Goal: Feedback & Contribution: Submit feedback/report problem

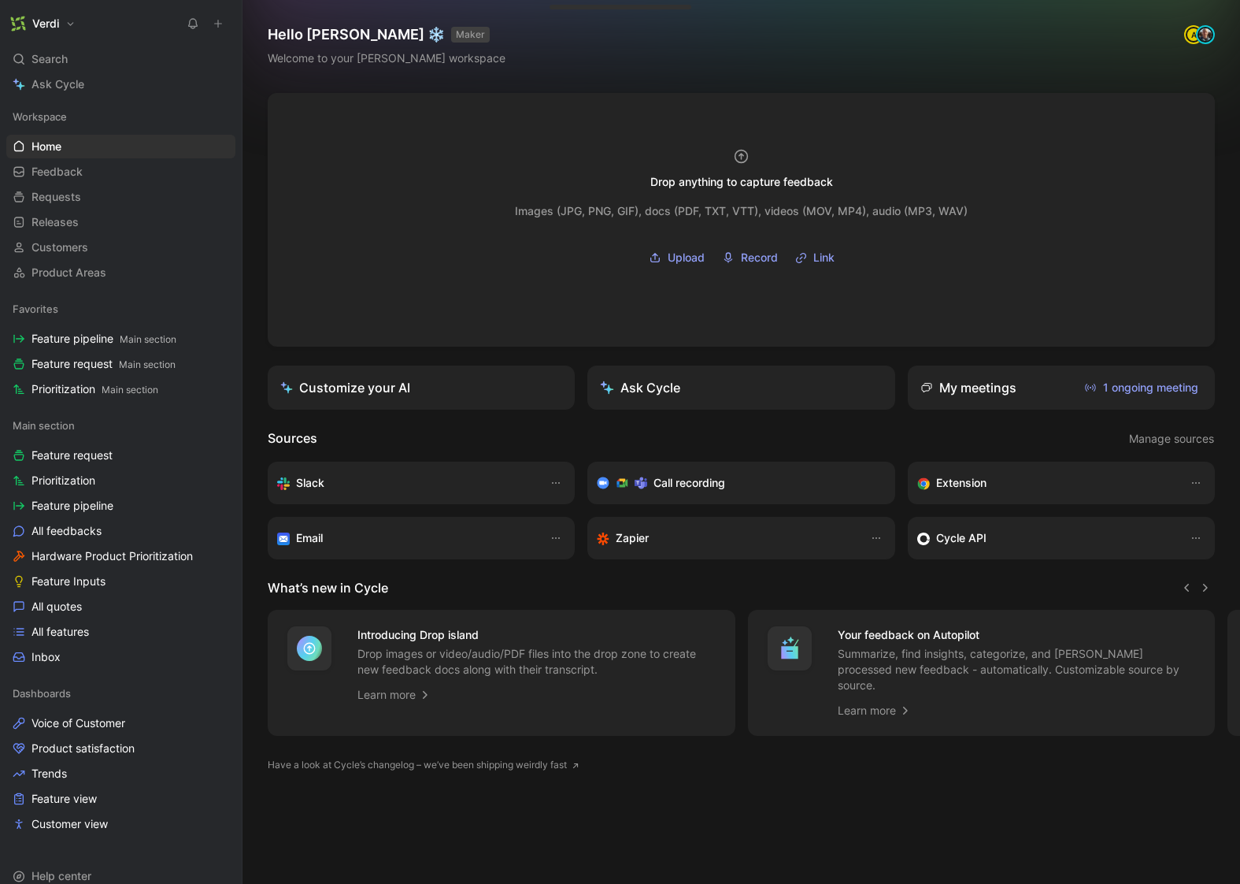
click at [43, 22] on h1 "Verdi" at bounding box center [45, 24] width 27 height 14
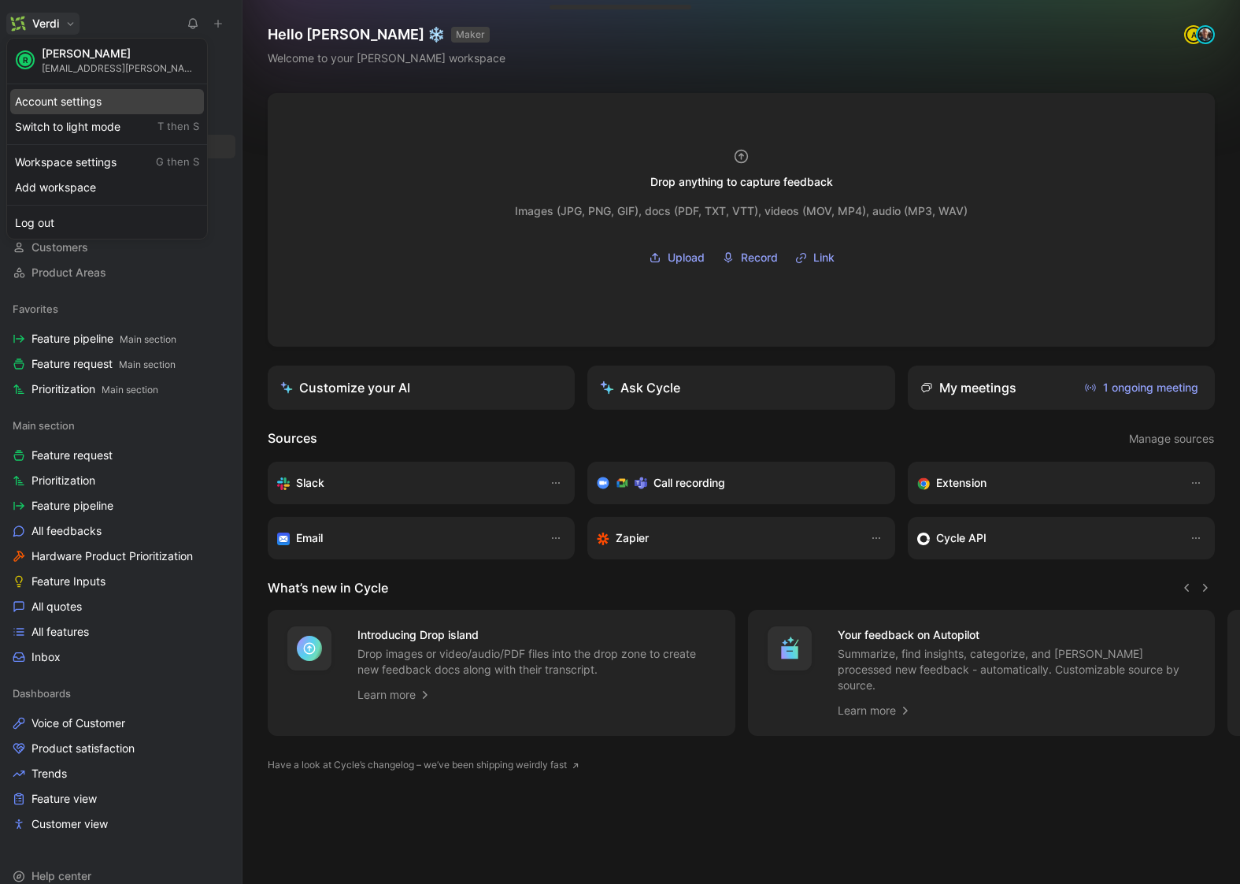
click at [106, 106] on div "Account settings" at bounding box center [107, 101] width 194 height 25
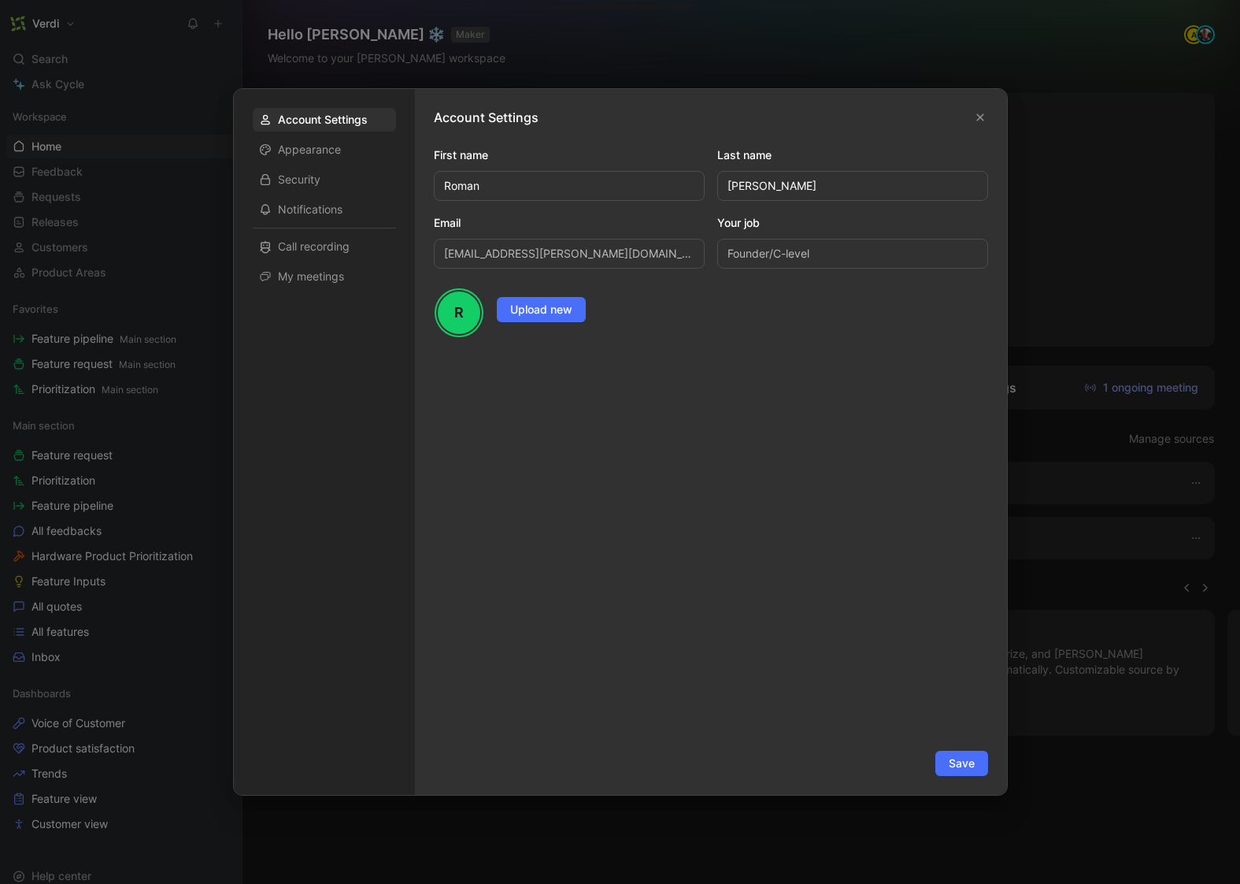
click at [189, 117] on div at bounding box center [620, 442] width 1240 height 884
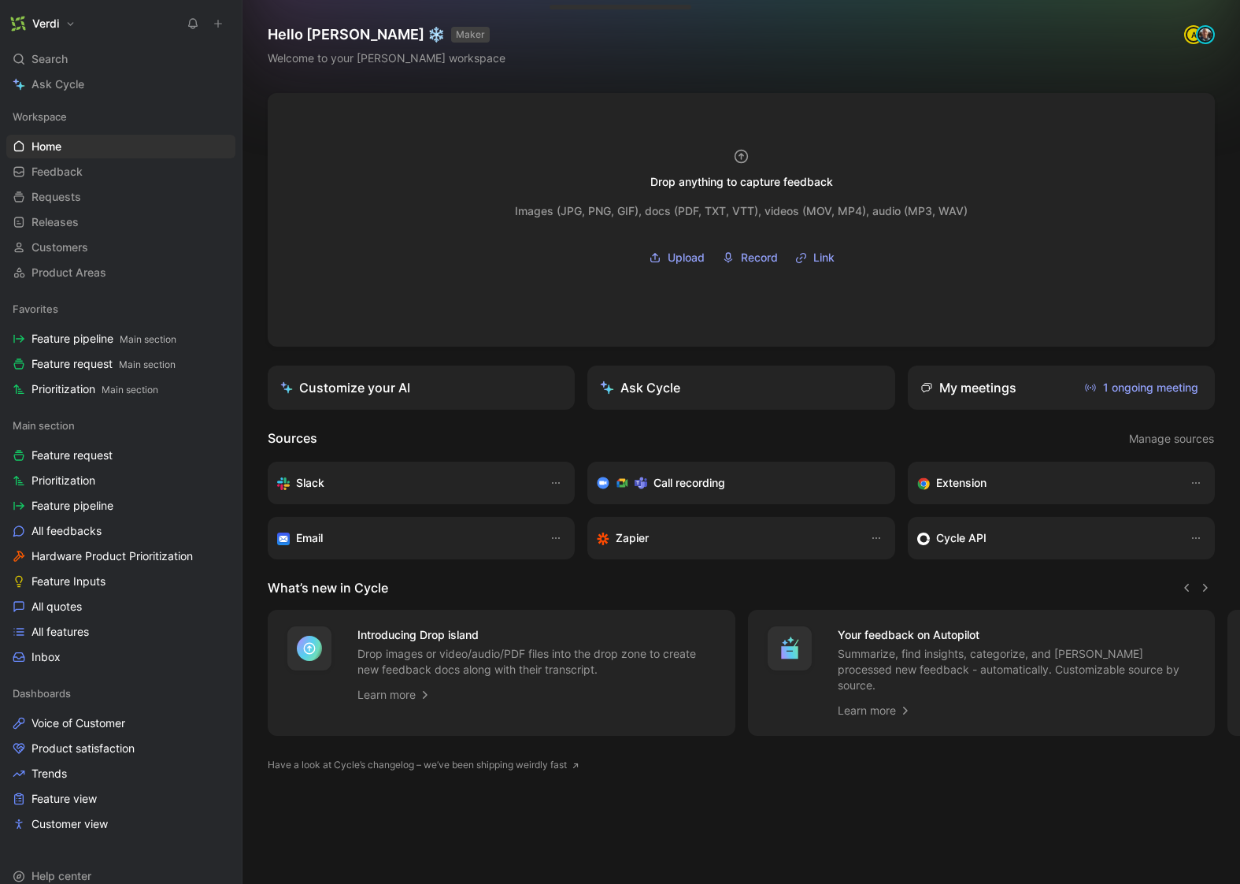
click at [47, 27] on h1 "Verdi" at bounding box center [45, 24] width 27 height 14
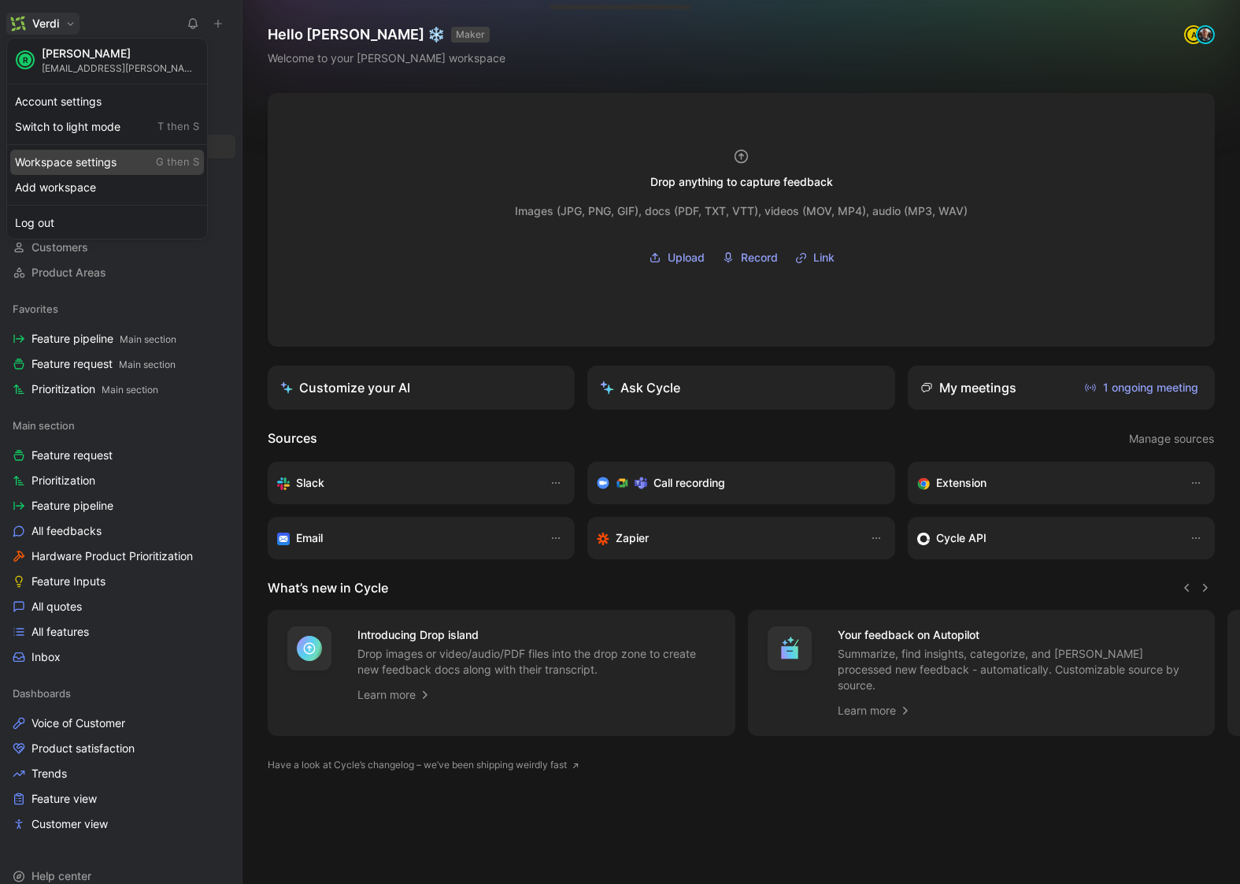
click at [89, 162] on div "Workspace settings G then S" at bounding box center [107, 162] width 194 height 25
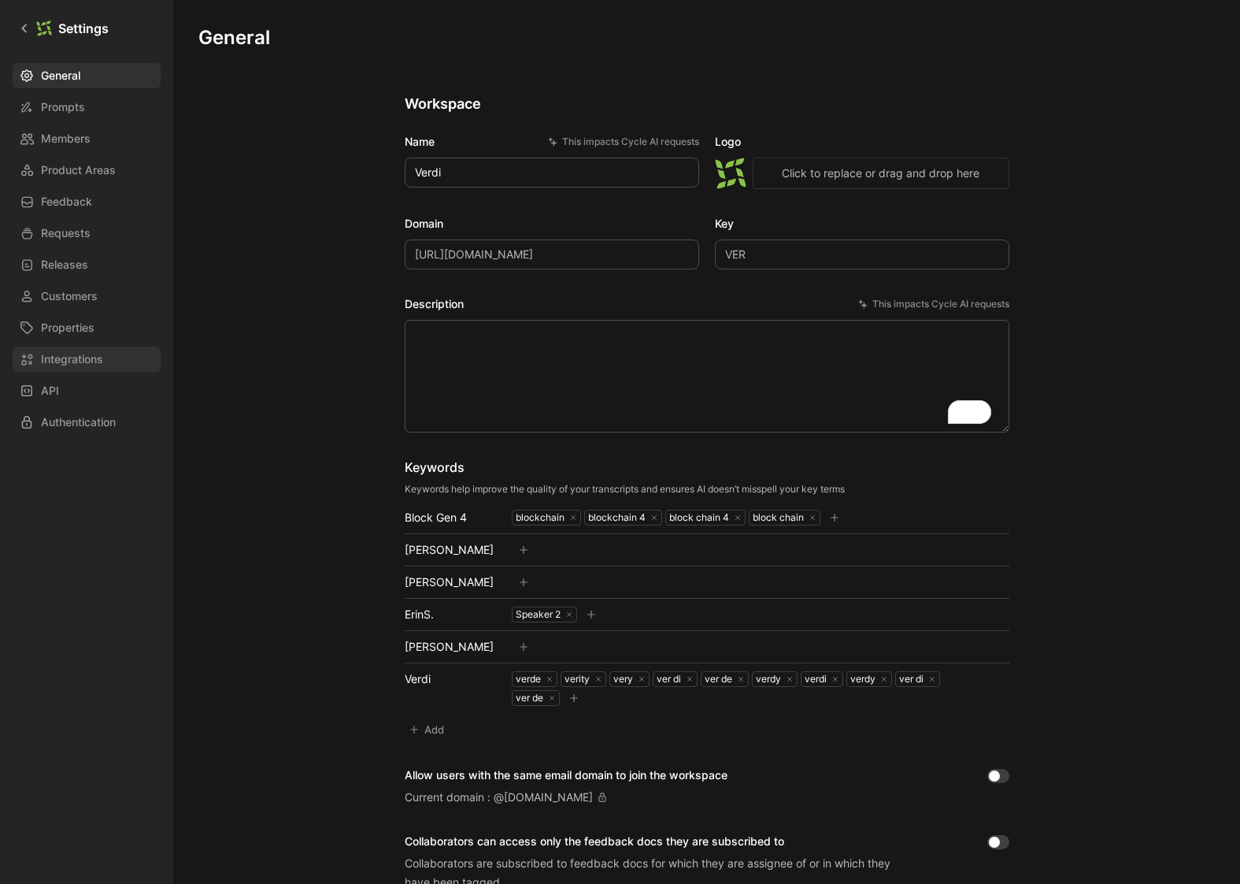
click at [83, 352] on span "Integrations" at bounding box center [72, 359] width 62 height 19
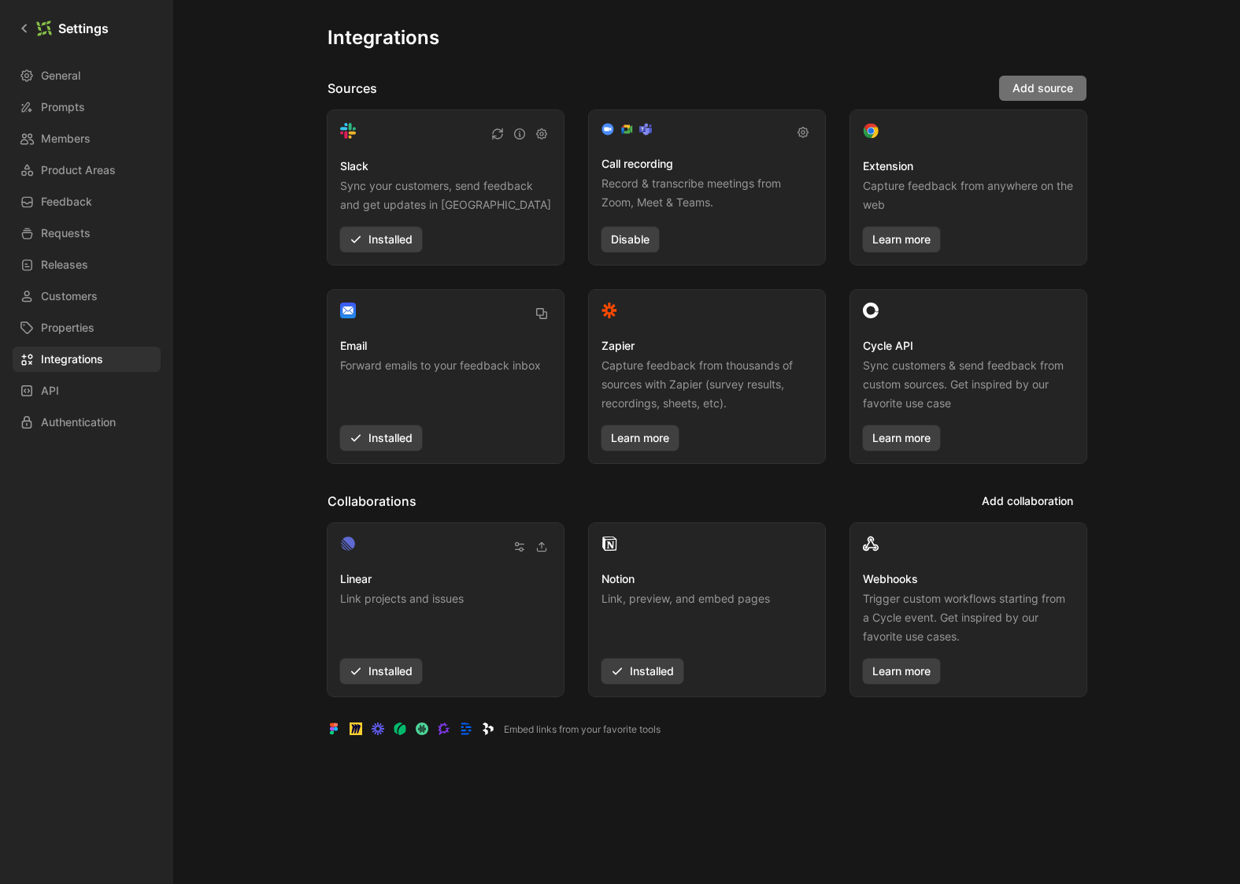
click at [1032, 89] on span "Add source" at bounding box center [1043, 88] width 61 height 19
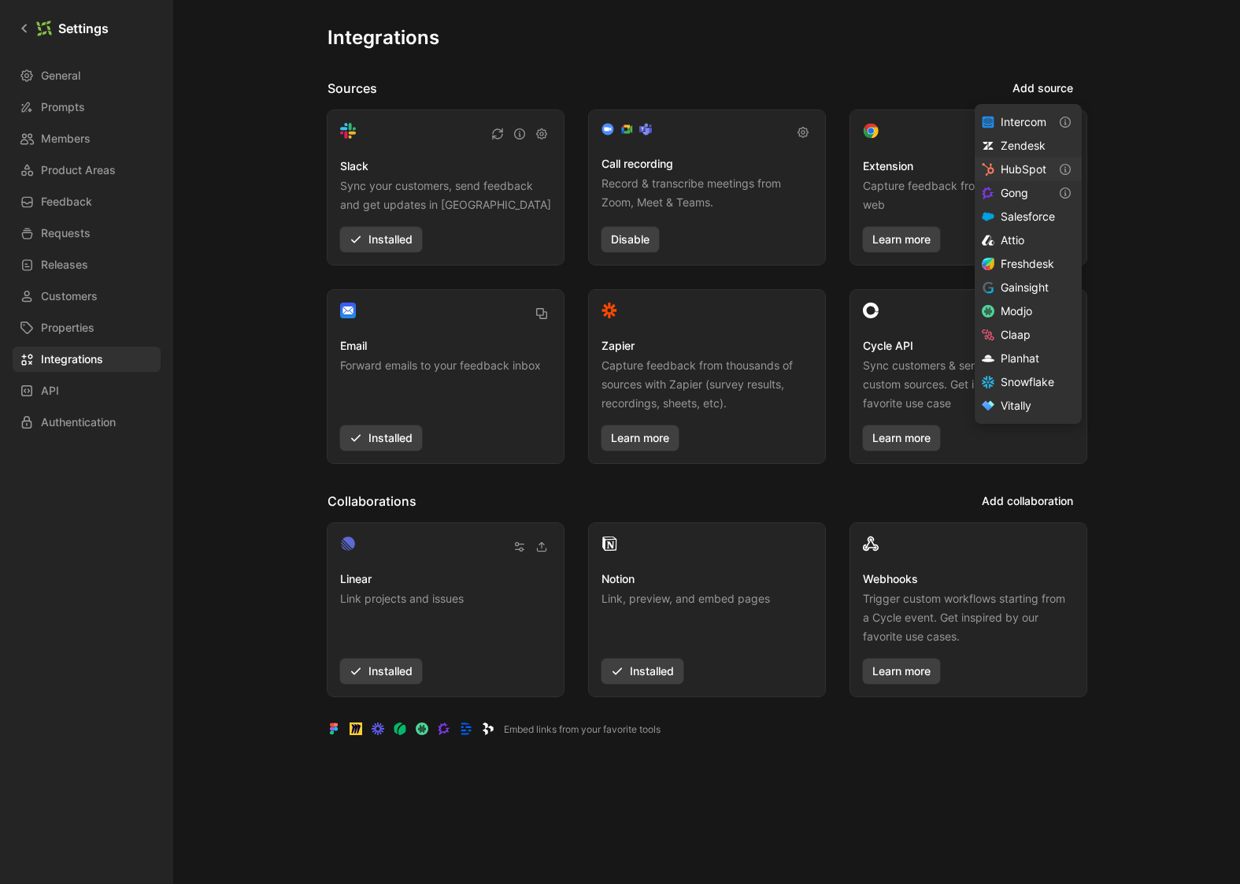
click at [1038, 170] on span "HubSpot" at bounding box center [1024, 168] width 46 height 13
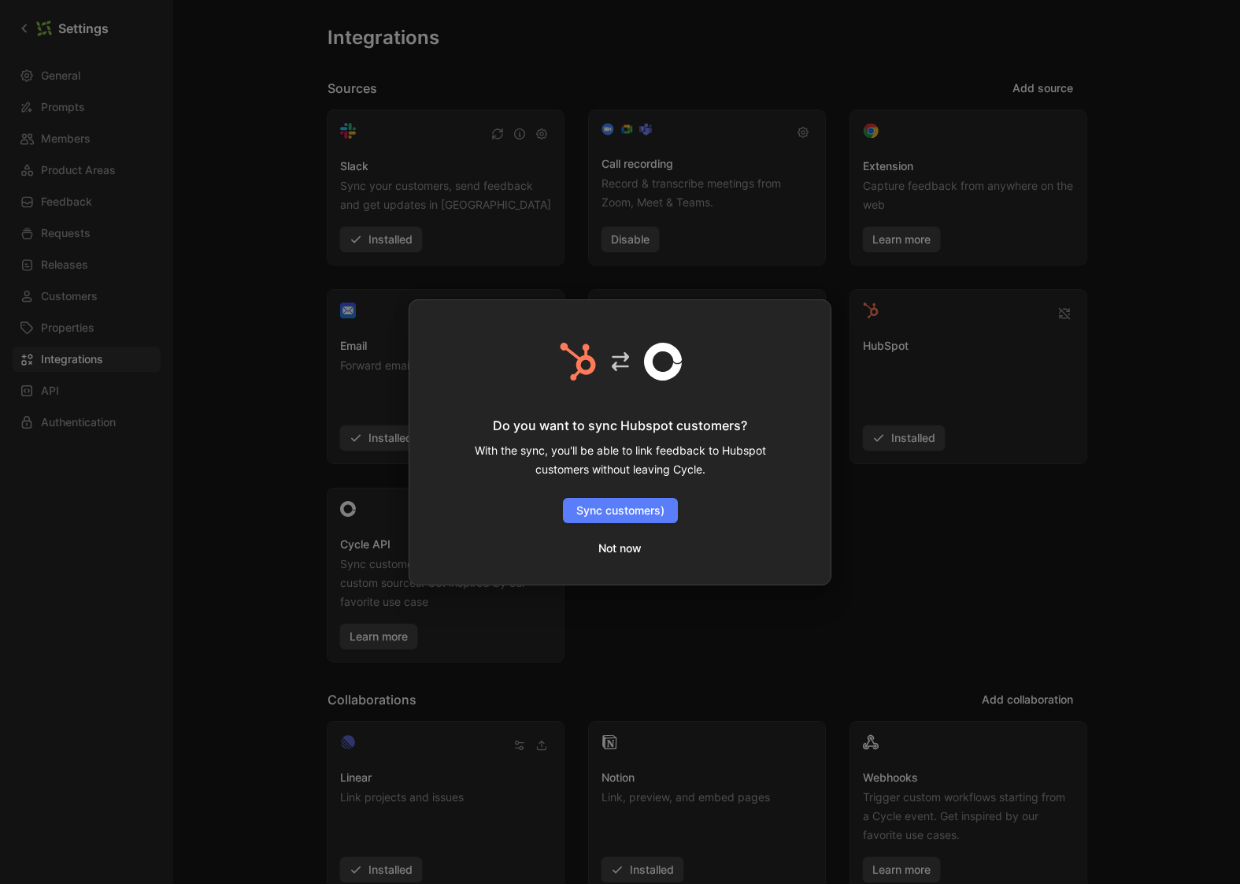
click at [600, 508] on span "Sync customers)" at bounding box center [620, 510] width 88 height 19
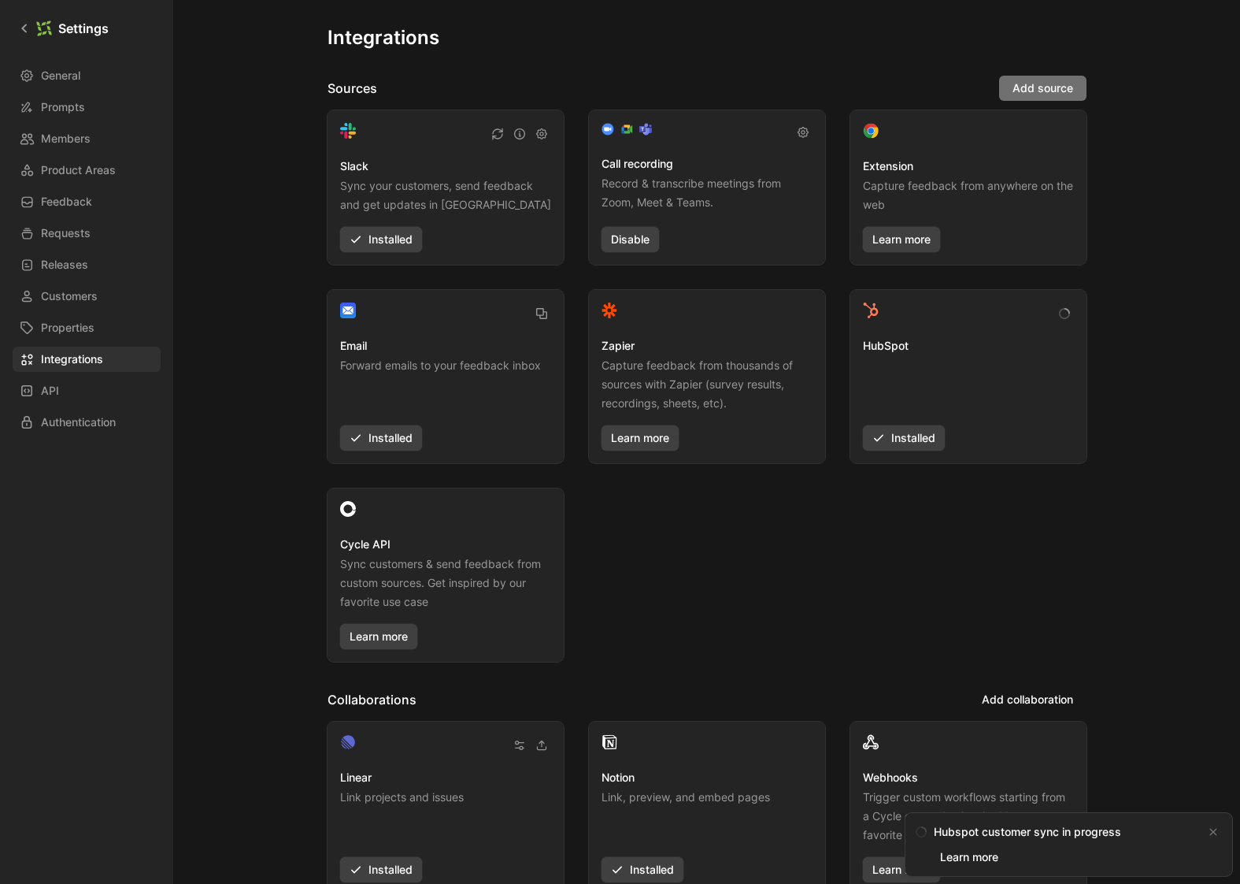
click at [1034, 81] on span "Add source" at bounding box center [1043, 88] width 61 height 19
click at [687, 208] on p "Record & transcribe meetings from Zoom, Meet & Teams." at bounding box center [707, 194] width 211 height 40
click at [801, 128] on icon "button" at bounding box center [803, 132] width 11 height 11
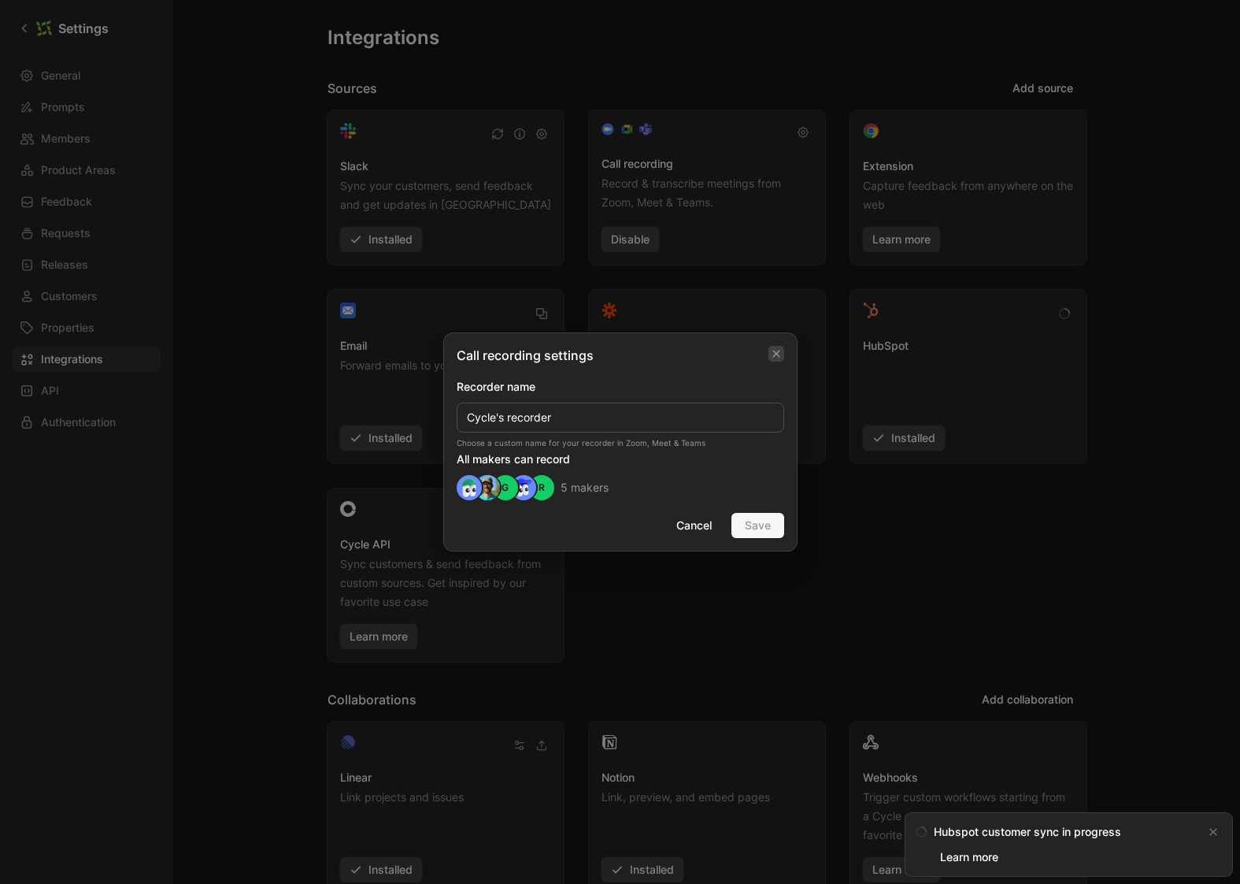
click at [773, 356] on icon "button" at bounding box center [775, 353] width 7 height 7
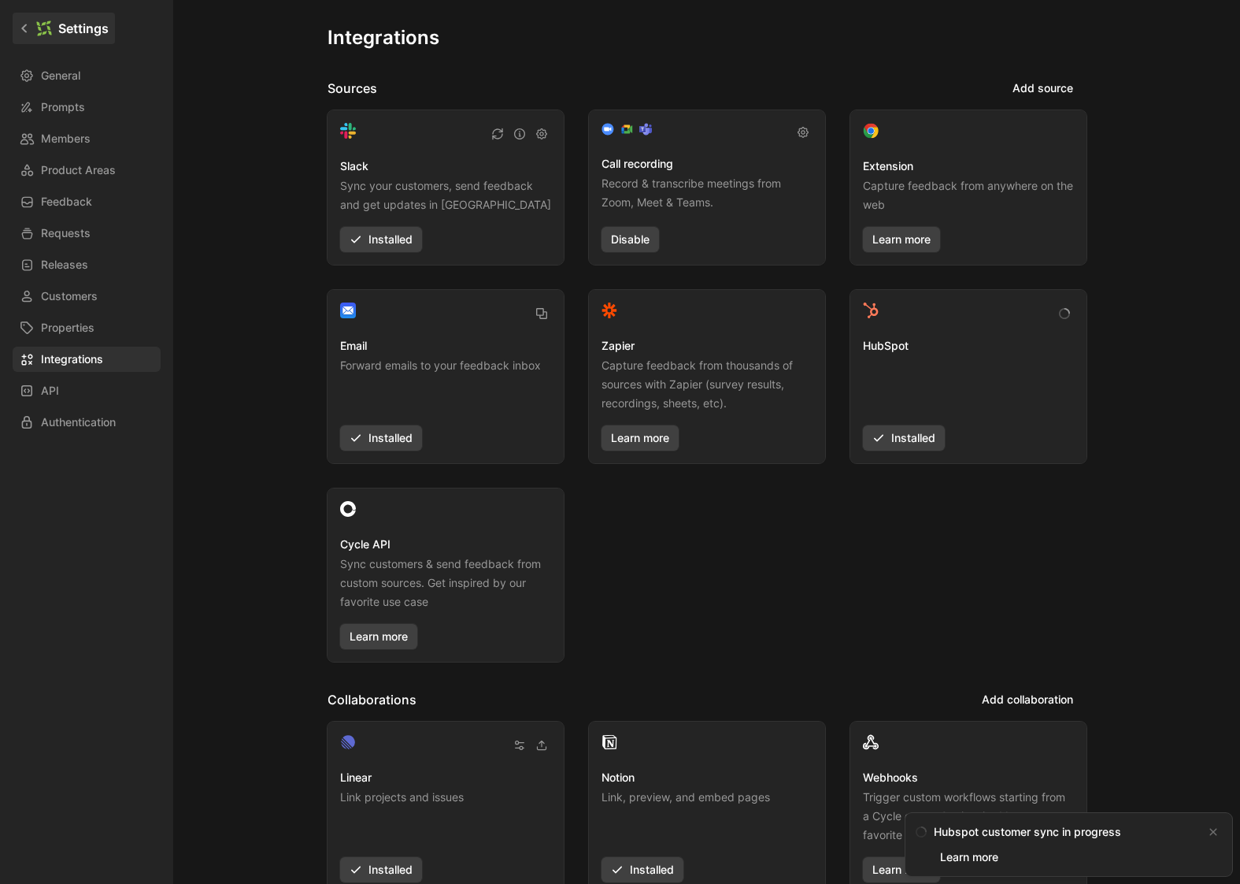
click at [39, 36] on link "Settings" at bounding box center [64, 28] width 102 height 31
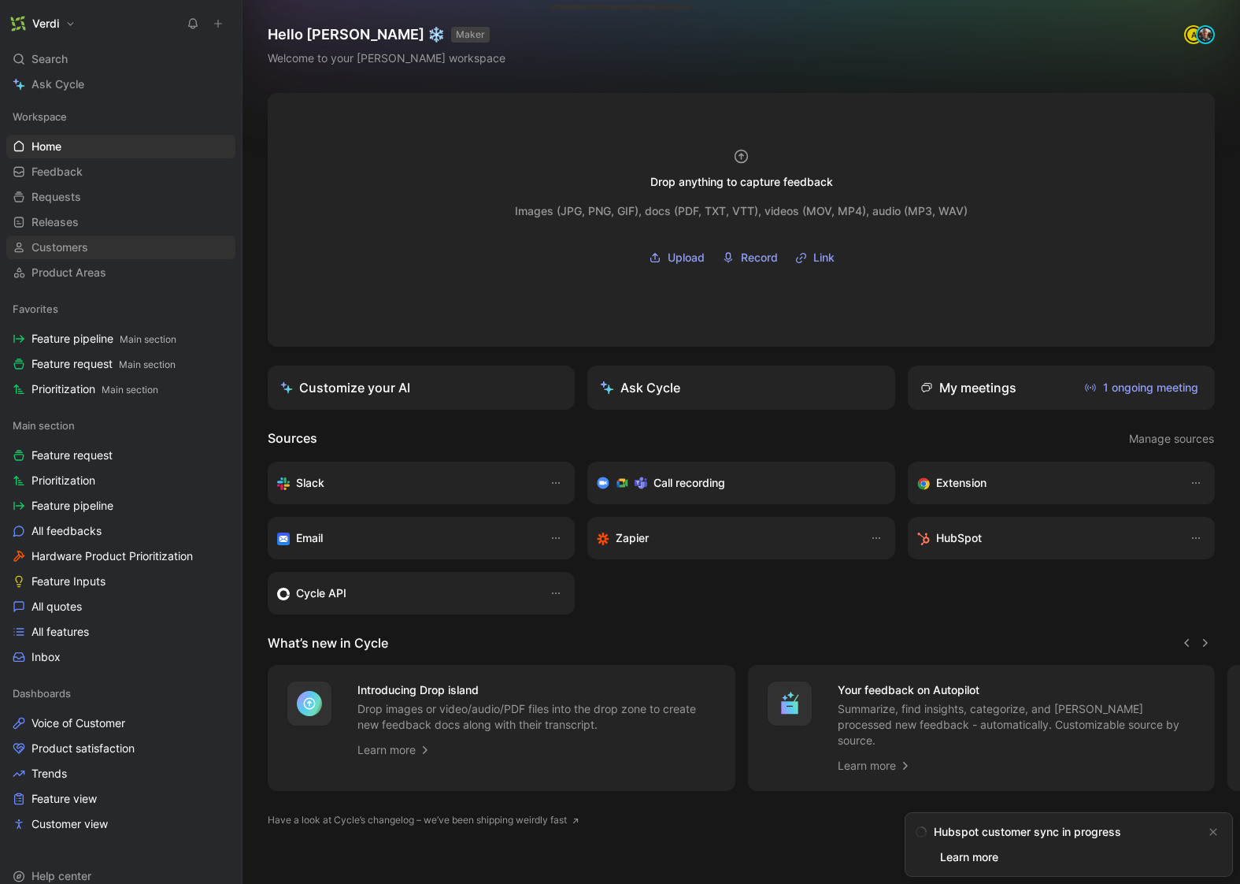
click at [65, 244] on span "Customers" at bounding box center [59, 247] width 57 height 16
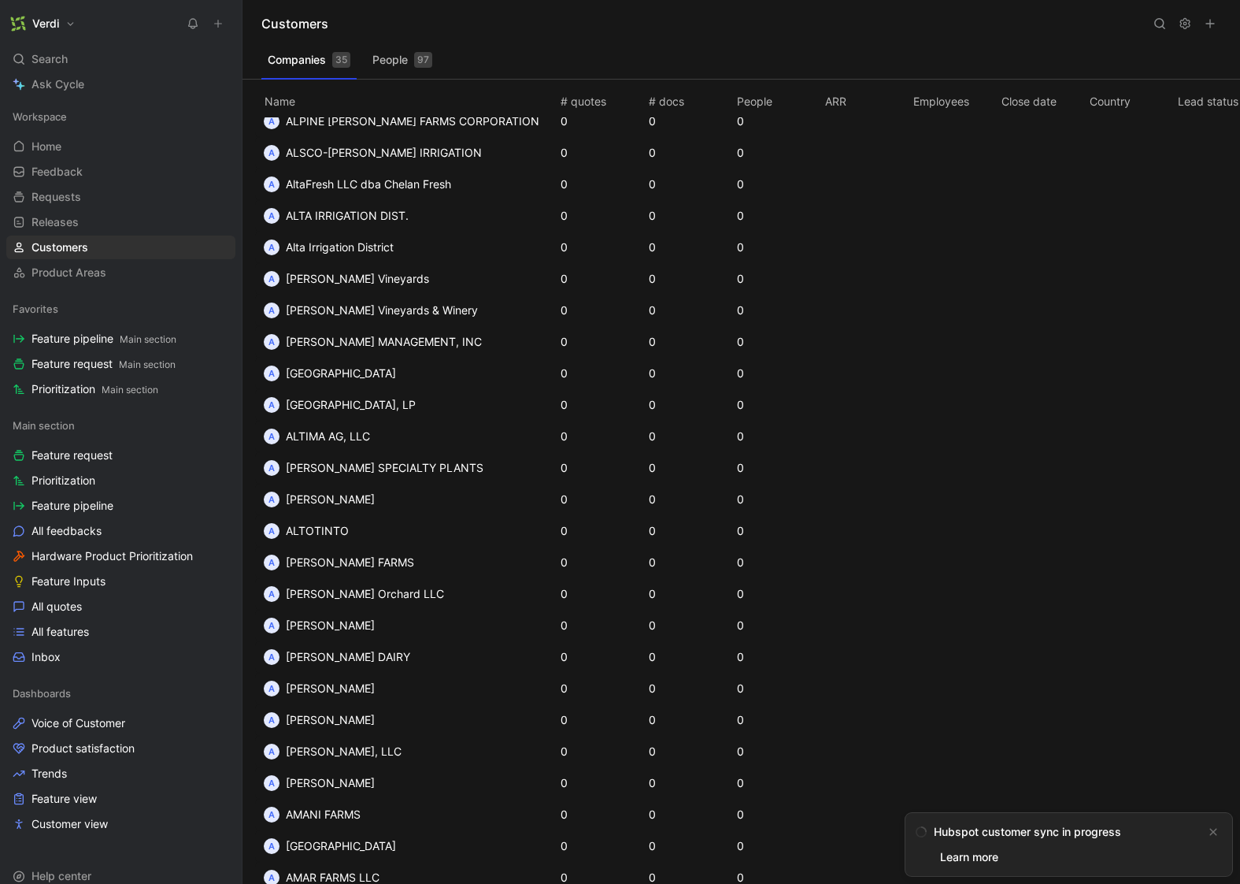
scroll to position [7527, 0]
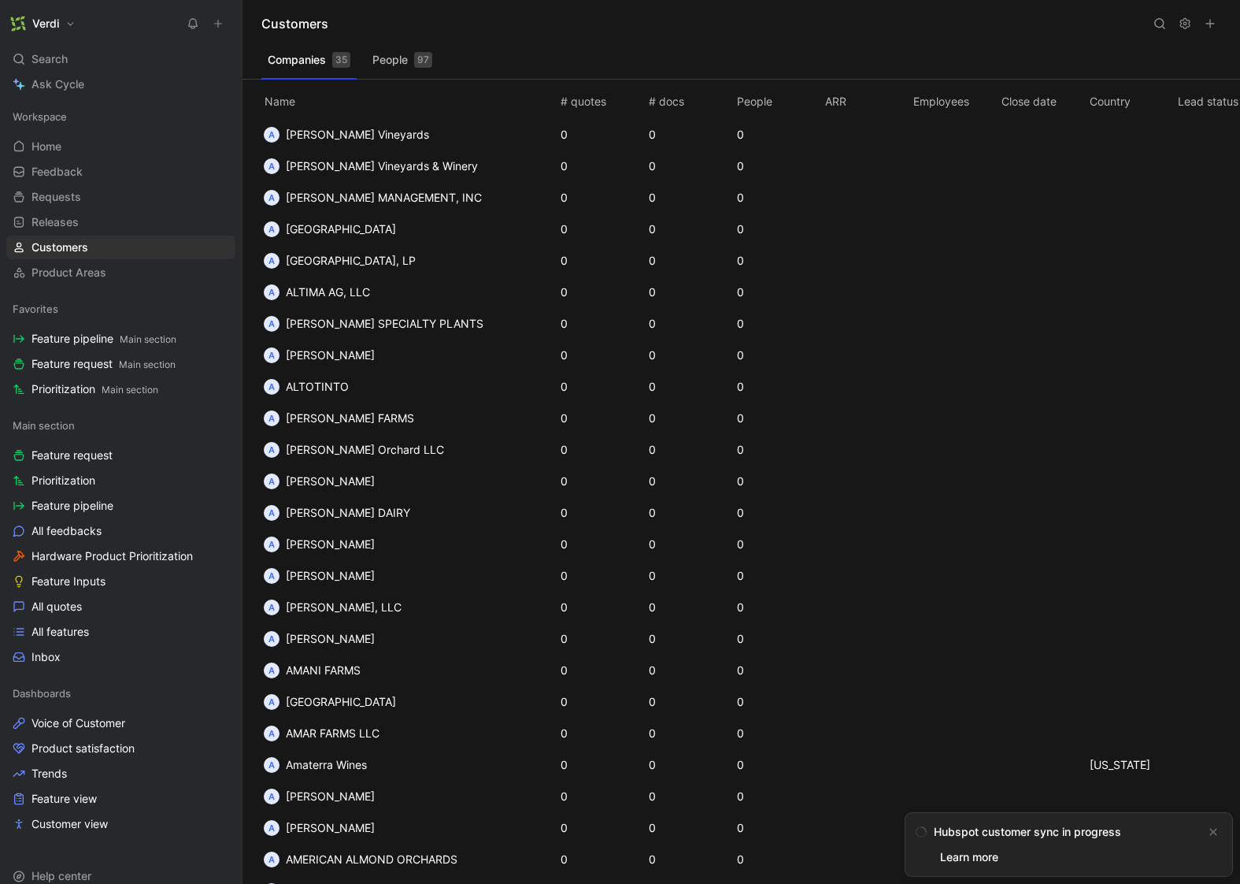
click at [431, 443] on td "A Alvarez Orchard LLC" at bounding box center [406, 449] width 302 height 31
click at [428, 447] on td "A Alvarez Orchard LLC" at bounding box center [406, 449] width 302 height 31
click at [386, 59] on button "People 97" at bounding box center [402, 59] width 72 height 25
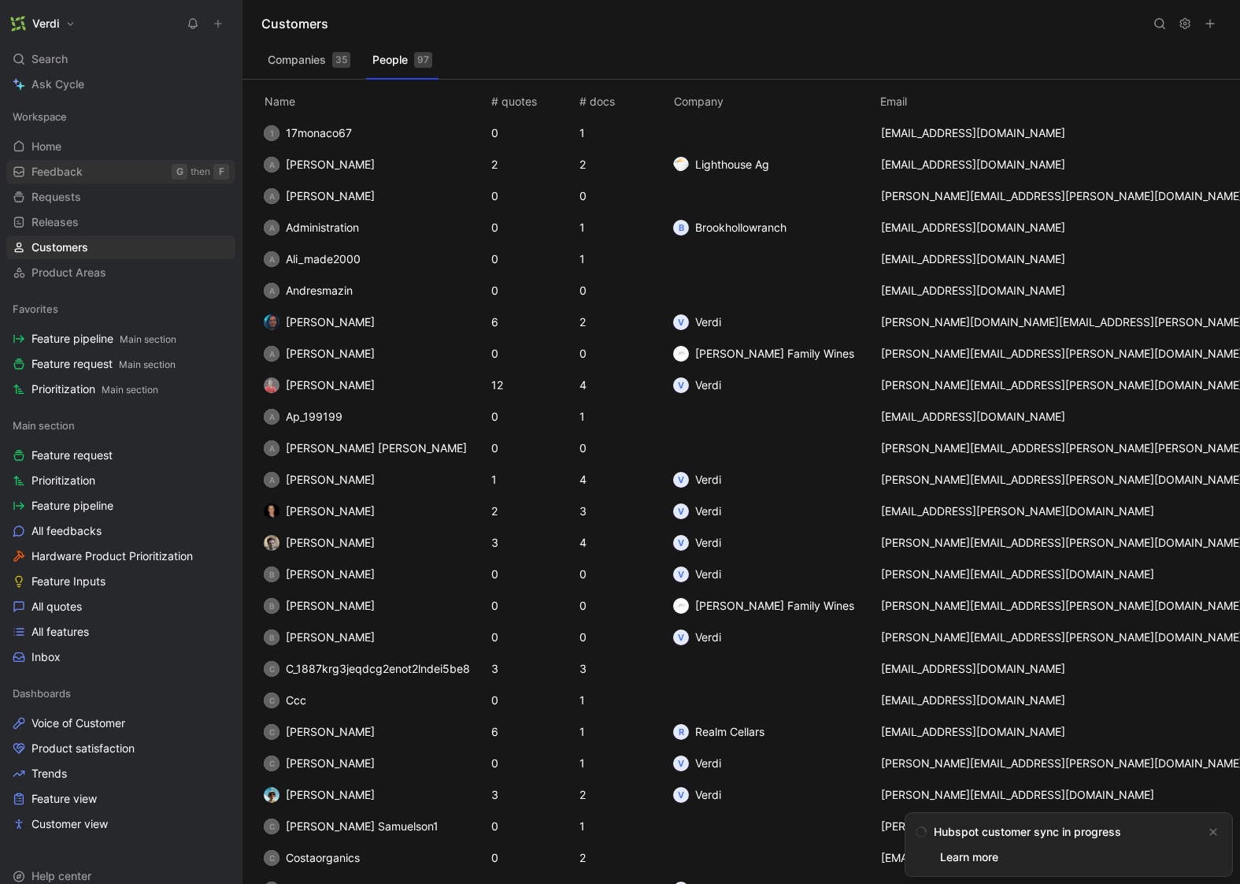
click at [105, 168] on link "Feedback G then F" at bounding box center [120, 172] width 229 height 24
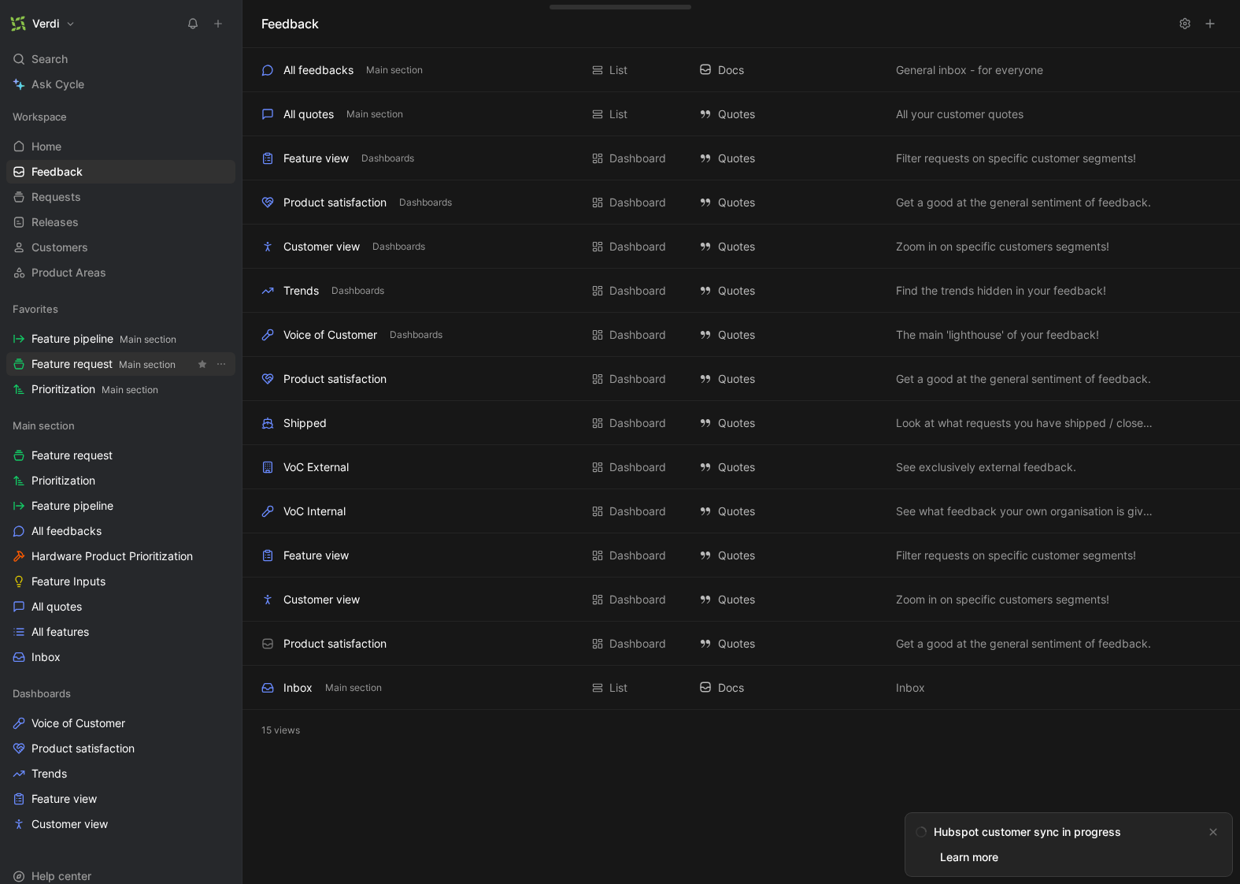
click at [104, 372] on span "Feature request Main section" at bounding box center [103, 364] width 144 height 17
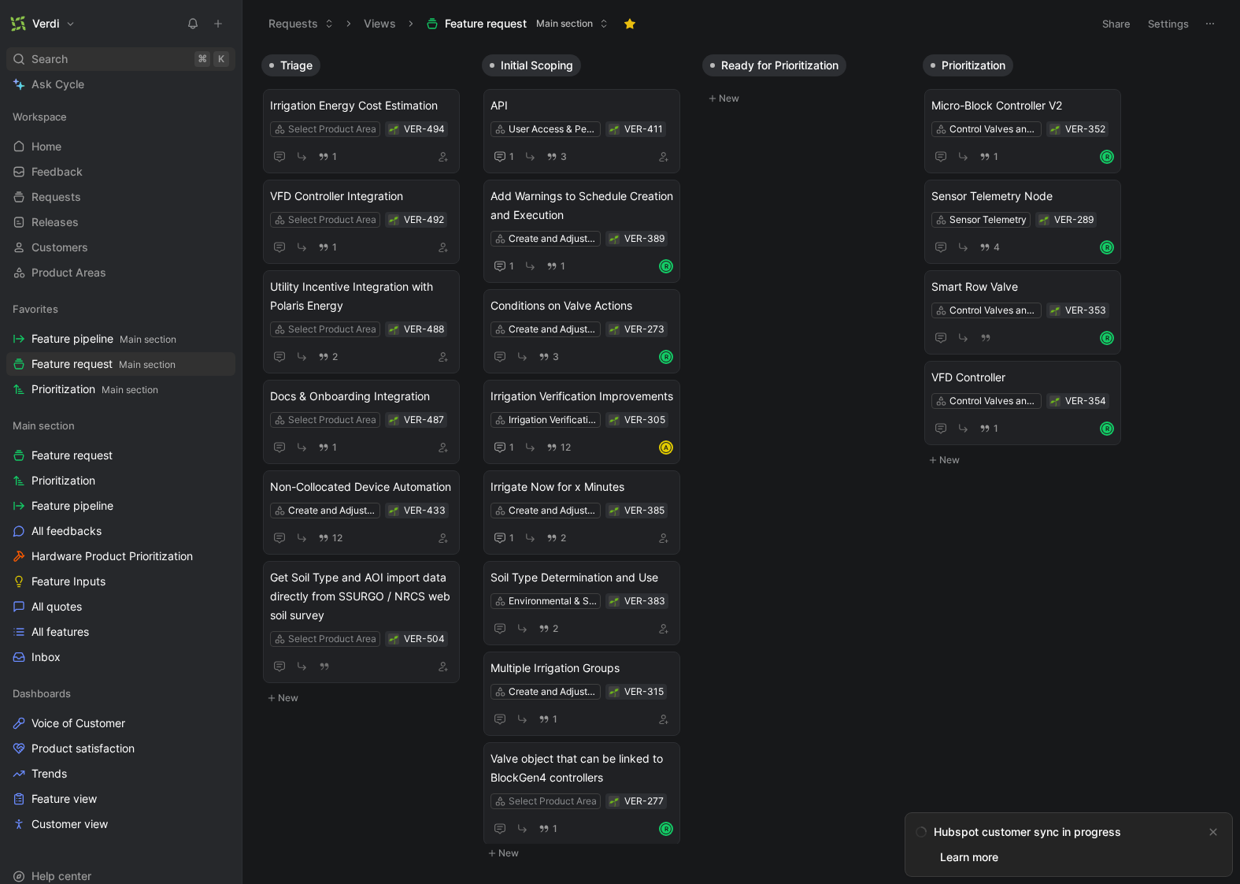
click at [146, 50] on div "Search ⌘ K" at bounding box center [120, 59] width 229 height 24
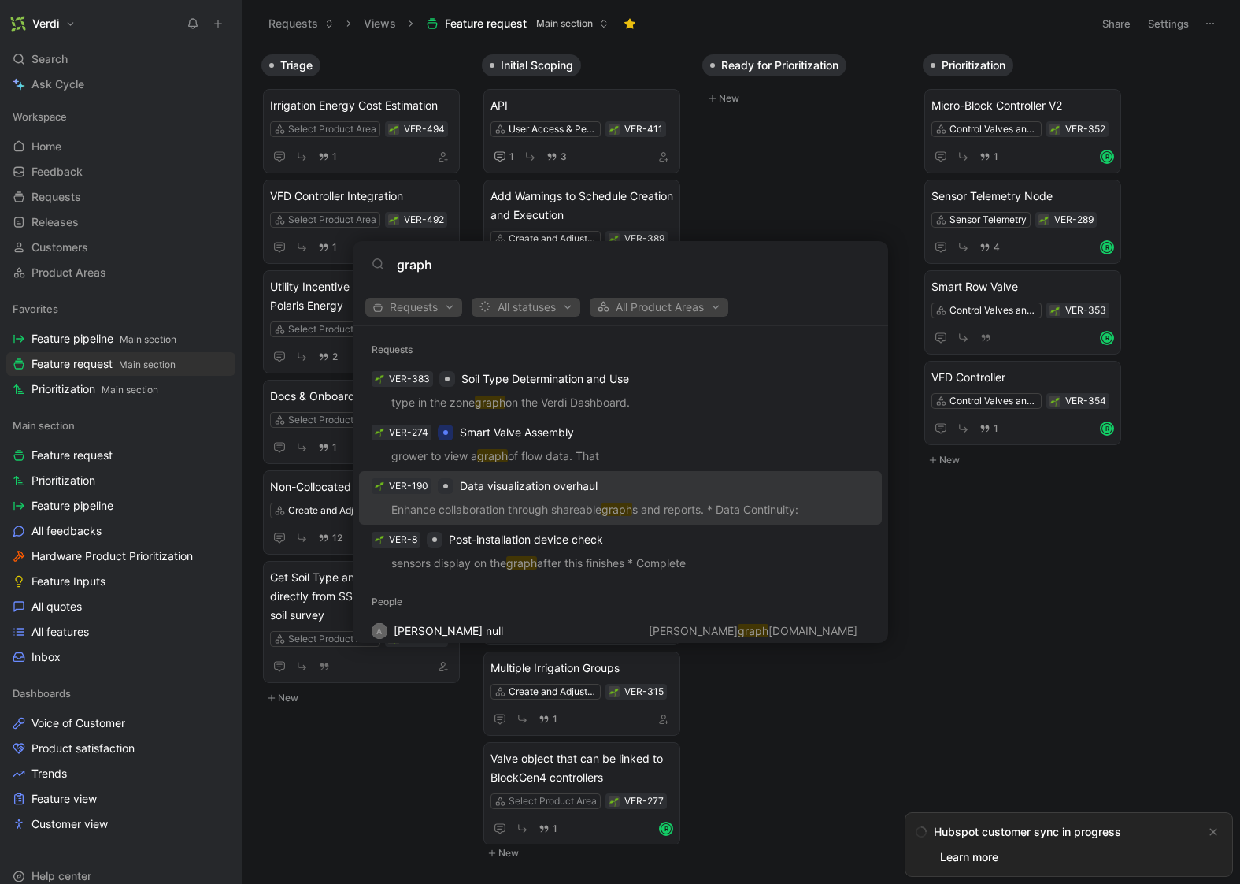
type input "graph"
click at [662, 489] on div "VER-190 Data visualization overhaul" at bounding box center [620, 486] width 513 height 28
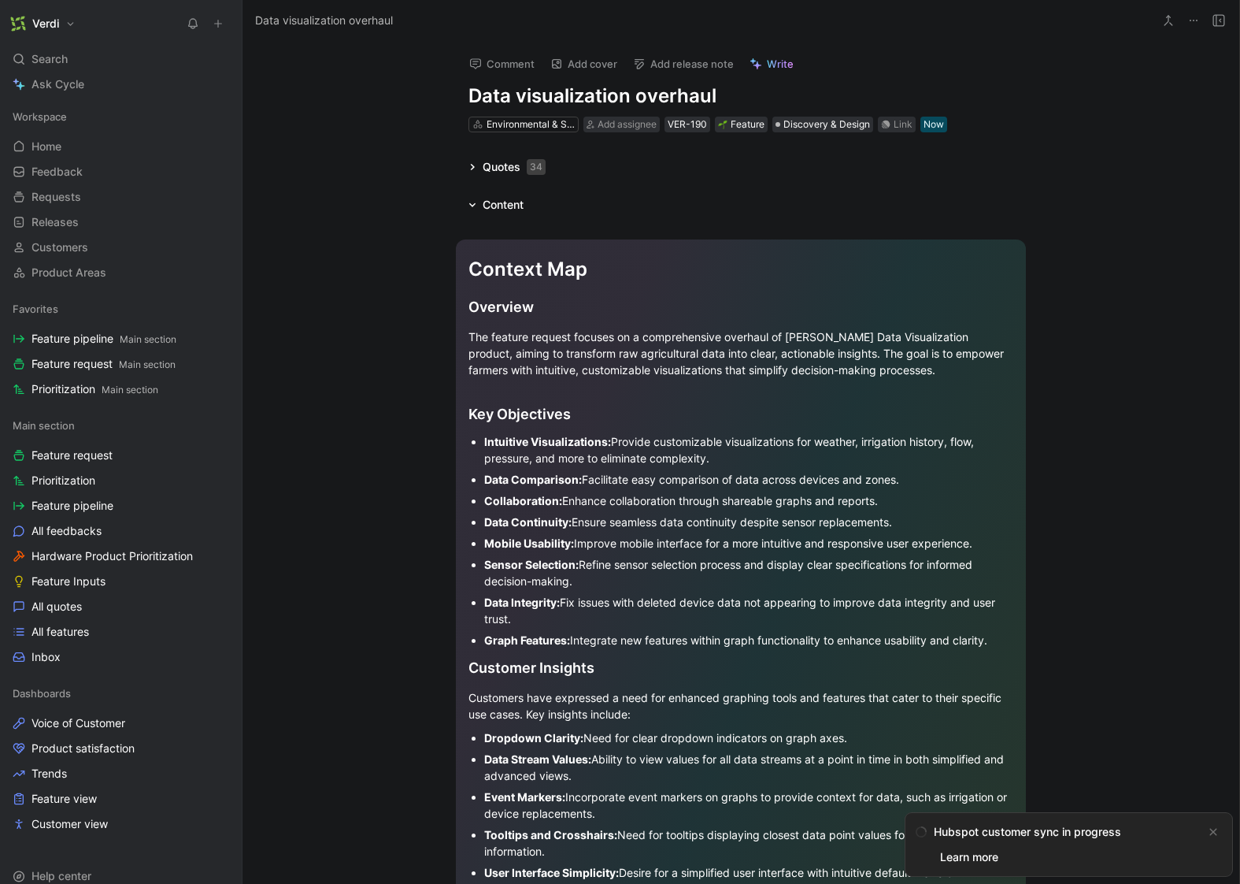
click at [495, 97] on h1 "Data visualization overhaul" at bounding box center [741, 95] width 545 height 25
click at [391, 91] on div "Comment Add cover Add release note Write Graph data visualization overhaul Envi…" at bounding box center [741, 463] width 997 height 842
click at [488, 92] on h1 "Graph data visualization overhaul" at bounding box center [741, 95] width 545 height 25
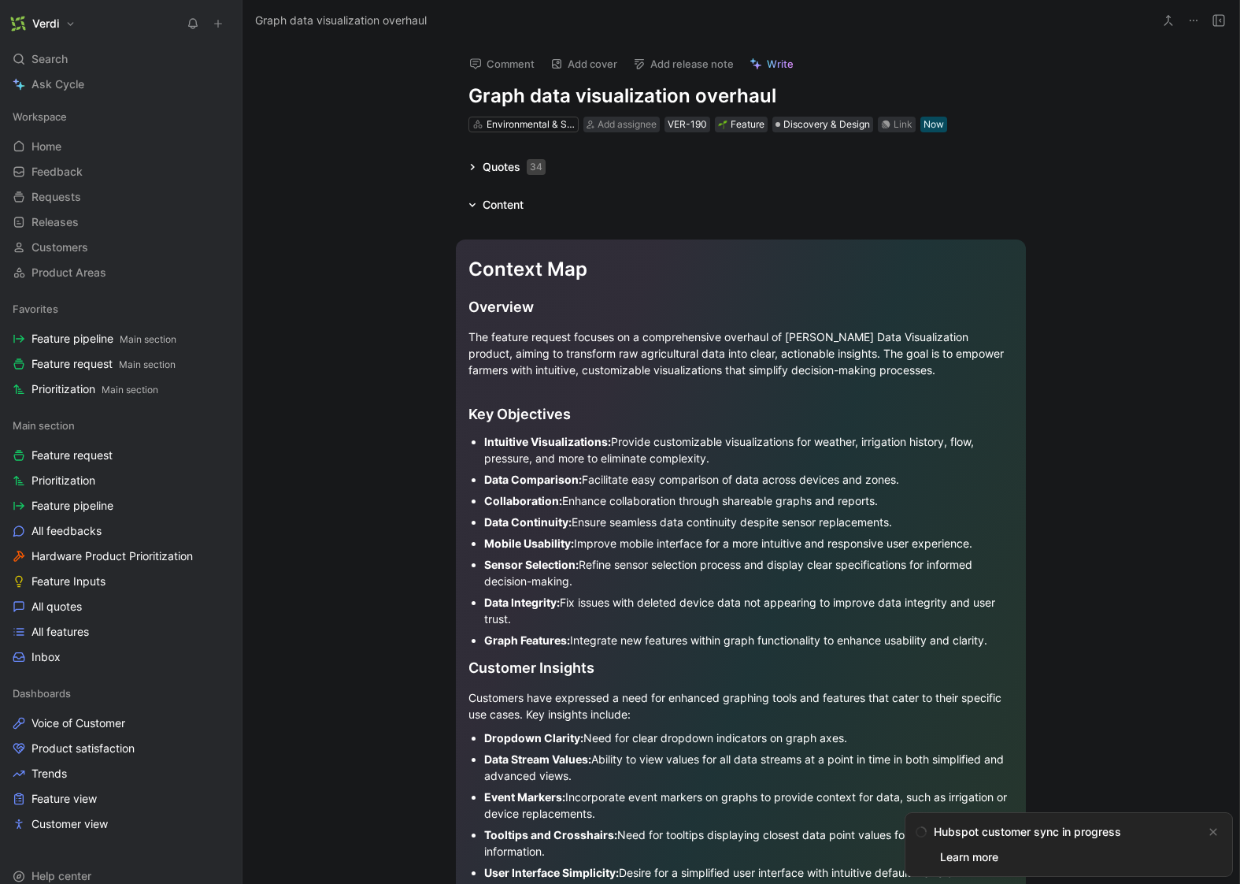
drag, startPoint x: 657, startPoint y: 98, endPoint x: 461, endPoint y: 98, distance: 196.1
click at [461, 98] on div "Comment Add cover Add release note Write Graph data visualization overhaul Envi…" at bounding box center [741, 88] width 605 height 92
copy h1 "Graph data visualization"
click at [502, 98] on h1 "Graph data visualization overhaul" at bounding box center [741, 95] width 545 height 25
click at [221, 26] on icon at bounding box center [218, 23] width 11 height 11
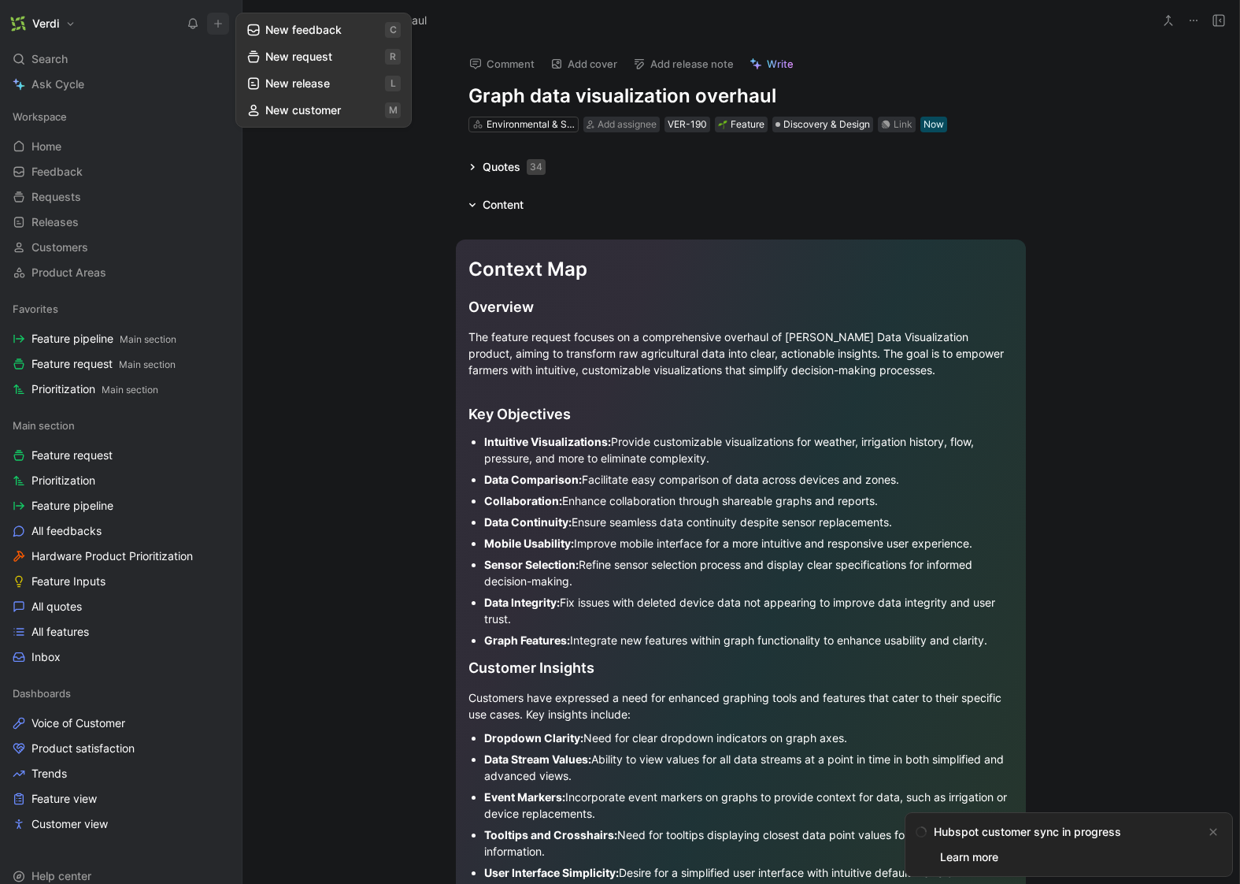
click at [302, 55] on button "New request r" at bounding box center [323, 56] width 169 height 27
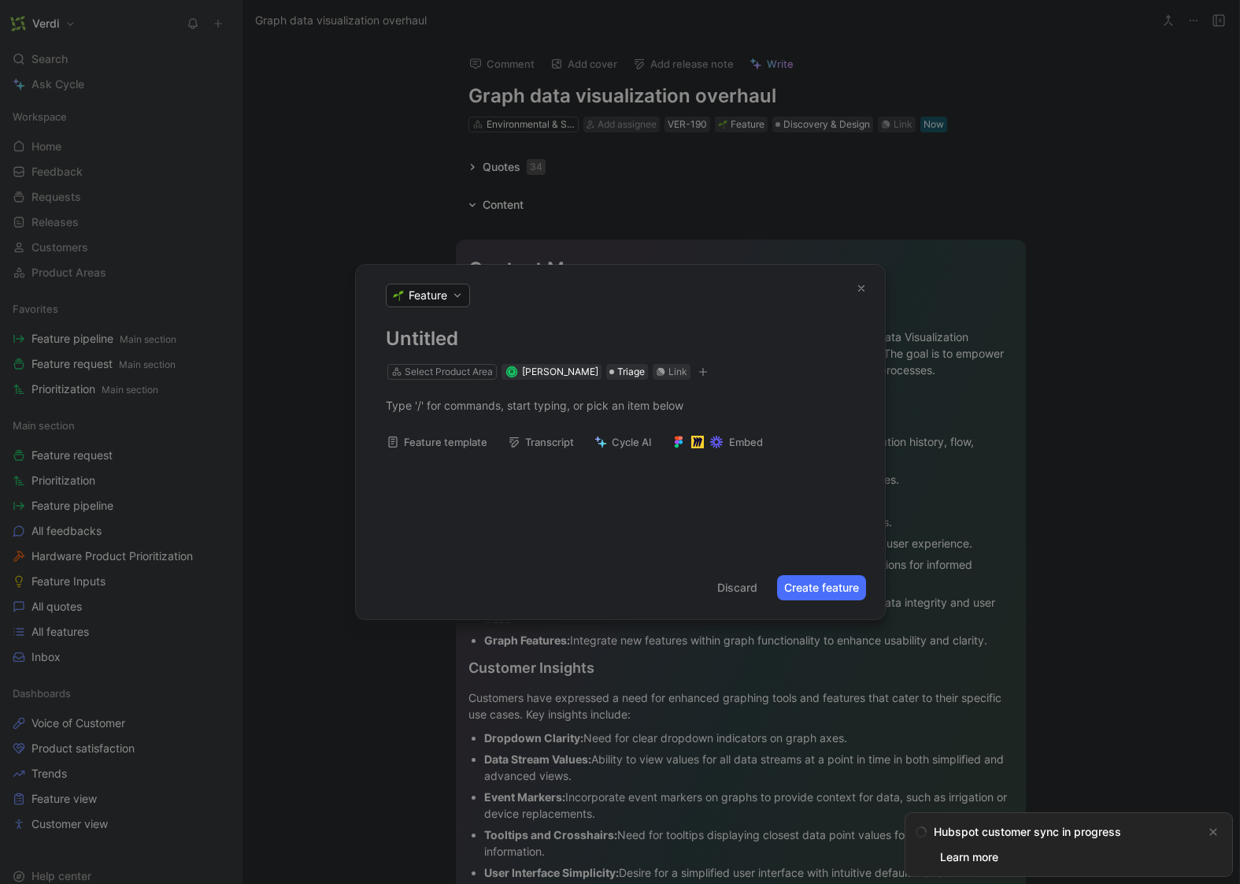
click at [452, 292] on button "Feature" at bounding box center [428, 295] width 84 height 24
click at [461, 428] on div "Feature" at bounding box center [461, 427] width 143 height 25
click at [439, 335] on h1 at bounding box center [620, 338] width 469 height 25
paste h1
drag, startPoint x: 437, startPoint y: 339, endPoint x: 388, endPoint y: 337, distance: 48.8
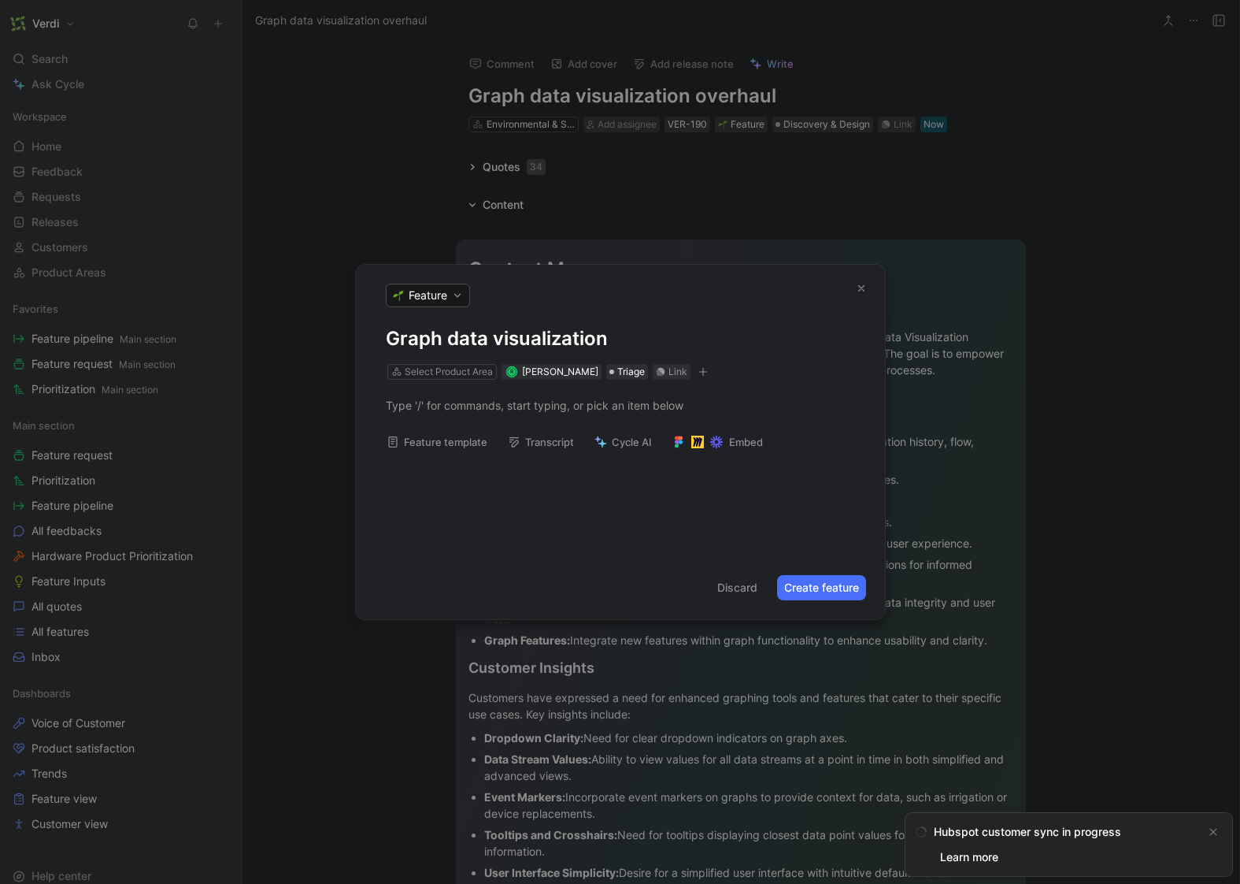
click at [388, 337] on h1 "Graph data visualization" at bounding box center [620, 338] width 469 height 25
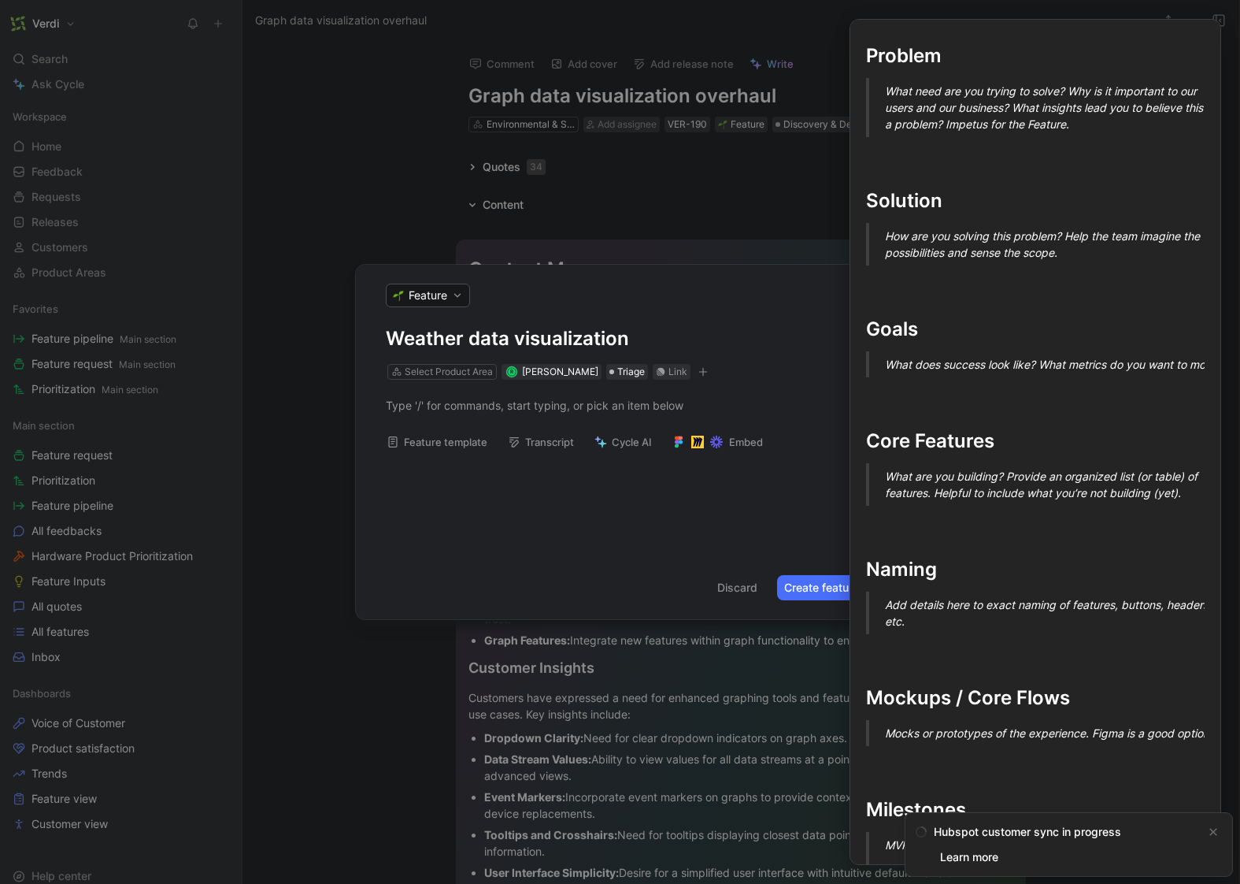
click at [435, 441] on button "Feature template" at bounding box center [437, 442] width 115 height 22
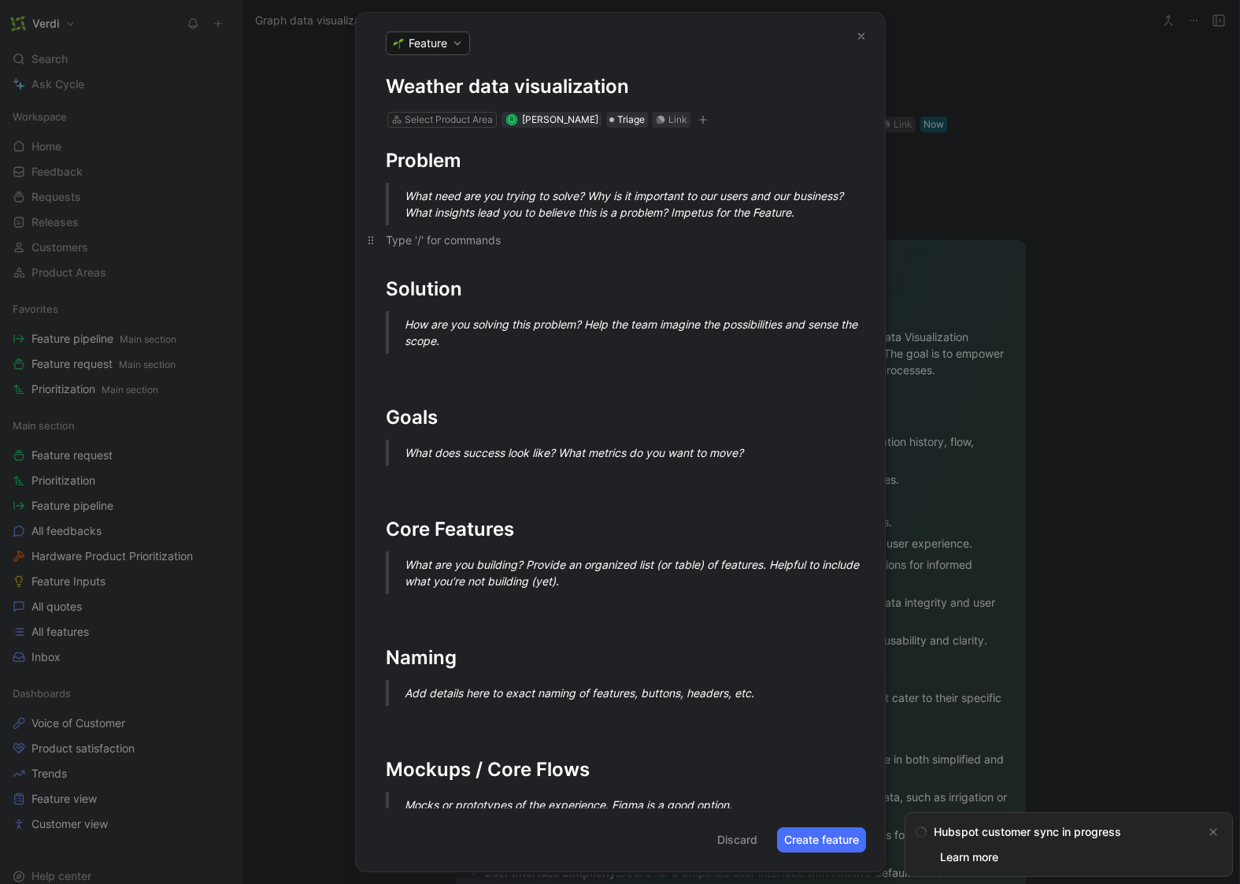
click at [406, 247] on div "To enrich screen reader interactions, please activate Accessibility in Grammarl…" at bounding box center [620, 240] width 469 height 17
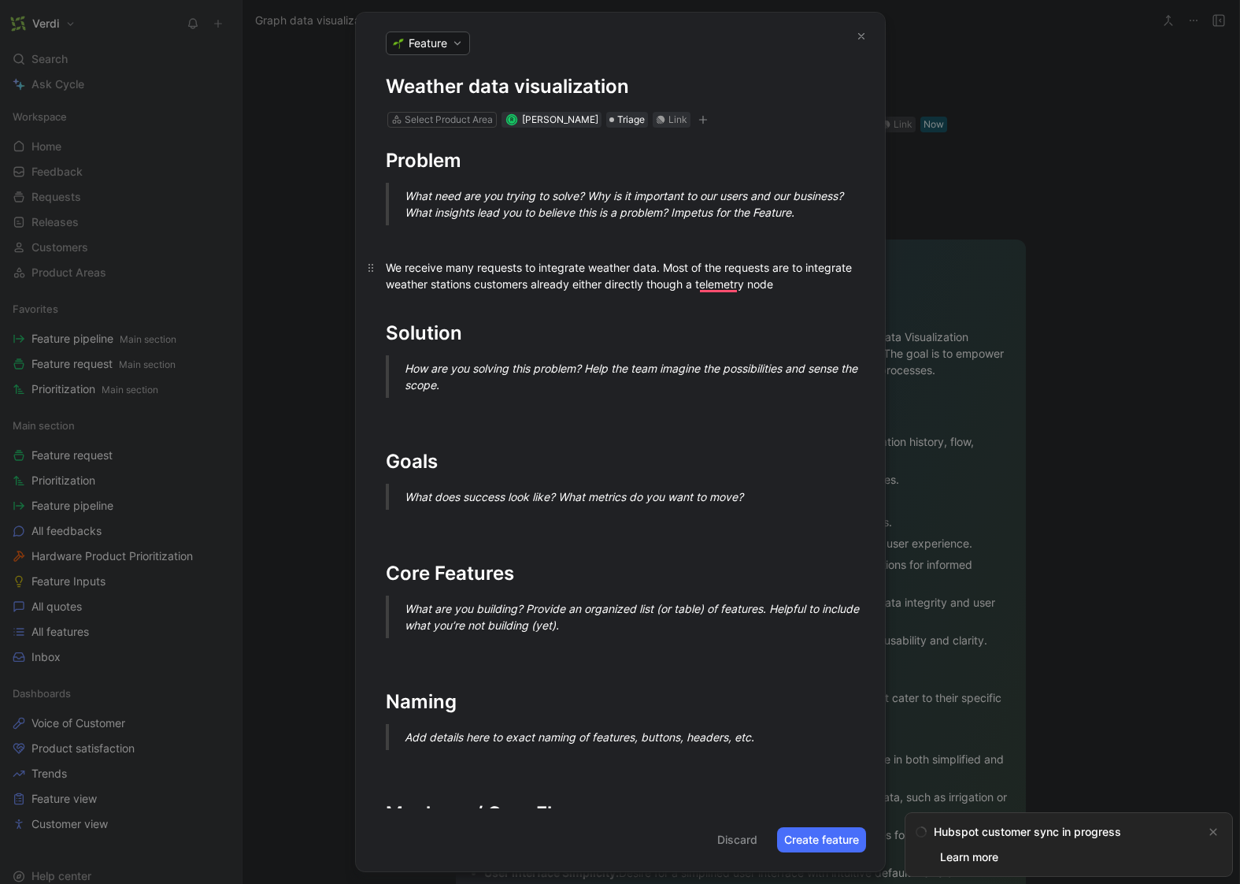
drag, startPoint x: 518, startPoint y: 279, endPoint x: 553, endPoint y: 285, distance: 35.2
click at [518, 279] on div "We receive many requests to integrate weather data. Most of the requests are to…" at bounding box center [620, 275] width 469 height 33
click at [838, 282] on div "We receive many requests to integrate weather data. Most of the requests are to…" at bounding box center [620, 275] width 469 height 33
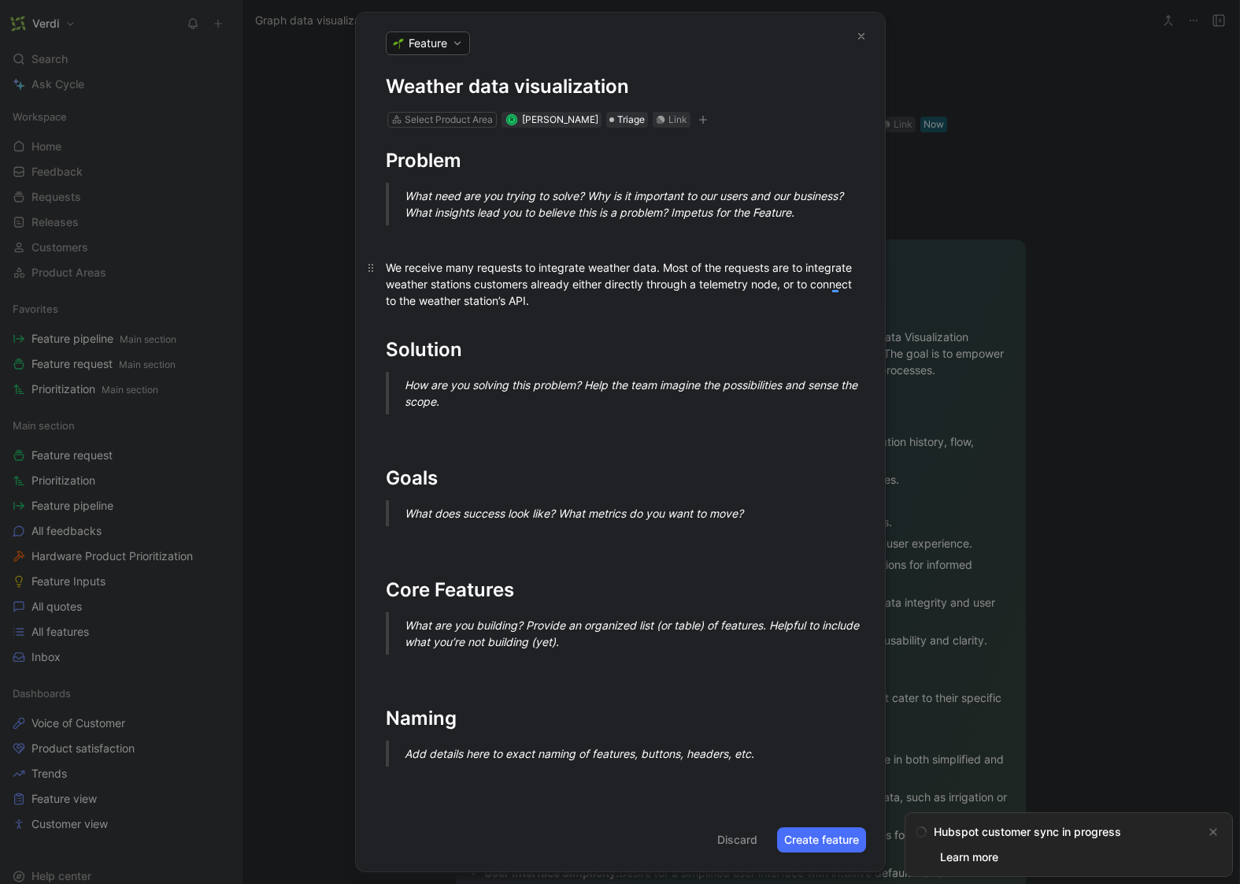
click at [543, 272] on div "We receive many requests to integrate weather data. Most of the requests are to…" at bounding box center [620, 284] width 469 height 50
click at [535, 262] on div "We receive many requests to integrate weather data. Most of the requests are to…" at bounding box center [620, 284] width 469 height 50
drag, startPoint x: 580, startPoint y: 289, endPoint x: 622, endPoint y: 287, distance: 42.6
click at [622, 287] on div "We receive many requests to integrate weather data. Most of the requests are to…" at bounding box center [620, 284] width 469 height 50
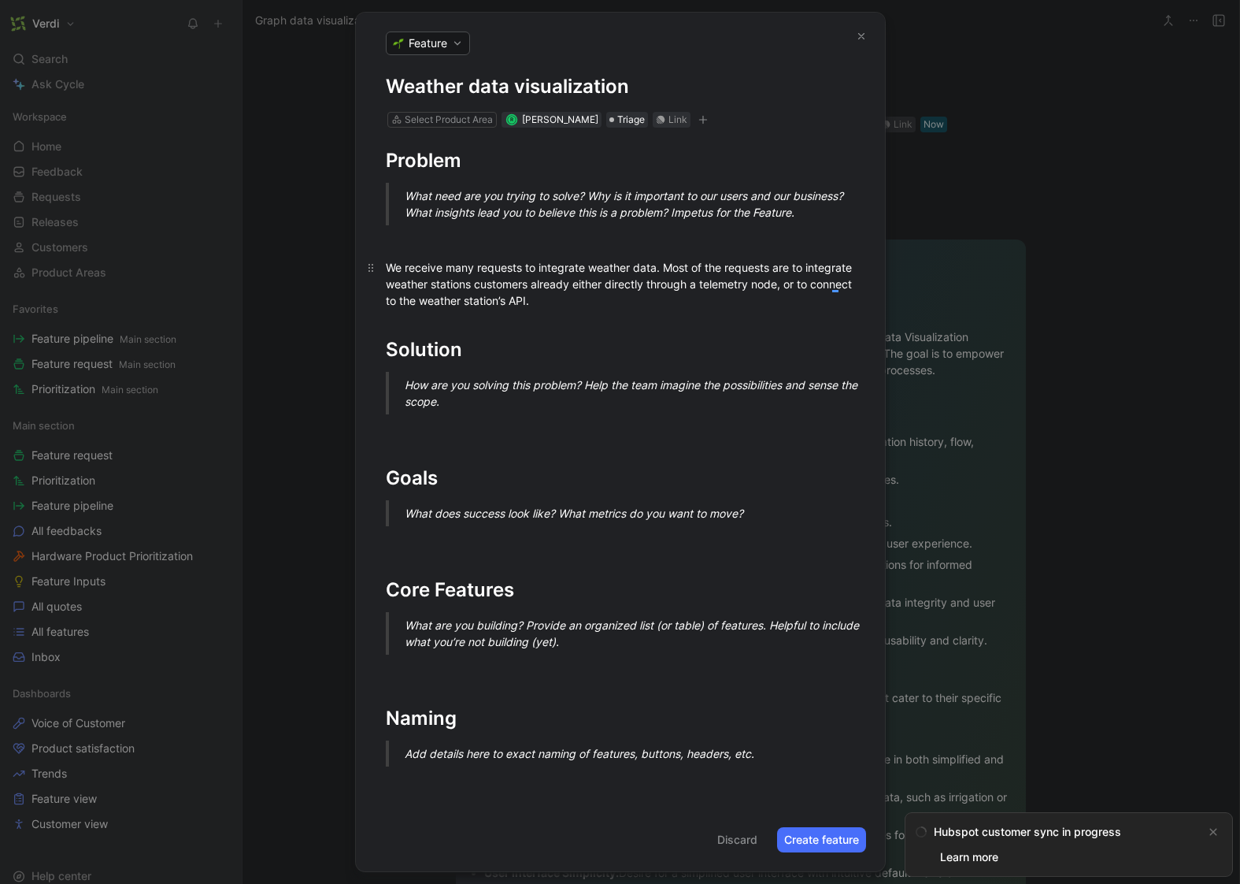
drag, startPoint x: 461, startPoint y: 298, endPoint x: 537, endPoint y: 298, distance: 75.6
click at [537, 298] on div "We receive many requests to integrate weather data. Most of the requests are to…" at bounding box center [620, 284] width 469 height 50
click at [659, 308] on div "We receive many requests to integrate weather data. Most of the requests are to…" at bounding box center [620, 284] width 469 height 50
click at [750, 283] on div "We receive many requests to integrate weather data. Most of the requests are to…" at bounding box center [620, 284] width 469 height 50
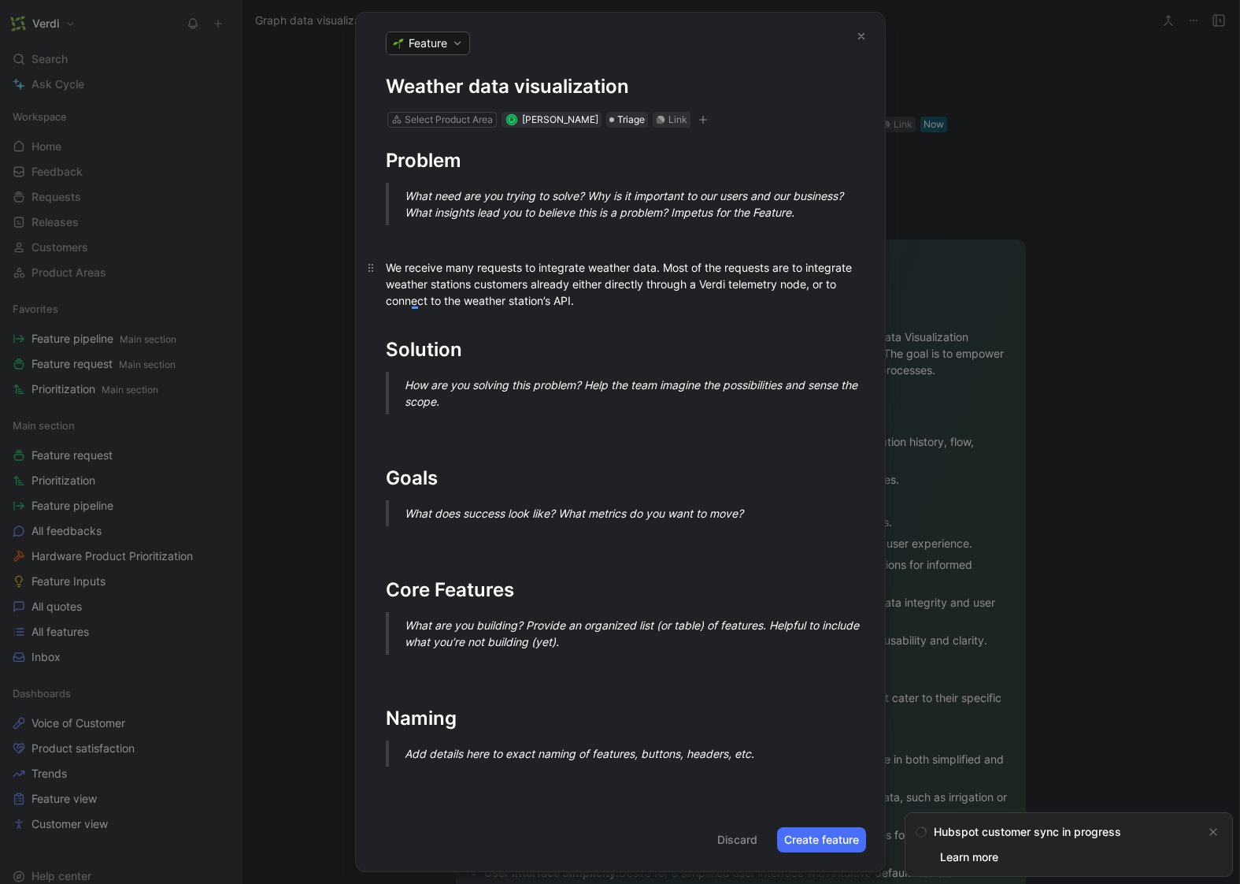
drag, startPoint x: 455, startPoint y: 306, endPoint x: 527, endPoint y: 301, distance: 71.8
click at [527, 301] on div "We receive many requests to integrate weather data. Most of the requests are to…" at bounding box center [620, 284] width 469 height 50
drag, startPoint x: 488, startPoint y: 301, endPoint x: 548, endPoint y: 302, distance: 59.9
click at [548, 302] on div "We receive many requests to integrate weather data. Most of the requests are to…" at bounding box center [620, 284] width 469 height 50
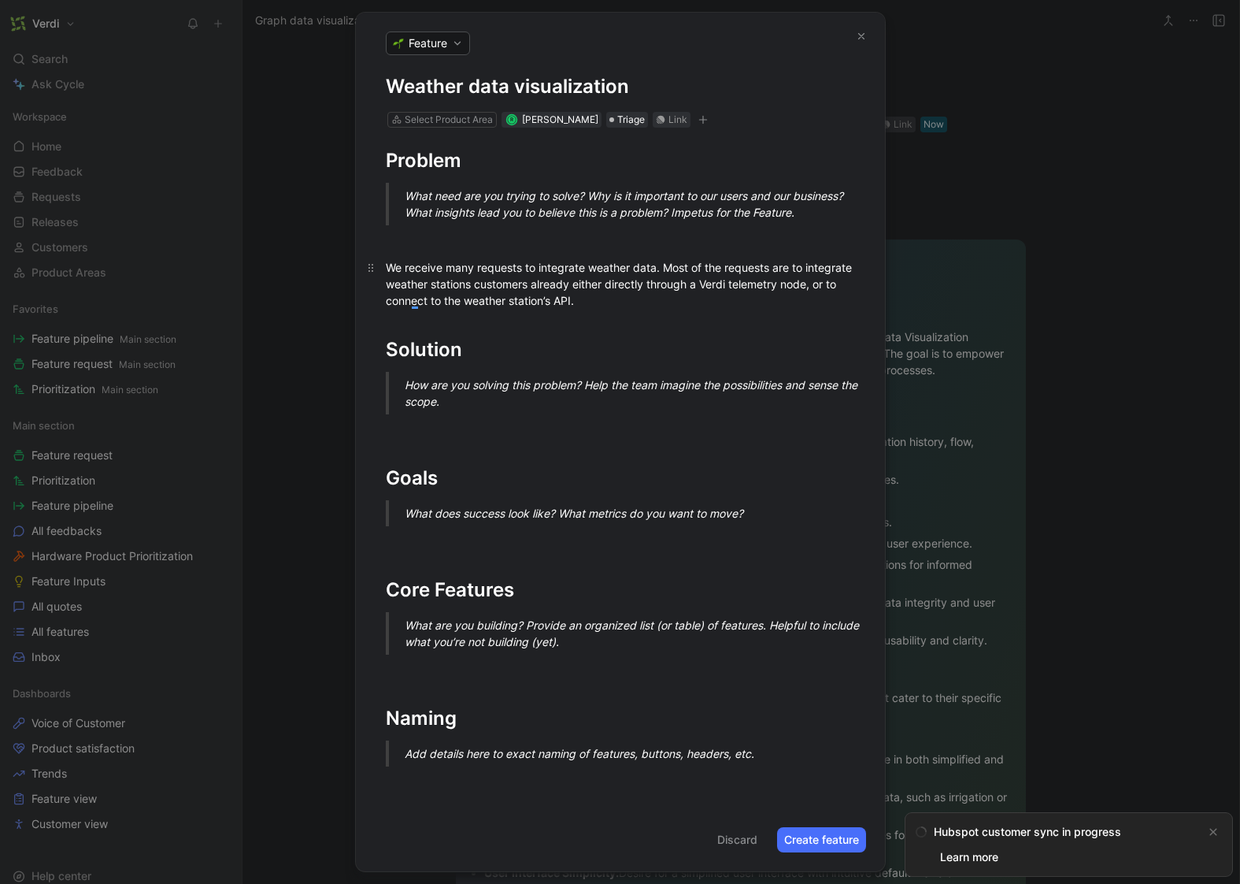
click at [548, 302] on div "We receive many requests to integrate weather data. Most of the requests are to…" at bounding box center [620, 284] width 469 height 50
click at [627, 299] on div "We receive many requests to integrate weather data. Most of the requests are to…" at bounding box center [620, 284] width 469 height 50
click at [684, 303] on div "We receive many requests to integrate weather data. Most of the requests are to…" at bounding box center [620, 284] width 469 height 50
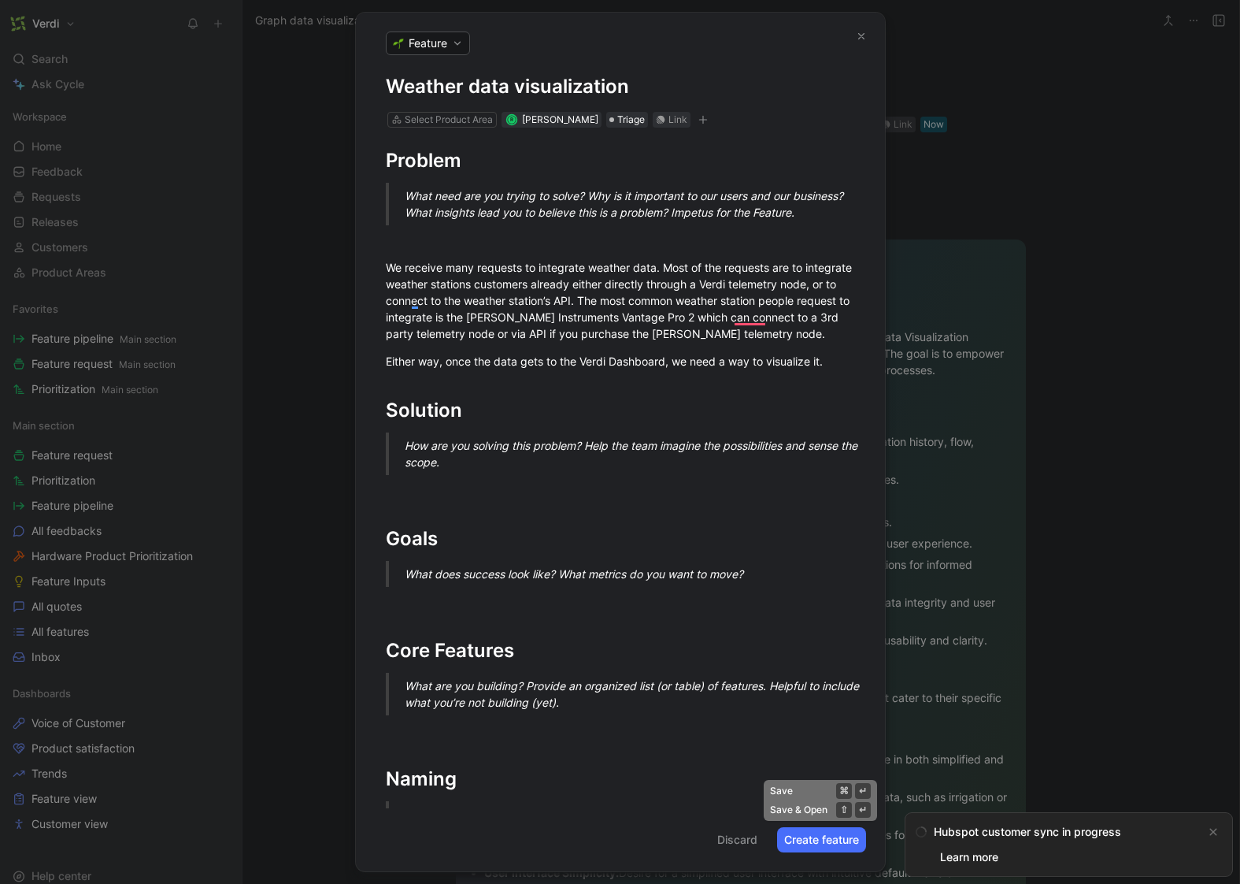
click at [830, 841] on button "Create feature" at bounding box center [821, 839] width 89 height 25
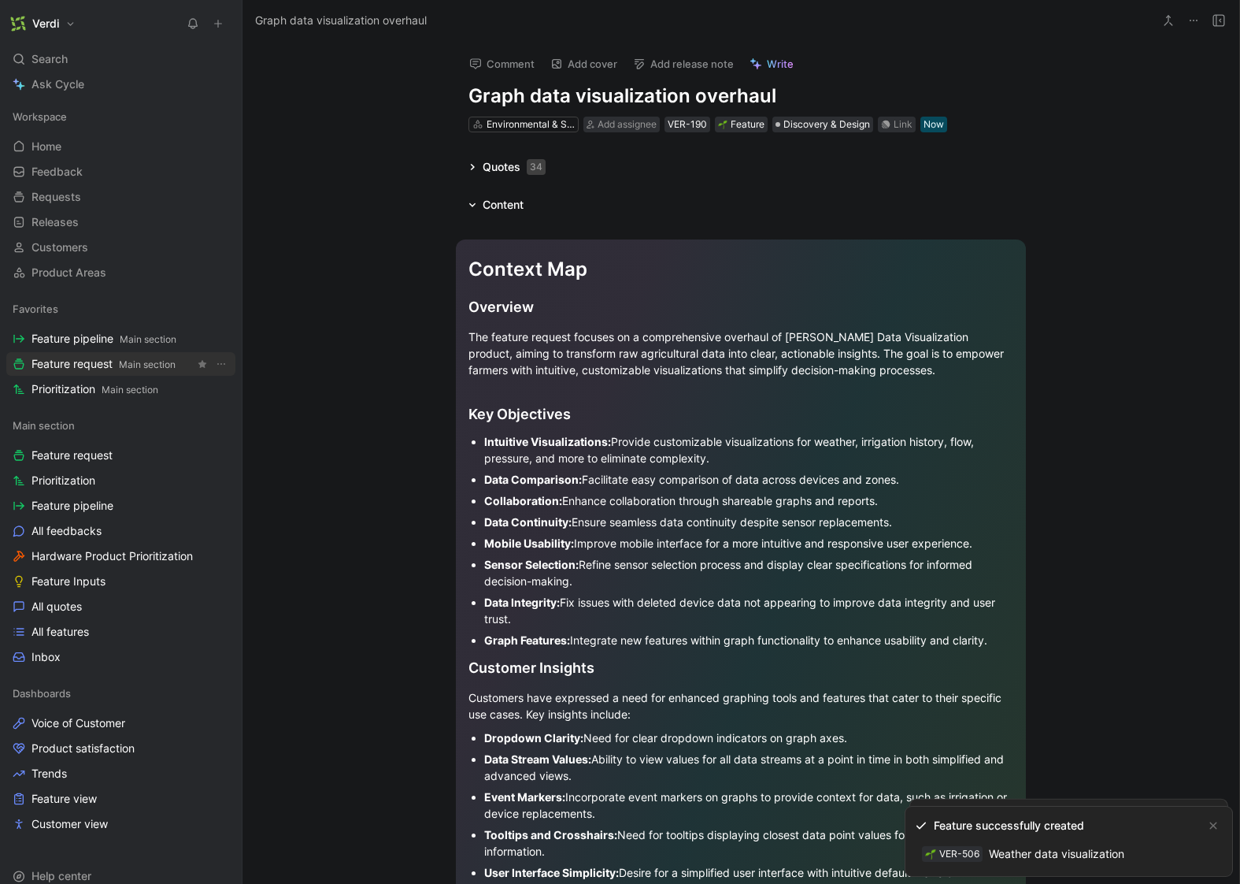
click at [104, 362] on span "Feature request Main section" at bounding box center [103, 364] width 144 height 17
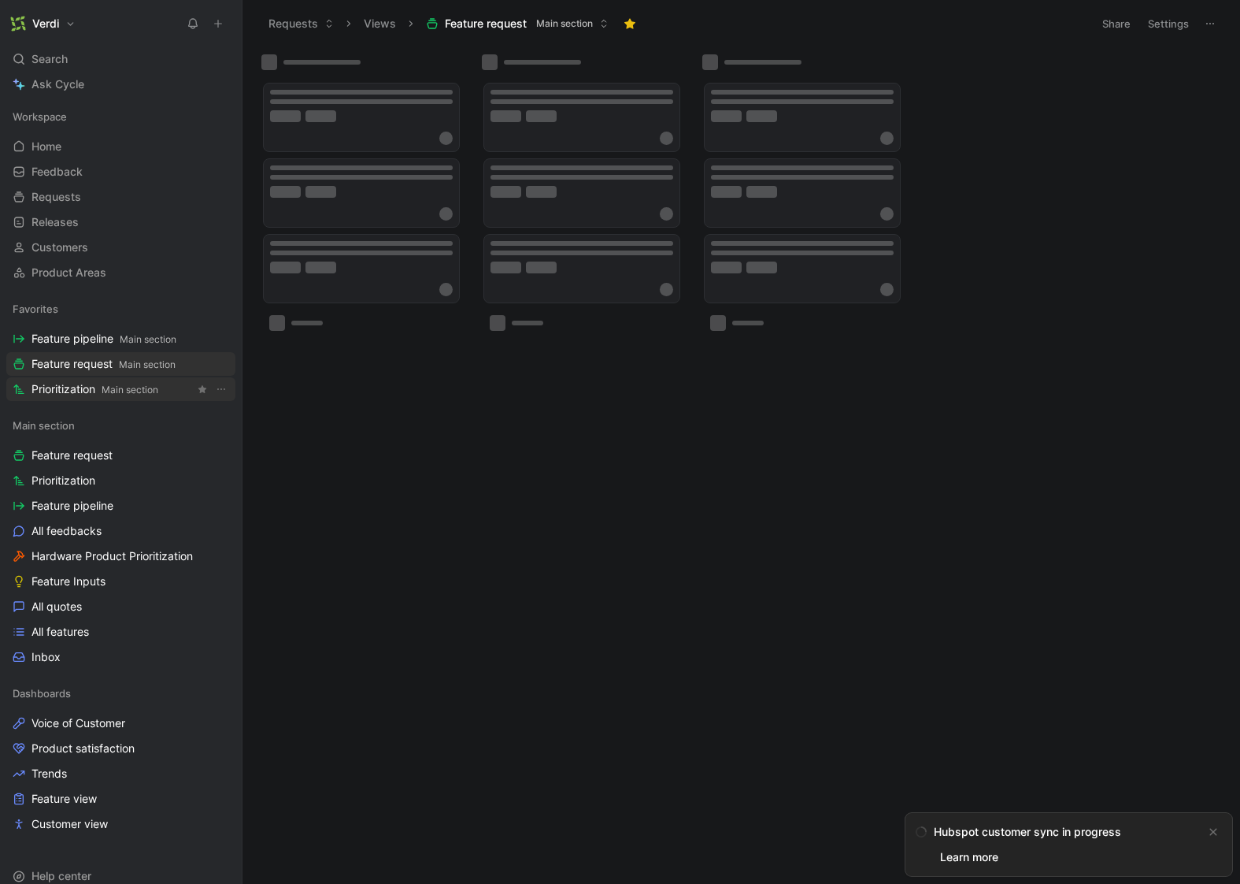
click at [109, 395] on span "Prioritization Main section" at bounding box center [94, 389] width 127 height 17
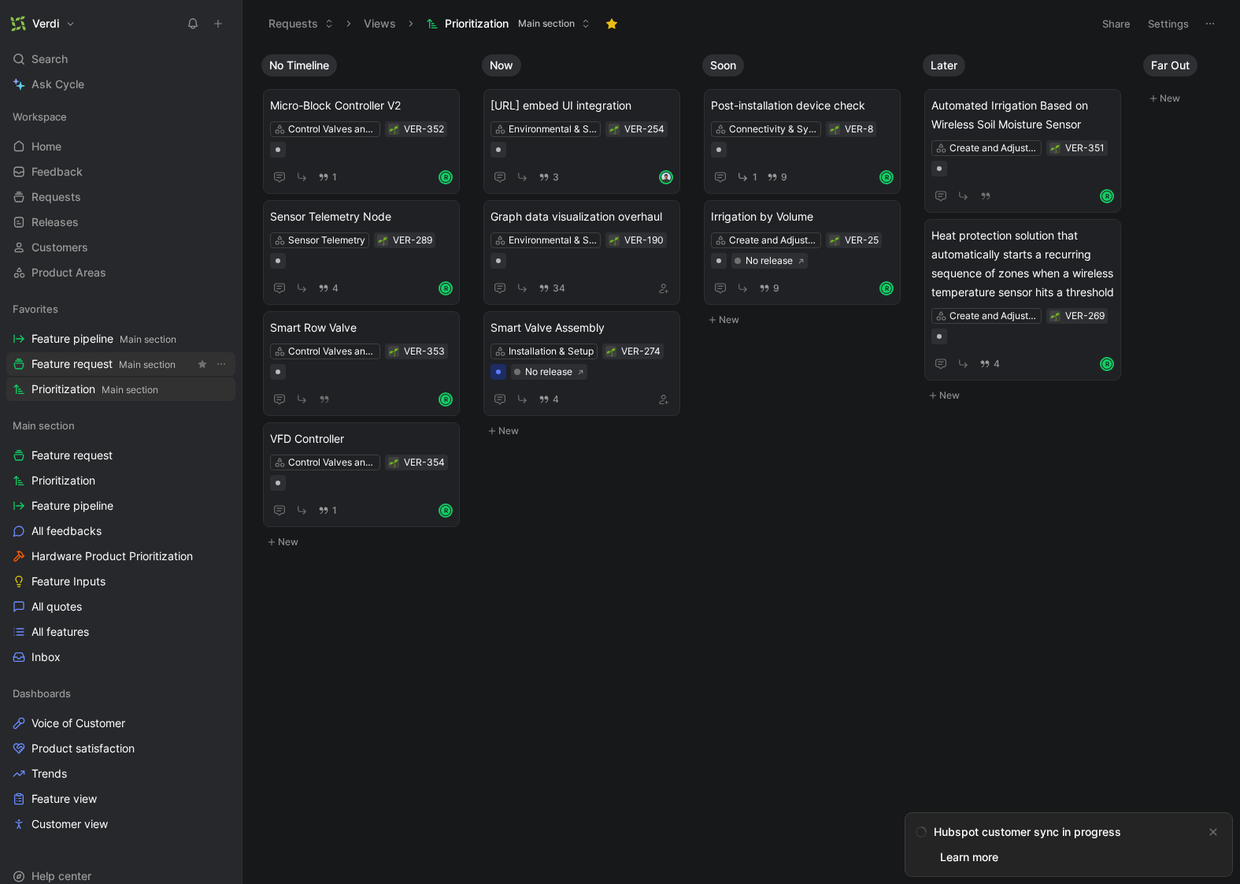
click at [113, 373] on link "Feature request Main section" at bounding box center [120, 364] width 229 height 24
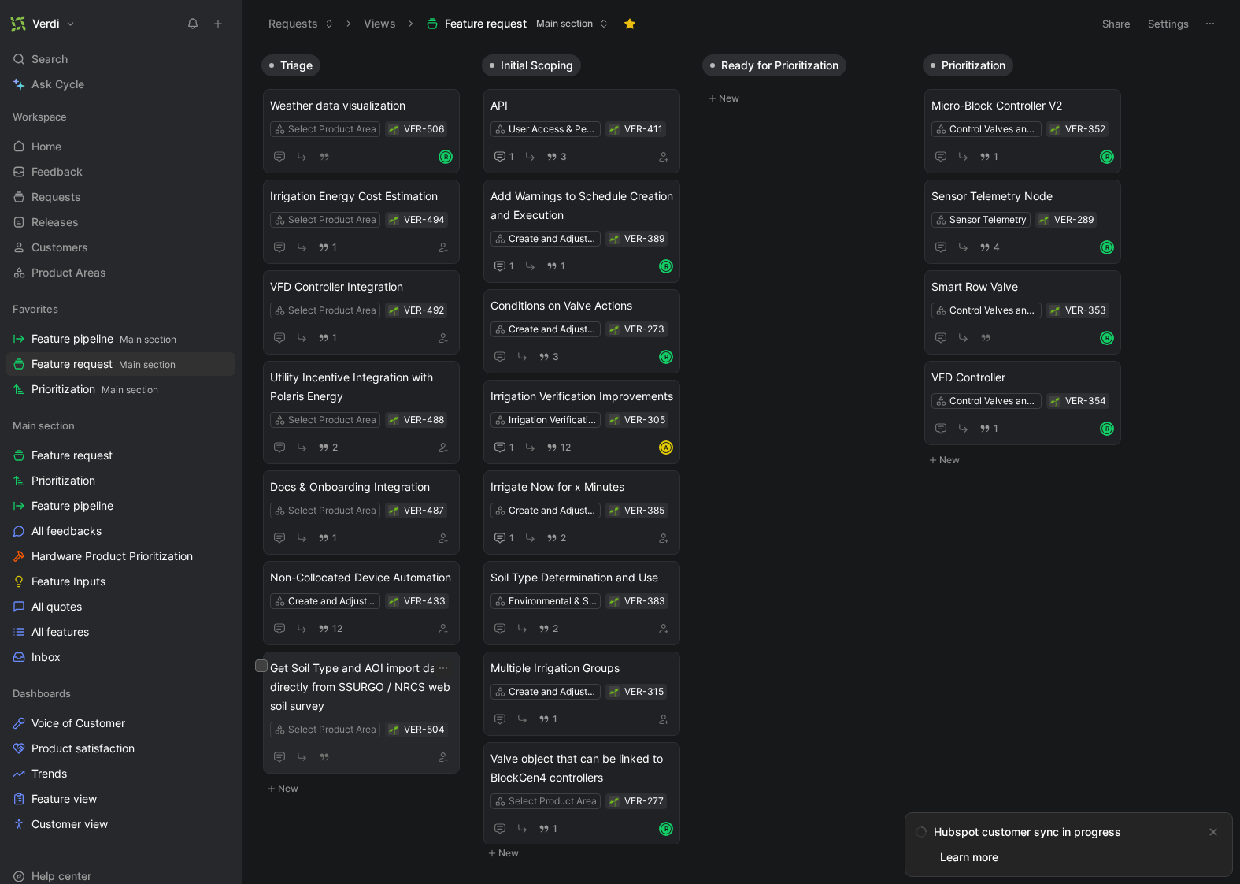
click at [391, 702] on span "Get Soil Type and AOI import data directly from SSURGO / NRCS web soil survey" at bounding box center [361, 686] width 183 height 57
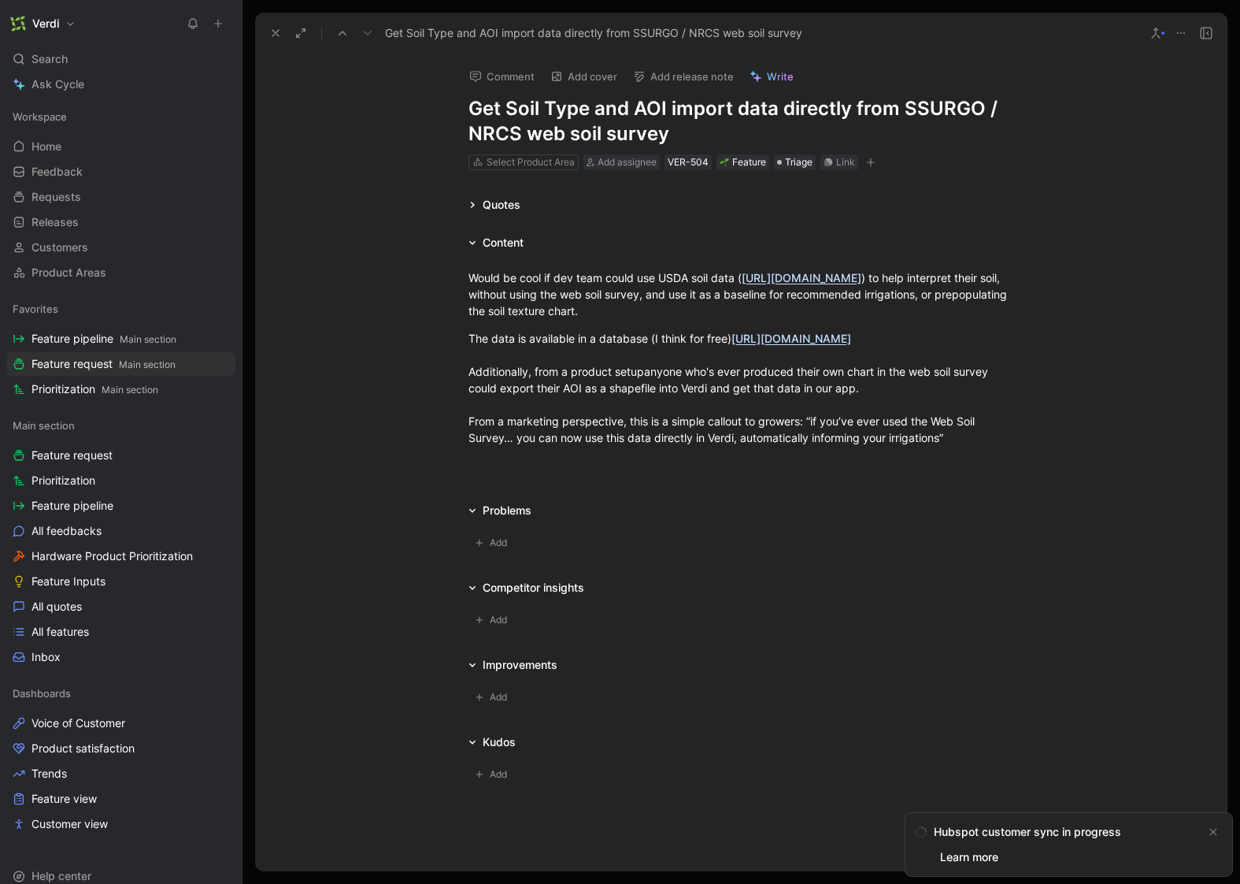
click at [272, 32] on icon at bounding box center [275, 33] width 13 height 13
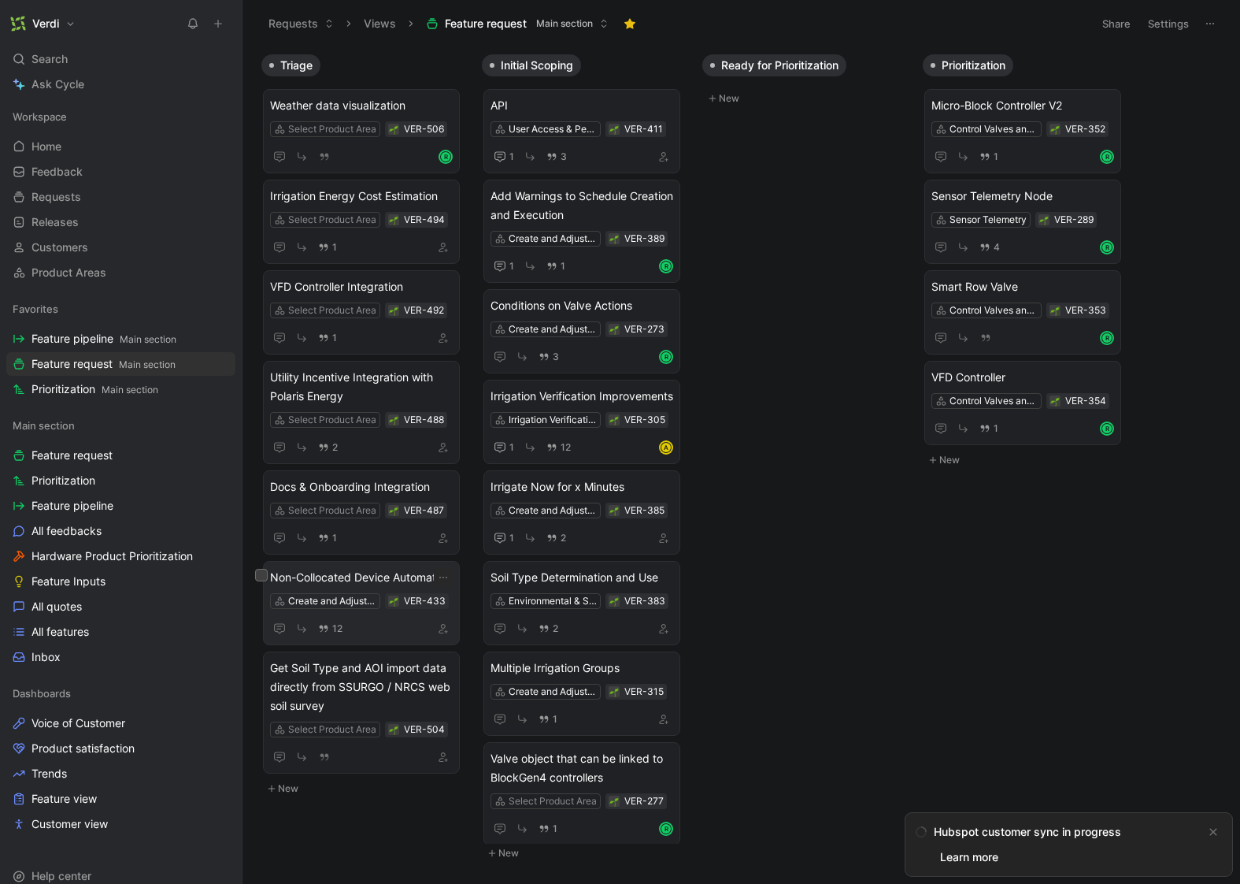
click at [380, 576] on span "Non-Collocated Device Automation" at bounding box center [361, 577] width 183 height 19
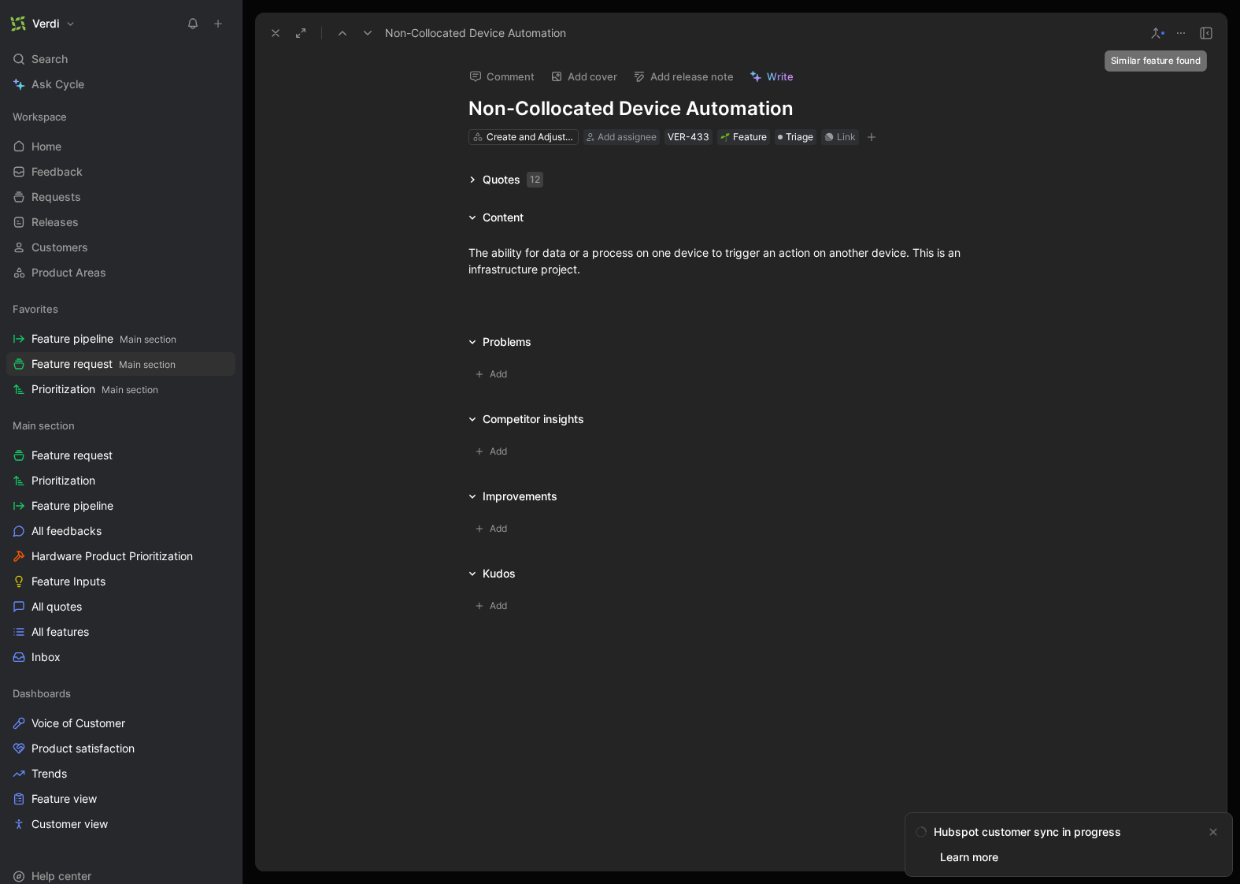
click at [1162, 33] on div at bounding box center [1163, 32] width 3 height 3
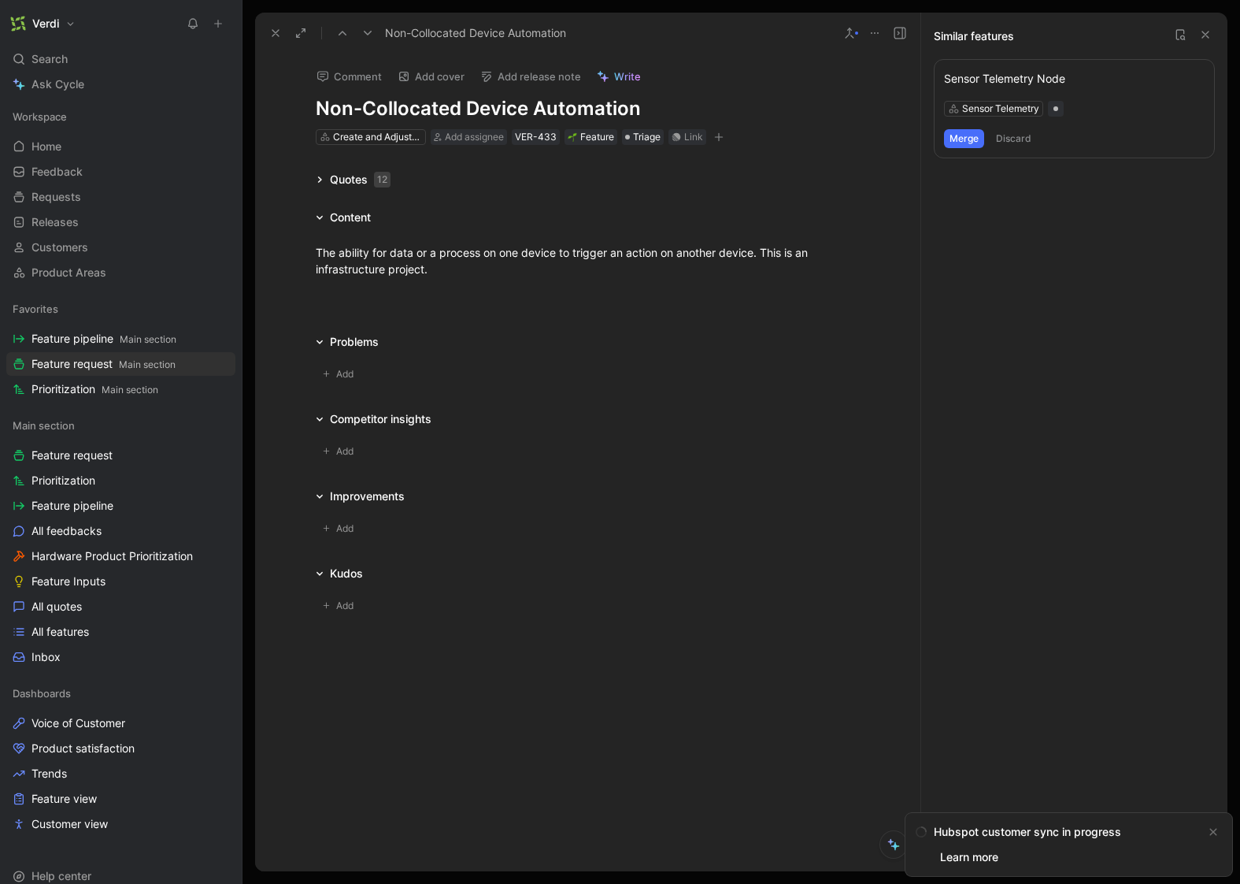
click at [1202, 34] on icon at bounding box center [1205, 34] width 13 height 13
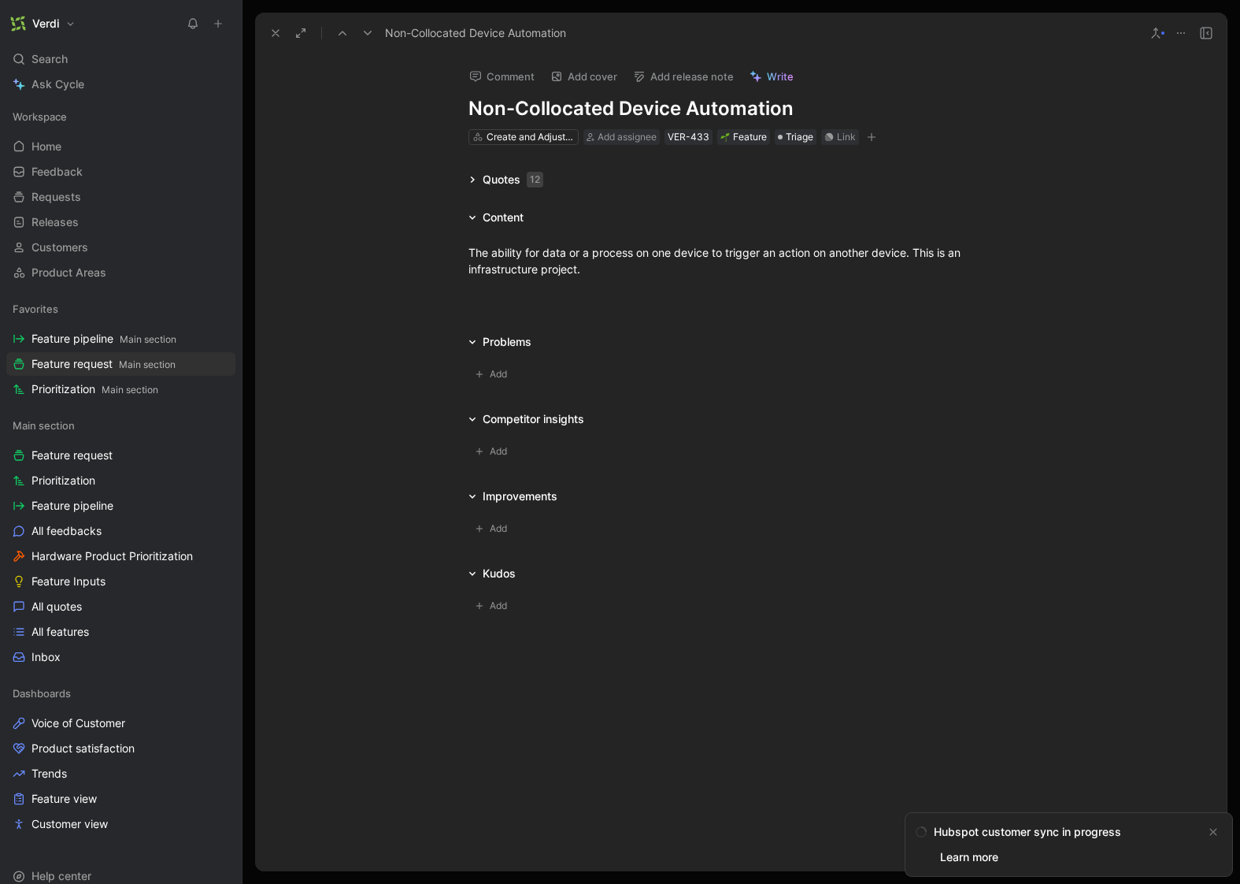
click at [1190, 31] on button at bounding box center [1181, 33] width 22 height 22
click at [509, 172] on div "Quotes 12" at bounding box center [513, 179] width 61 height 19
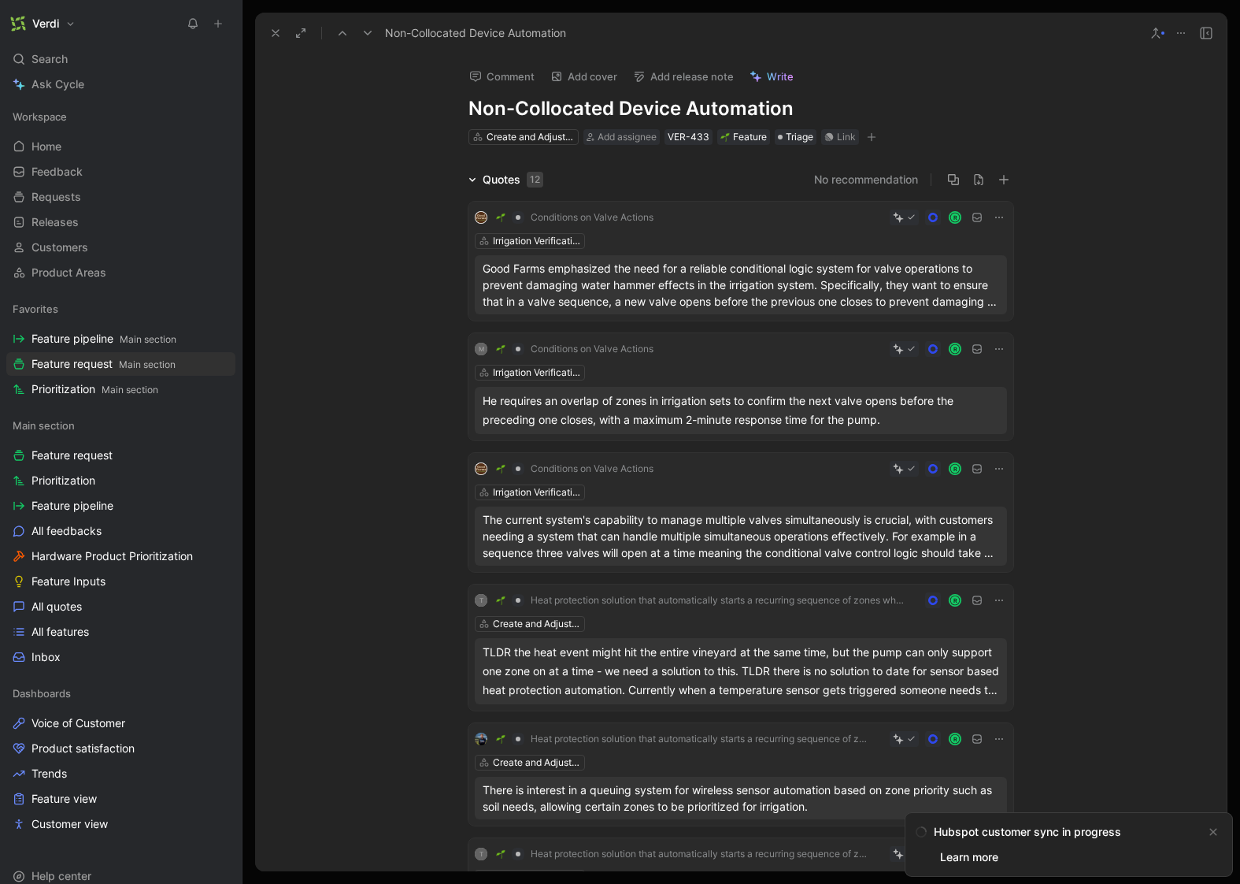
click at [510, 172] on div "Quotes 12" at bounding box center [513, 179] width 61 height 19
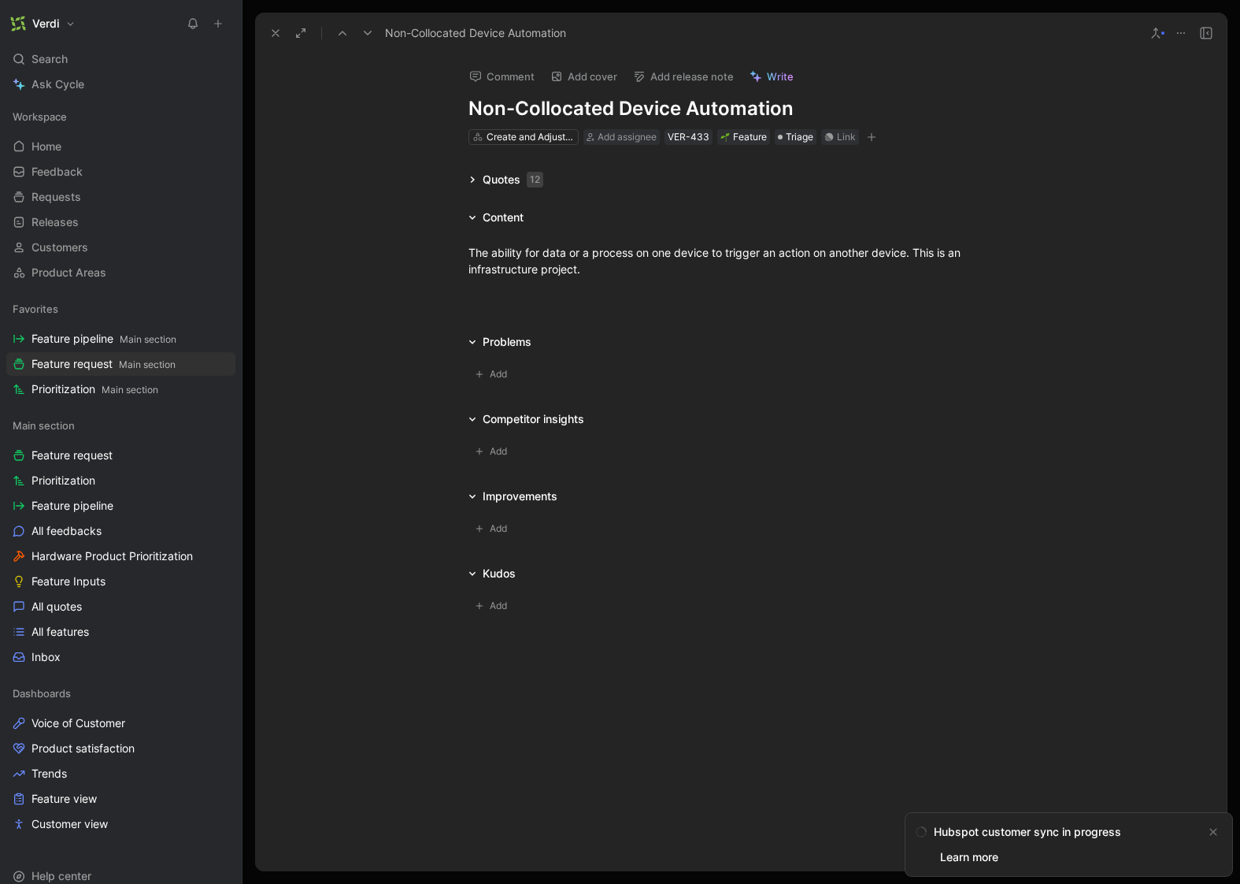
click at [270, 31] on icon at bounding box center [275, 33] width 13 height 13
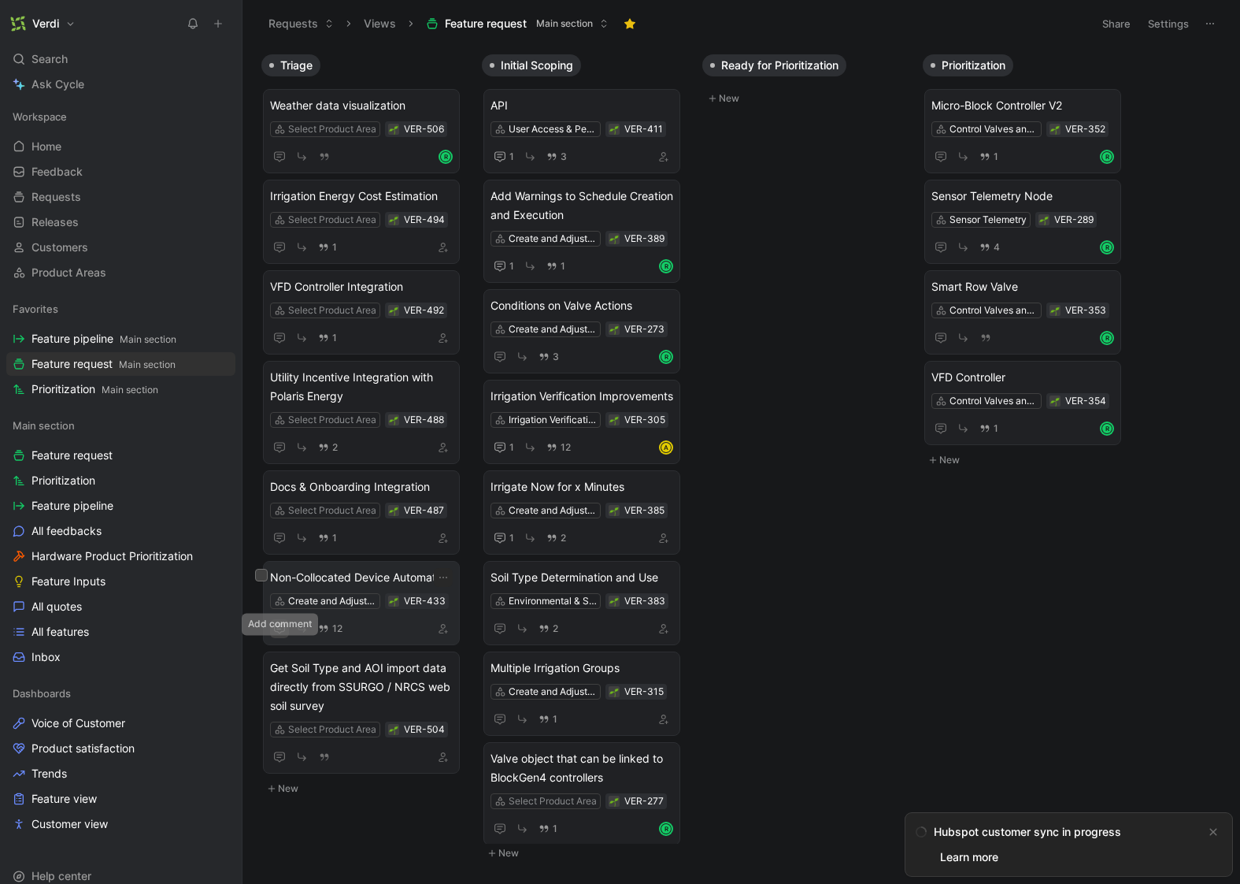
click at [280, 628] on icon "button" at bounding box center [278, 628] width 5 height 1
click at [83, 58] on div "Search ⌘ K" at bounding box center [120, 59] width 229 height 24
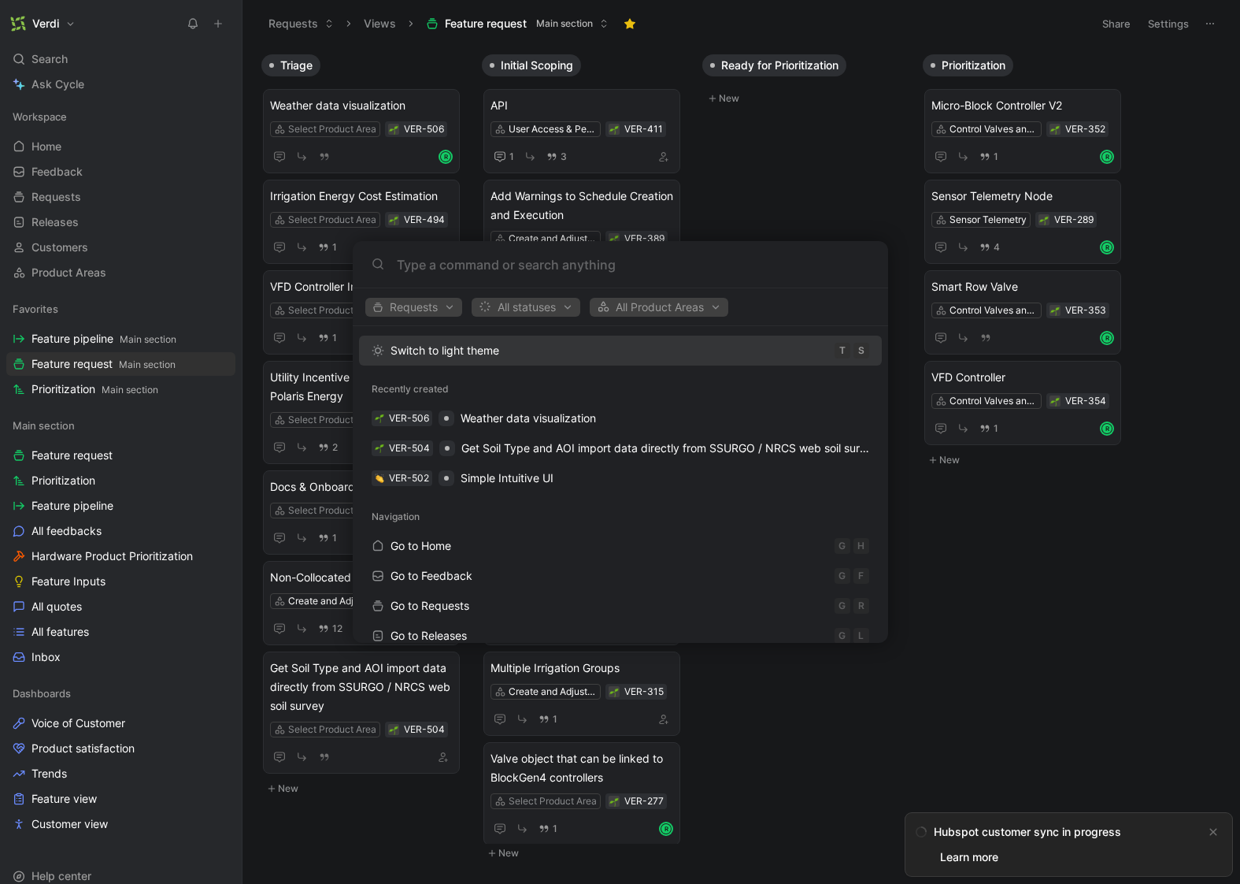
type input "s"
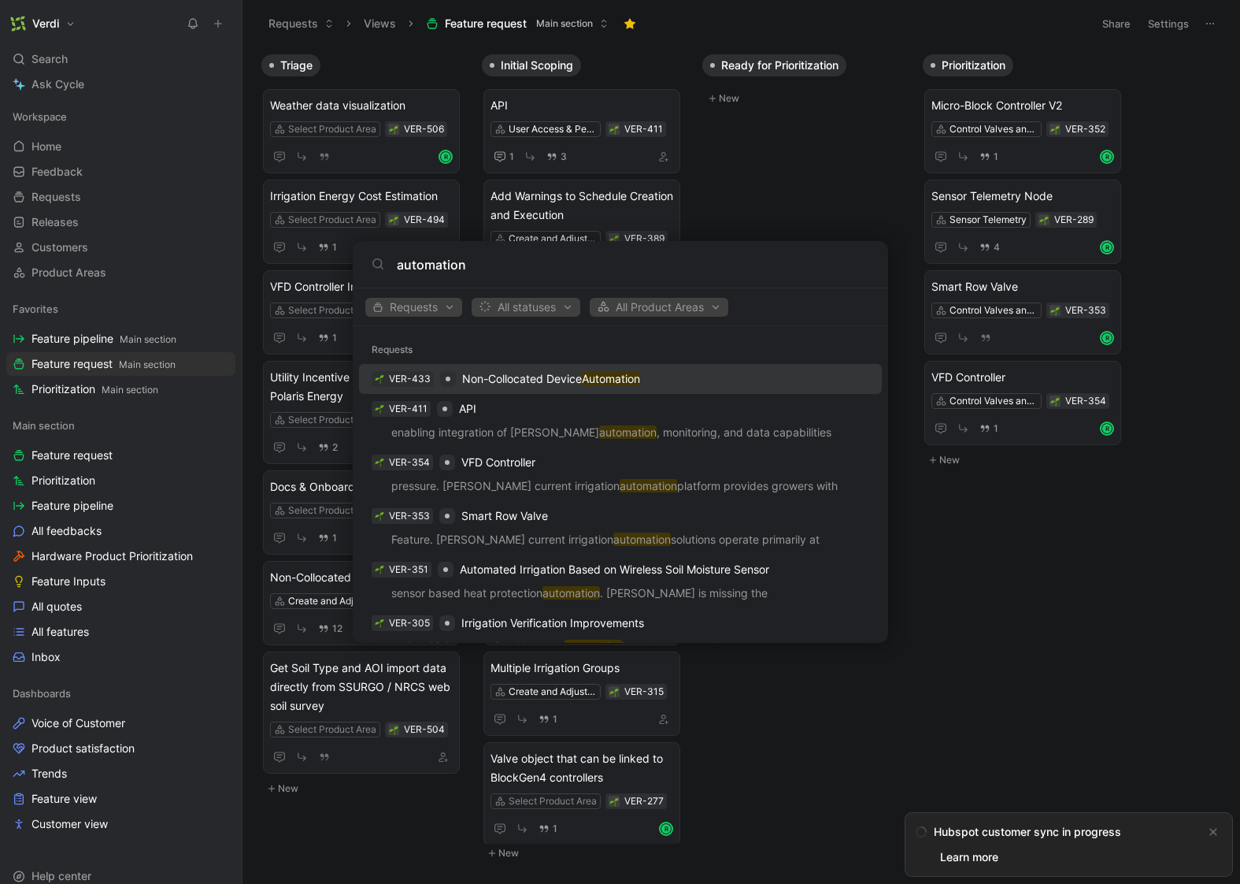
type input "automation"
click at [572, 371] on p "Non-Collocated Device Automation" at bounding box center [551, 378] width 178 height 19
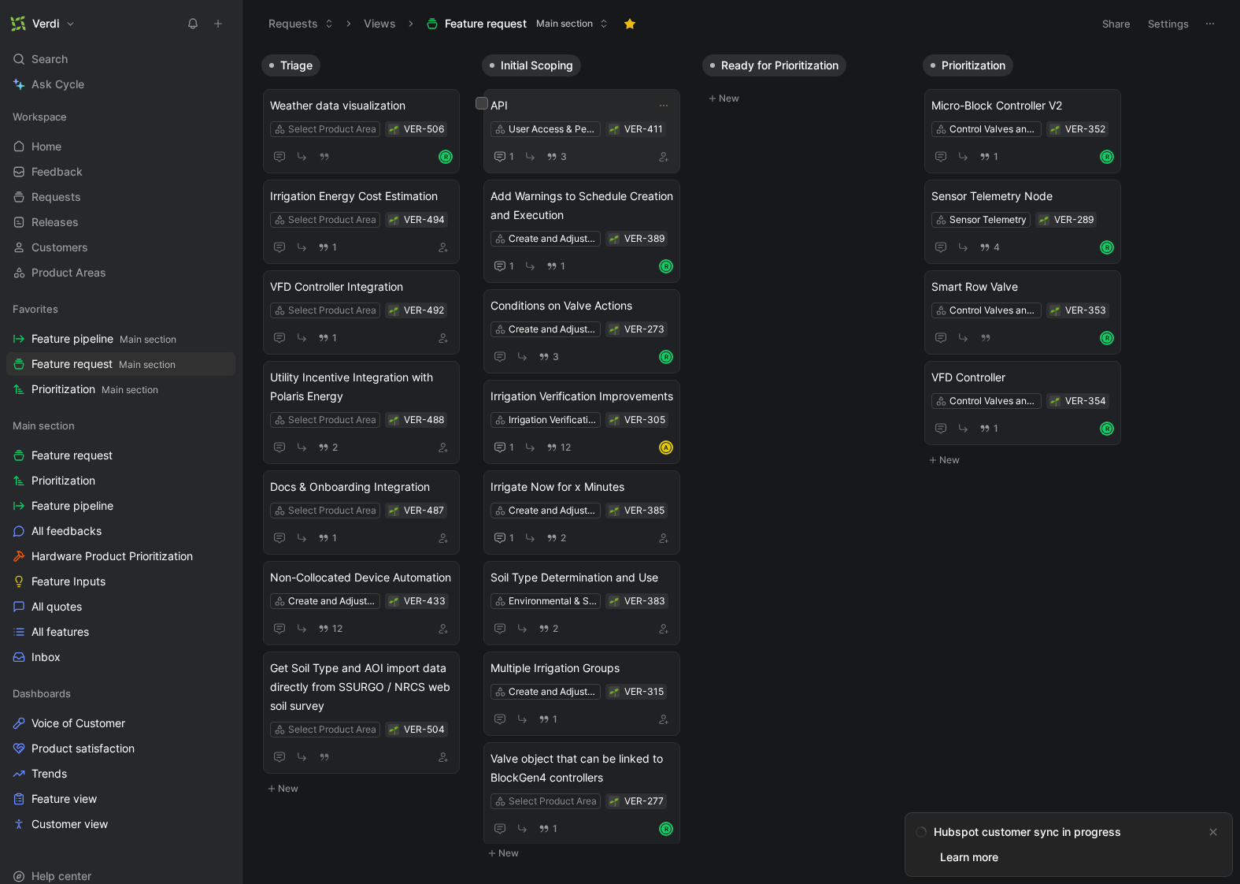
click at [587, 94] on div "API User Access & Permissions VER-411 1 3" at bounding box center [581, 131] width 197 height 84
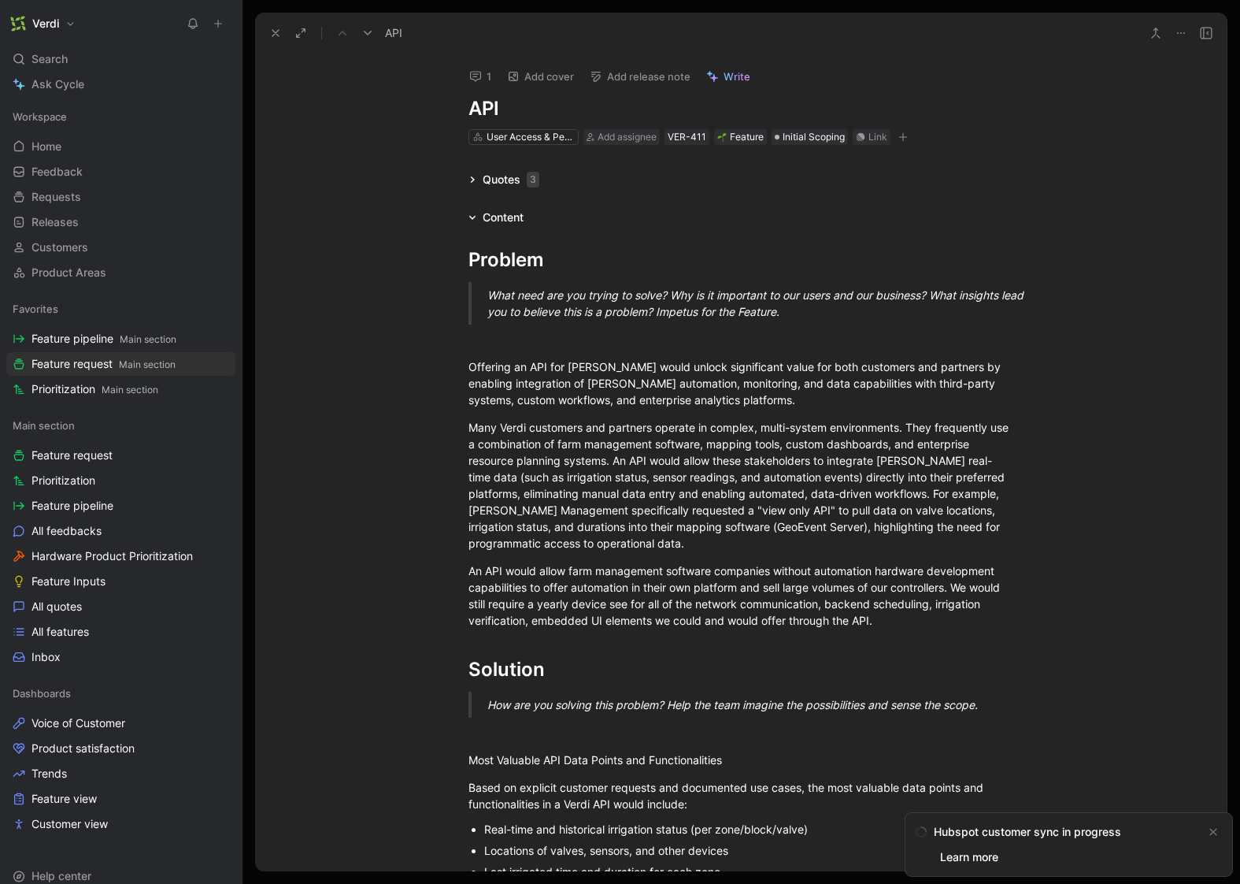
click at [532, 109] on h1 "API" at bounding box center [741, 108] width 545 height 25
click at [472, 76] on icon at bounding box center [475, 76] width 13 height 13
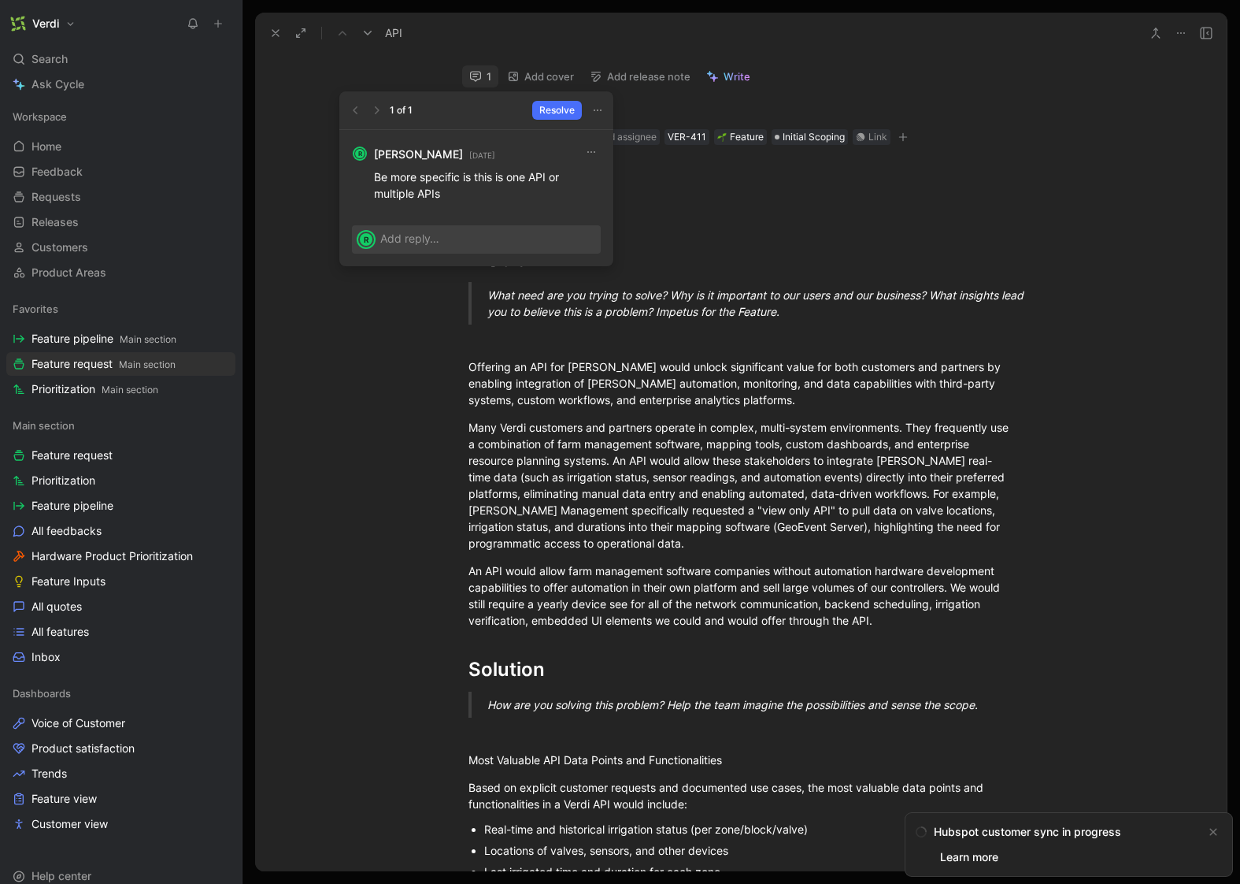
drag, startPoint x: 410, startPoint y: 181, endPoint x: 473, endPoint y: 180, distance: 63.0
click at [473, 180] on p "Be more specific is this is one API or multiple APIs" at bounding box center [487, 185] width 227 height 33
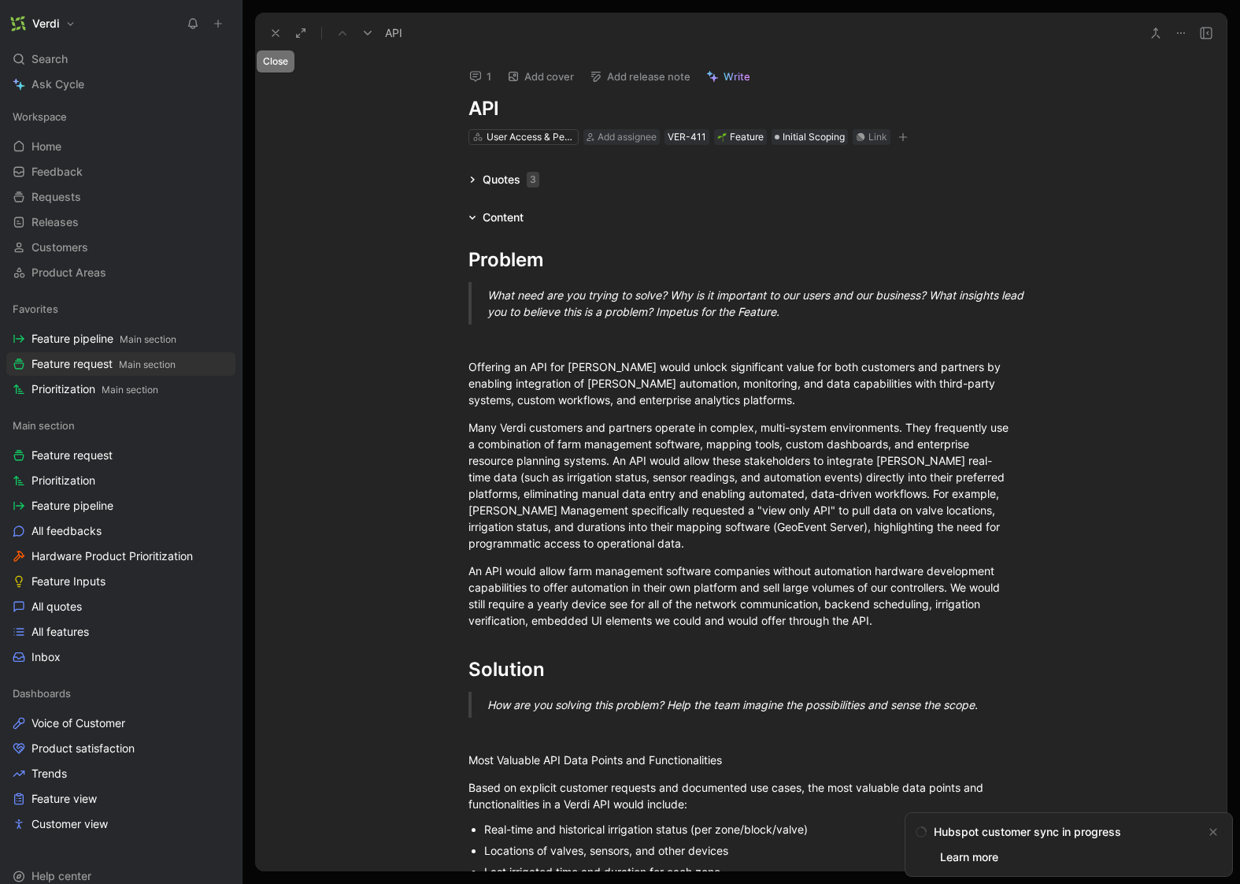
click at [272, 27] on icon at bounding box center [275, 33] width 13 height 13
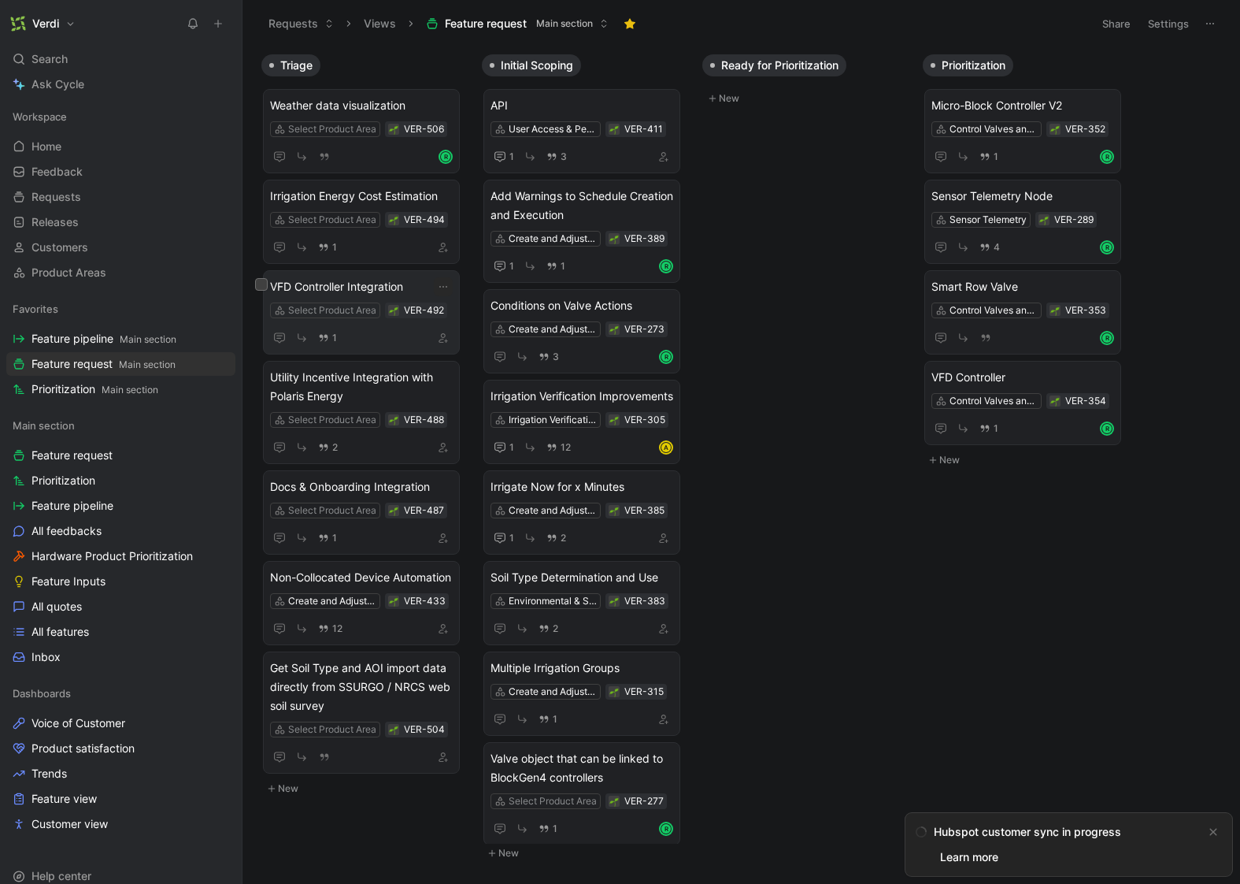
click at [354, 288] on span "VFD Controller Integration" at bounding box center [361, 286] width 183 height 19
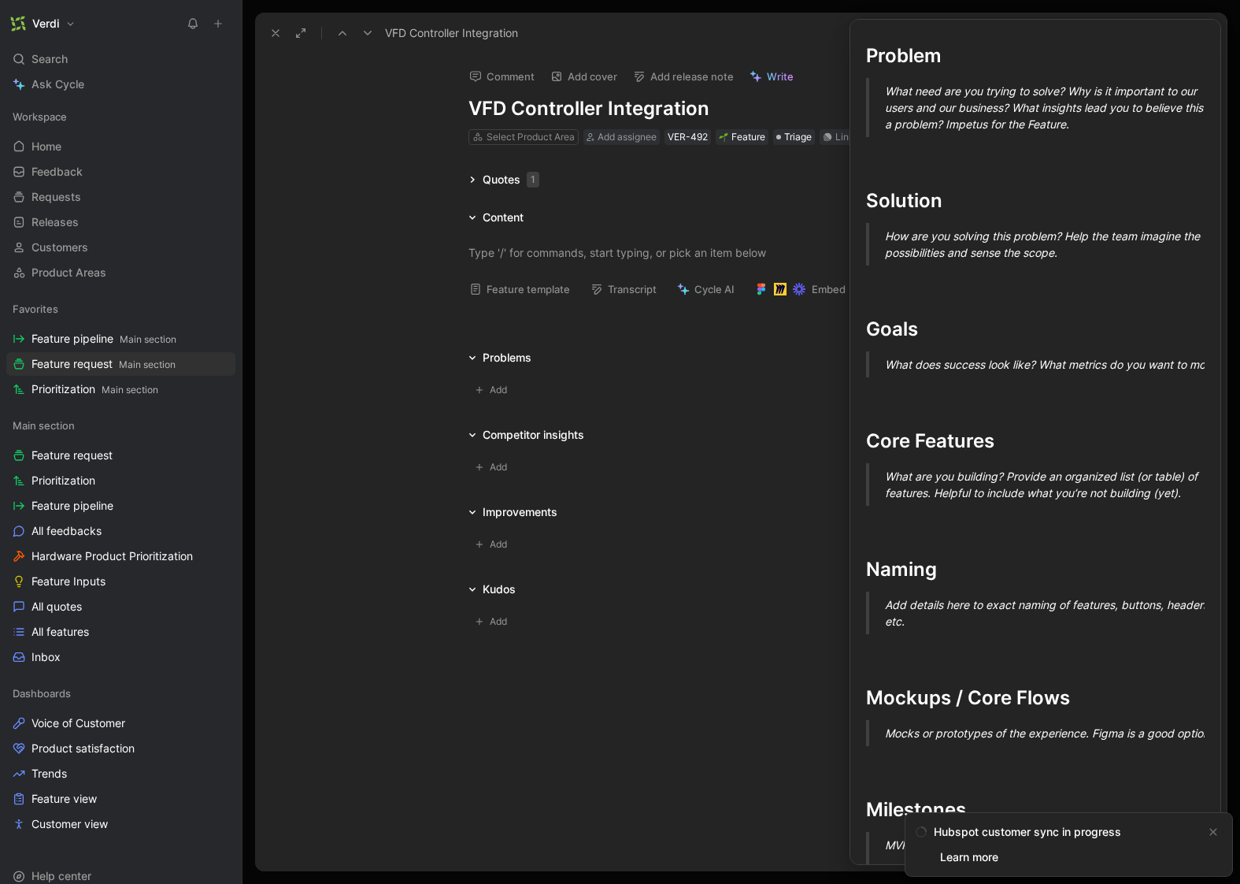
click at [529, 287] on button "Feature template" at bounding box center [519, 289] width 115 height 22
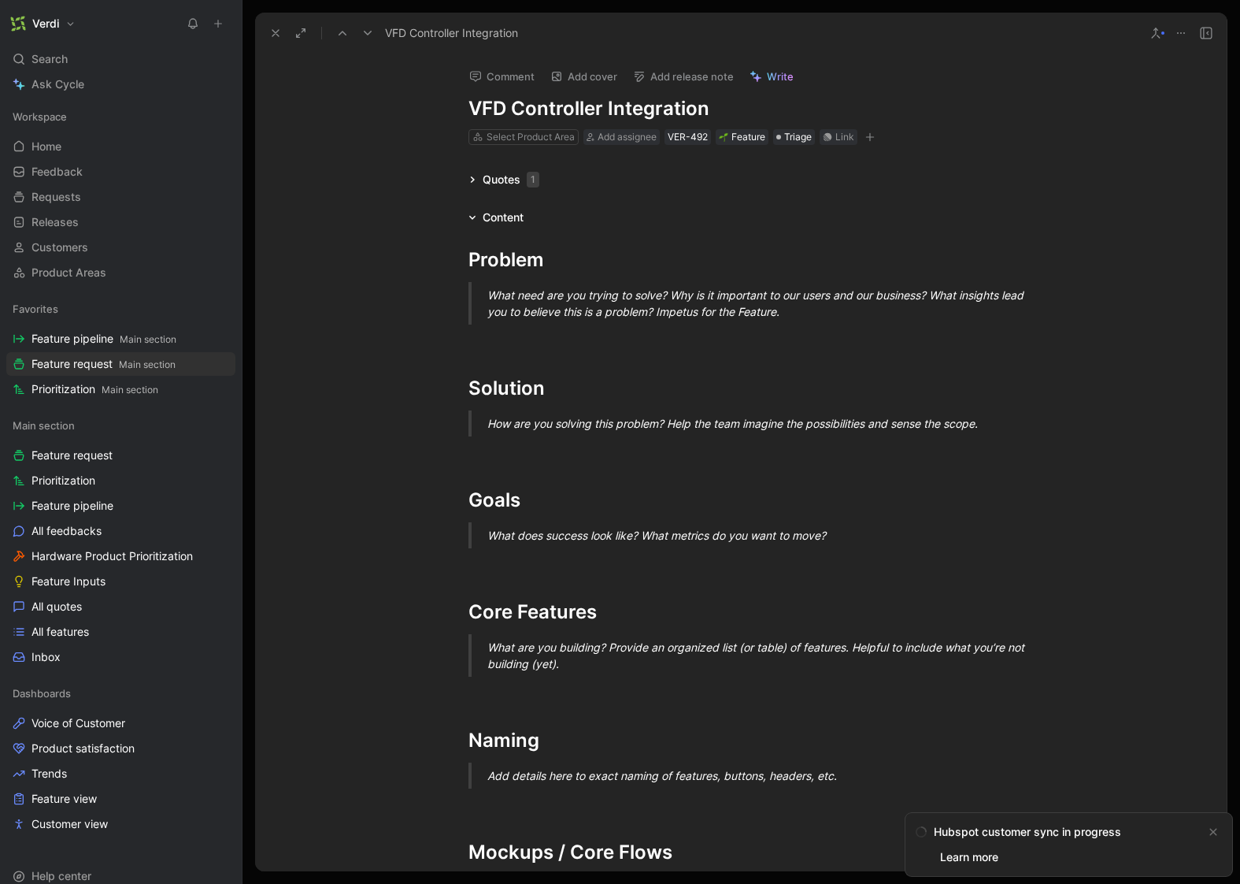
click at [509, 171] on div "Quotes 1" at bounding box center [511, 179] width 57 height 19
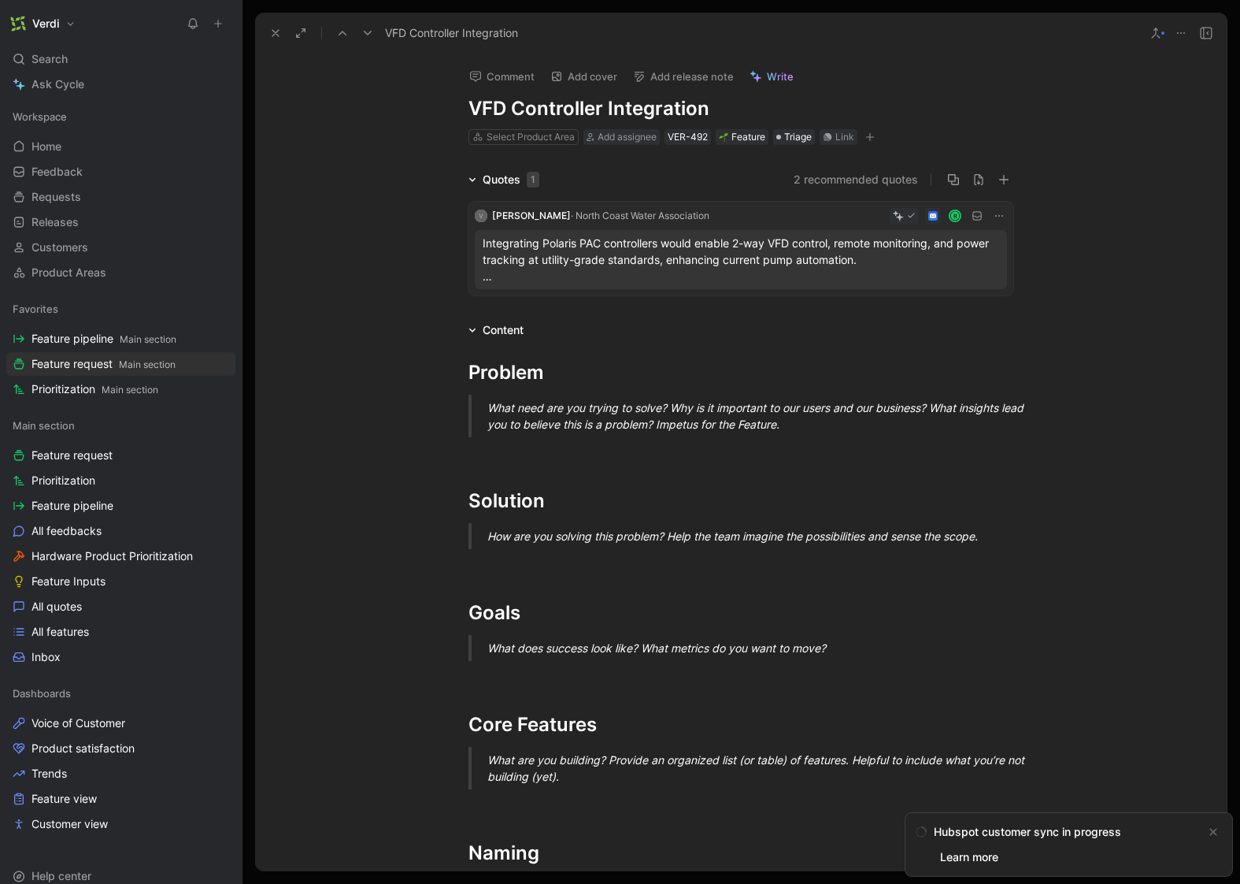
click at [600, 272] on p "Integrating Polaris PAC controllers would enable 2-way VFD control, remote moni…" at bounding box center [741, 260] width 517 height 50
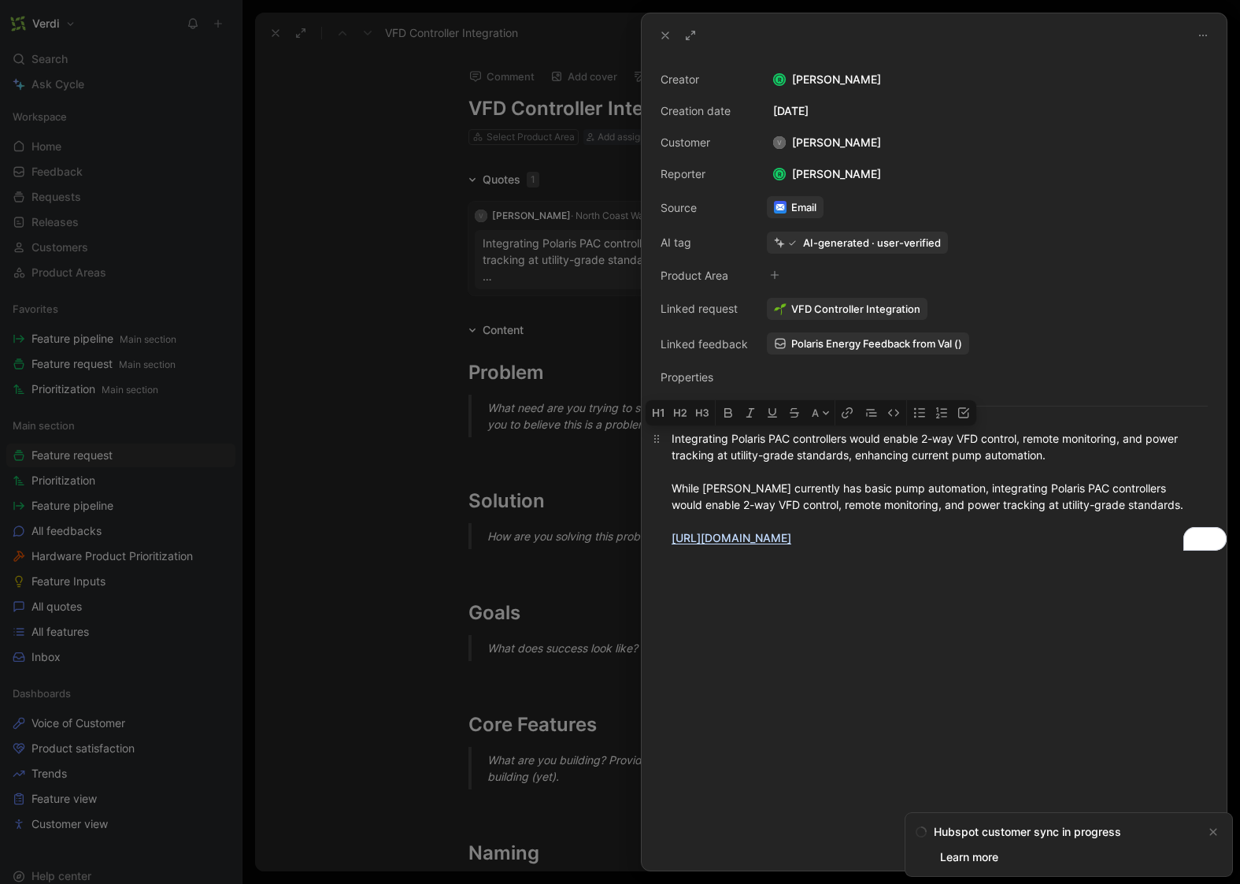
drag, startPoint x: 883, startPoint y: 539, endPoint x: 666, endPoint y: 439, distance: 238.5
click at [666, 439] on p "Integrating Polaris PAC controllers would enable 2-way VFD control, remote moni…" at bounding box center [934, 487] width 585 height 125
drag, startPoint x: 721, startPoint y: 446, endPoint x: 545, endPoint y: 446, distance: 176.4
click at [545, 446] on div "Creator R Roman Kozak Creation date August 24, 2025 Customer V Val King Reporte…" at bounding box center [620, 442] width 1240 height 884
click at [546, 448] on div at bounding box center [620, 442] width 1240 height 884
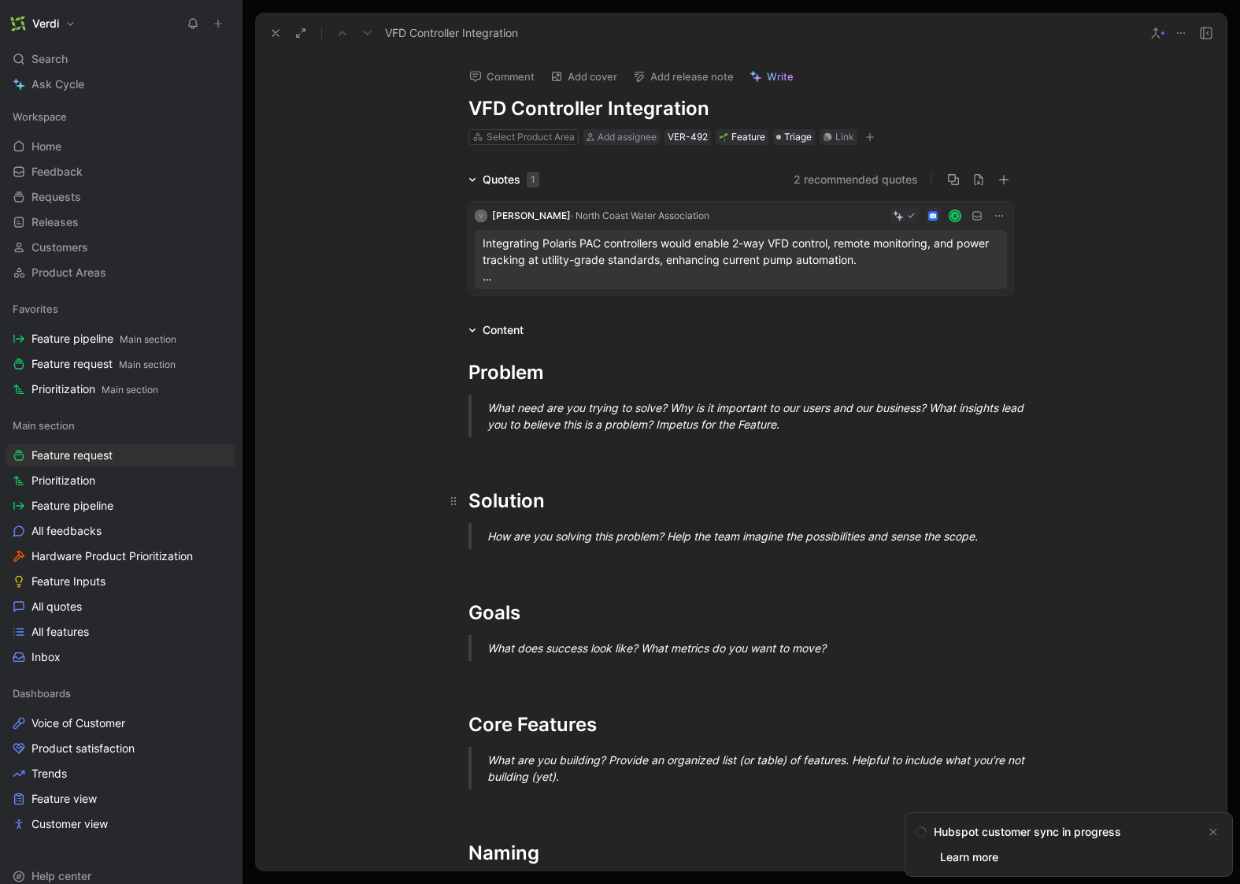
click at [591, 468] on h1 "Solution" at bounding box center [741, 493] width 605 height 55
click at [588, 456] on div "To enrich screen reader interactions, please activate Accessibility in Grammarl…" at bounding box center [741, 451] width 545 height 17
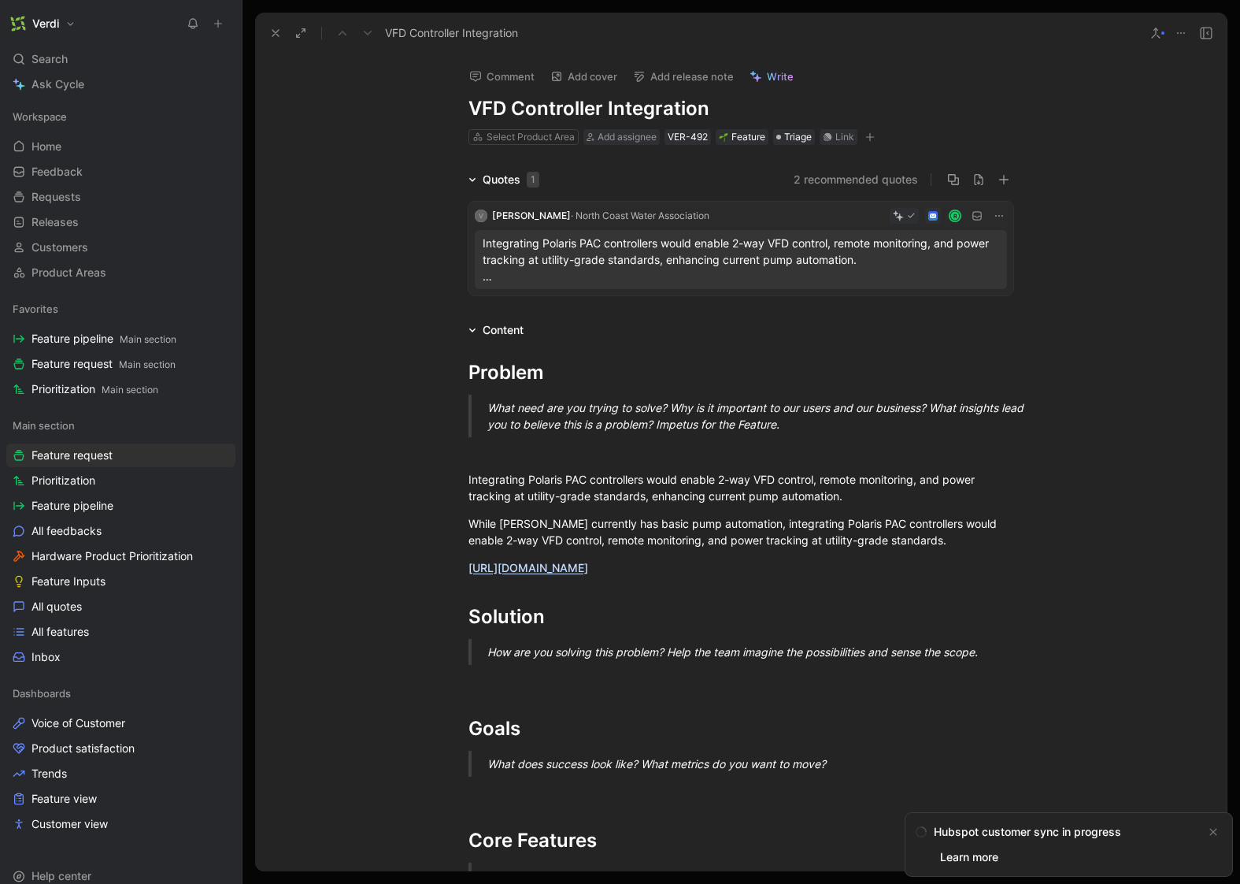
click at [269, 28] on icon at bounding box center [275, 33] width 13 height 13
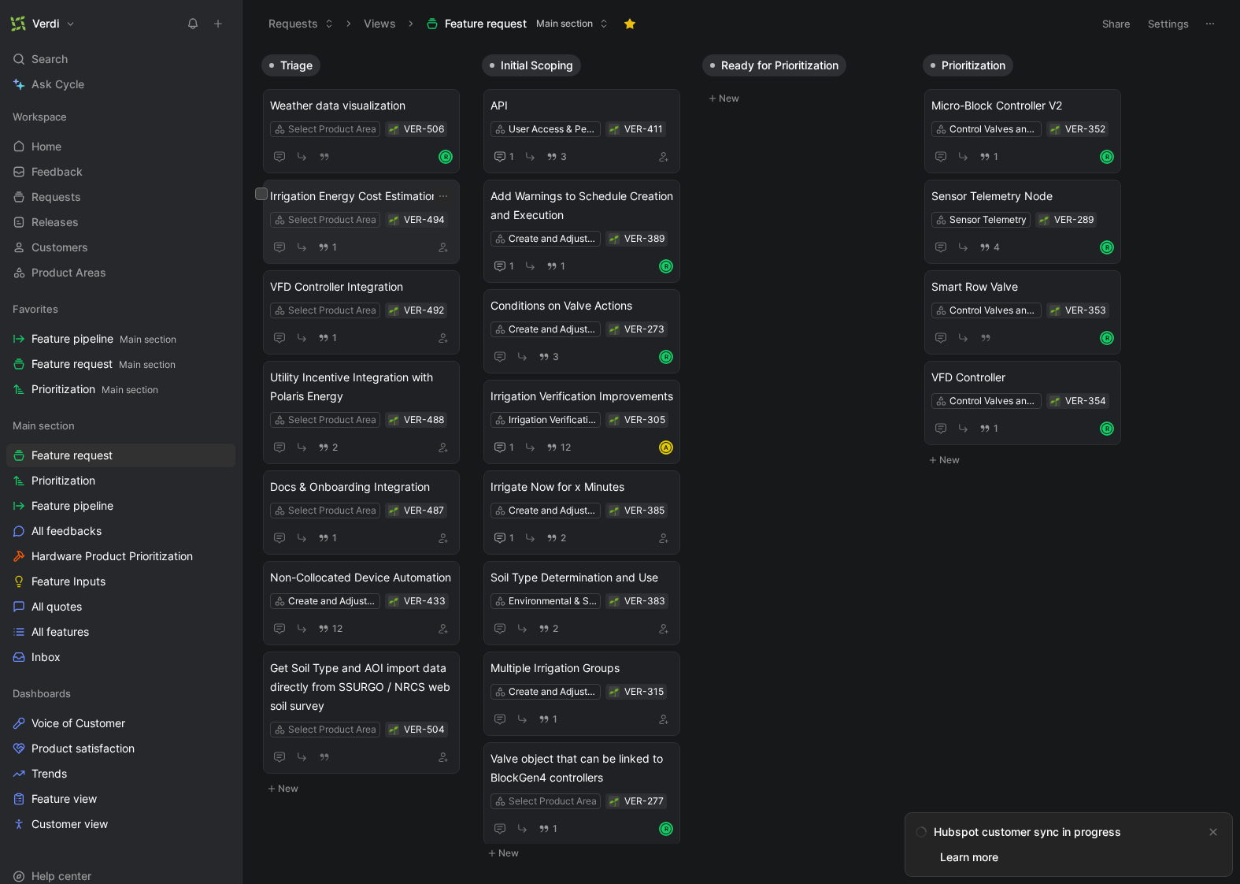
click at [361, 180] on div "Irrigation Energy Cost Estimation Select Product Area VER-494 1" at bounding box center [361, 222] width 197 height 84
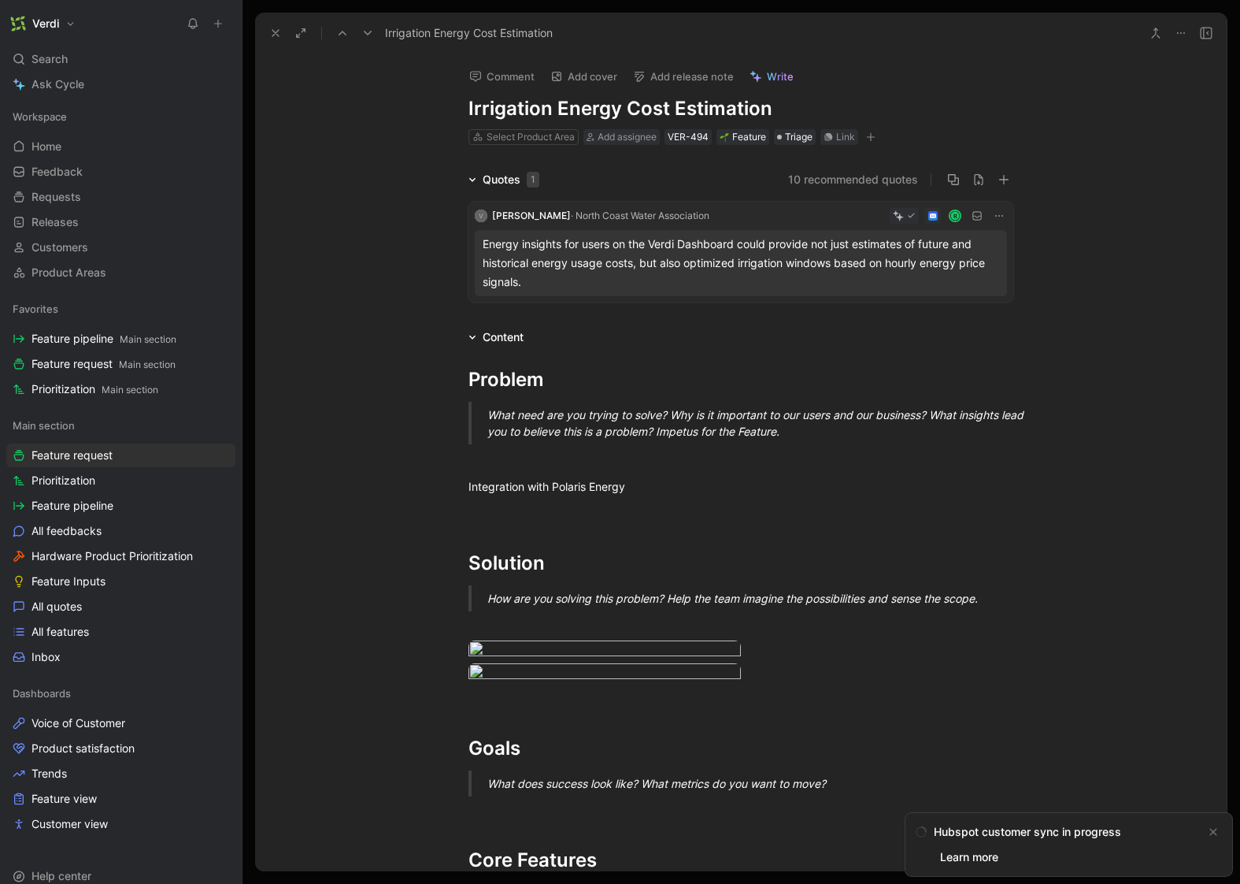
click at [600, 276] on div "Energy insights for users on the Verdi Dashboard could provide not just estimat…" at bounding box center [741, 263] width 517 height 57
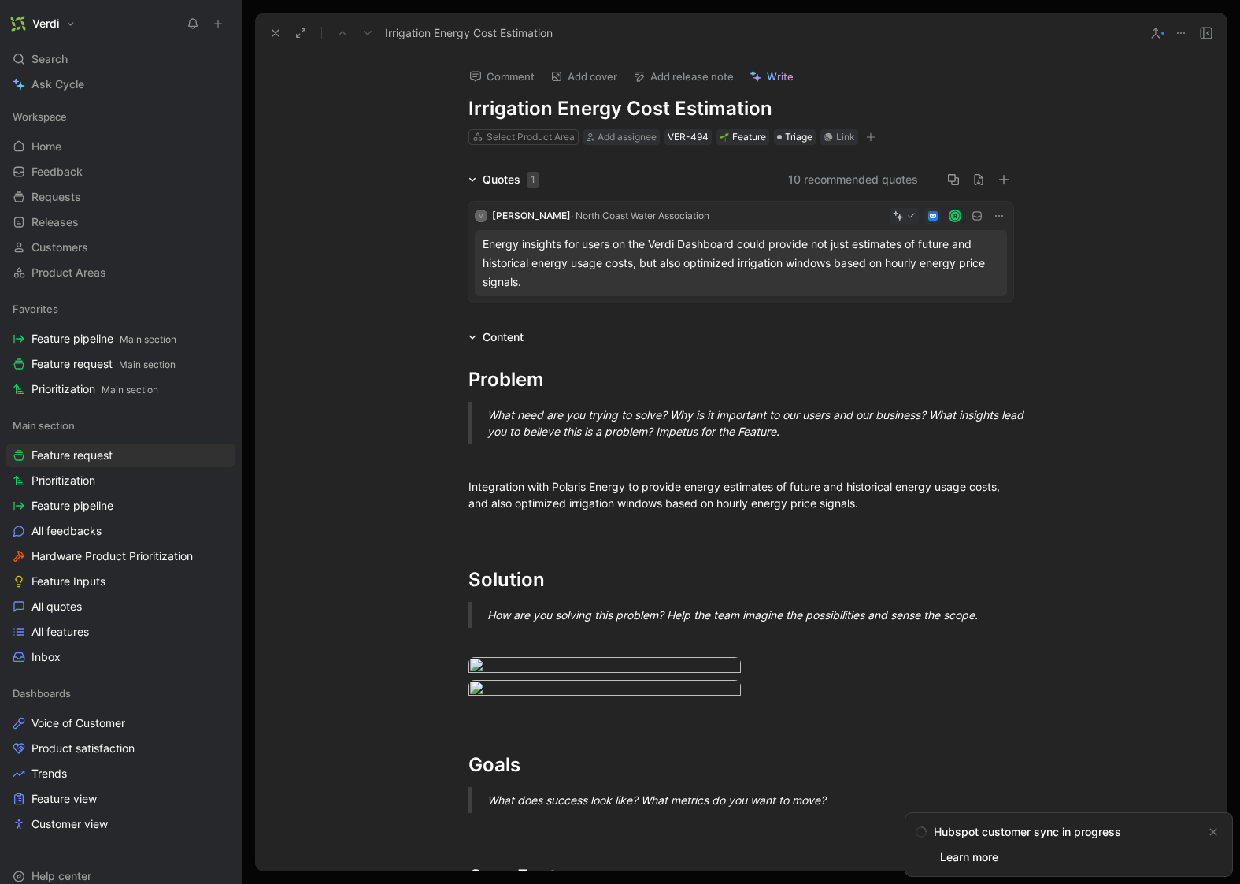
click at [266, 33] on button at bounding box center [276, 33] width 22 height 22
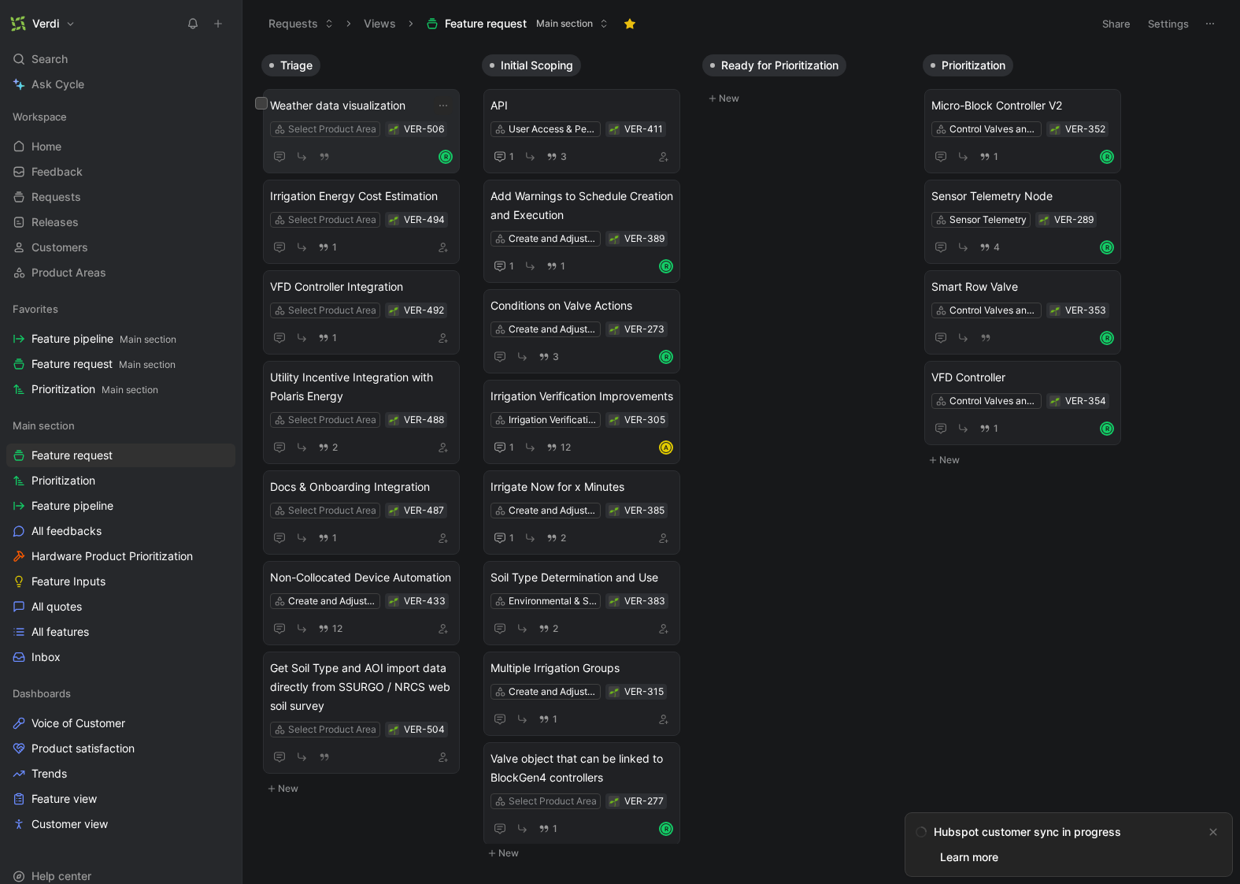
click at [373, 103] on span "Weather data visualization" at bounding box center [361, 105] width 183 height 19
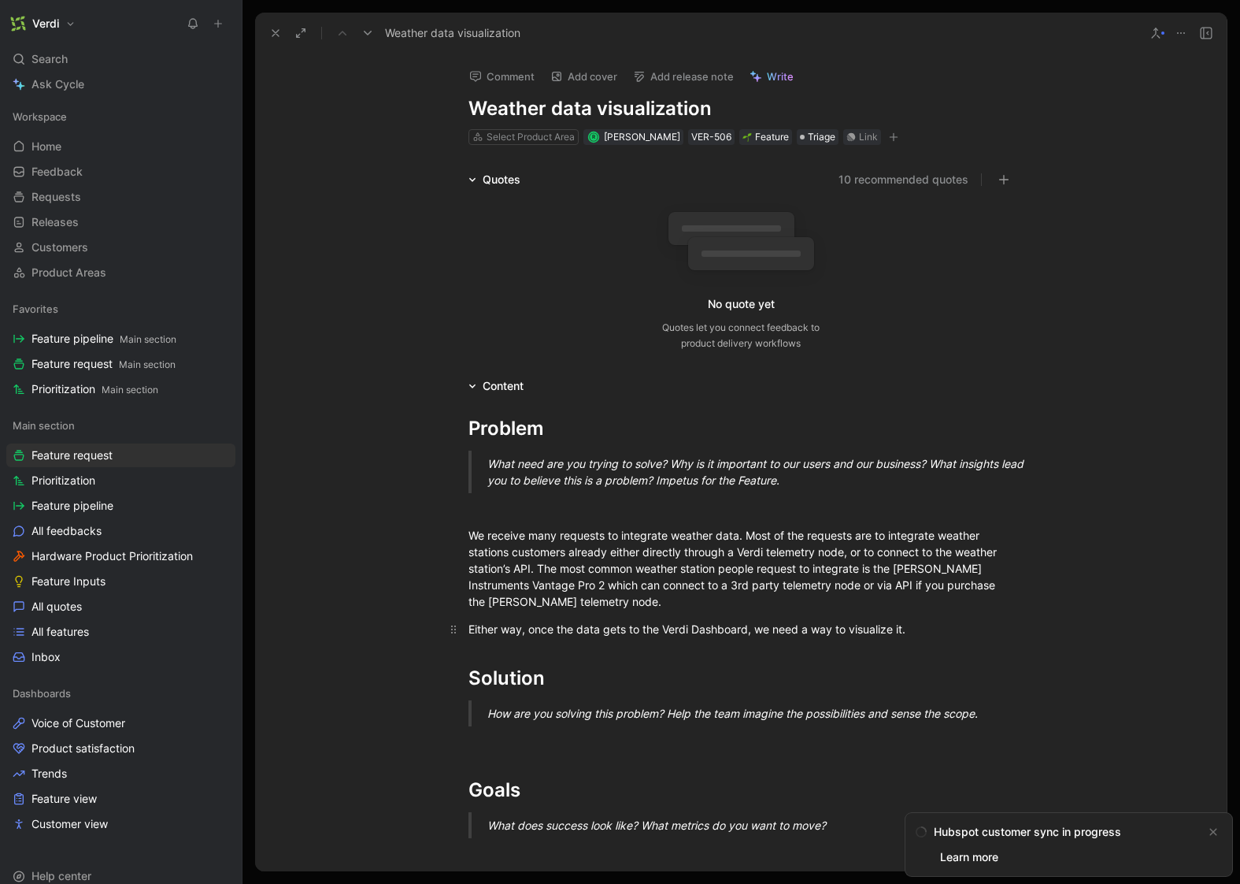
click at [939, 635] on div "Either way, once the data gets to the Verdi Dashboard, we need a way to visuali…" at bounding box center [741, 629] width 545 height 17
click at [699, 735] on div "To enrich screen reader interactions, please activate Accessibility in Grammarl…" at bounding box center [741, 740] width 545 height 17
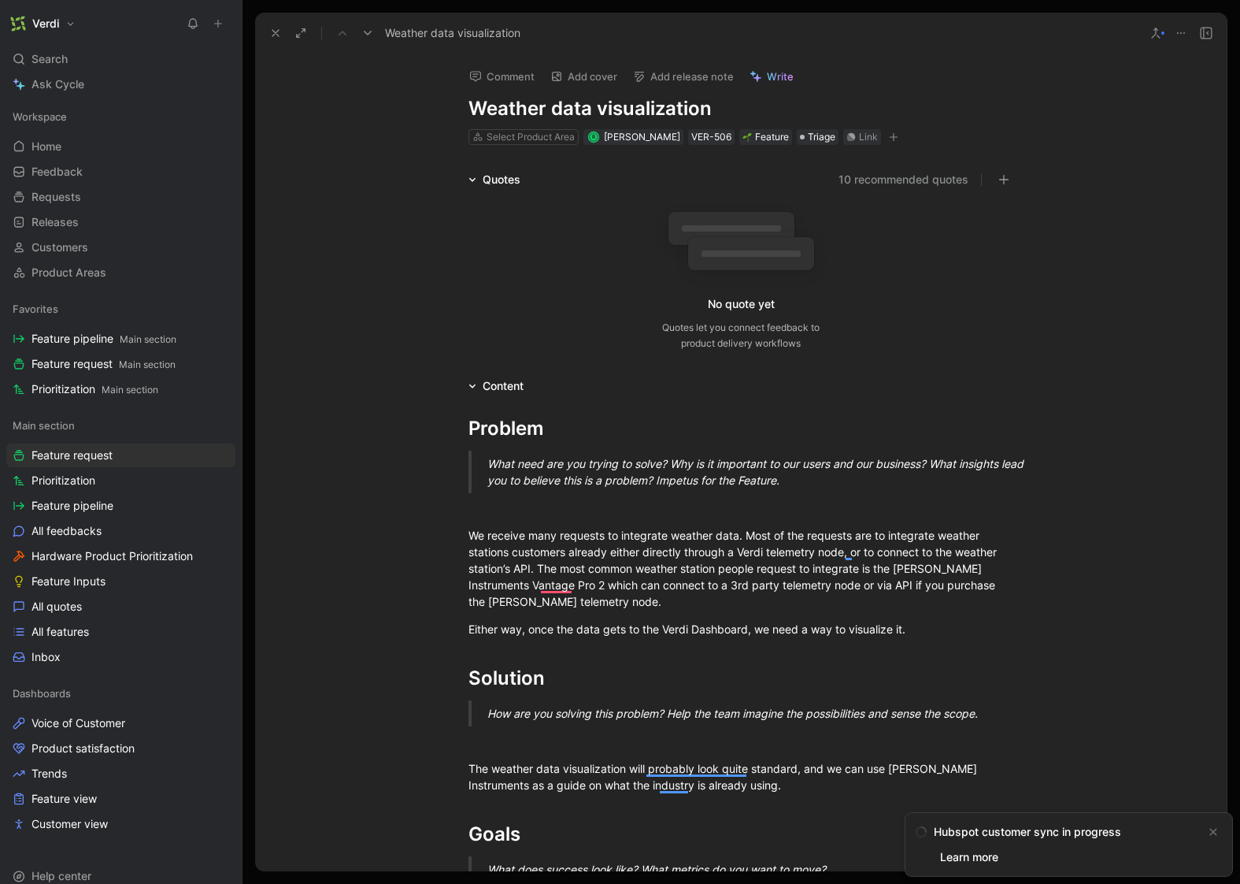
drag, startPoint x: 380, startPoint y: 240, endPoint x: 321, endPoint y: 120, distance: 133.1
click at [380, 240] on div "Quotes 10 recommended quotes No quote yet Quotes let you connect feedback to pr…" at bounding box center [741, 263] width 972 height 187
click at [976, 764] on div "The weather data visualization will probably look quite standard, and we can us…" at bounding box center [741, 776] width 545 height 33
click at [981, 763] on div "The weather data visualization will probably look quite standard, and we can us…" at bounding box center [741, 776] width 545 height 33
click at [273, 42] on button at bounding box center [276, 33] width 22 height 22
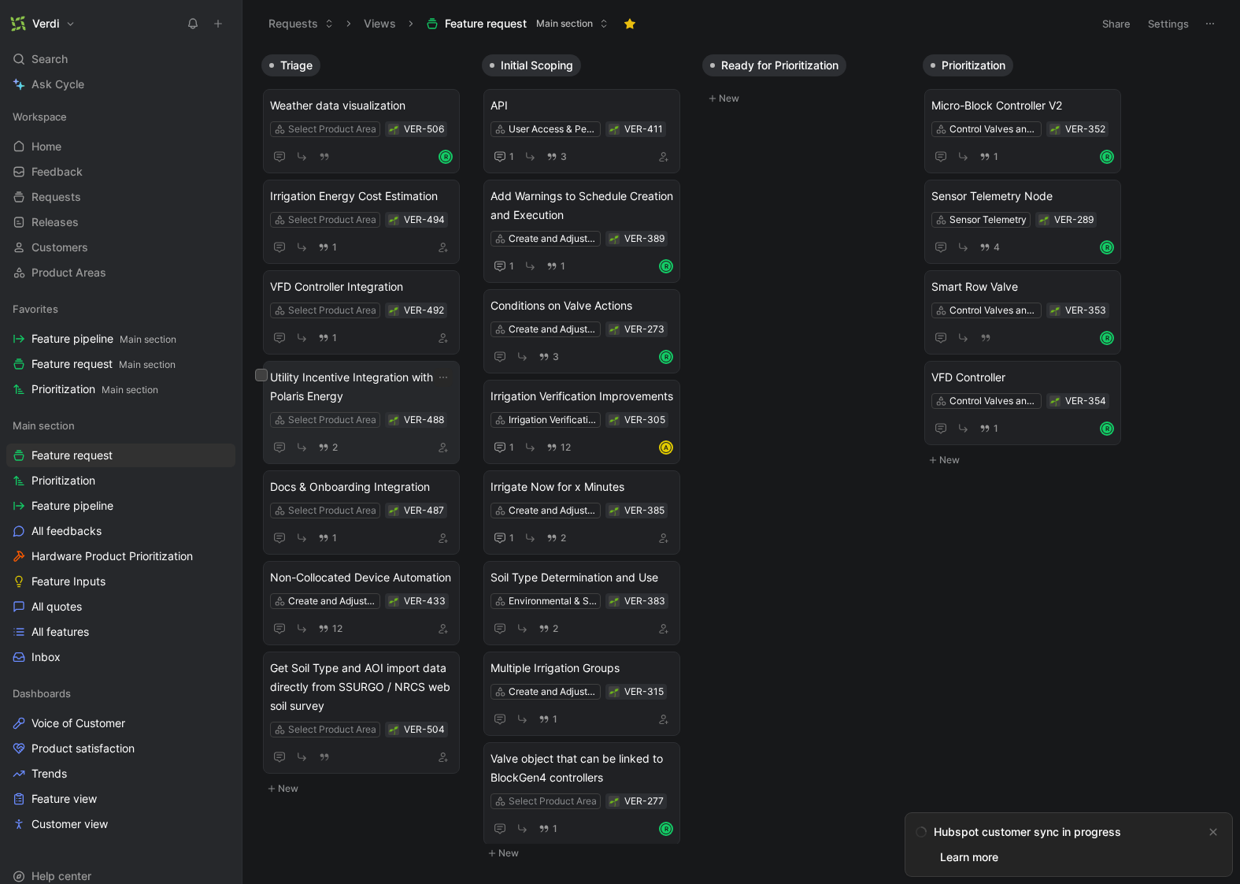
click at [382, 392] on span "Utility Incentive Integration with Polaris Energy" at bounding box center [361, 387] width 183 height 38
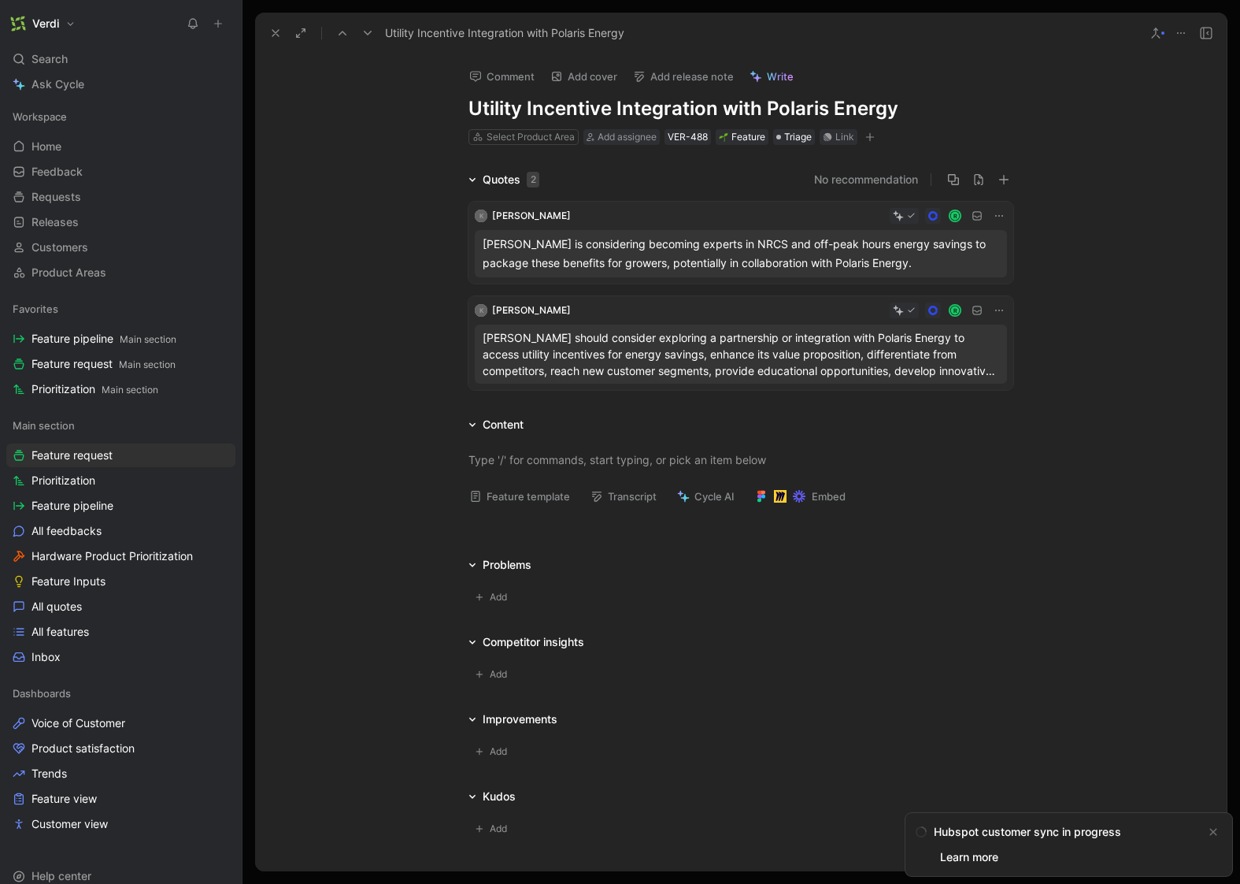
click at [512, 506] on div "Feature template" at bounding box center [519, 496] width 115 height 23
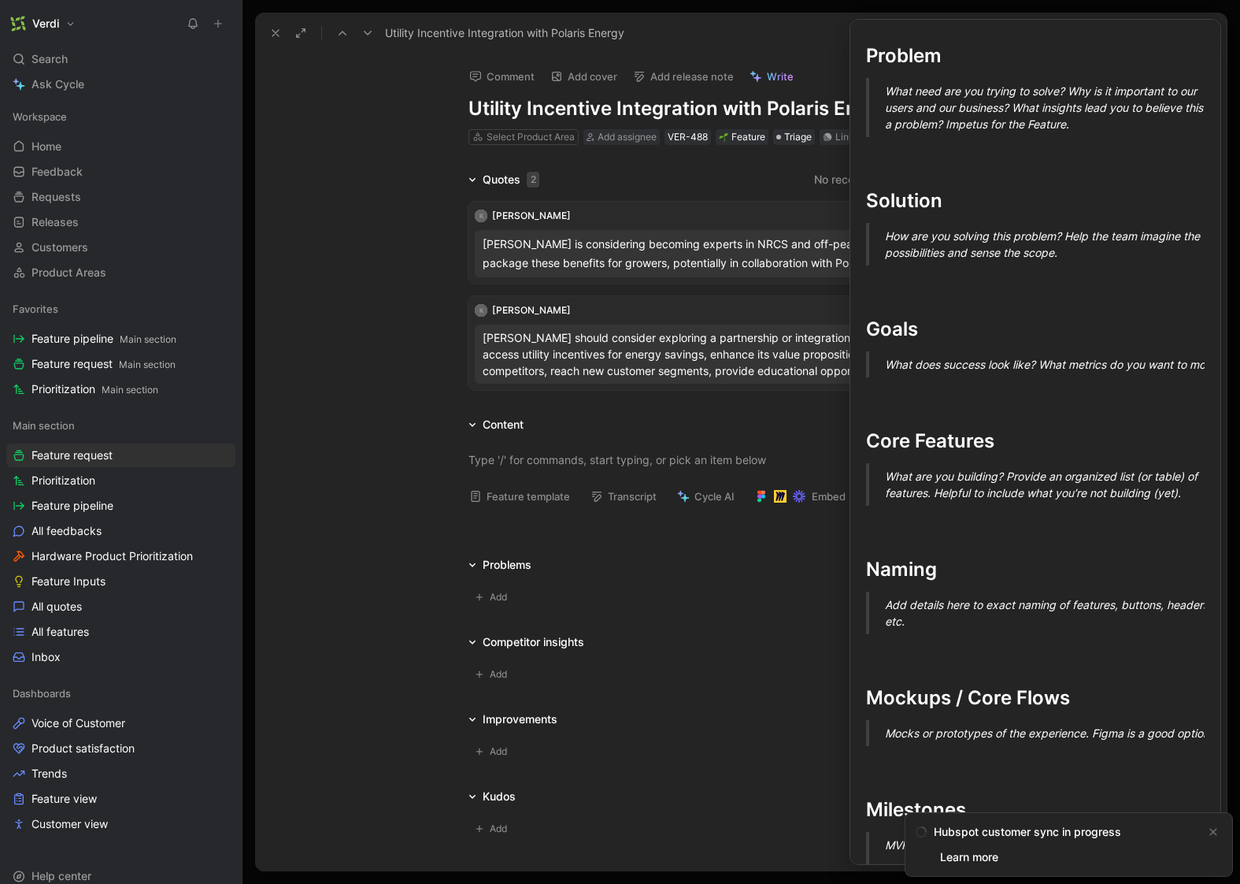
click at [562, 496] on button "Feature template" at bounding box center [519, 496] width 115 height 22
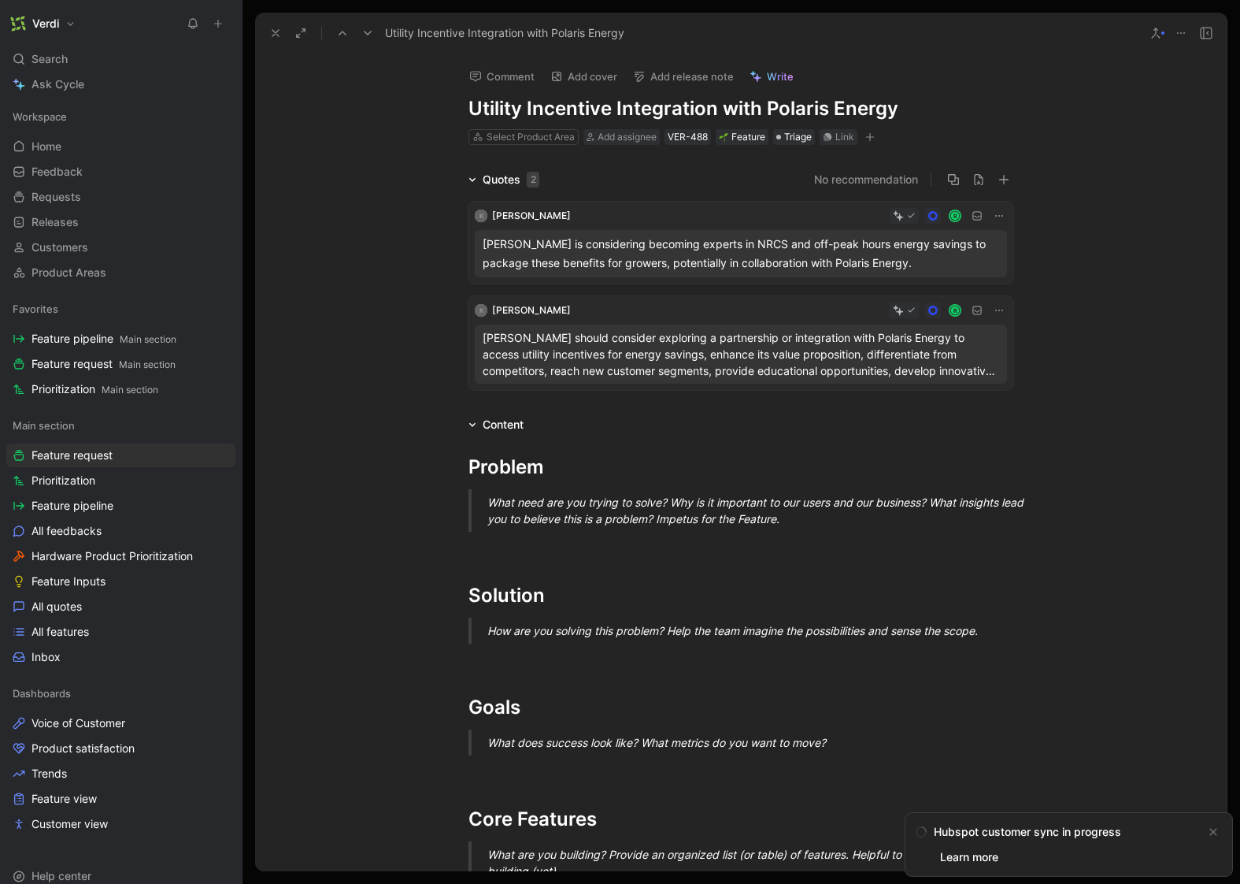
click at [721, 363] on p "Verdi should consider exploring a partnership or integration with Polaris Energ…" at bounding box center [741, 354] width 517 height 50
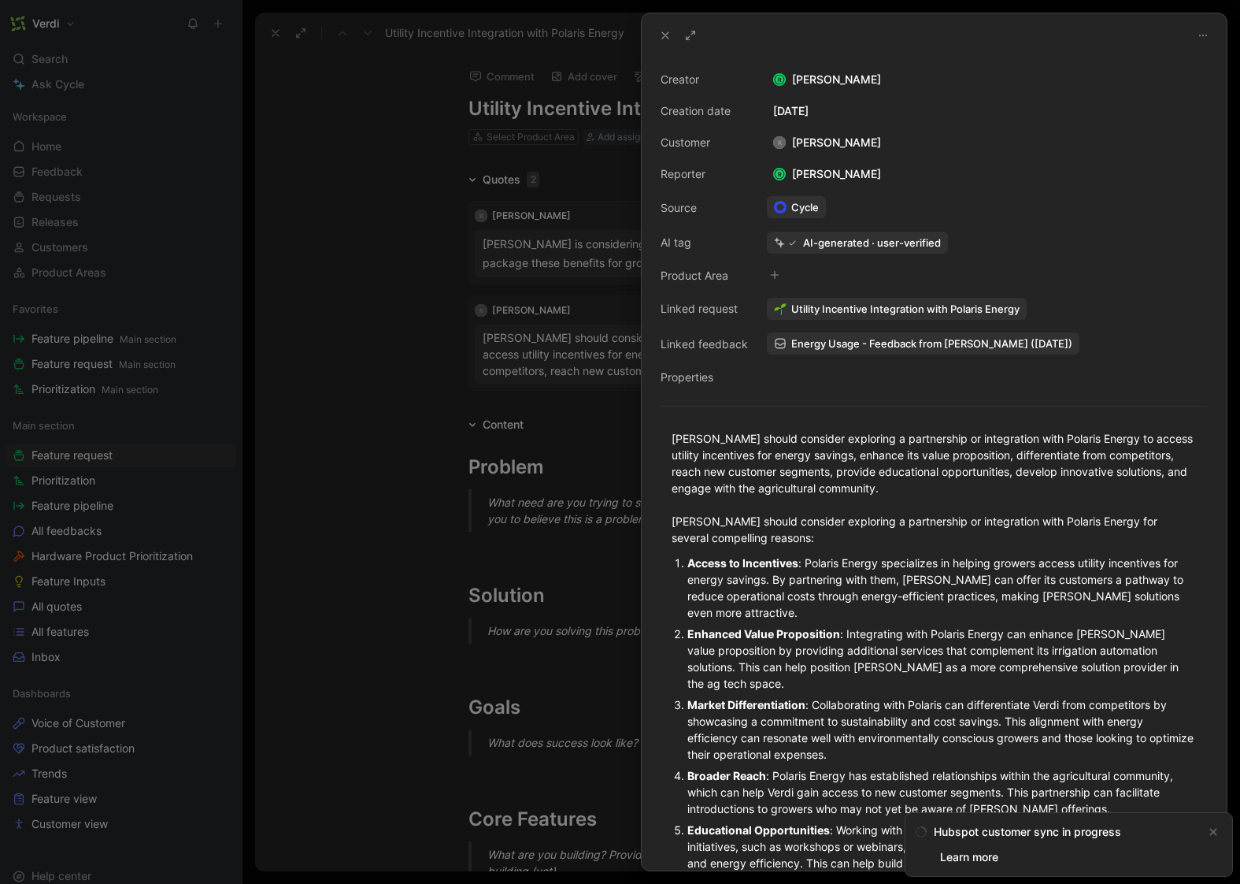
click at [587, 416] on div at bounding box center [620, 442] width 1240 height 884
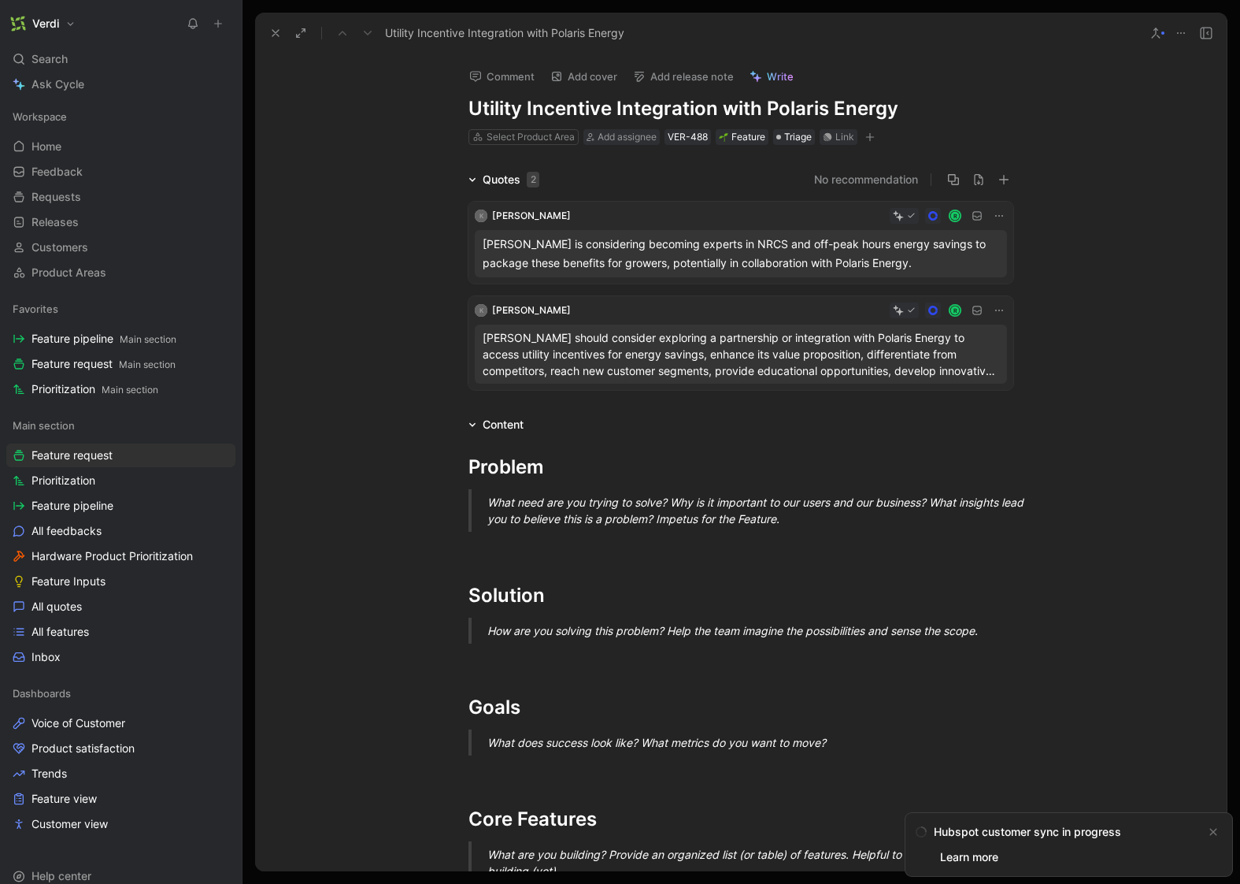
click at [698, 259] on div "Verdi is considering becoming experts in NRCS and off-peak hours energy savings…" at bounding box center [741, 254] width 517 height 38
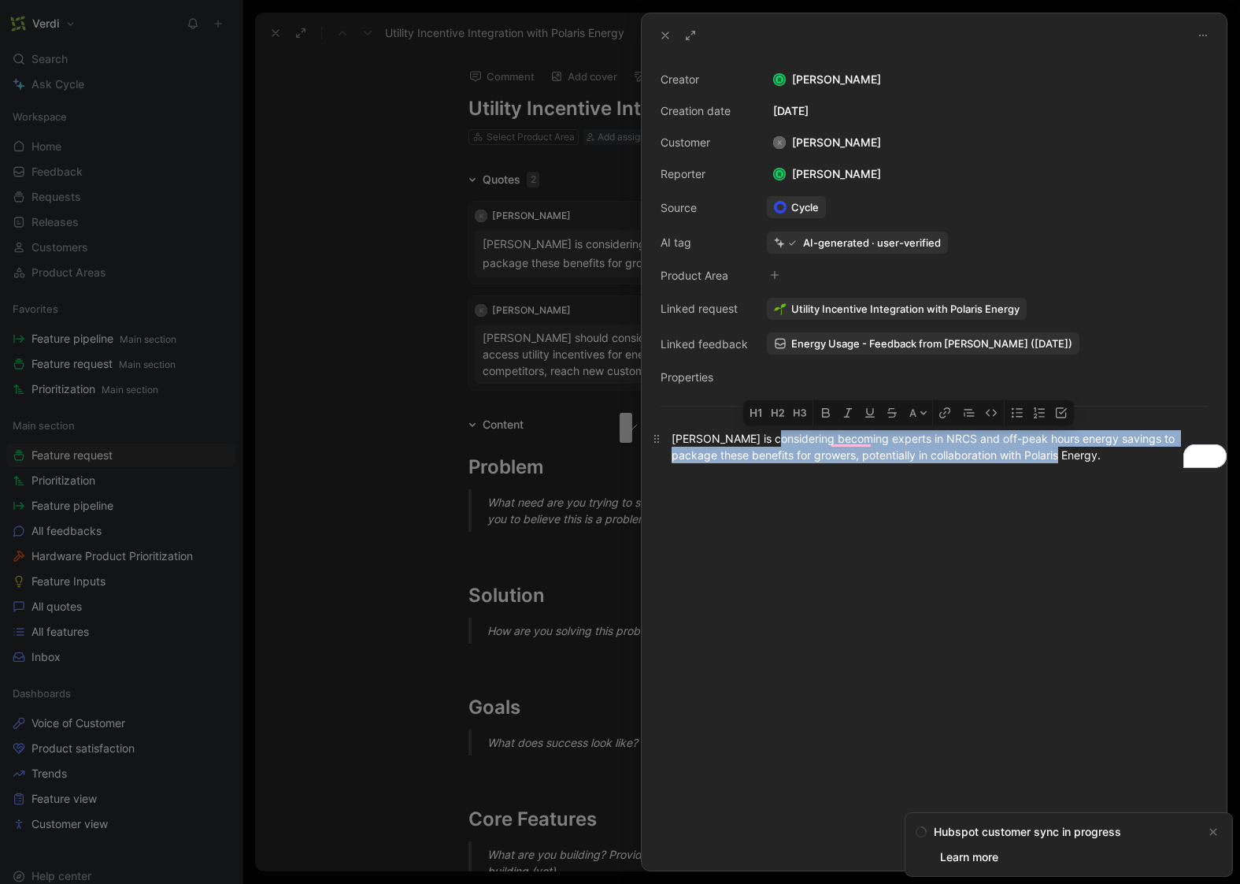
drag, startPoint x: 1065, startPoint y: 458, endPoint x: 762, endPoint y: 435, distance: 304.0
click at [762, 435] on div "Verdi is considering becoming experts in NRCS and off-peak hours energy savings…" at bounding box center [934, 446] width 525 height 33
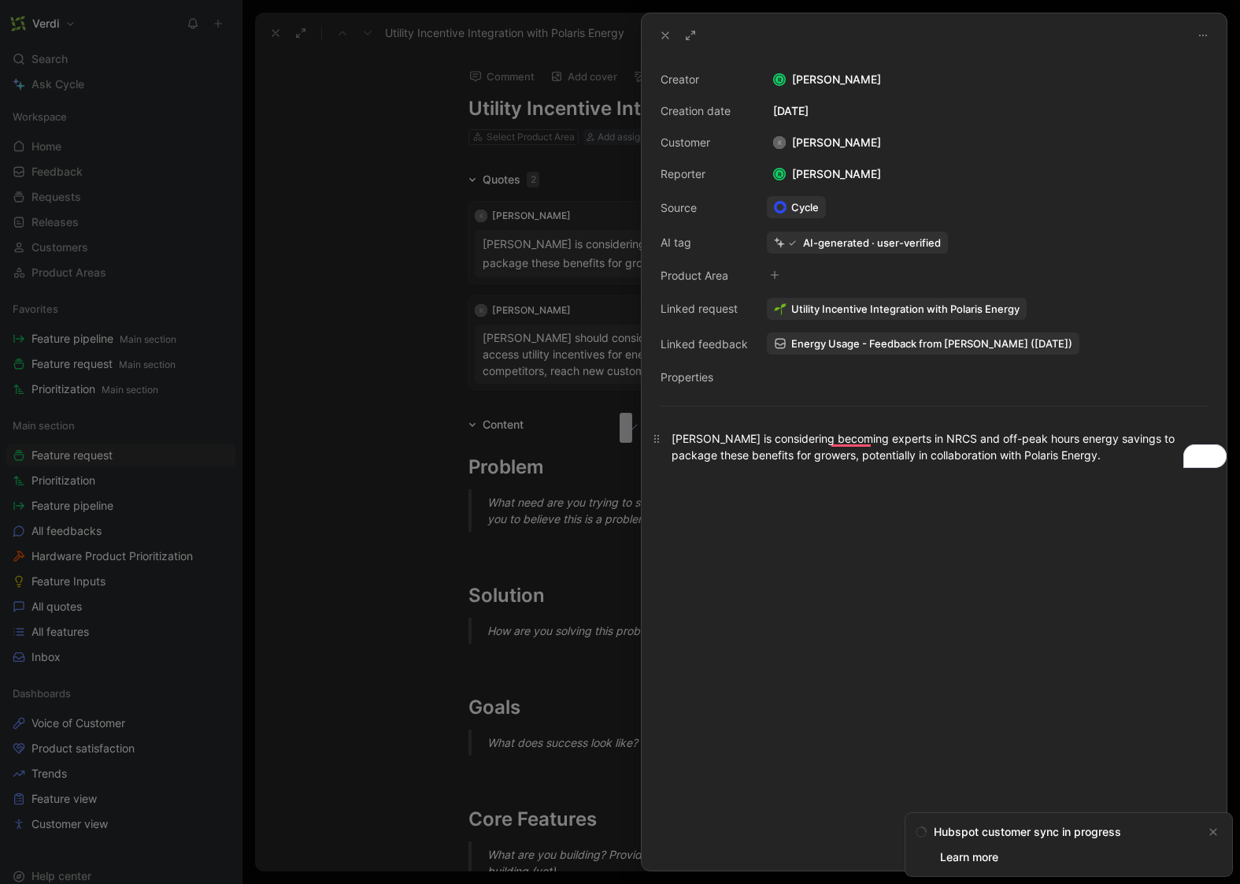
click at [750, 436] on div "Verdi is considering becoming experts in NRCS and off-peak hours energy savings…" at bounding box center [934, 446] width 525 height 33
drag, startPoint x: 833, startPoint y: 500, endPoint x: 812, endPoint y: 452, distance: 52.5
click at [833, 500] on div at bounding box center [934, 675] width 585 height 390
click at [688, 32] on icon at bounding box center [690, 35] width 13 height 13
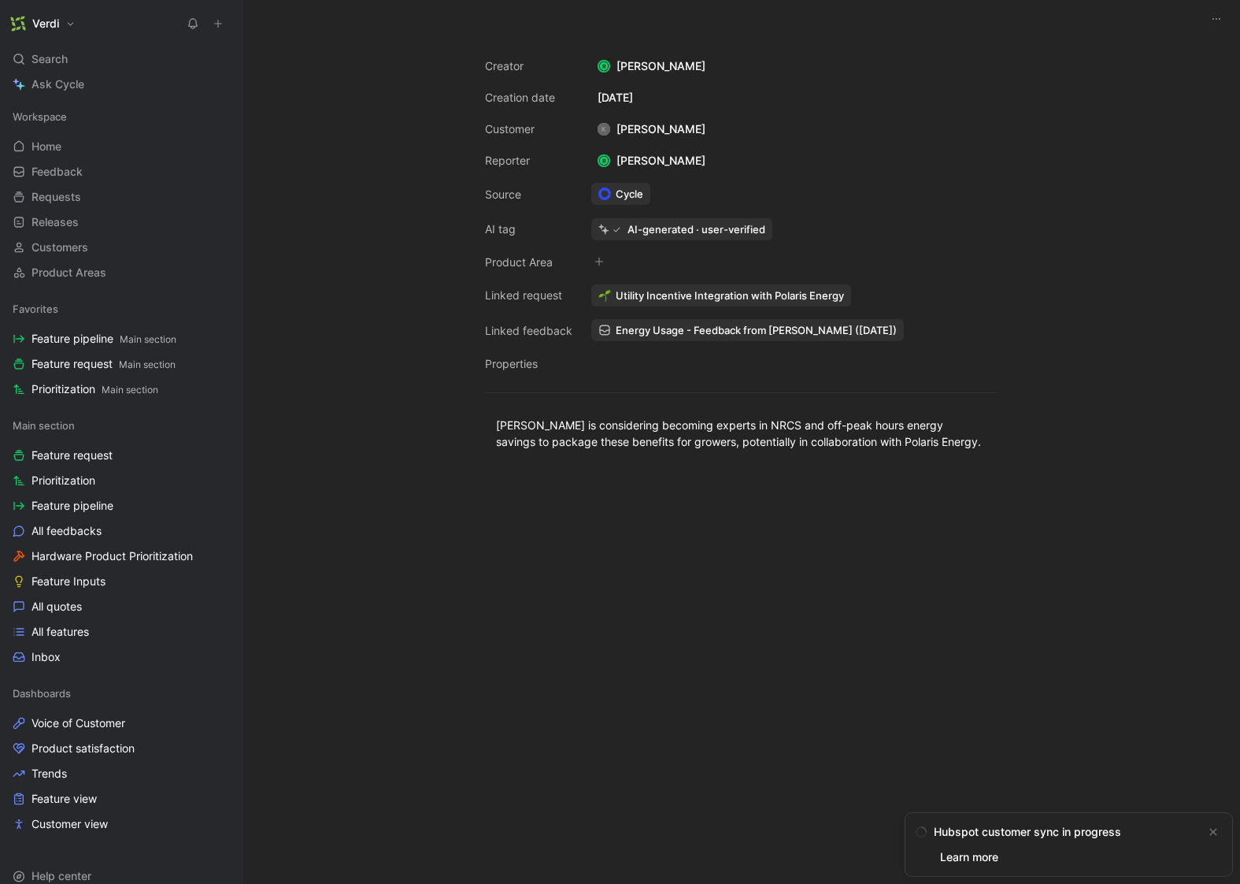
click at [649, 325] on span "Energy Usage - Feedback from [PERSON_NAME] ([DATE])" at bounding box center [756, 330] width 281 height 14
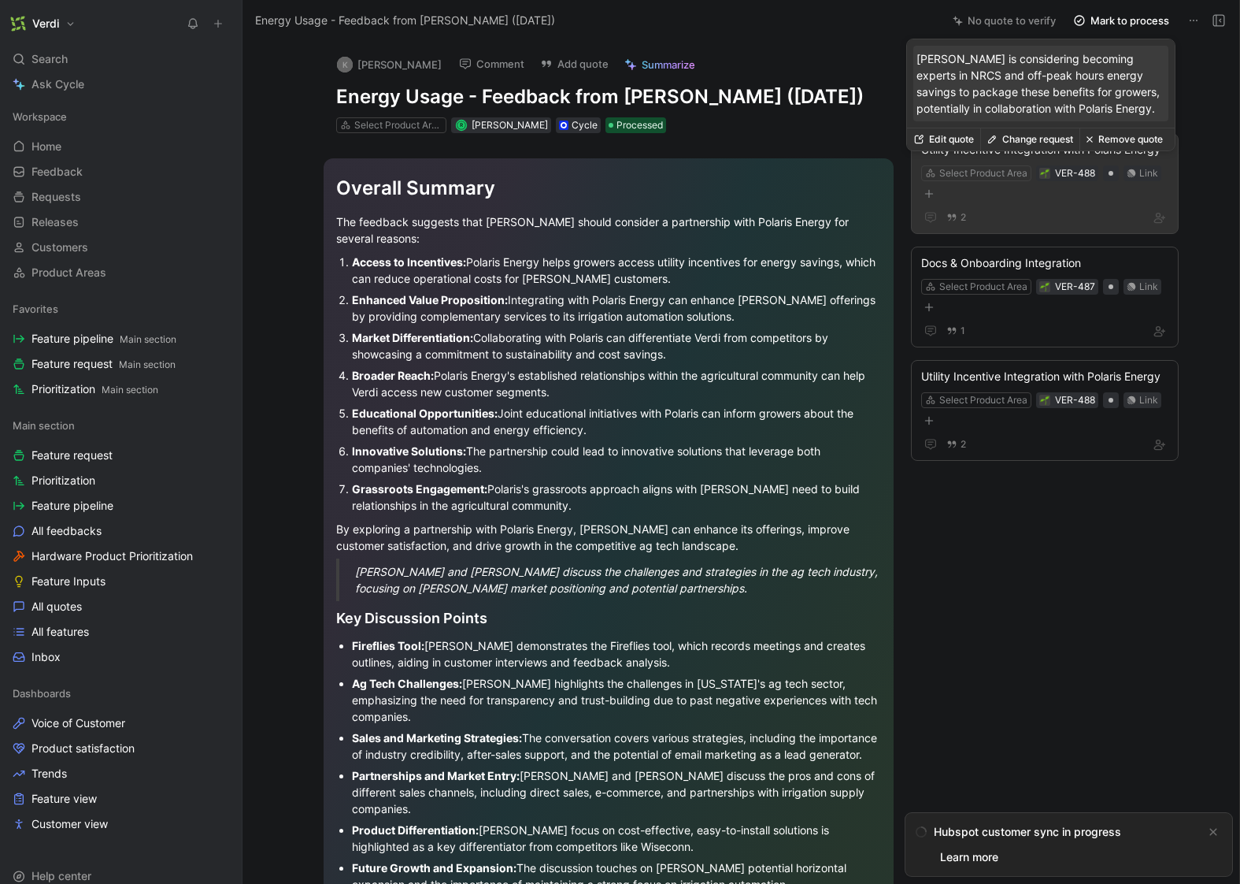
click at [1122, 143] on button "Remove quote" at bounding box center [1125, 139] width 90 height 22
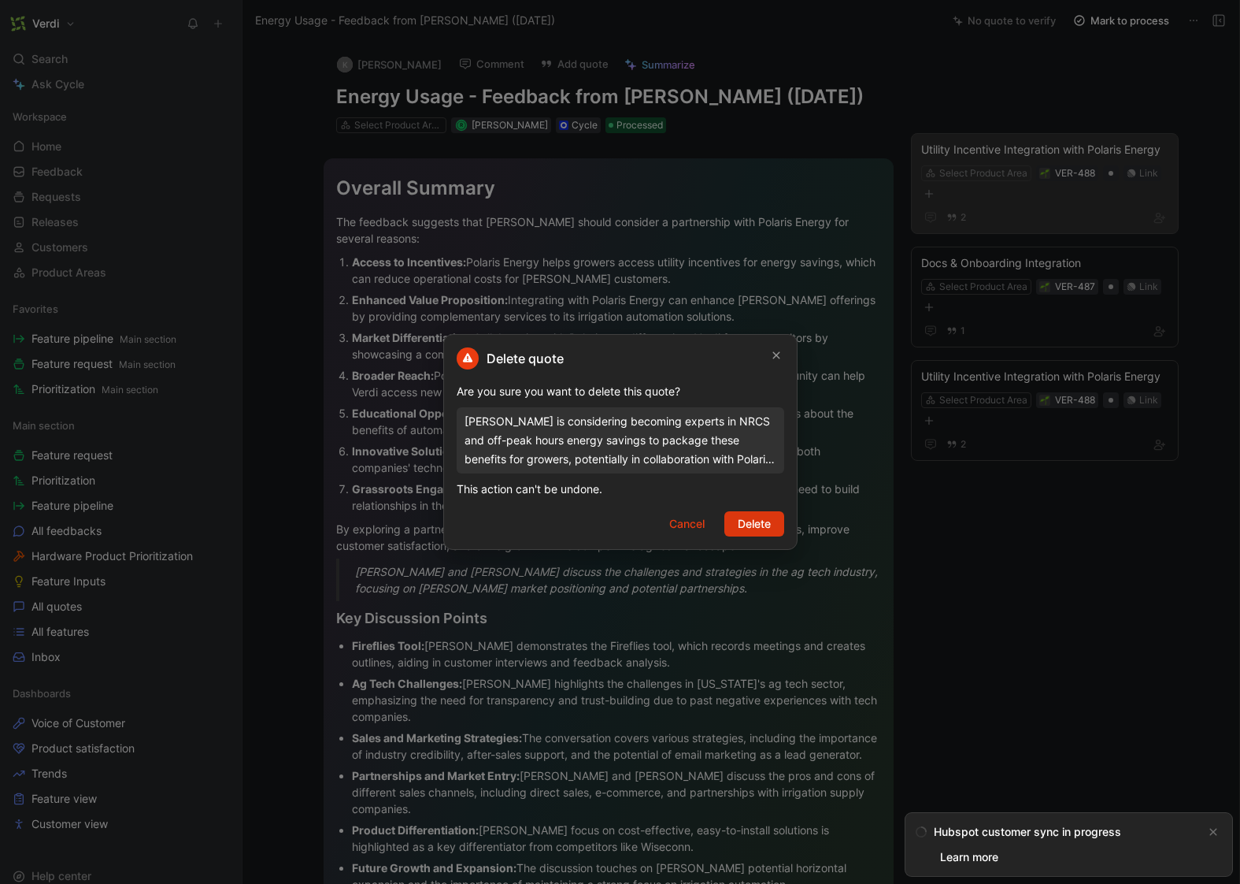
click at [762, 529] on span "Delete" at bounding box center [754, 523] width 33 height 19
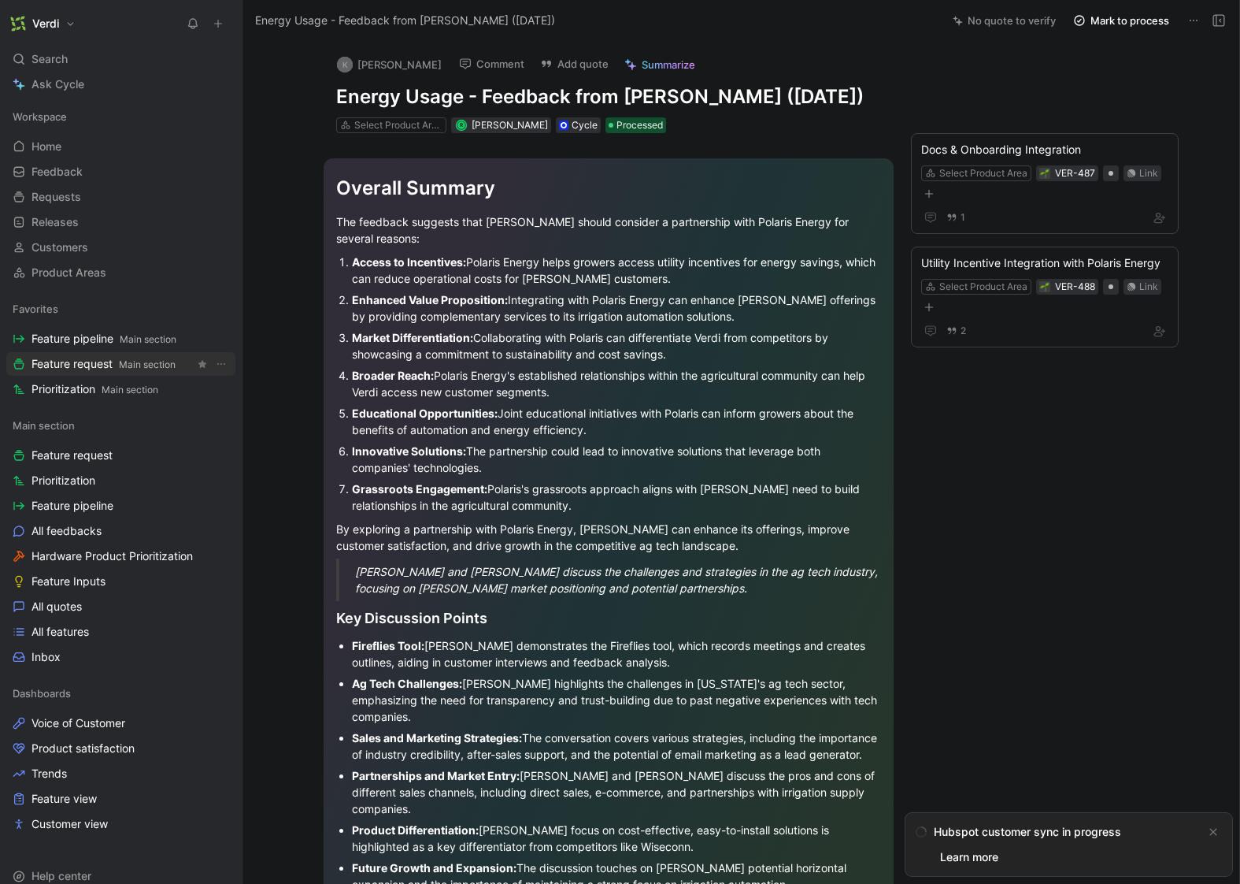
click at [112, 358] on span "Feature request Main section" at bounding box center [103, 364] width 144 height 17
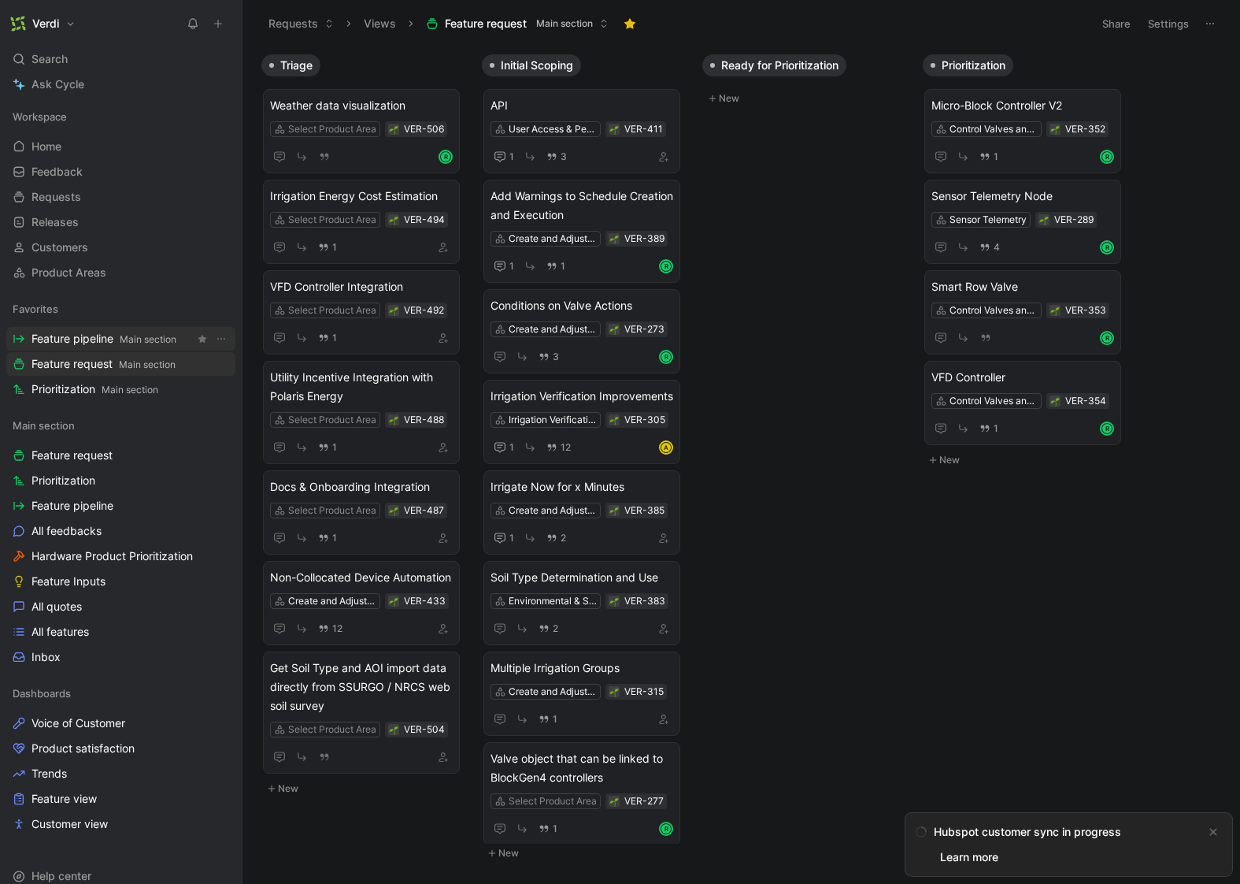
click at [121, 340] on span "Main section" at bounding box center [148, 339] width 57 height 12
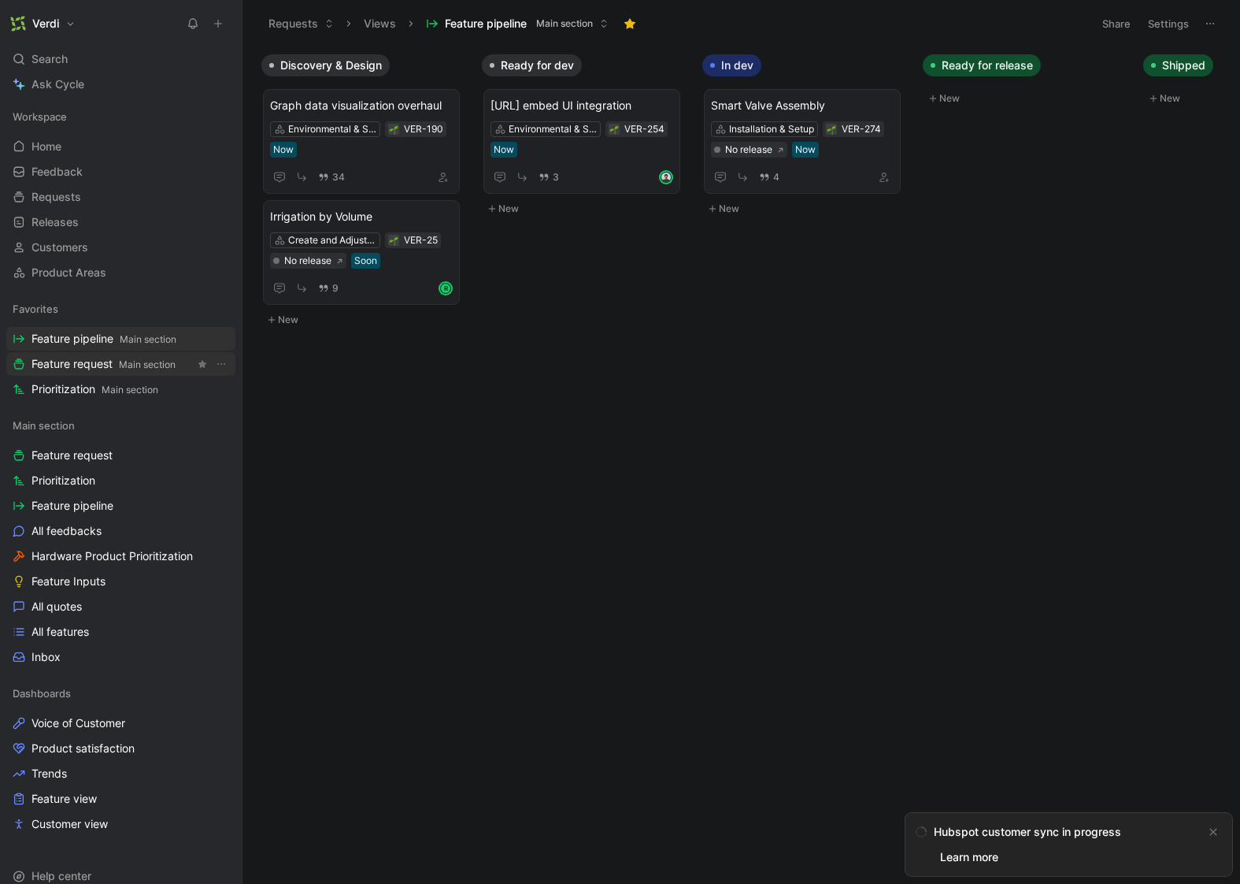
click at [132, 373] on link "Feature request Main section" at bounding box center [120, 364] width 229 height 24
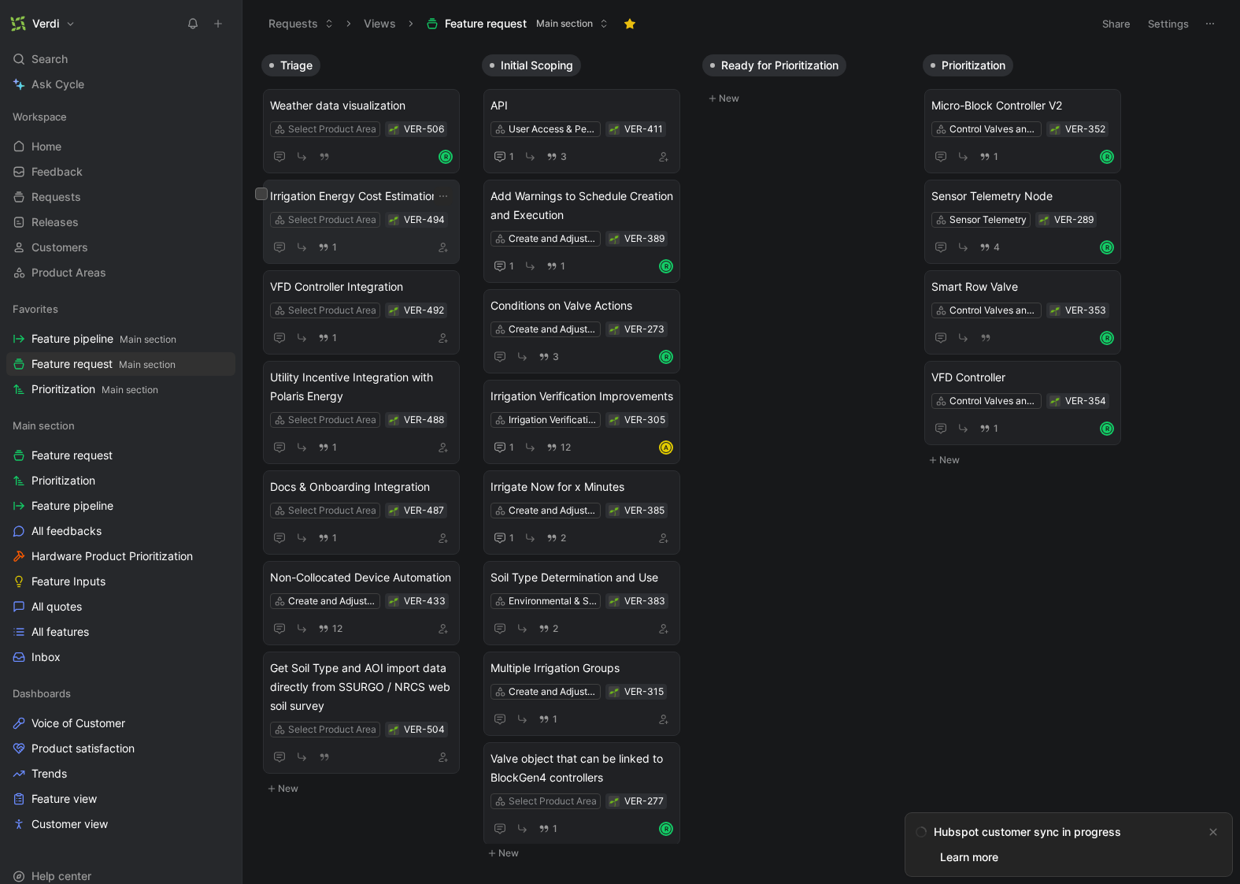
click at [377, 201] on span "Irrigation Energy Cost Estimation" at bounding box center [361, 196] width 183 height 19
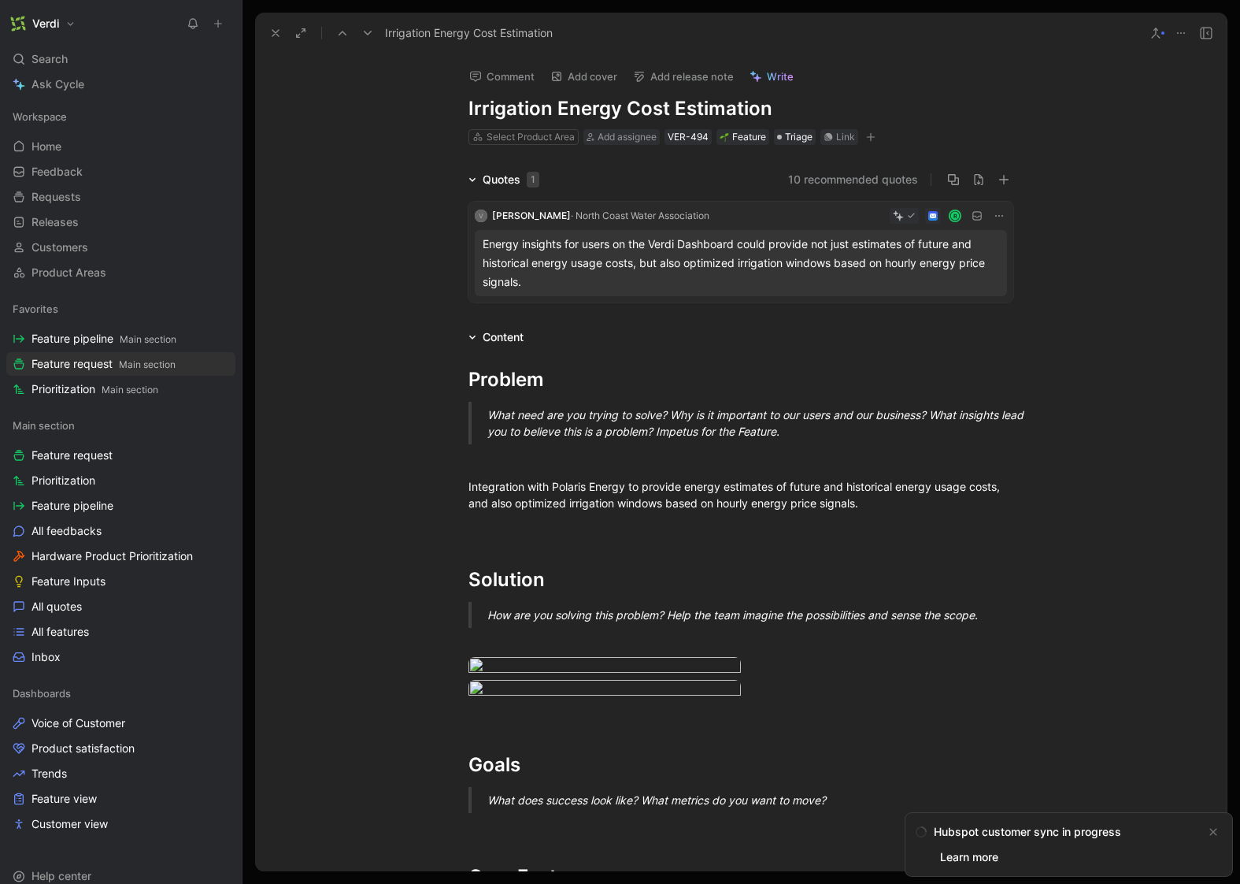
click at [272, 34] on icon at bounding box center [275, 33] width 13 height 13
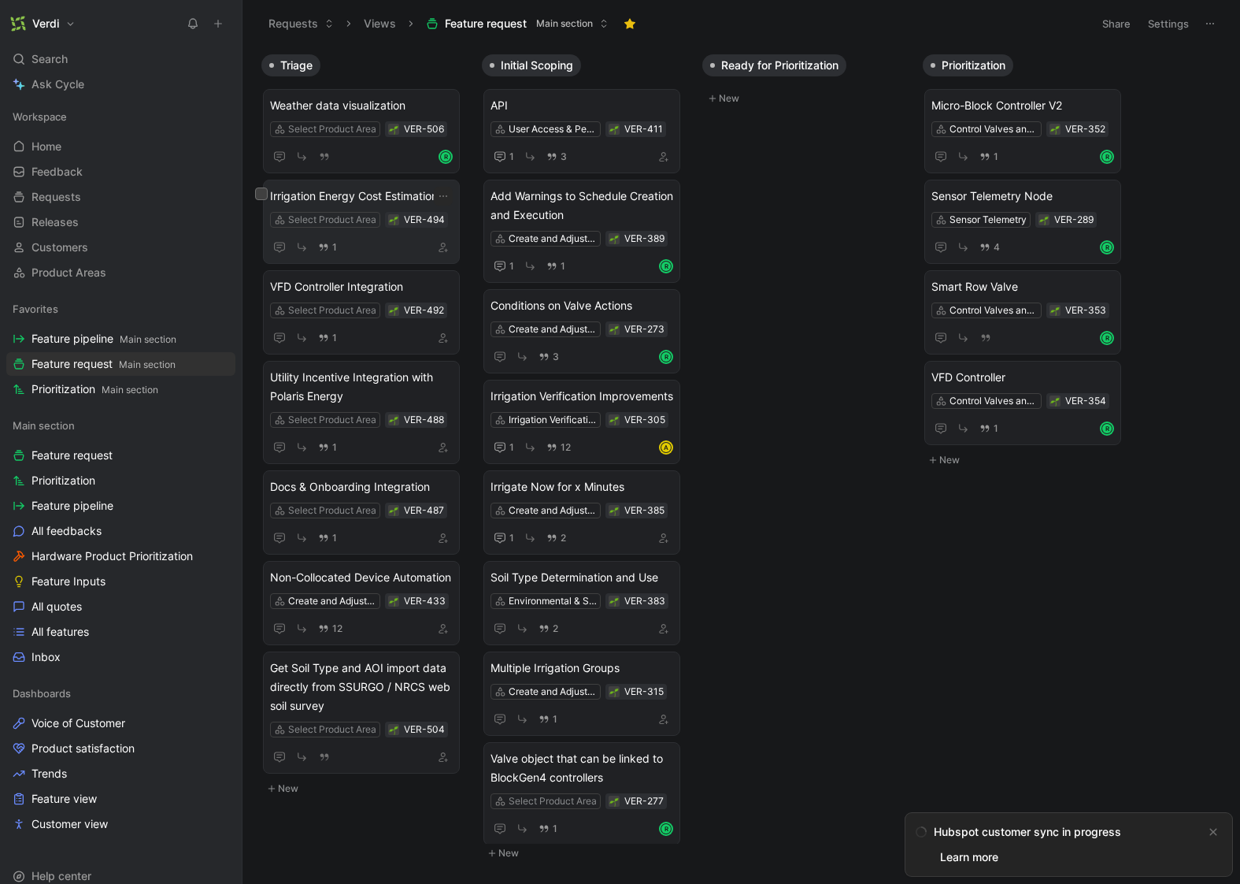
click at [369, 199] on span "Irrigation Energy Cost Estimation" at bounding box center [361, 196] width 183 height 19
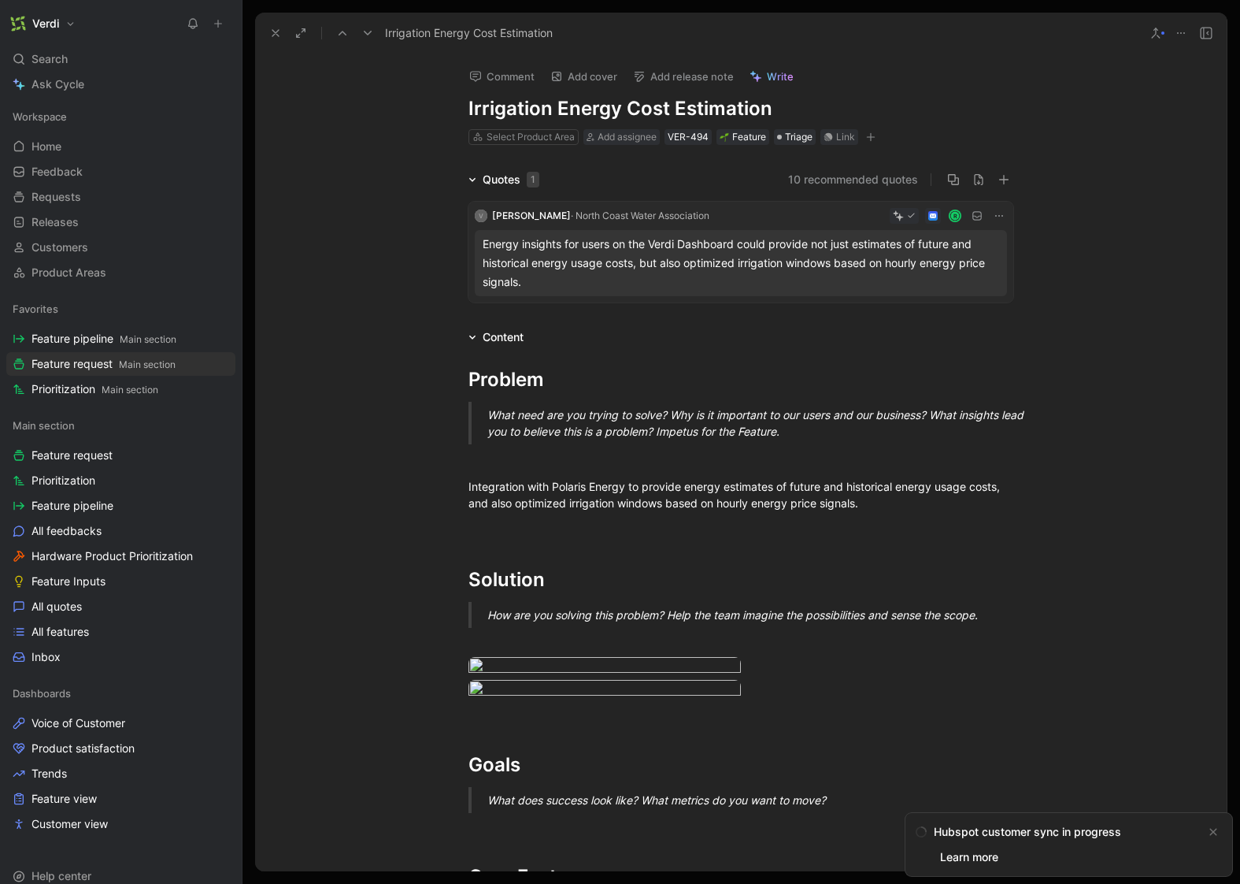
click at [267, 29] on button at bounding box center [276, 33] width 22 height 22
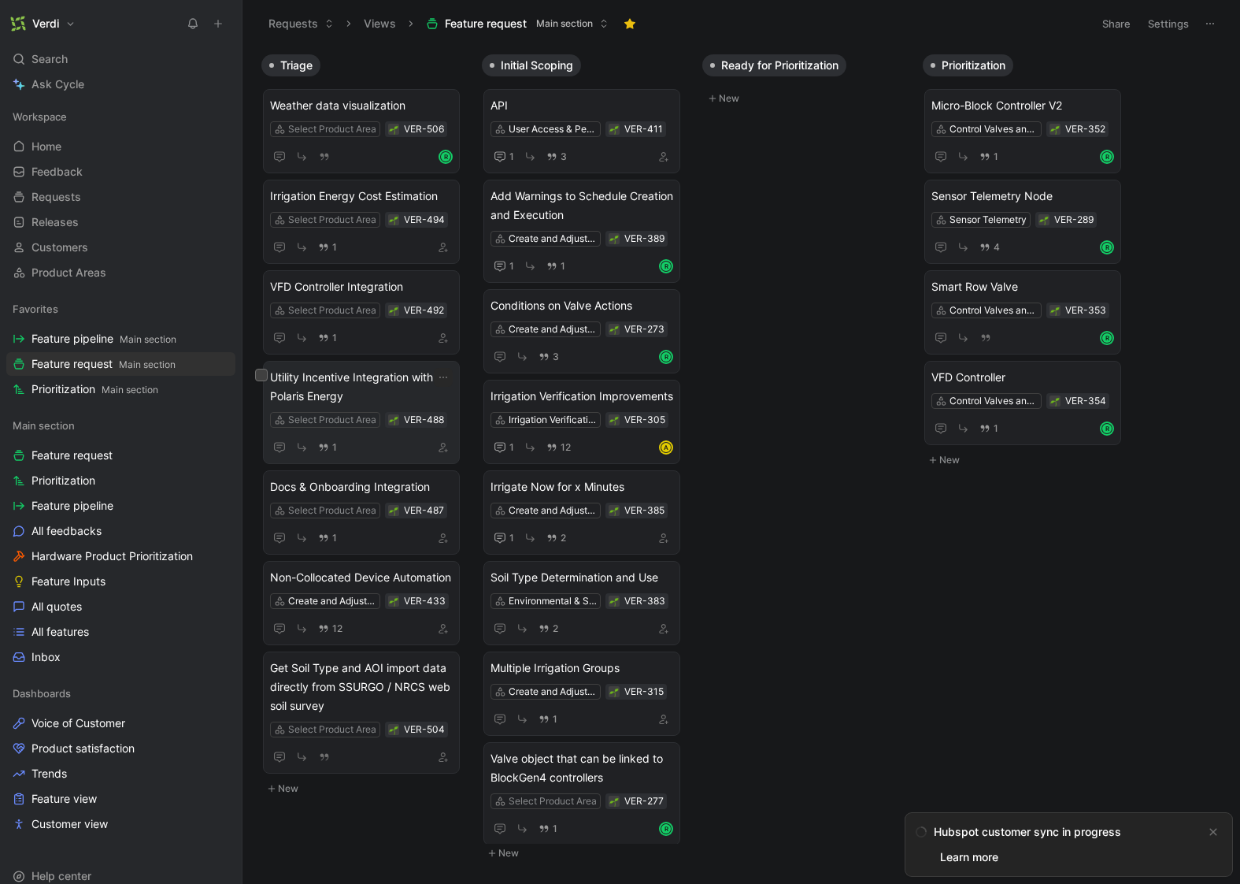
click at [361, 383] on span "Utility Incentive Integration with Polaris Energy" at bounding box center [361, 387] width 183 height 38
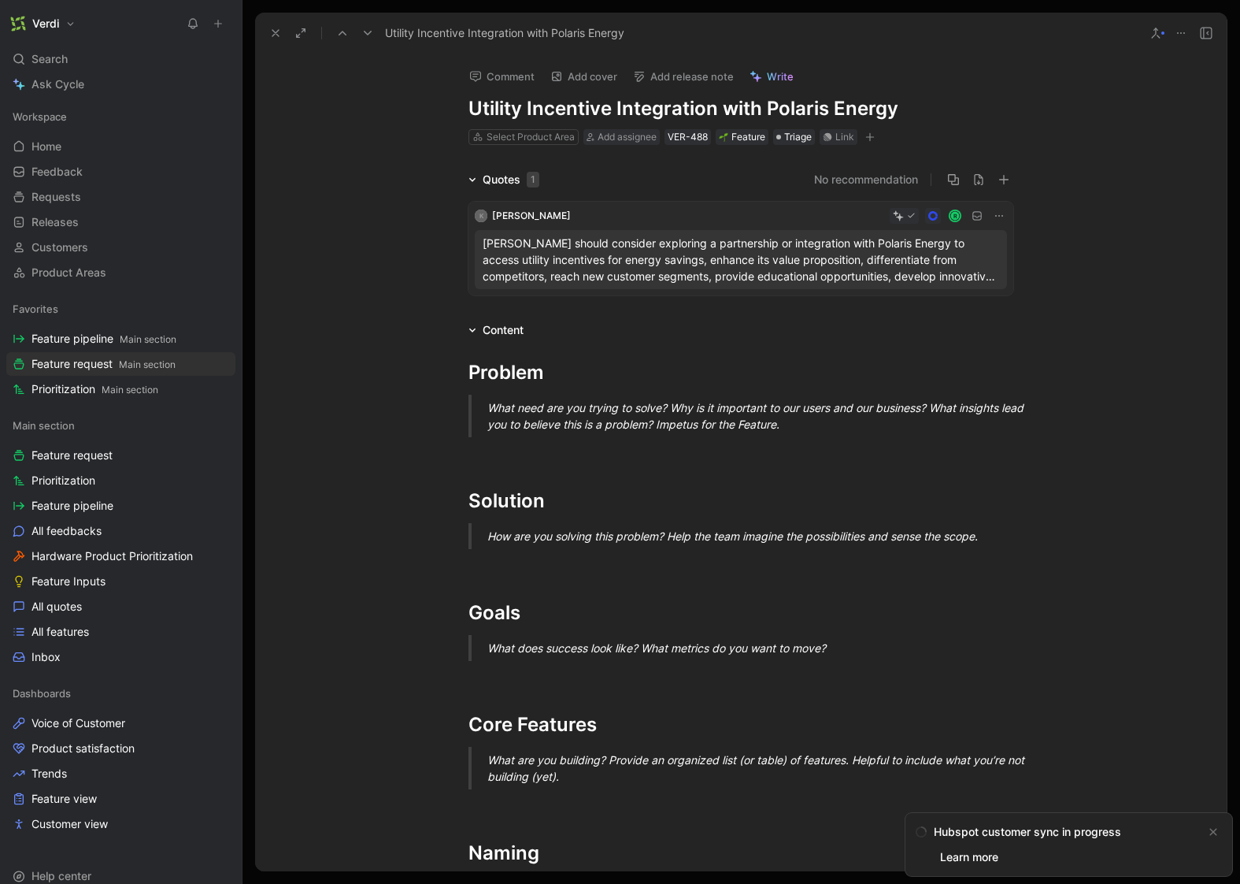
click at [843, 272] on p "Verdi should consider exploring a partnership or integration with Polaris Energ…" at bounding box center [741, 260] width 517 height 50
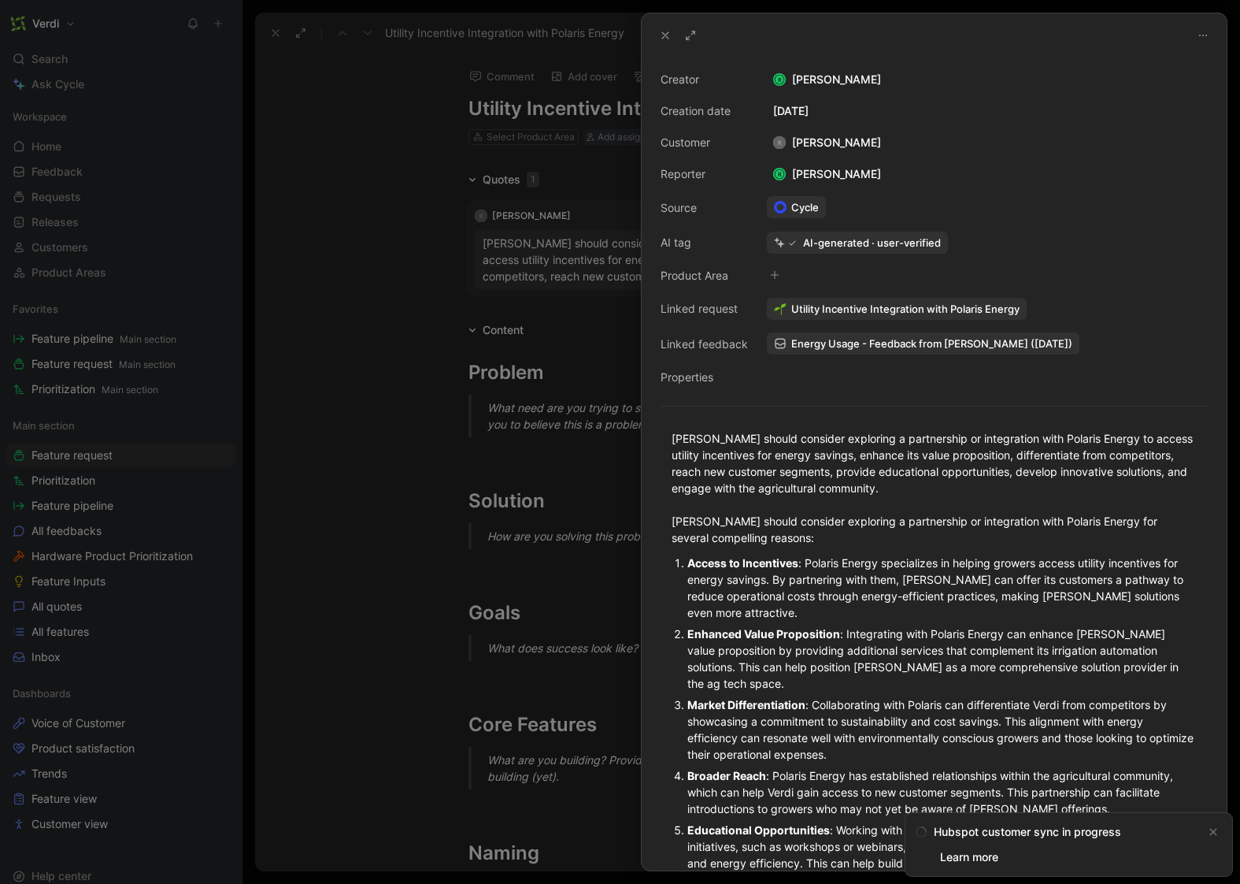
click at [534, 334] on div at bounding box center [620, 442] width 1240 height 884
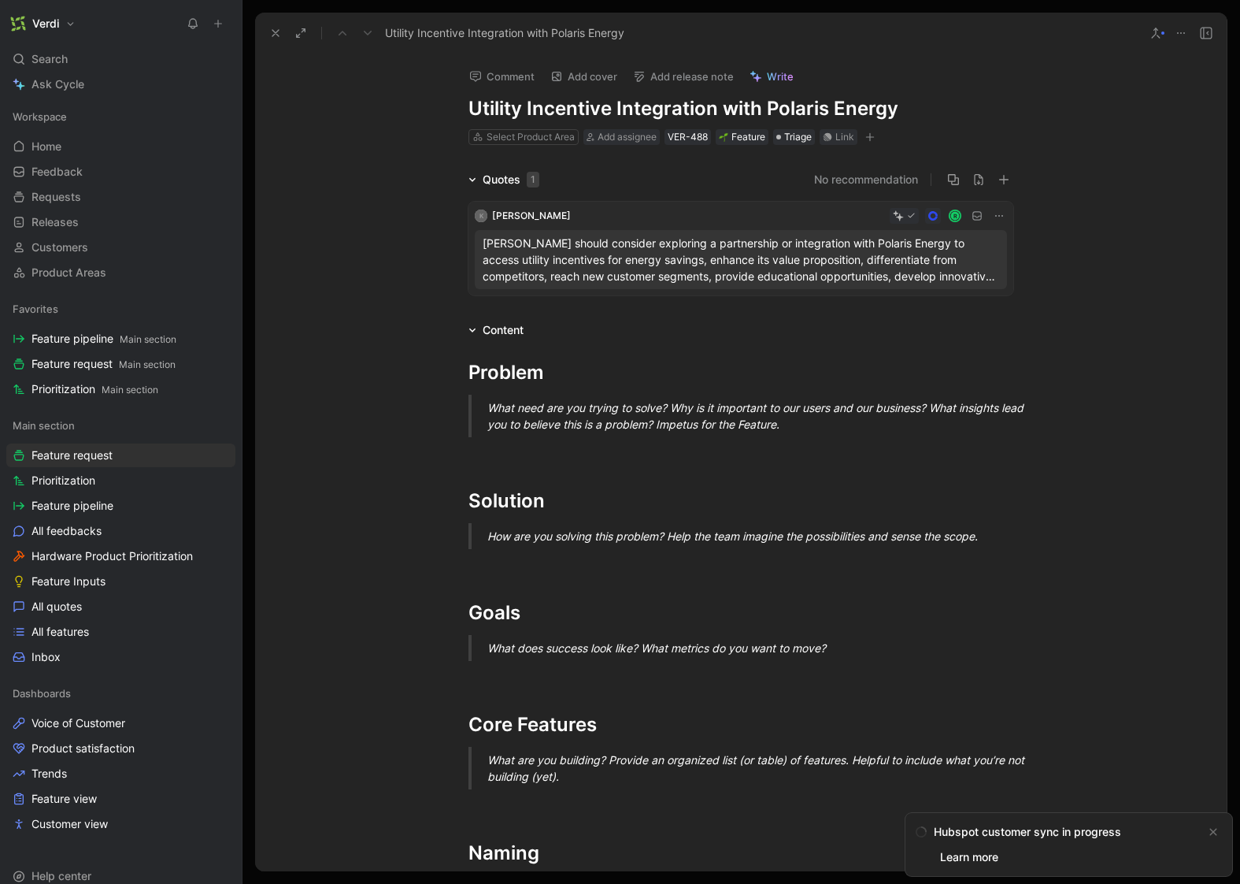
click at [994, 217] on icon at bounding box center [999, 215] width 13 height 13
click at [967, 266] on span "Change request" at bounding box center [954, 267] width 83 height 13
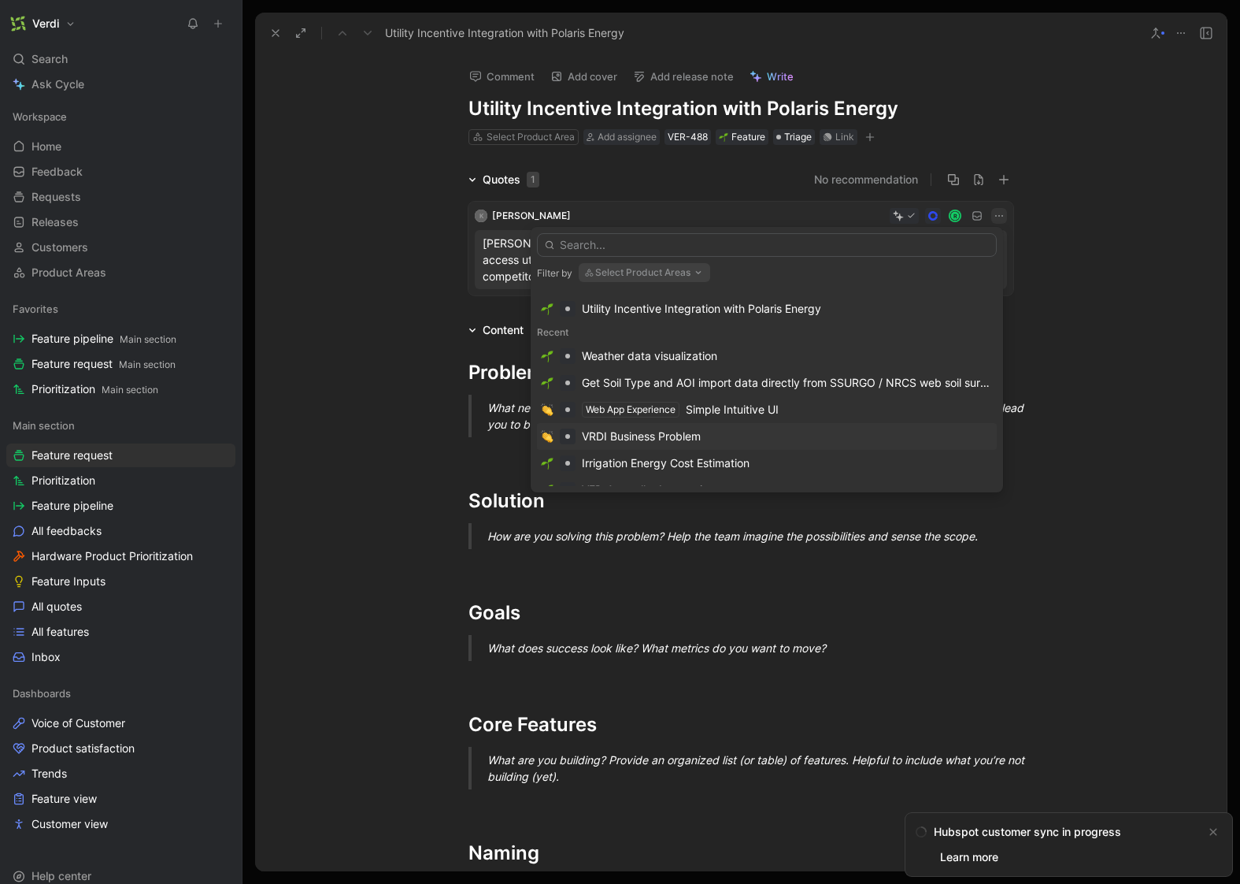
scroll to position [83, 0]
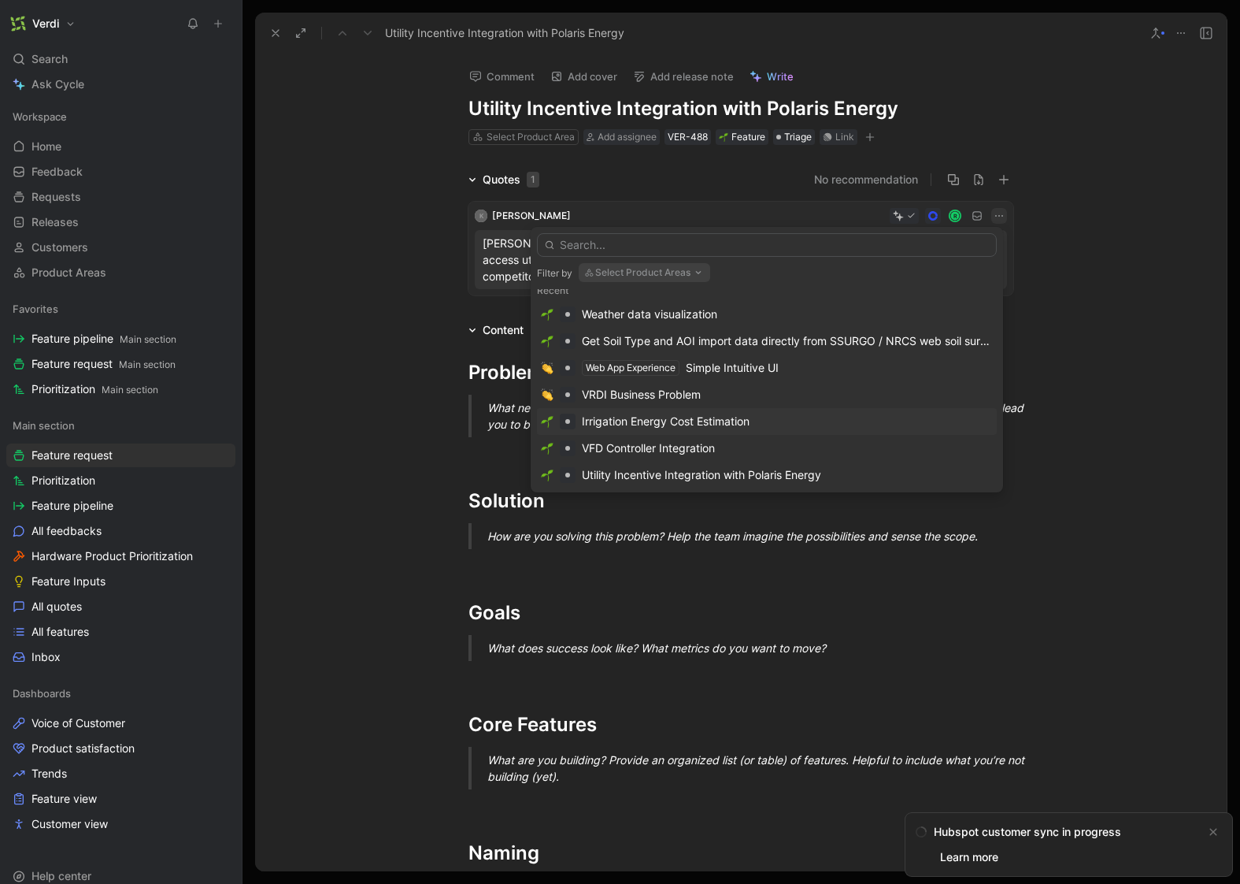
click at [716, 420] on div "Irrigation Energy Cost Estimation" at bounding box center [666, 421] width 168 height 19
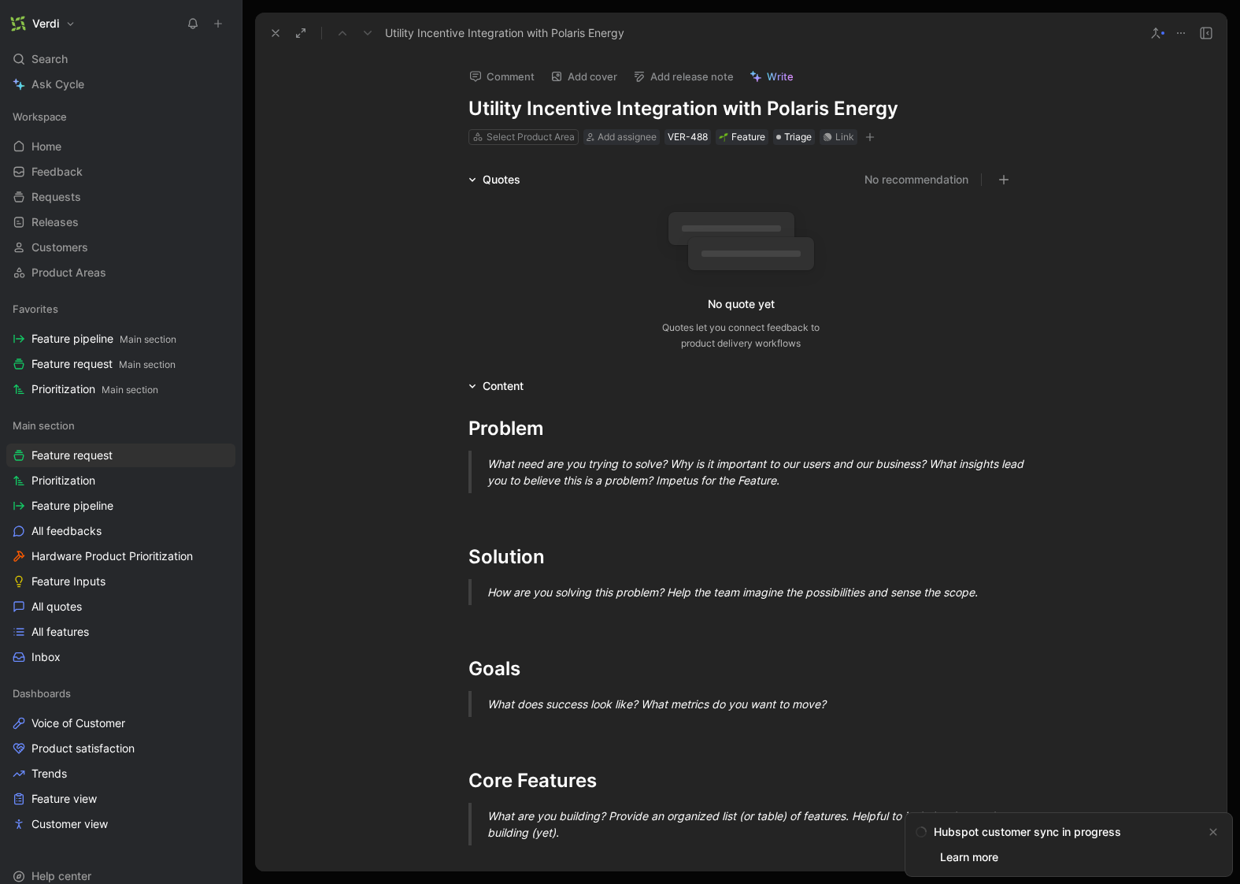
click at [1179, 38] on icon at bounding box center [1181, 33] width 13 height 13
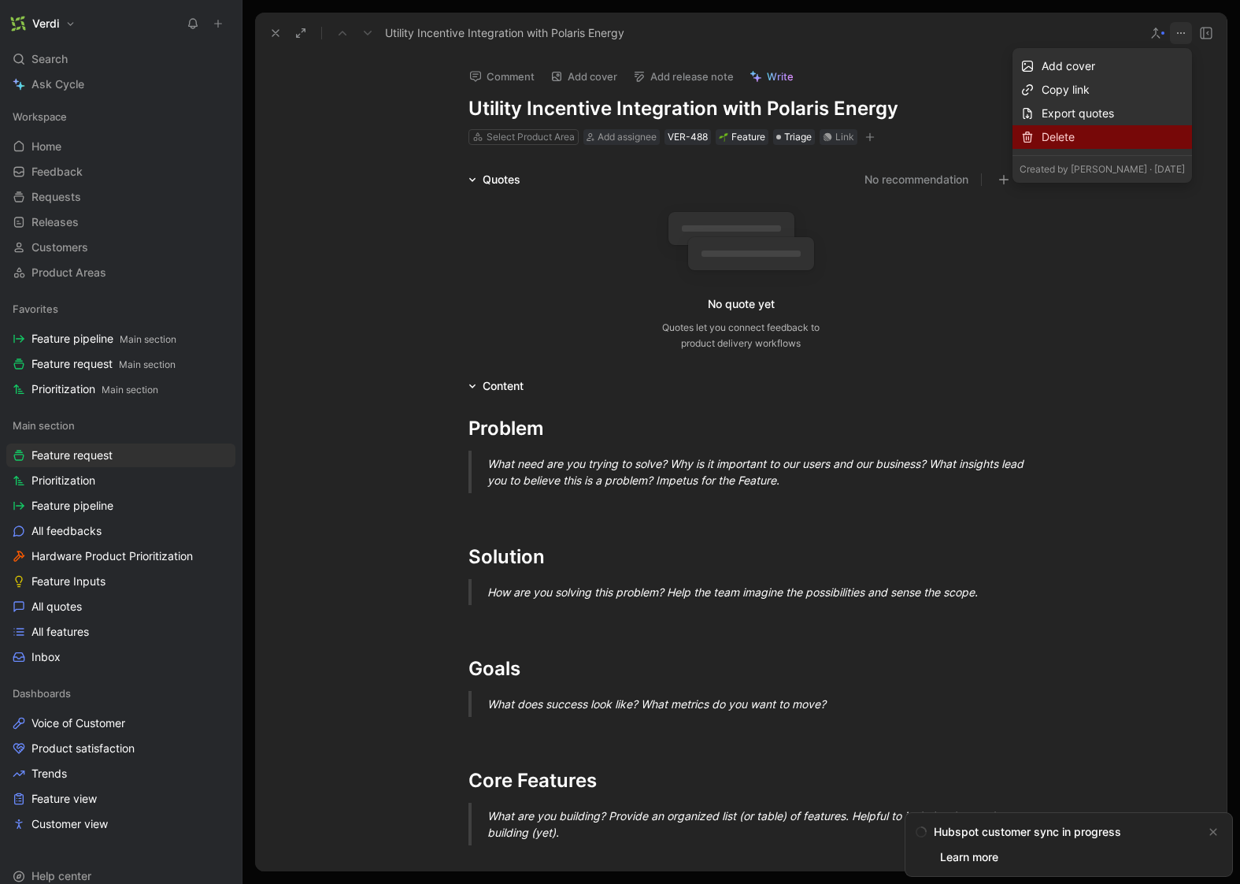
click at [1110, 139] on div "Delete" at bounding box center [1113, 137] width 143 height 19
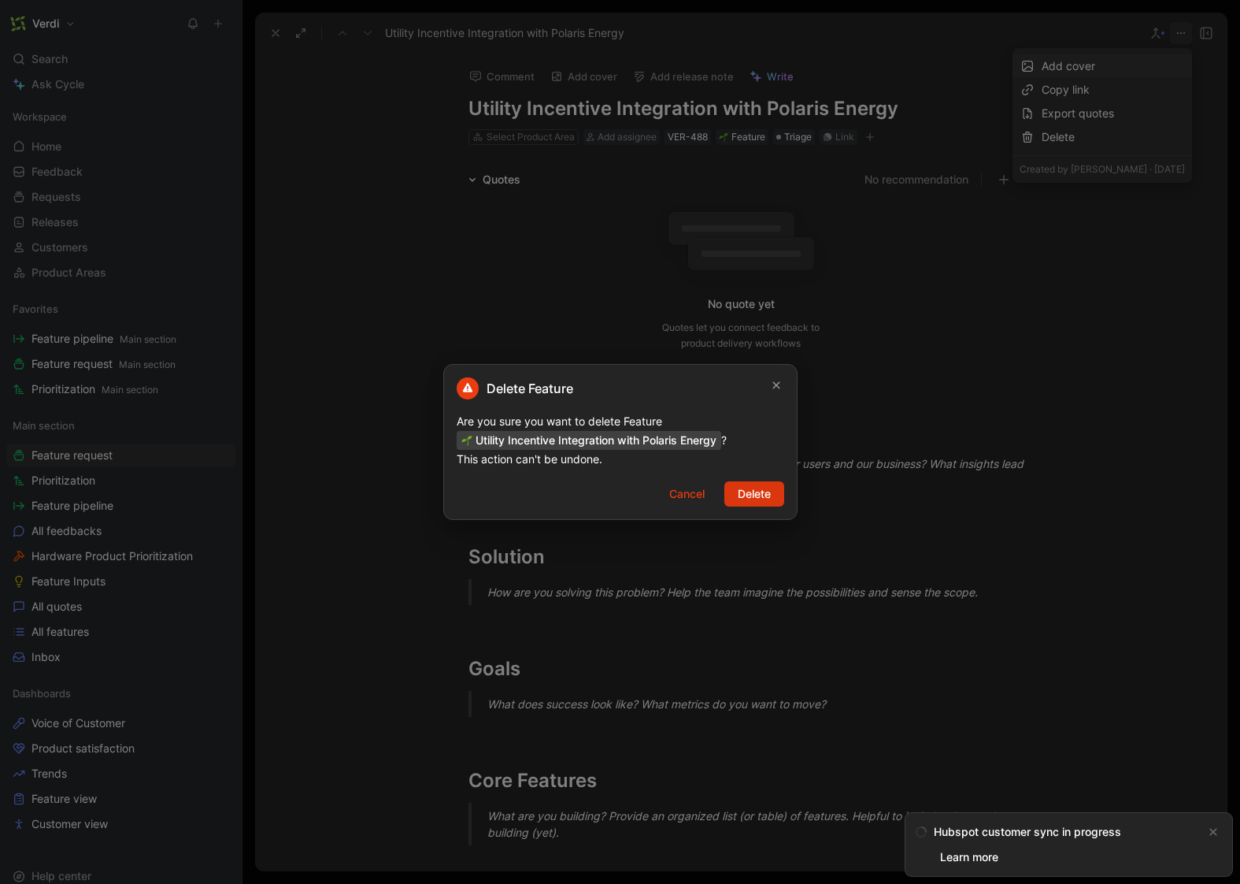
click at [744, 498] on span "Delete" at bounding box center [754, 493] width 33 height 19
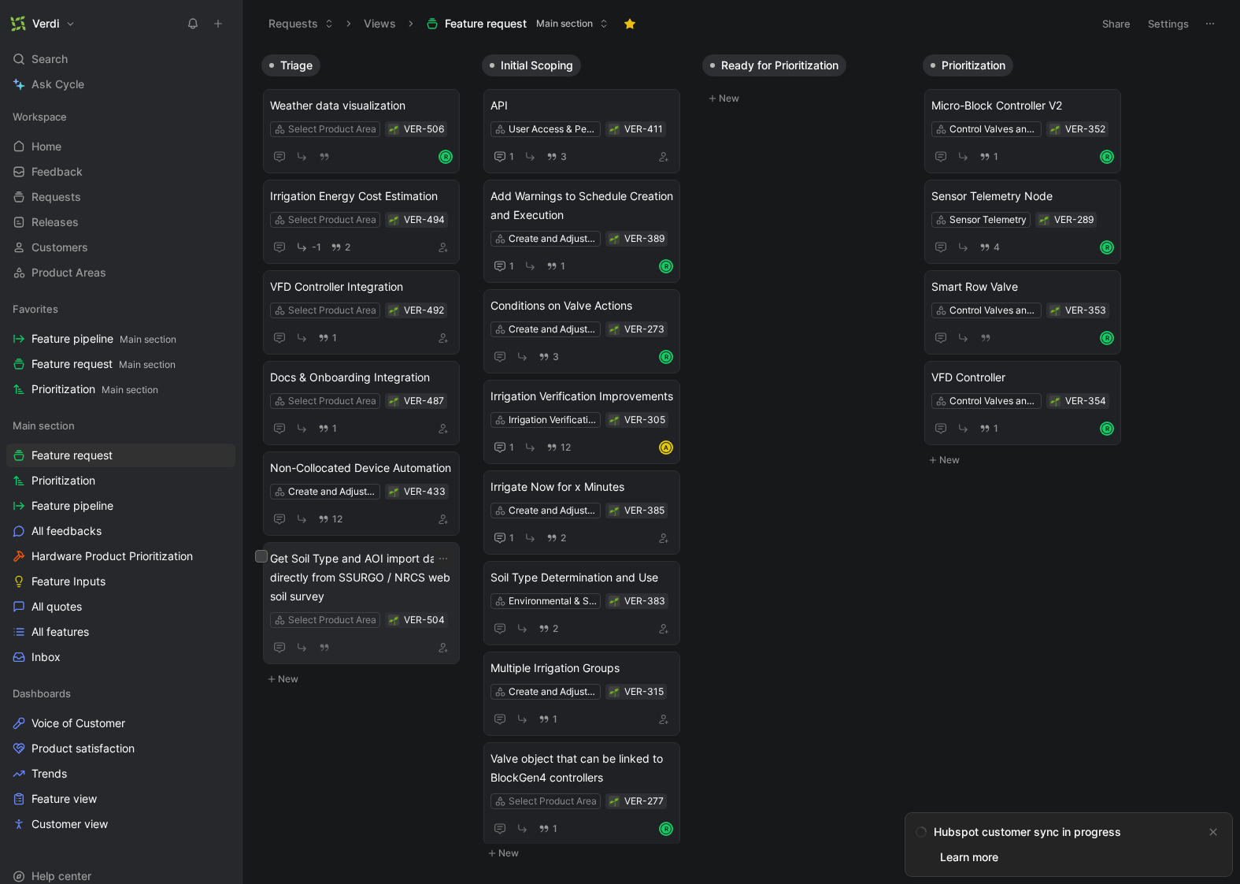
click at [382, 596] on span "Get Soil Type and AOI import data directly from SSURGO / NRCS web soil survey" at bounding box center [361, 577] width 183 height 57
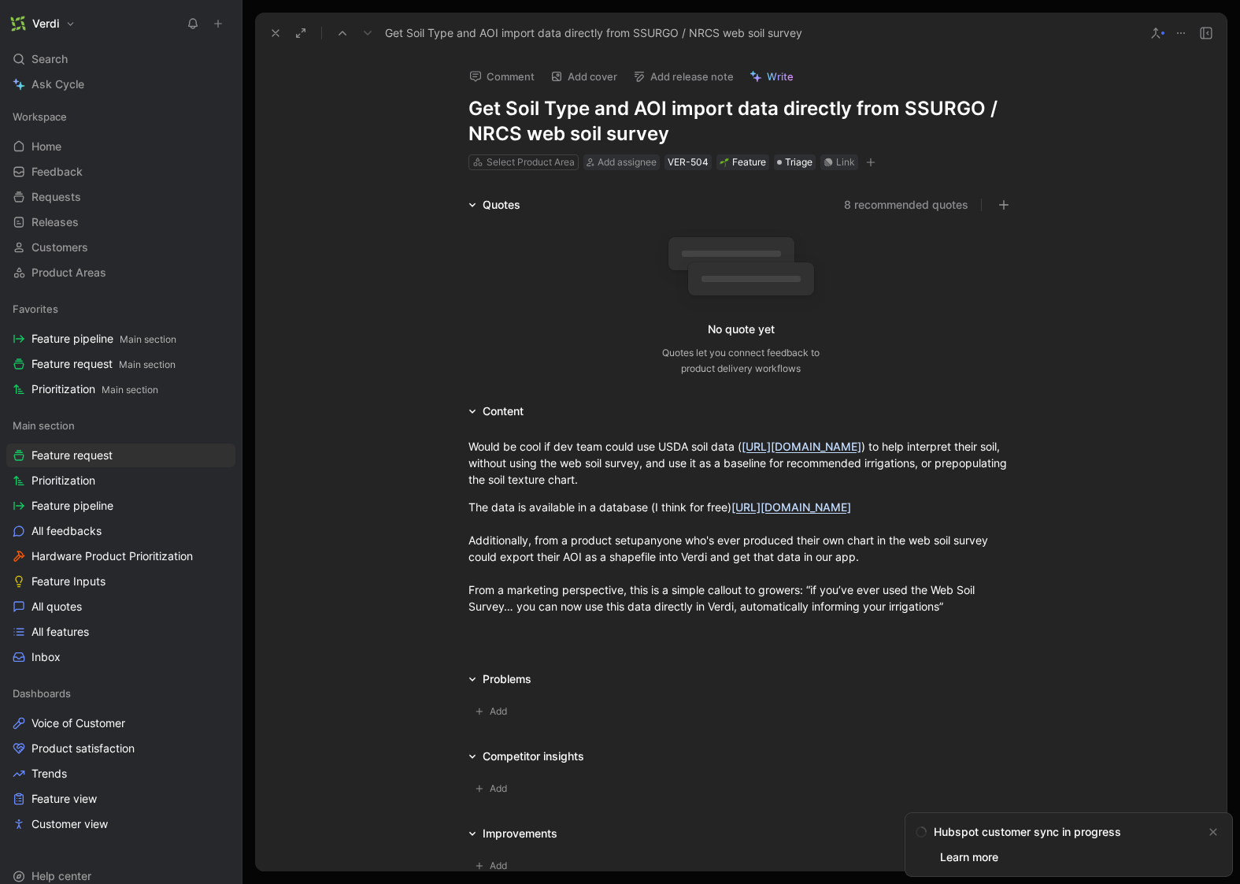
click at [1185, 34] on icon at bounding box center [1181, 33] width 13 height 13
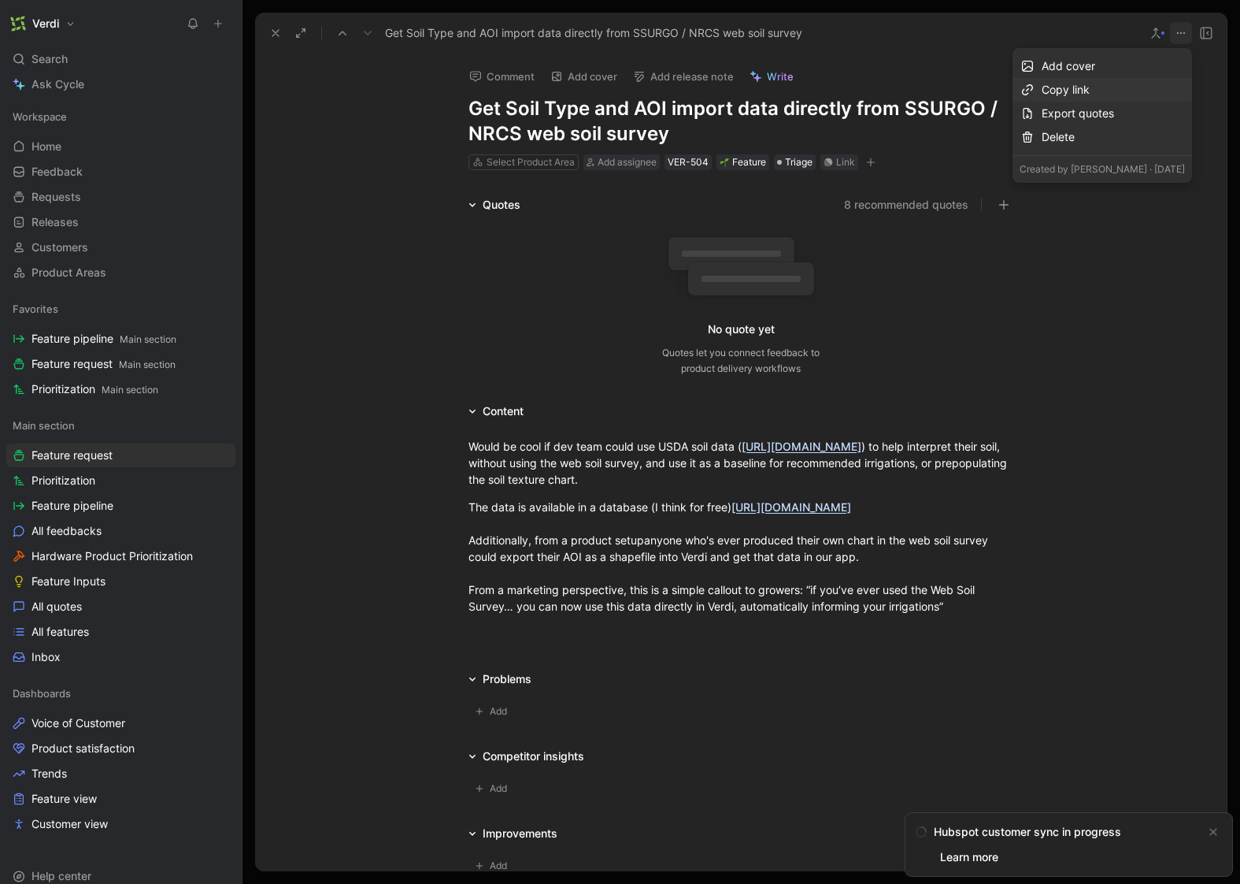
click at [1146, 93] on div "Copy link" at bounding box center [1113, 89] width 143 height 19
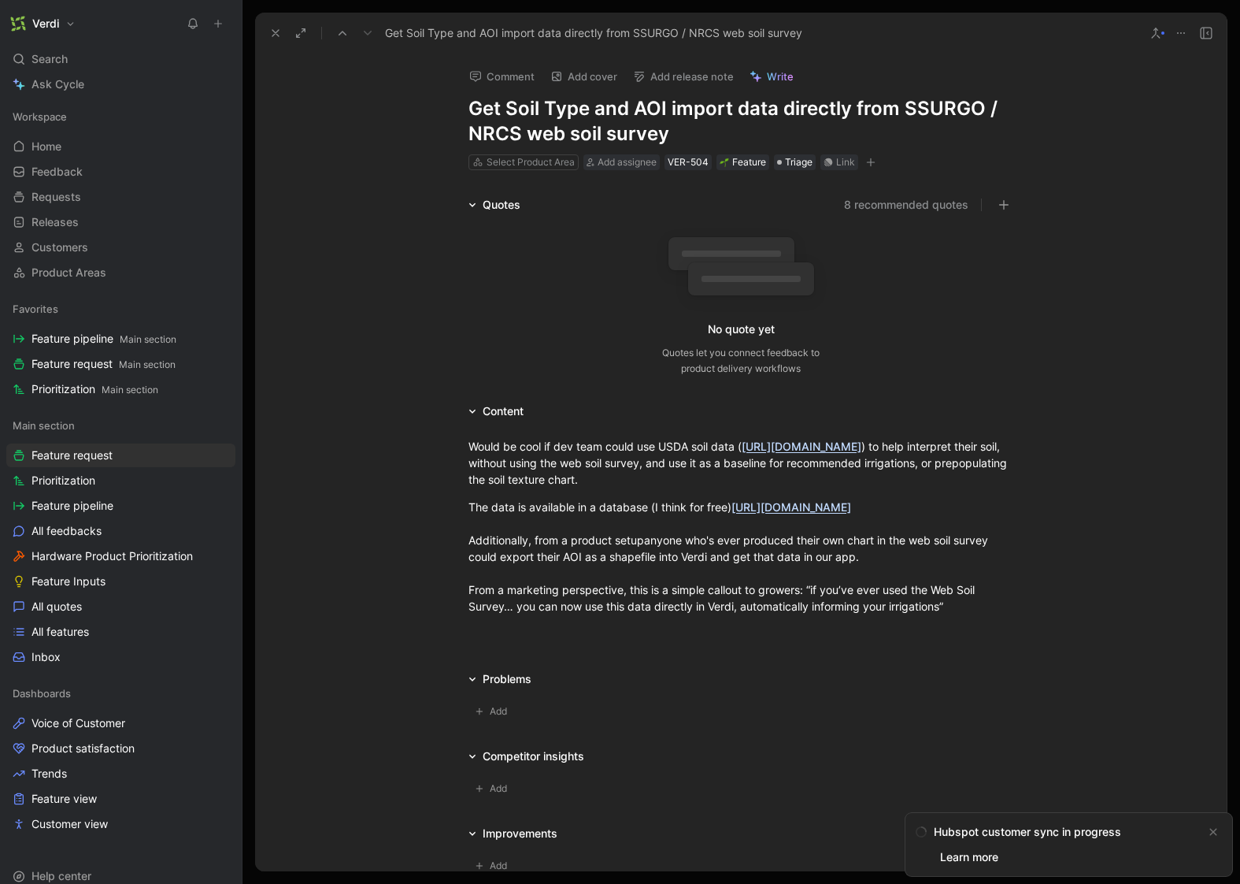
click at [1159, 35] on icon at bounding box center [1156, 33] width 13 height 13
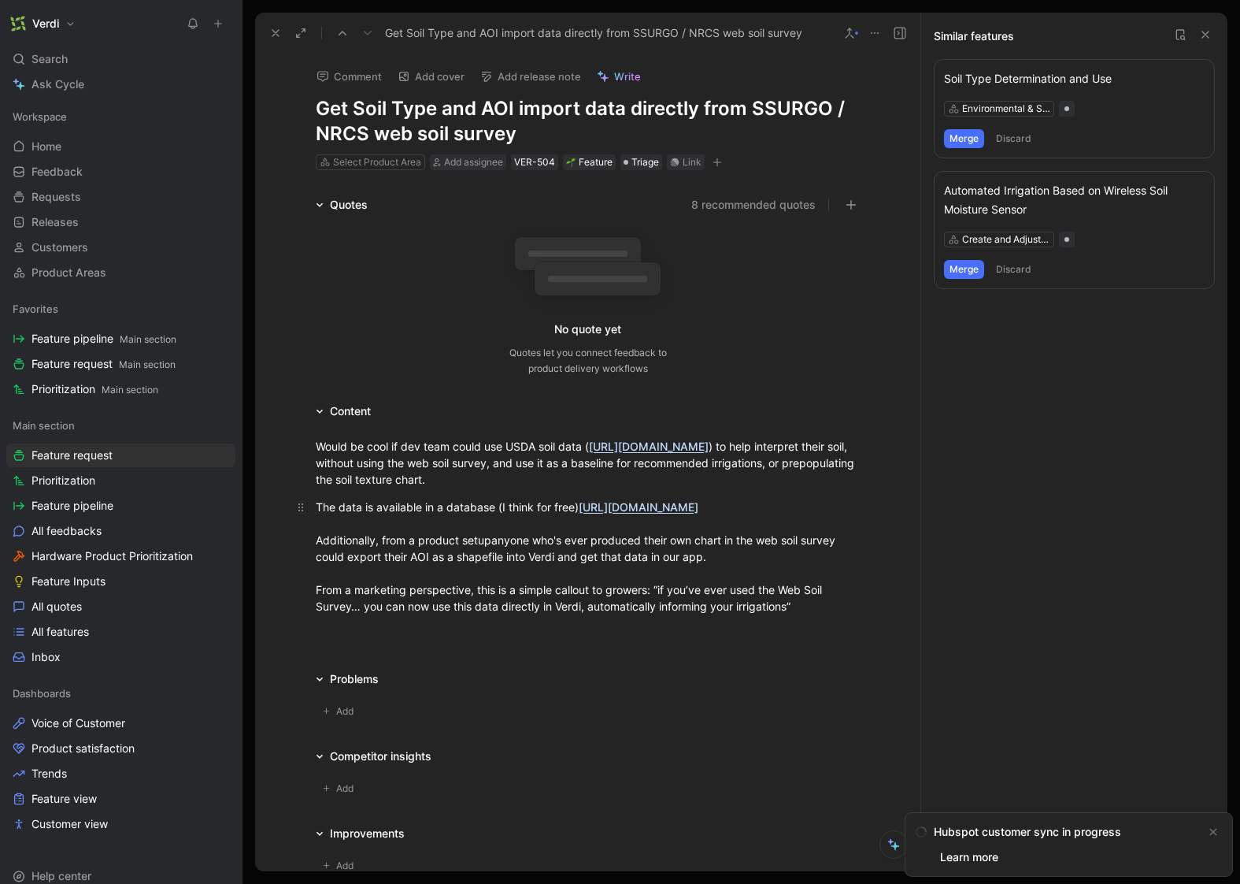
click at [742, 612] on span "From a marketing perspective, this is a simple callout to growers: “if you’ve e…" at bounding box center [570, 598] width 509 height 30
drag, startPoint x: 809, startPoint y: 628, endPoint x: 305, endPoint y: 450, distance: 534.2
click at [297, 450] on div "Would be cool if dev team could use USDA soil data ( https://websoilsurvey.nrcs…" at bounding box center [587, 526] width 665 height 211
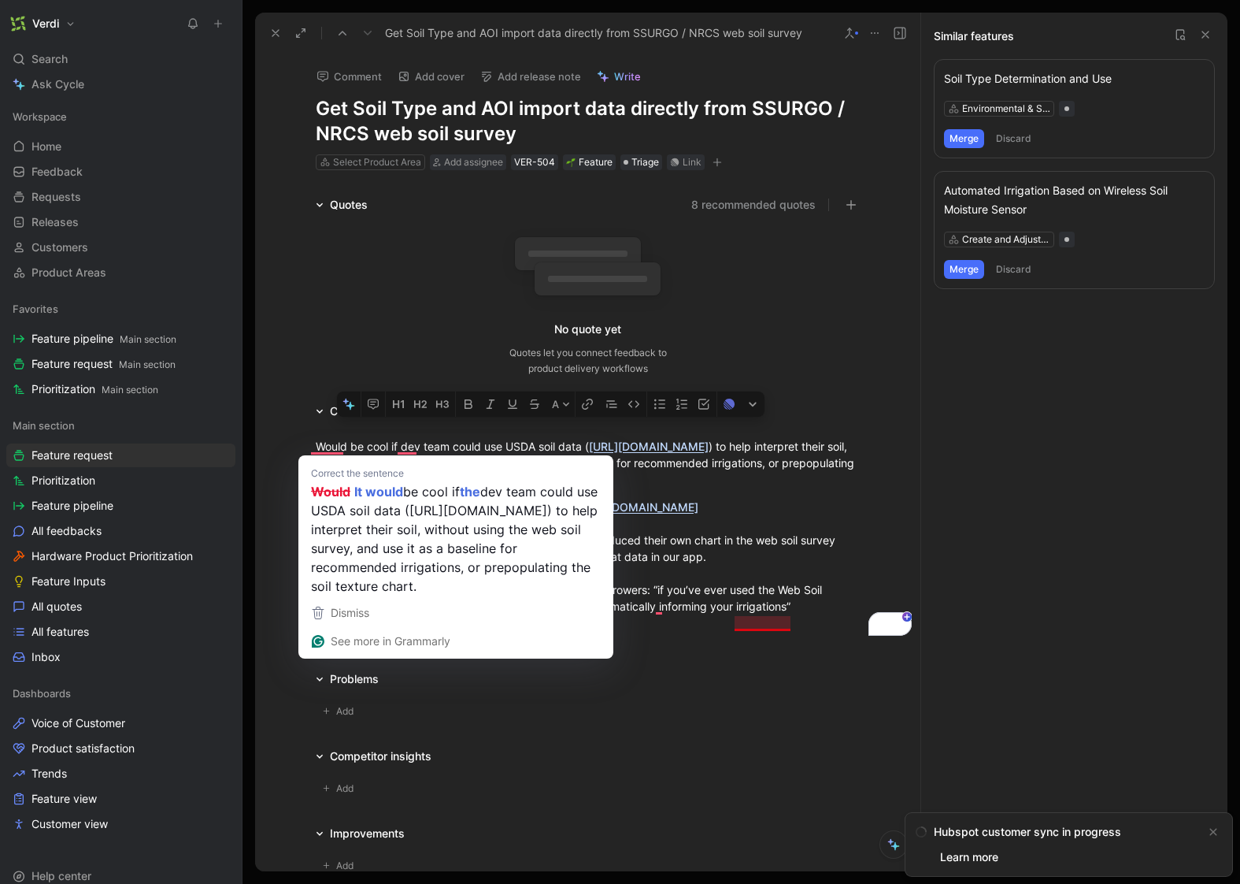
click at [805, 631] on html "Verdi Search ⌘ K Ask Cycle Workspace Home G then H Feedback G then F Requests G…" at bounding box center [620, 442] width 1240 height 884
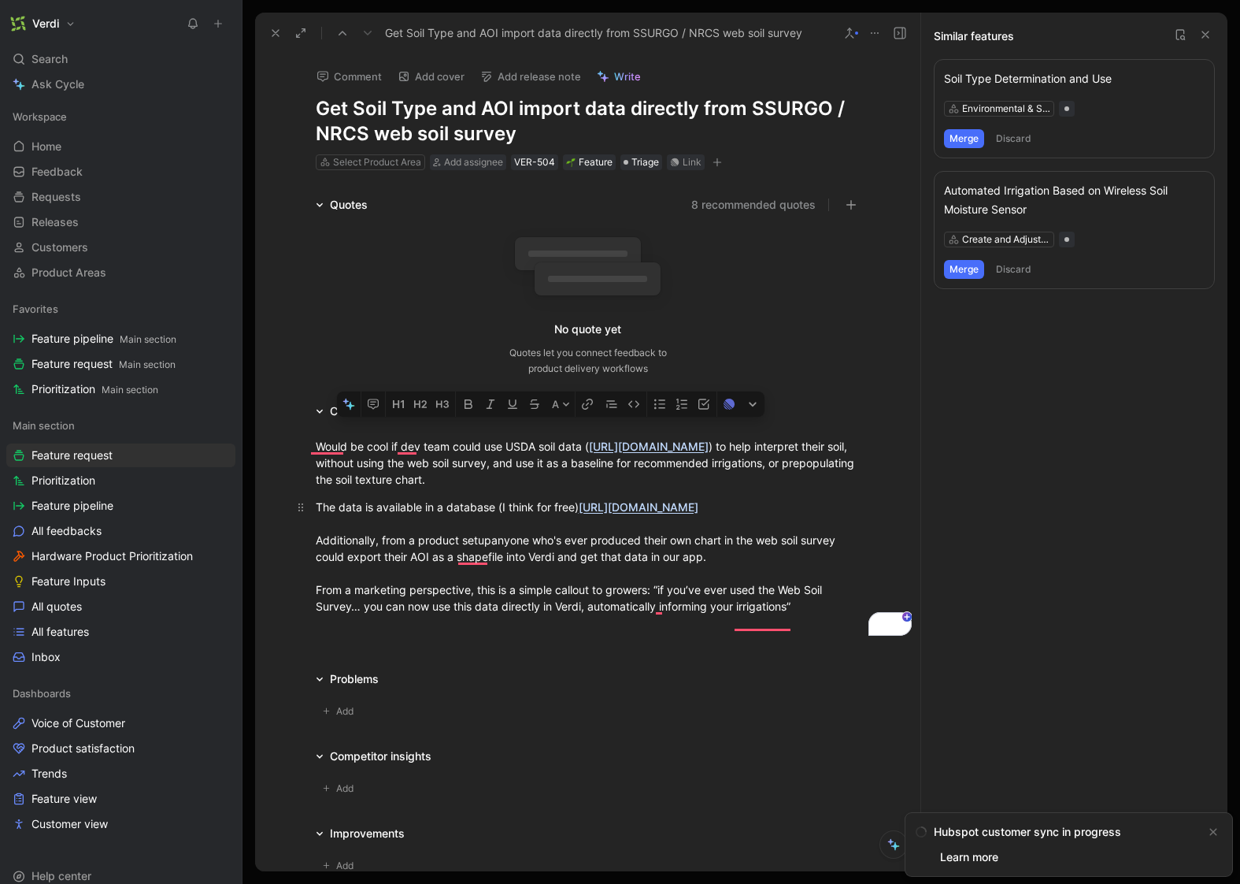
copy div "Would be cool if dev team could use USDA soil data ( https://websoilsurvey.nrcs…"
click at [1119, 111] on div "Environmental & Soil Moisture Data" at bounding box center [1074, 109] width 261 height 16
click at [1133, 103] on div "Environmental & Soil Moisture Data" at bounding box center [1074, 109] width 261 height 16
click at [1071, 77] on div "Soil Type Determination and Use" at bounding box center [1074, 78] width 261 height 19
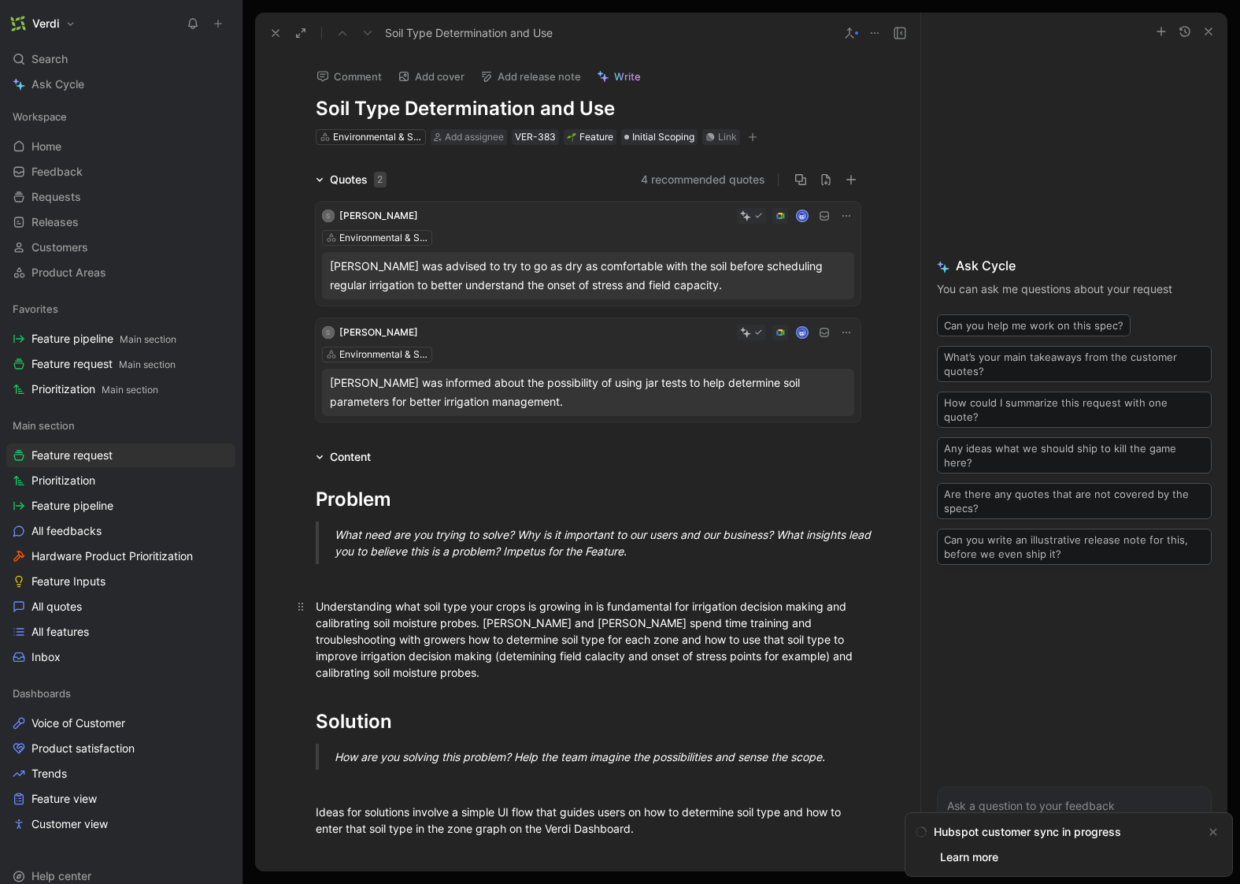
click at [388, 672] on div "Understanding what soil type your crops is growing in is fundamental for irriga…" at bounding box center [588, 639] width 545 height 83
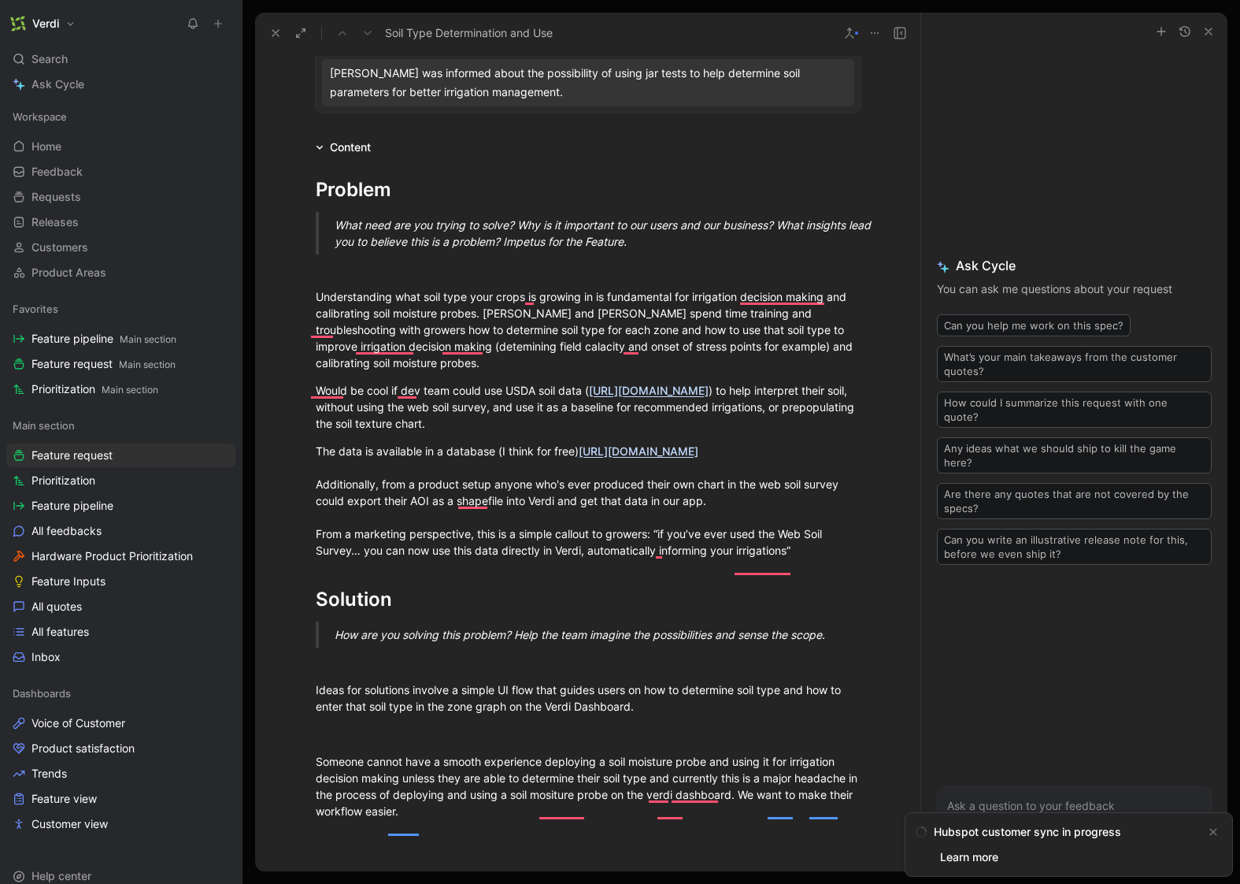
scroll to position [391, 0]
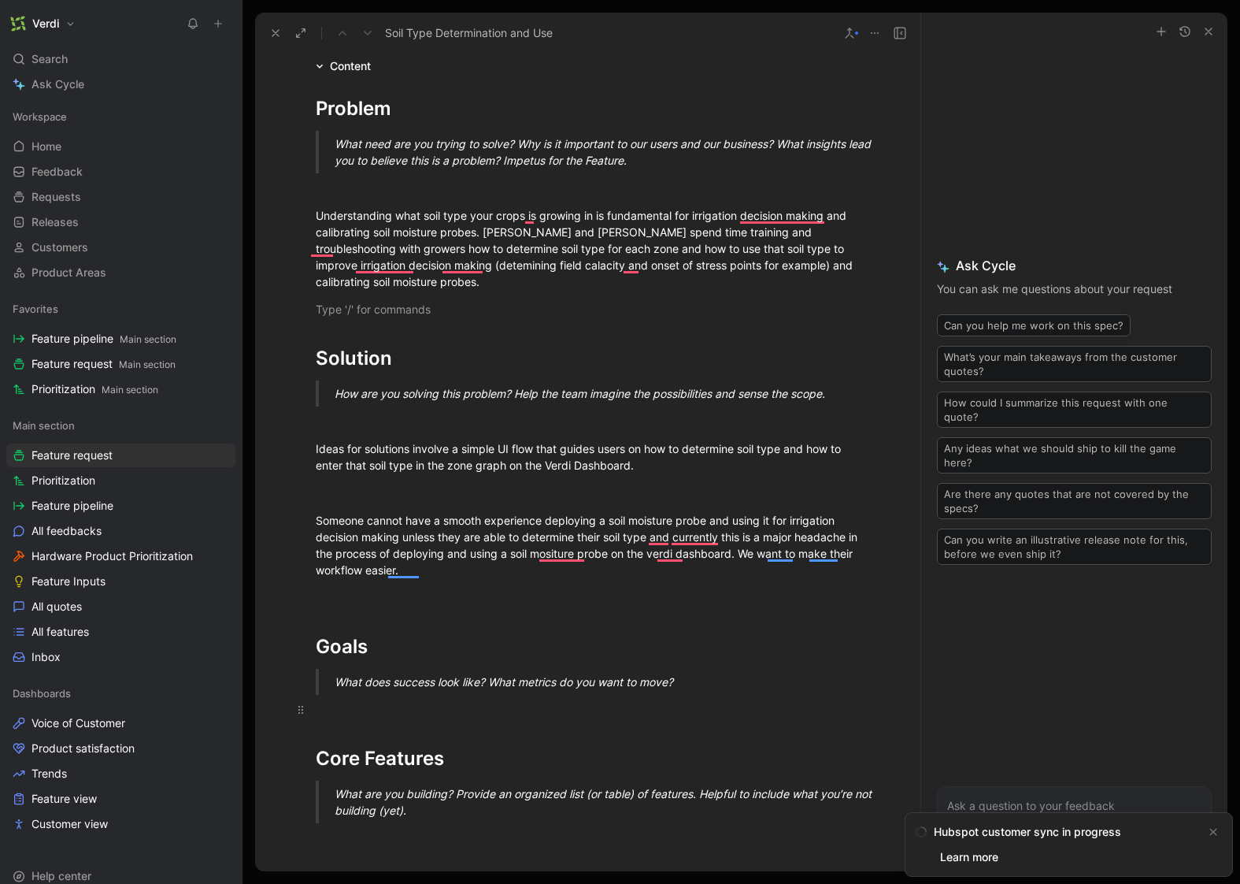
click at [428, 713] on div "Problem What need are you trying to solve? Why is it important to our users and…" at bounding box center [587, 720] width 665 height 1288
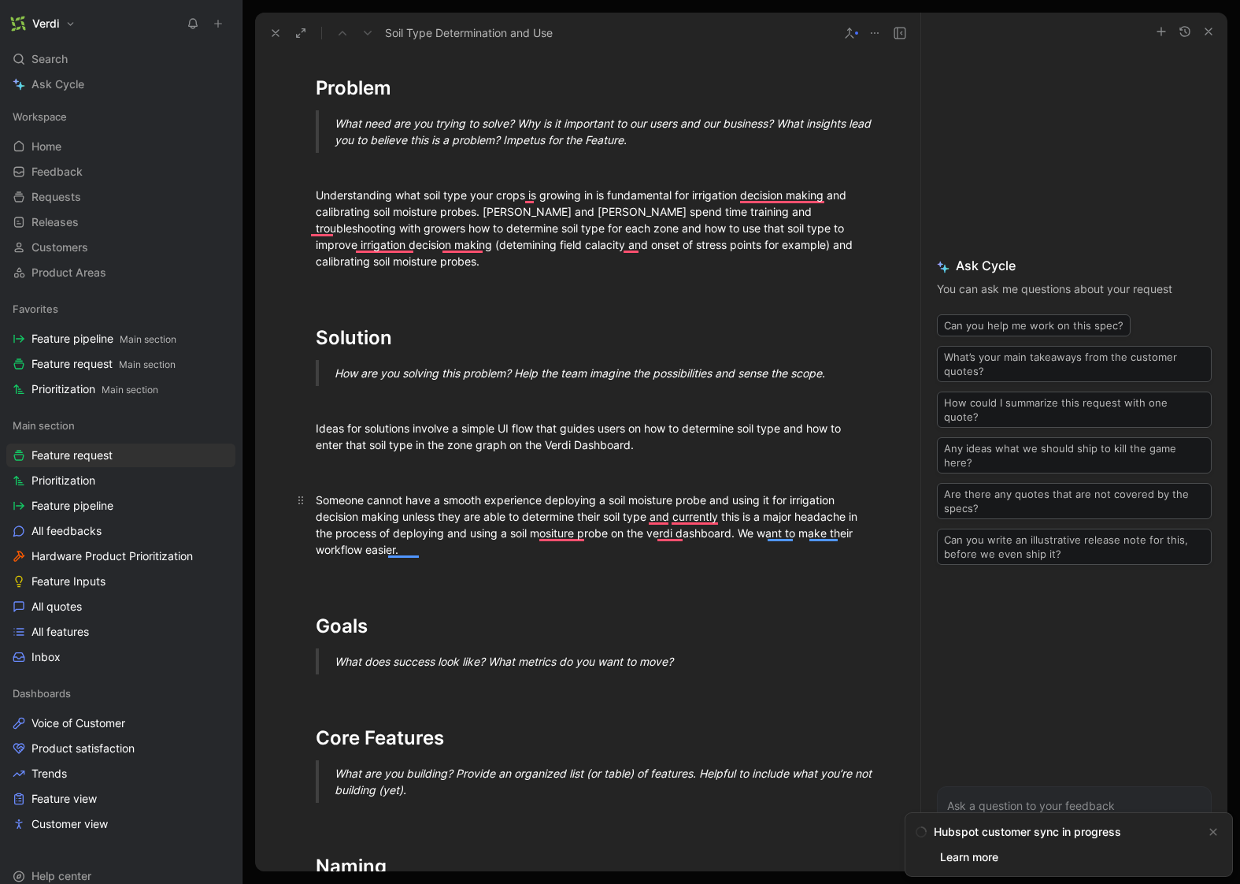
click at [463, 552] on div "Someone cannot have a smooth experience deploying a soil moisture probe and usi…" at bounding box center [588, 524] width 545 height 66
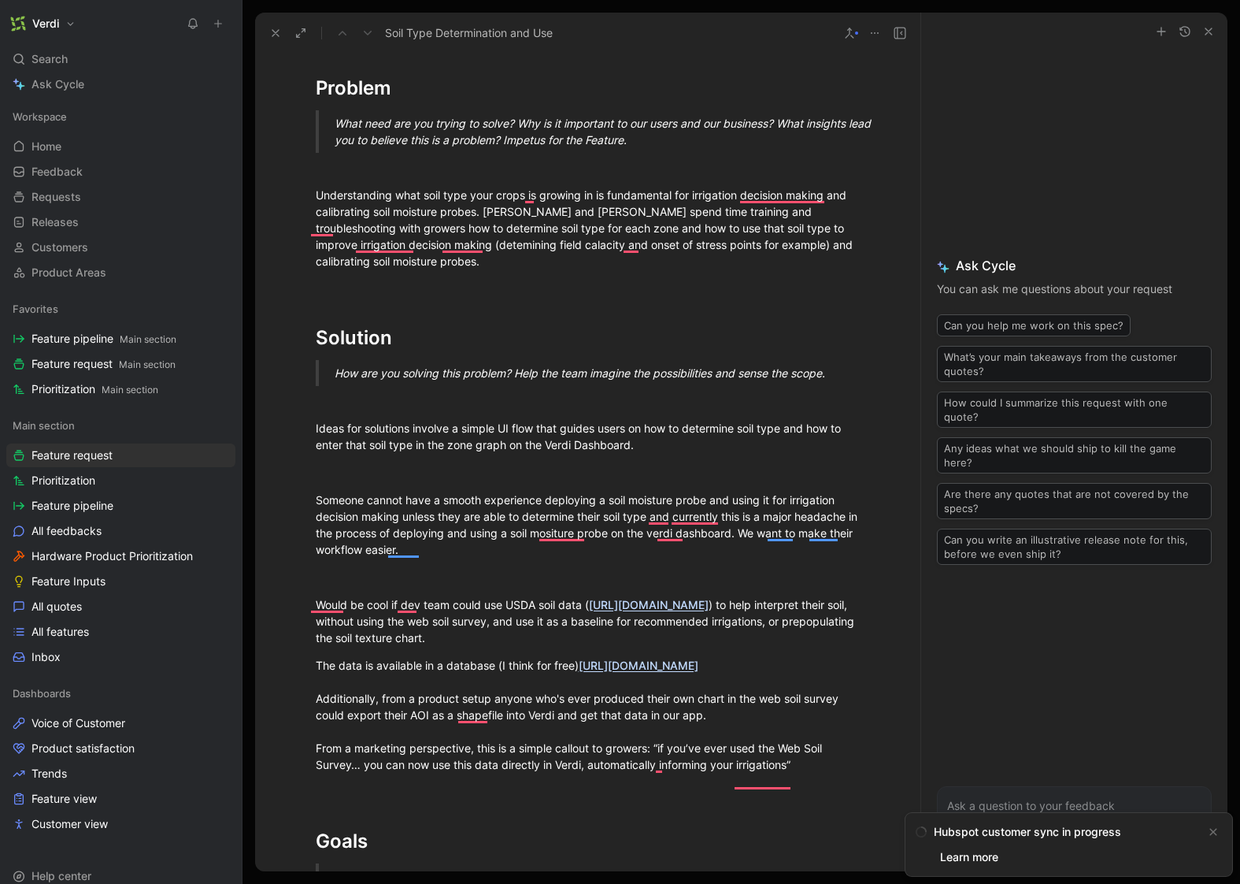
click at [1211, 29] on use "button" at bounding box center [1209, 31] width 6 height 6
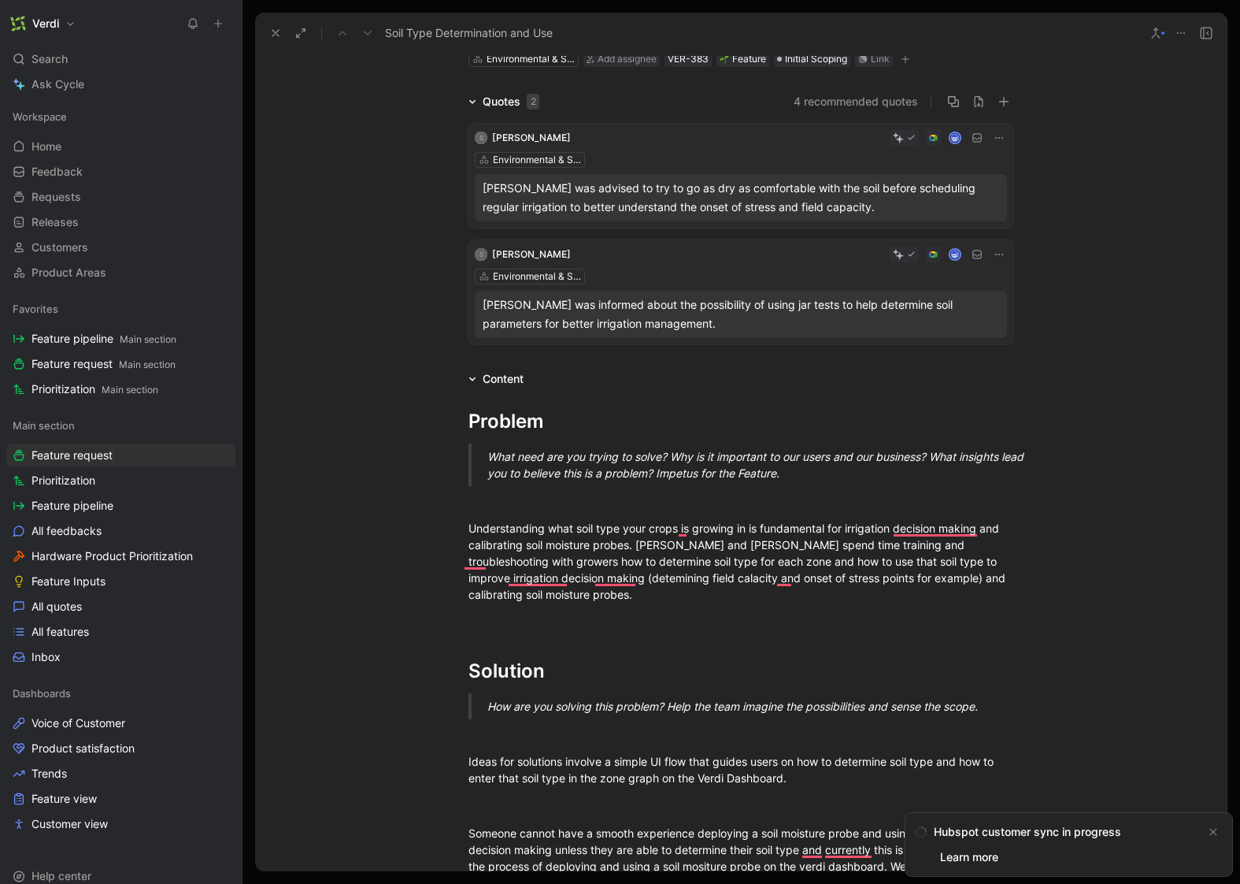
scroll to position [0, 0]
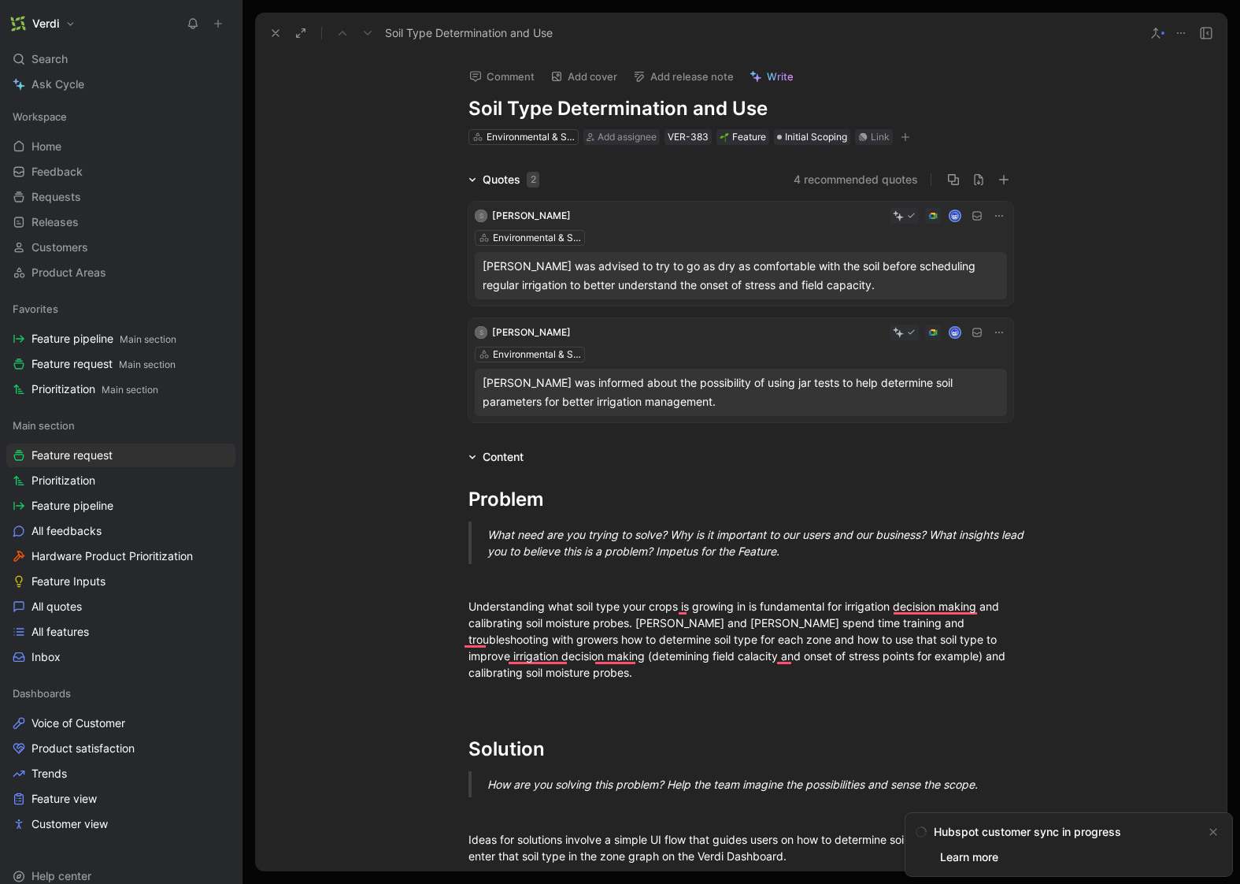
click at [270, 25] on button at bounding box center [276, 33] width 22 height 22
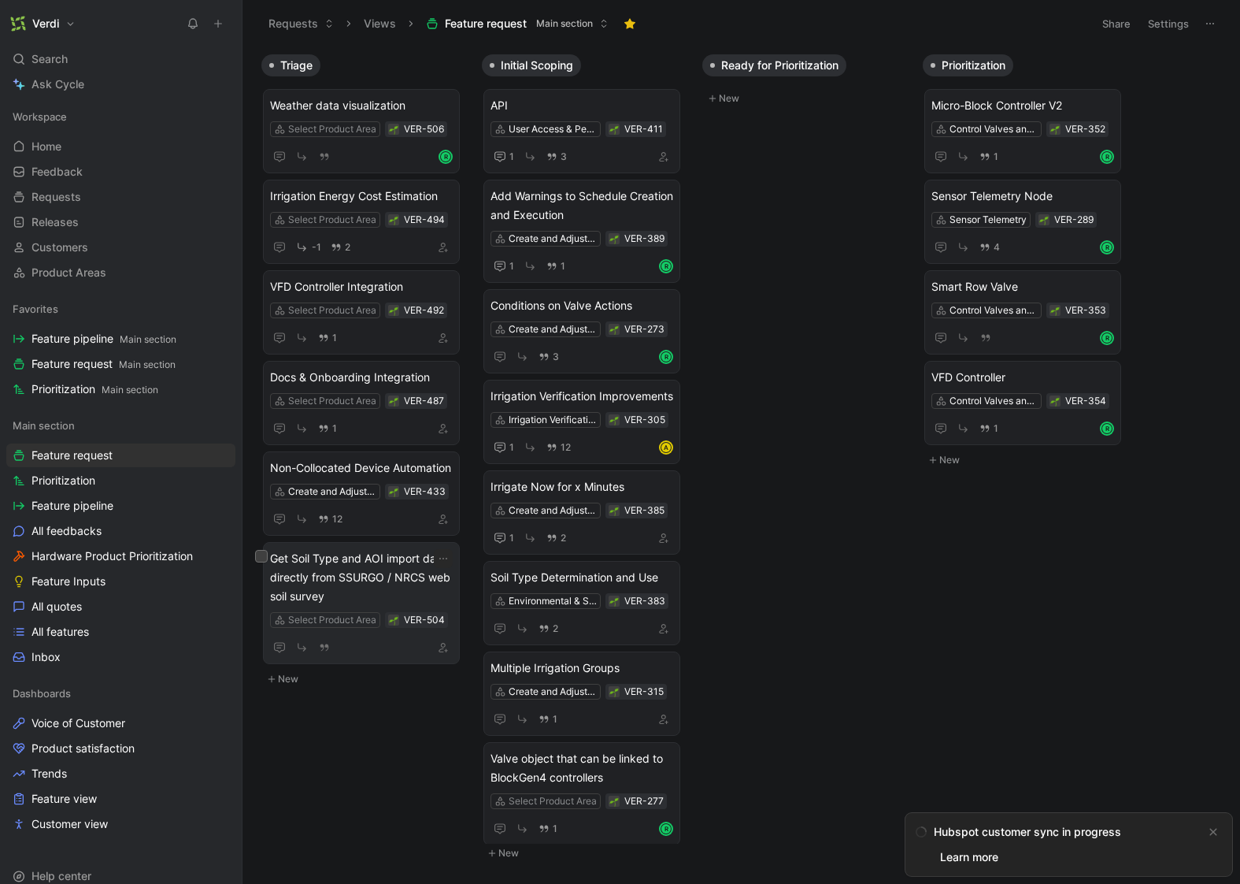
click at [371, 600] on span "Get Soil Type and AOI import data directly from SSURGO / NRCS web soil survey" at bounding box center [361, 577] width 183 height 57
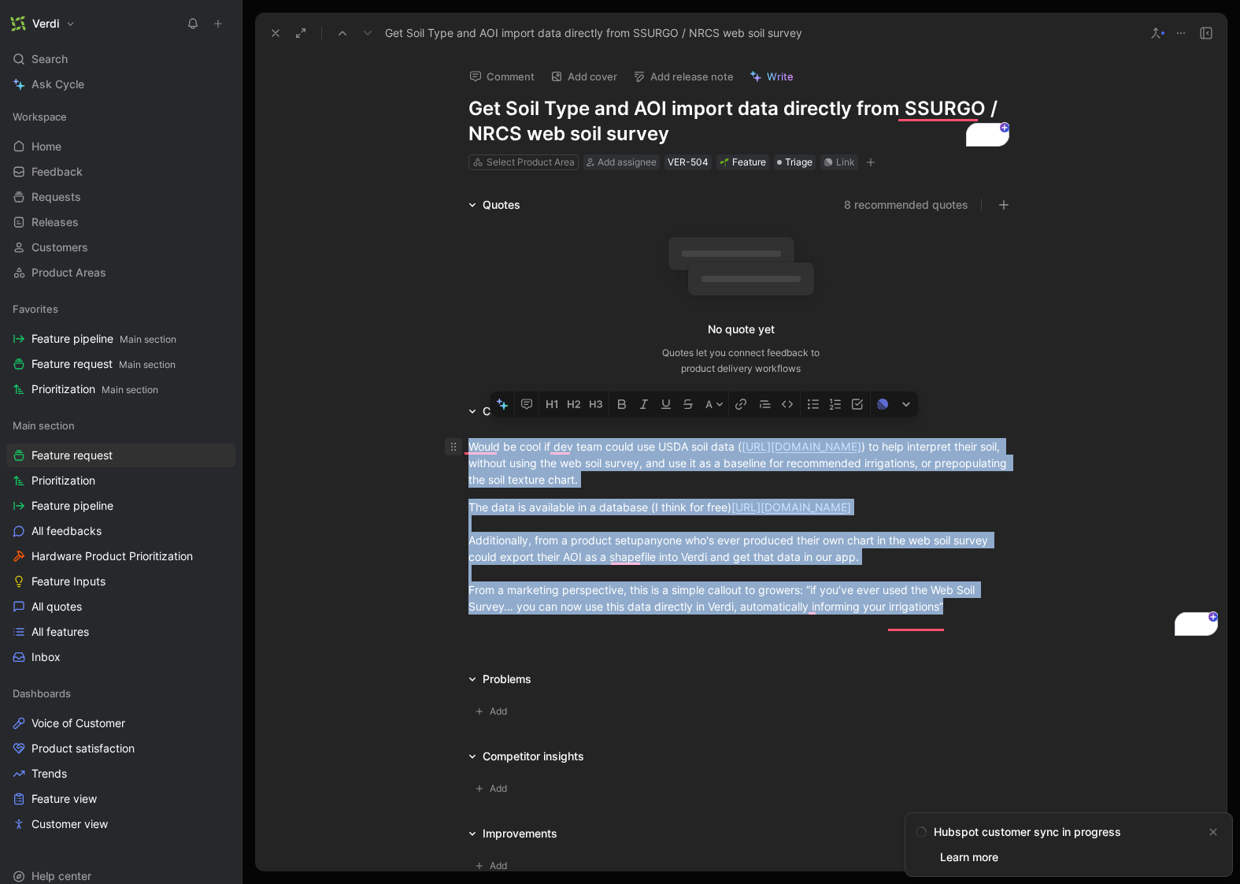
drag, startPoint x: 973, startPoint y: 623, endPoint x: 453, endPoint y: 440, distance: 551.6
click at [453, 440] on div "Would be cool if dev team could use USDA soil data ( https://websoilsurvey.nrcs…" at bounding box center [741, 526] width 972 height 211
copy div "Would be cool if dev team could use USDA soil data ( https://websoilsurvey.nrcs…"
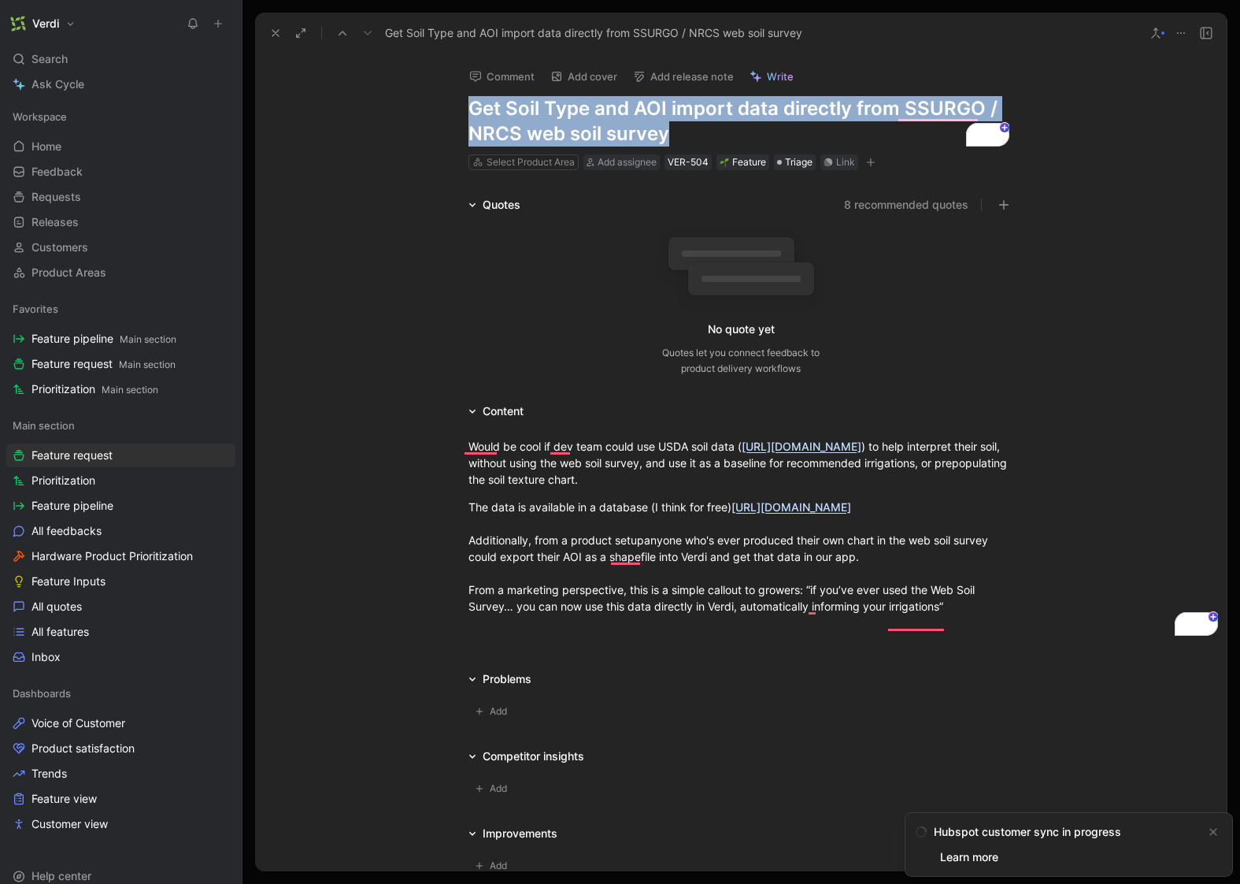
drag, startPoint x: 691, startPoint y: 132, endPoint x: 469, endPoint y: 108, distance: 223.4
click at [469, 108] on h1 "Get Soil Type and AOI import data directly from SSURGO / NRCS web soil survey" at bounding box center [741, 121] width 545 height 50
copy h1 "Get Soil Type and AOI import data directly from SSURGO / NRCS web soil survey"
click at [1186, 30] on icon at bounding box center [1181, 33] width 13 height 13
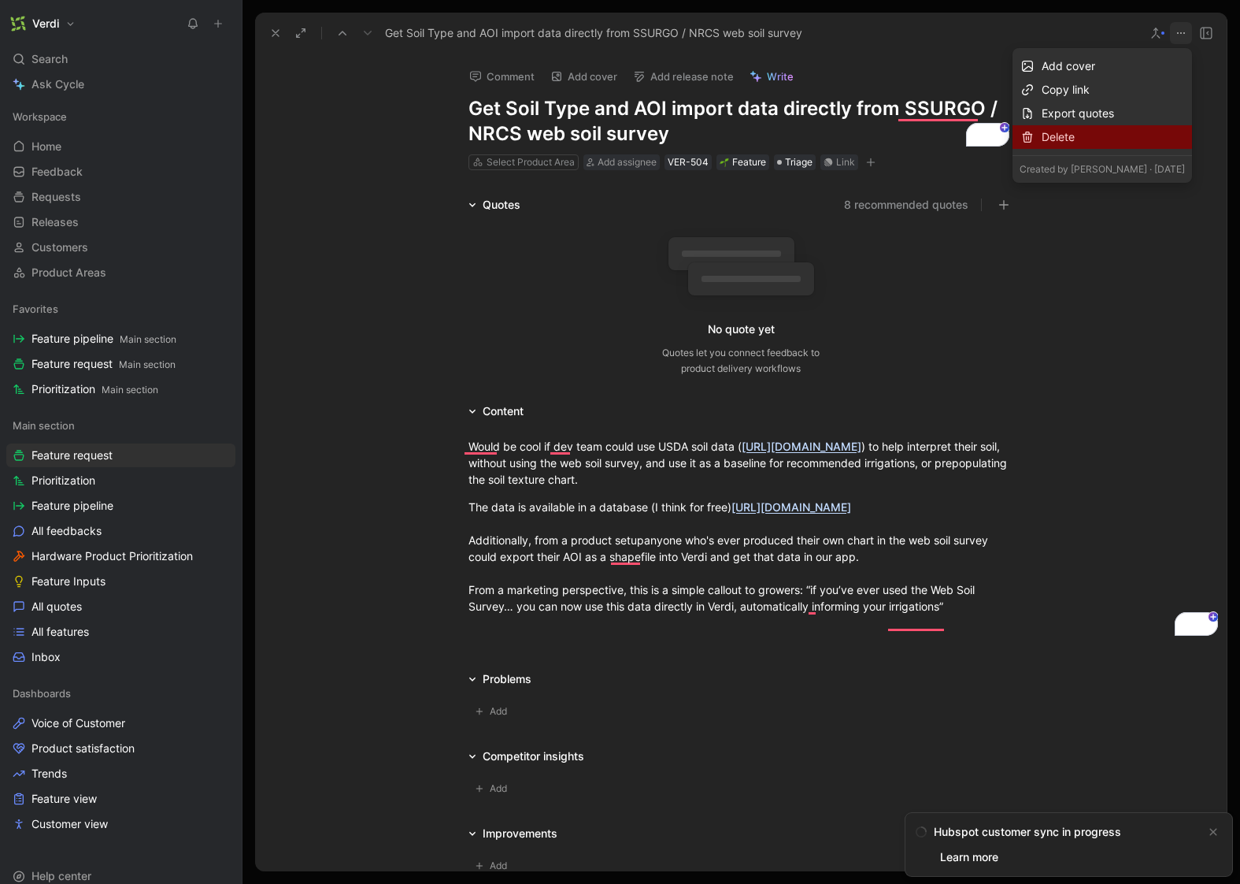
click at [1144, 138] on div "Delete" at bounding box center [1113, 137] width 143 height 19
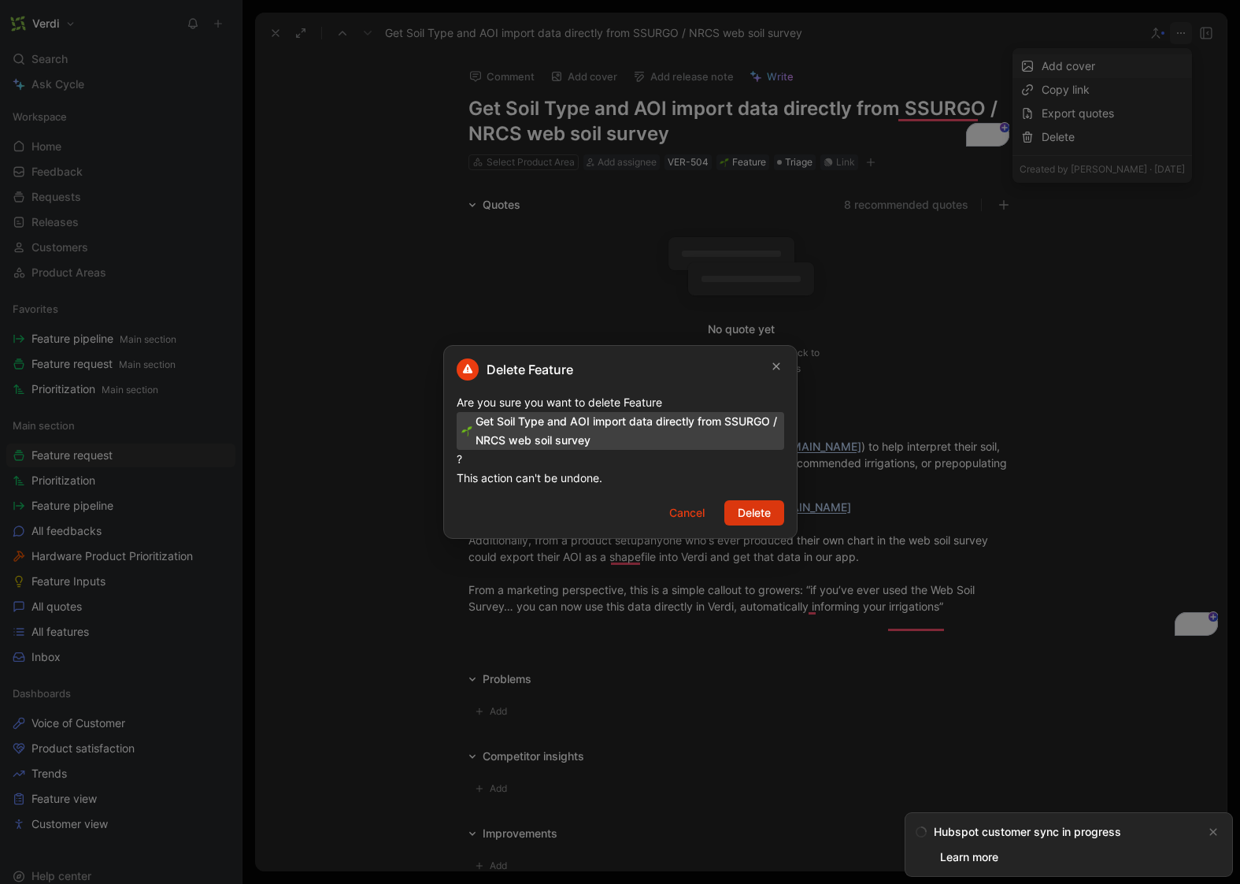
click at [742, 521] on span "Delete" at bounding box center [754, 512] width 33 height 19
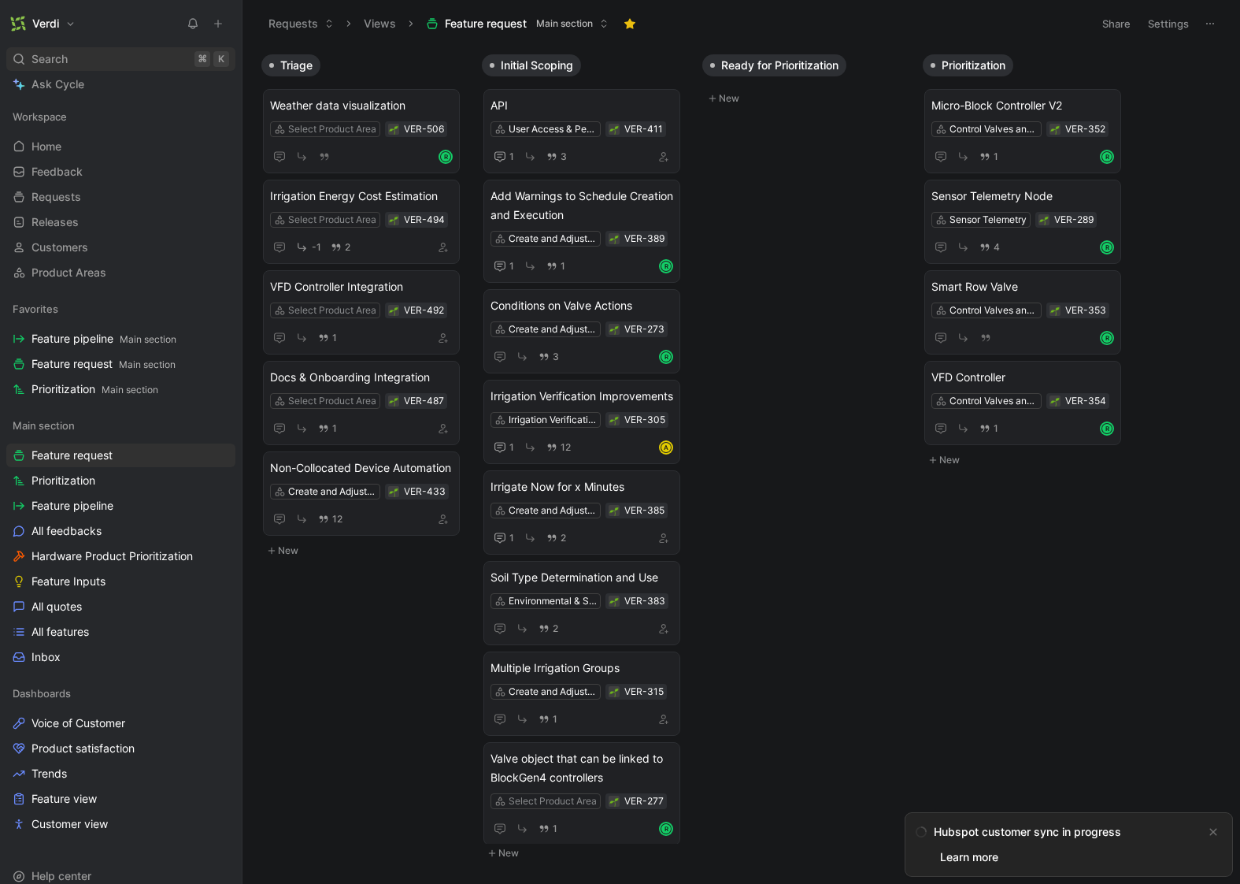
click at [112, 55] on div "Search ⌘ K" at bounding box center [120, 59] width 229 height 24
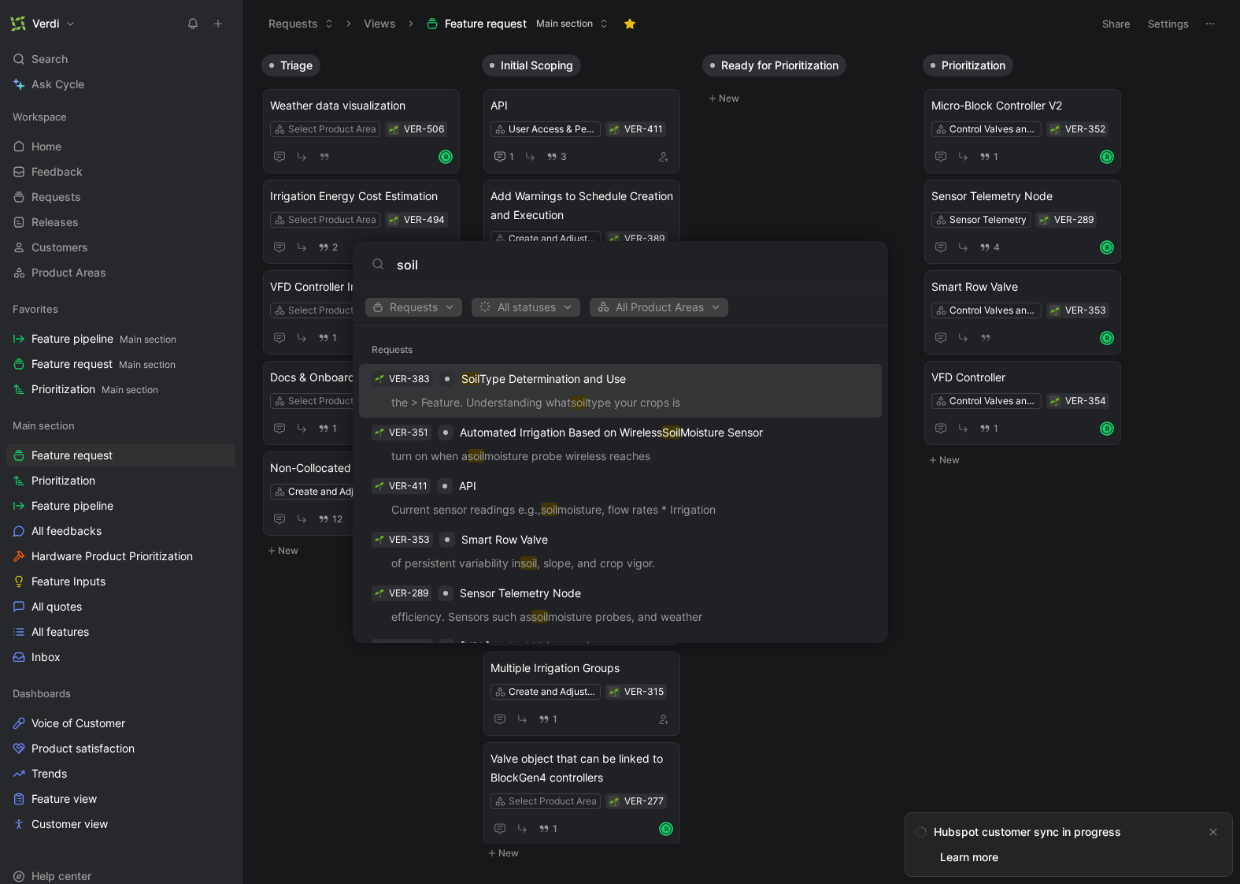
type input "soil"
click at [522, 382] on p "Soil Type Determination and Use" at bounding box center [543, 378] width 165 height 19
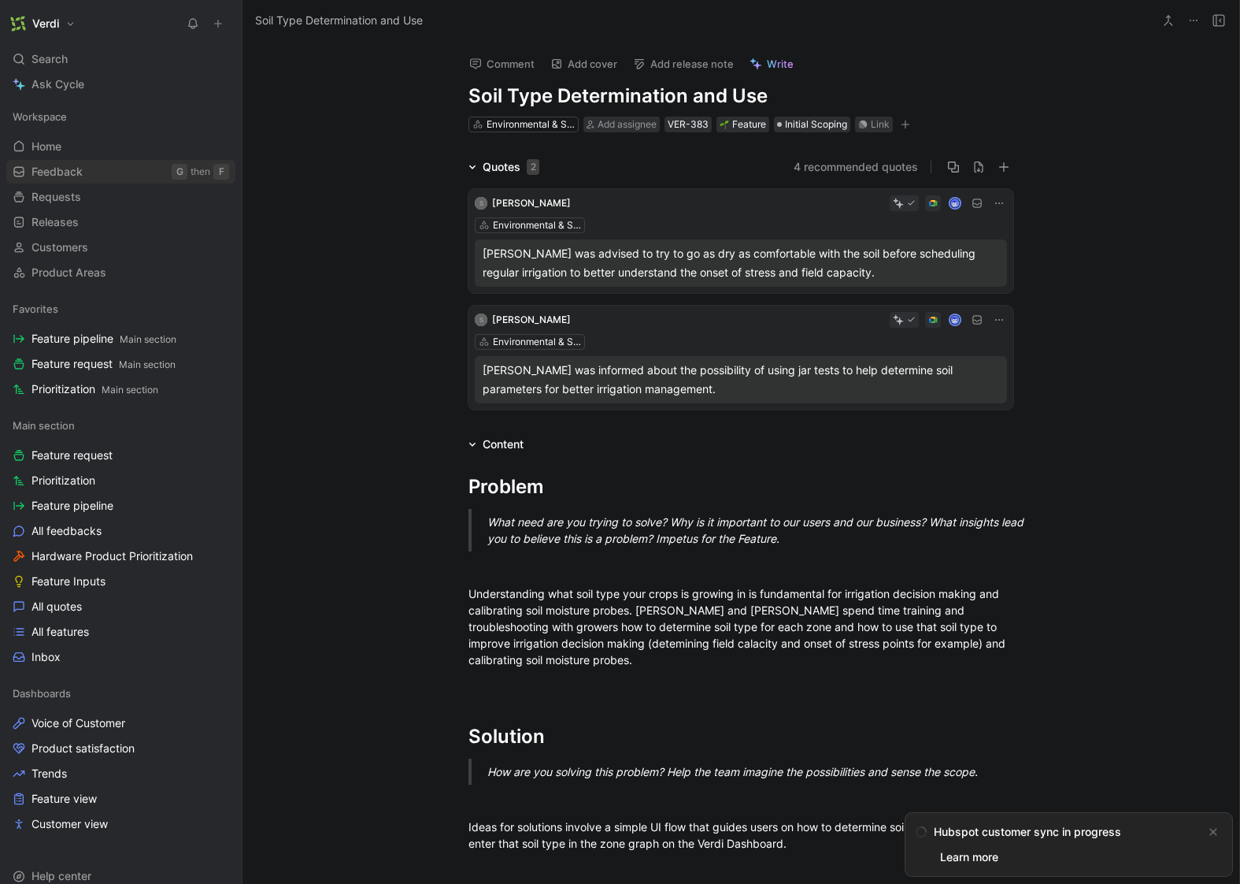
click at [128, 165] on link "Feedback G then F" at bounding box center [120, 172] width 229 height 24
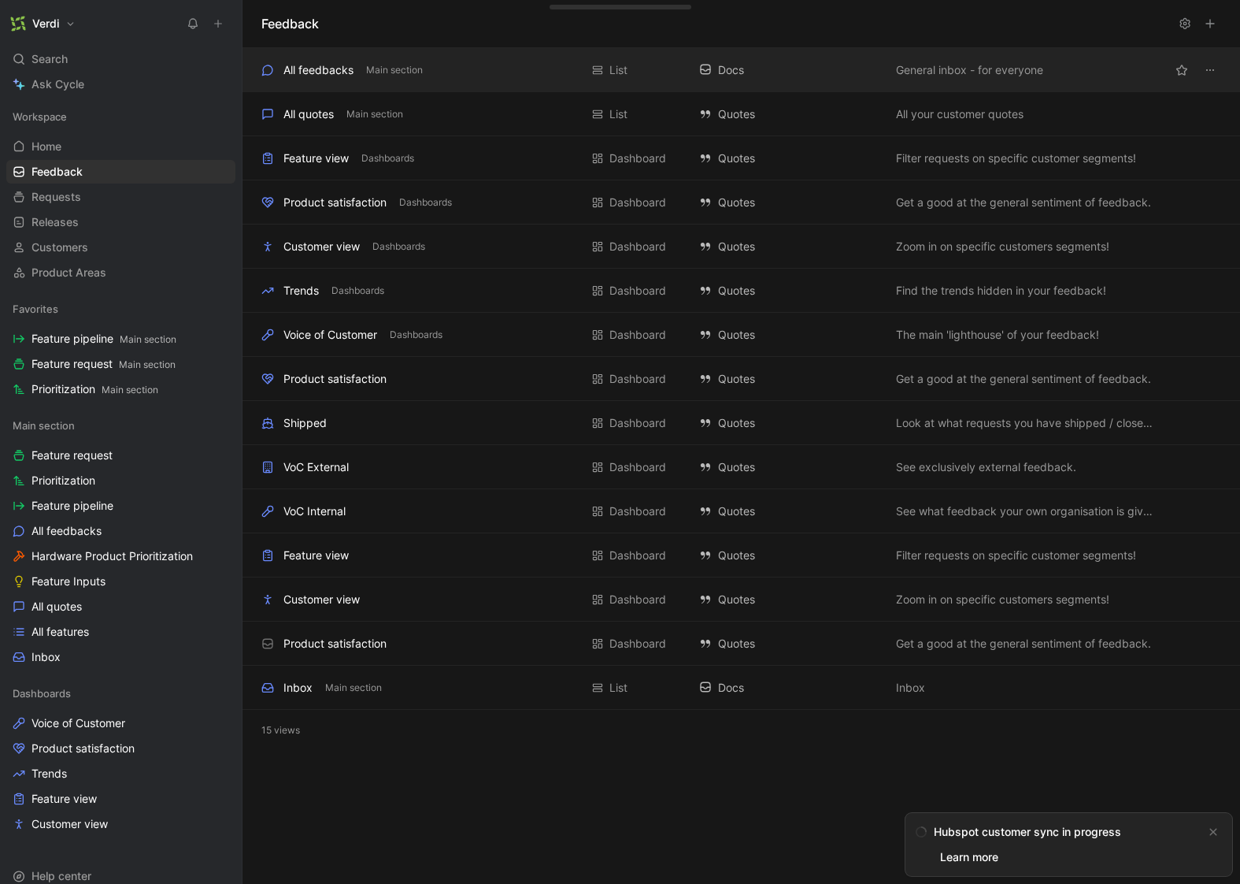
click at [473, 68] on div "All feedbacks Main section" at bounding box center [420, 70] width 318 height 19
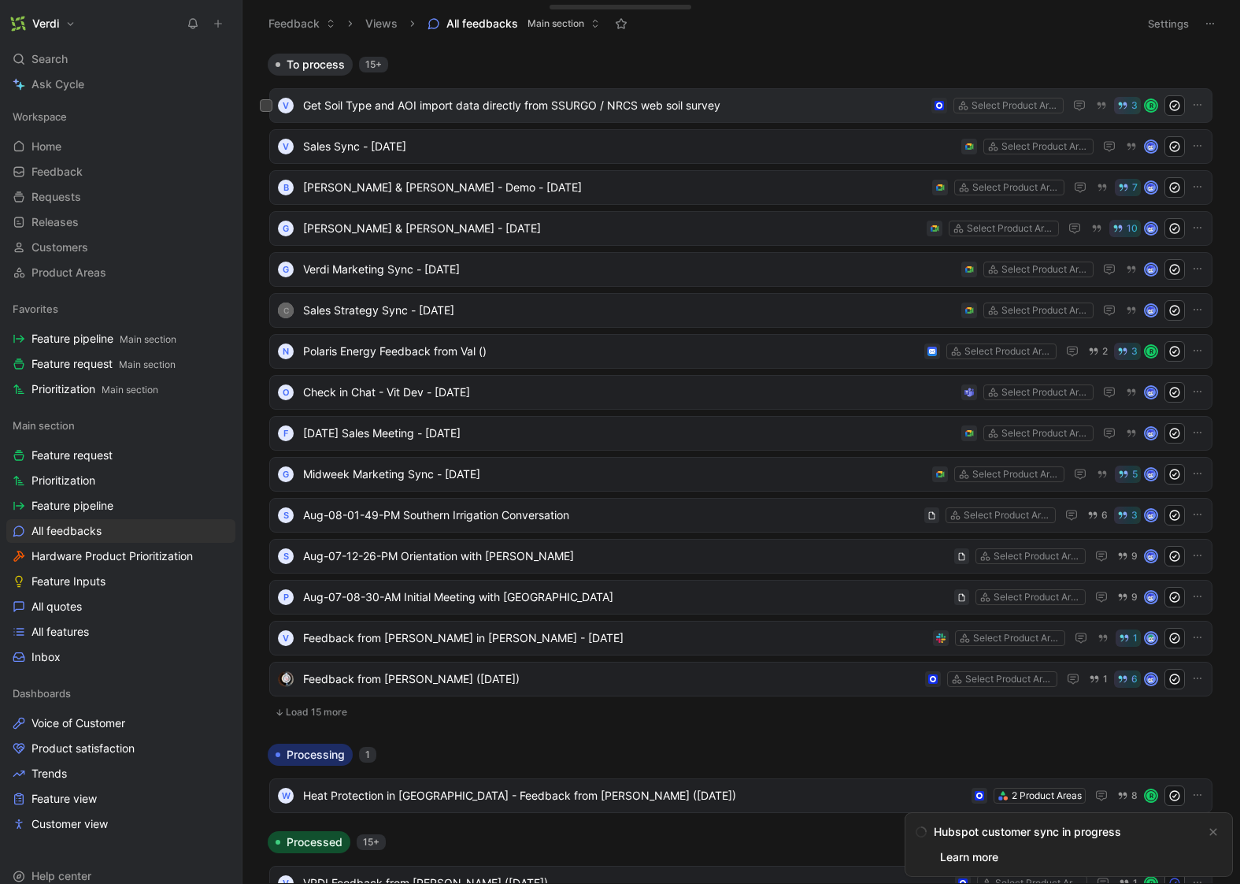
click at [491, 103] on span "Get Soil Type and AOI import data directly from SSURGO / NRCS web soil survey" at bounding box center [614, 105] width 622 height 19
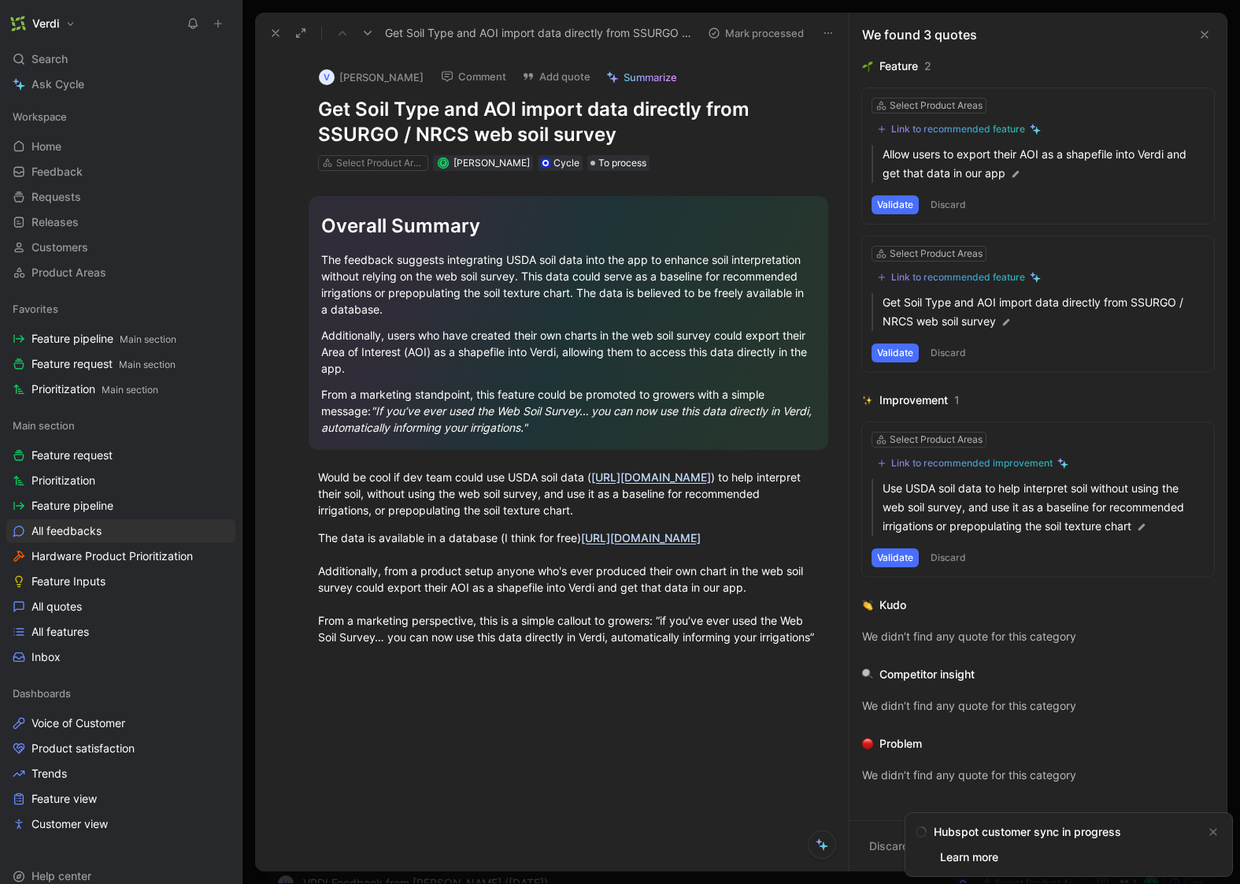
click at [971, 279] on div "Link to recommended feature" at bounding box center [958, 277] width 134 height 13
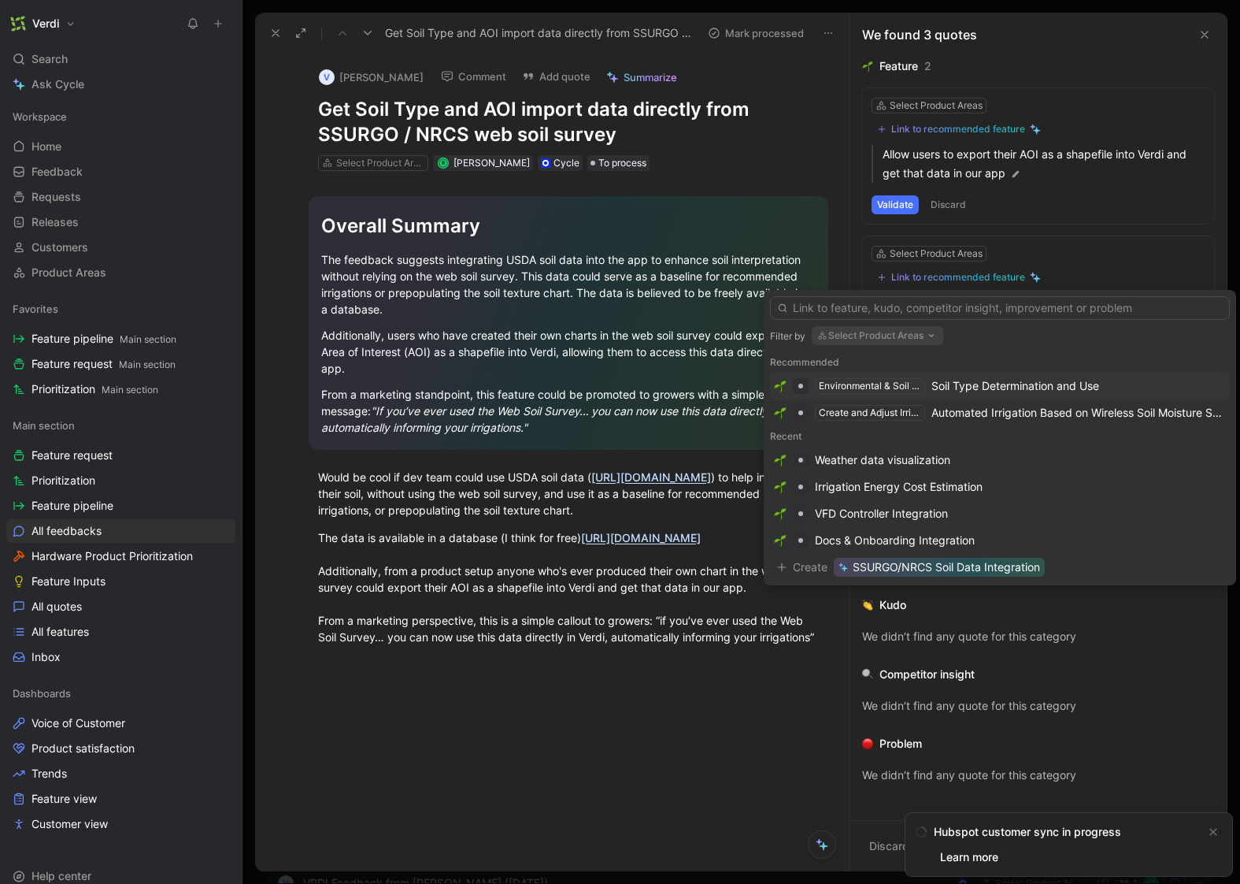
click at [1058, 387] on div "Soil Type Determination and Use" at bounding box center [1016, 385] width 168 height 19
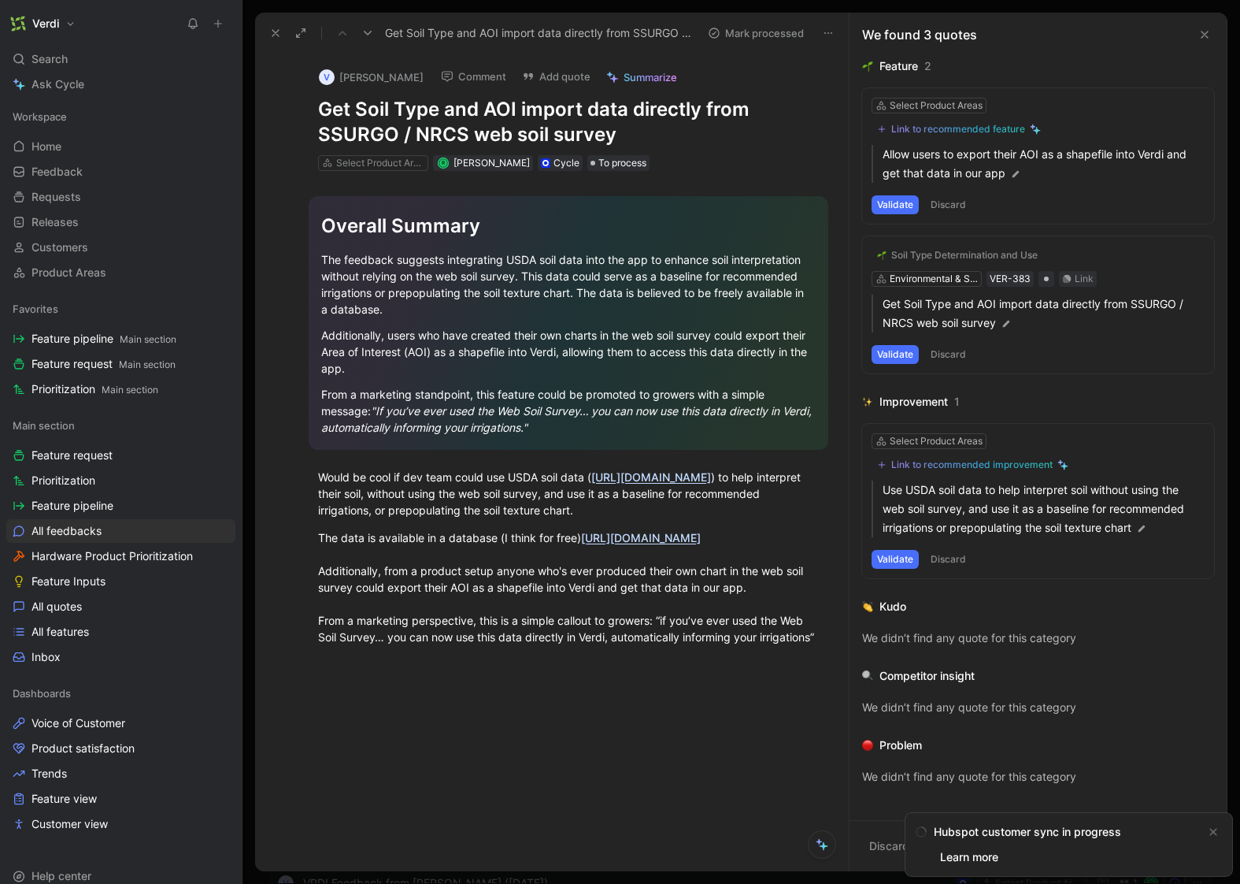
click at [953, 202] on button "Discard" at bounding box center [948, 204] width 46 height 19
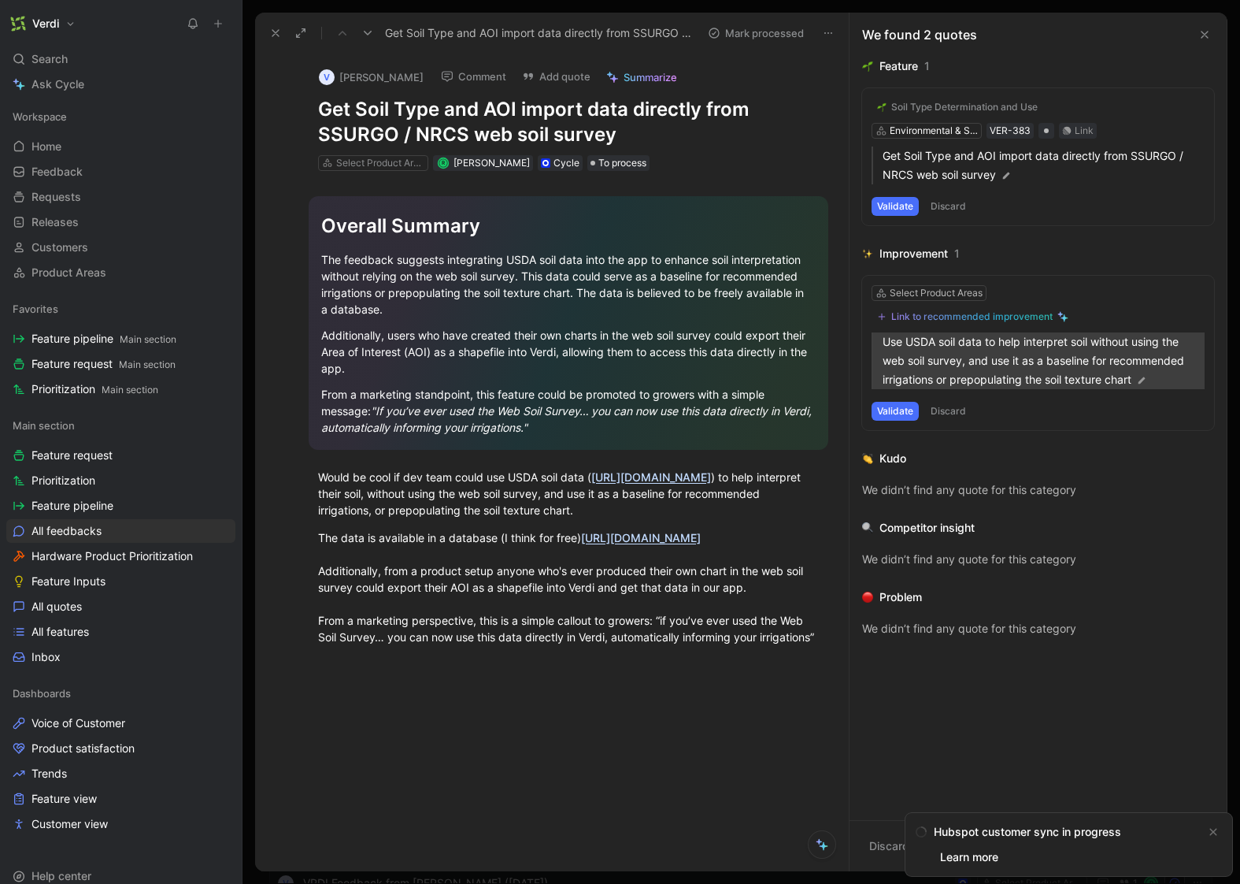
click at [923, 360] on p "Use USDA soil data to help interpret soil without using the web soil survey, an…" at bounding box center [1044, 360] width 322 height 57
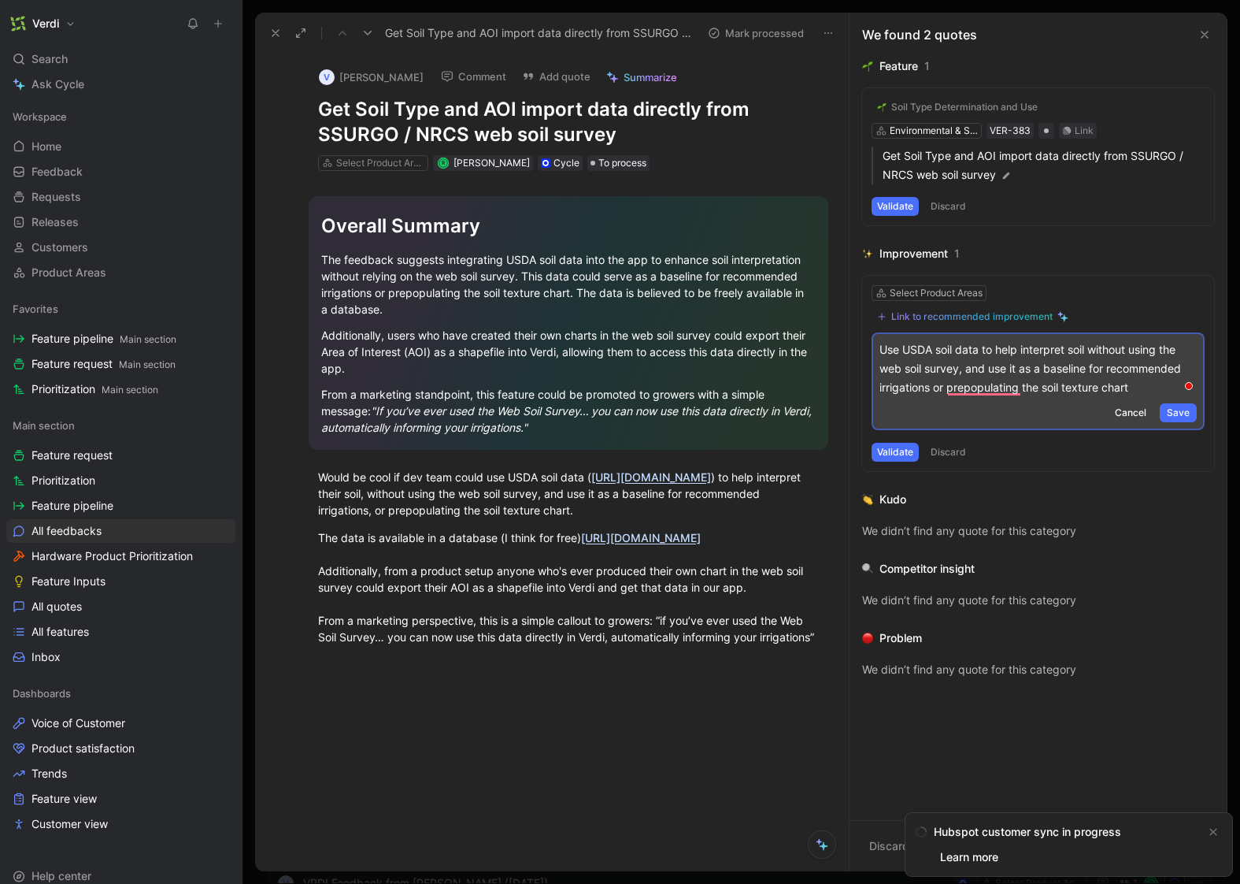
drag, startPoint x: 1096, startPoint y: 348, endPoint x: 964, endPoint y: 366, distance: 133.5
click at [964, 366] on p "Use USDA soil data to help interpret soil without using the web soil survey, an…" at bounding box center [1038, 368] width 317 height 57
click at [969, 310] on div "Link to recommended improvement" at bounding box center [971, 316] width 161 height 13
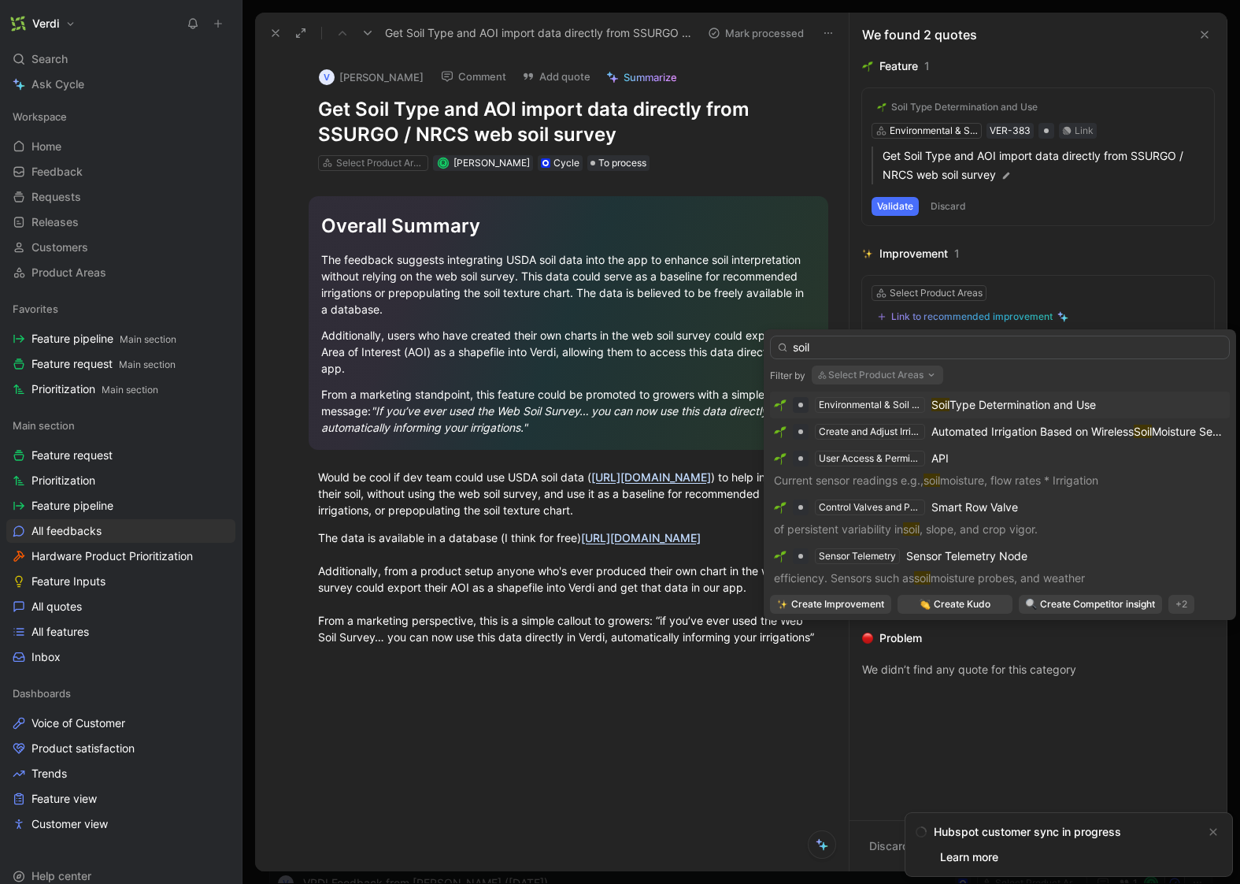
type input "soil"
click at [965, 398] on span "Type Determination and Use" at bounding box center [1023, 404] width 146 height 13
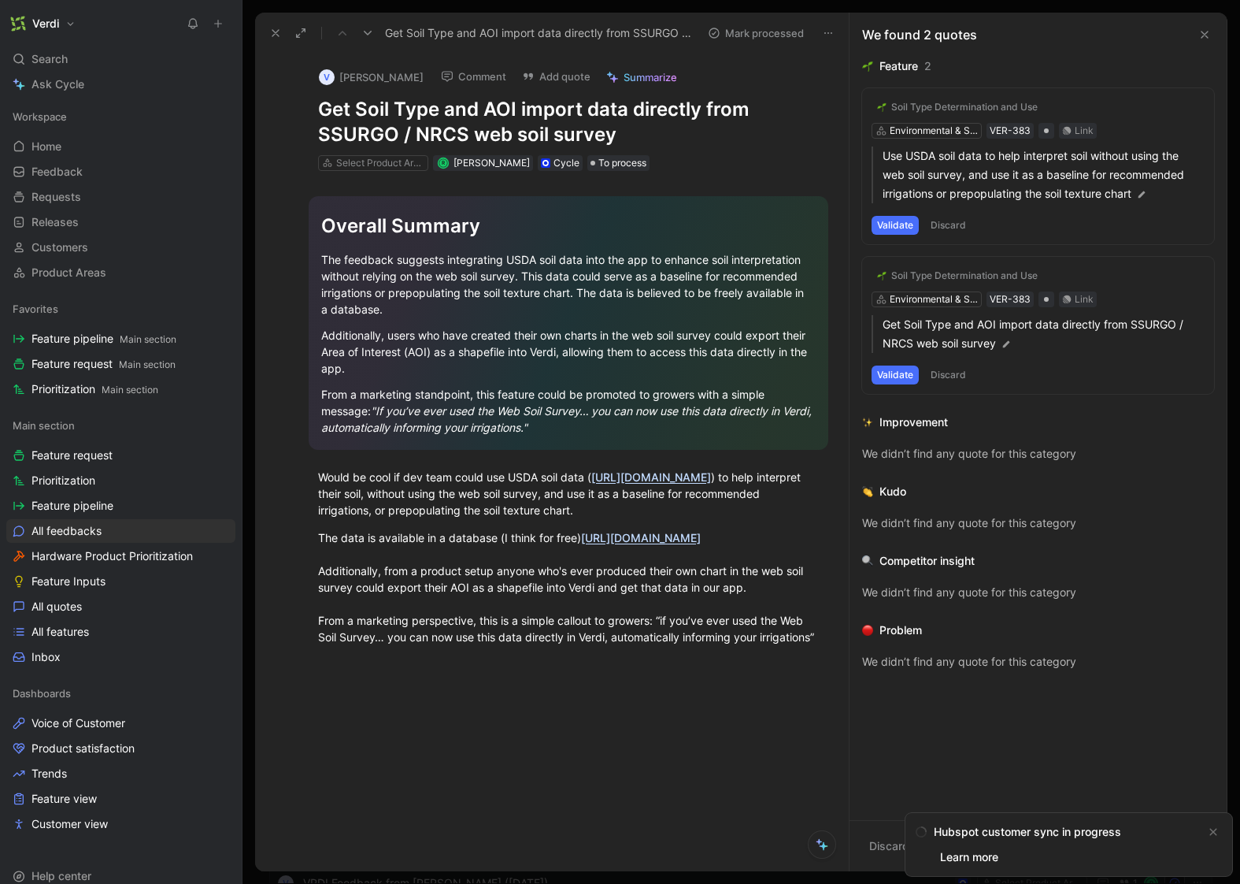
click at [888, 371] on button "Validate" at bounding box center [895, 374] width 47 height 19
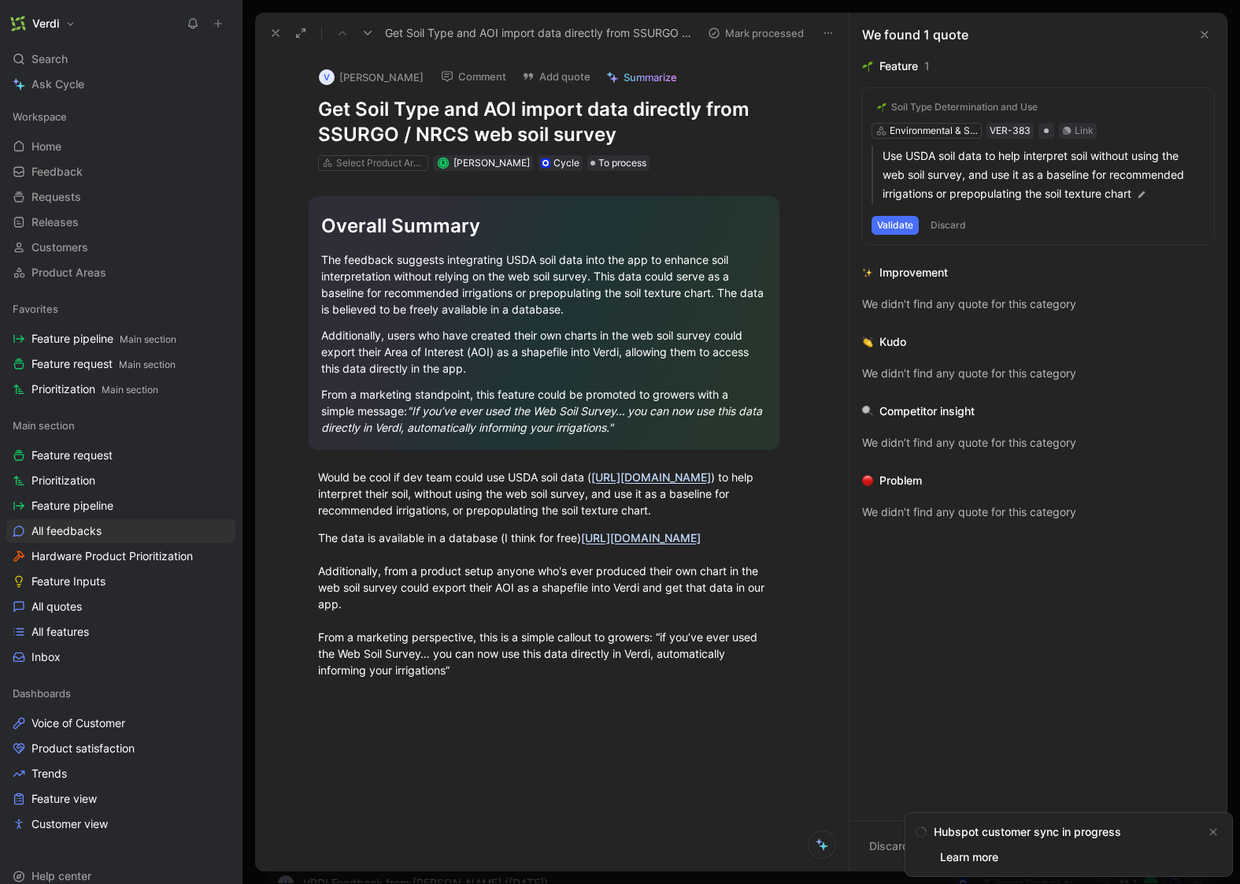
click at [896, 225] on button "Validate" at bounding box center [895, 225] width 47 height 19
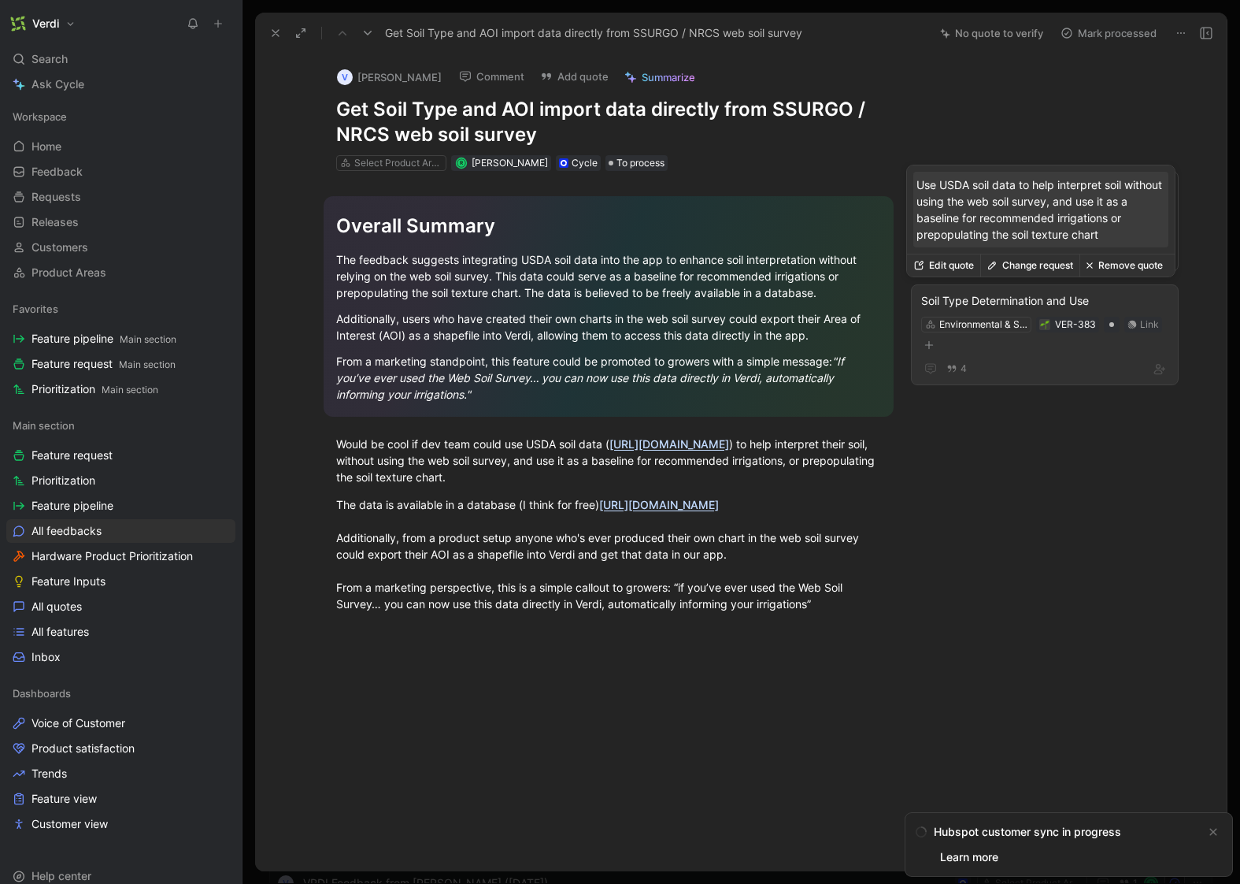
click at [972, 265] on button "Edit quote" at bounding box center [943, 265] width 73 height 22
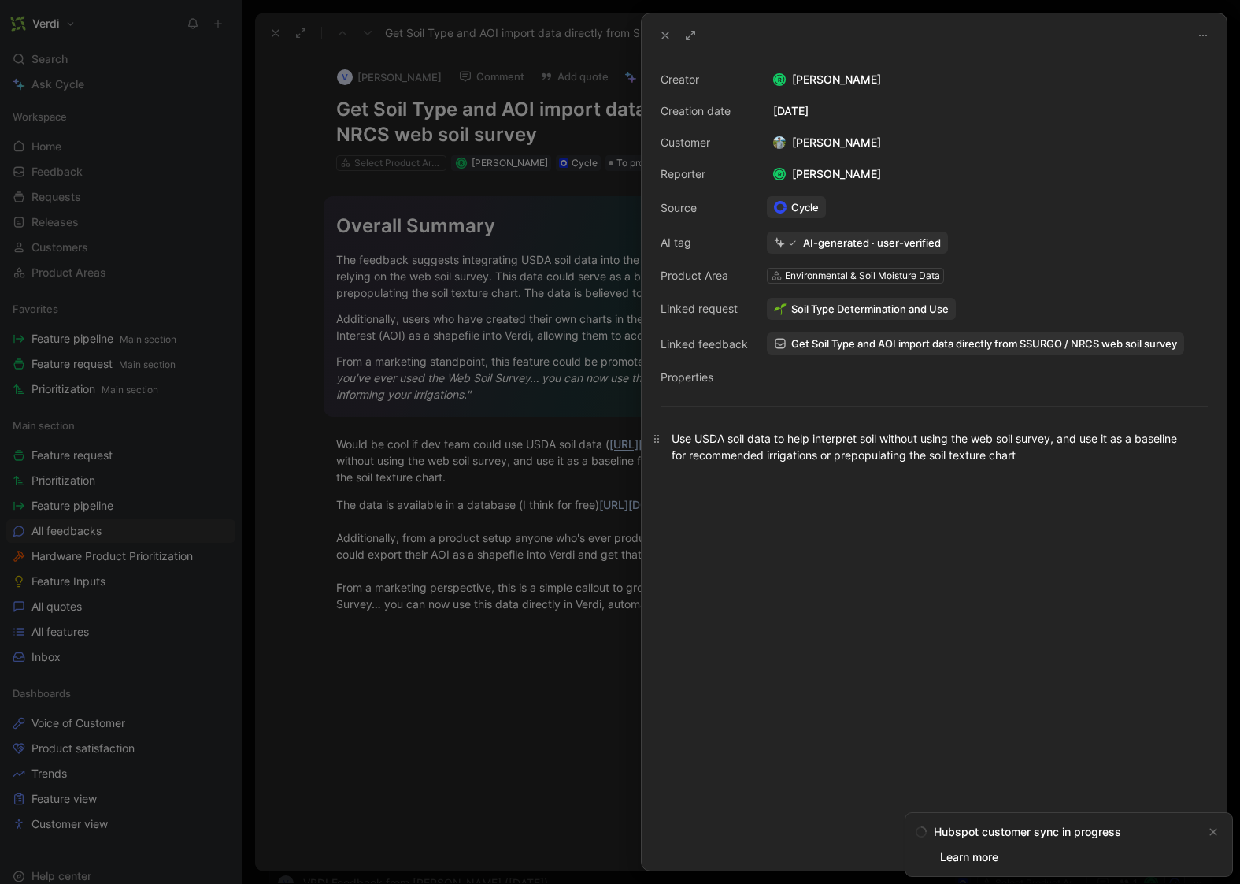
click at [910, 446] on div "Use USDA soil data to help interpret soil without using the web soil survey, an…" at bounding box center [934, 446] width 525 height 33
drag, startPoint x: 886, startPoint y: 438, endPoint x: 1055, endPoint y: 432, distance: 169.4
click at [1055, 432] on div "Use USDA soil data to help interpret soil without using the web soil survey, an…" at bounding box center [934, 446] width 525 height 33
click at [973, 580] on div at bounding box center [934, 675] width 585 height 390
click at [845, 409] on div "Creator R Roman Kozak Creation date August 27, 2025 Customer Eugene Kovalenko R…" at bounding box center [934, 463] width 585 height 813
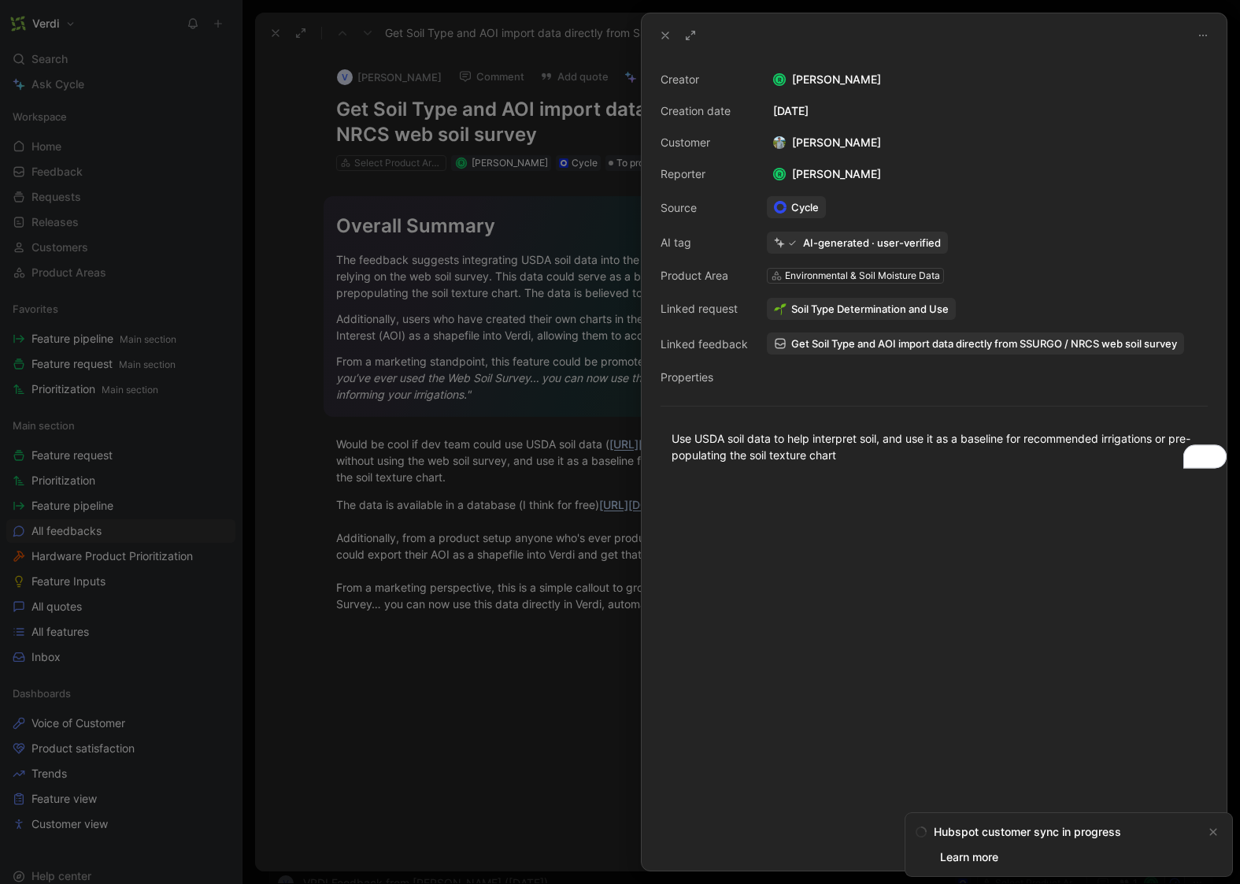
click at [682, 35] on button at bounding box center [691, 35] width 22 height 22
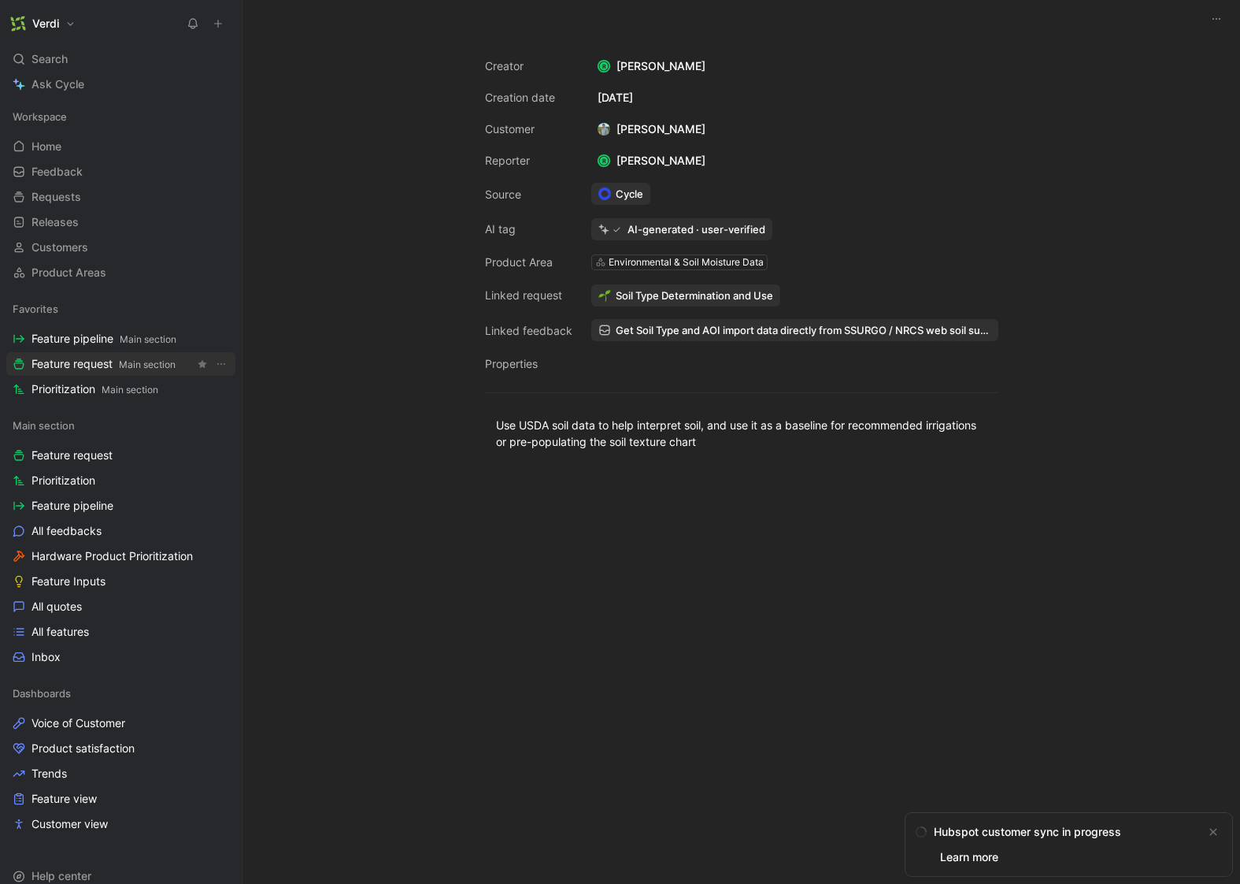
click at [118, 362] on span "Feature request Main section" at bounding box center [103, 364] width 144 height 17
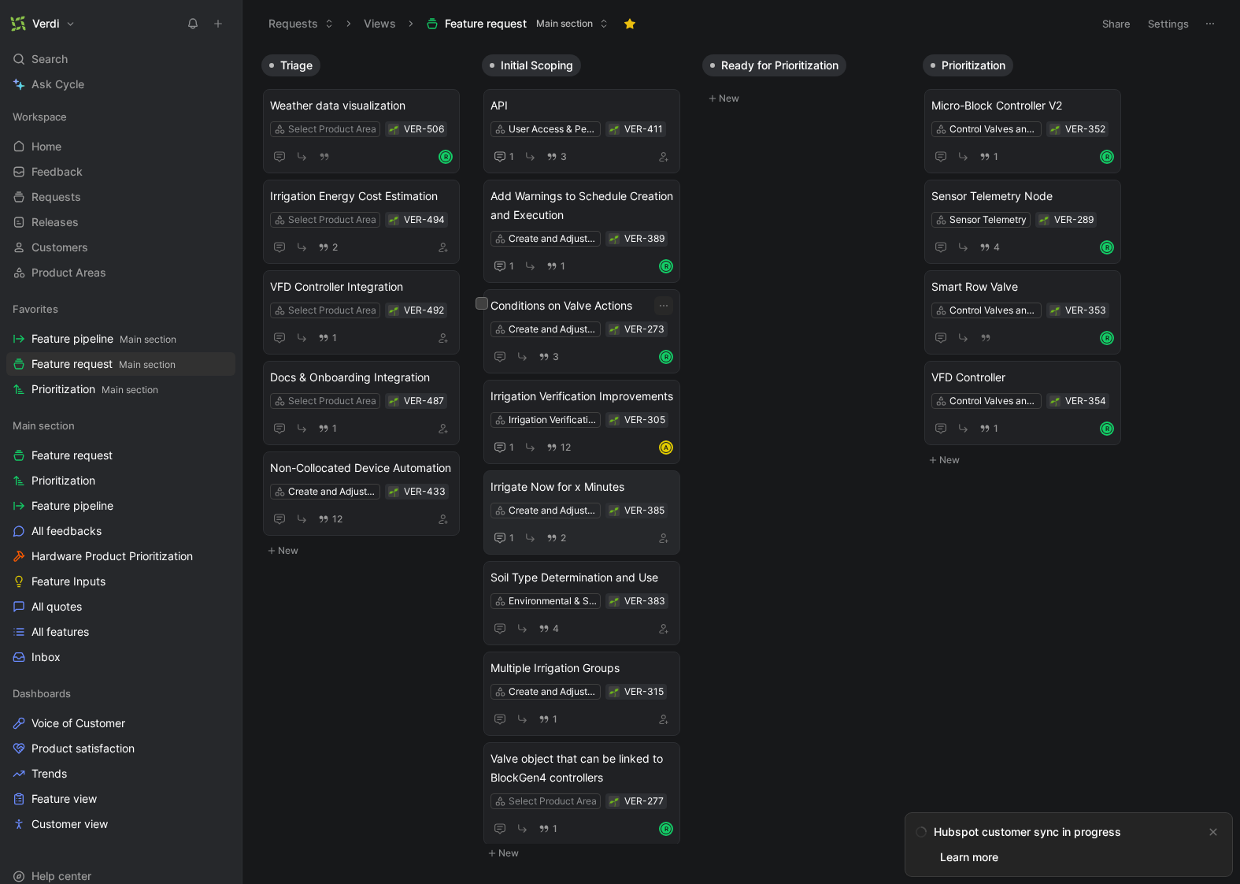
scroll to position [135, 0]
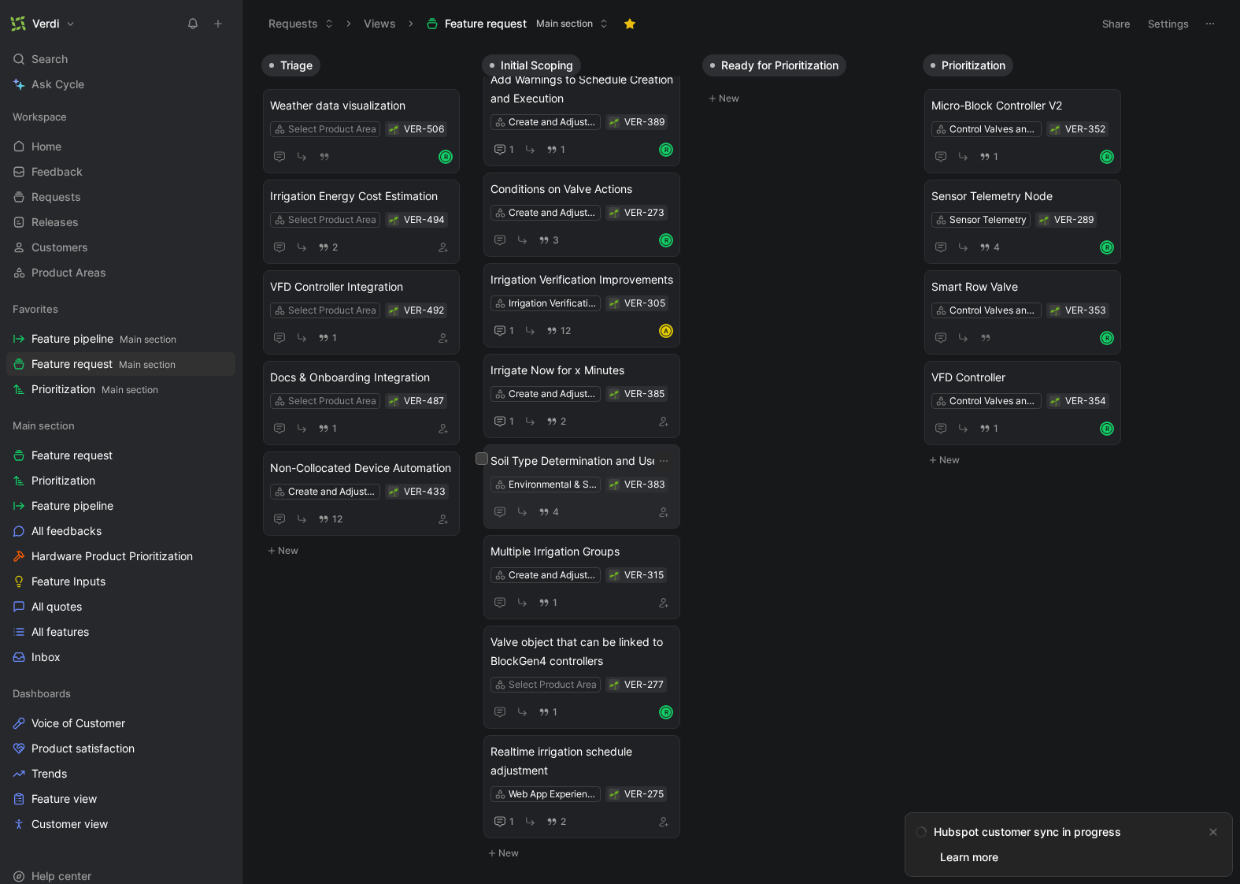
click at [595, 458] on span "Soil Type Determination and Use" at bounding box center [582, 460] width 183 height 19
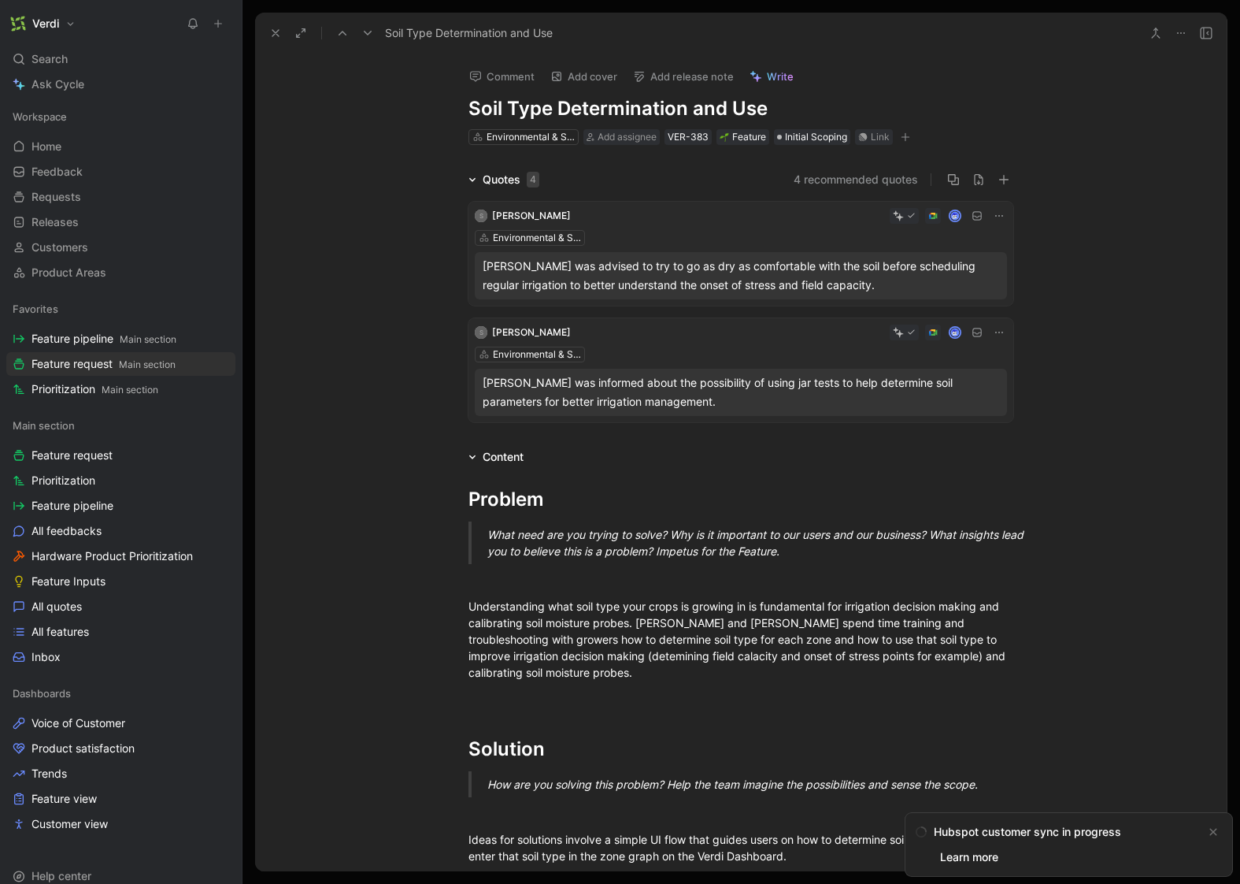
click at [1173, 31] on button at bounding box center [1181, 33] width 22 height 22
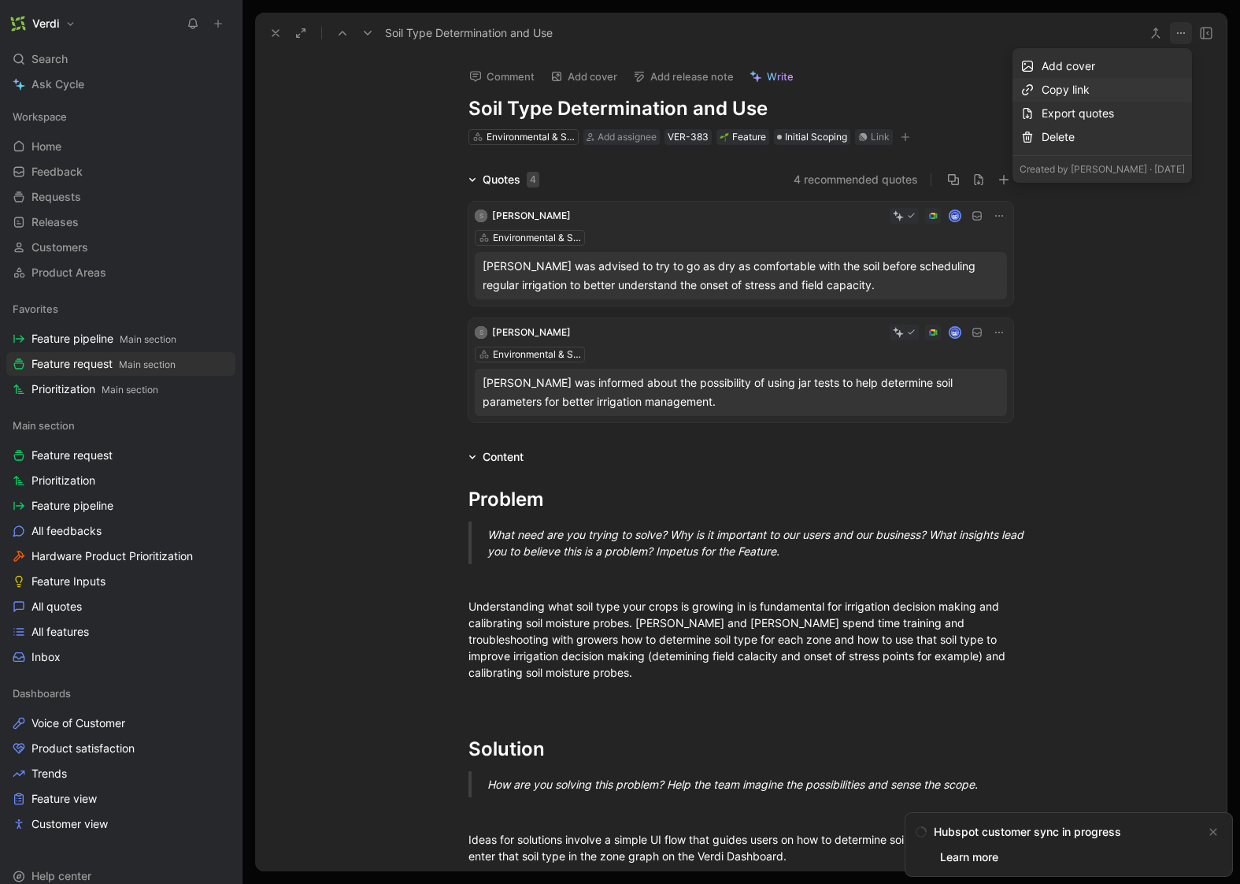
click at [1121, 91] on div "Copy link" at bounding box center [1113, 89] width 143 height 19
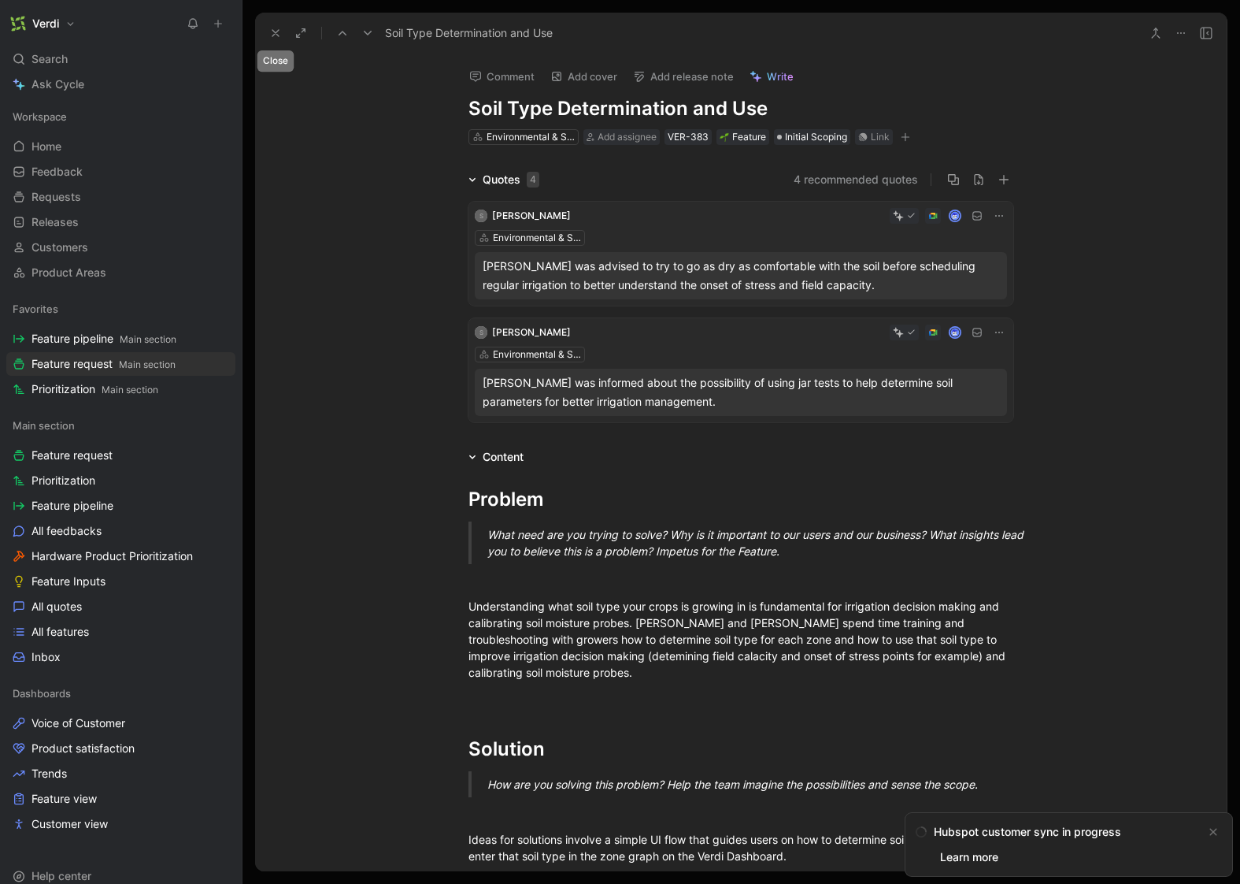
click at [278, 36] on icon at bounding box center [275, 33] width 13 height 13
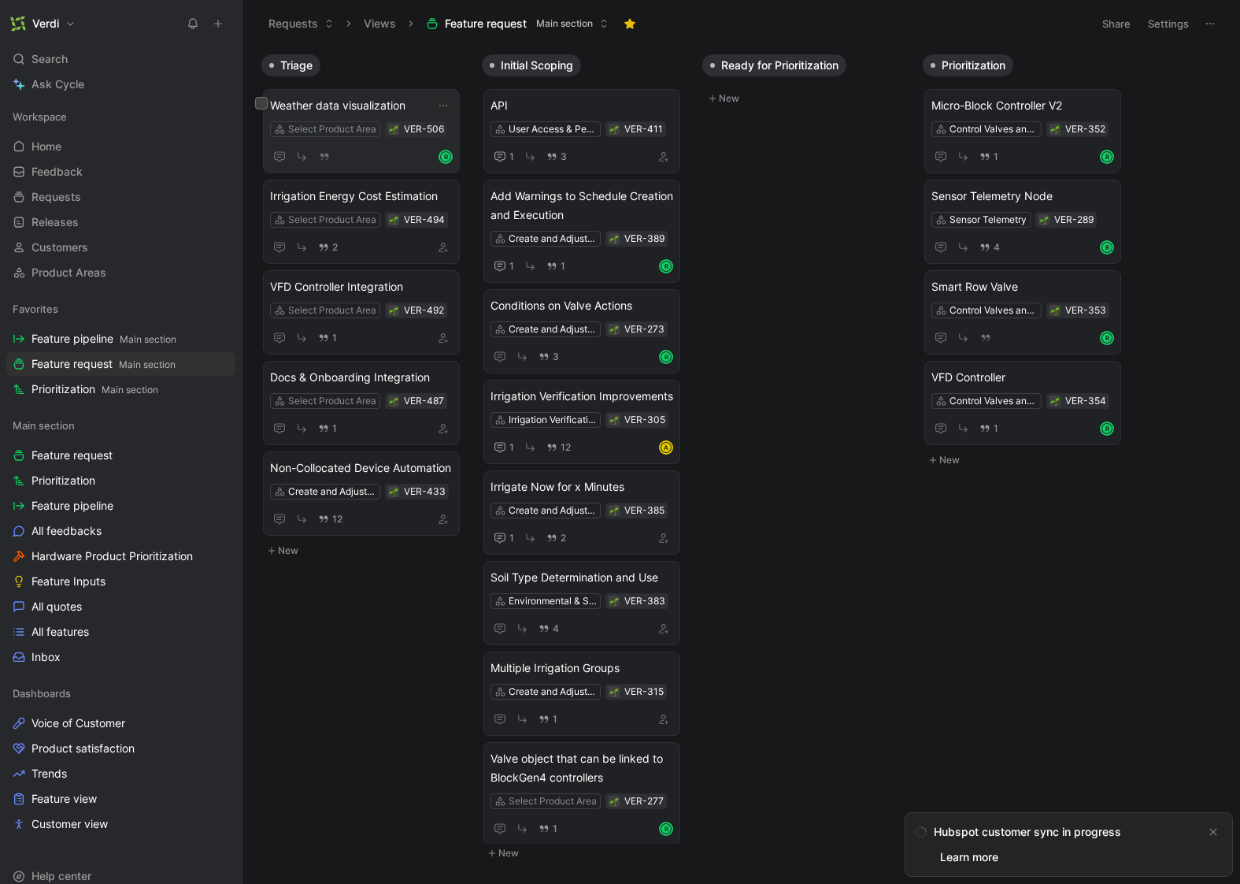
click at [388, 106] on span "Weather data visualization" at bounding box center [361, 105] width 183 height 19
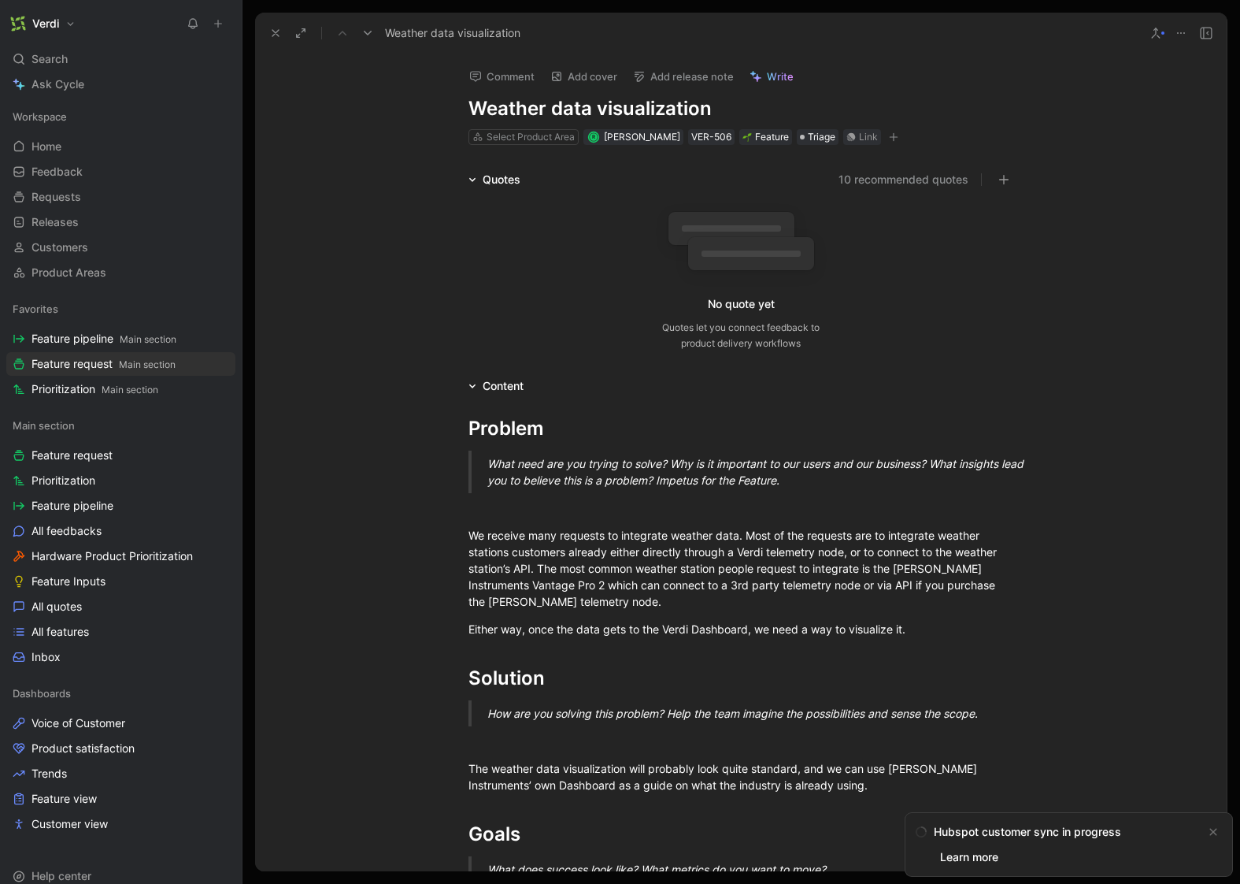
click at [554, 111] on h1 "Weather data visualization" at bounding box center [741, 108] width 545 height 25
click at [607, 102] on h1 "Weather Data visualization" at bounding box center [741, 108] width 545 height 25
click at [586, 527] on div "We receive many requests to integrate weather data. Most of the requests are to…" at bounding box center [741, 568] width 545 height 83
click at [279, 31] on icon at bounding box center [275, 33] width 13 height 13
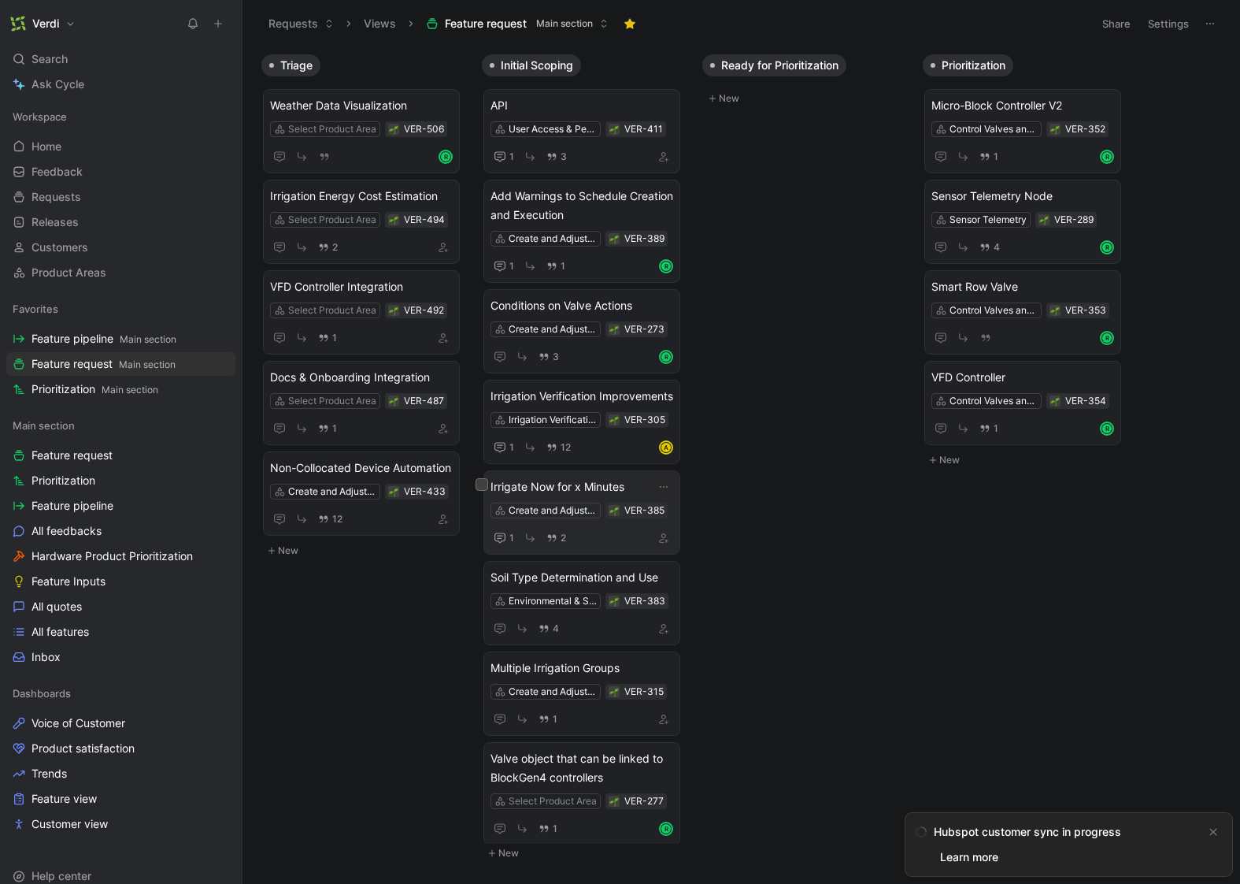
click at [592, 496] on span "Irrigate Now for x Minutes" at bounding box center [582, 486] width 183 height 19
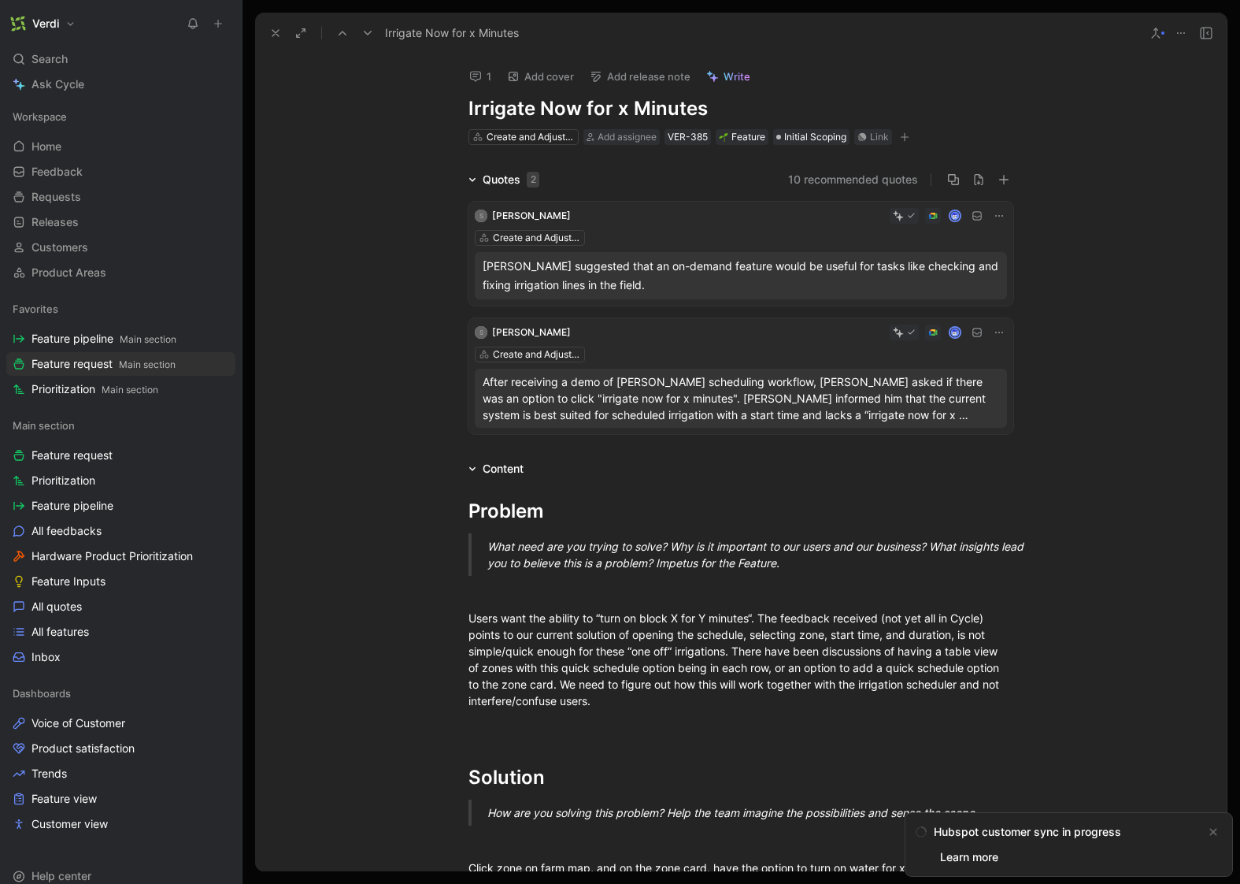
click at [532, 105] on h1 "Irrigate Now for x Minutes" at bounding box center [741, 108] width 545 height 25
click at [626, 104] on h1 "Irrigate Zone or Set Now for x Minutes" at bounding box center [741, 108] width 545 height 25
click at [603, 109] on h1 "Irrigate Zone or Set Now for x Minutes" at bounding box center [741, 108] width 545 height 25
click at [675, 595] on div at bounding box center [741, 590] width 545 height 17
drag, startPoint x: 752, startPoint y: 615, endPoint x: 595, endPoint y: 620, distance: 156.8
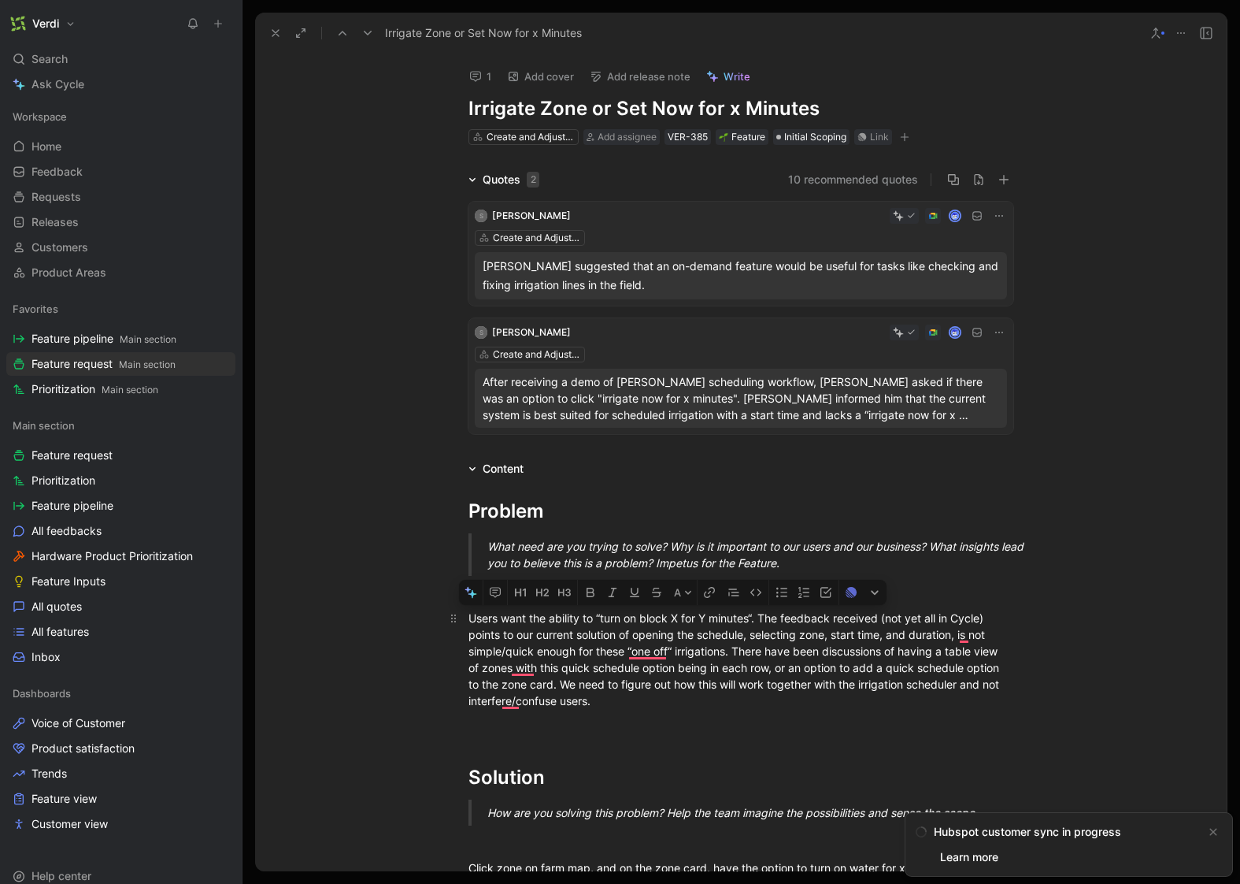
click at [595, 620] on div "Users want the ability to “turn on block X for Y minutes“. The feedback receive…" at bounding box center [741, 658] width 545 height 99
copy div "“turn on block X for Y minutes“"
click at [669, 627] on div "Users want the ability to “turn on block X for Y minutes“. The feedback receive…" at bounding box center [741, 658] width 545 height 99
click at [680, 620] on div "Users want the ability to “turn on block X for Y minutes“. The feedback receive…" at bounding box center [741, 658] width 545 height 99
click at [777, 615] on div "Users want the ability to “turn on block X now for Y minutes“. The feedback rec…" at bounding box center [741, 658] width 545 height 99
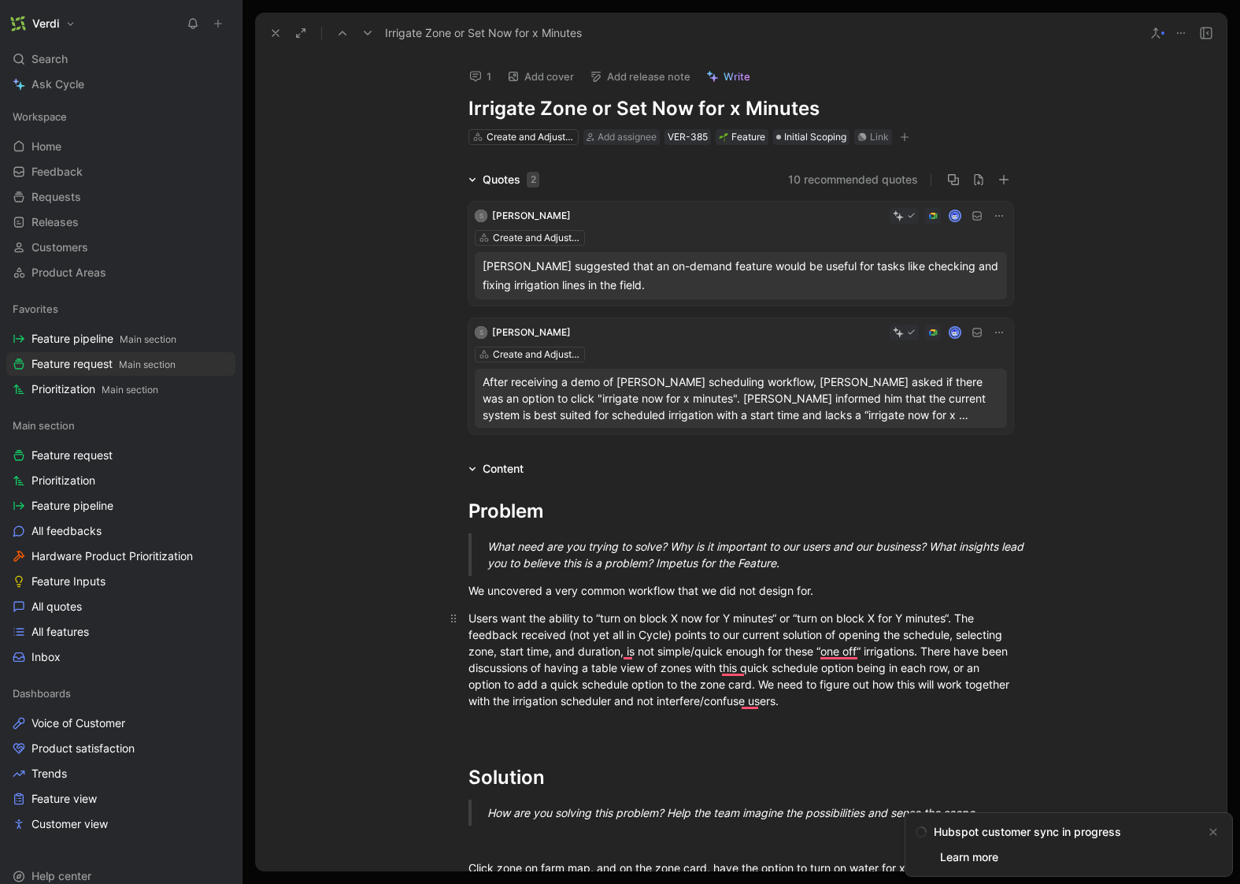
click at [842, 619] on div "Users want the ability to “turn on block X now for Y minutes“ or “turn on block…" at bounding box center [741, 658] width 545 height 99
drag, startPoint x: 927, startPoint y: 621, endPoint x: 936, endPoint y: 621, distance: 8.7
click at [927, 621] on div "Users want the ability to “turn on block X now for Y minutes“ or “turn on set X…" at bounding box center [741, 658] width 545 height 99
click at [969, 620] on div "Users want the ability to “turn on block X now for Y minutes“ or “turn on set X…" at bounding box center [741, 658] width 545 height 99
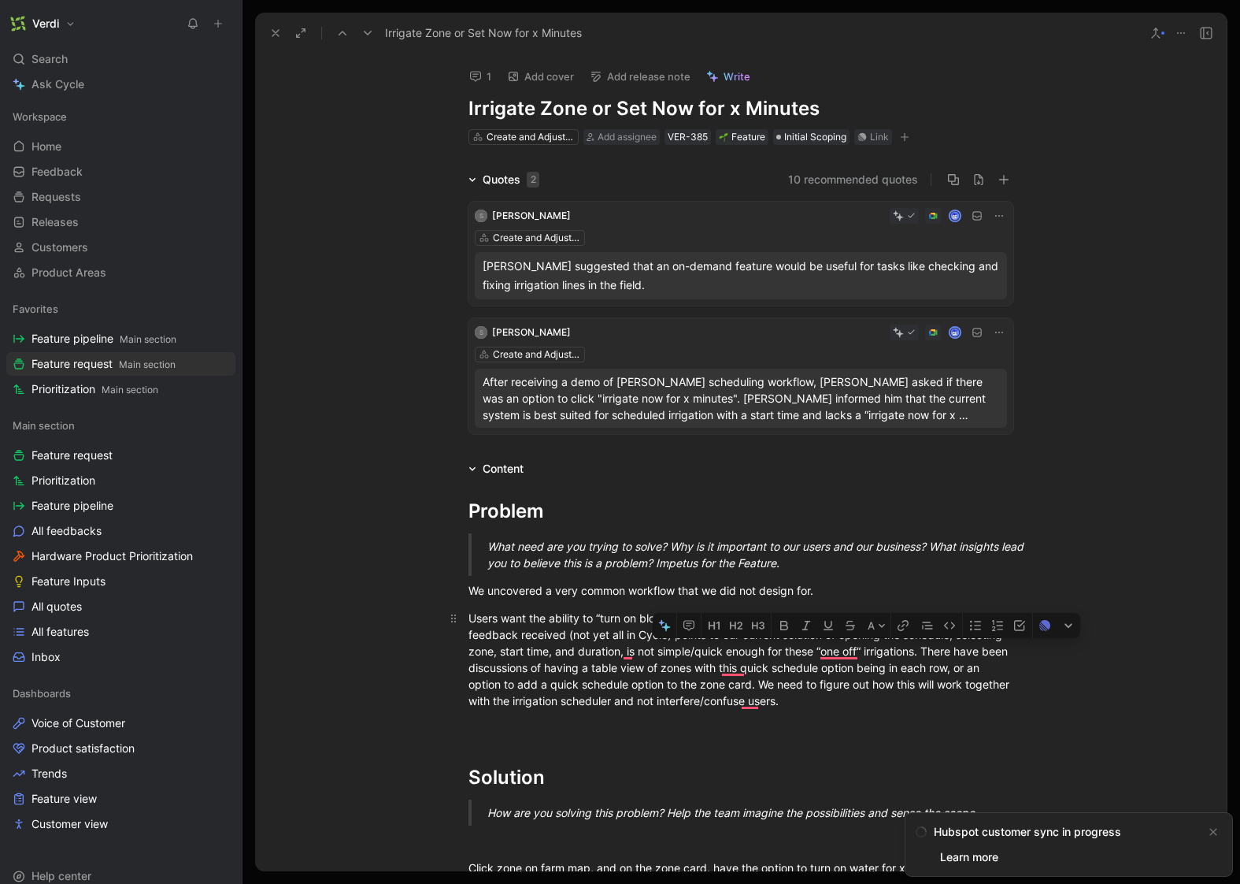
drag, startPoint x: 917, startPoint y: 650, endPoint x: 815, endPoint y: 648, distance: 101.6
click at [815, 648] on div "Users want the ability to “turn on block X now for Y minutes“ or “turn on set X…" at bounding box center [741, 658] width 545 height 99
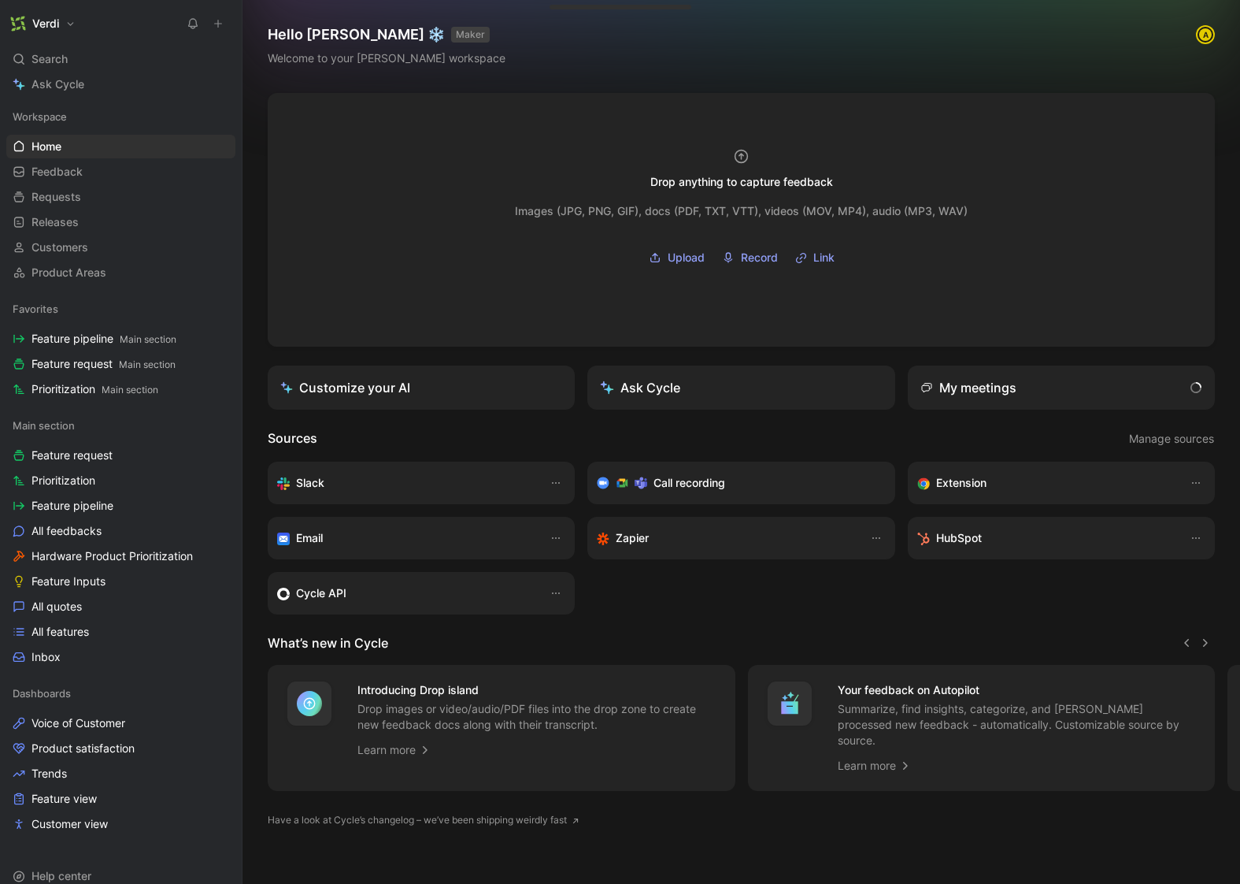
click at [220, 13] on button at bounding box center [218, 24] width 22 height 22
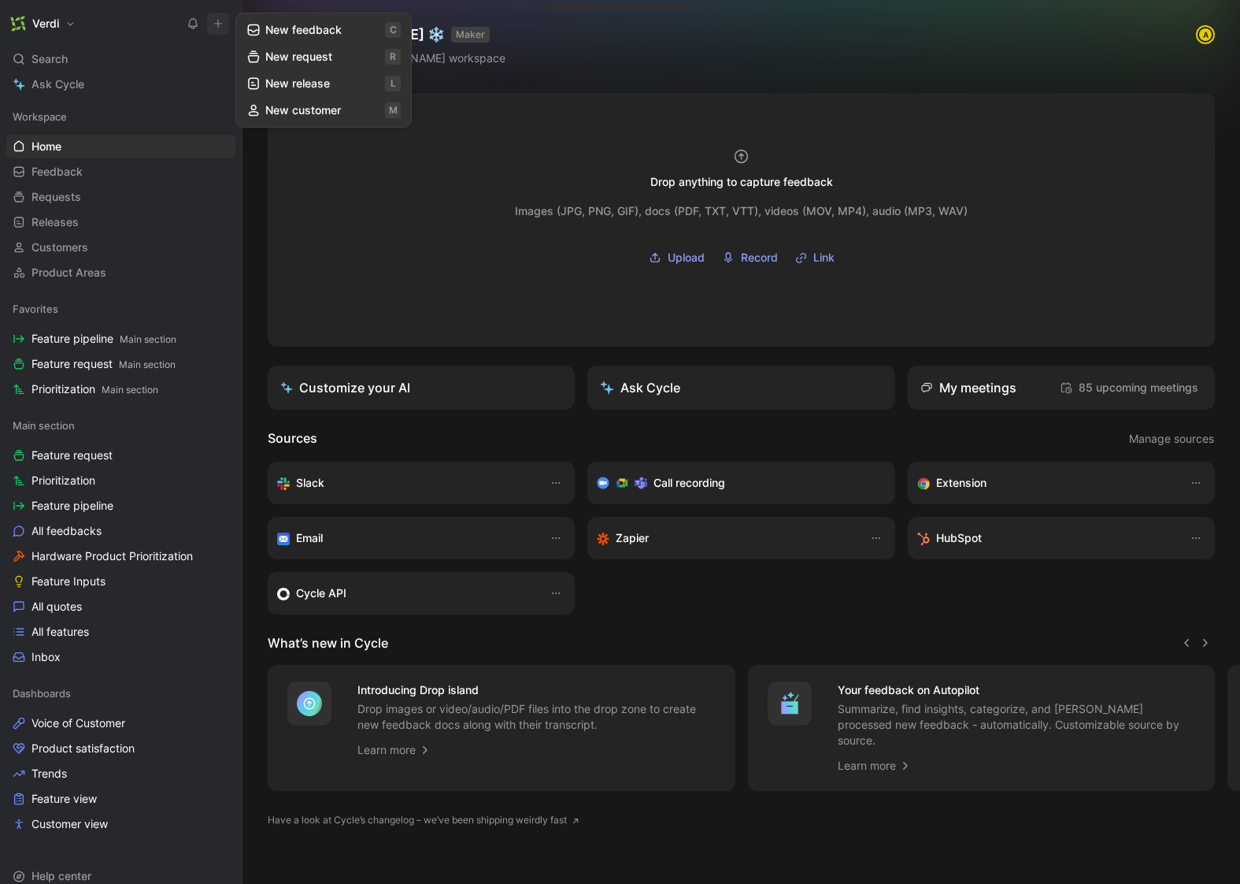
click at [298, 35] on button "New feedback c" at bounding box center [323, 30] width 169 height 27
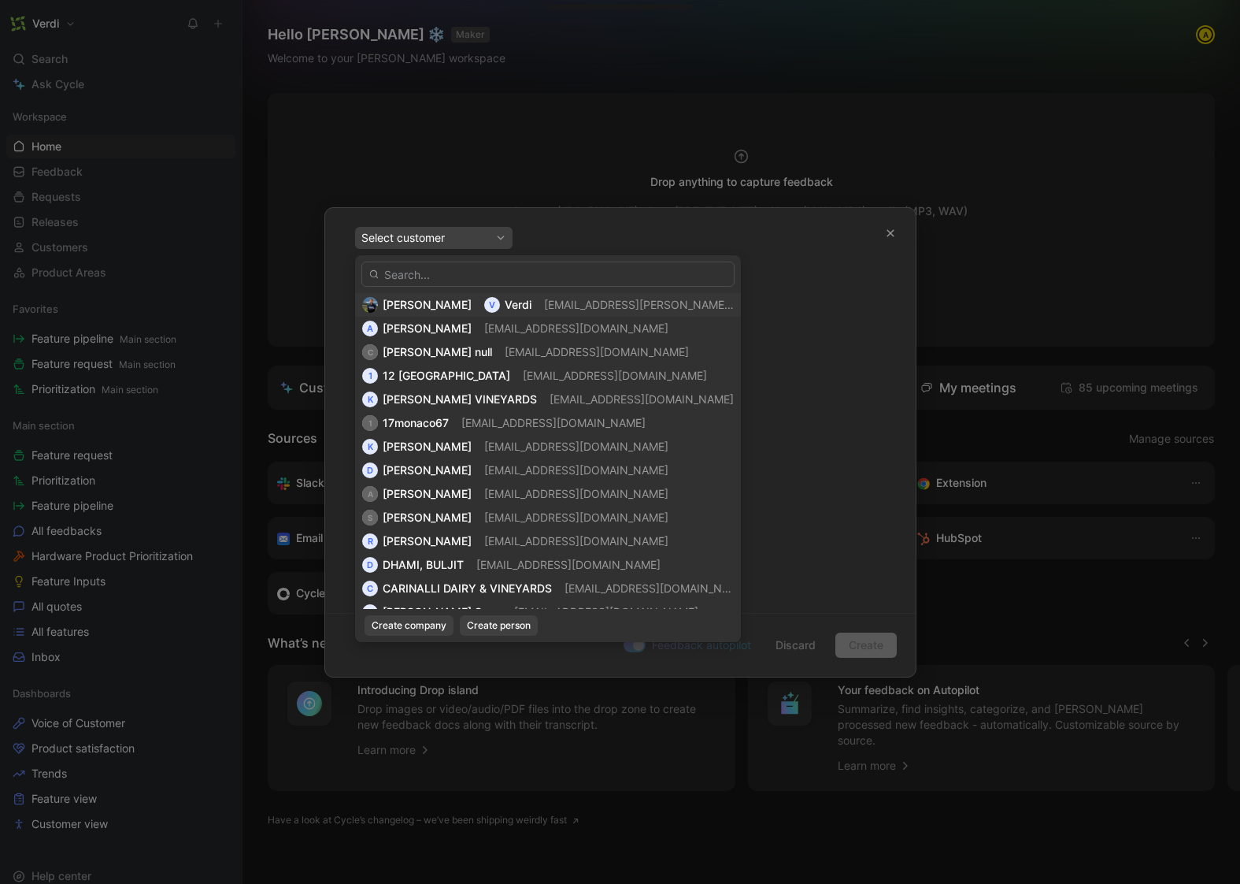
type input "w"
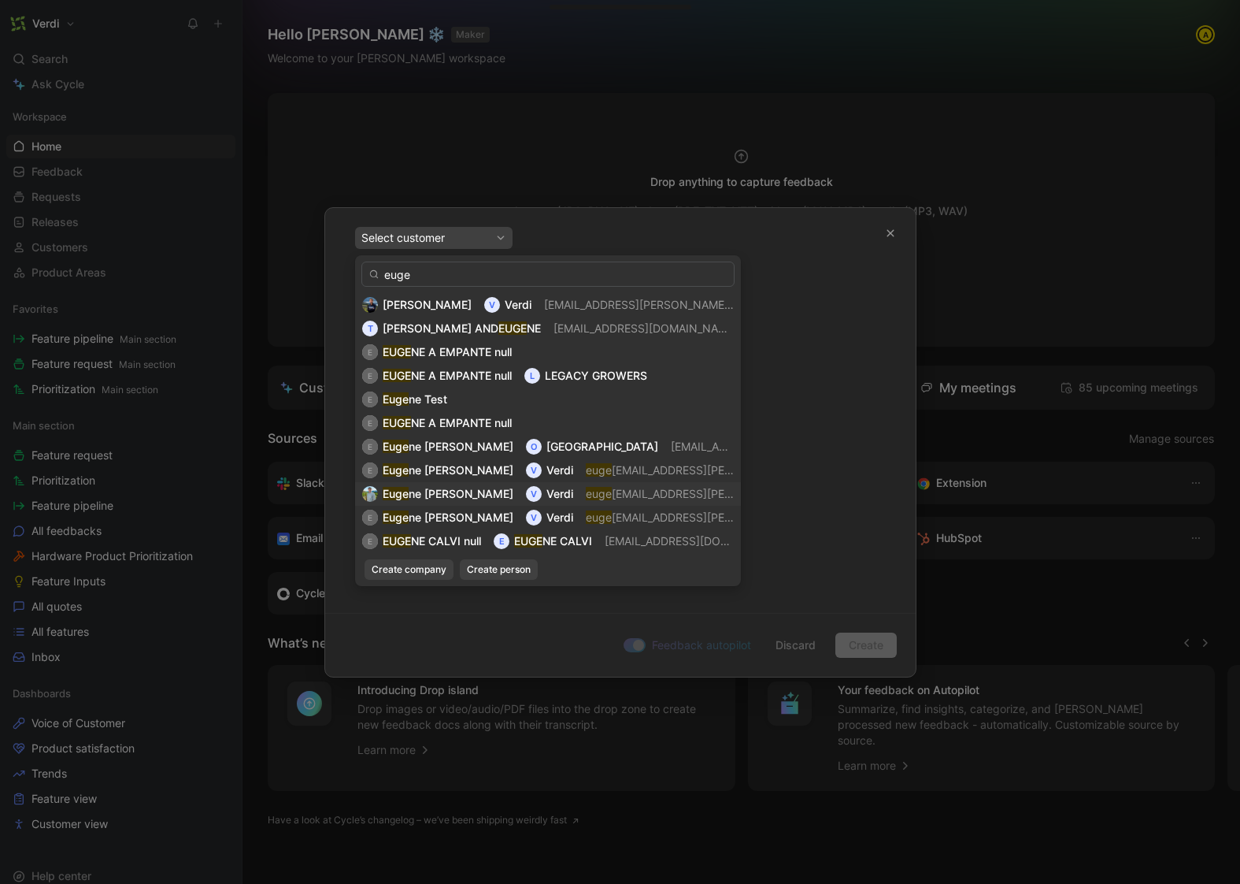
type input "euge"
click at [612, 496] on span "ne.kovalenko@verdi.ag" at bounding box center [793, 493] width 362 height 13
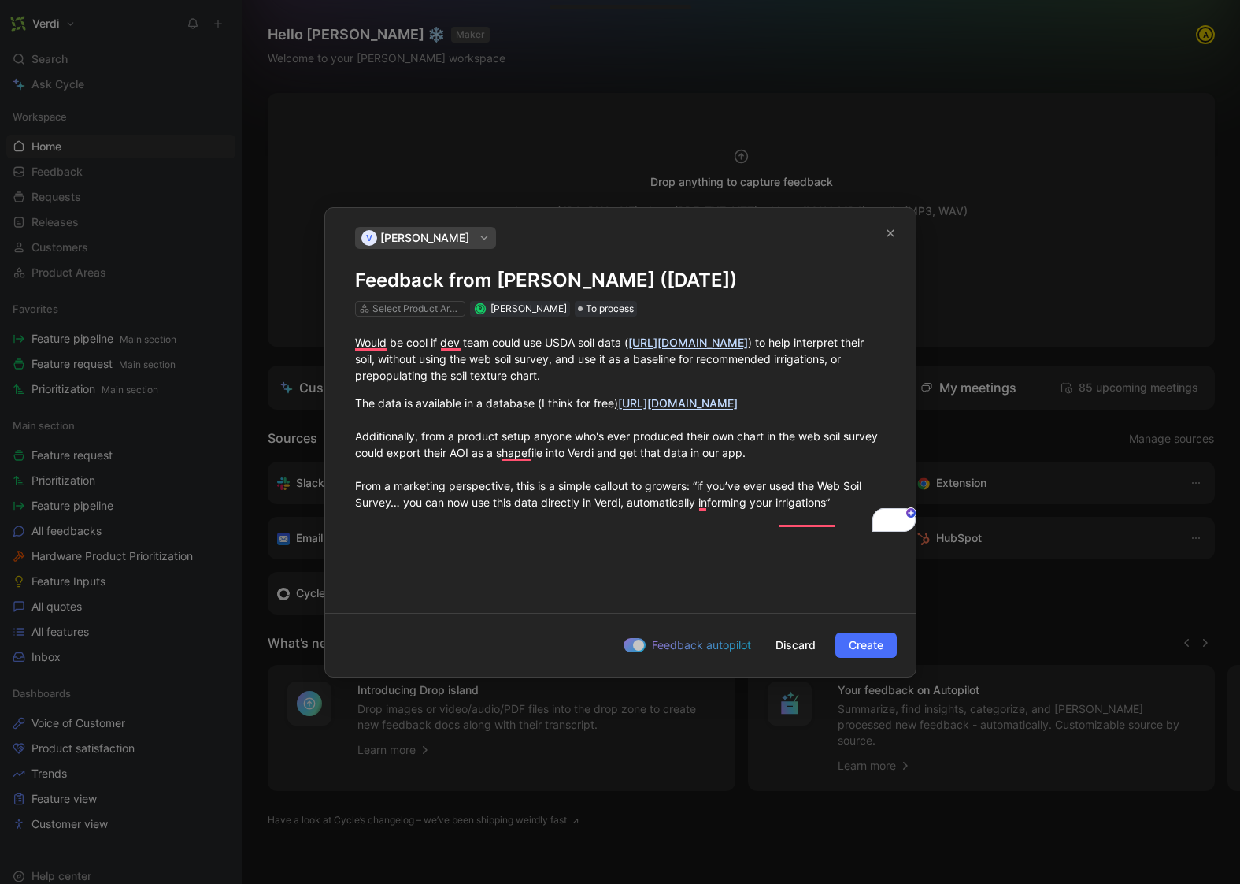
click at [357, 285] on h1 "Feedback from Eugene Kovalenko (Aug 27, 2025)" at bounding box center [620, 280] width 531 height 25
paste h1
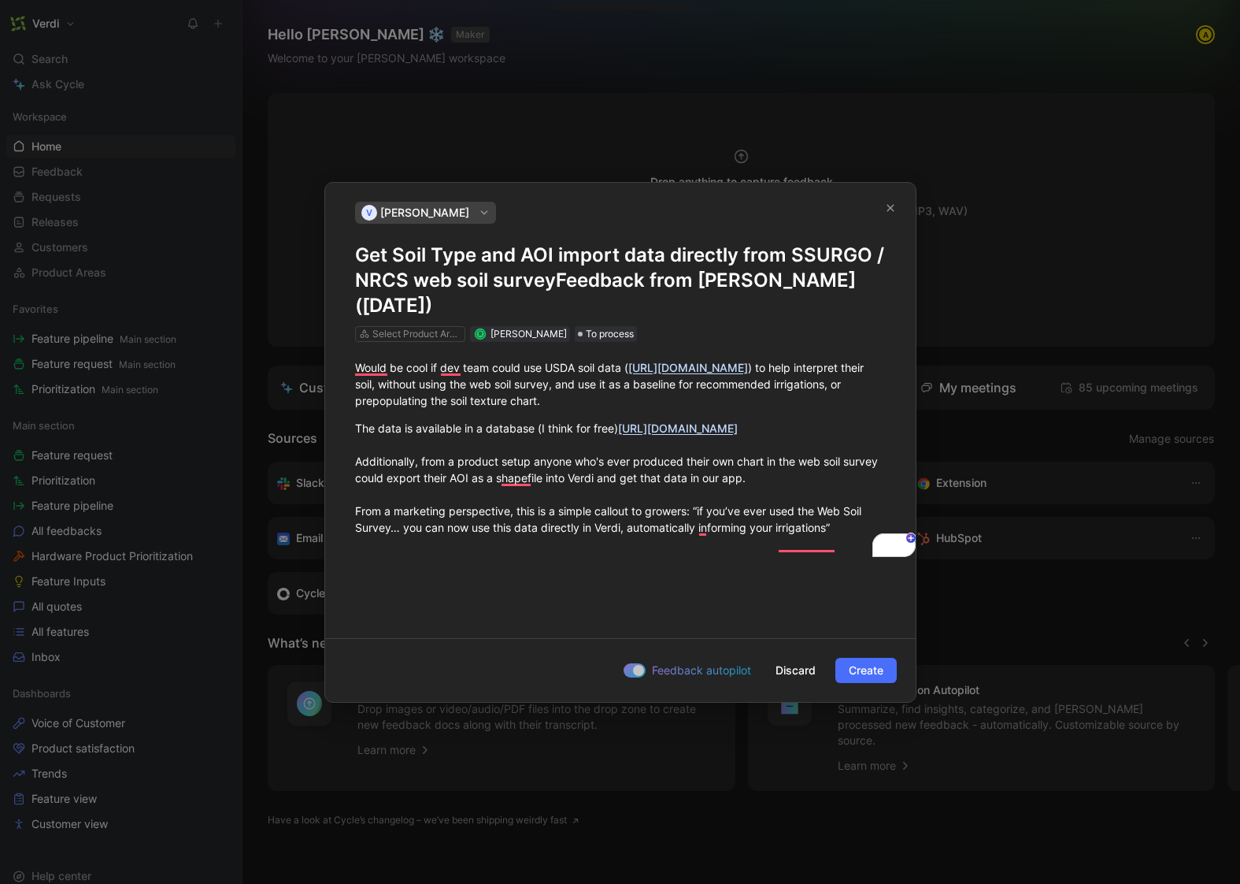
drag, startPoint x: 561, startPoint y: 279, endPoint x: 616, endPoint y: 312, distance: 64.3
click at [616, 312] on h1 "Get Soil Type and AOI import data directly from SSURGO / NRCS web soil survey F…" at bounding box center [620, 281] width 531 height 76
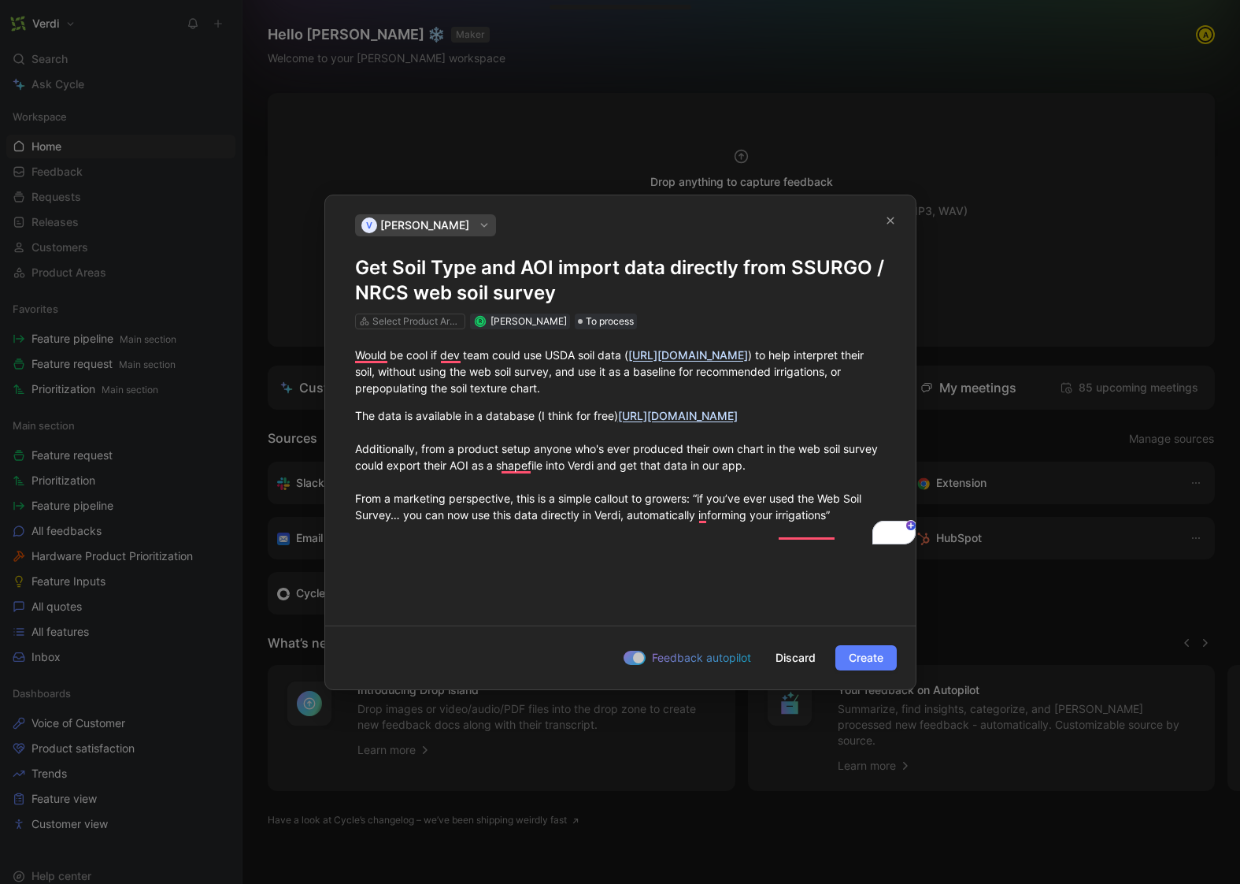
click at [861, 650] on span "Create" at bounding box center [866, 657] width 35 height 19
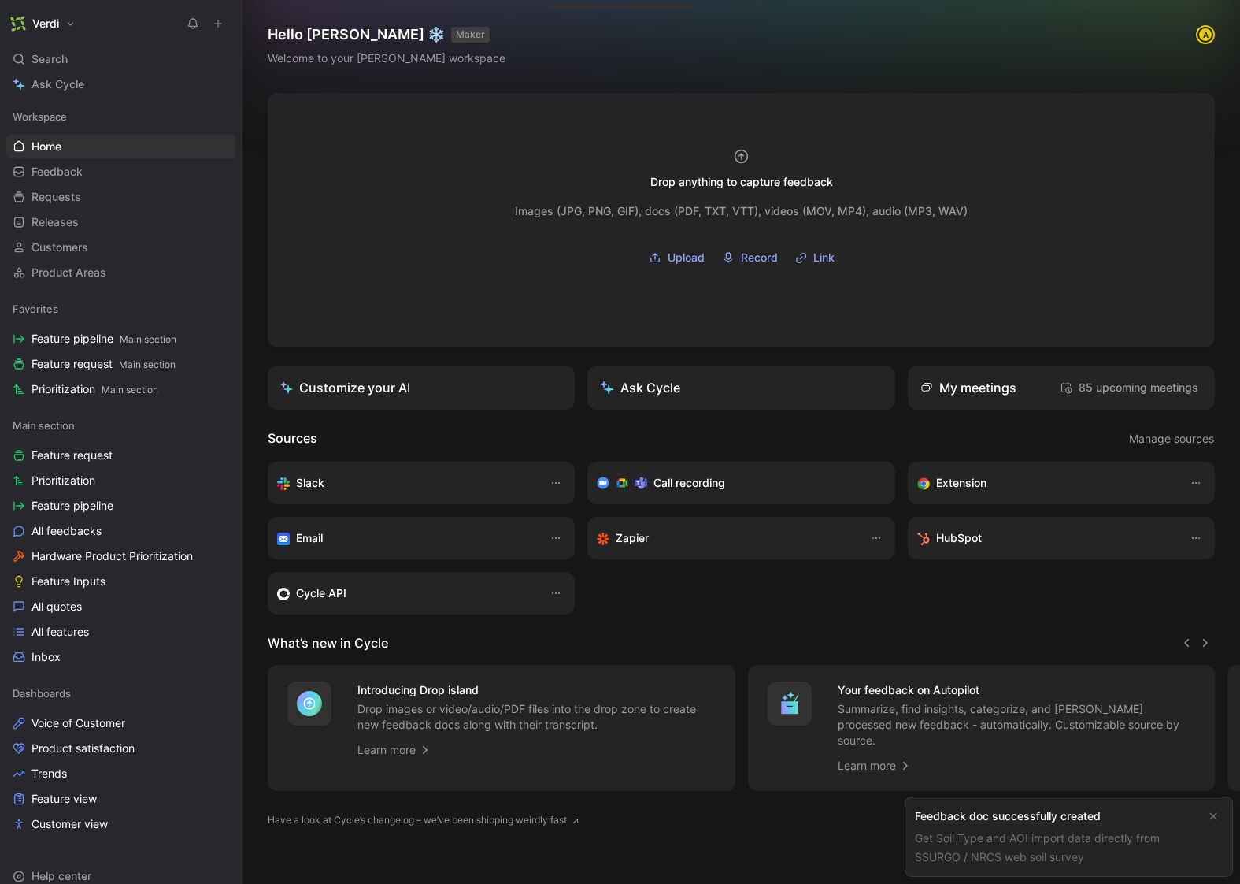
click at [1065, 850] on link "Get Soil Type and AOI import data directly from SSURGO / NRCS web soil survey" at bounding box center [1037, 847] width 245 height 32
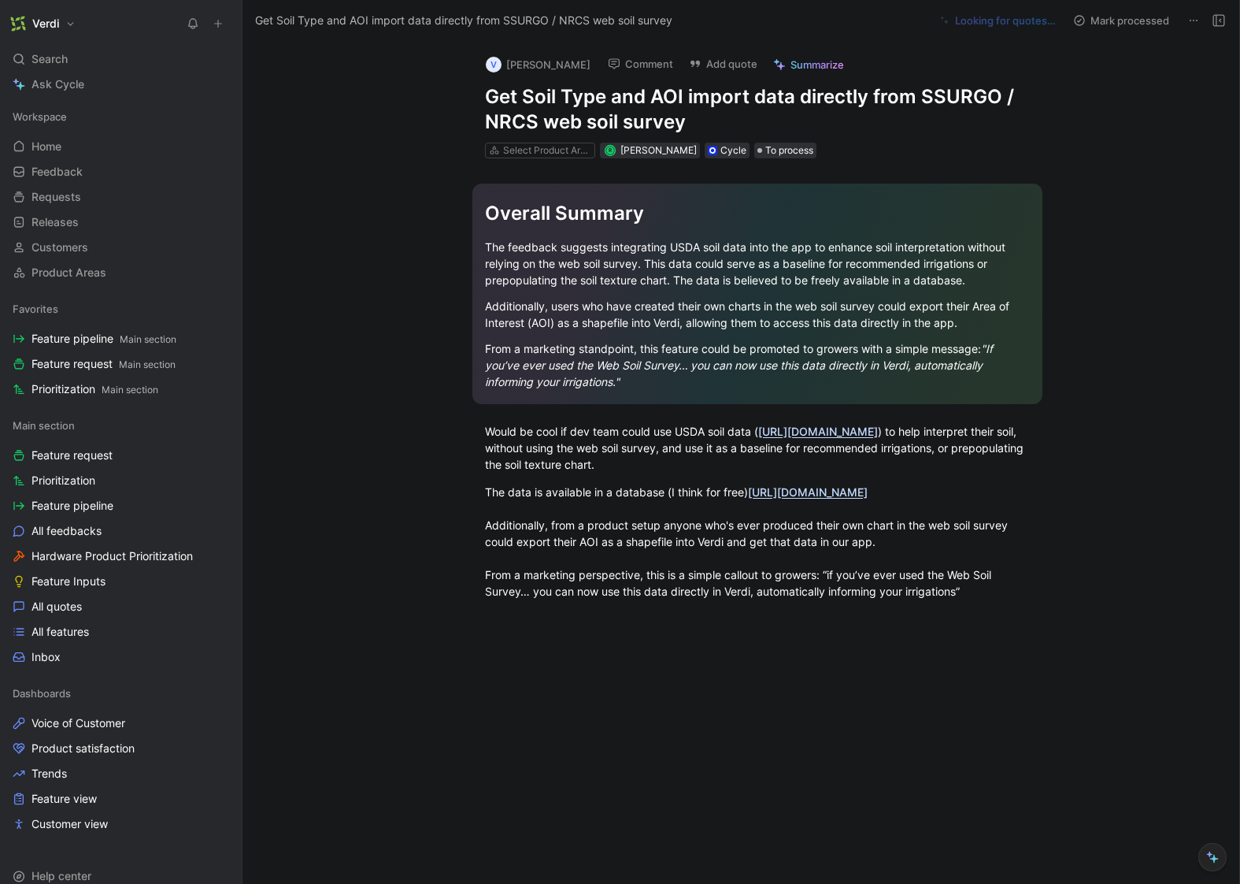
click at [1203, 14] on button at bounding box center [1194, 20] width 22 height 22
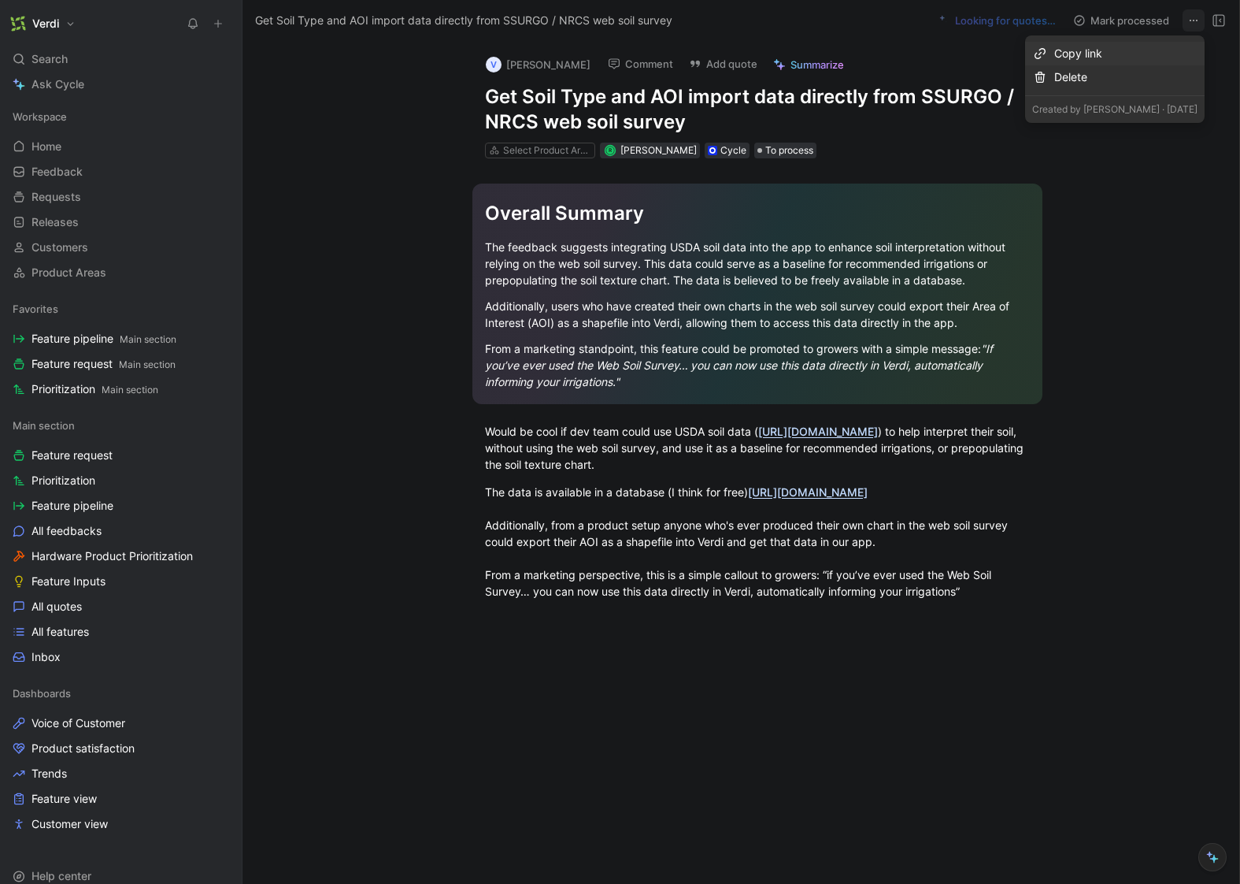
click at [1136, 52] on div "Copy link" at bounding box center [1125, 53] width 143 height 19
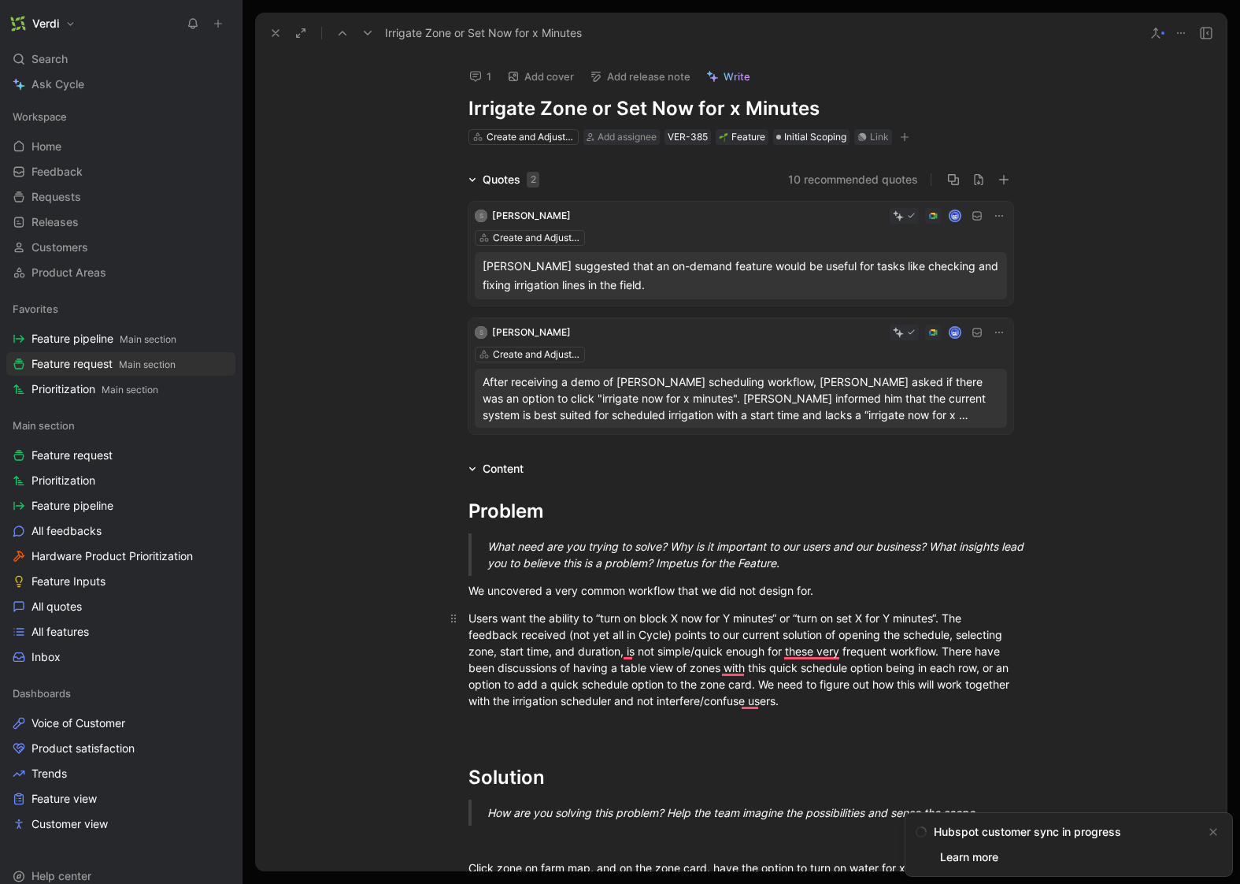
click at [943, 644] on div "Users want the ability to “turn on block X now for Y minutes“ or “turn on set X…" at bounding box center [741, 658] width 545 height 99
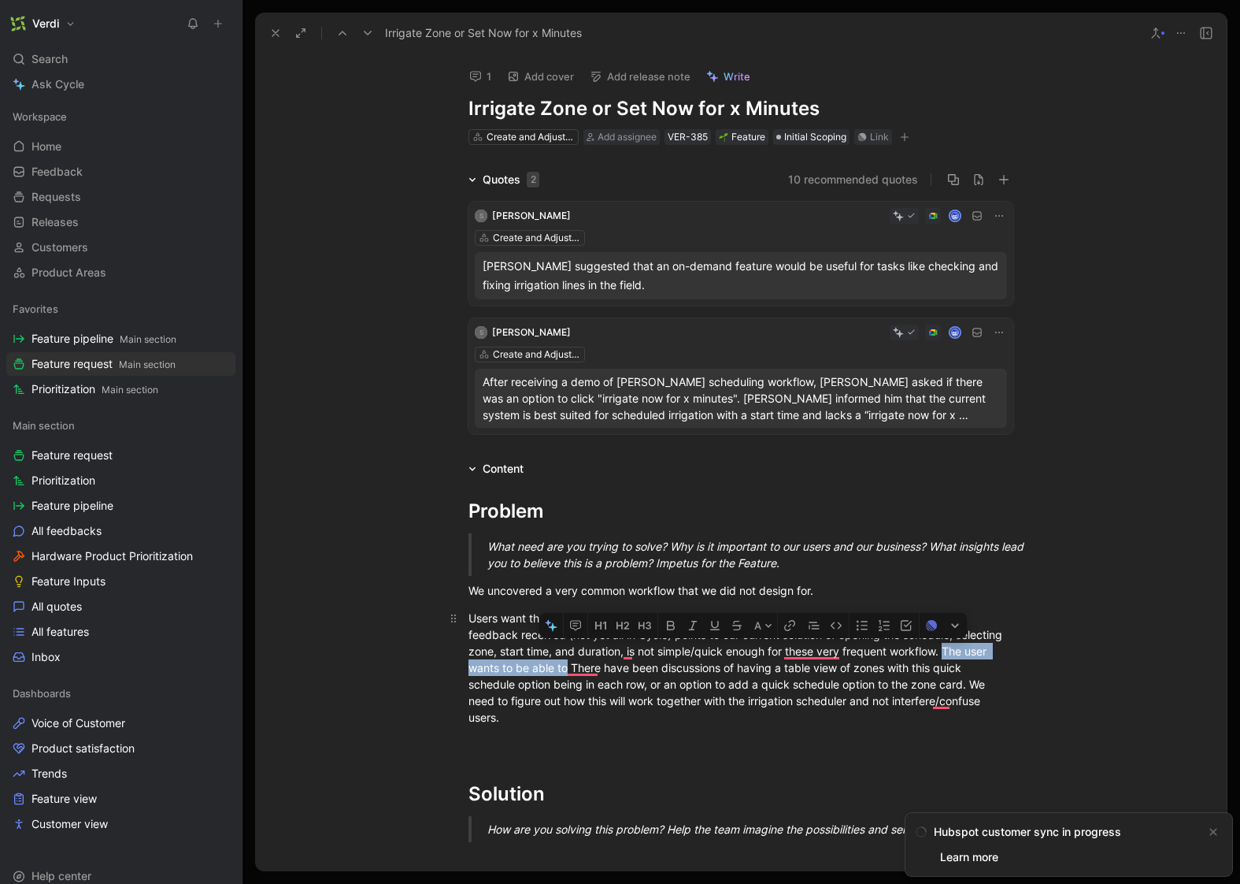
drag, startPoint x: 564, startPoint y: 666, endPoint x: 944, endPoint y: 654, distance: 380.6
click at [944, 654] on div "Users want the ability to “turn on block X now for Y minutes“ or “turn on set X…" at bounding box center [741, 667] width 545 height 116
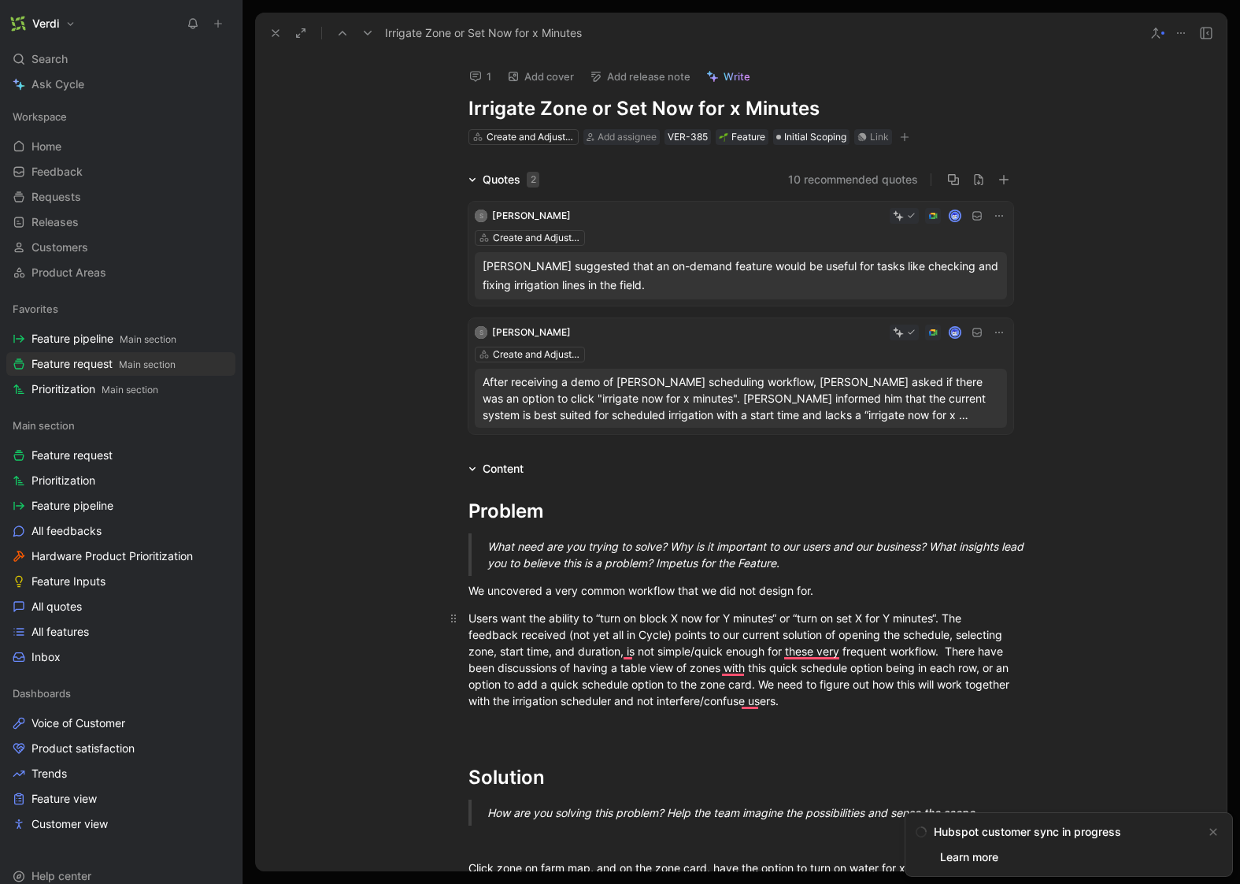
click at [948, 615] on div "Users want the ability to “turn on block X now for Y minutes“ or “turn on set X…" at bounding box center [741, 658] width 545 height 99
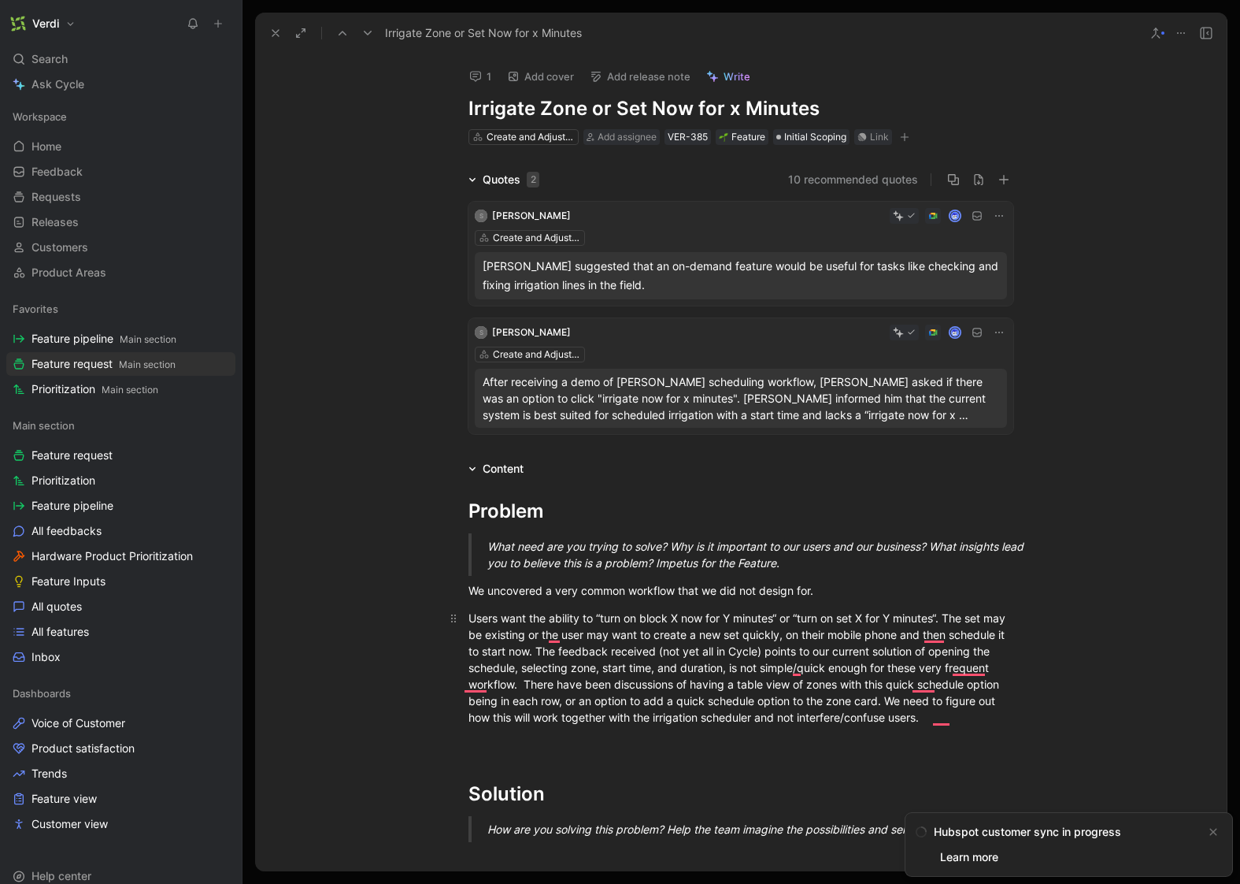
click at [873, 675] on div "Users want the ability to “turn on block X now for Y minutes“ or “turn on set X…" at bounding box center [741, 667] width 545 height 116
click at [1002, 657] on div "Users want the ability to “turn on block X now for Y minutes“ or “turn on set X…" at bounding box center [741, 667] width 545 height 116
click at [114, 146] on link "Home G then H" at bounding box center [120, 147] width 229 height 24
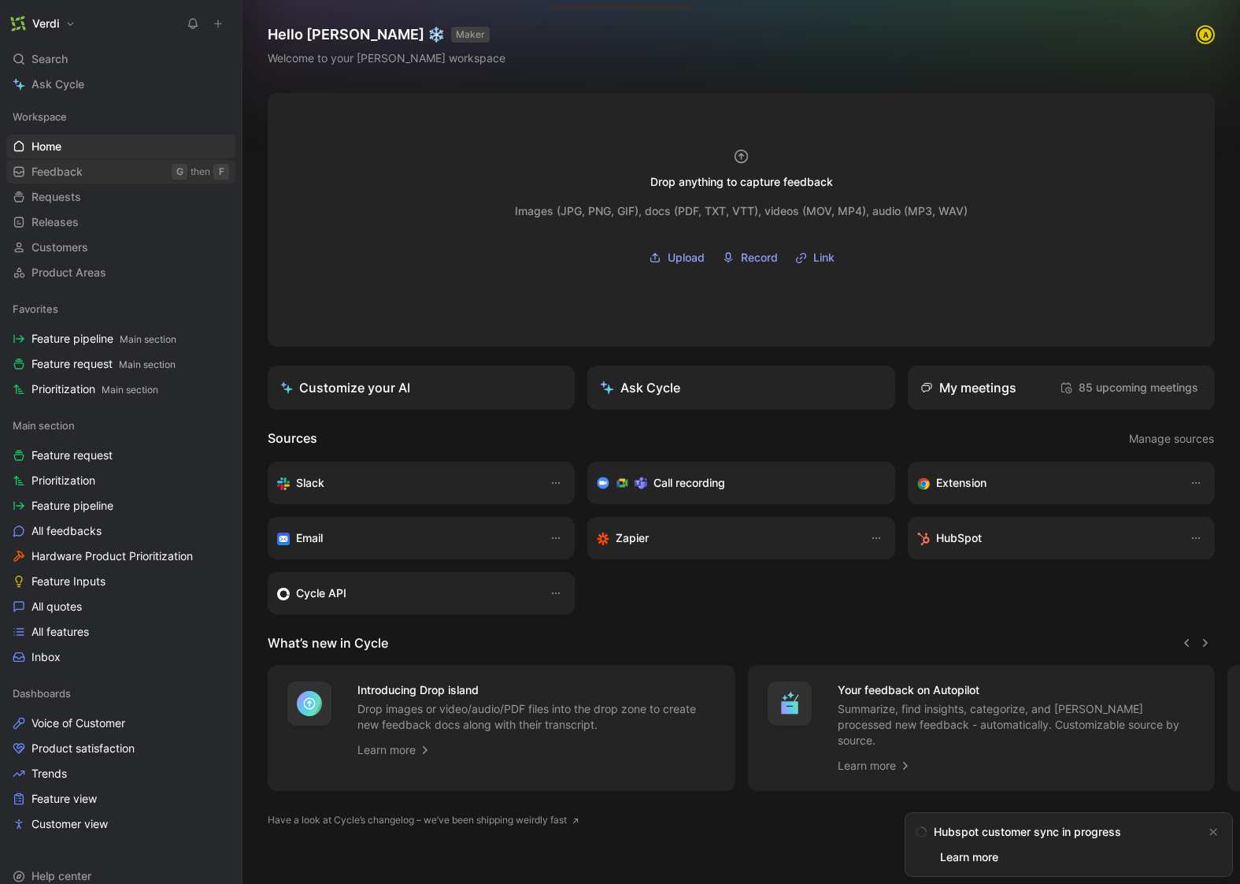
click at [114, 176] on link "Feedback G then F" at bounding box center [120, 172] width 229 height 24
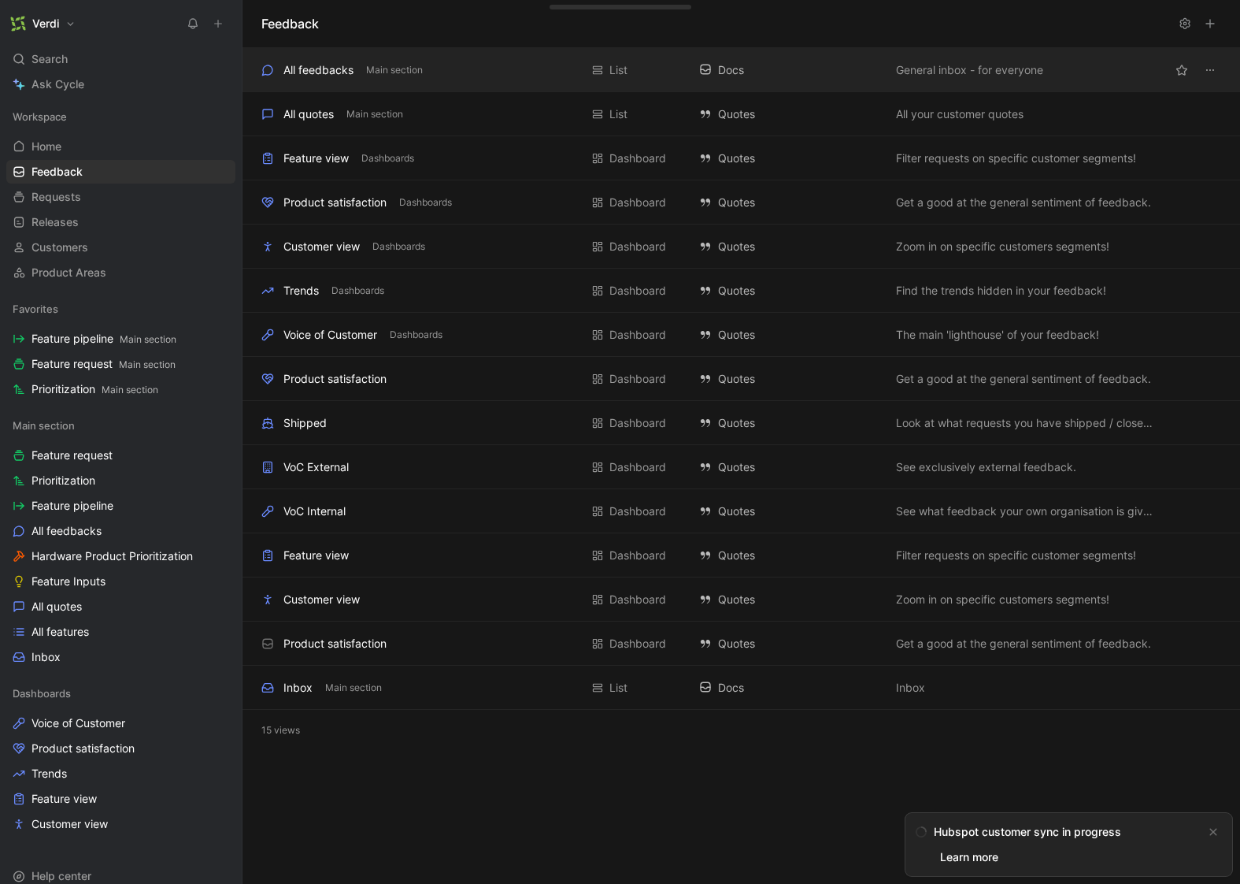
click at [325, 61] on div "All feedbacks" at bounding box center [318, 70] width 70 height 19
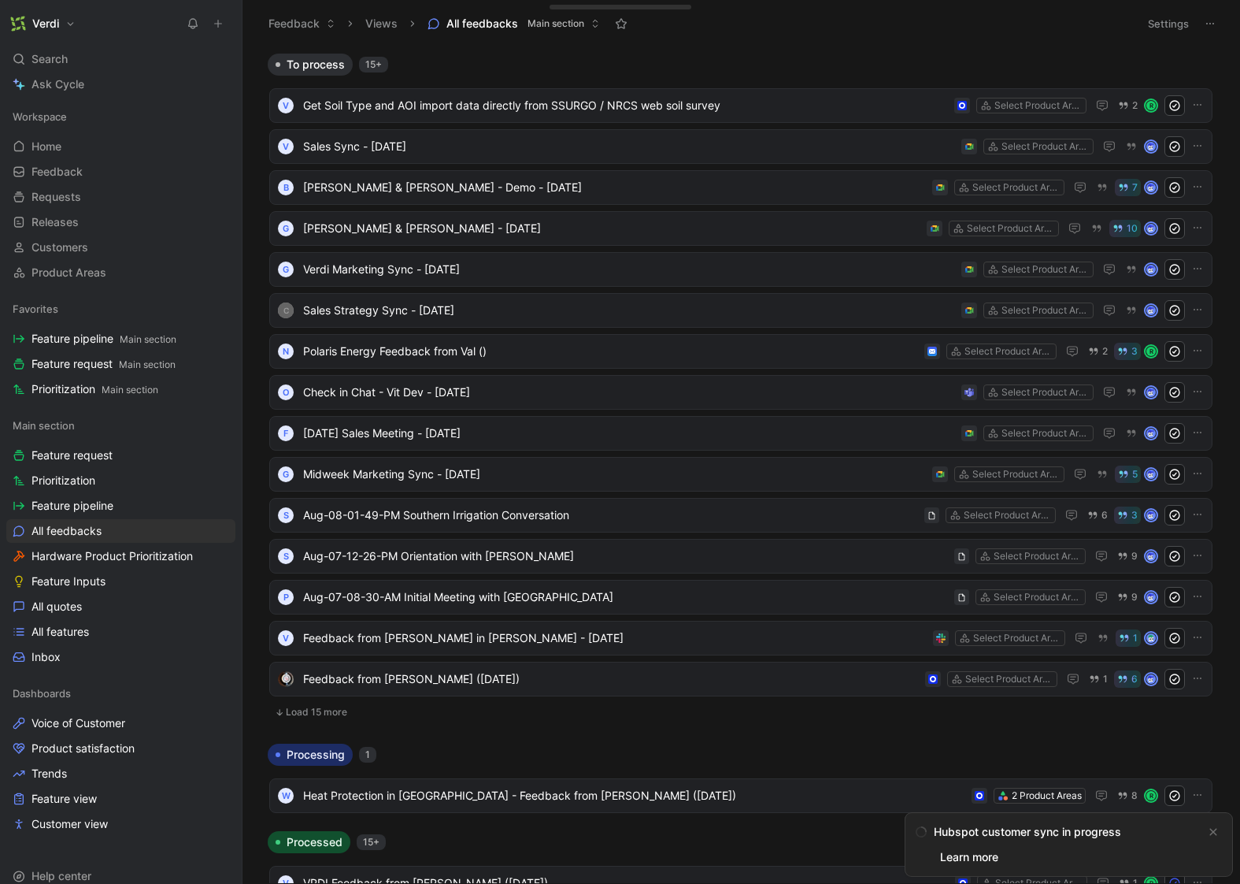
click at [219, 20] on icon at bounding box center [218, 23] width 11 height 11
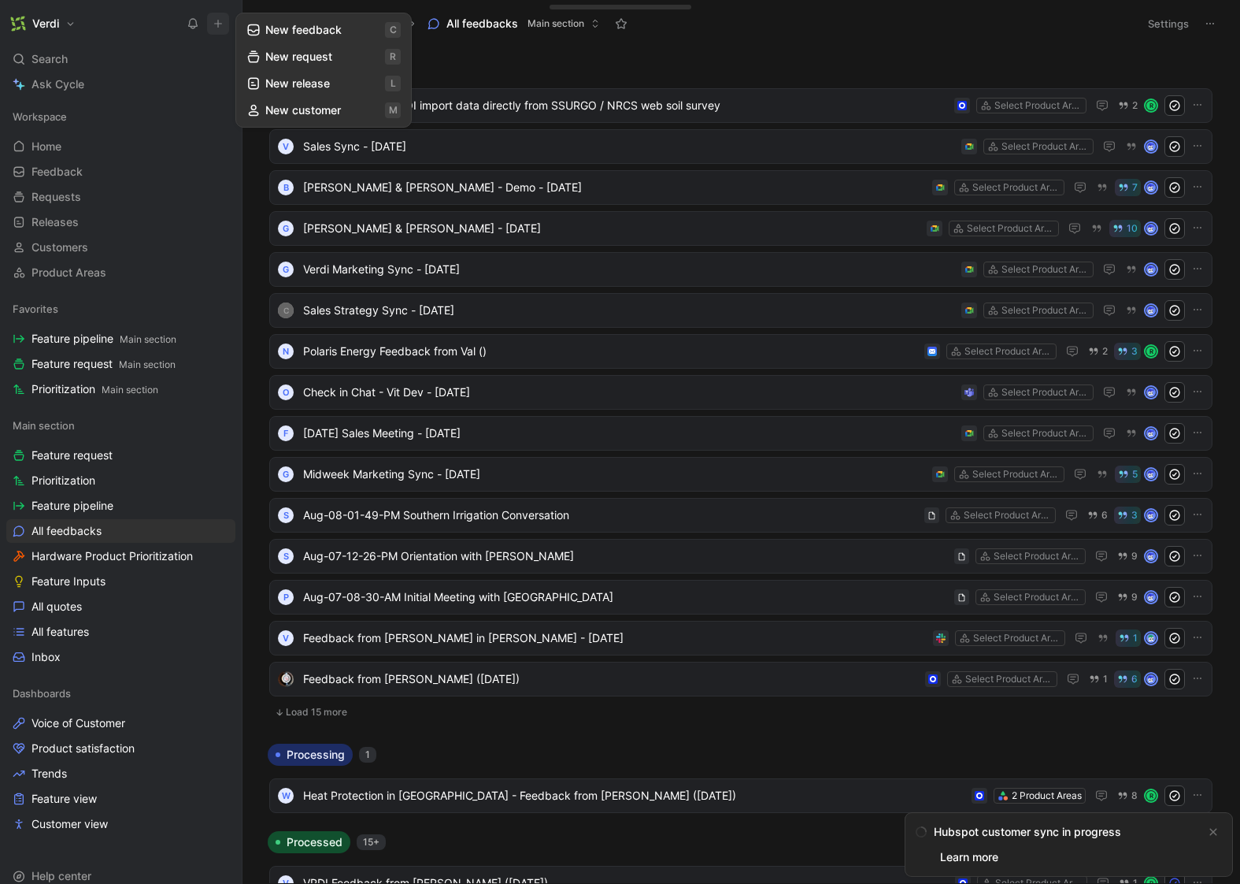
click at [312, 32] on button "New feedback c" at bounding box center [323, 30] width 169 height 27
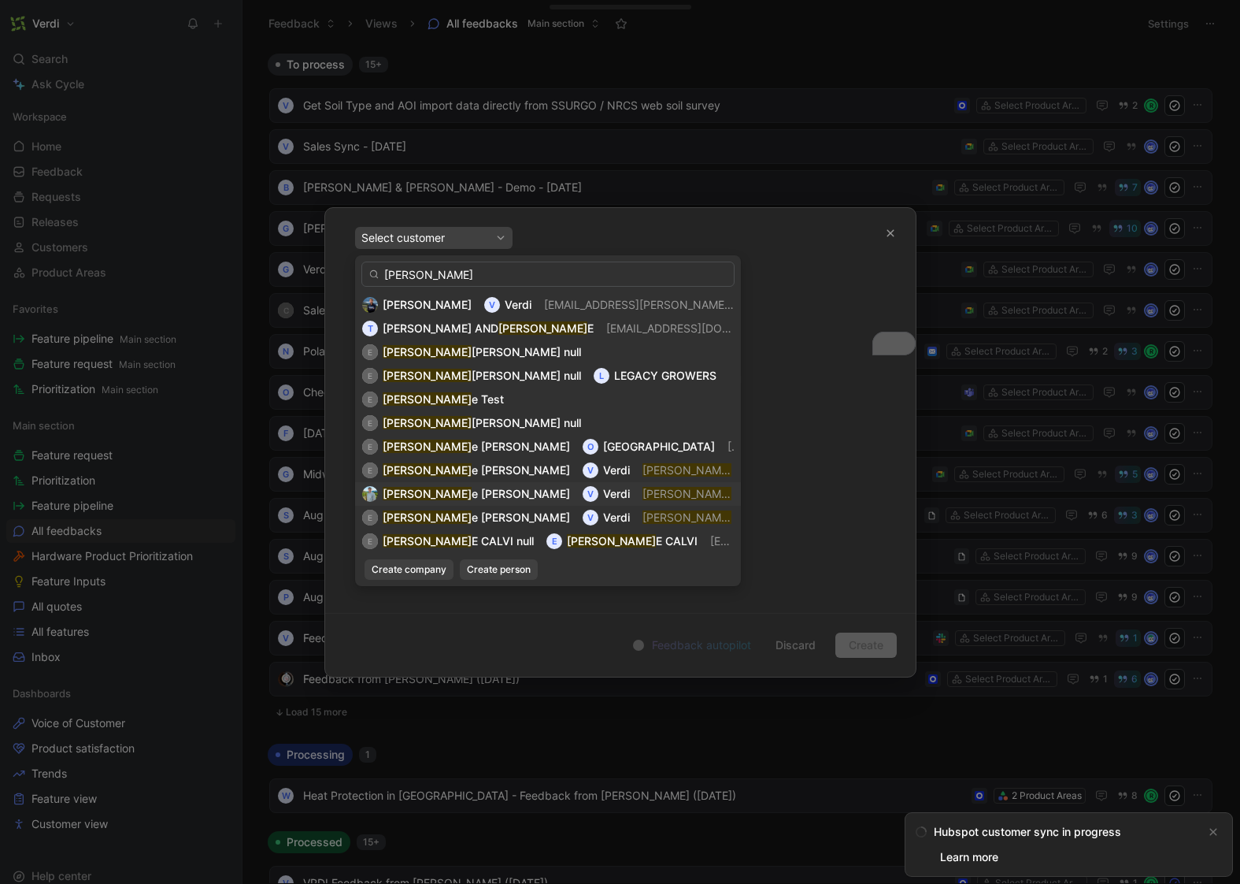
type input "[PERSON_NAME]"
click at [487, 498] on div "[PERSON_NAME] V [PERSON_NAME] [PERSON_NAME][EMAIL_ADDRESS][PERSON_NAME][DOMAIN_…" at bounding box center [548, 493] width 372 height 19
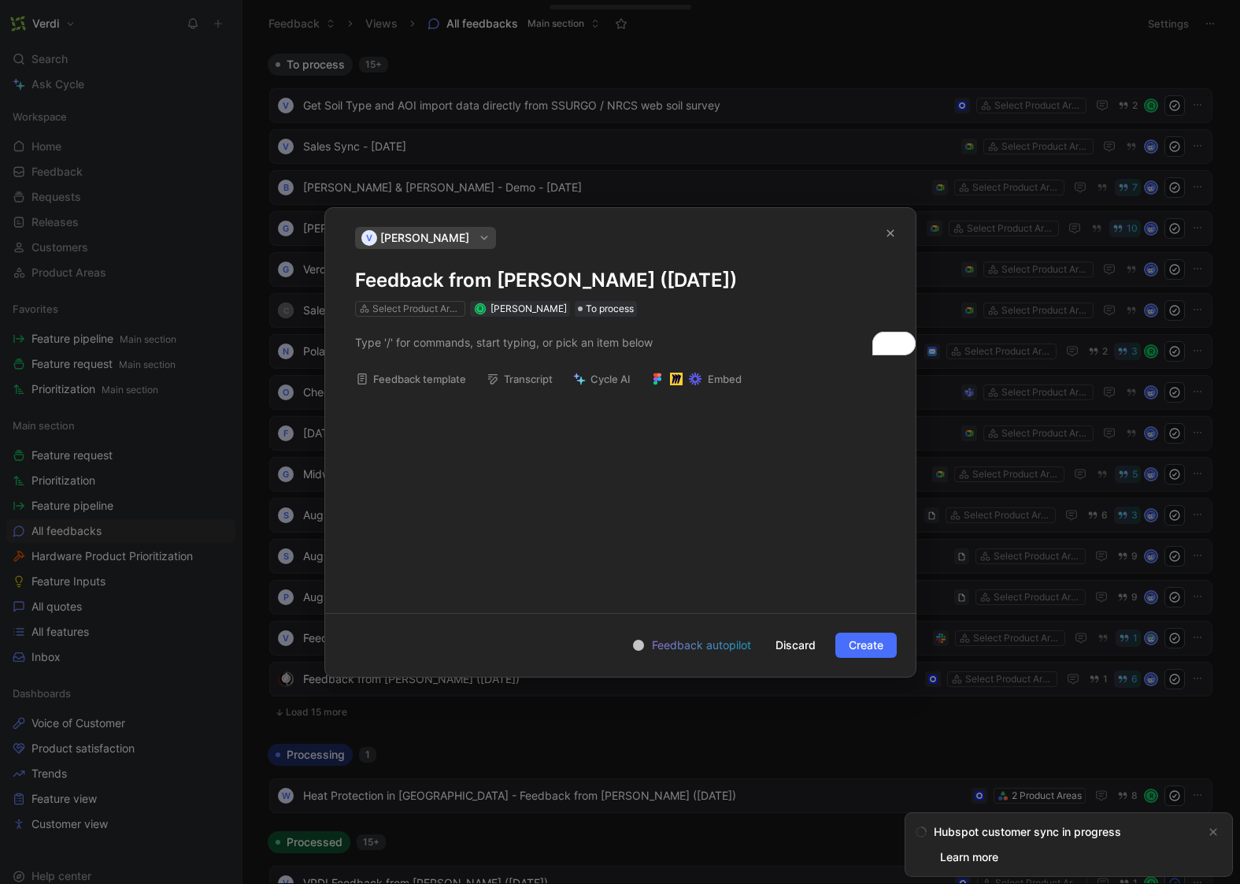
click at [696, 382] on use at bounding box center [695, 378] width 13 height 13
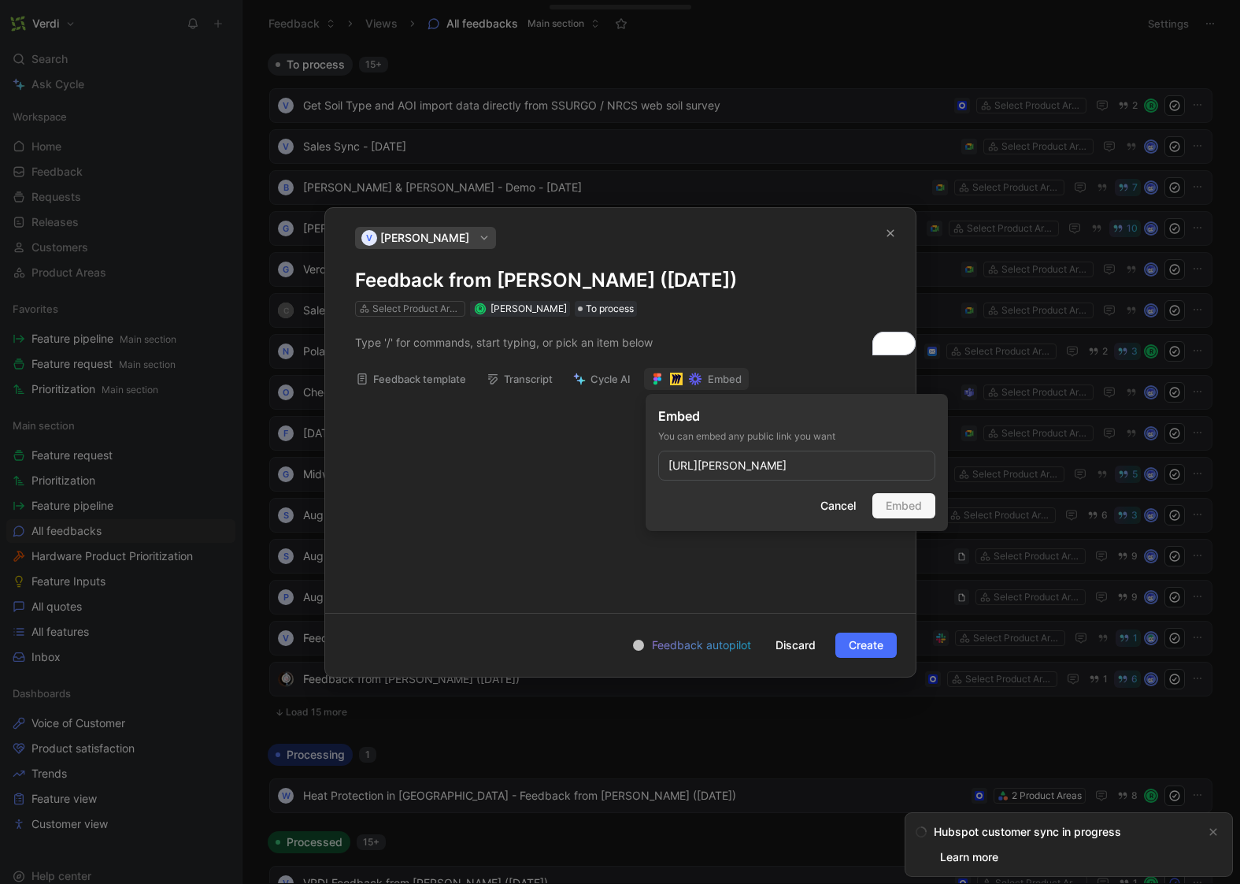
scroll to position [0, 184]
type input "[URL][PERSON_NAME]"
click at [896, 528] on div "Cancel Embed" at bounding box center [796, 522] width 277 height 25
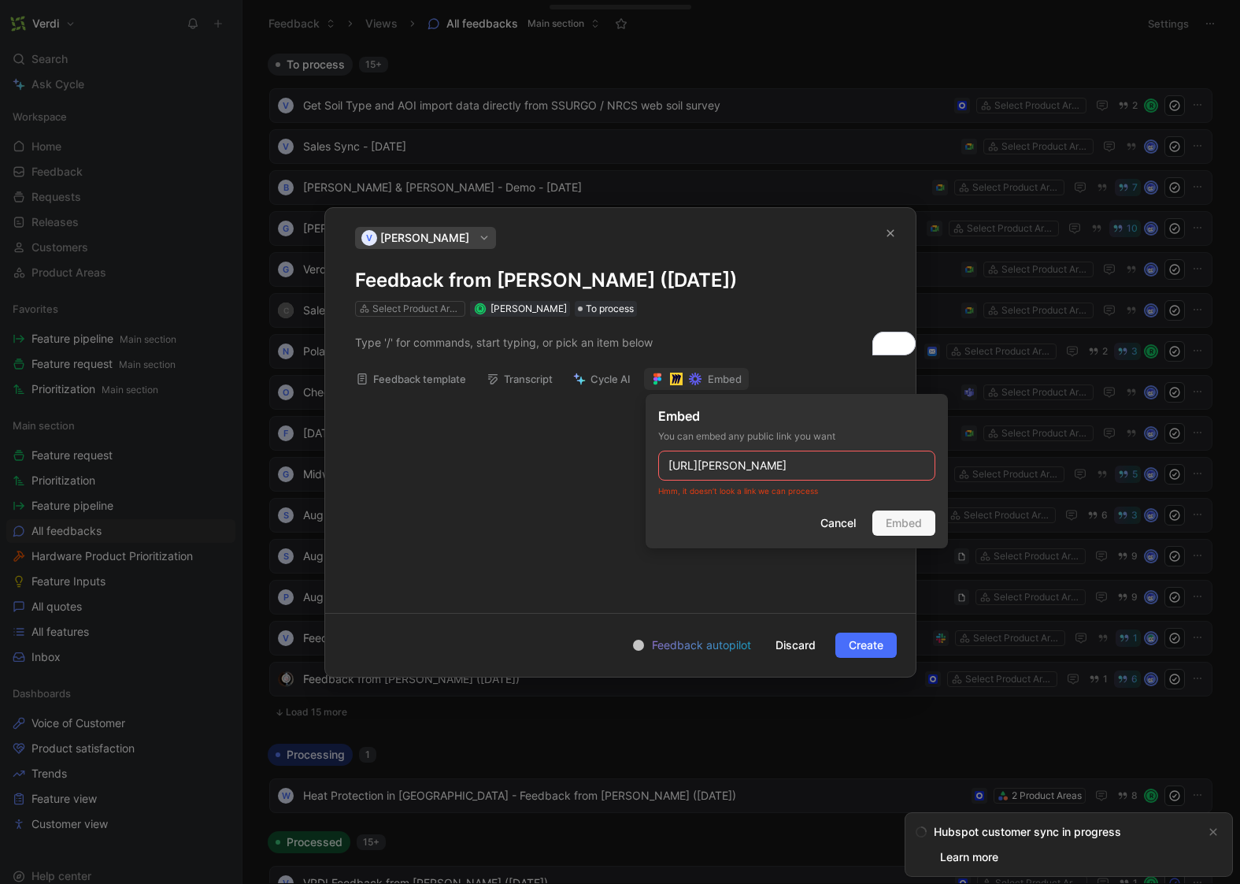
click at [920, 525] on div "Cancel Embed" at bounding box center [796, 522] width 277 height 25
click at [885, 469] on input "https://app.fireflies.ai/view/Eugene-Roman-1-1::01K3KW8FRHTK8QB9GJNP5NYMD6" at bounding box center [796, 465] width 277 height 30
click at [844, 523] on span "Cancel" at bounding box center [838, 522] width 35 height 19
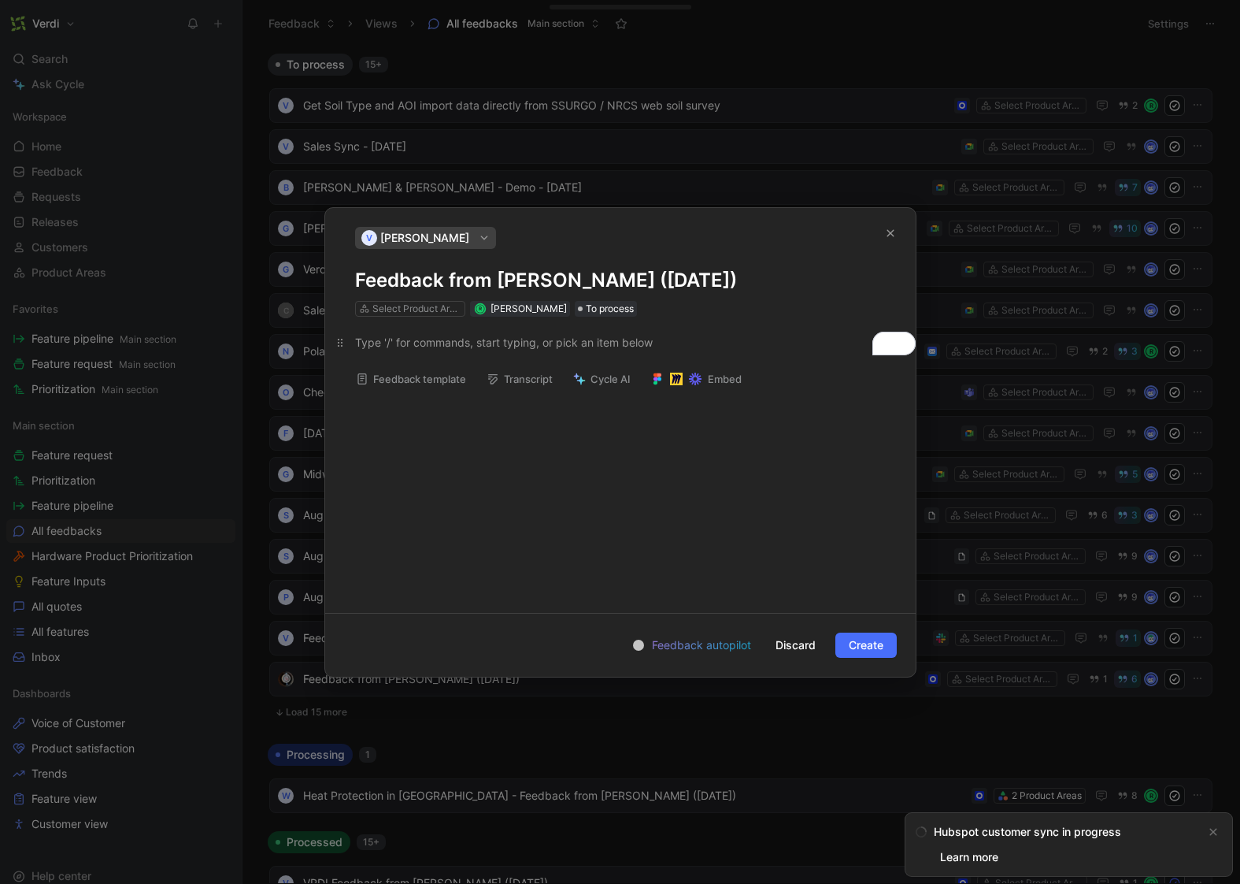
click at [492, 348] on div "To enrich screen reader interactions, please activate Accessibility in Grammarl…" at bounding box center [620, 342] width 531 height 17
click at [613, 346] on div at bounding box center [620, 436] width 553 height 456
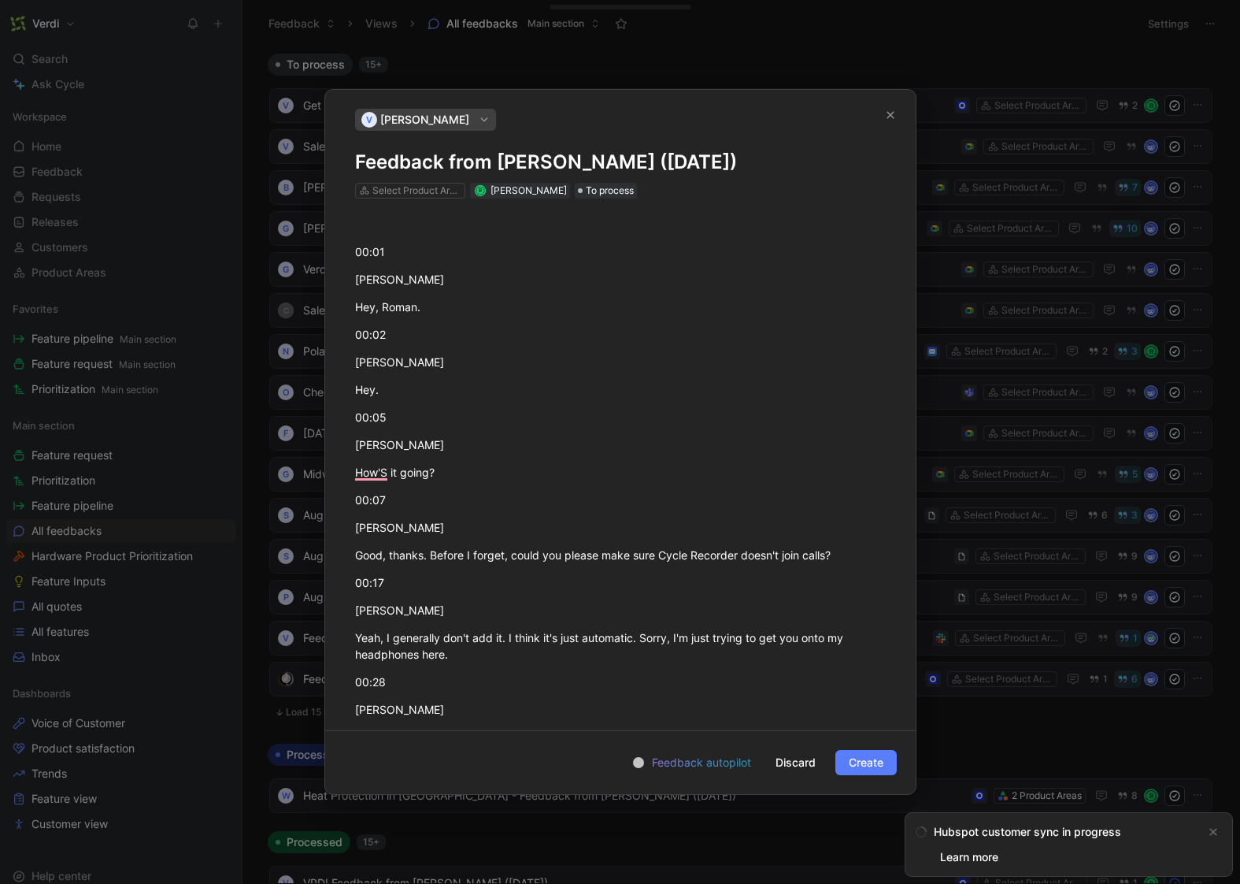
click at [865, 751] on button "Create" at bounding box center [865, 762] width 61 height 25
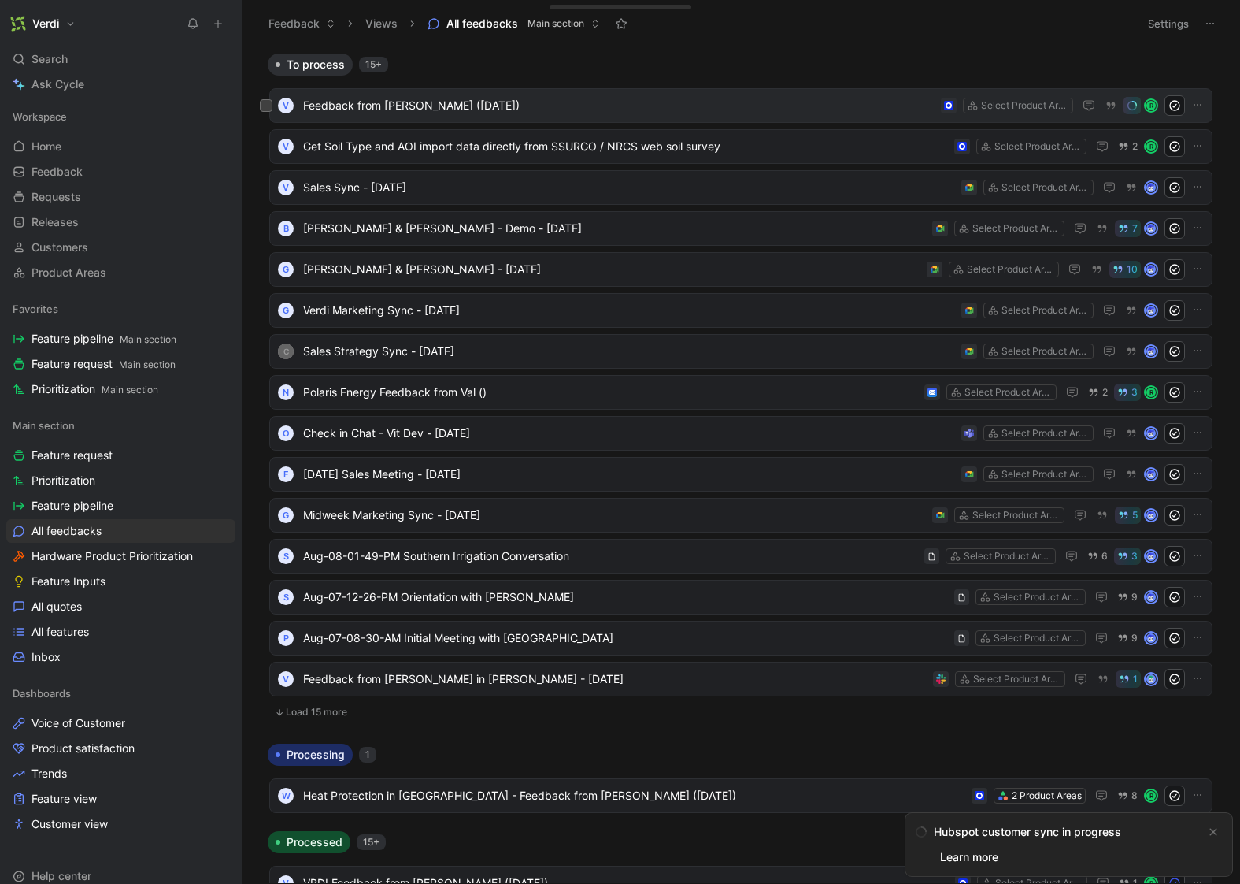
click at [721, 111] on span "Feedback from Eugene Kovalenko (Aug 27, 2025)" at bounding box center [619, 105] width 632 height 19
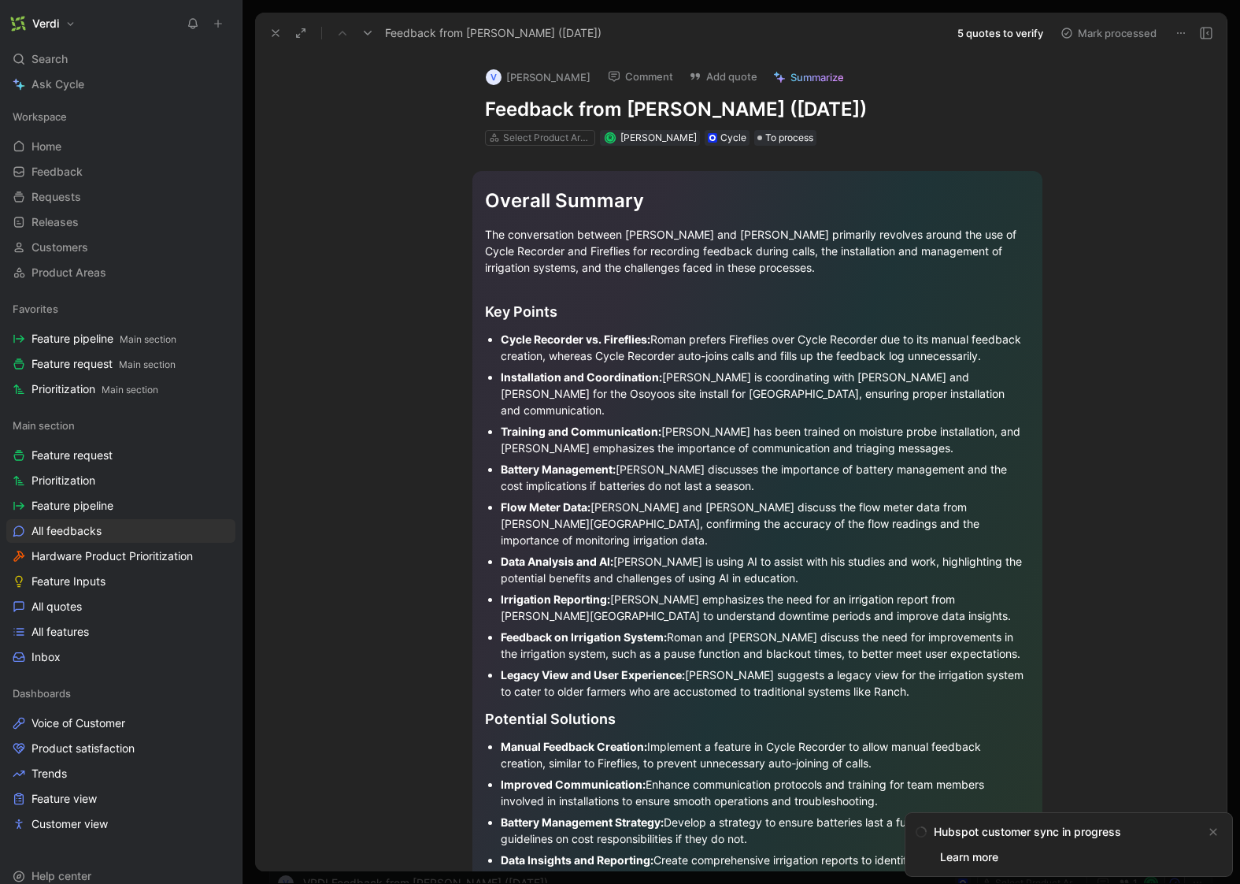
click at [971, 32] on button "5 quotes to verify" at bounding box center [1000, 33] width 100 height 22
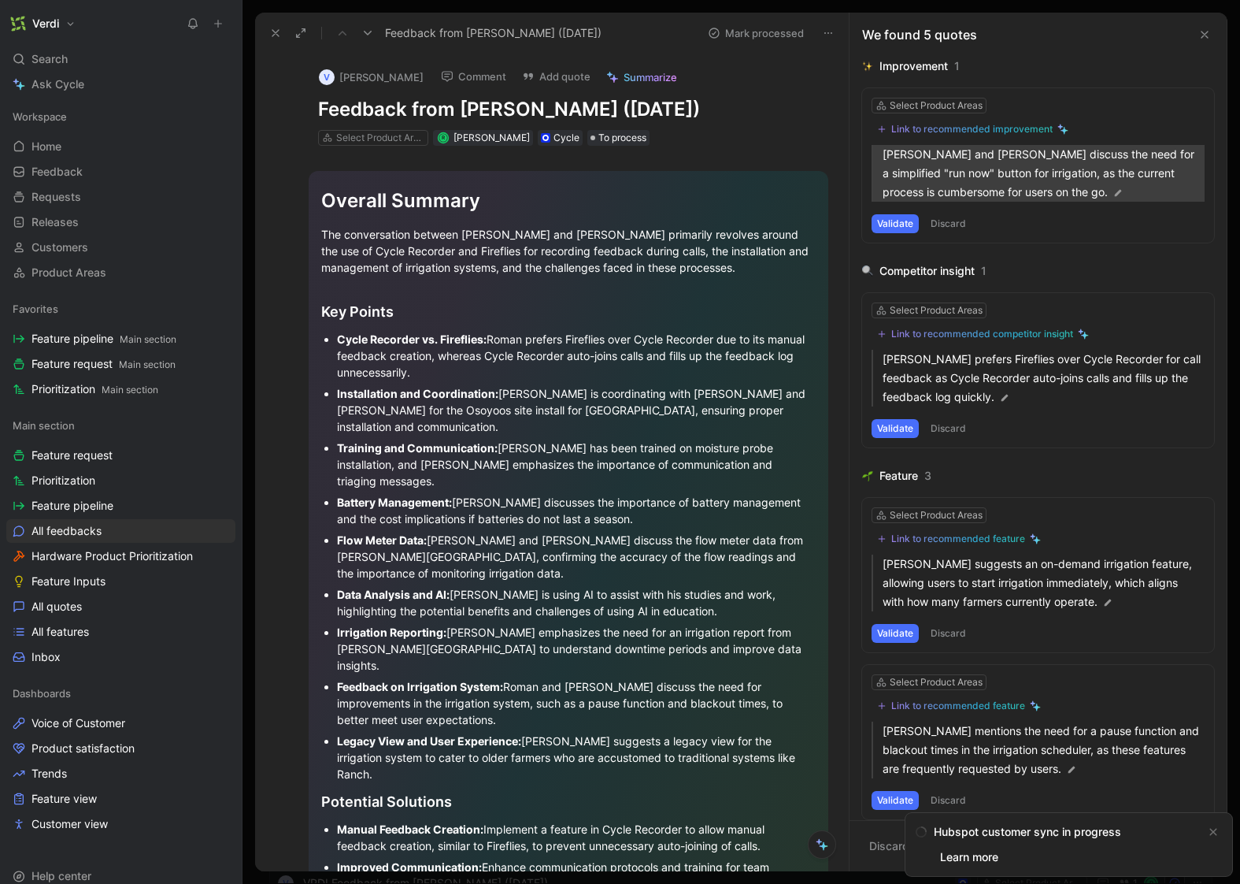
click at [1082, 176] on p "Roman Kozak and Eugene Kovalenko discuss the need for a simplified "run now" bu…" at bounding box center [1044, 173] width 322 height 57
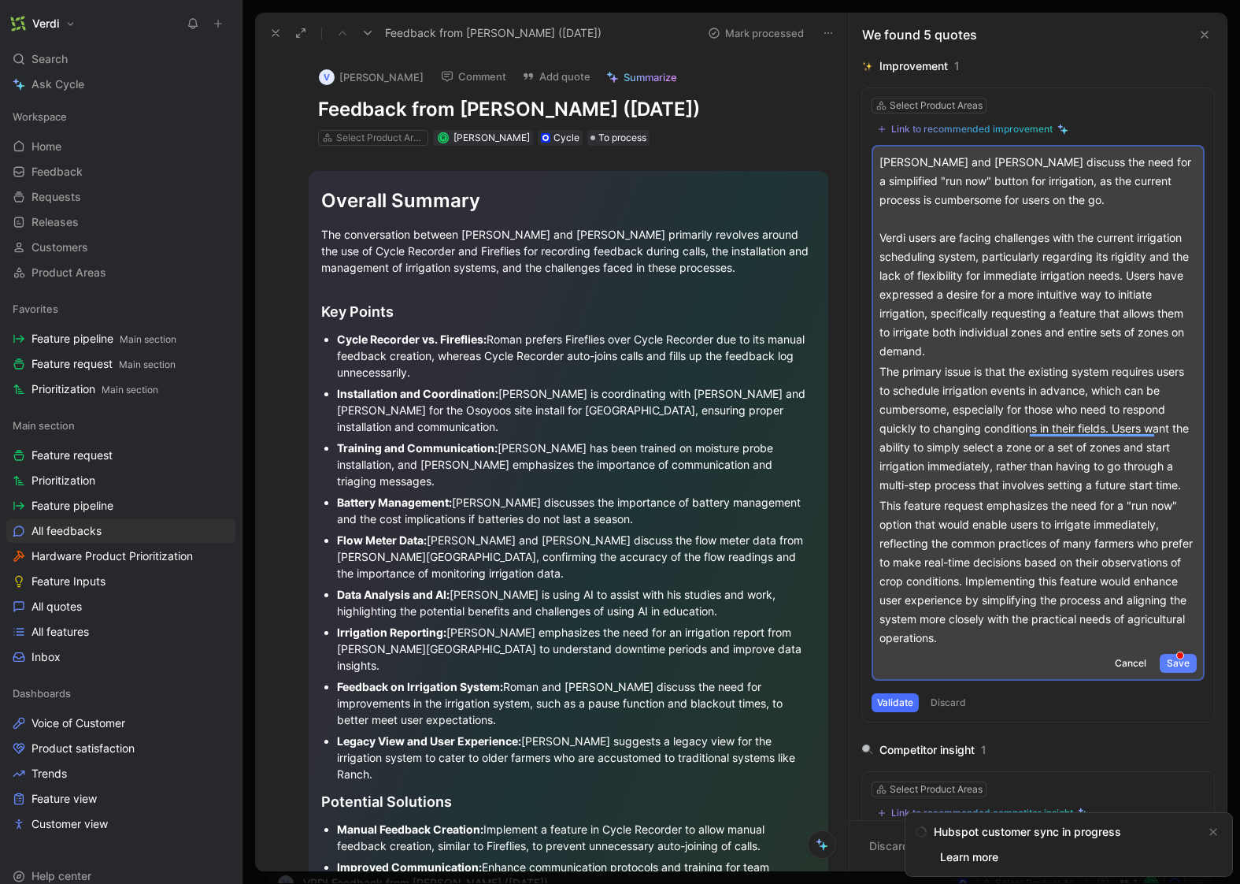
click at [1176, 671] on span "Save" at bounding box center [1178, 663] width 23 height 16
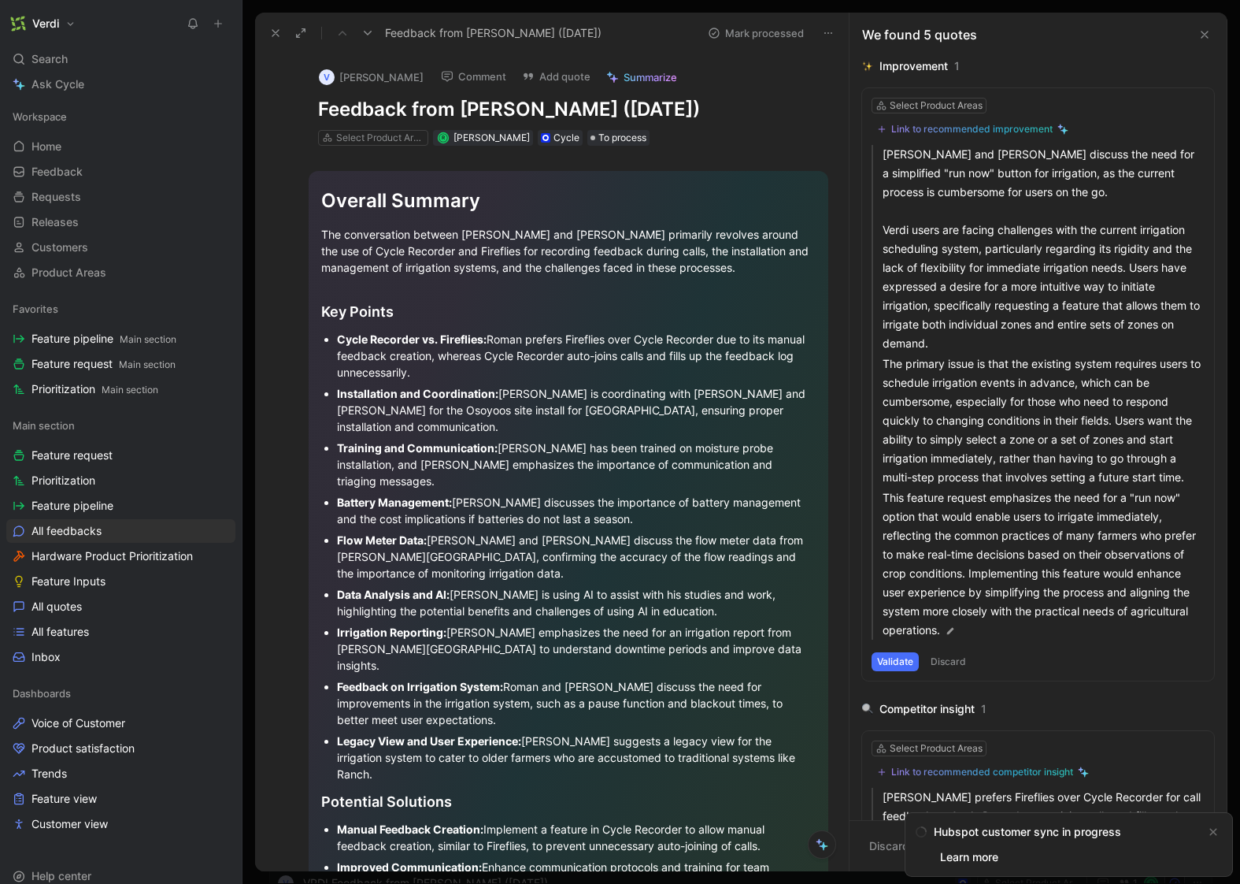
click at [1176, 671] on div "Validate Discard" at bounding box center [1038, 661] width 333 height 19
click at [998, 128] on div "Link to recommended improvement" at bounding box center [971, 129] width 161 height 13
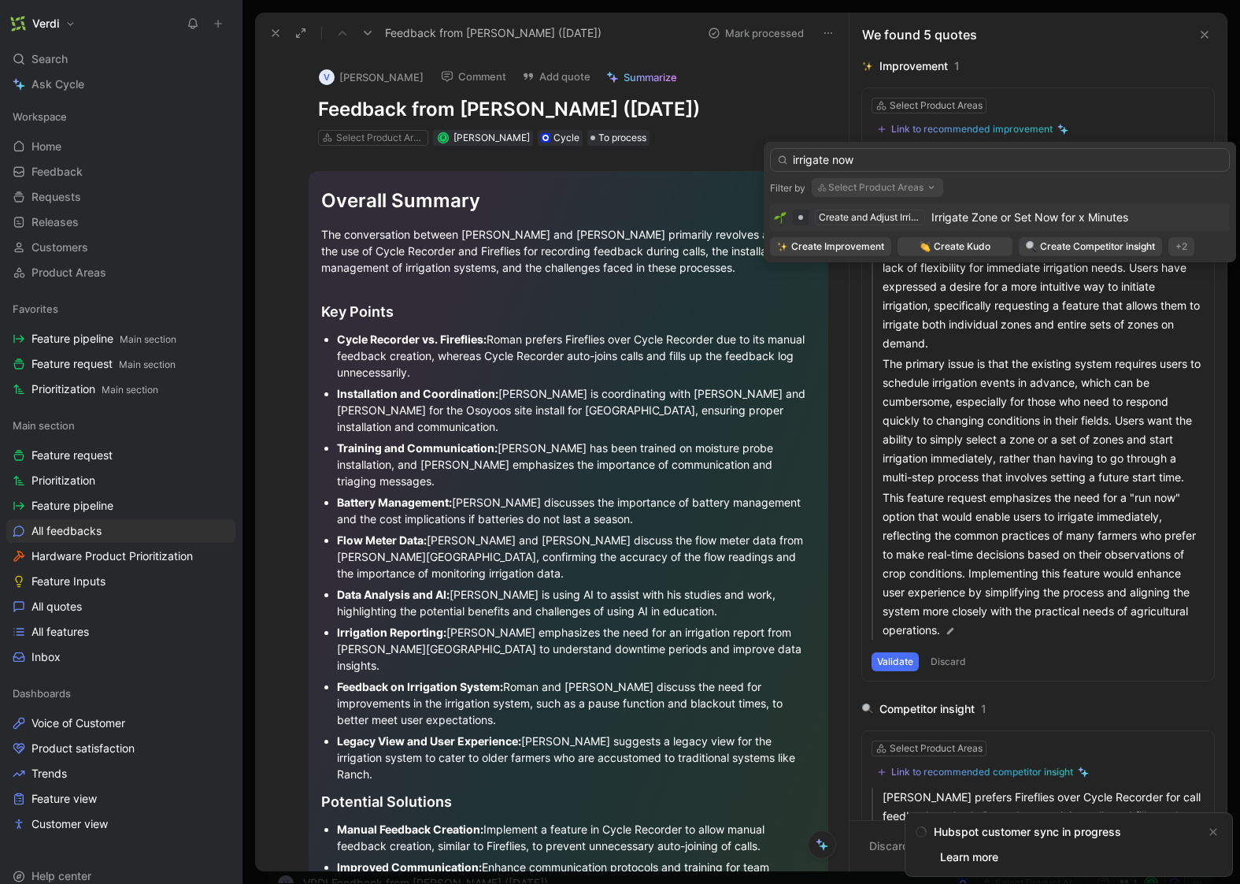
type input "irrigate now"
click at [961, 217] on span "Irrigate Zone or Set Now for x Minutes" at bounding box center [1030, 216] width 197 height 13
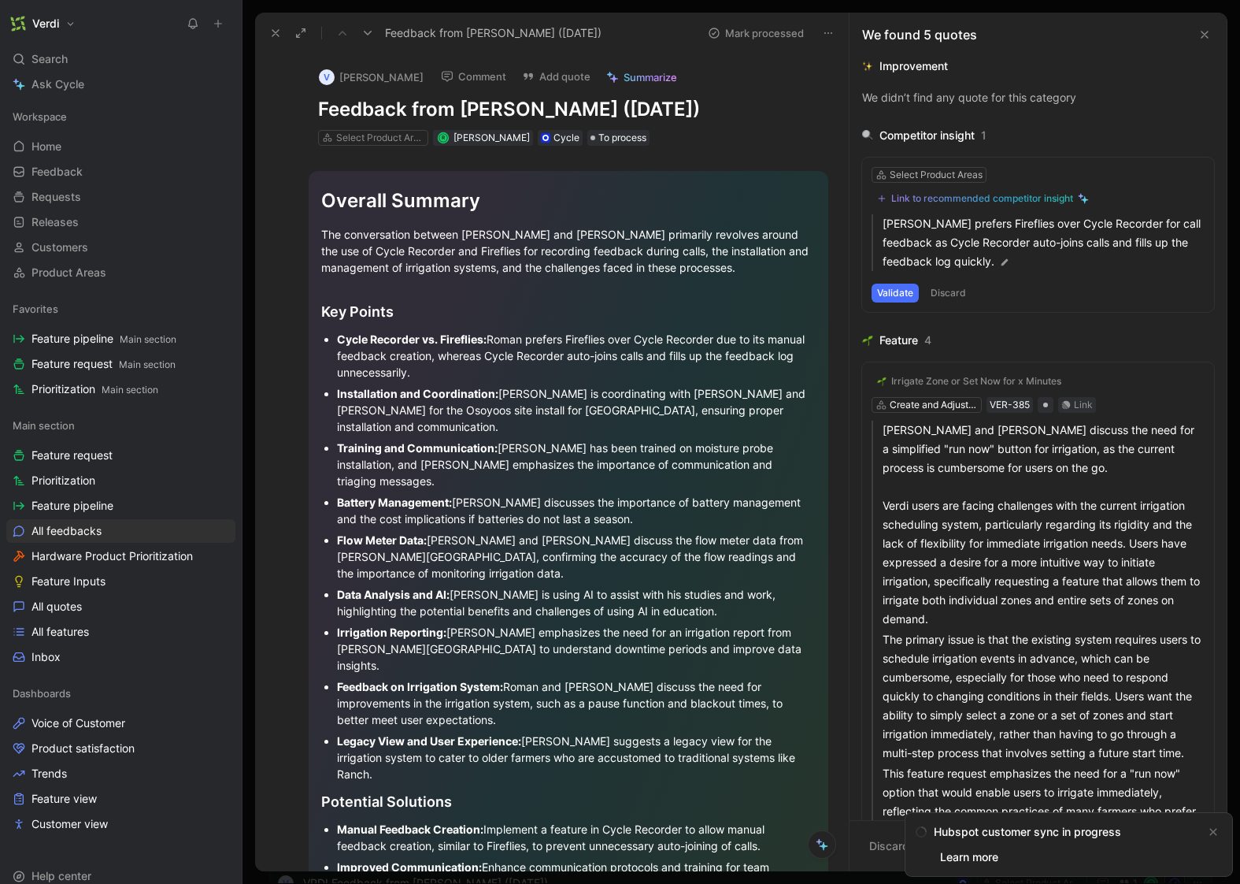
click at [887, 295] on button "Validate" at bounding box center [895, 292] width 47 height 19
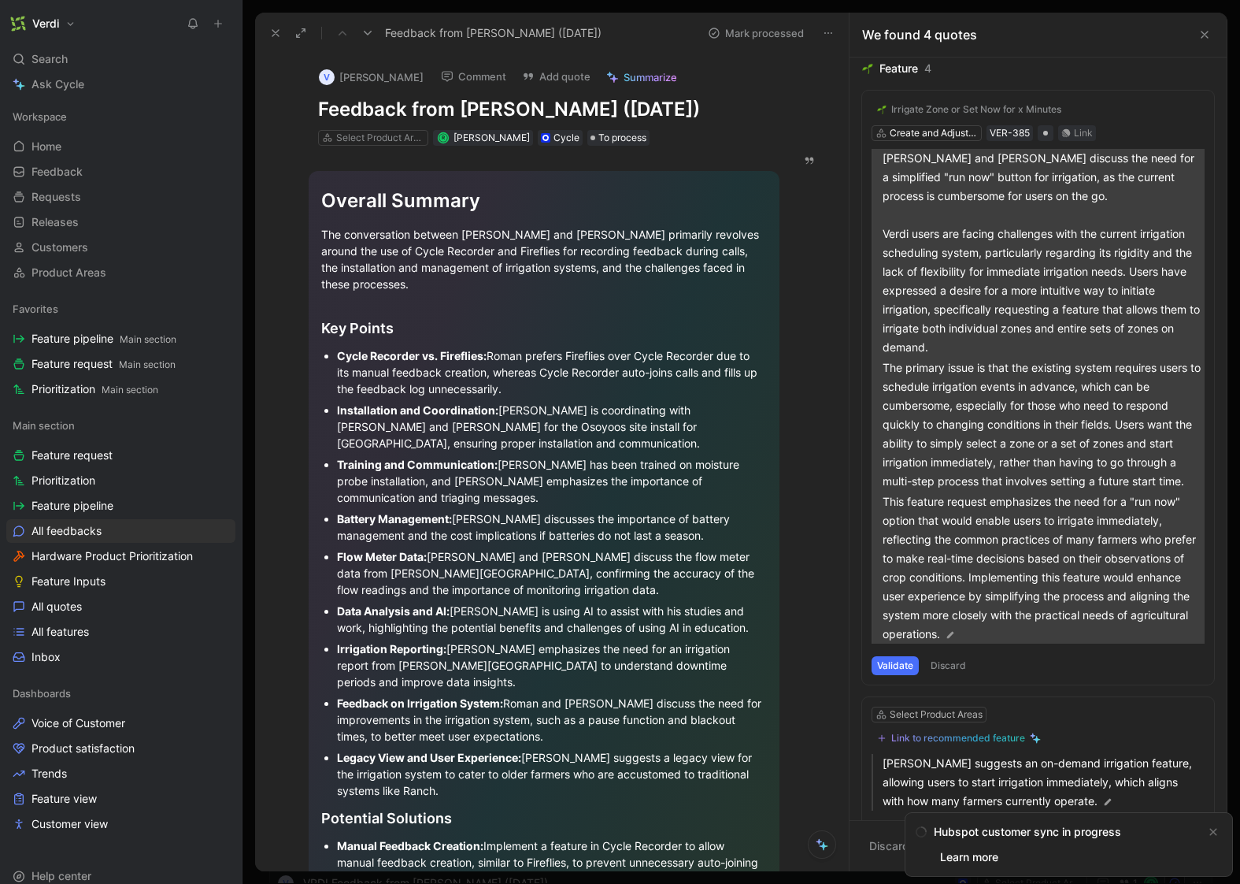
scroll to position [117, 0]
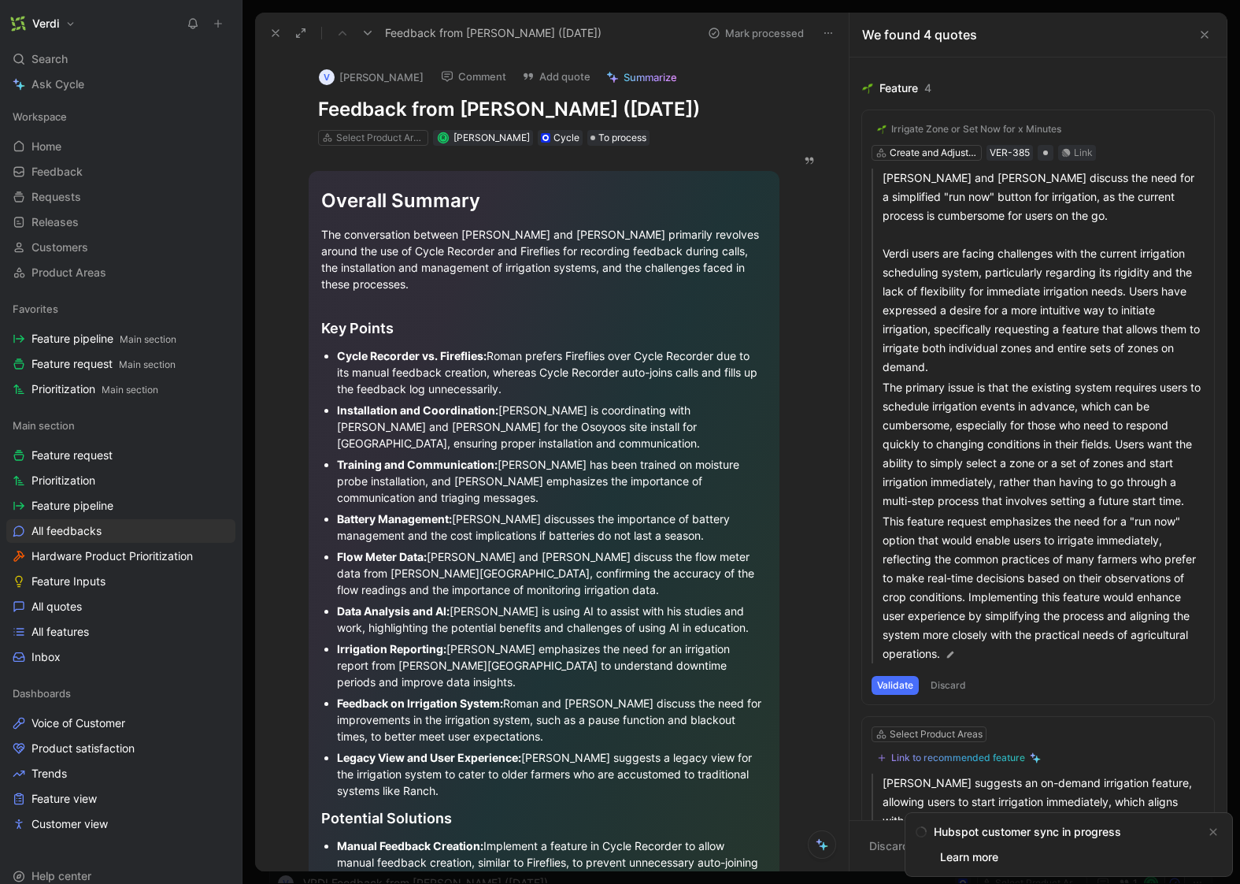
click at [899, 695] on button "Validate" at bounding box center [895, 685] width 47 height 19
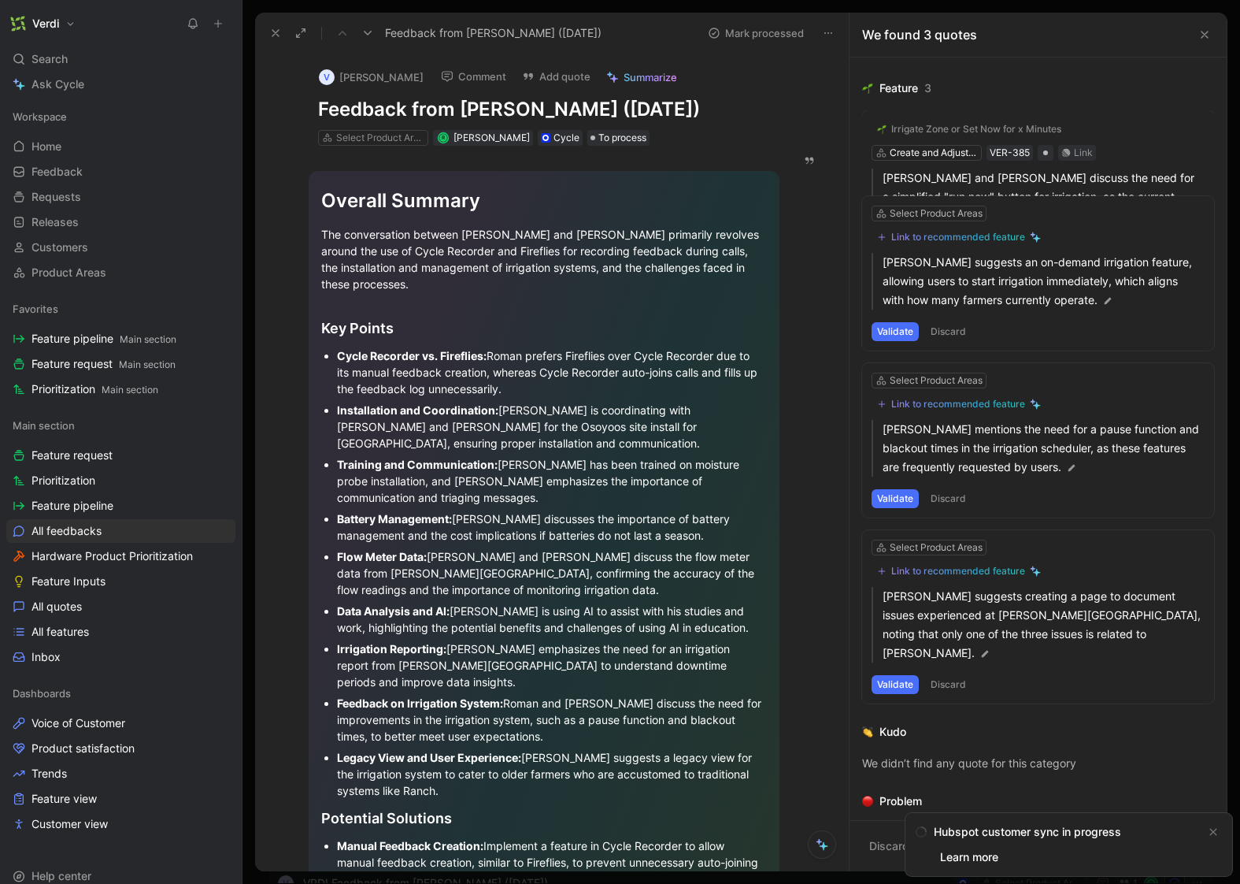
scroll to position [47, 0]
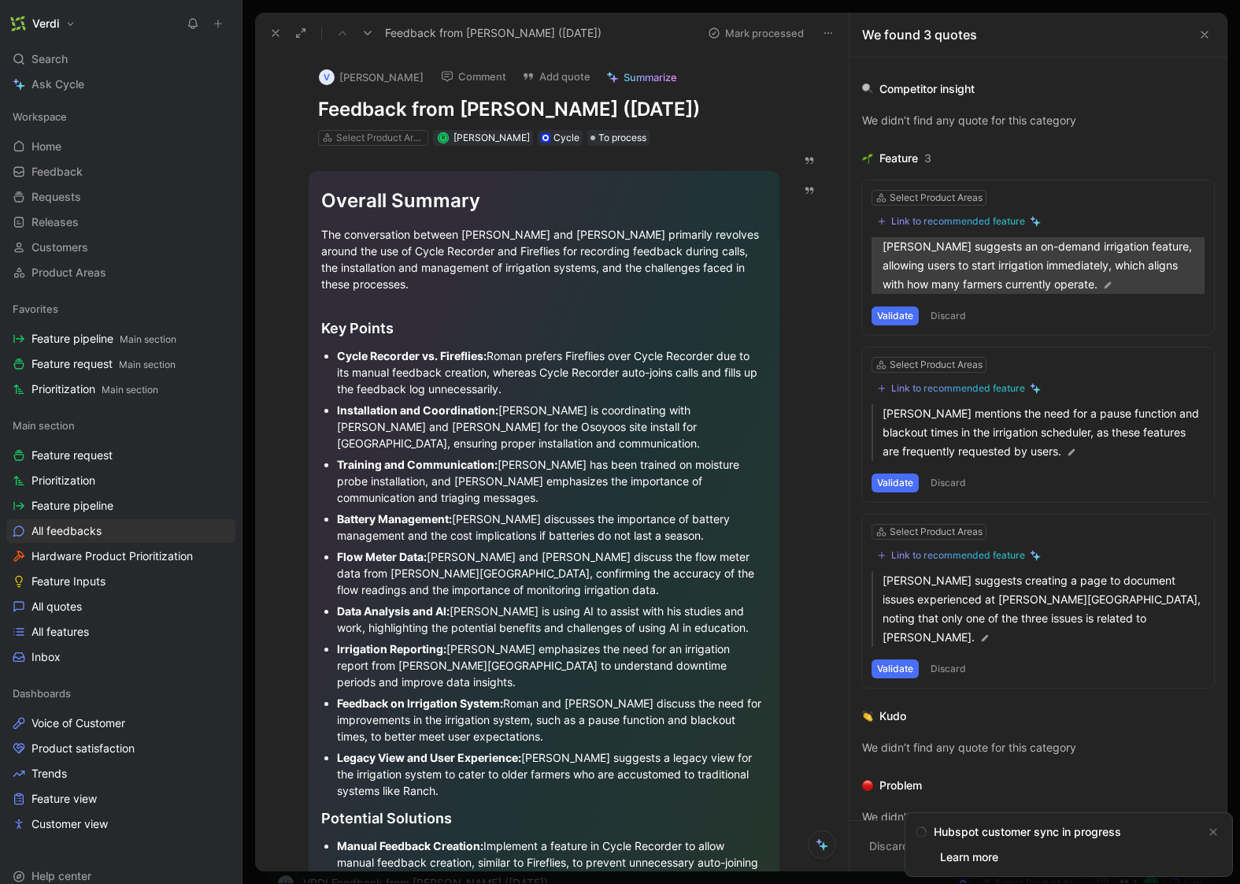
click at [1024, 284] on p "Eugene Kovalenko suggests an on-demand irrigation feature, allowing users to st…" at bounding box center [1044, 265] width 322 height 57
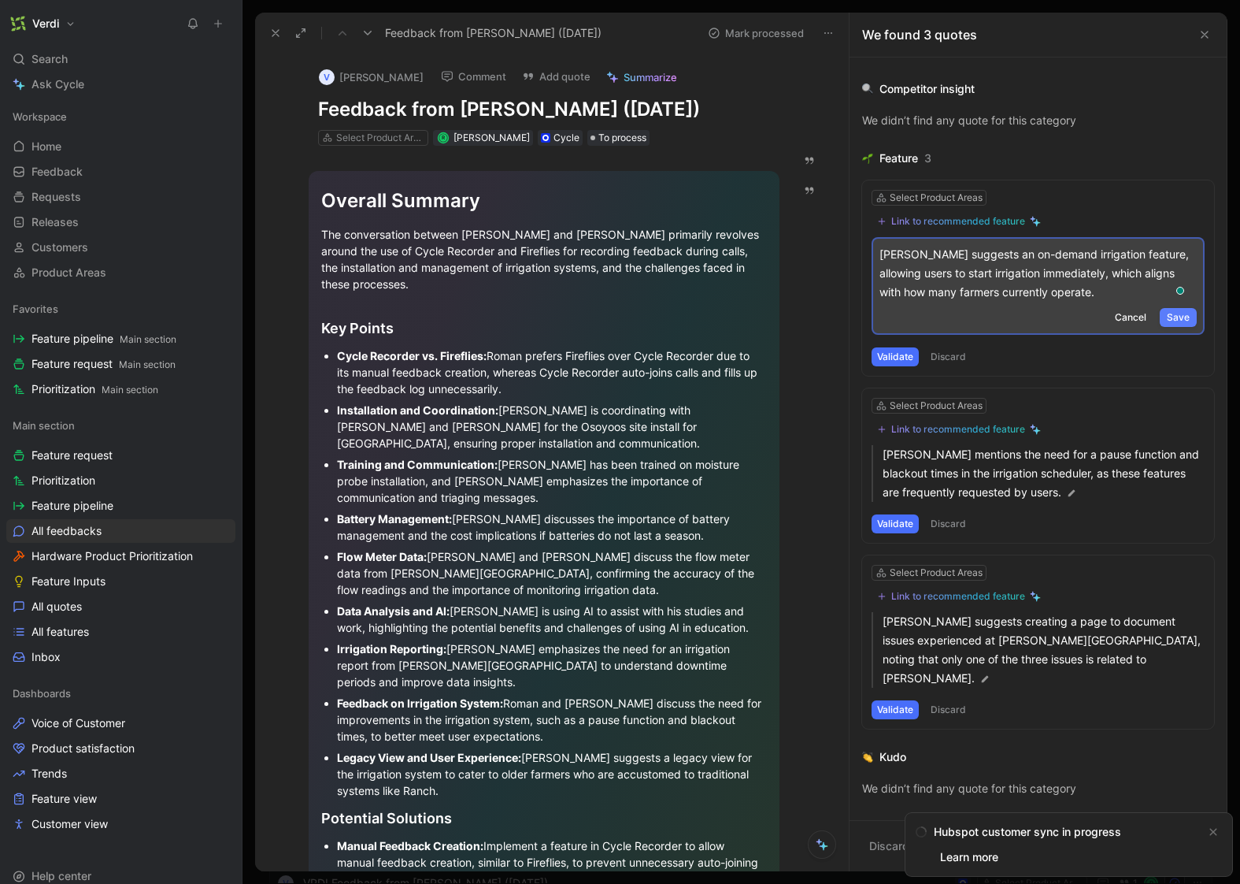
click at [1173, 314] on span "Save" at bounding box center [1178, 317] width 23 height 16
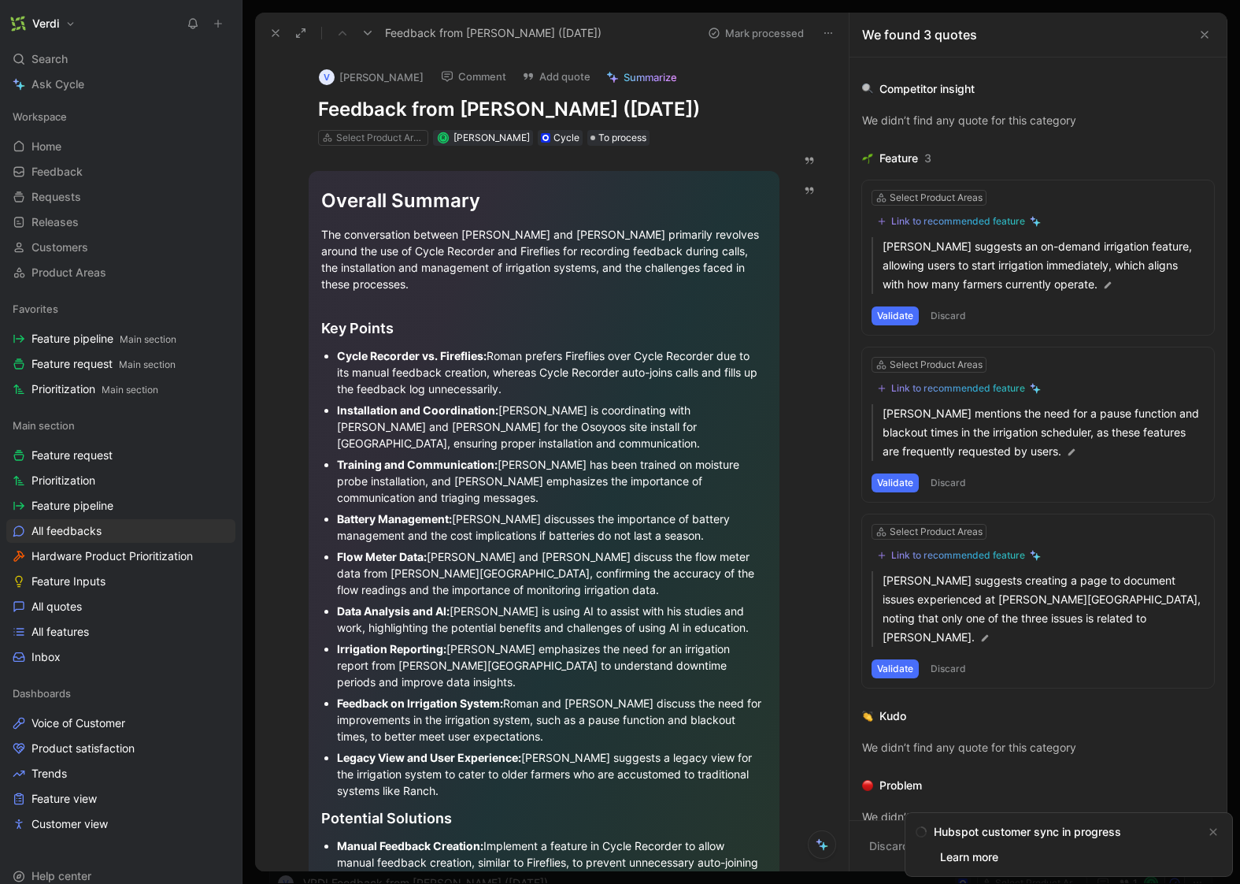
click at [954, 225] on div "Link to recommended feature" at bounding box center [958, 221] width 134 height 13
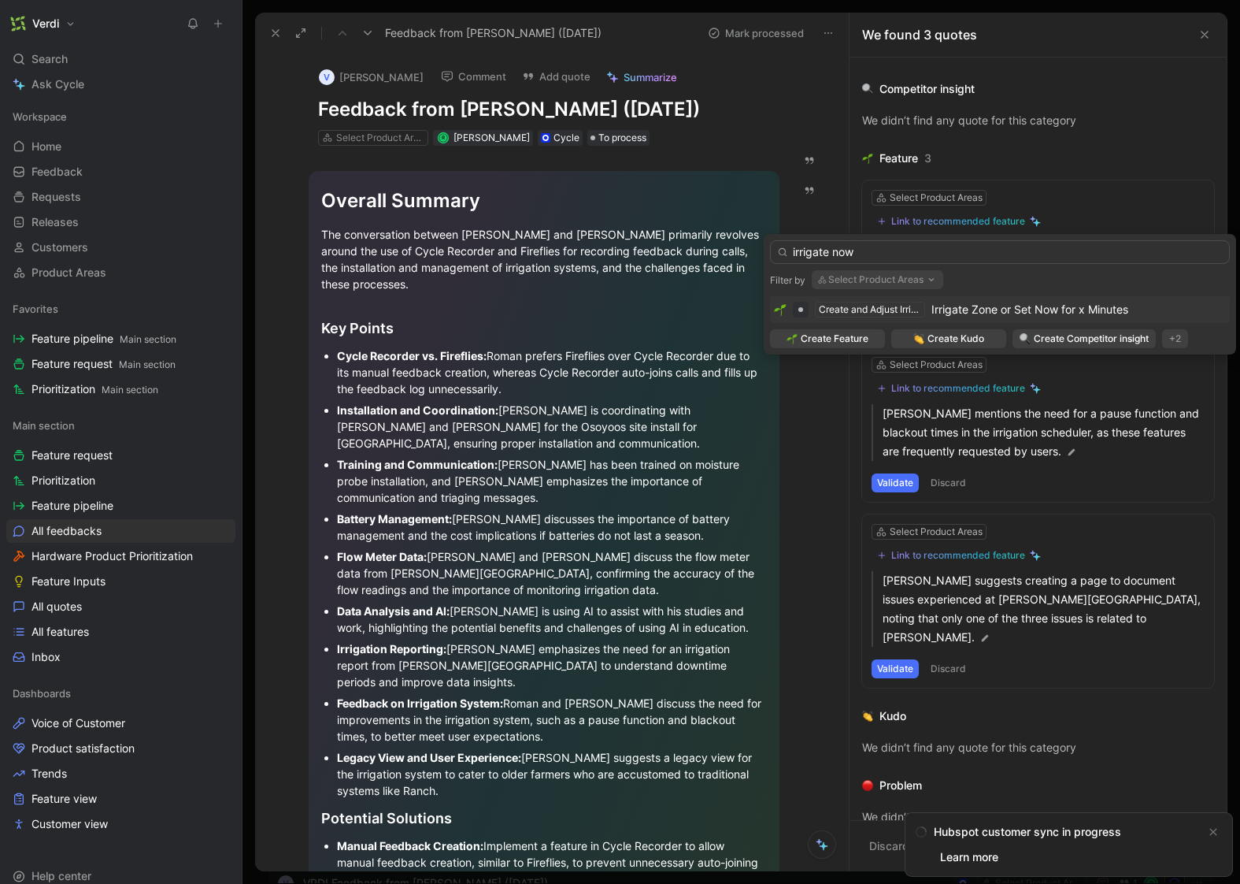
type input "irrigate now"
click at [981, 313] on span "Irrigate Zone or Set Now for x Minutes" at bounding box center [1030, 308] width 197 height 13
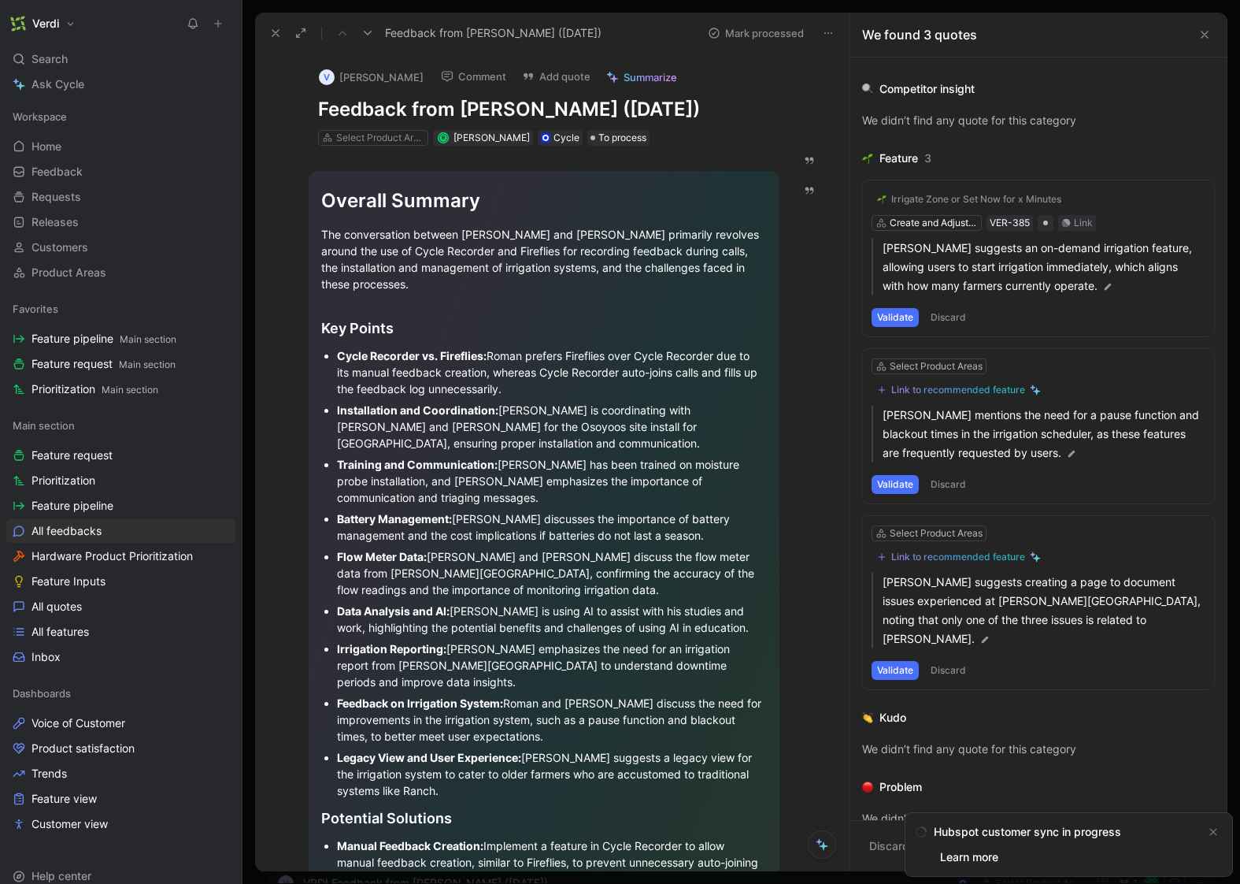
click at [897, 311] on button "Validate" at bounding box center [895, 317] width 47 height 19
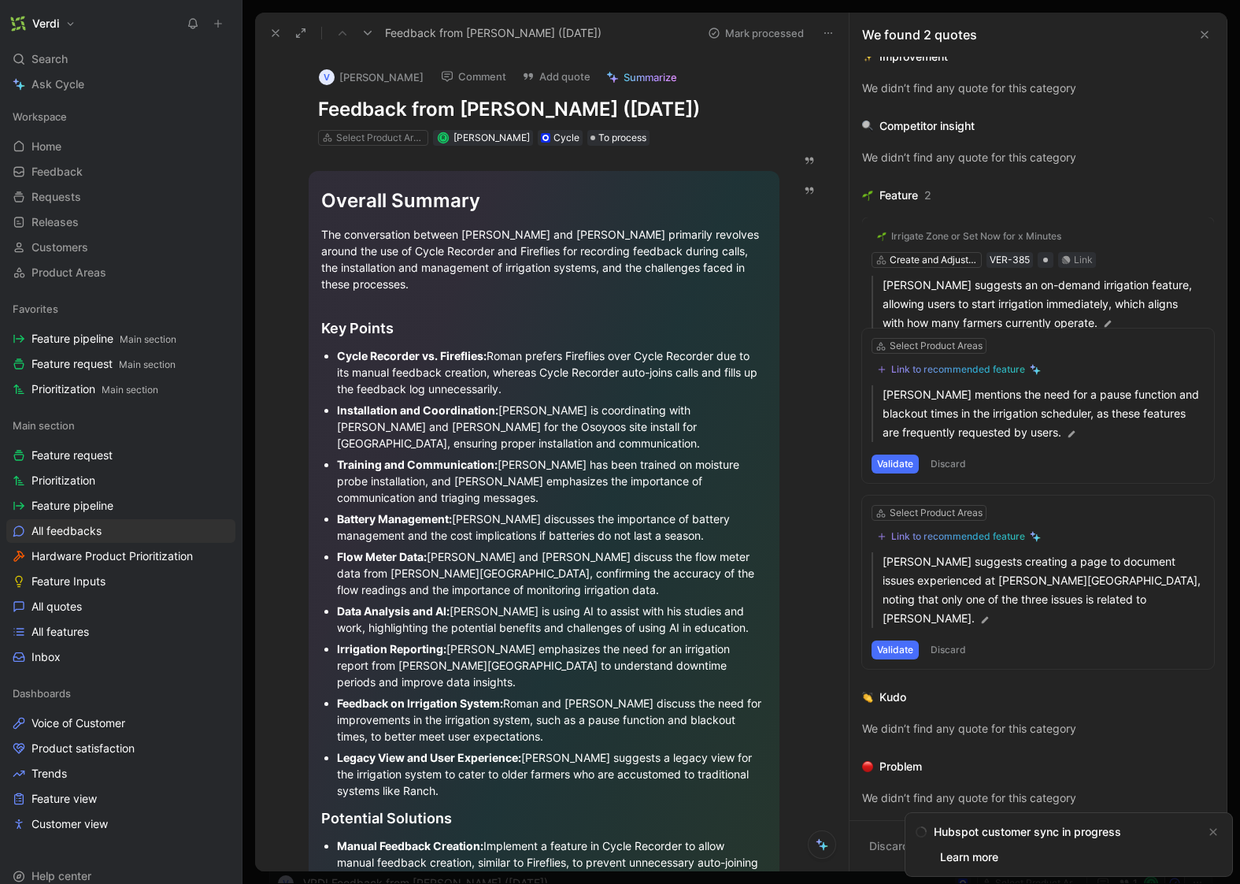
scroll to position [0, 0]
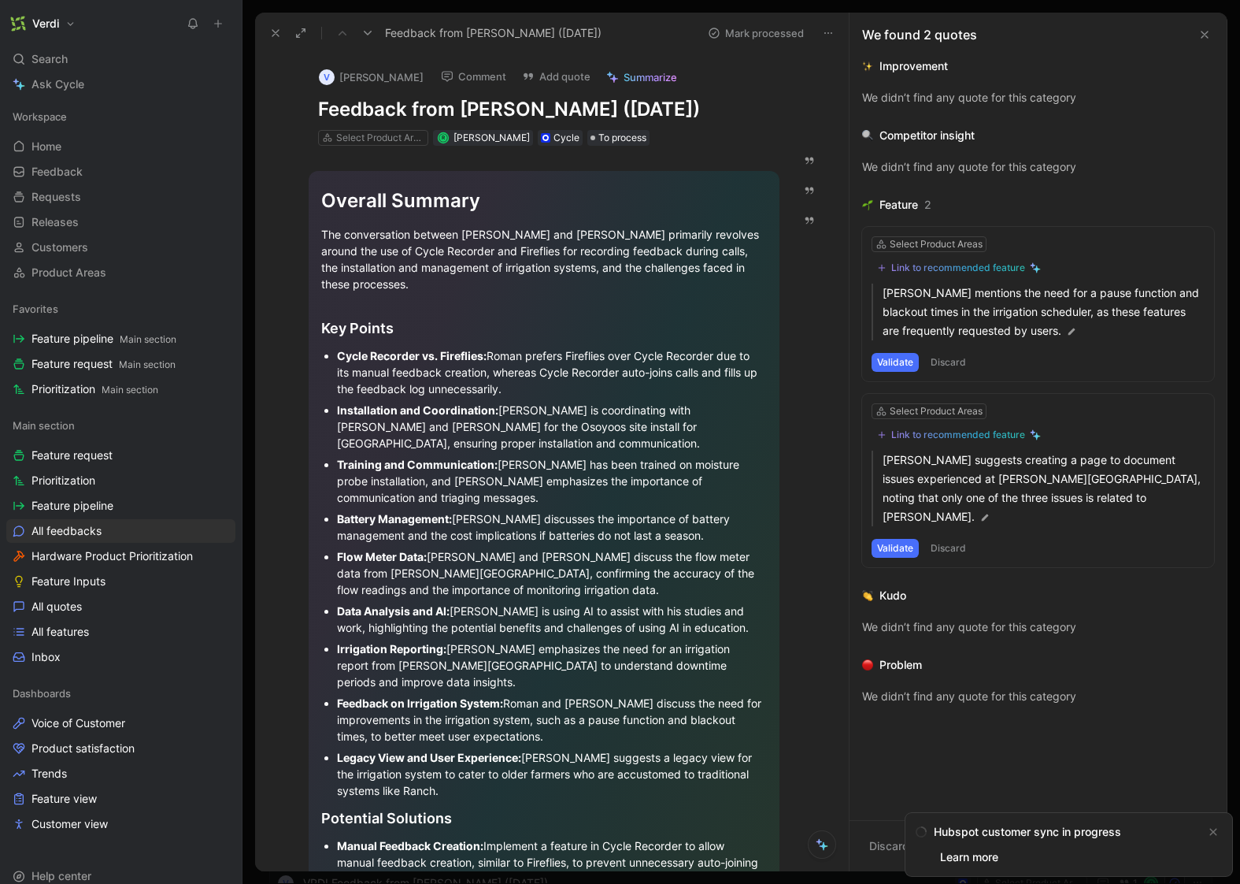
click at [953, 539] on button "Discard" at bounding box center [948, 548] width 46 height 19
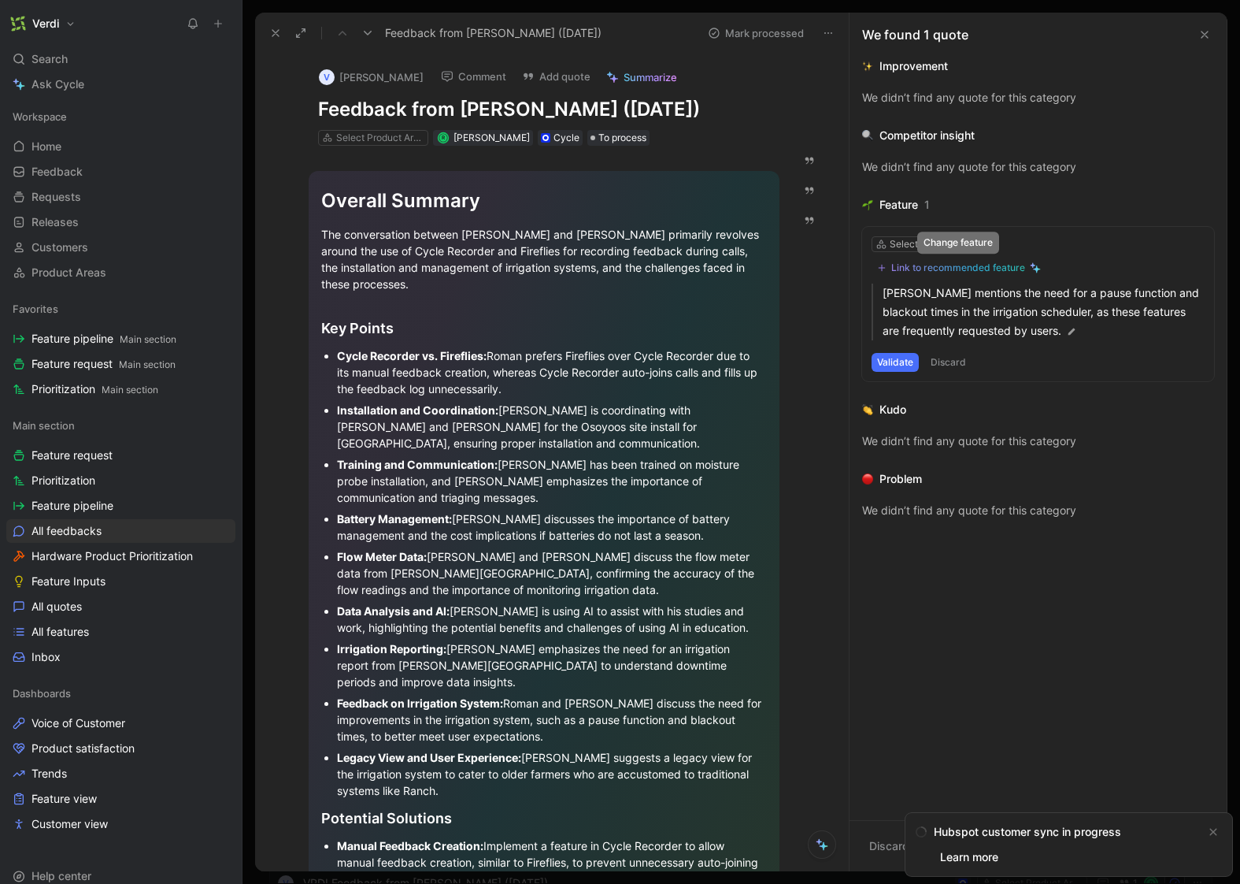
click at [998, 269] on div "Link to recommended feature" at bounding box center [958, 267] width 134 height 13
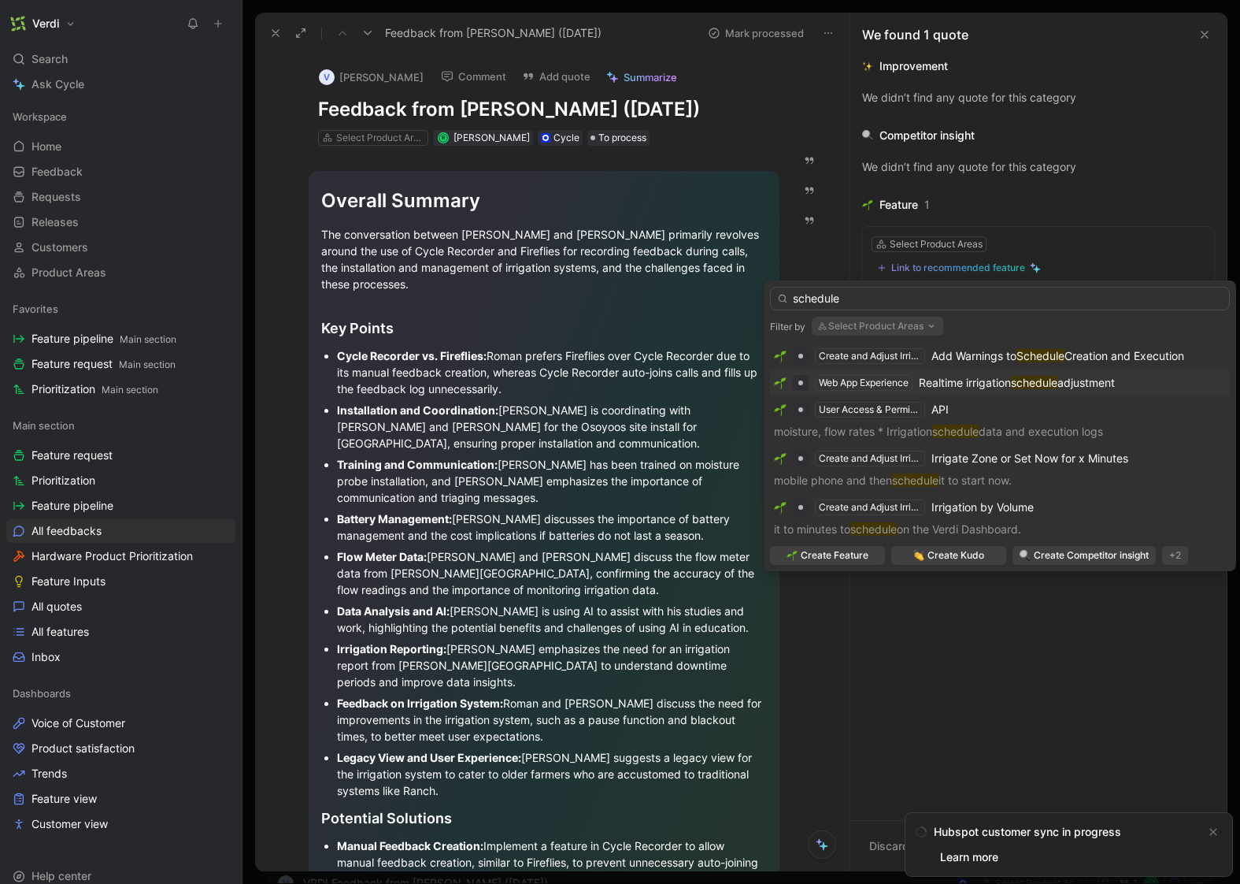
type input "schedule"
click at [1035, 381] on mark "schedule" at bounding box center [1034, 382] width 46 height 13
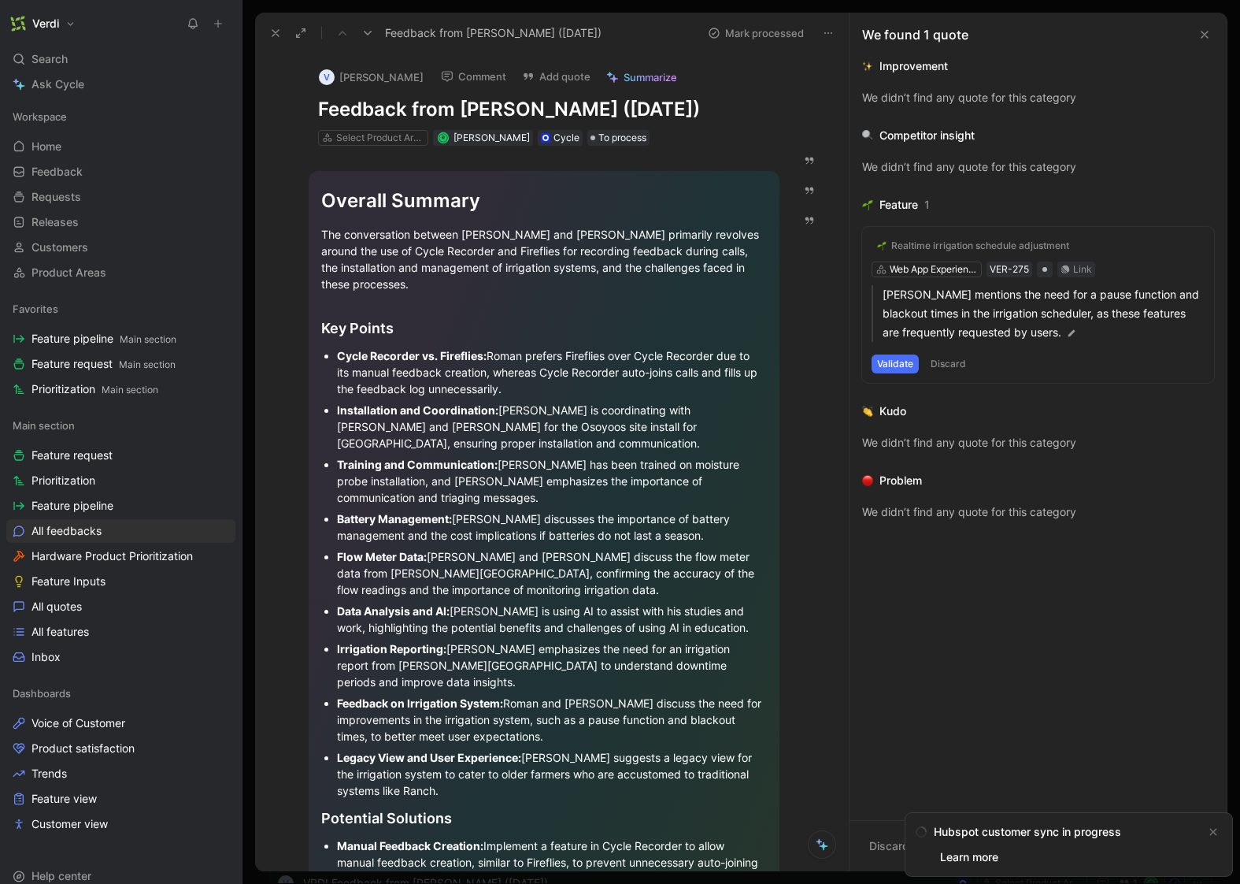
click at [906, 368] on button "Validate" at bounding box center [895, 363] width 47 height 19
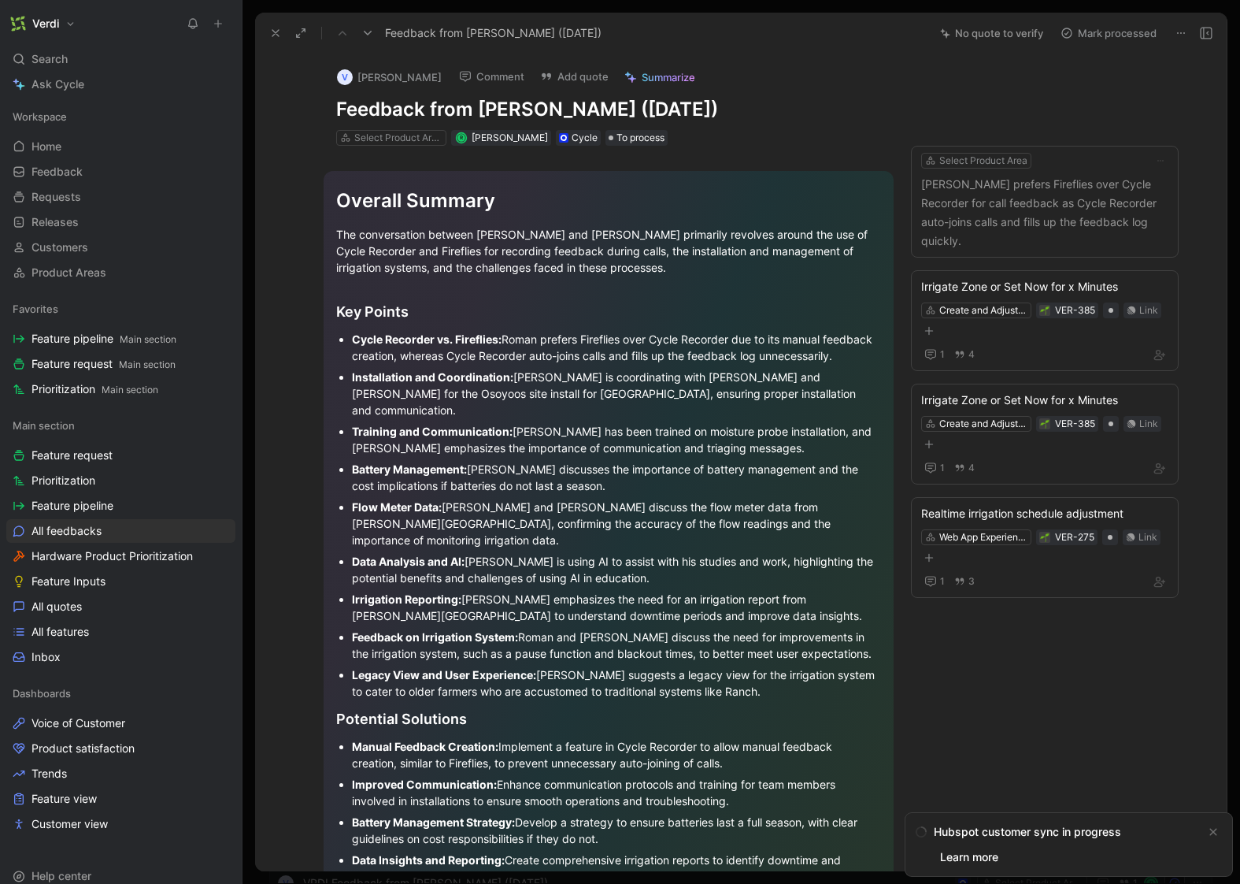
click at [277, 33] on icon at bounding box center [275, 33] width 13 height 13
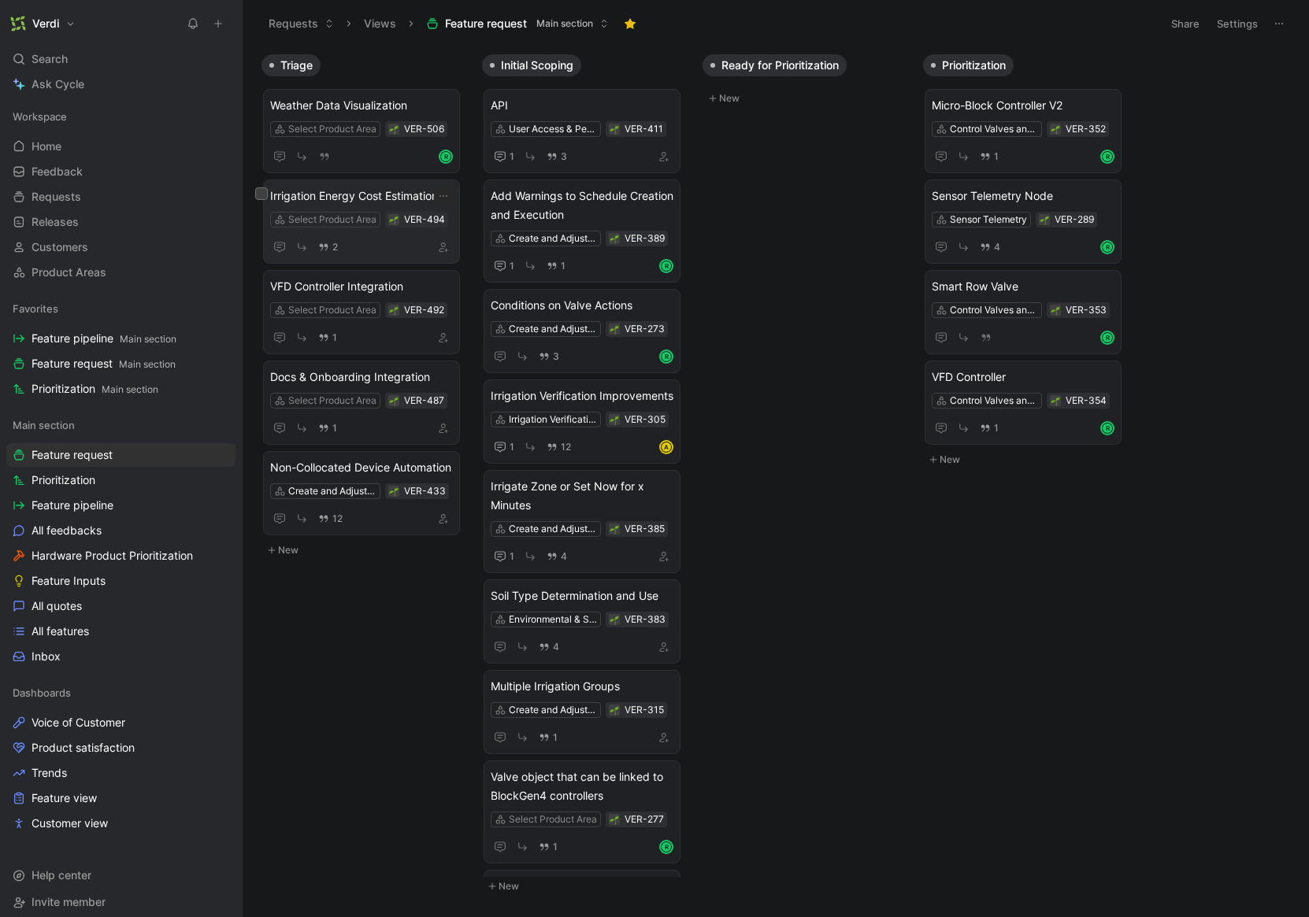
click at [383, 189] on span "Irrigation Energy Cost Estimation" at bounding box center [361, 196] width 183 height 19
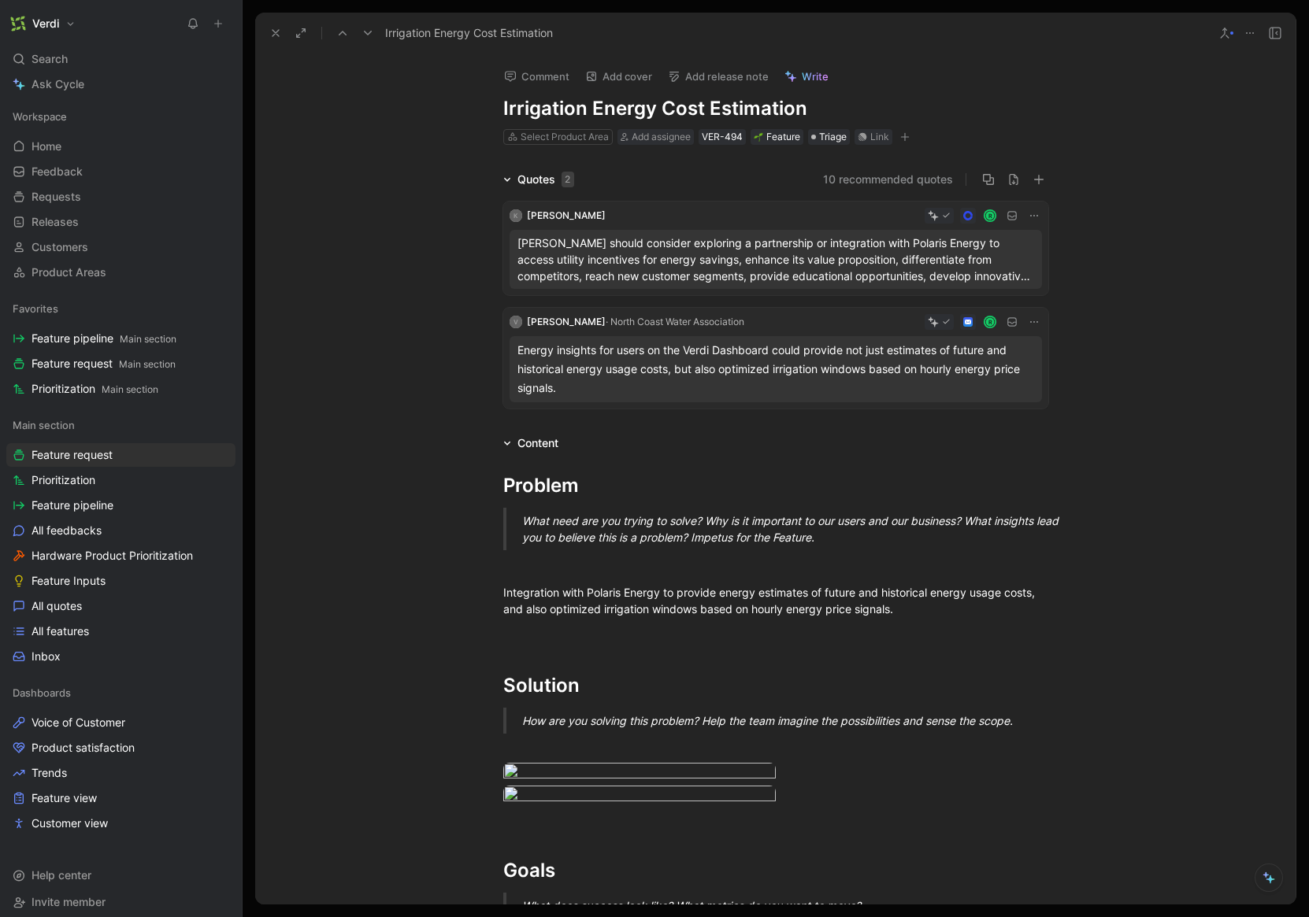
drag, startPoint x: 532, startPoint y: 110, endPoint x: 649, endPoint y: 114, distance: 117.4
click at [649, 114] on h1 "Irrigation Energy Cost Estimation" at bounding box center [775, 108] width 545 height 25
click at [545, 104] on h1 "Irrigation Energy Cost Estimation" at bounding box center [775, 108] width 545 height 25
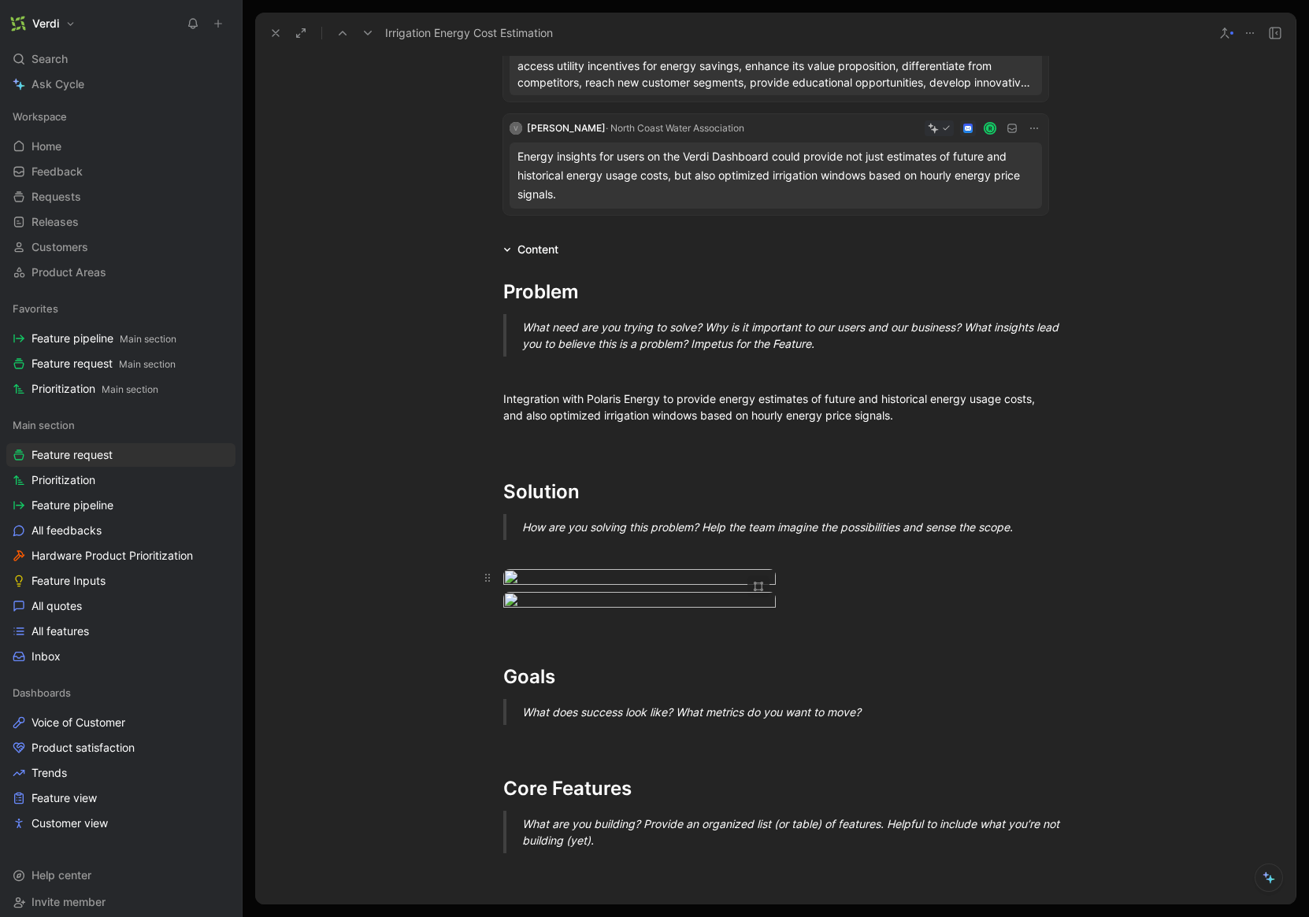
click at [688, 618] on body "Verdi Search ⌘ K Ask Cycle Workspace Home G then H Feedback G then F Requests G…" at bounding box center [654, 458] width 1309 height 917
click at [671, 748] on body "Verdi Search ⌘ K Ask Cycle Workspace Home G then H Feedback G then F Requests G…" at bounding box center [654, 458] width 1309 height 917
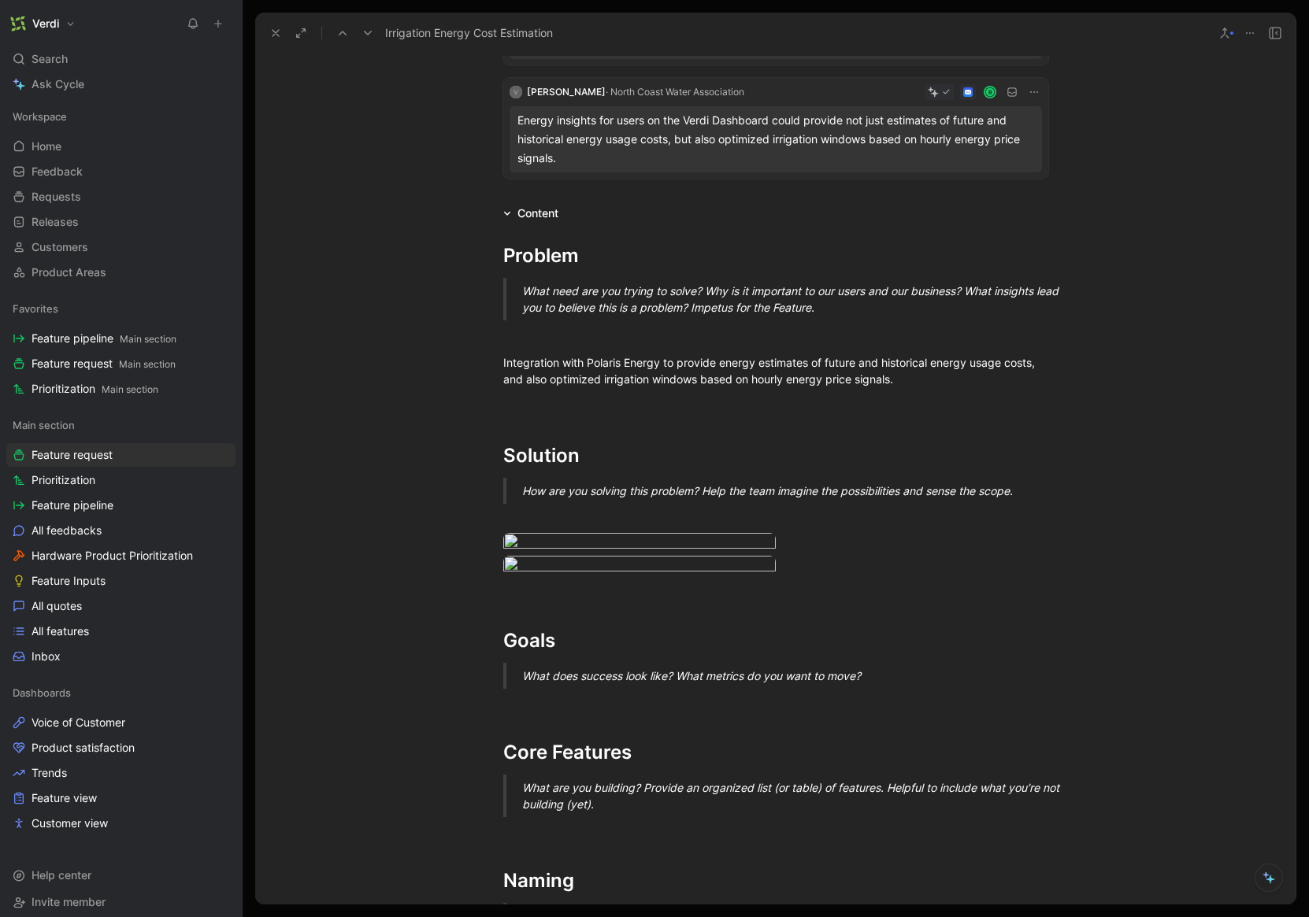
scroll to position [0, 0]
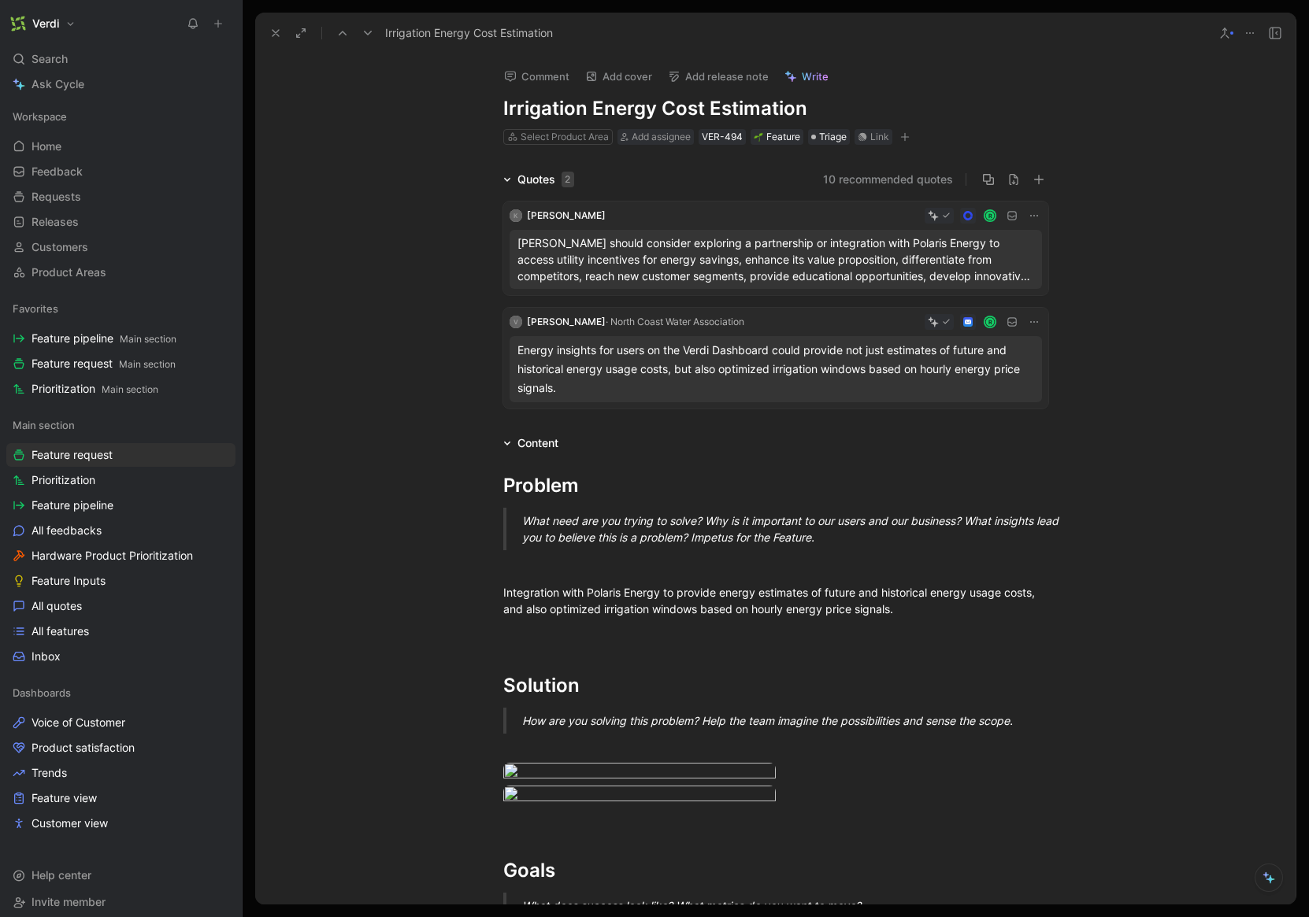
click at [272, 34] on icon at bounding box center [275, 33] width 13 height 13
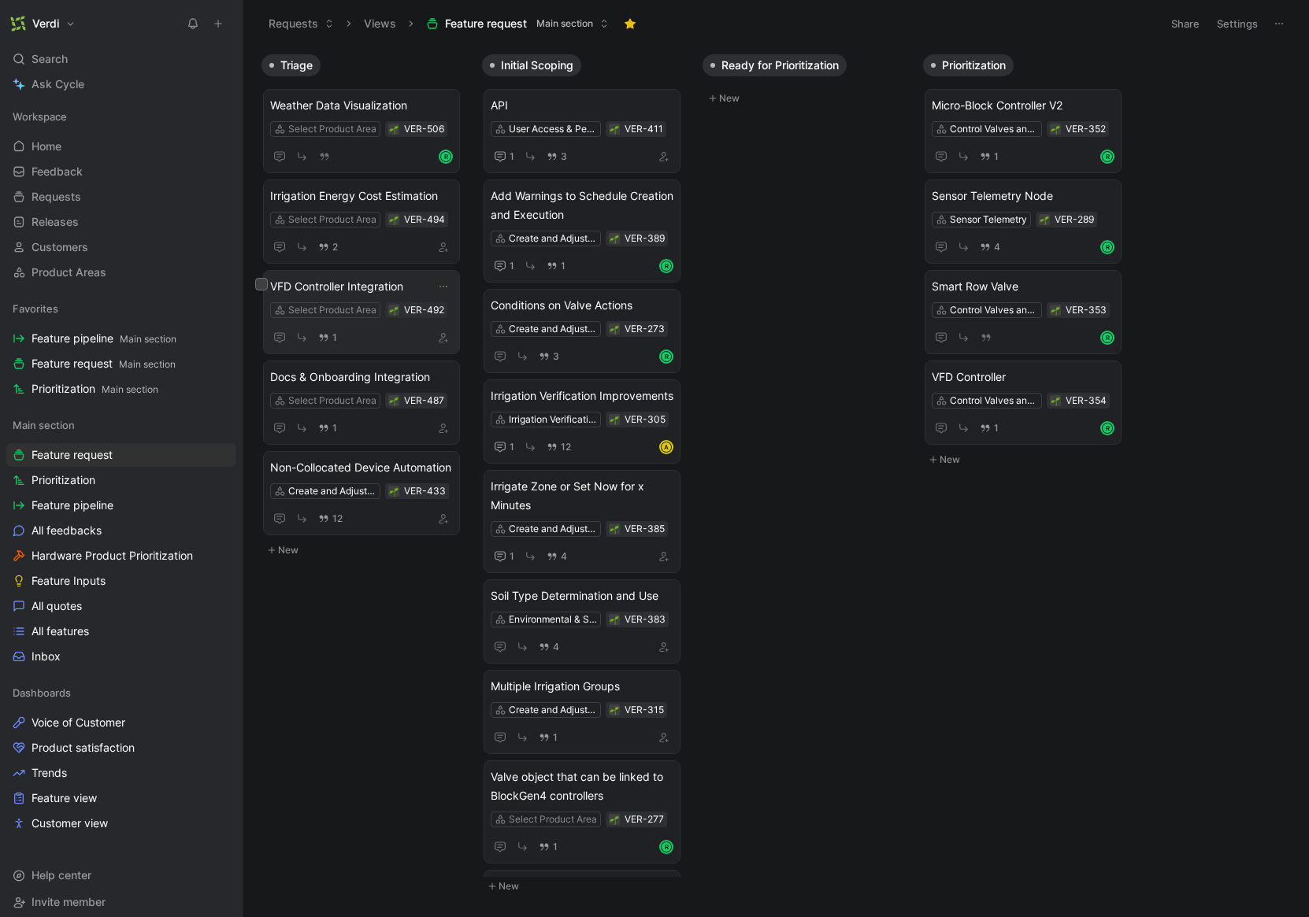
click at [379, 287] on span "VFD Controller Integration" at bounding box center [361, 286] width 183 height 19
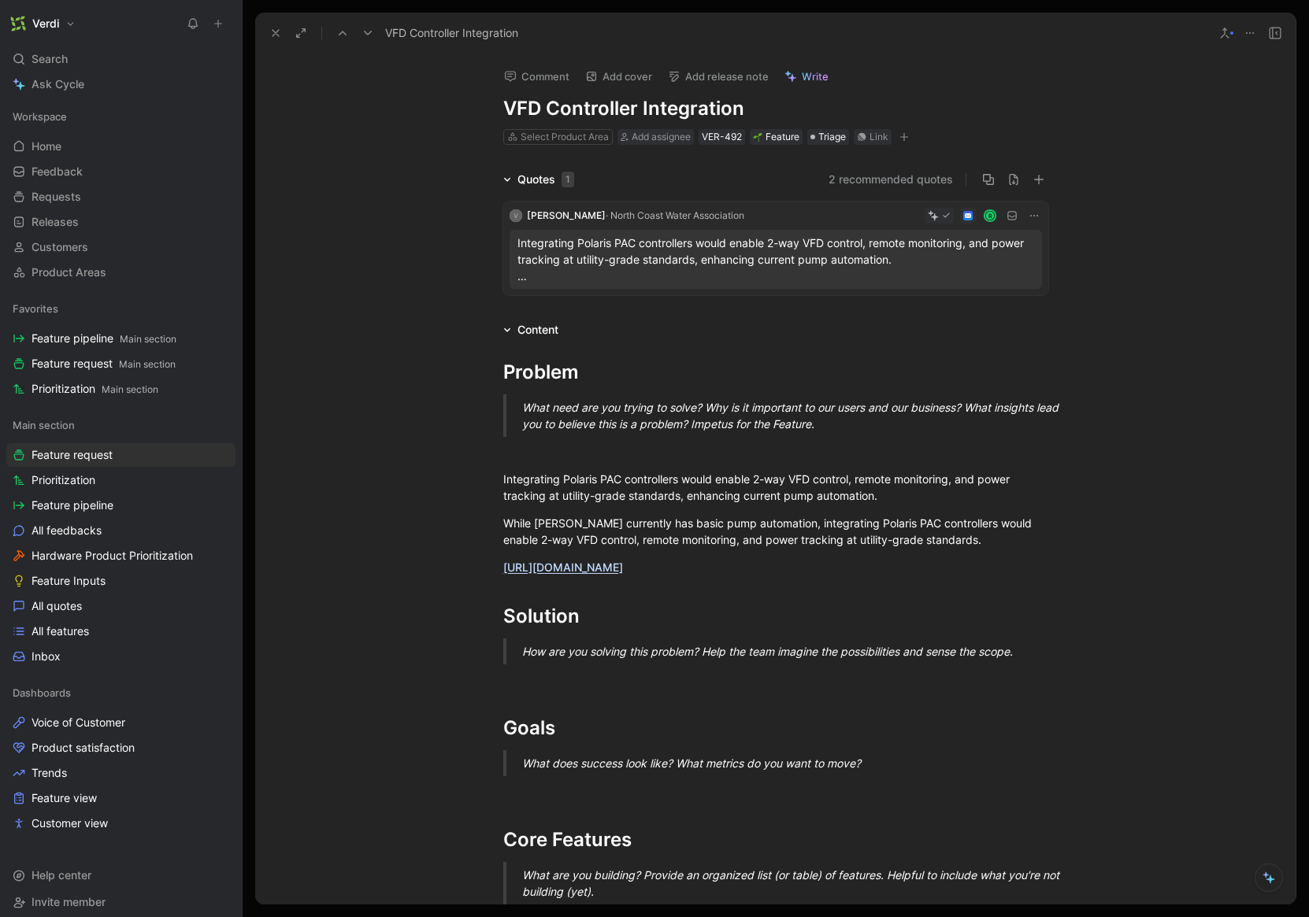
click at [272, 31] on use at bounding box center [275, 33] width 6 height 6
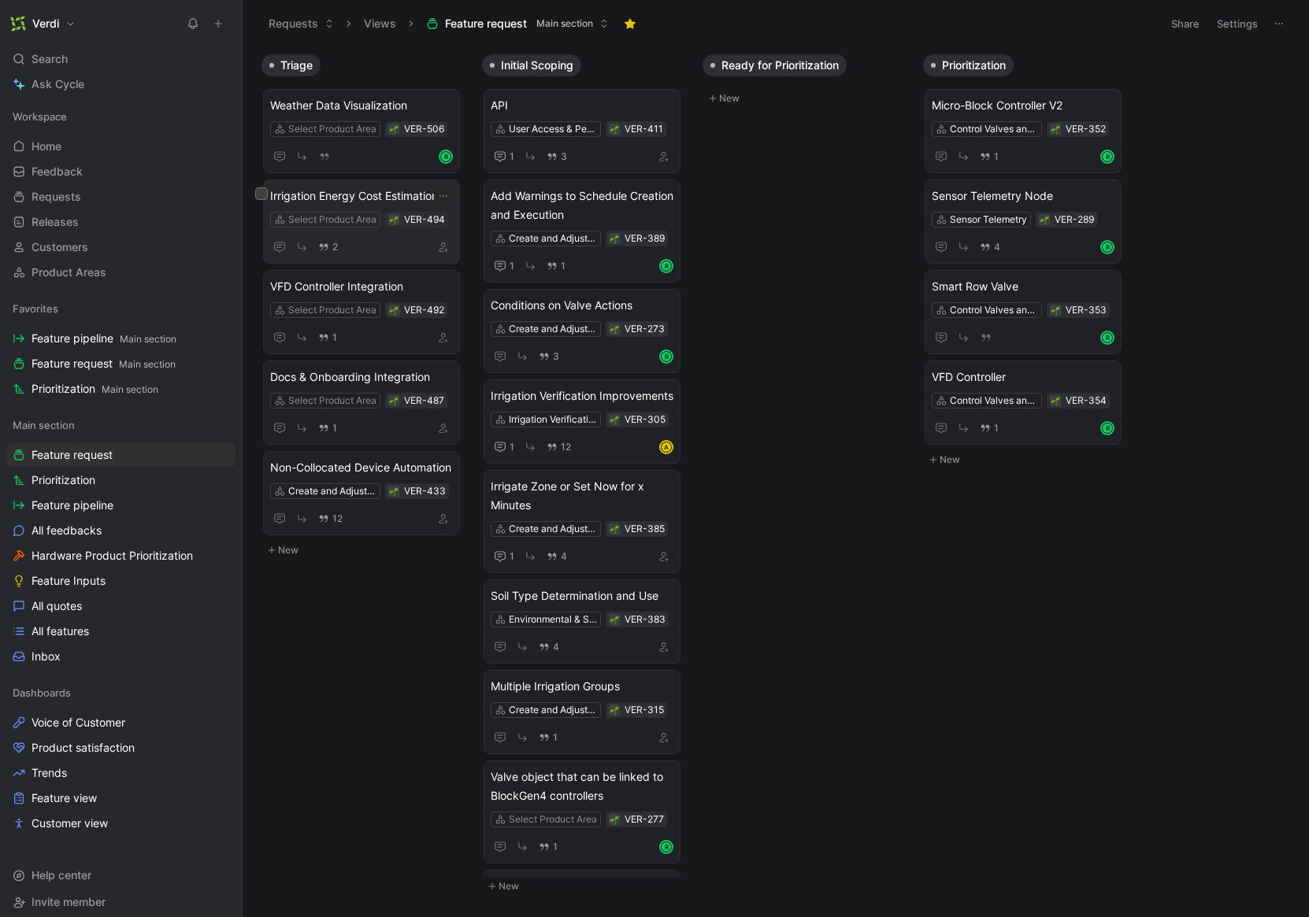
click at [395, 189] on span "Irrigation Energy Cost Estimation" at bounding box center [361, 196] width 183 height 19
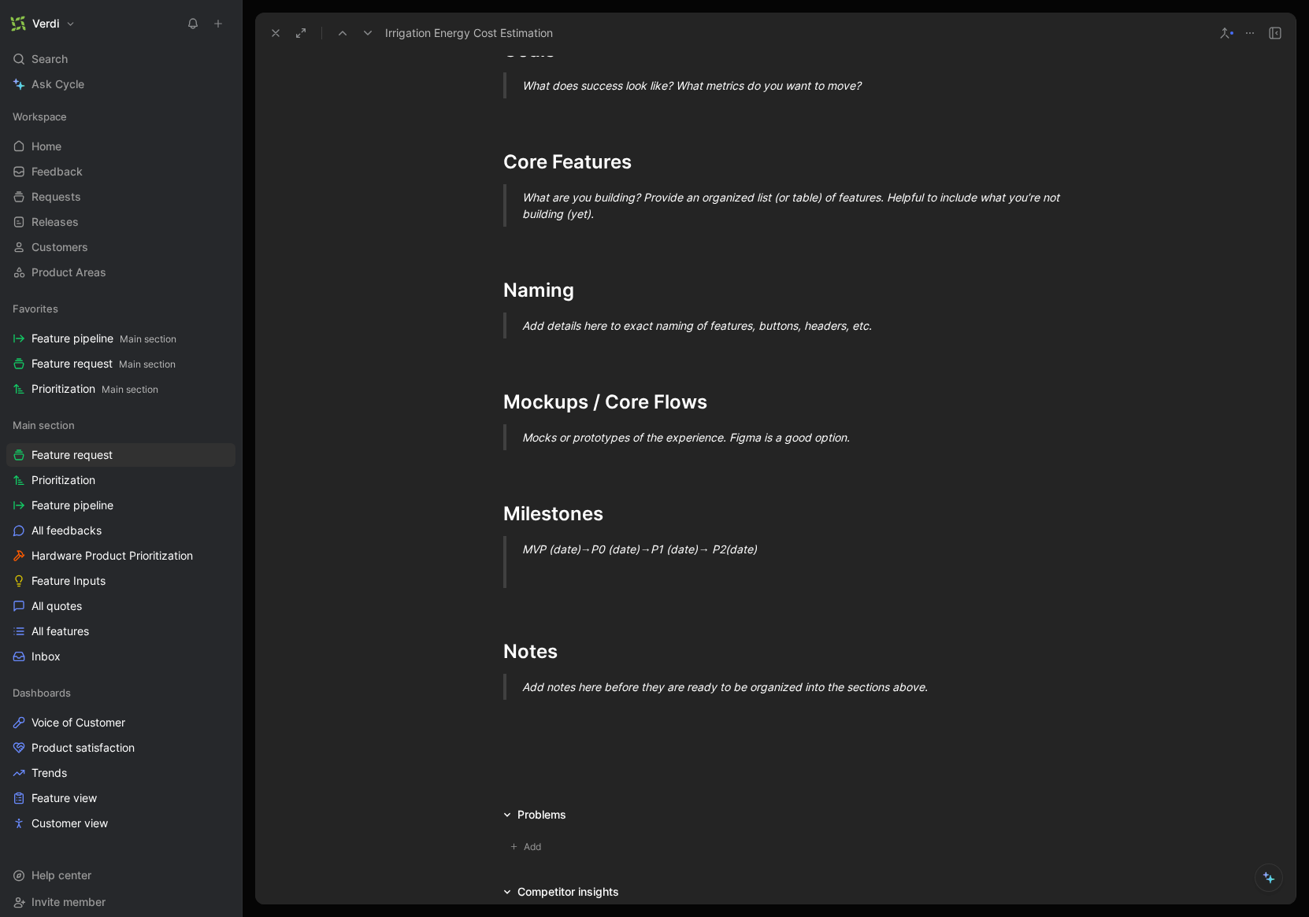
scroll to position [1407, 0]
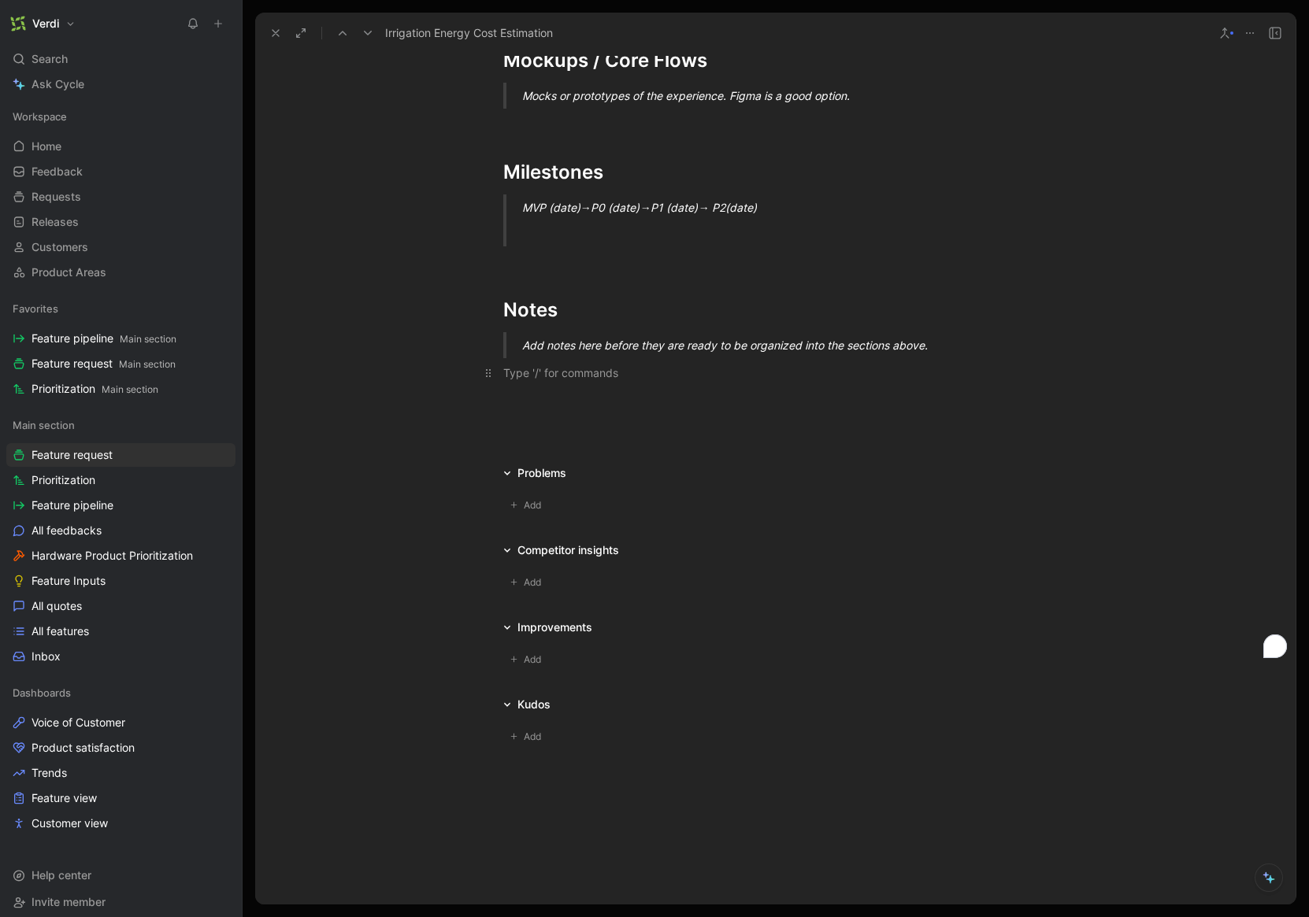
click at [562, 381] on p "To enrich screen reader interactions, please activate Accessibility in Grammarl…" at bounding box center [775, 373] width 605 height 26
click at [559, 383] on p "To enrich screen reader interactions, please activate Accessibility in Grammarl…" at bounding box center [775, 373] width 605 height 26
click at [558, 385] on p "To enrich screen reader interactions, please activate Accessibility in Grammarl…" at bounding box center [775, 373] width 605 height 26
click at [556, 390] on p "To enrich screen reader interactions, please activate Accessibility in Grammarl…" at bounding box center [775, 400] width 605 height 26
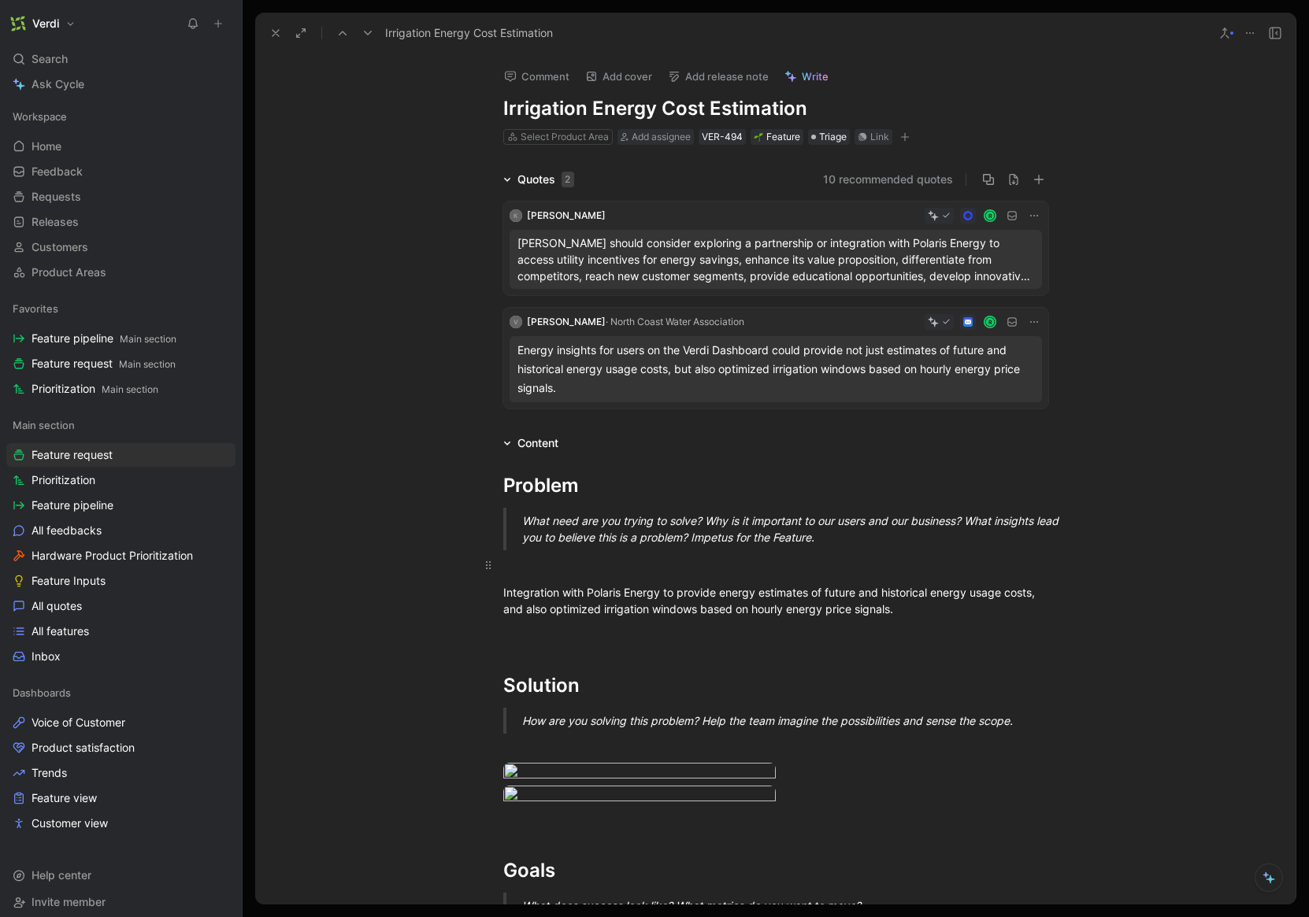
scroll to position [310, 0]
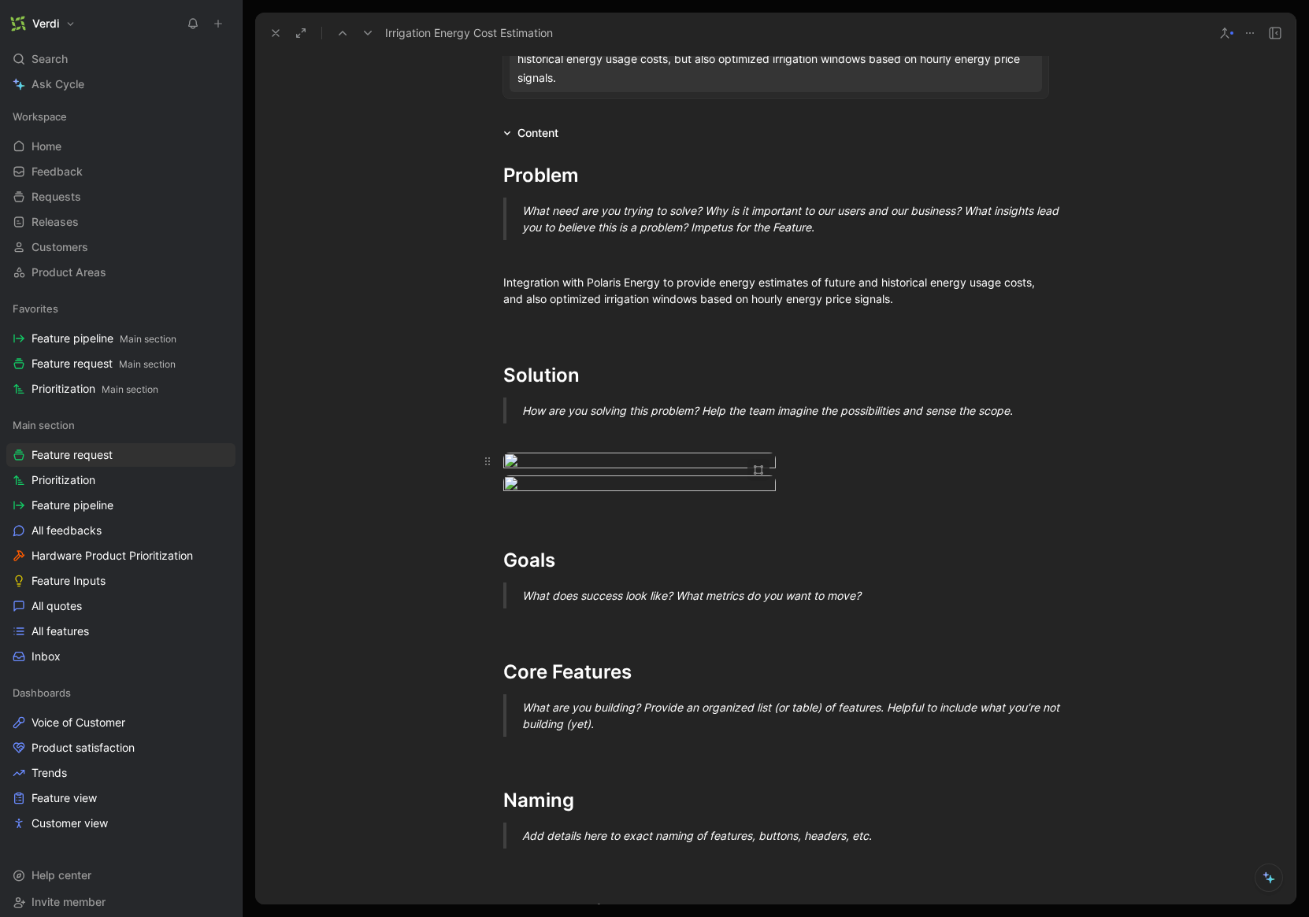
click at [606, 524] on body "Verdi Search ⌘ K Ask Cycle Workspace Home G then H Feedback G then F Requests G…" at bounding box center [654, 458] width 1309 height 917
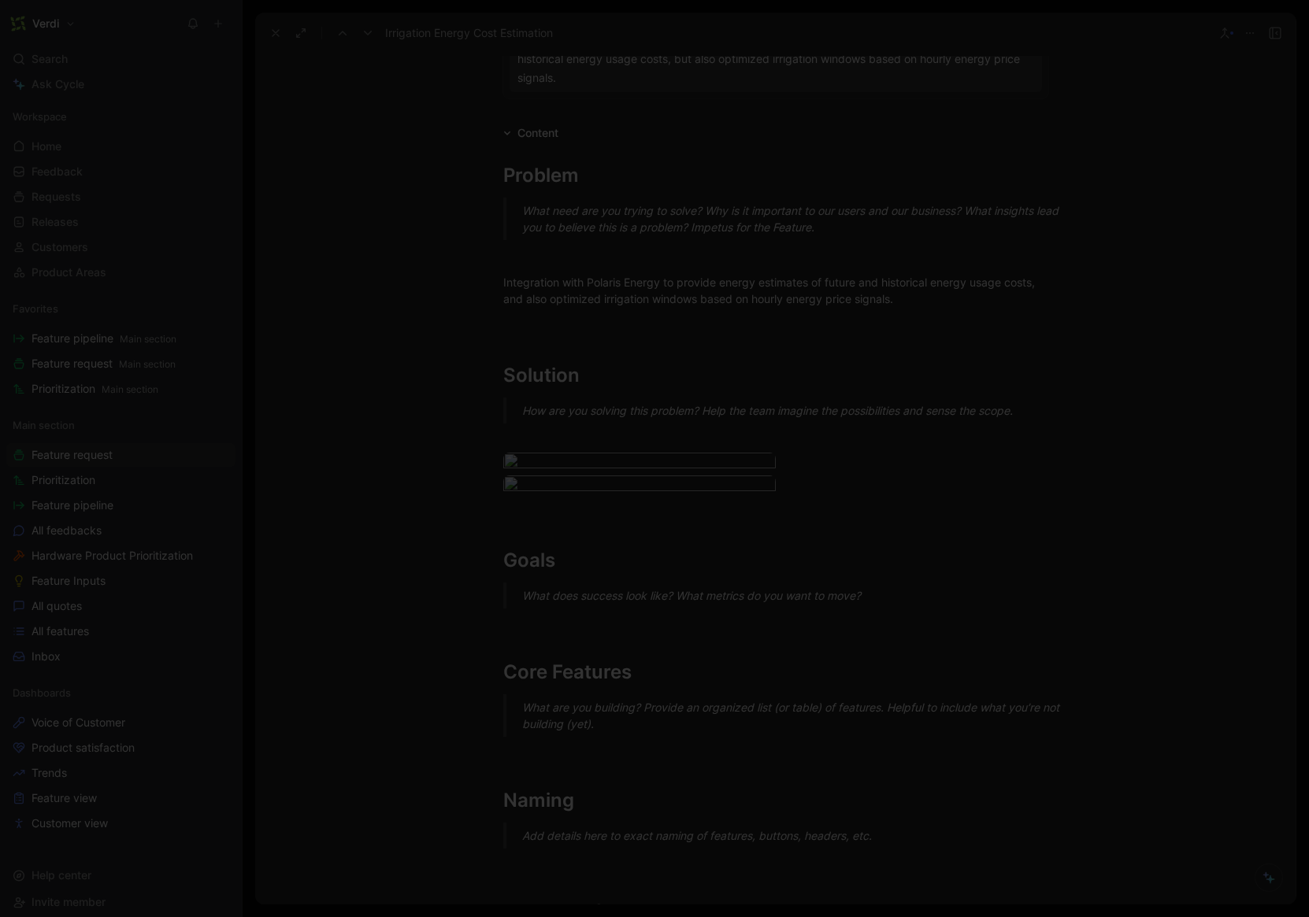
click at [1036, 917] on div at bounding box center [654, 917] width 1309 height 0
click at [722, 684] on body "Verdi Search ⌘ K Ask Cycle Workspace Home G then H Feedback G then F Requests G…" at bounding box center [654, 458] width 1309 height 917
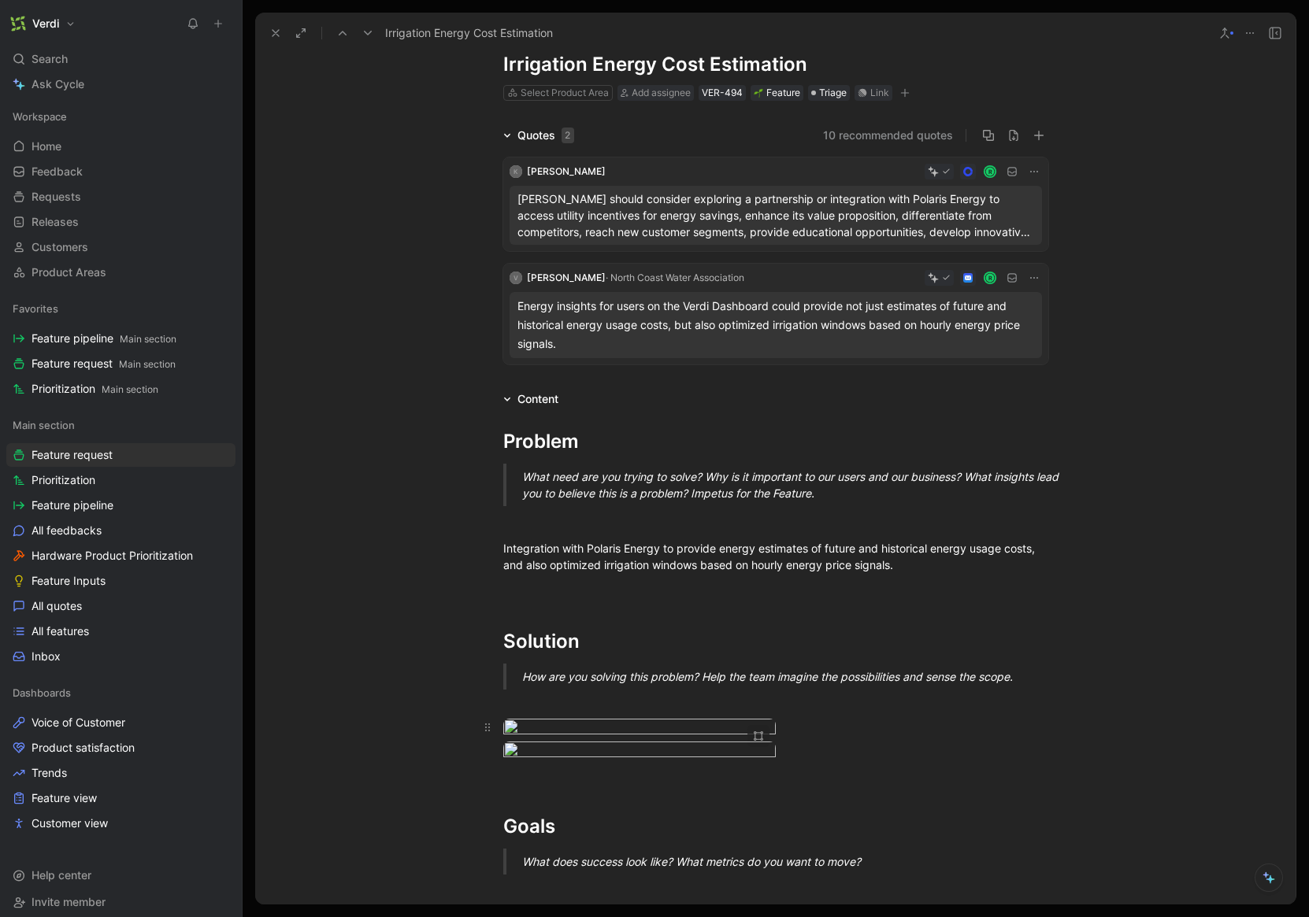
scroll to position [0, 0]
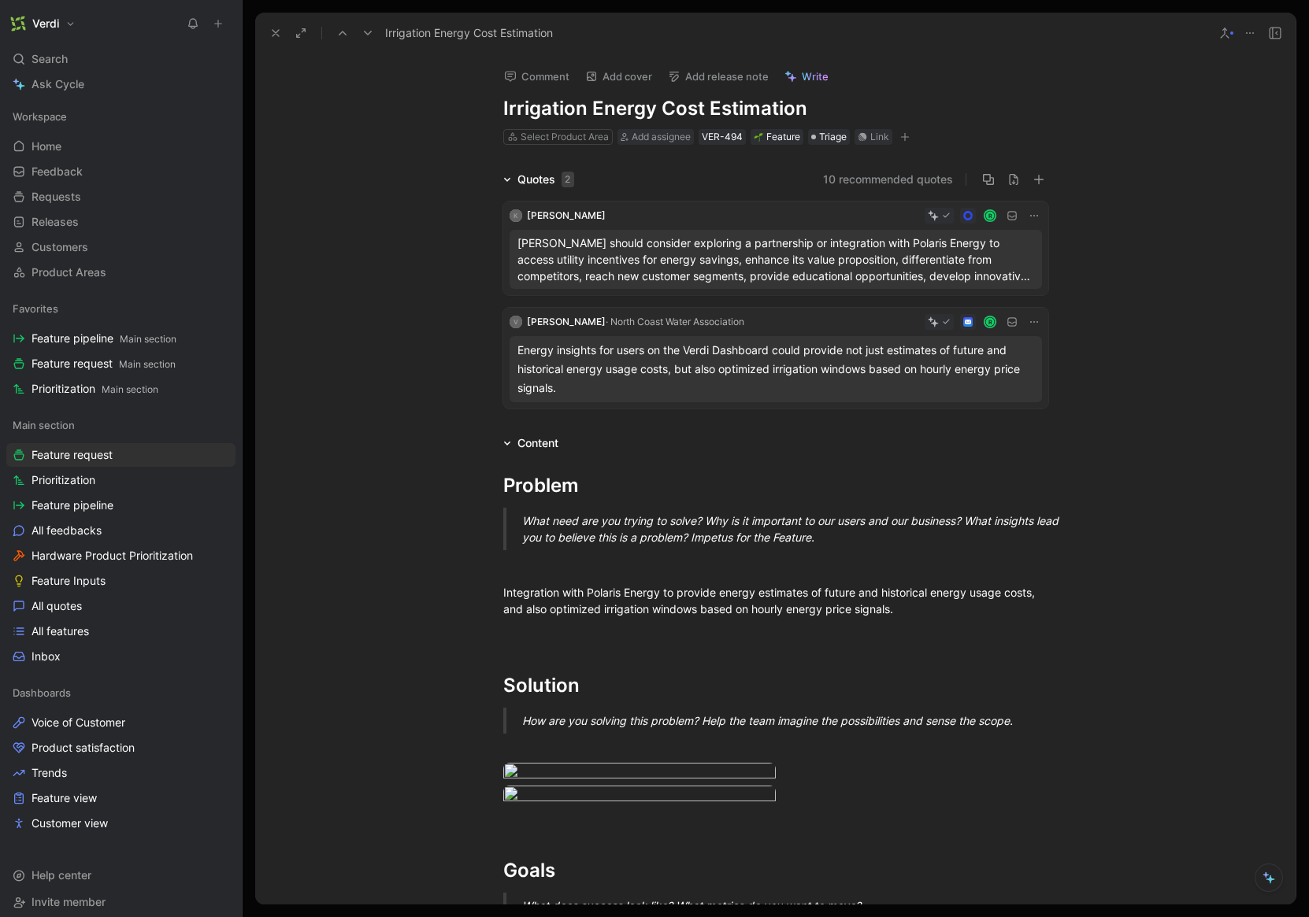
click at [567, 102] on h1 "Irrigation Energy Cost Estimation" at bounding box center [775, 108] width 545 height 25
click at [579, 106] on h1 "Irrigation Energy Cost Estimation" at bounding box center [775, 108] width 545 height 25
click at [814, 106] on h1 "Irrigation Energy Cost Estimation" at bounding box center [775, 108] width 545 height 25
click at [680, 560] on div "To enrich screen reader interactions, please activate Accessibility in Grammarl…" at bounding box center [775, 565] width 545 height 17
click at [275, 32] on use at bounding box center [275, 33] width 6 height 6
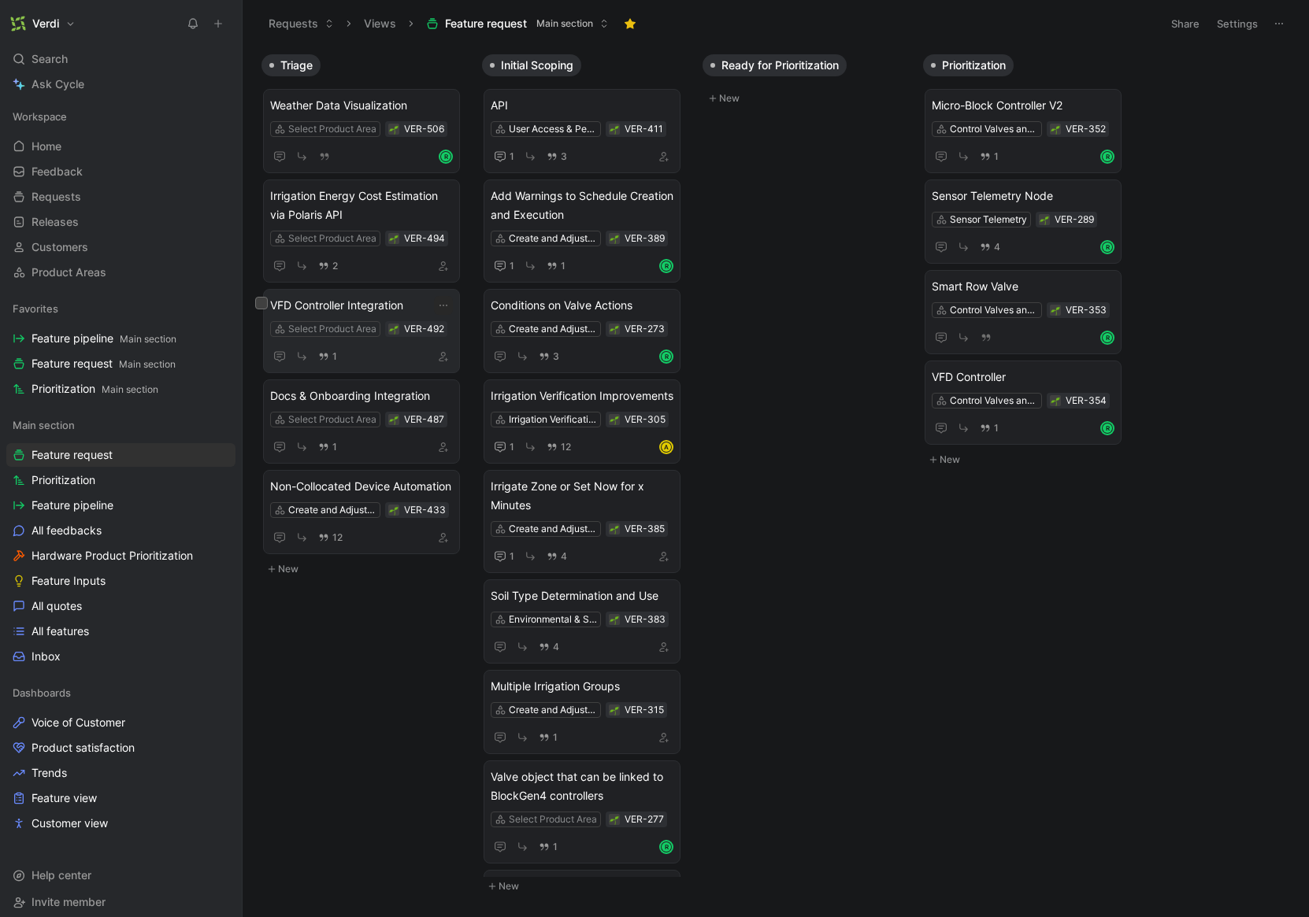
click at [395, 297] on span "VFD Controller Integration" at bounding box center [361, 305] width 183 height 19
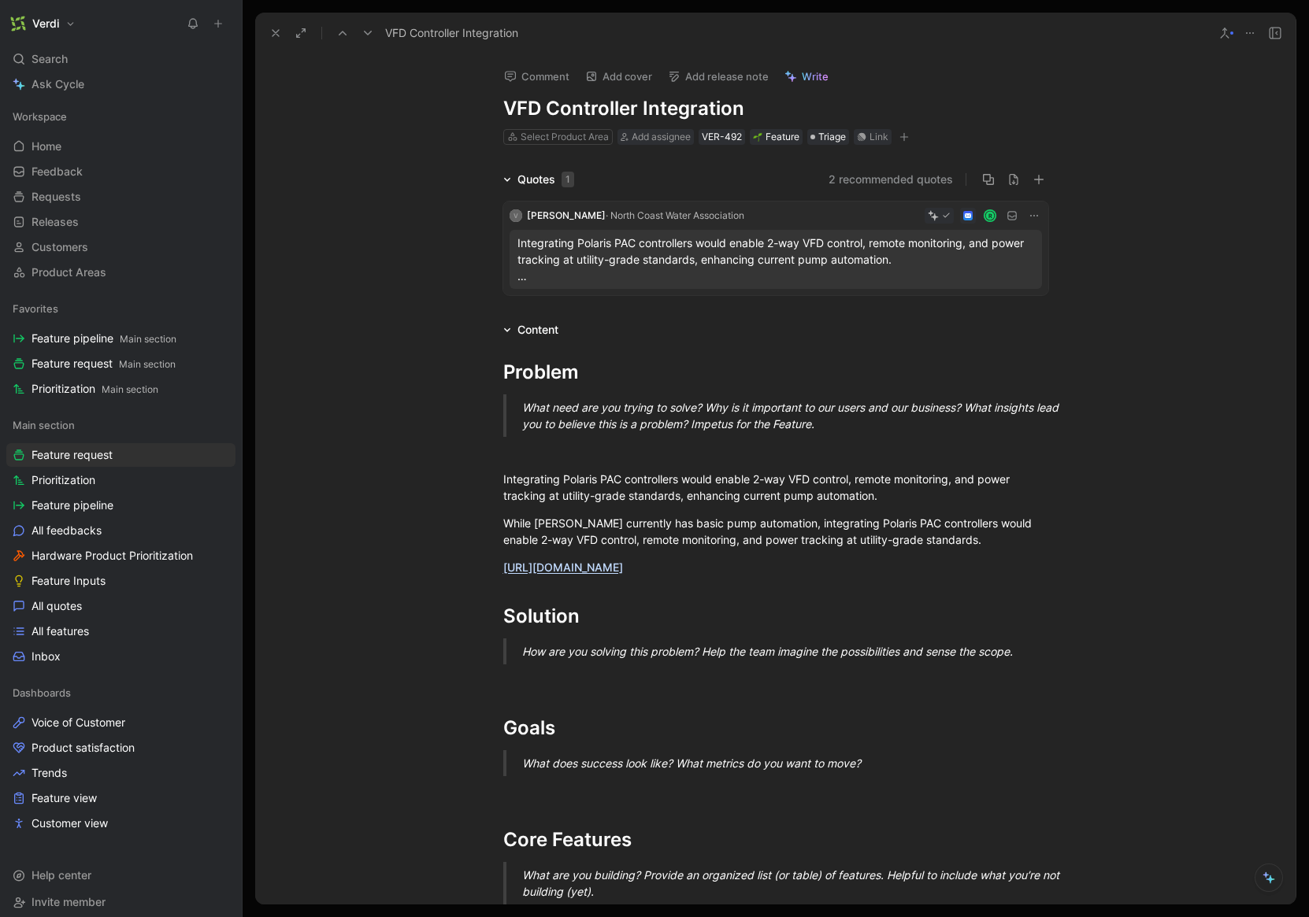
click at [515, 105] on h1 "VFD Controller Integration" at bounding box center [775, 108] width 545 height 25
click at [507, 109] on h1 "VFD Controller Integration" at bounding box center [775, 108] width 545 height 25
click at [563, 107] on h1 "VFD Controller Integration" at bounding box center [775, 108] width 545 height 25
click at [503, 109] on h1 "VFD Controller Integration" at bounding box center [775, 108] width 545 height 25
click at [695, 418] on div "What need are you trying to solve? Why is it important to our users and our bus…" at bounding box center [794, 415] width 545 height 33
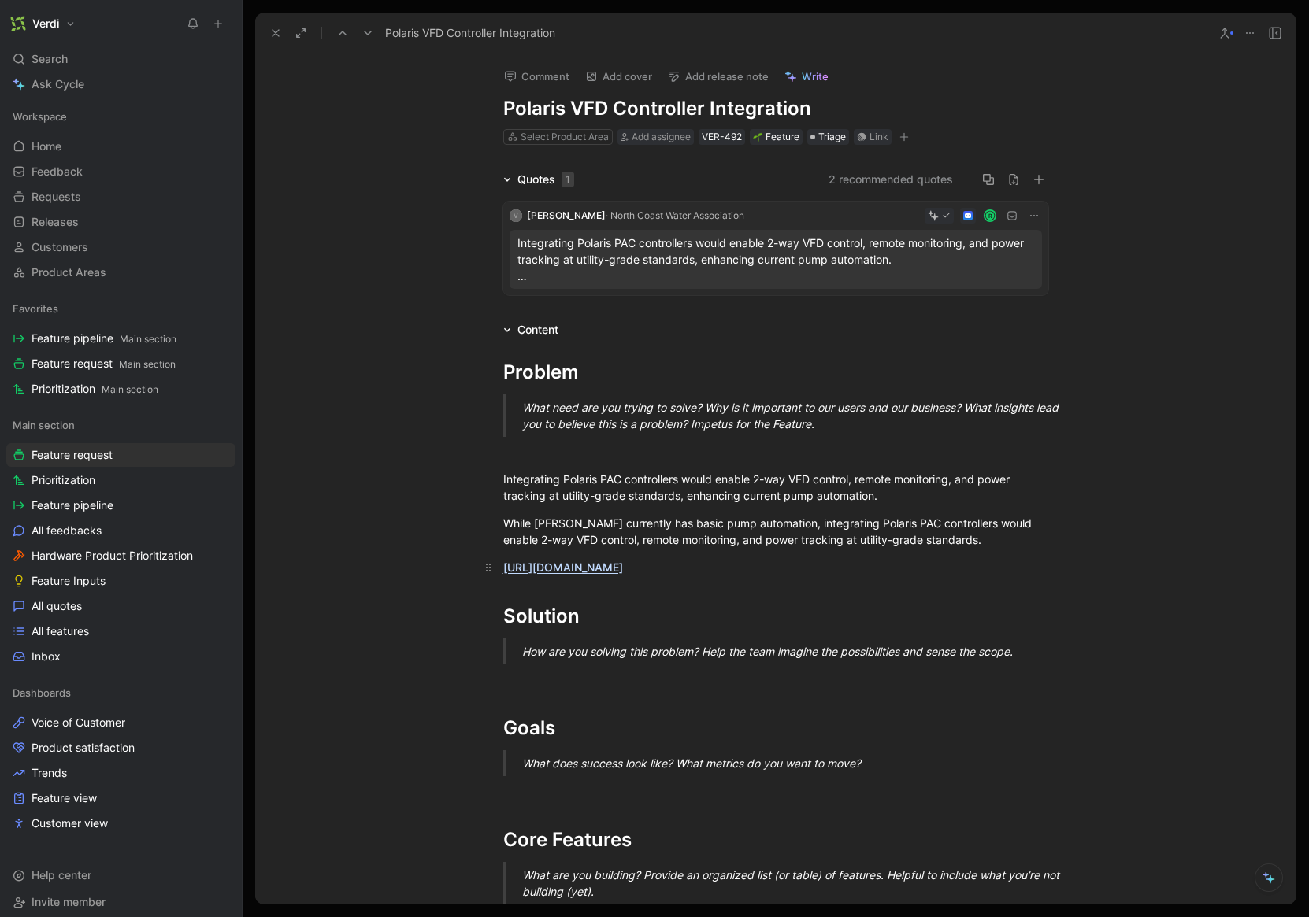
click at [623, 569] on link "[URL][DOMAIN_NAME]" at bounding box center [563, 567] width 120 height 13
click at [276, 31] on icon at bounding box center [275, 33] width 13 height 13
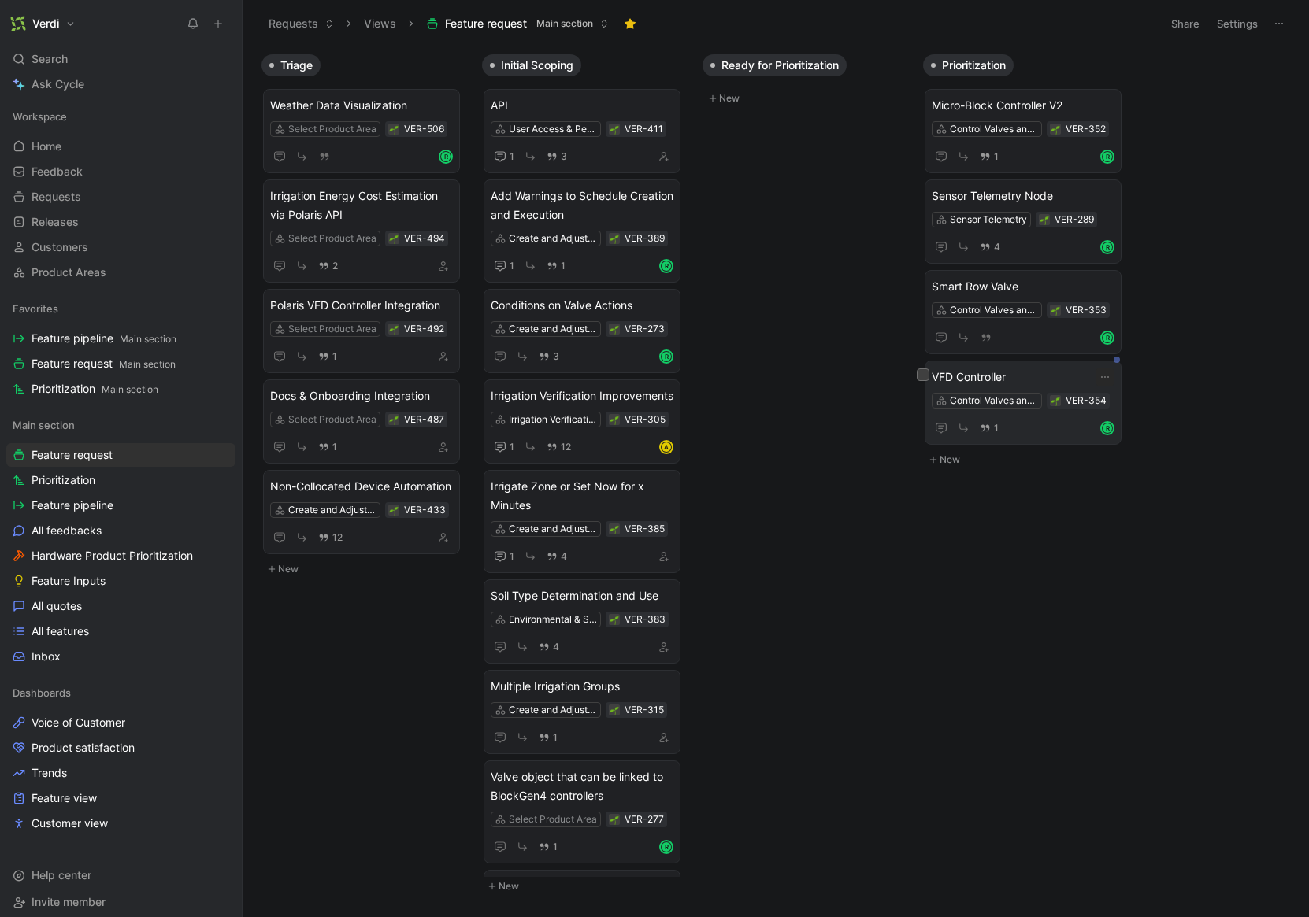
click at [1043, 388] on div "VFD Controller Control Valves and Pumps VER-354 1 R" at bounding box center [1023, 403] width 183 height 70
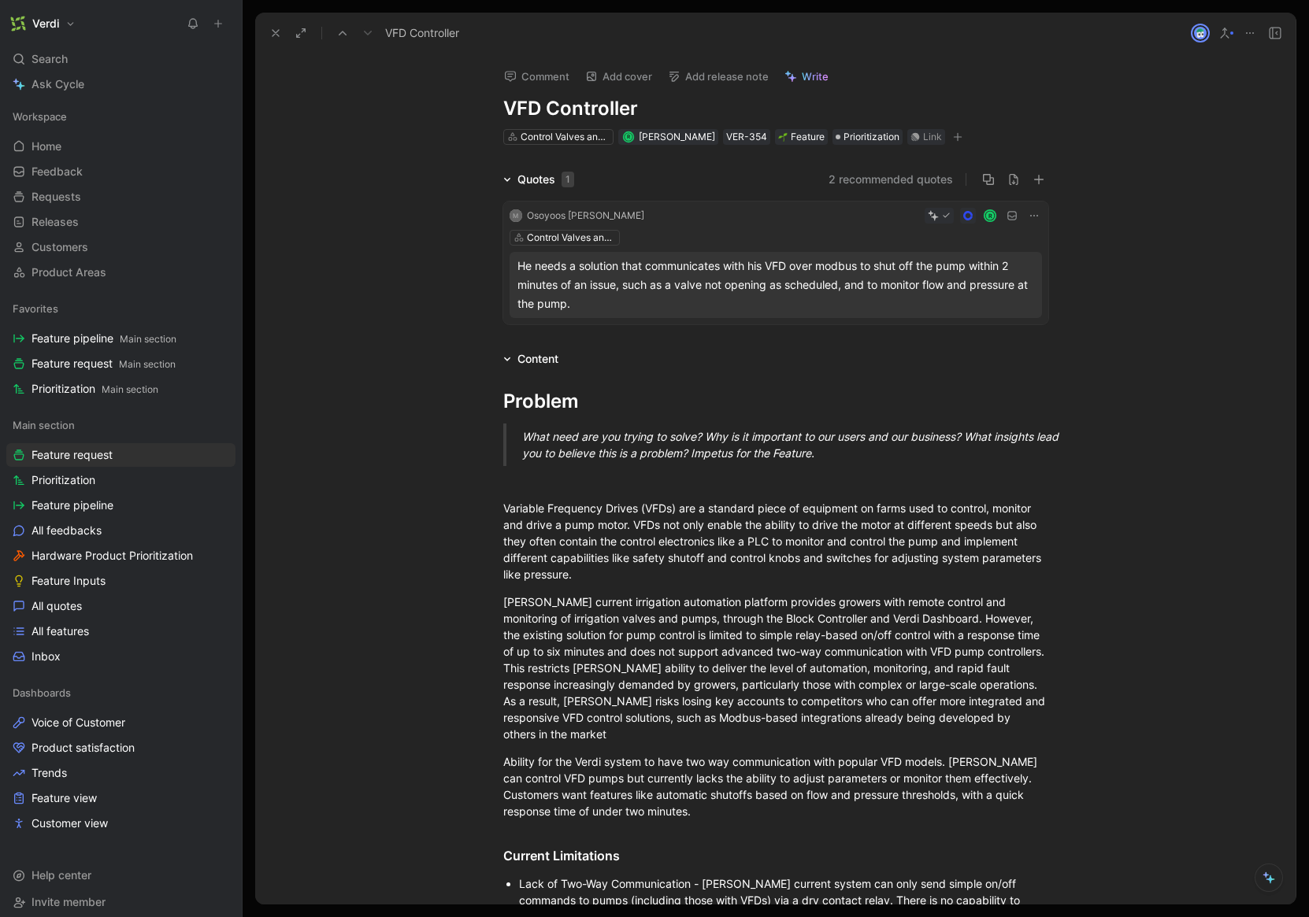
drag, startPoint x: 511, startPoint y: 106, endPoint x: 585, endPoint y: 107, distance: 74.0
click at [585, 107] on h1 "VFD Controller" at bounding box center [775, 108] width 545 height 25
click at [639, 112] on h1 "VFD Controller" at bounding box center [775, 108] width 545 height 25
click at [535, 106] on h1 "VFD Controller" at bounding box center [775, 108] width 545 height 25
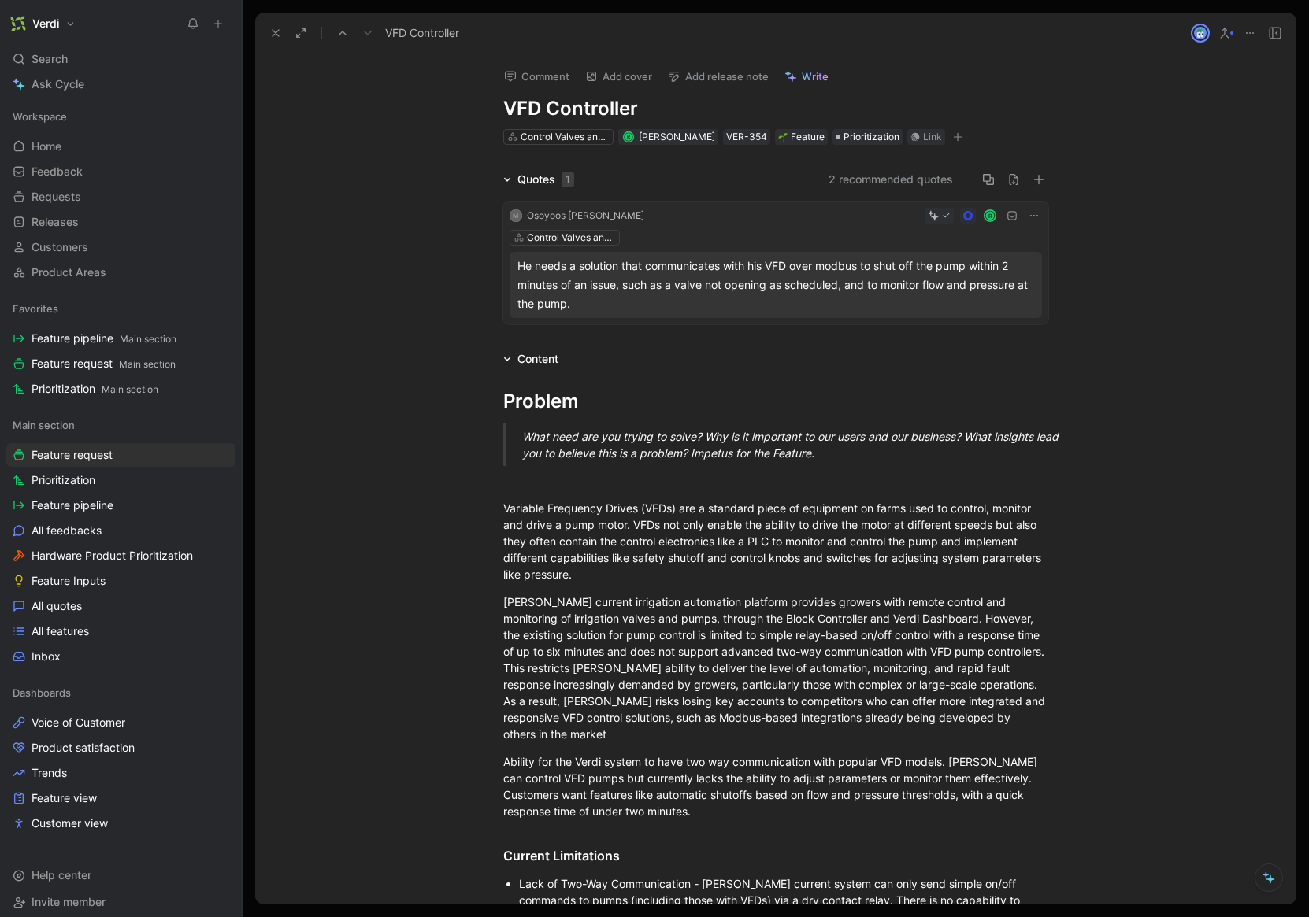
click at [272, 31] on icon at bounding box center [275, 33] width 13 height 13
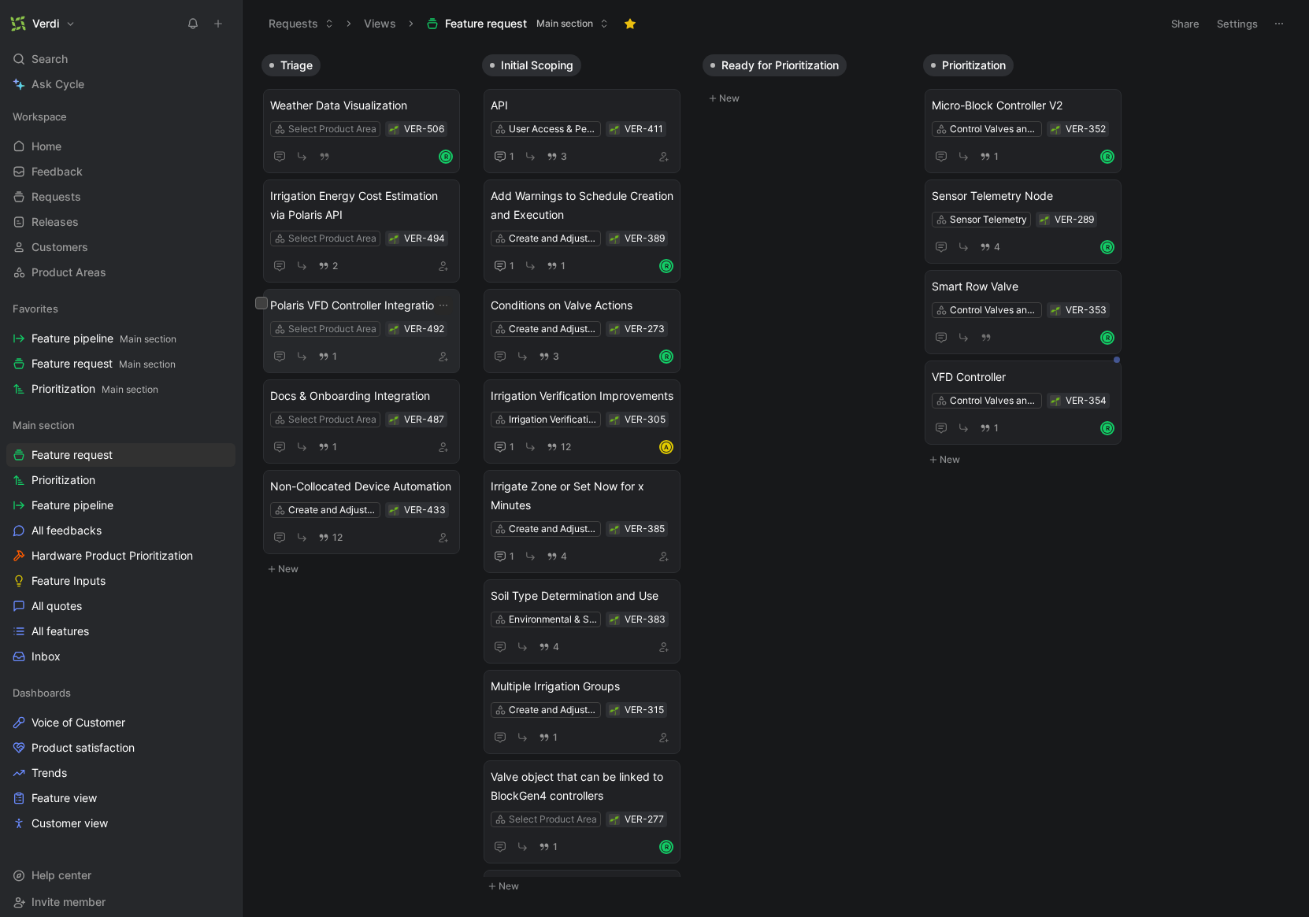
click at [358, 302] on span "Polaris VFD Controller Integration" at bounding box center [361, 305] width 183 height 19
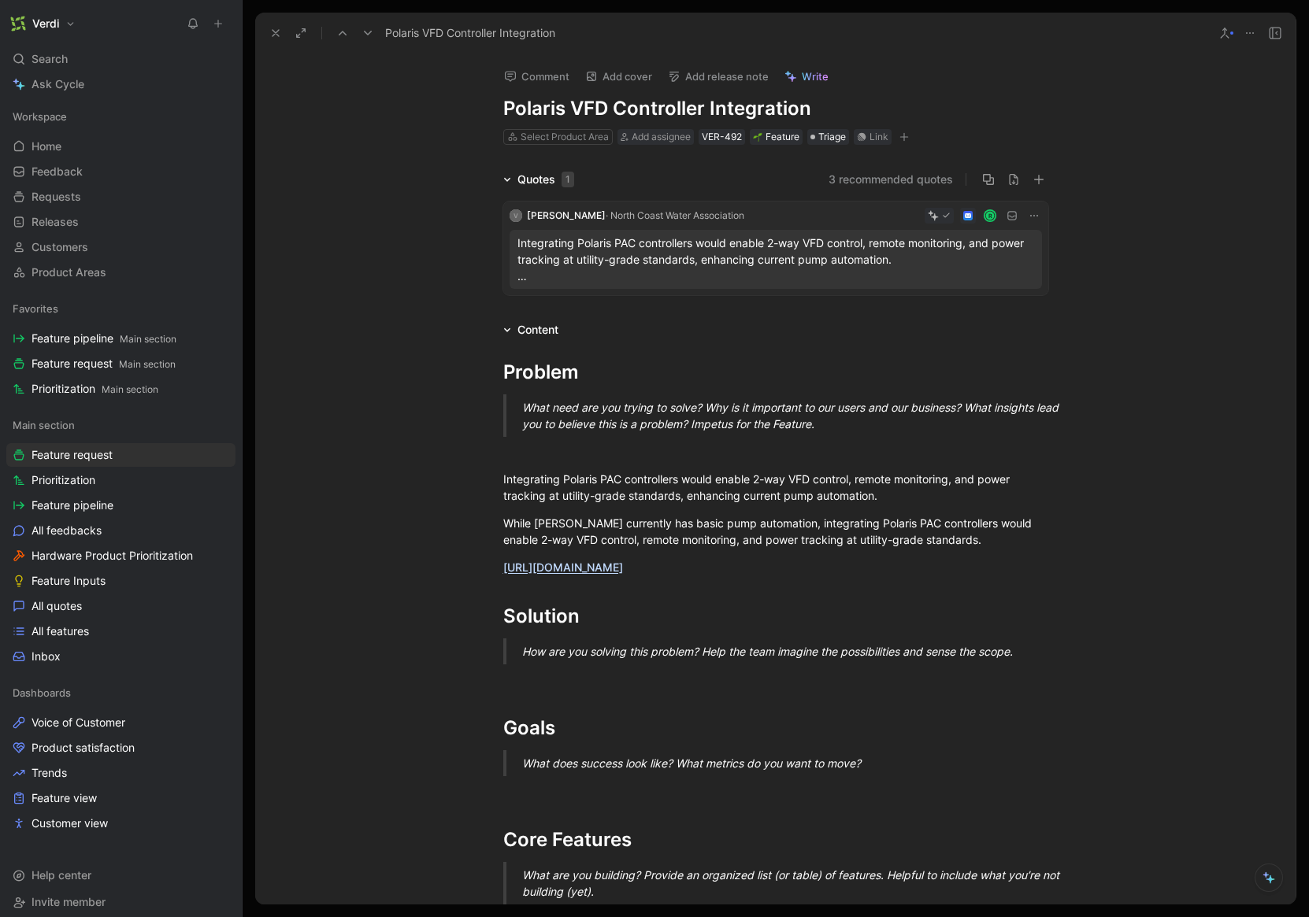
click at [569, 109] on h1 "Polaris VFD Controller Integration" at bounding box center [775, 108] width 545 height 25
drag, startPoint x: 539, startPoint y: 113, endPoint x: 569, endPoint y: 112, distance: 29.9
click at [569, 112] on h1 "Polaris VFD Controller Integration" at bounding box center [775, 108] width 545 height 25
click at [584, 114] on h1 "Polaris VFD Controller Integration" at bounding box center [775, 108] width 545 height 25
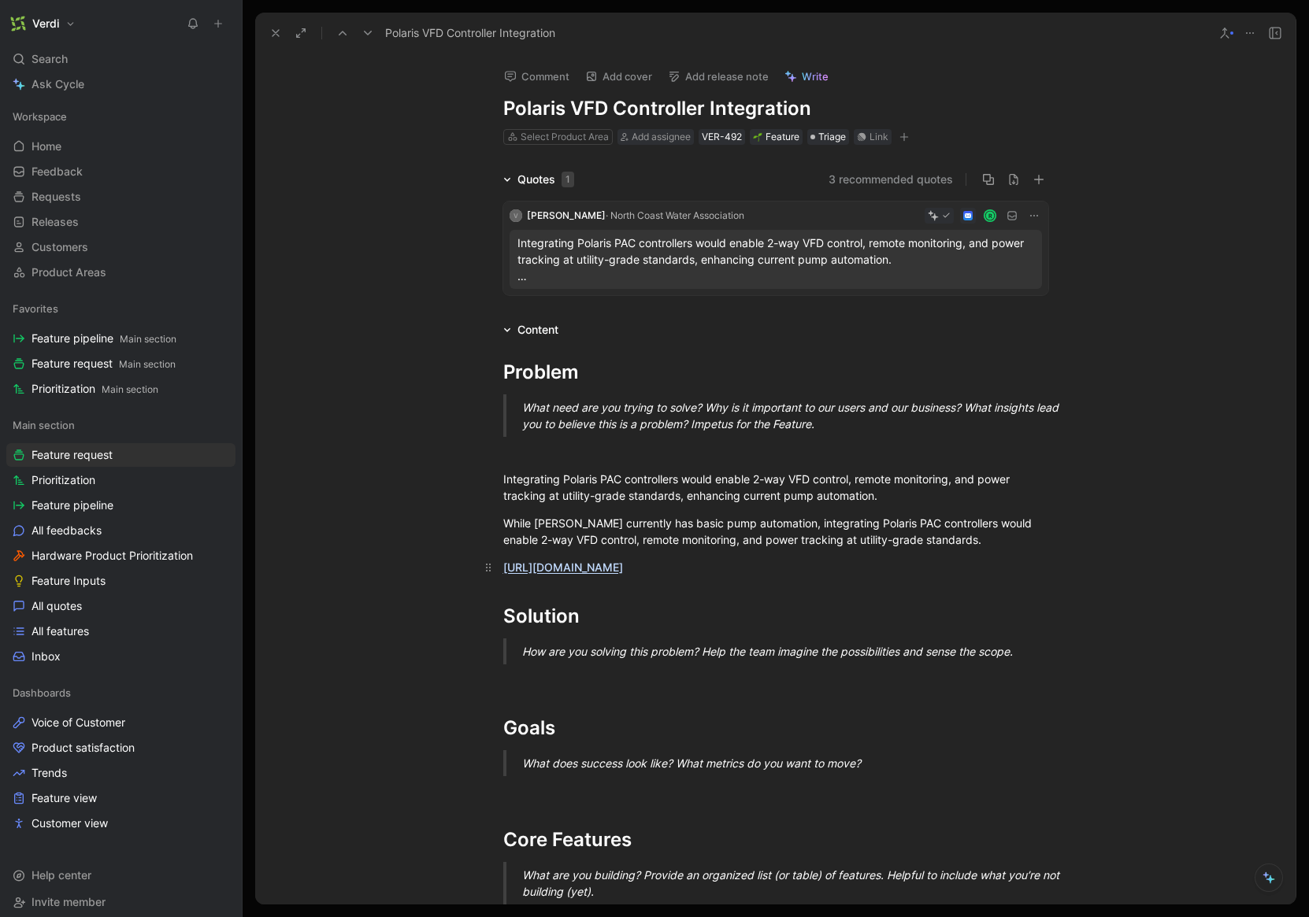
click at [602, 563] on link "[URL][DOMAIN_NAME]" at bounding box center [563, 567] width 120 height 13
click at [590, 110] on h1 "Polaris VFD Controller Integration" at bounding box center [775, 108] width 545 height 25
click at [281, 33] on icon at bounding box center [275, 33] width 13 height 13
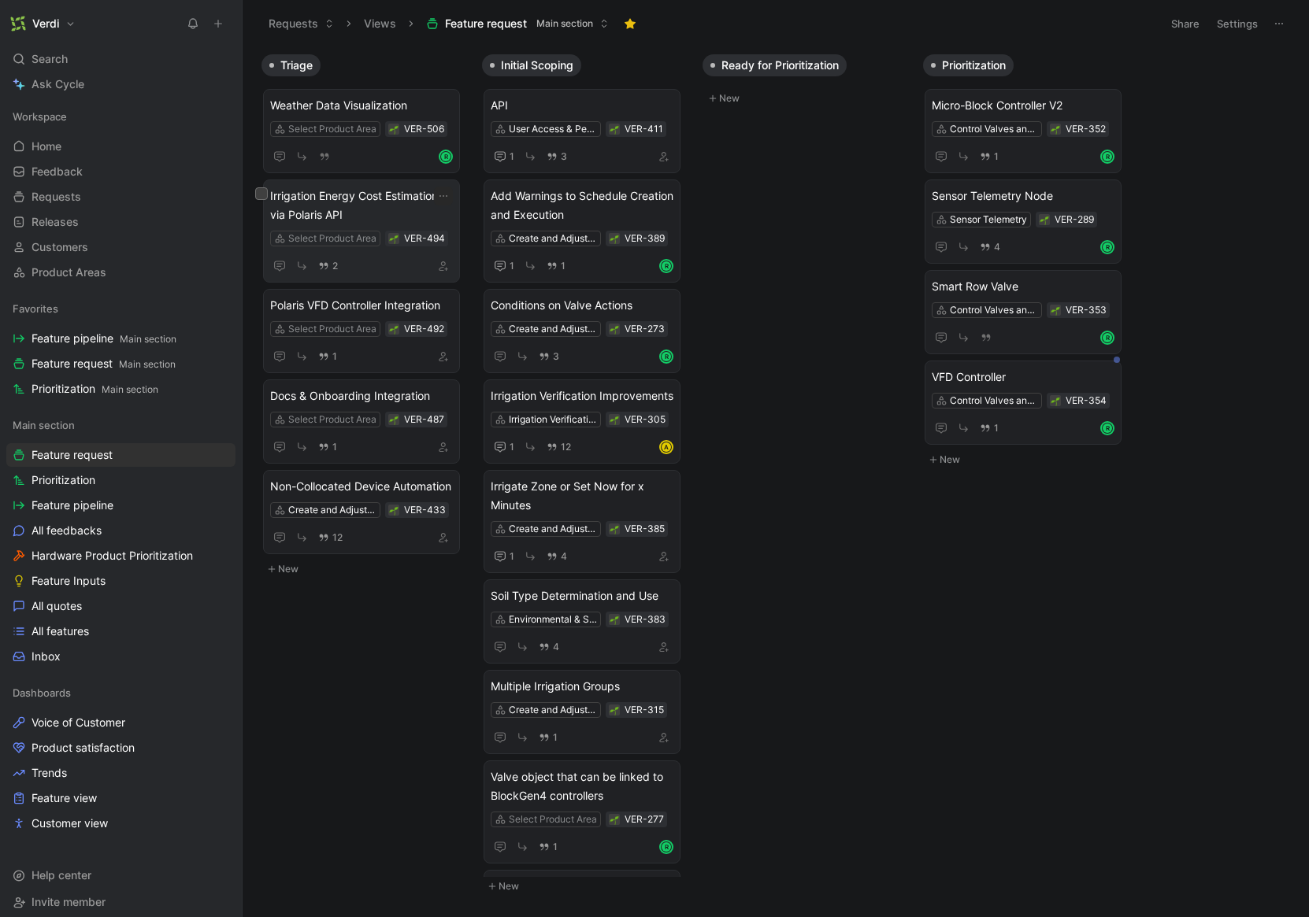
click at [369, 199] on span "Irrigation Energy Cost Estimation via Polaris API" at bounding box center [361, 206] width 183 height 38
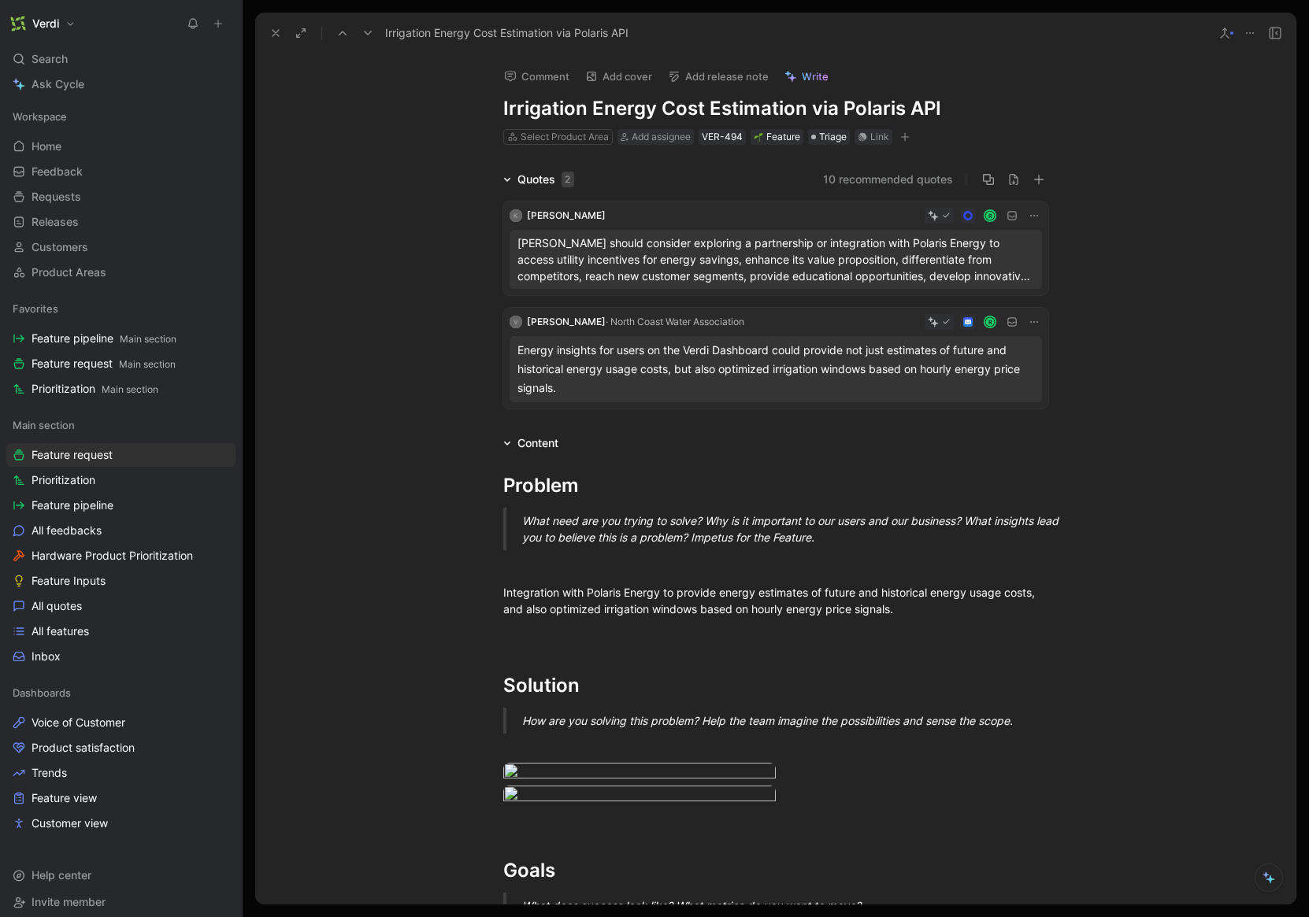
drag, startPoint x: 509, startPoint y: 105, endPoint x: 773, endPoint y: 115, distance: 264.0
click at [773, 115] on h1 "Irrigation Energy Cost Estimation via Polaris API" at bounding box center [775, 108] width 545 height 25
click at [773, 114] on h1 "Irrigation Energy Cost Estimation via Polaris API" at bounding box center [775, 108] width 545 height 25
click at [606, 647] on p "To enrich screen reader interactions, please activate Accessibility in Grammarl…" at bounding box center [775, 637] width 605 height 26
click at [609, 649] on p "To enrich screen reader interactions, please activate Accessibility in Grammarl…" at bounding box center [775, 637] width 605 height 26
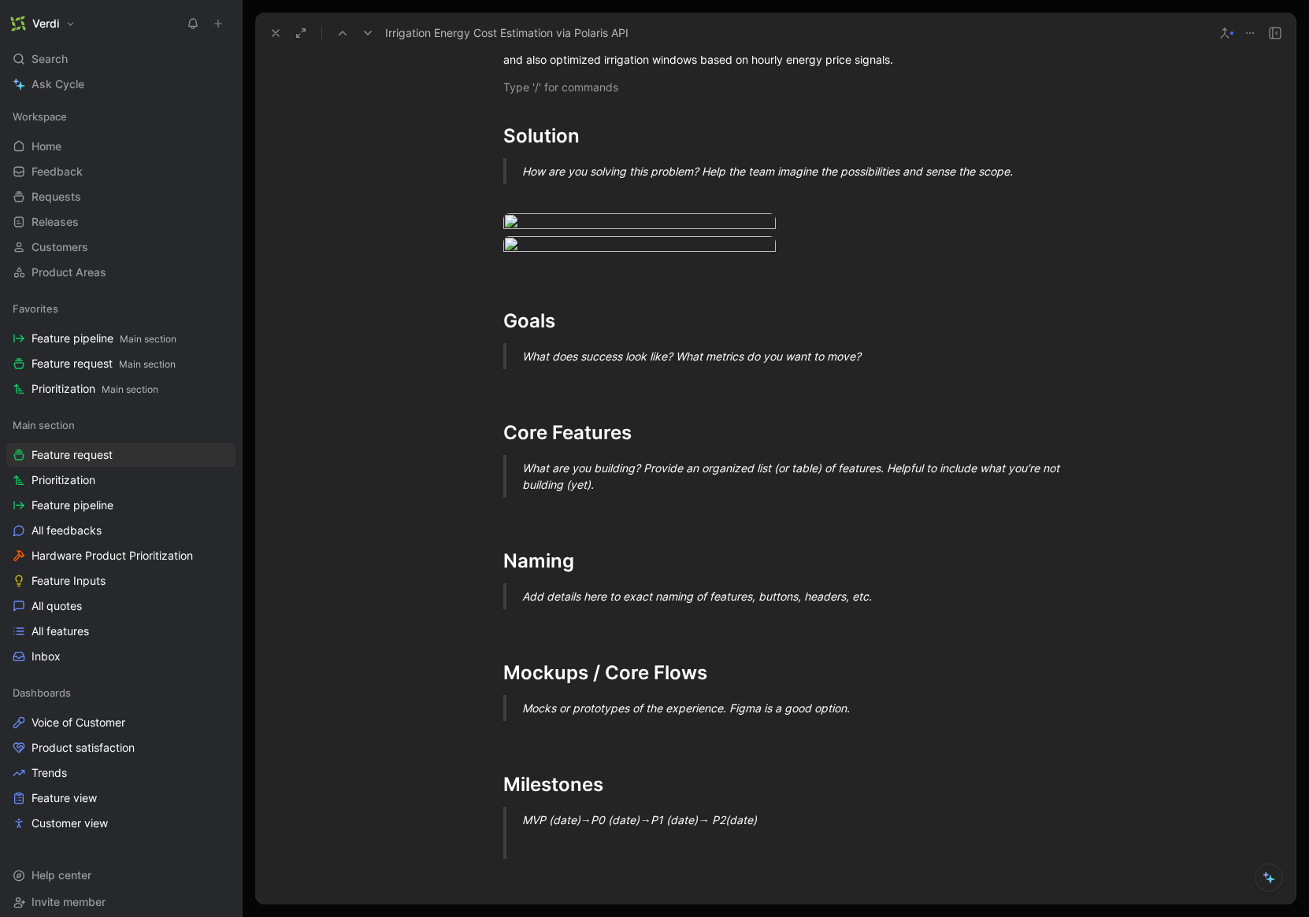
scroll to position [1310, 0]
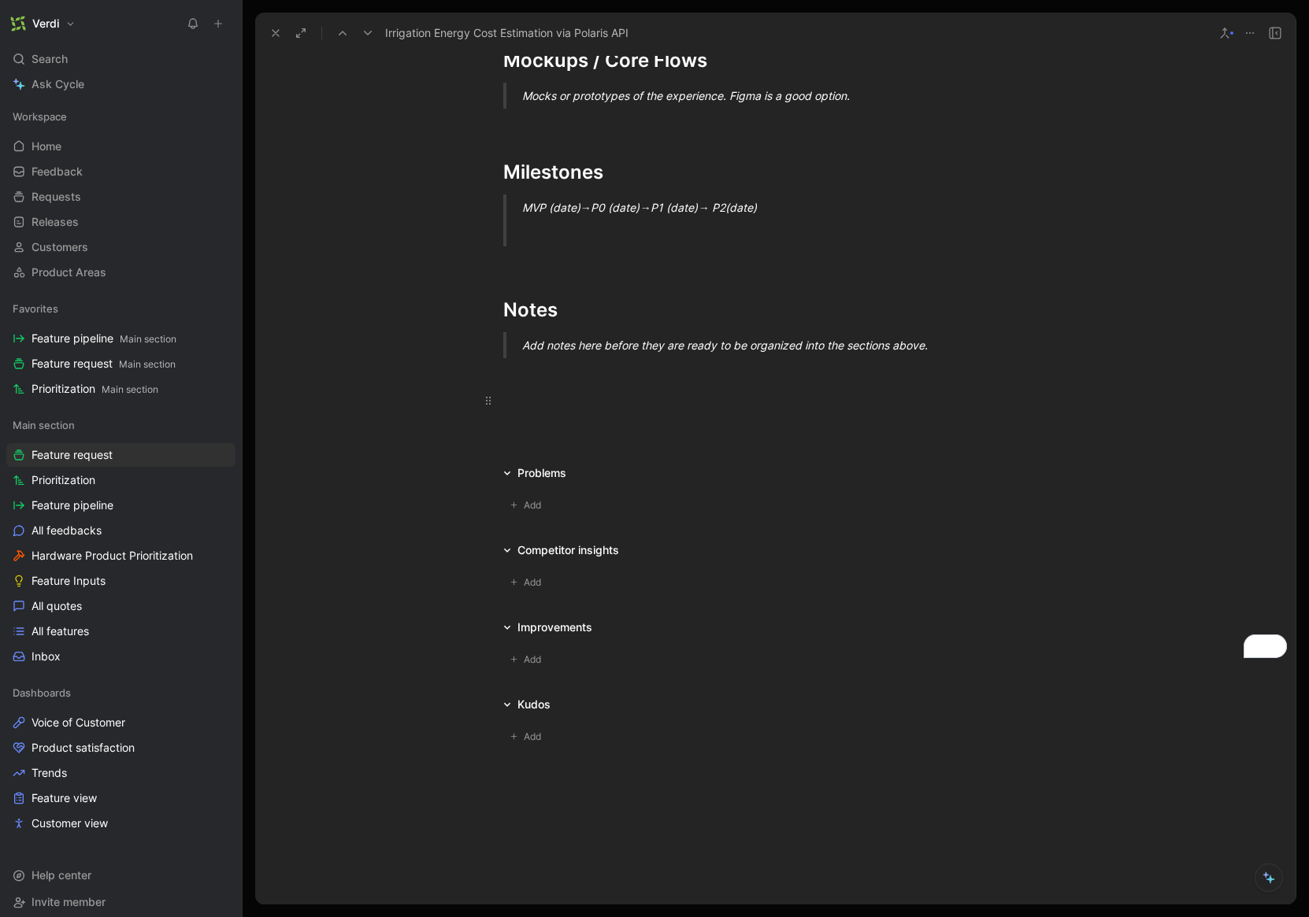
click at [569, 409] on div "To enrich screen reader interactions, please activate Accessibility in Grammarl…" at bounding box center [775, 400] width 545 height 17
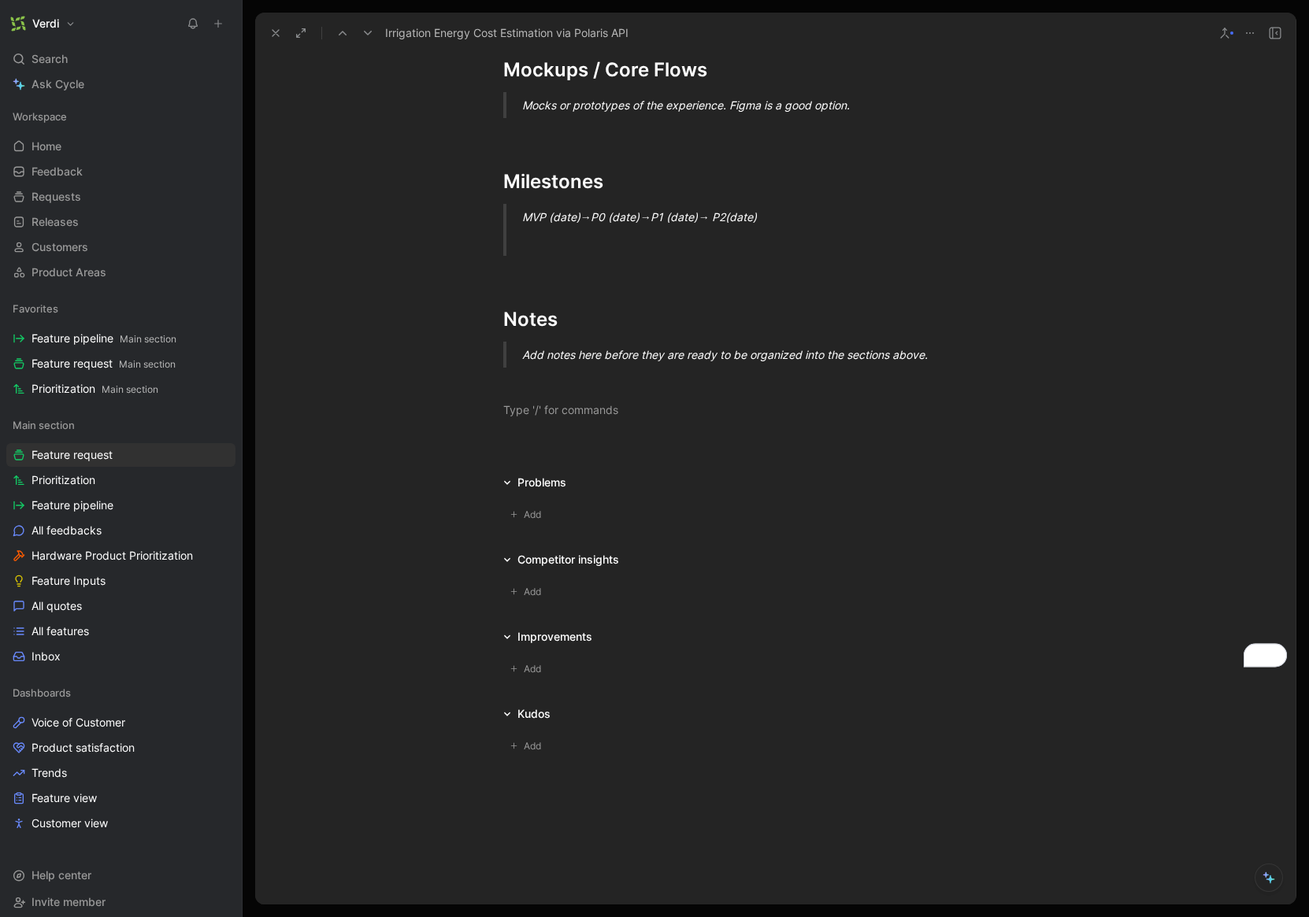
scroll to position [1315, 0]
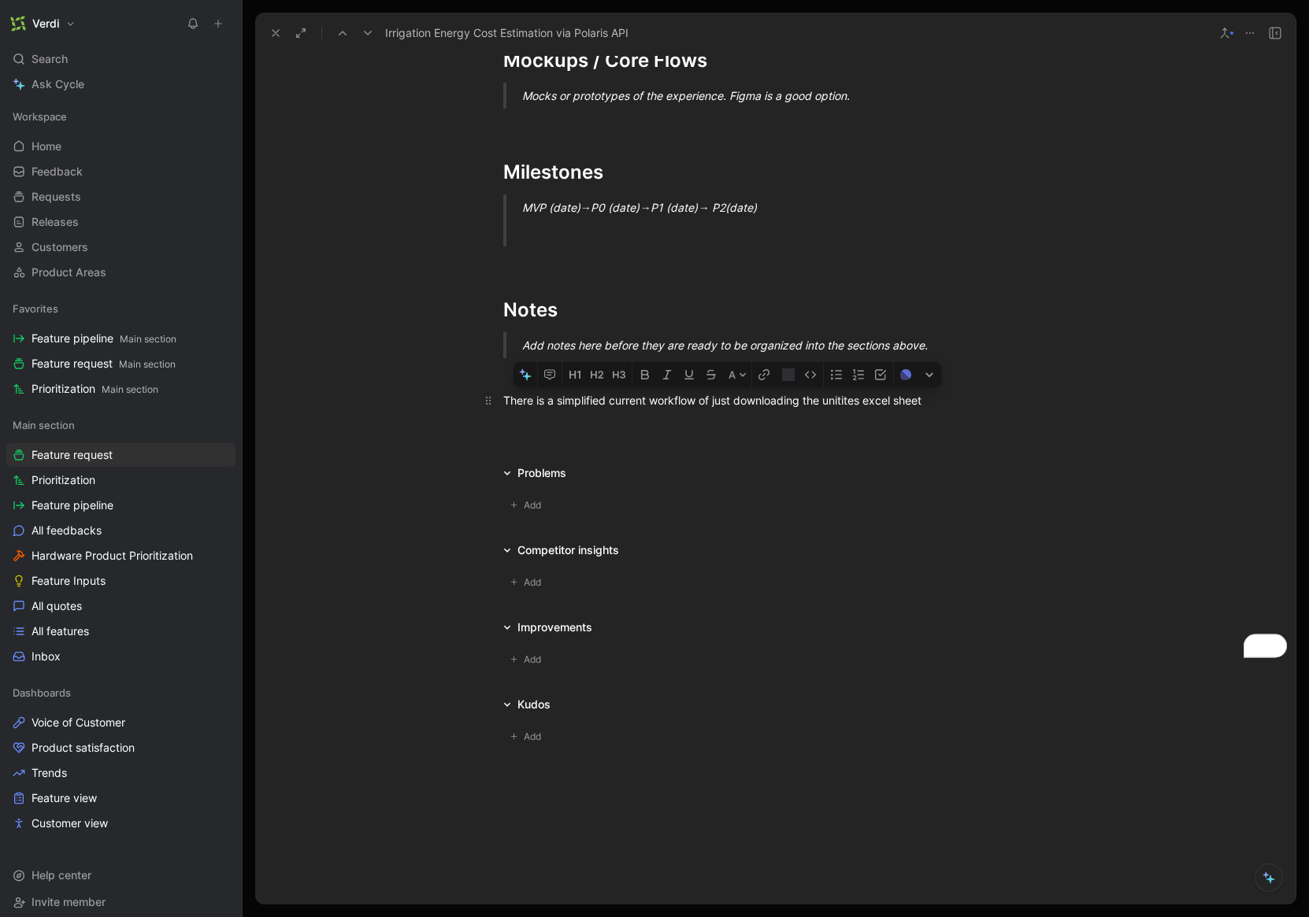
drag, startPoint x: 529, startPoint y: 492, endPoint x: 720, endPoint y: 502, distance: 190.8
click at [720, 413] on p "There is a simplified current workflow of just downloading the unitites excel s…" at bounding box center [775, 400] width 605 height 26
drag, startPoint x: 608, startPoint y: 491, endPoint x: 754, endPoint y: 491, distance: 145.7
click at [753, 409] on div "There is a simplified current workflow of just downloading the unitites excel s…" at bounding box center [775, 400] width 545 height 17
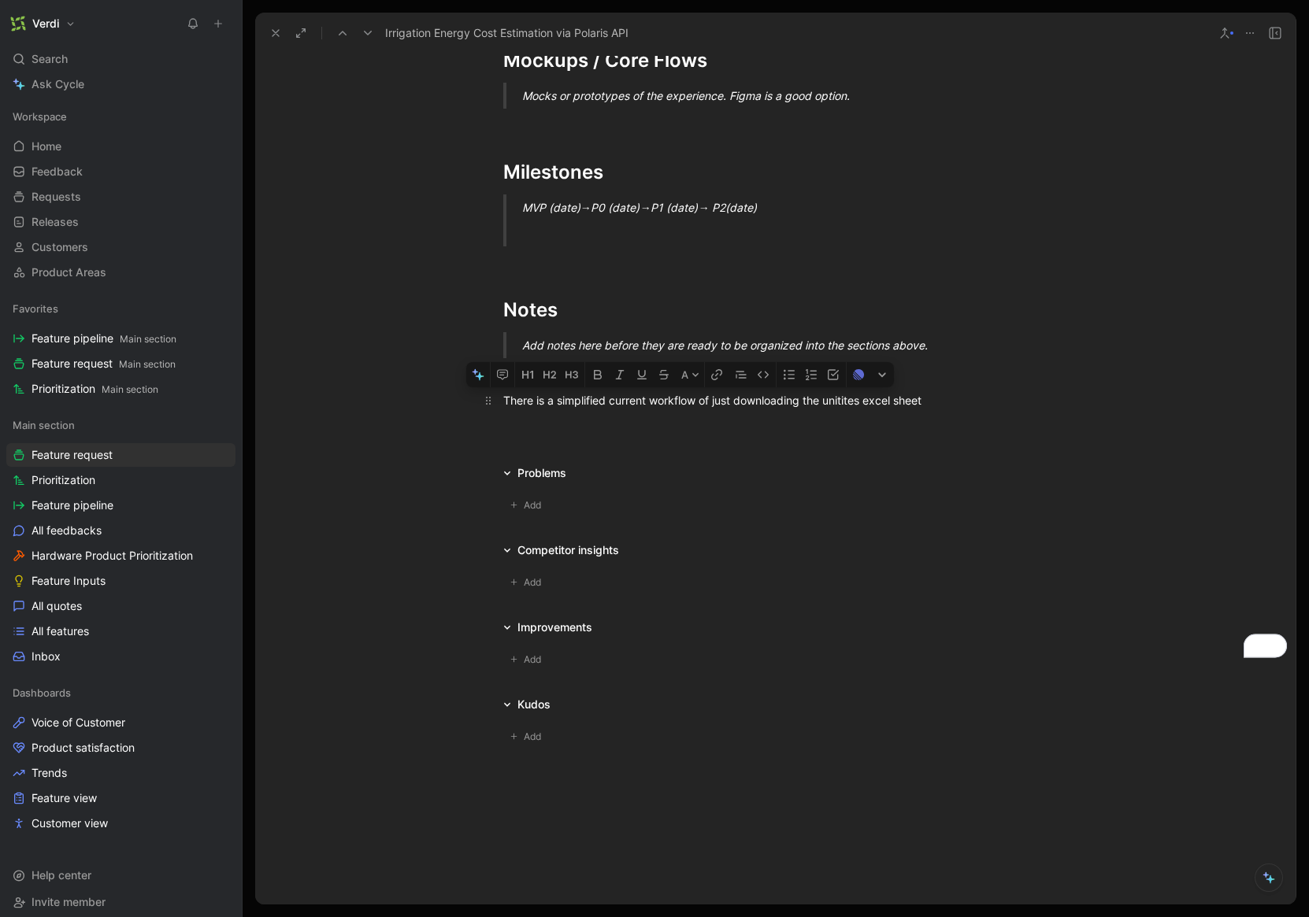
click at [754, 409] on div "There is a simplified current workflow of just downloading the unitites excel s…" at bounding box center [775, 400] width 545 height 17
drag, startPoint x: 805, startPoint y: 495, endPoint x: 857, endPoint y: 495, distance: 52.0
click at [805, 409] on div "There is a simplified current workflow of just downloading the unitites excel s…" at bounding box center [775, 400] width 545 height 17
click at [858, 409] on div "There is a simplified current workflow of just downloading the unitites excel s…" at bounding box center [775, 400] width 545 height 17
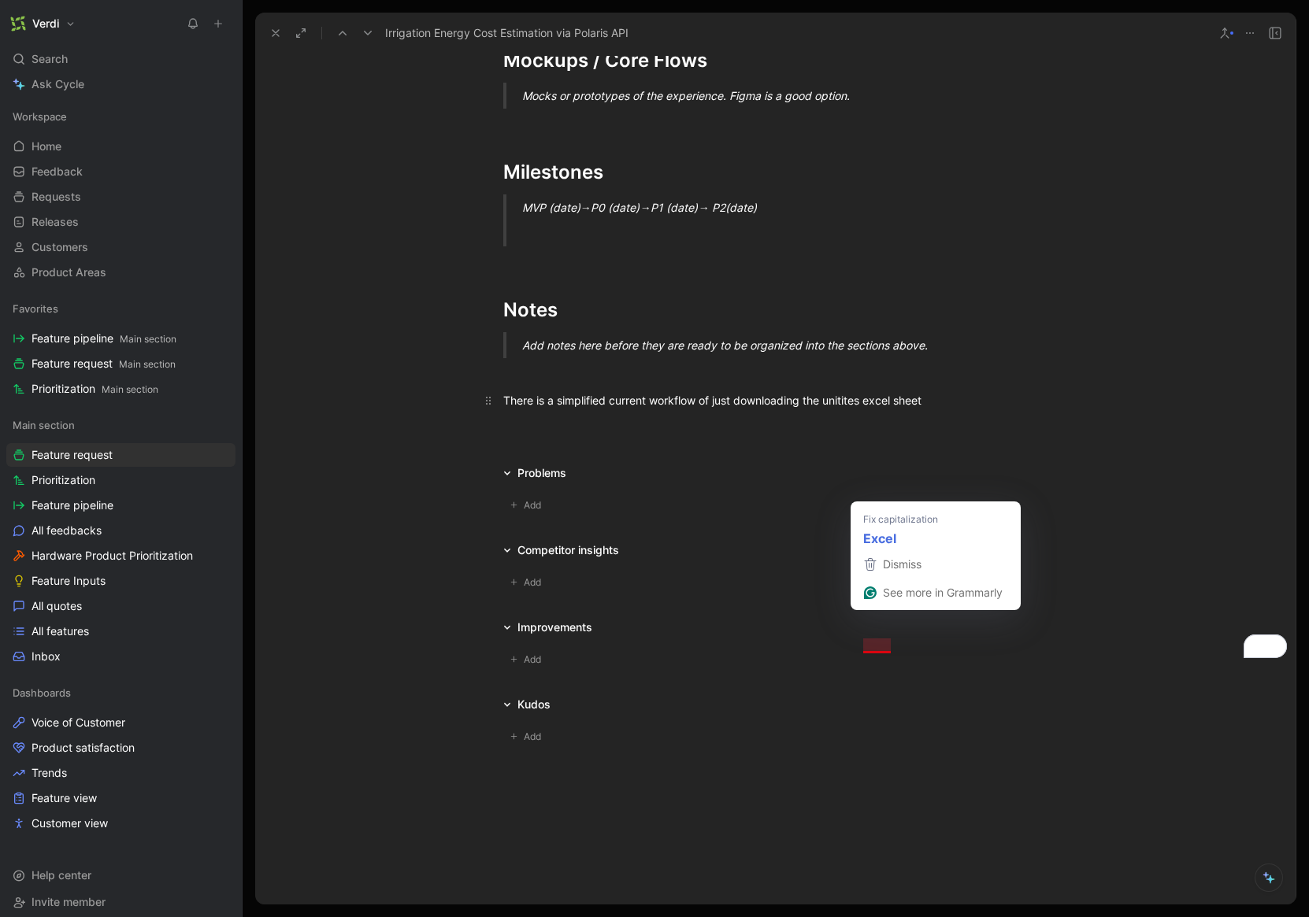
click at [966, 409] on div "There is a simplified current workflow of just downloading the unitites excel s…" at bounding box center [775, 400] width 545 height 17
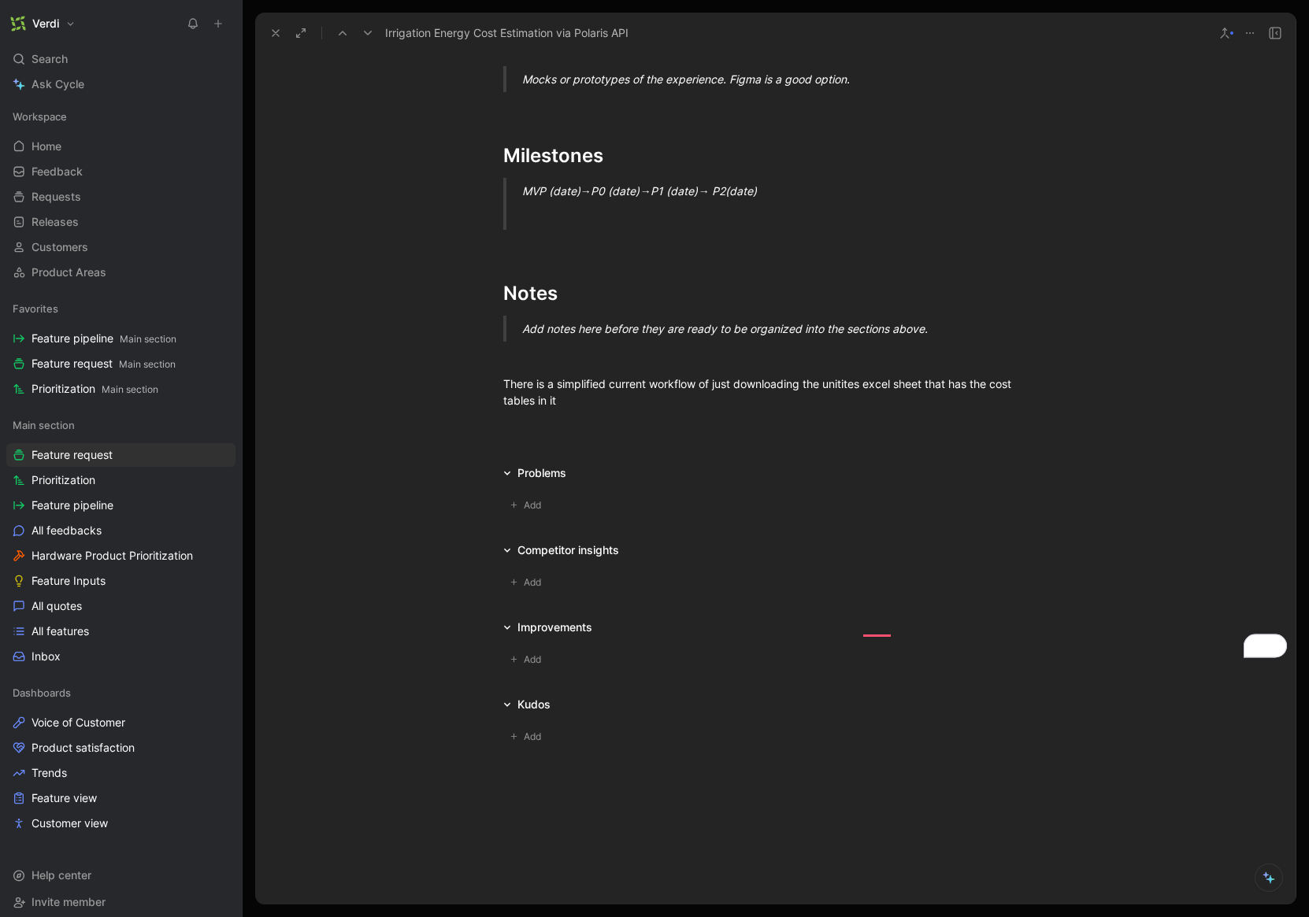
scroll to position [0, 0]
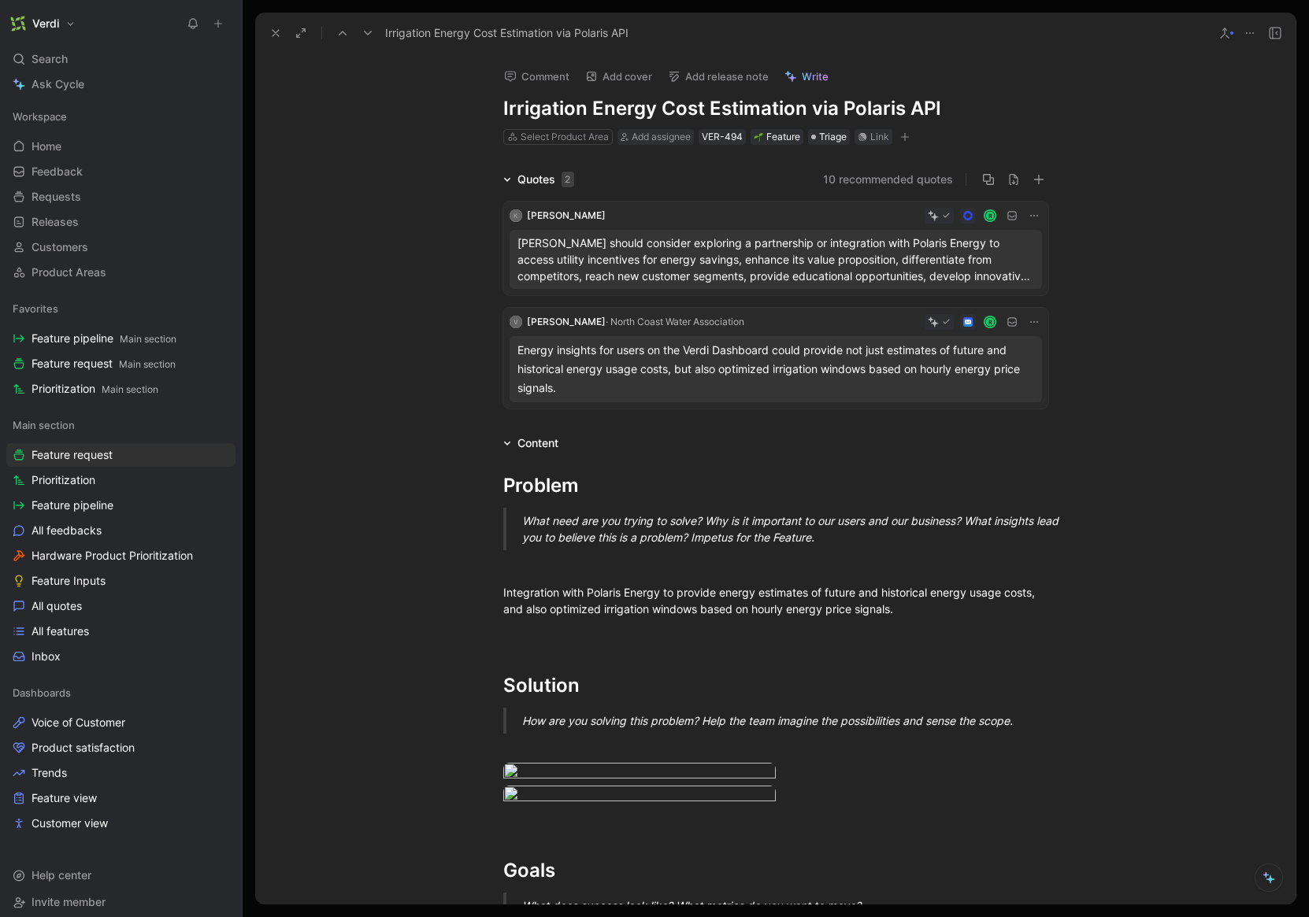
click at [269, 31] on icon at bounding box center [275, 33] width 13 height 13
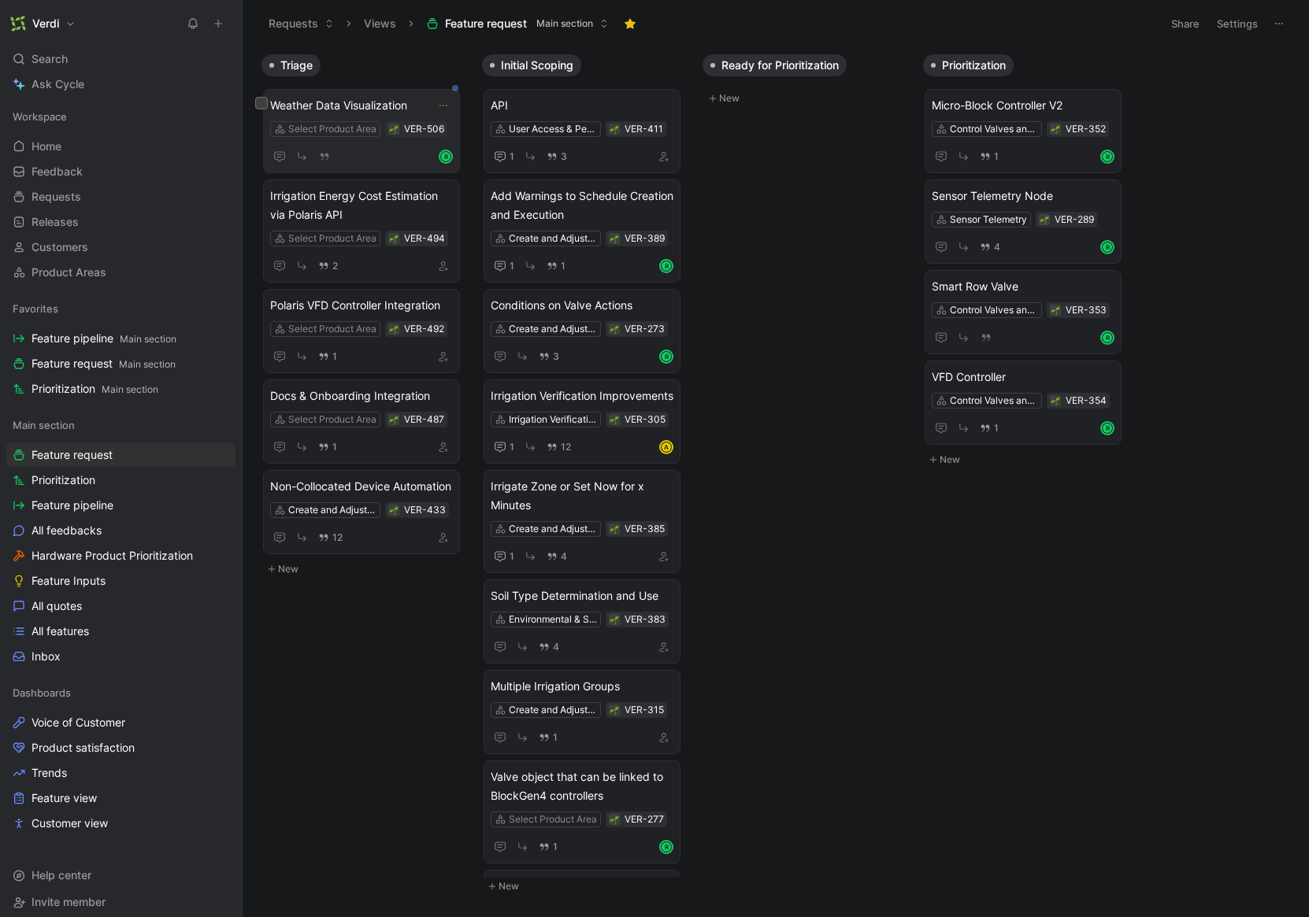
click at [364, 113] on span "Weather Data Visualization" at bounding box center [361, 105] width 183 height 19
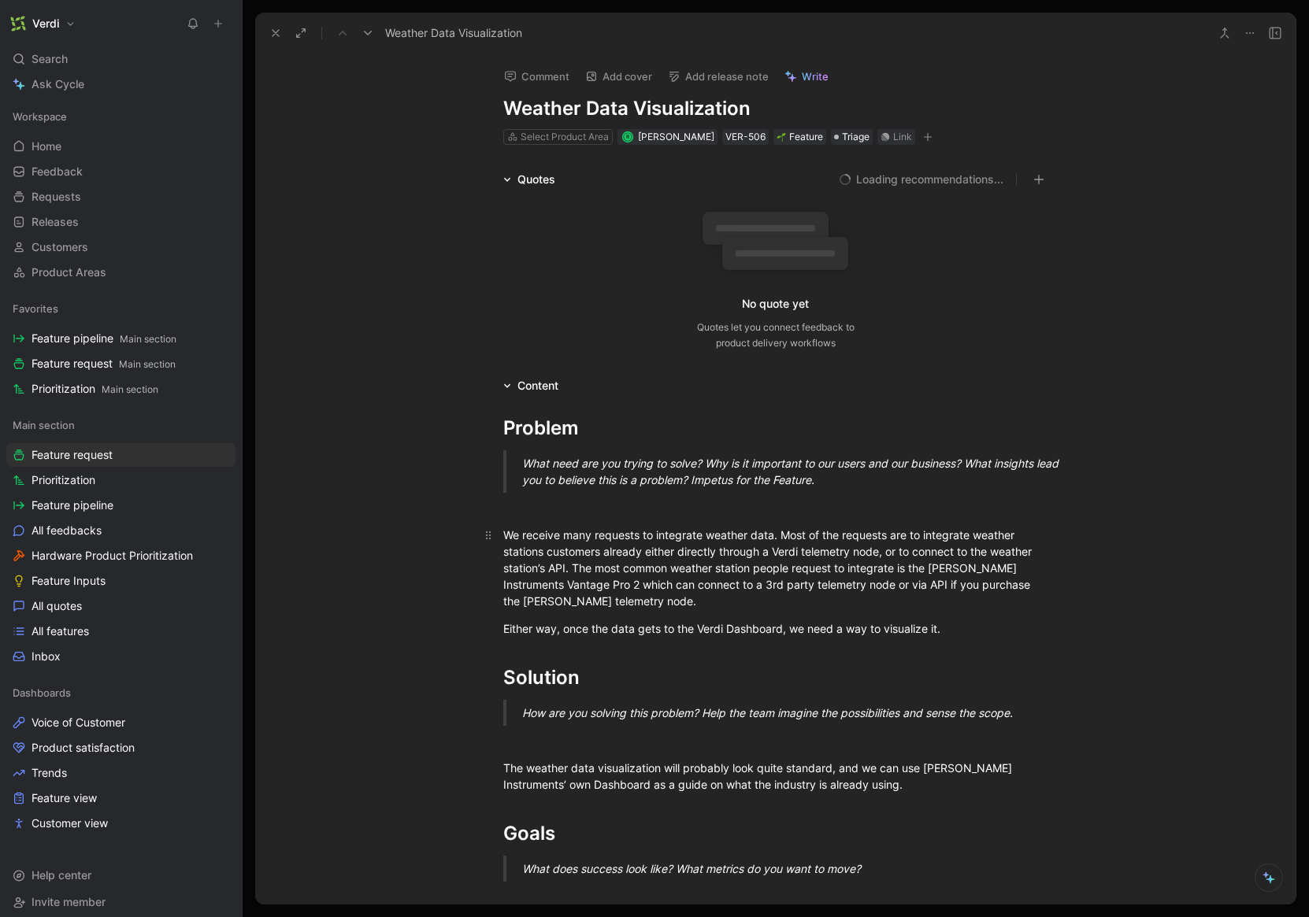
click at [715, 546] on div "We receive many requests to integrate weather data. Most of the requests are to…" at bounding box center [775, 568] width 545 height 83
click at [767, 550] on div "We receive many requests to integrate weather data. Most of the requests are to…" at bounding box center [775, 568] width 545 height 83
drag, startPoint x: 549, startPoint y: 535, endPoint x: 699, endPoint y: 535, distance: 150.4
click at [699, 535] on div "We receive many requests to integrate weather data. Most of the requests are to…" at bounding box center [775, 568] width 545 height 83
click at [700, 534] on div "We receive many requests to integrate weather data. Most of the requests are to…" at bounding box center [775, 568] width 545 height 83
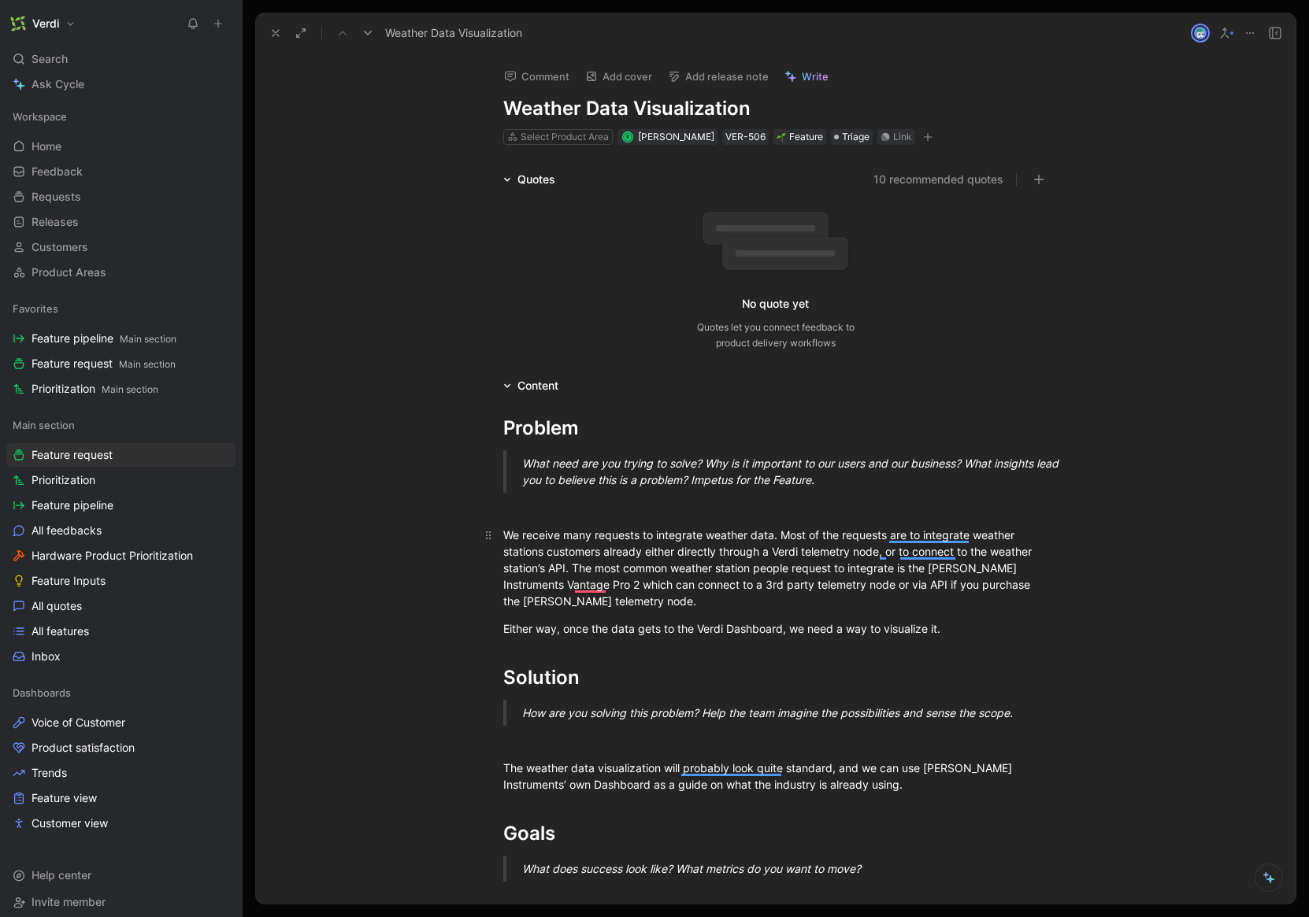
click at [755, 539] on div "We receive many requests to integrate weather data. Most of the requests are to…" at bounding box center [775, 568] width 545 height 83
click at [535, 180] on div "Quotes" at bounding box center [536, 179] width 38 height 19
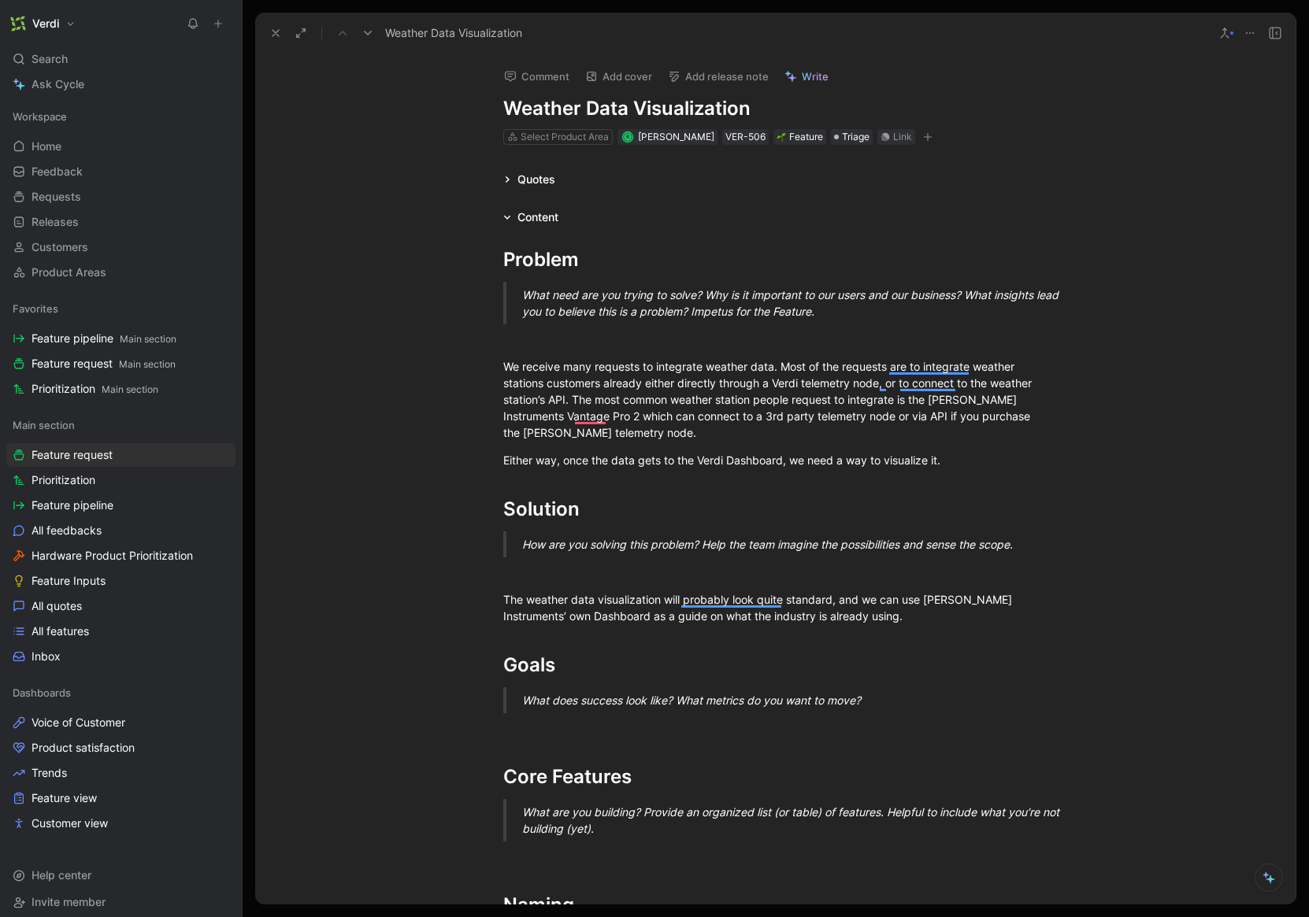
click at [532, 113] on h1 "Weather Data Visualization" at bounding box center [775, 108] width 545 height 25
click at [506, 109] on h1 "Weather Data Visualization" at bounding box center [775, 108] width 545 height 25
click at [576, 114] on h1 "Weather Data Visualization" at bounding box center [775, 108] width 545 height 25
click at [279, 38] on icon at bounding box center [275, 33] width 13 height 13
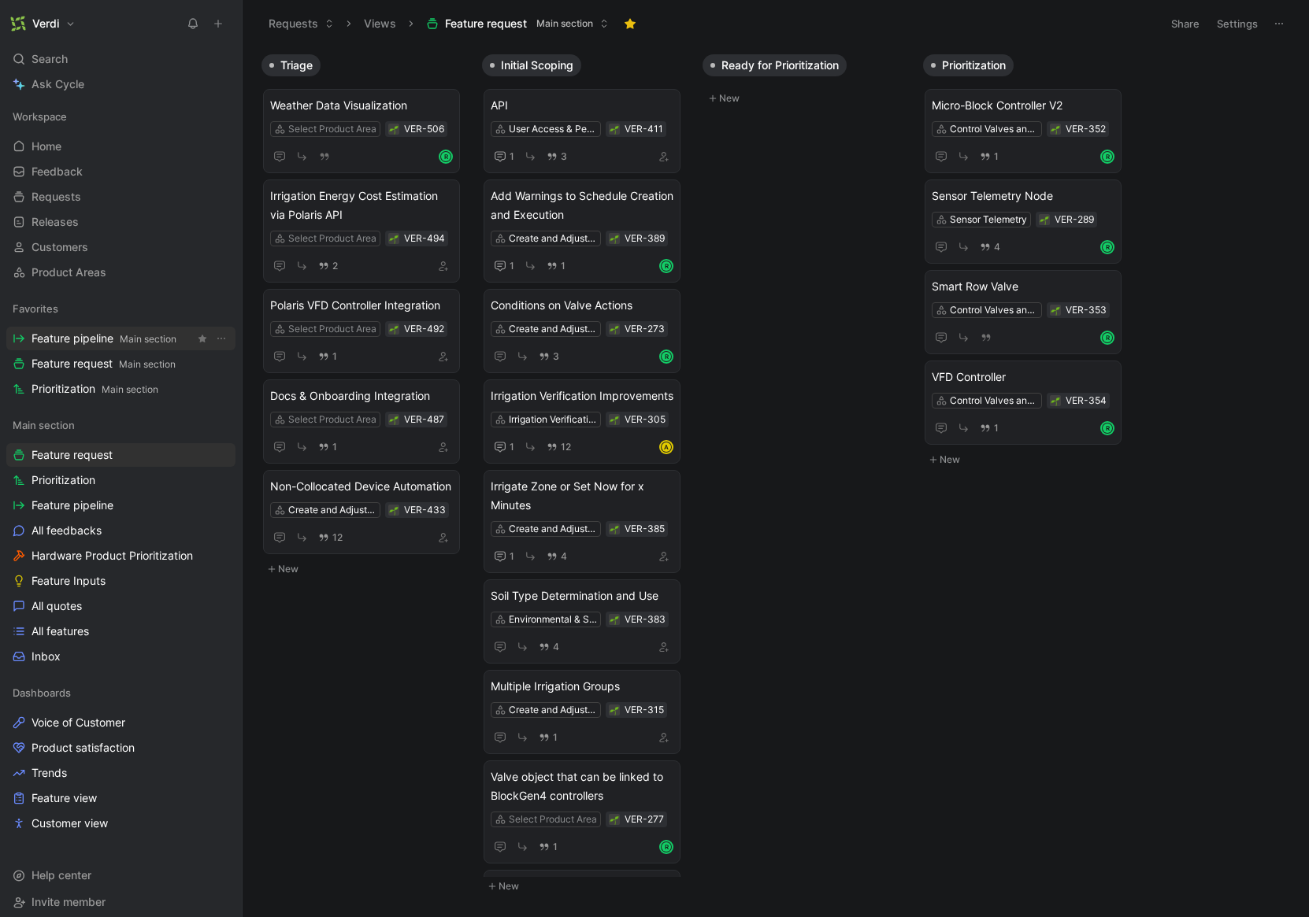
click at [126, 336] on span "Main section" at bounding box center [148, 339] width 57 height 12
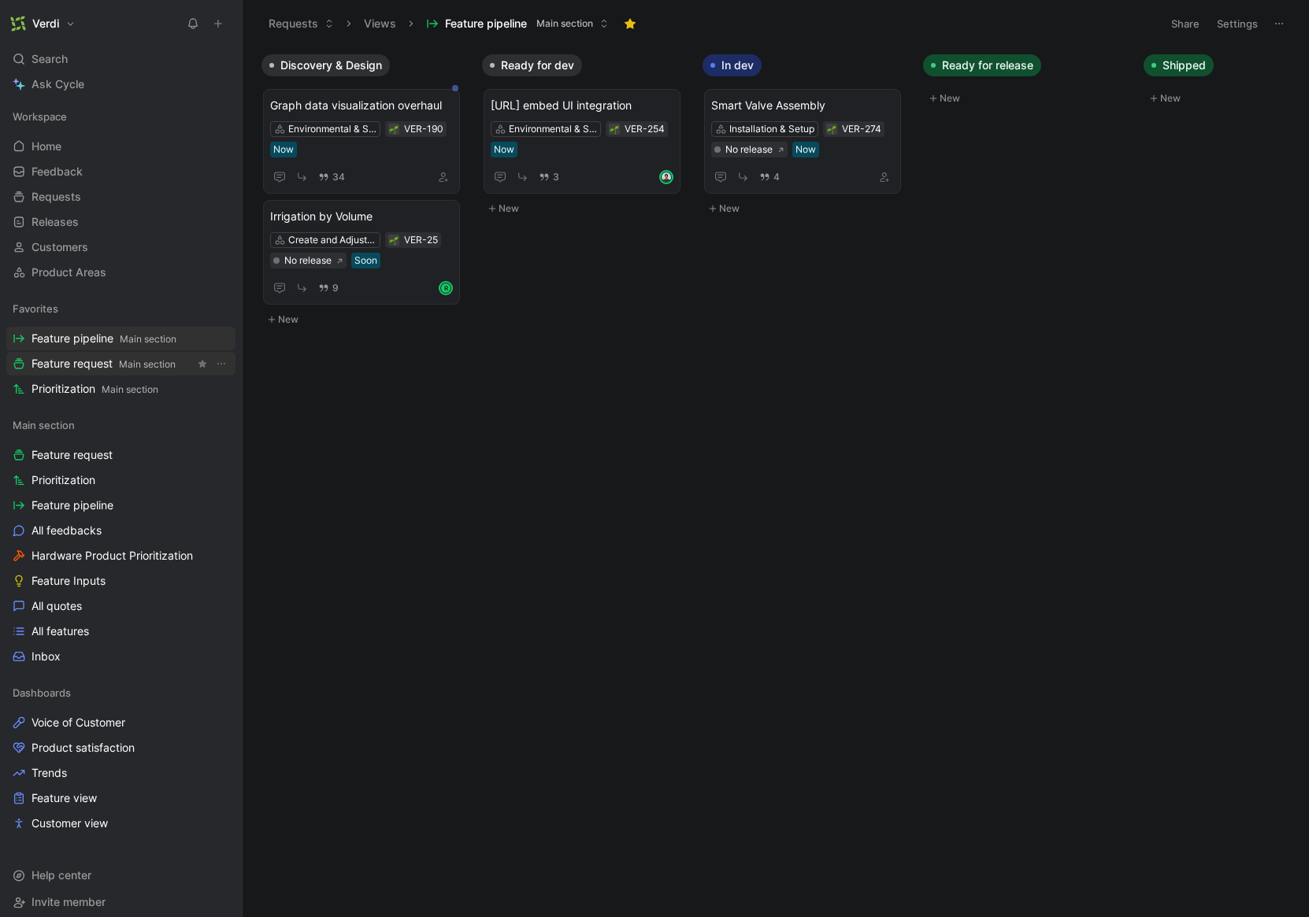
click at [134, 363] on span "Main section" at bounding box center [147, 364] width 57 height 12
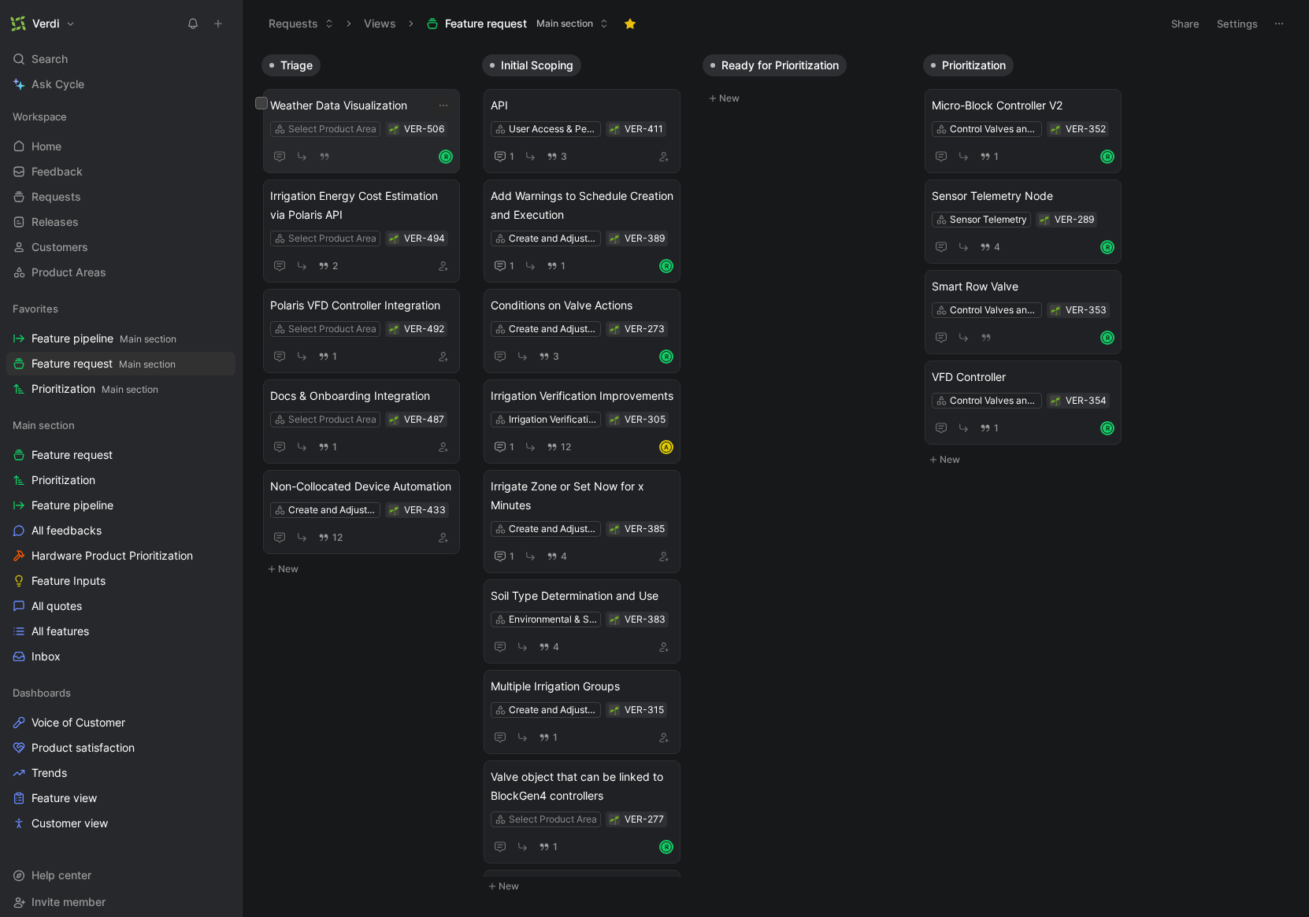
click at [372, 99] on span "Weather Data Visualization" at bounding box center [361, 105] width 183 height 19
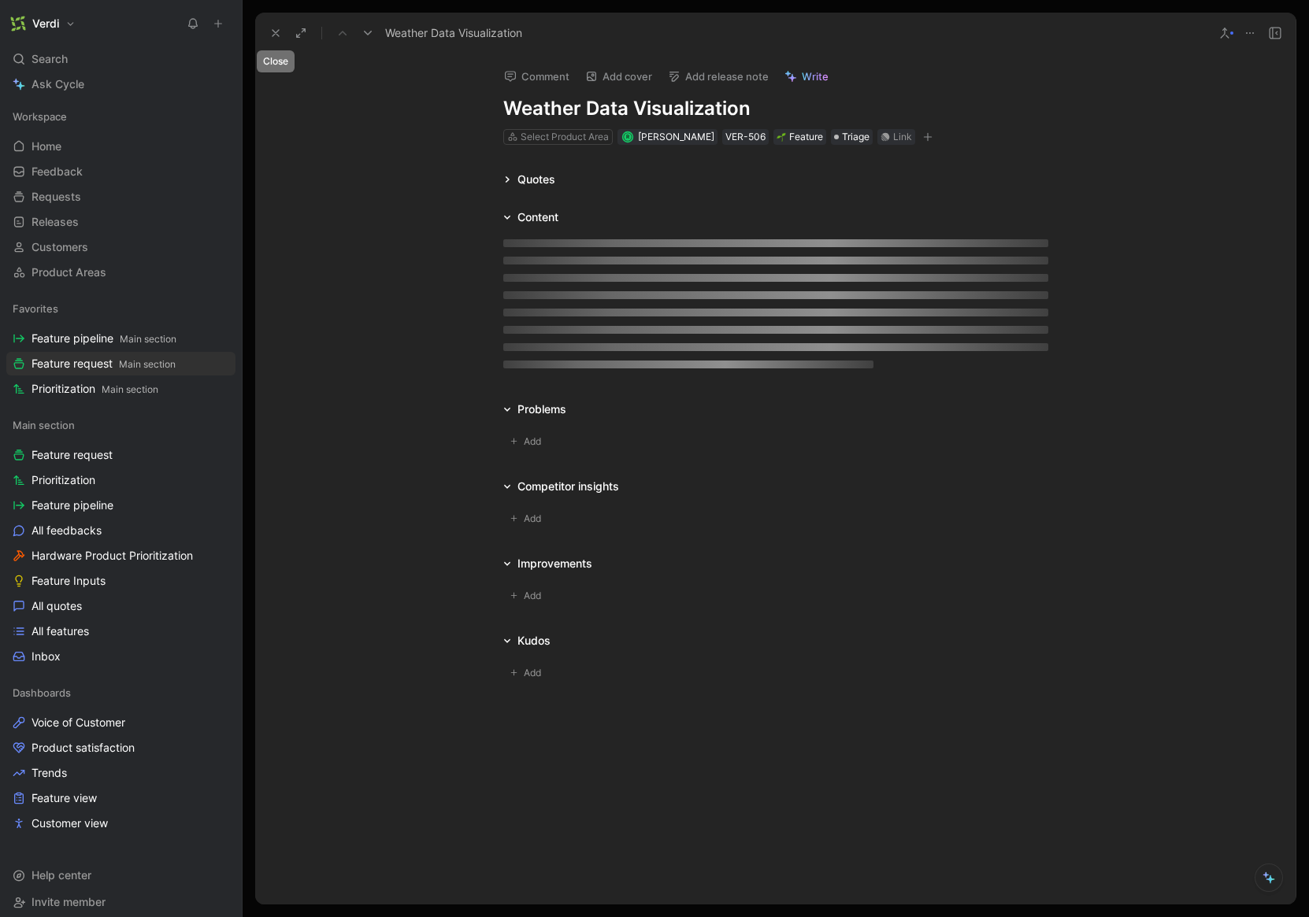
click at [270, 35] on icon at bounding box center [275, 33] width 13 height 13
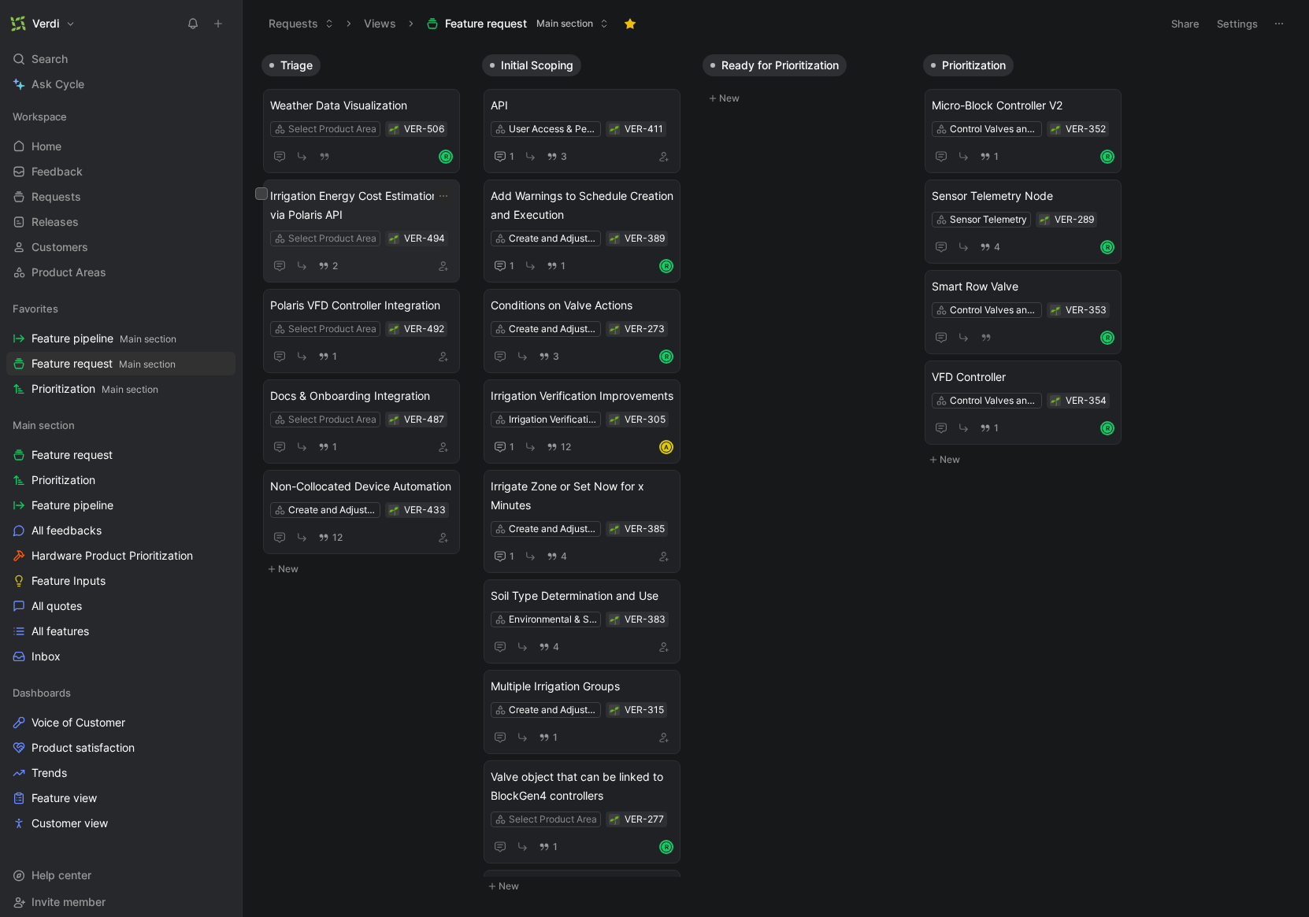
click at [365, 200] on span "Irrigation Energy Cost Estimation via Polaris API" at bounding box center [361, 206] width 183 height 38
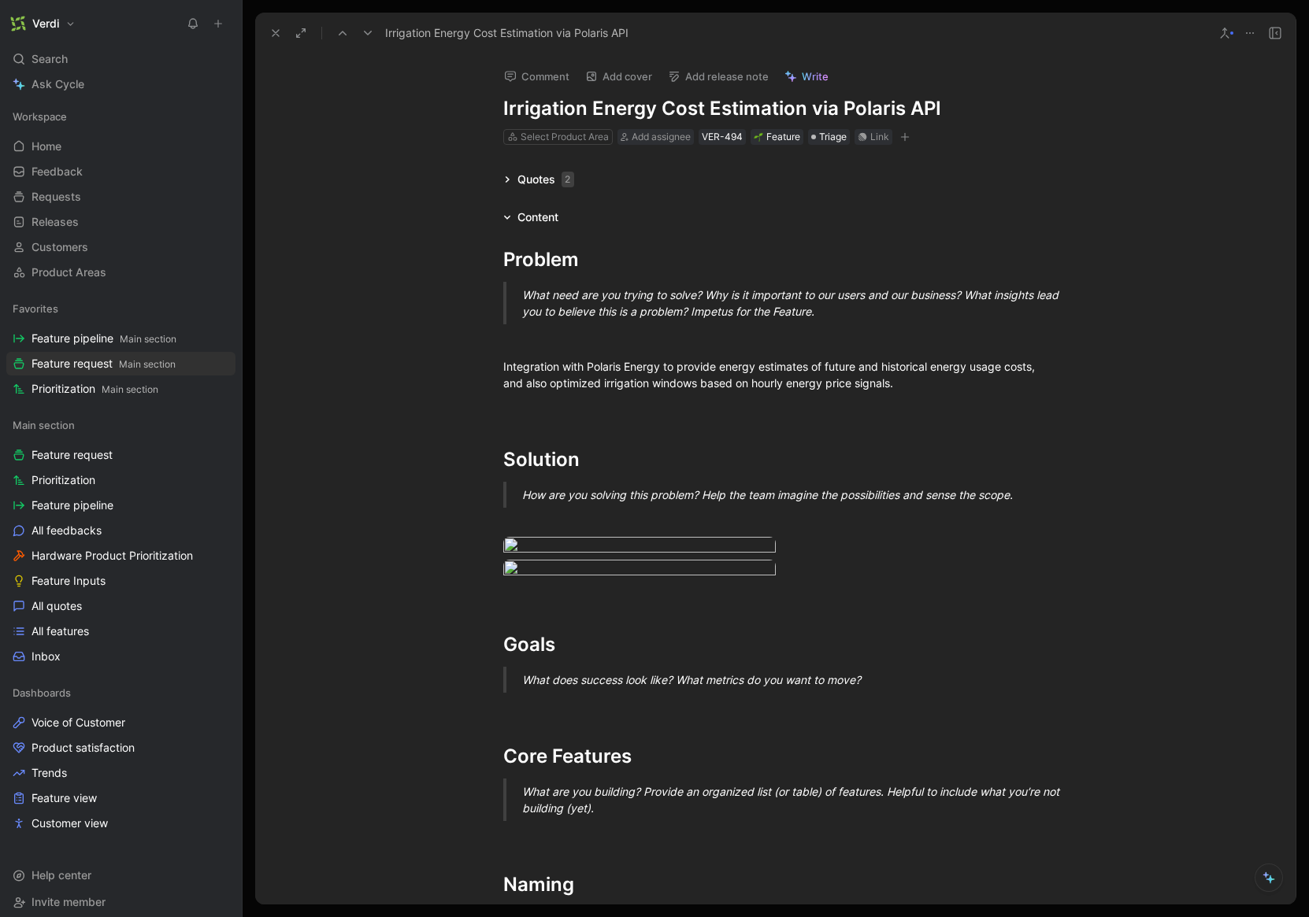
click at [273, 36] on icon at bounding box center [275, 33] width 13 height 13
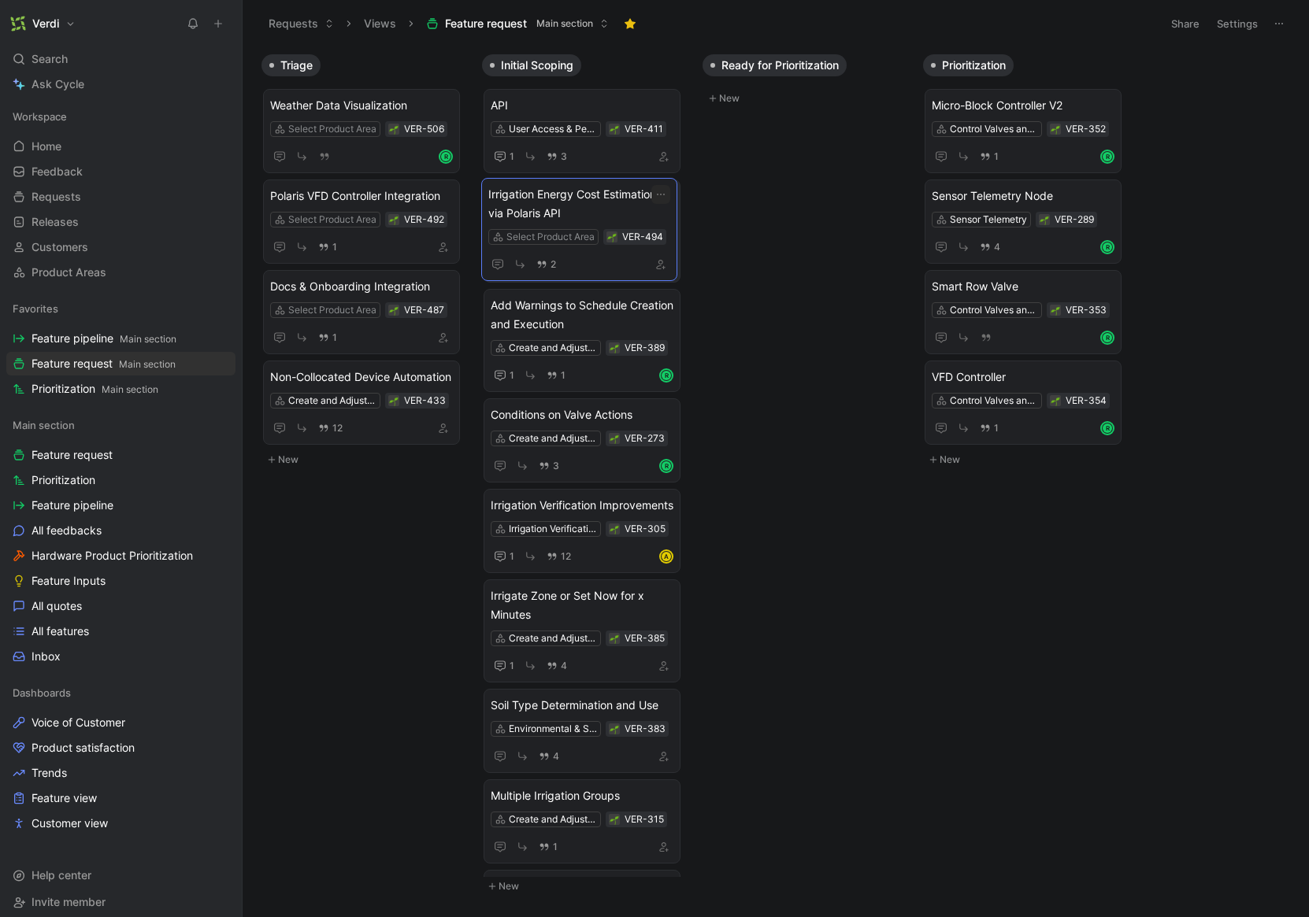
drag, startPoint x: 335, startPoint y: 205, endPoint x: 552, endPoint y: 204, distance: 216.6
click at [287, 248] on button "button" at bounding box center [279, 247] width 19 height 19
click at [584, 206] on span "Irrigation Energy Cost Estimation via Polaris API" at bounding box center [582, 206] width 183 height 38
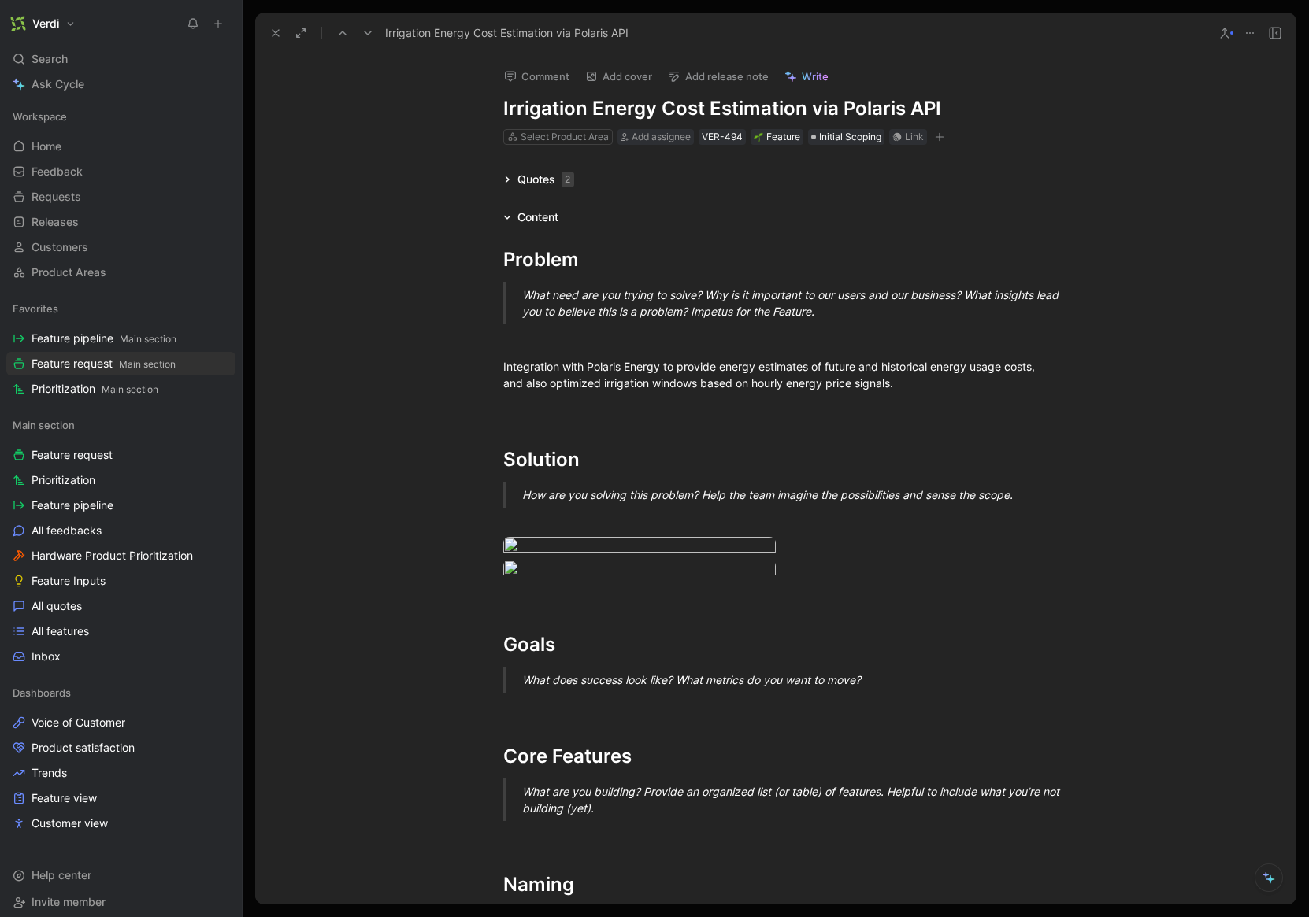
drag, startPoint x: 806, startPoint y: 110, endPoint x: 932, endPoint y: 106, distance: 126.1
click at [932, 106] on h1 "Irrigation Energy Cost Estimation via Polaris API" at bounding box center [775, 108] width 545 height 25
copy h1 "via Polaris API"
click at [520, 517] on div at bounding box center [775, 522] width 545 height 17
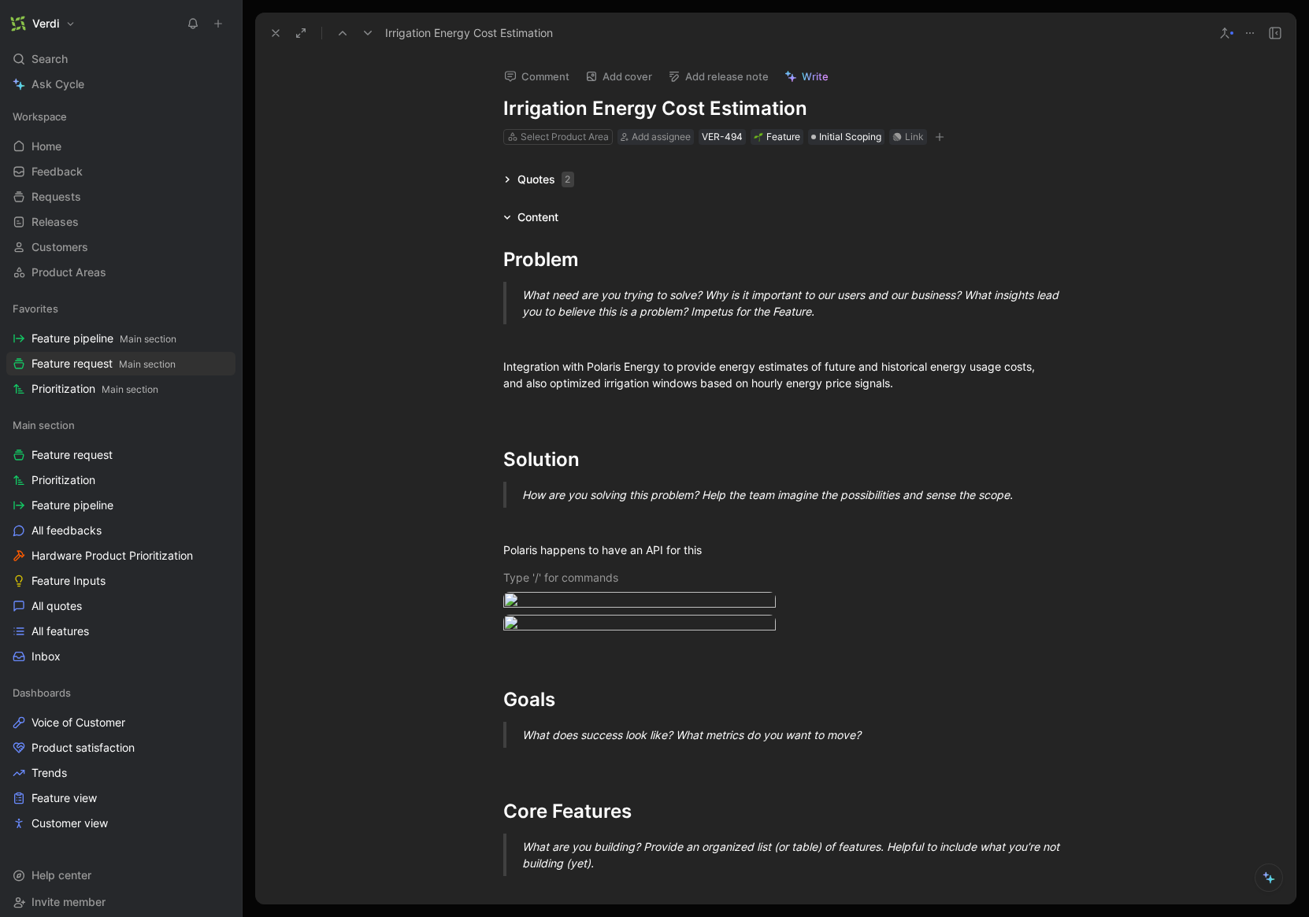
click at [679, 119] on h1 "Irrigation Energy Cost Estimation" at bounding box center [775, 108] width 545 height 25
click at [678, 116] on h1 "Irrigation Energy Cost Estimation" at bounding box center [775, 108] width 545 height 25
click at [723, 117] on h1 "Irrigation Energy Cost Estimation" at bounding box center [775, 108] width 545 height 25
drag, startPoint x: 506, startPoint y: 108, endPoint x: 727, endPoint y: 117, distance: 220.7
click at [727, 117] on h1 "Irrigation Energy Cost Estimation" at bounding box center [775, 108] width 545 height 25
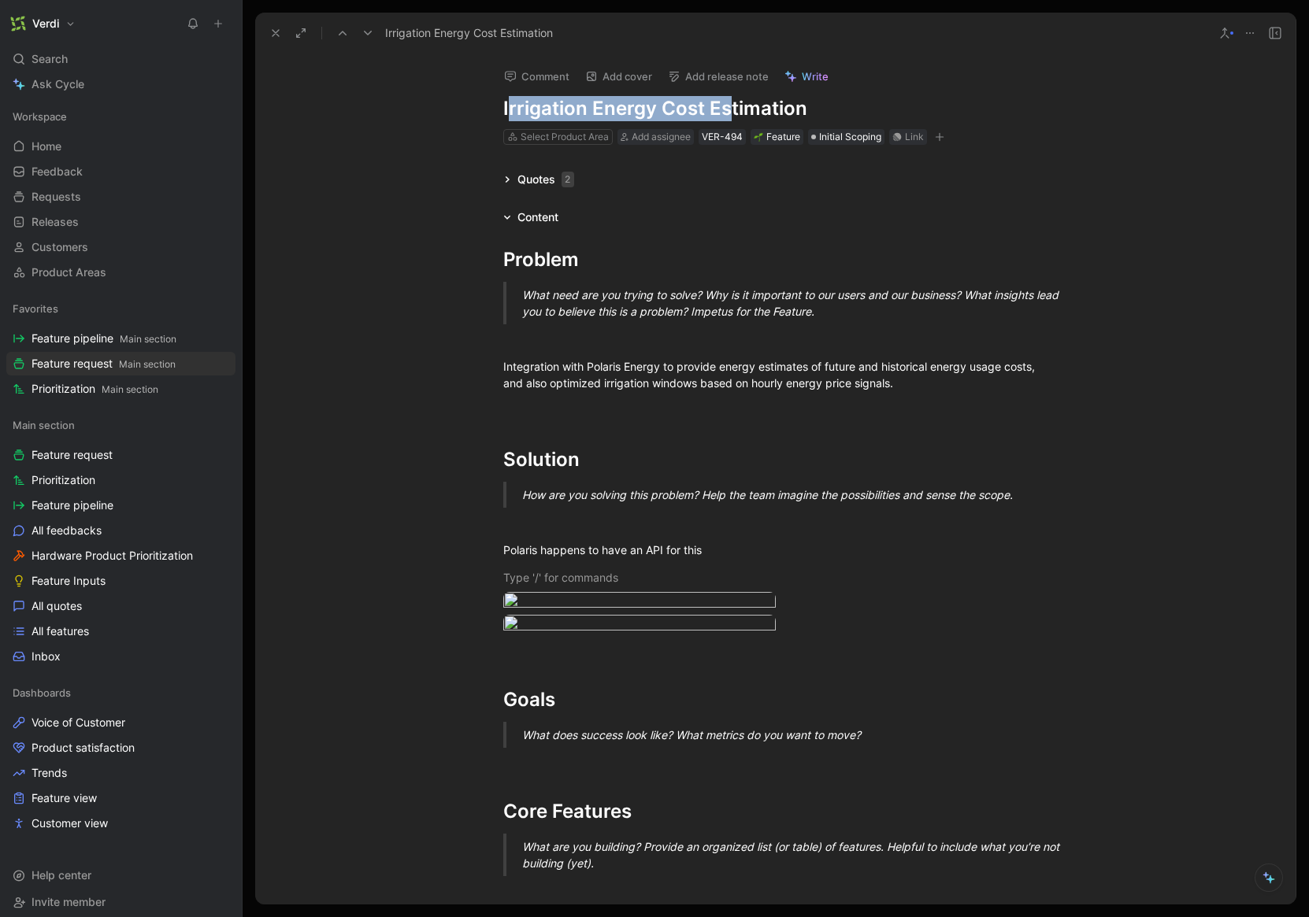
click at [727, 117] on h1 "Irrigation Energy Cost Estimation" at bounding box center [775, 108] width 545 height 25
click at [269, 33] on button at bounding box center [276, 33] width 22 height 22
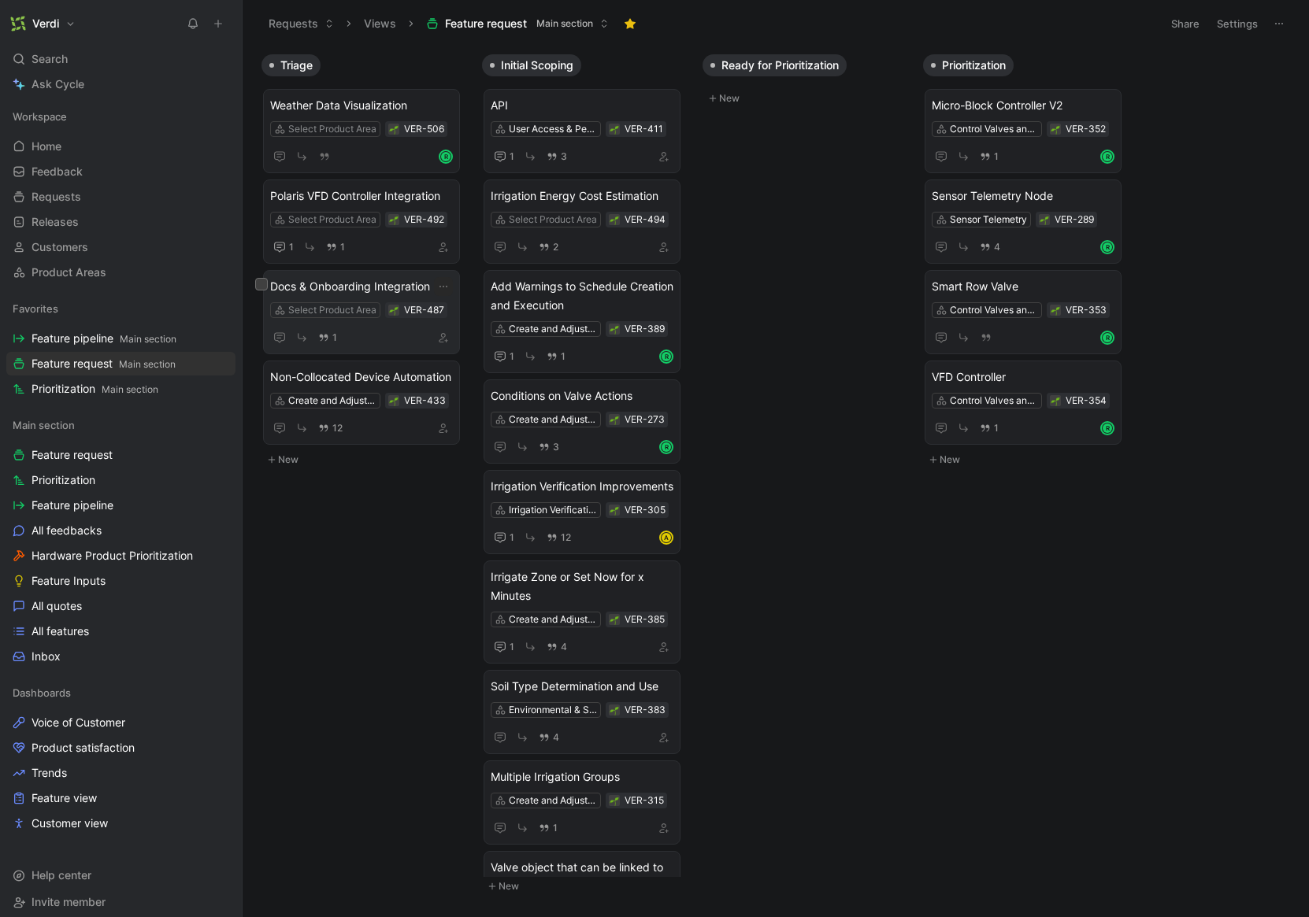
click at [394, 287] on span "Docs & Onboarding Integration" at bounding box center [361, 286] width 183 height 19
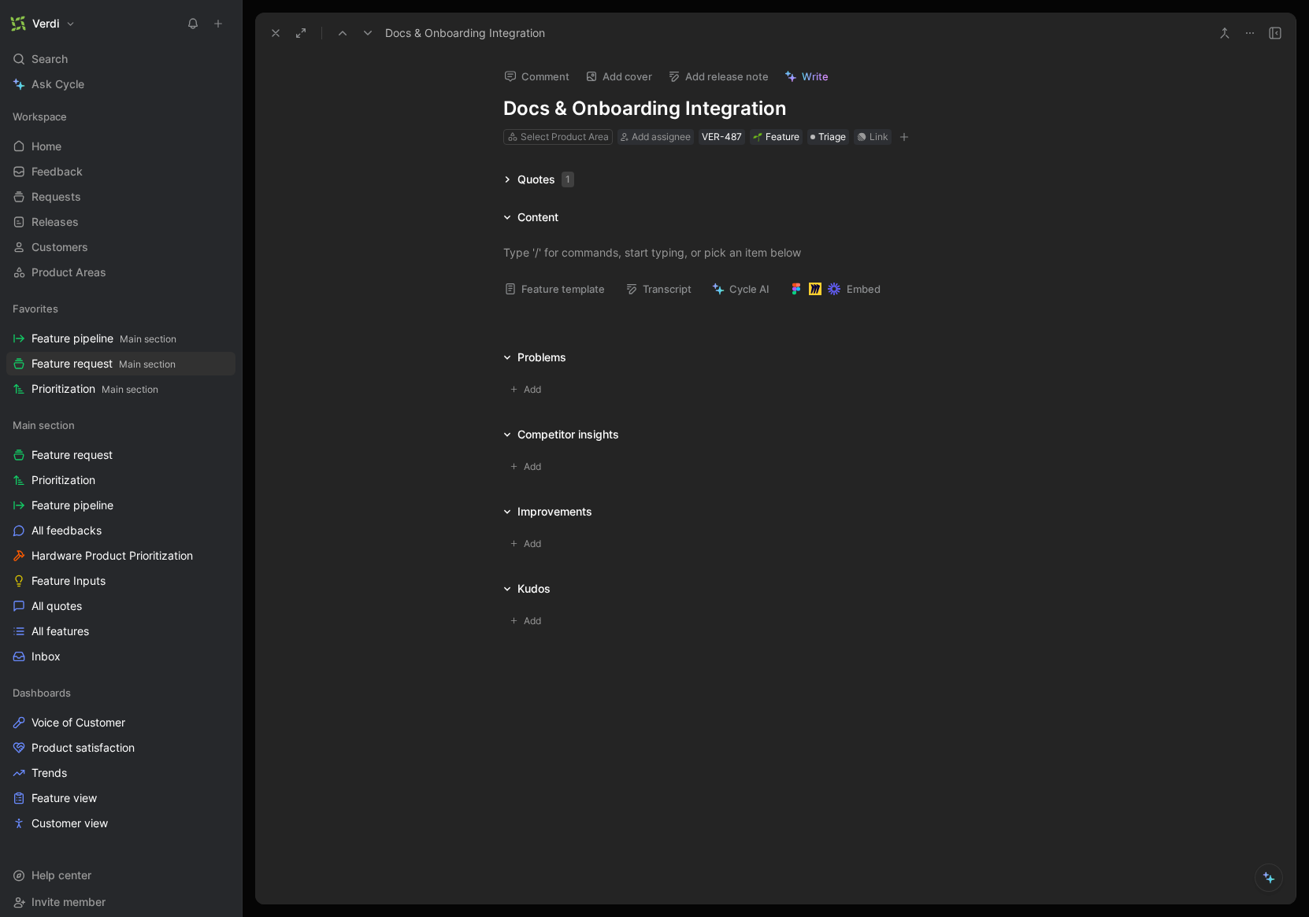
click at [538, 182] on div "Quotes 1" at bounding box center [545, 179] width 57 height 19
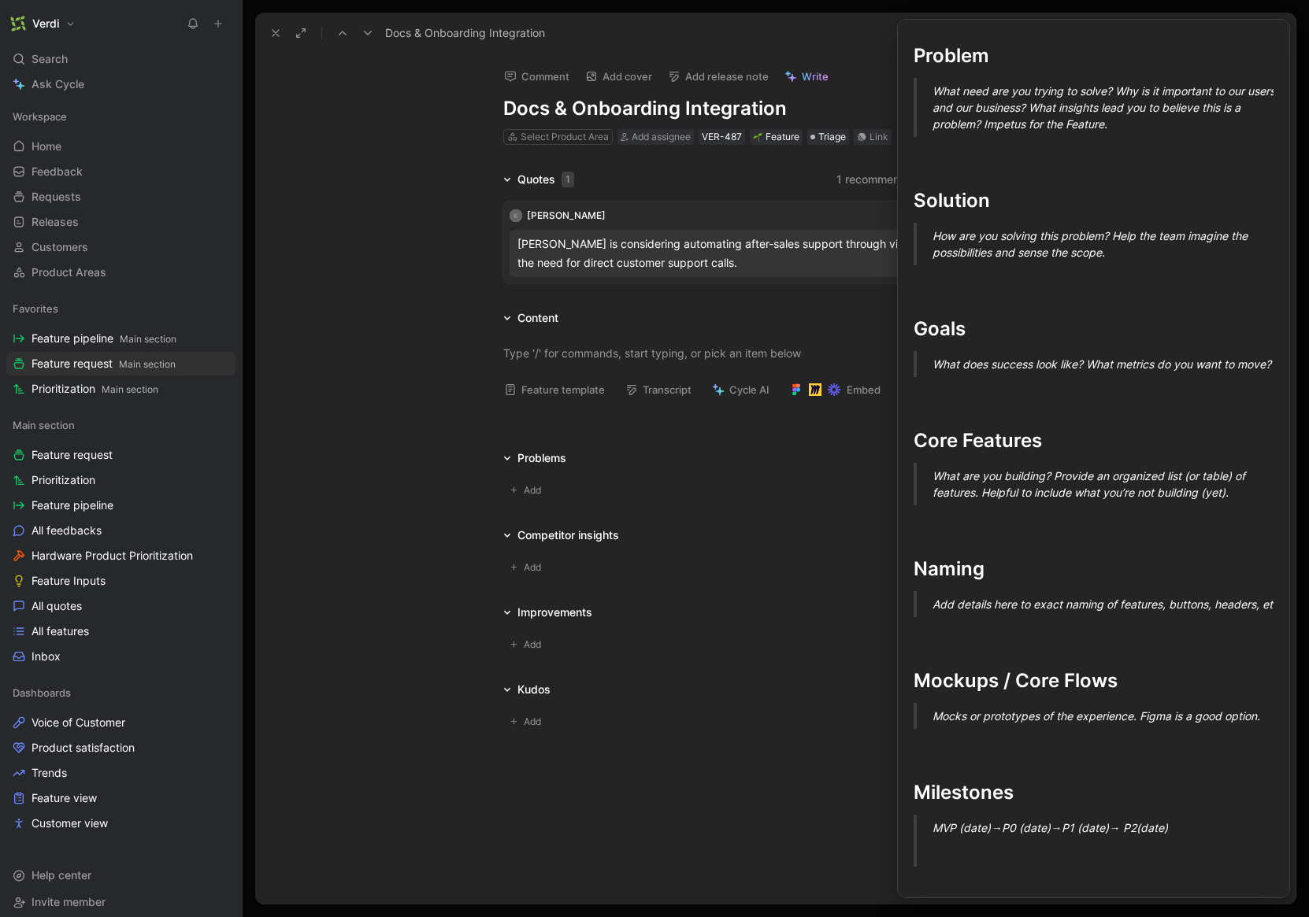
click at [536, 388] on button "Feature template" at bounding box center [554, 390] width 115 height 22
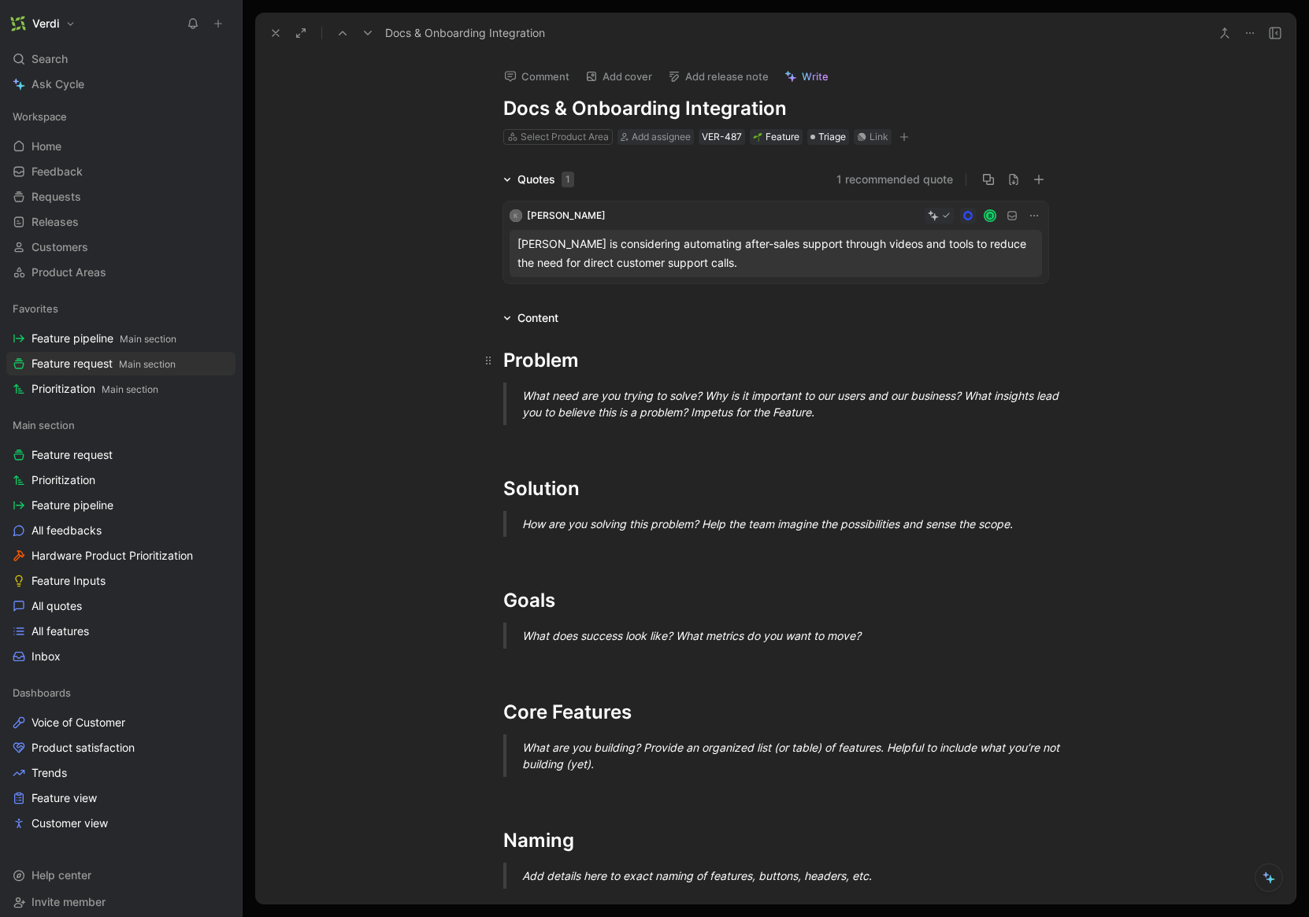
click at [555, 365] on div "Problem" at bounding box center [775, 360] width 545 height 28
click at [652, 521] on div "How are you solving this problem? Help the team imagine the possibilities and s…" at bounding box center [794, 524] width 545 height 17
click at [539, 100] on h1 "Docs & Onboarding Integration" at bounding box center [775, 108] width 545 height 25
click at [534, 103] on h1 "Docs & Onboarding Integration" at bounding box center [775, 108] width 545 height 25
click at [560, 110] on h1 "Docs & Onboarding Integration" at bounding box center [775, 108] width 545 height 25
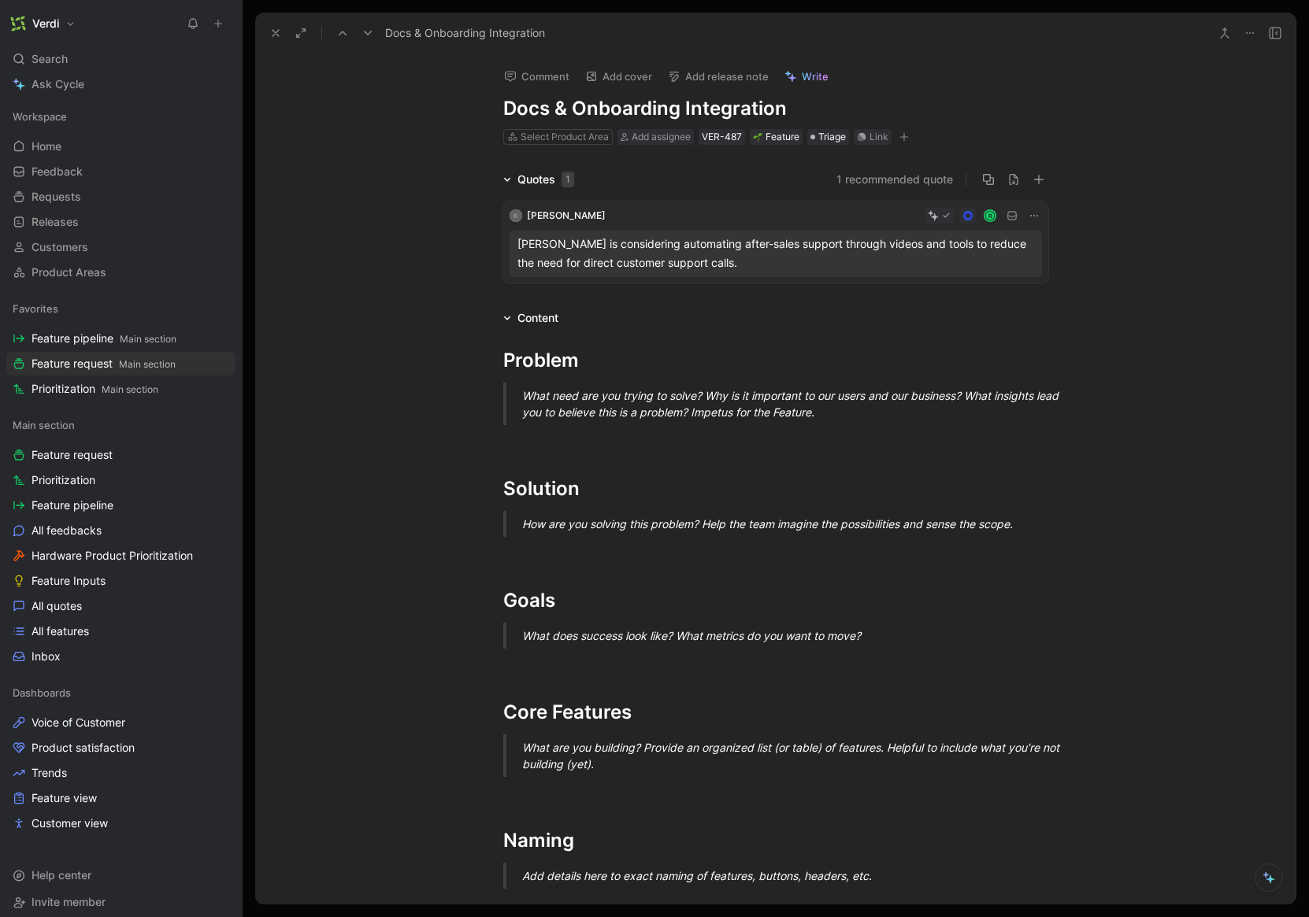
click at [618, 115] on h1 "Docs & Onboarding Integration" at bounding box center [775, 108] width 545 height 25
click at [618, 109] on h1 "Docs & Onboarding Integration" at bounding box center [775, 108] width 545 height 25
click at [620, 108] on h1 "Docs & Onboarding Integration" at bounding box center [775, 108] width 545 height 25
click at [580, 449] on p "To enrich screen reader interactions, please activate Accessibility in Grammarl…" at bounding box center [775, 440] width 605 height 26
click at [548, 566] on h1 "Goals" at bounding box center [775, 593] width 605 height 55
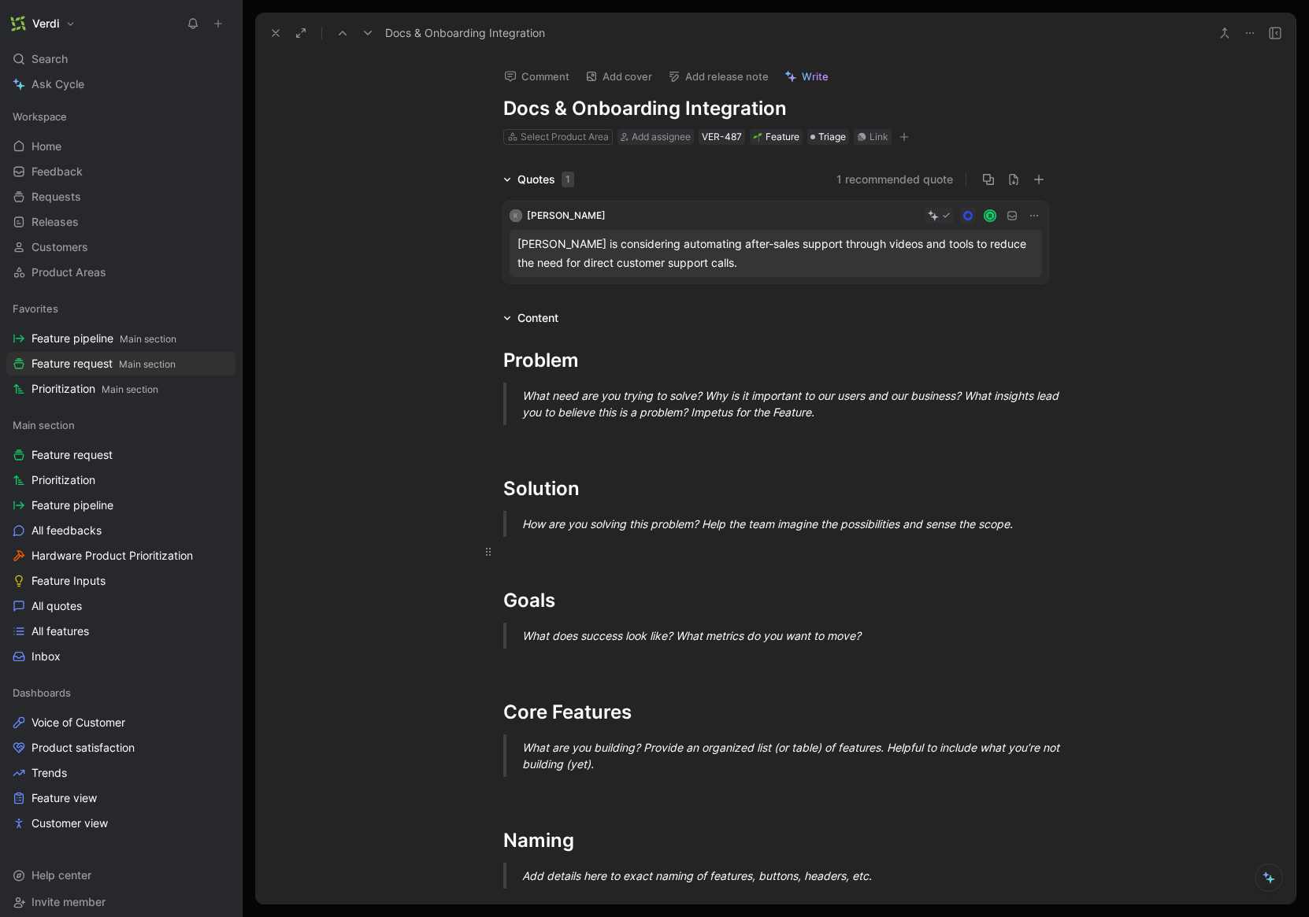
click at [546, 556] on div "To enrich screen reader interactions, please activate Accessibility in Grammarl…" at bounding box center [775, 551] width 545 height 17
click at [777, 106] on h1 "Docs & Onboarding Integration" at bounding box center [775, 108] width 545 height 25
click at [701, 109] on h1 "Docs & Onboarding Integration" at bounding box center [775, 108] width 545 height 25
click at [791, 113] on h1 "Docs & Onboarding Integration" at bounding box center [775, 108] width 545 height 25
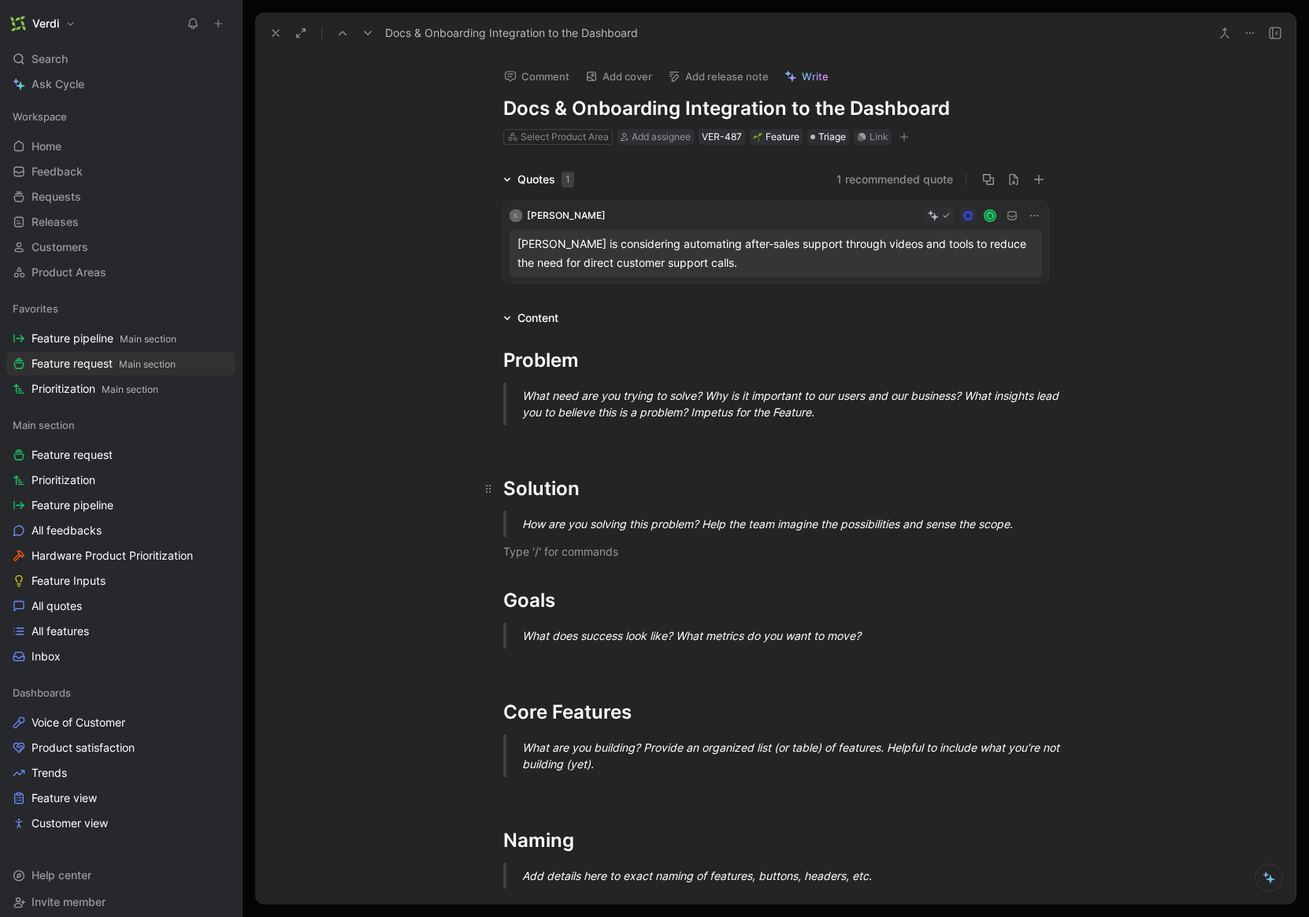
click at [760, 487] on div "Solution" at bounding box center [775, 489] width 545 height 28
click at [281, 37] on icon at bounding box center [275, 33] width 13 height 13
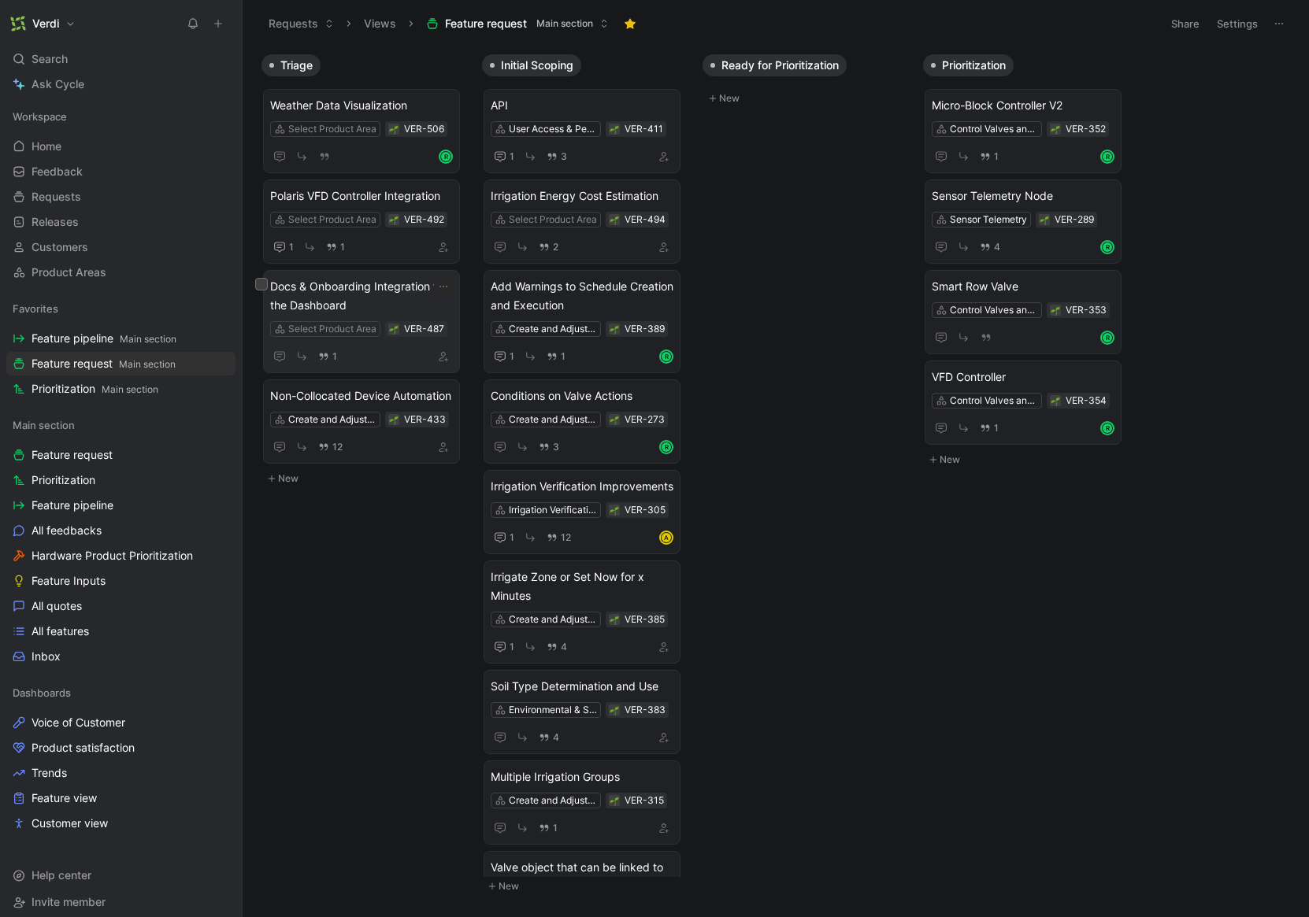
click at [375, 293] on span "Docs & Onboarding Integration to the Dashboard" at bounding box center [361, 296] width 183 height 38
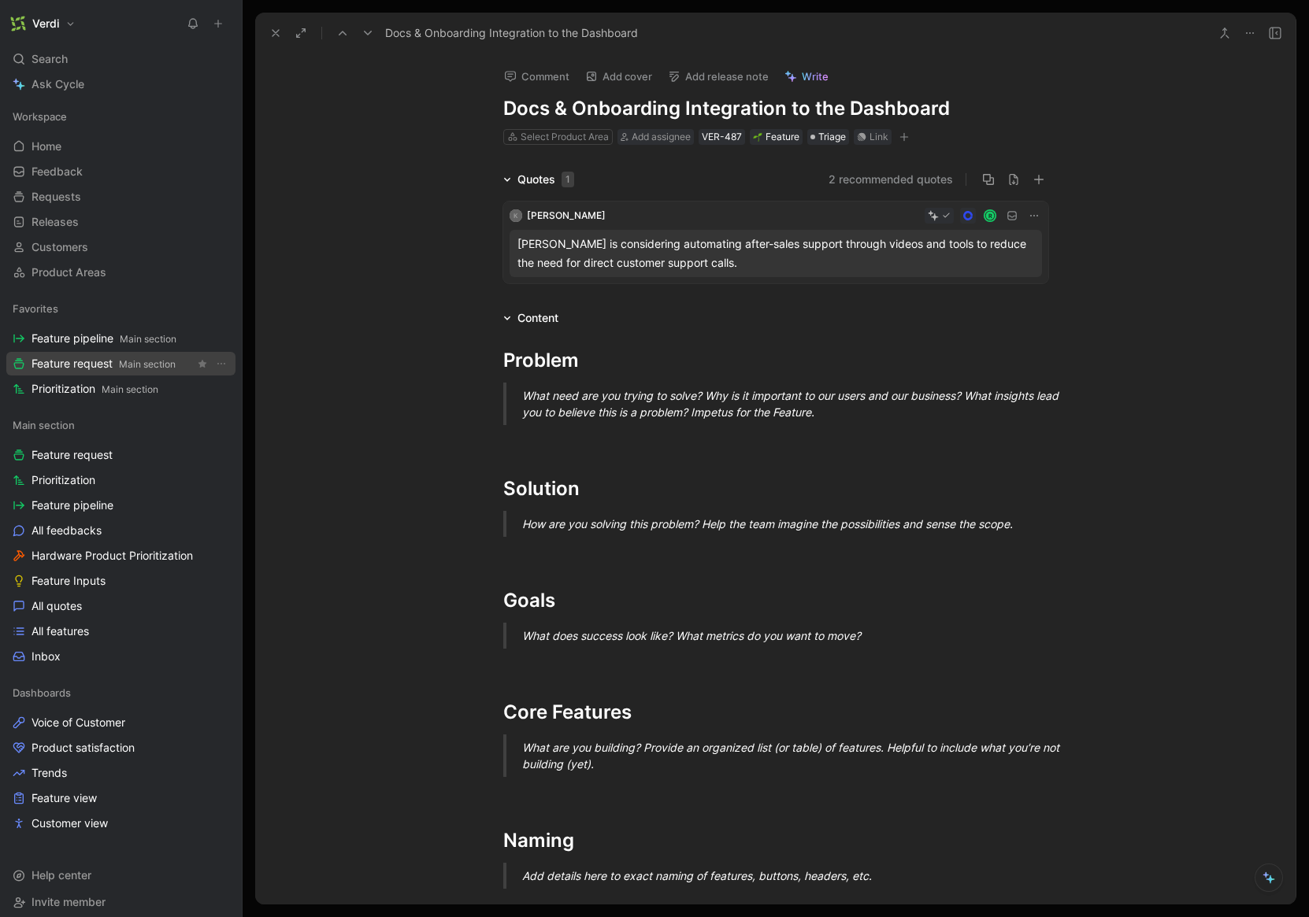
click at [93, 365] on span "Feature request Main section" at bounding box center [103, 364] width 144 height 17
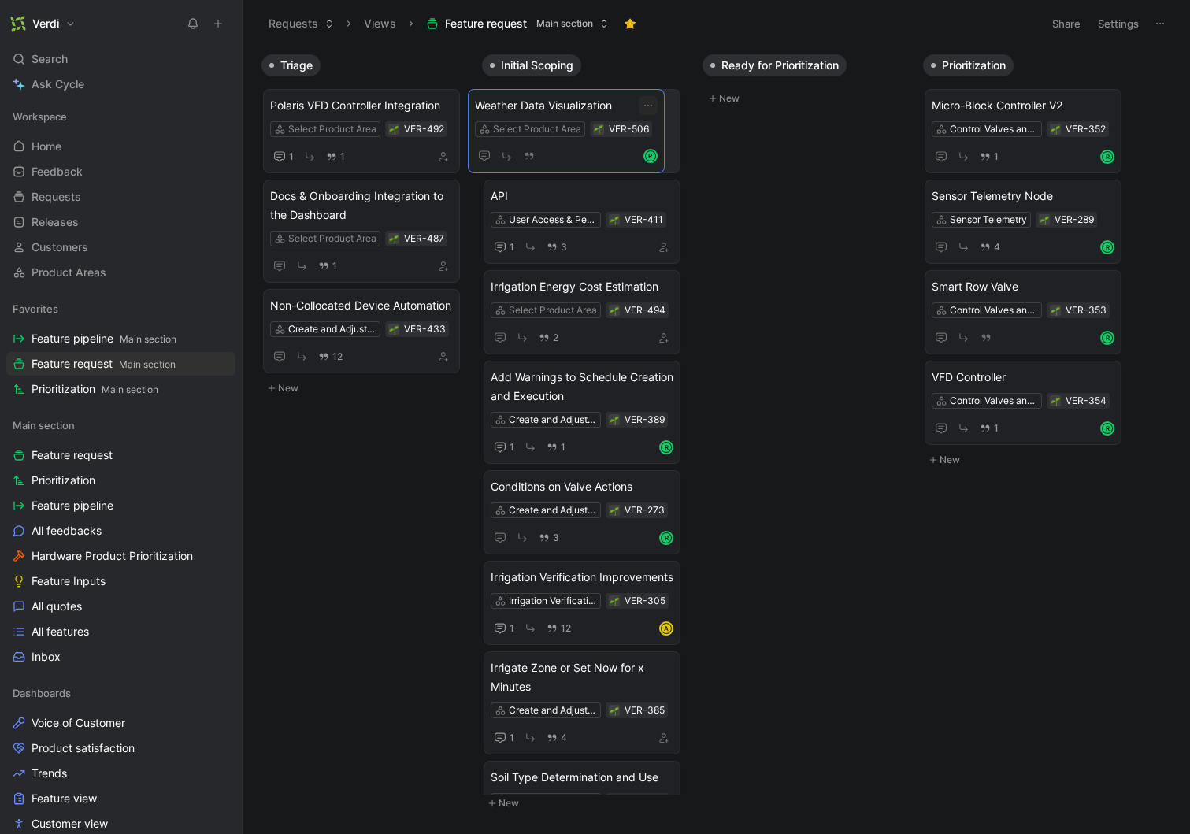
drag, startPoint x: 358, startPoint y: 152, endPoint x: 563, endPoint y: 152, distance: 204.7
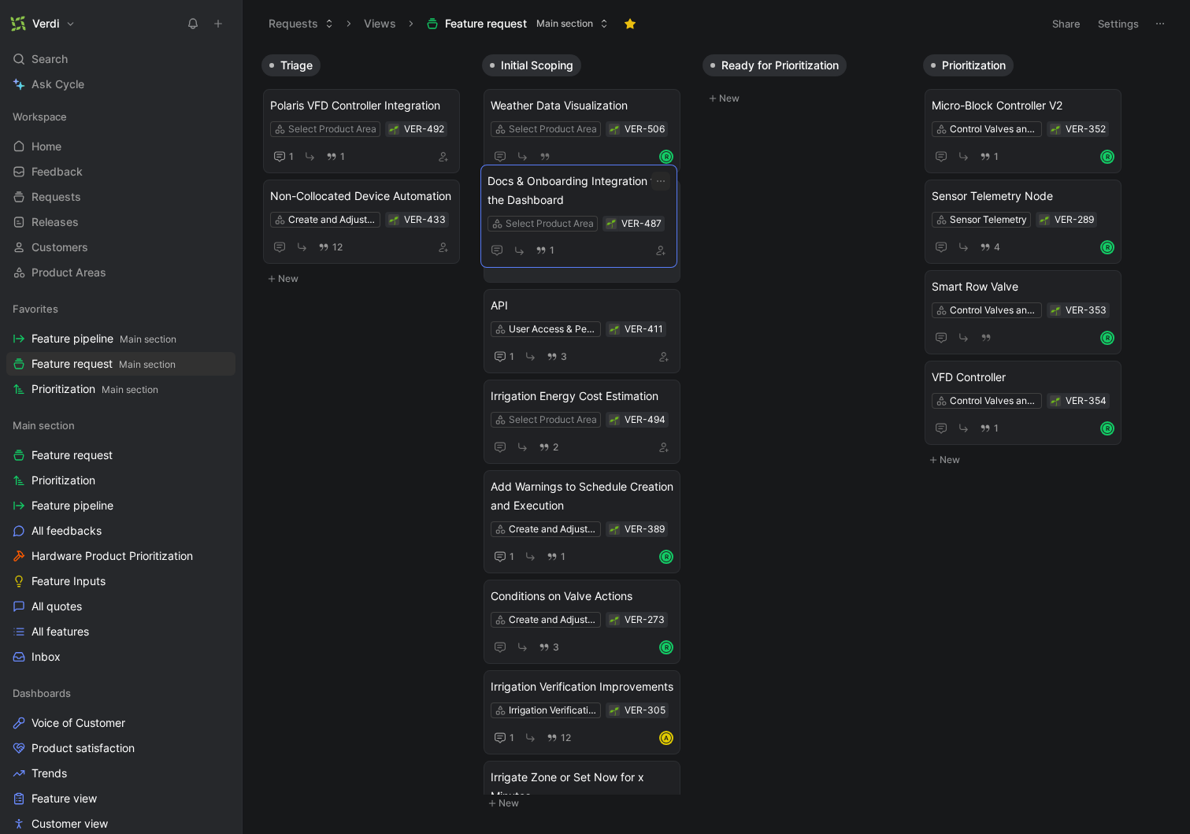
drag, startPoint x: 383, startPoint y: 201, endPoint x: 601, endPoint y: 186, distance: 217.9
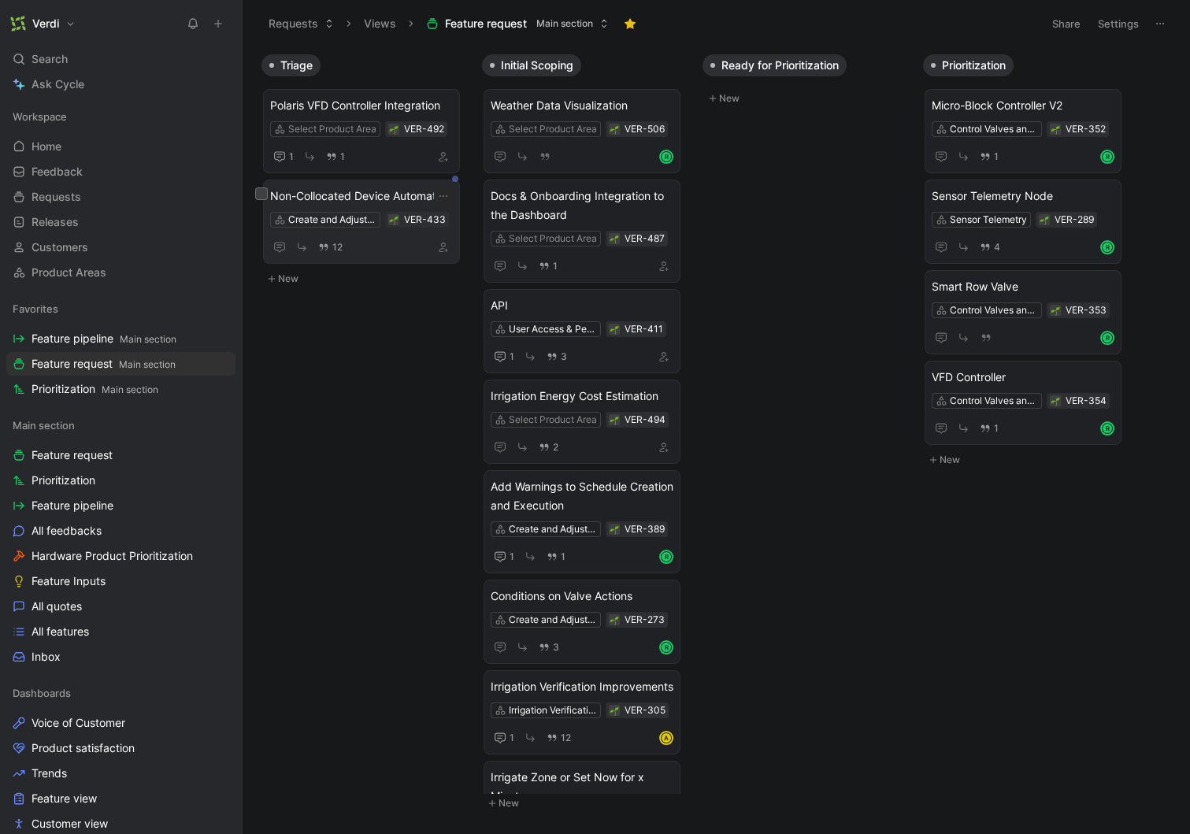
click at [360, 206] on span "Non-Collocated Device Automation" at bounding box center [361, 196] width 183 height 19
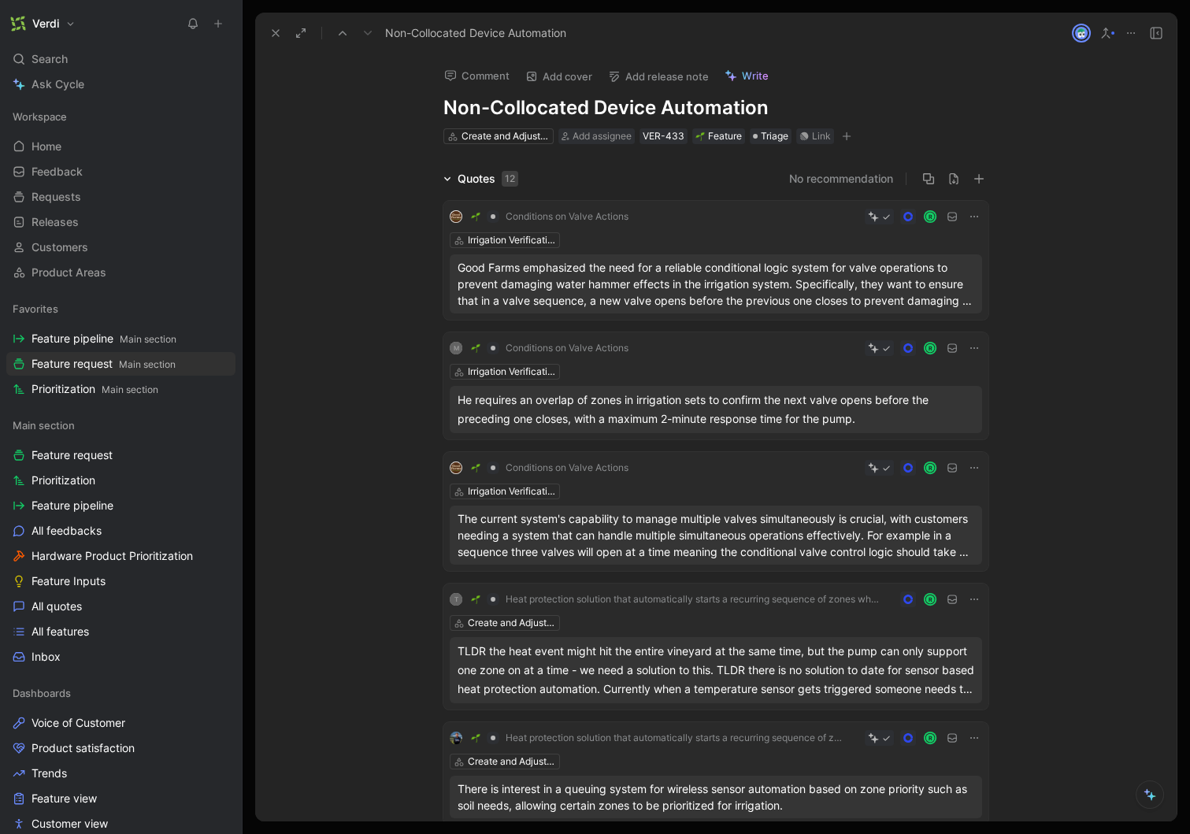
click at [447, 180] on div "Quotes 12" at bounding box center [480, 178] width 87 height 19
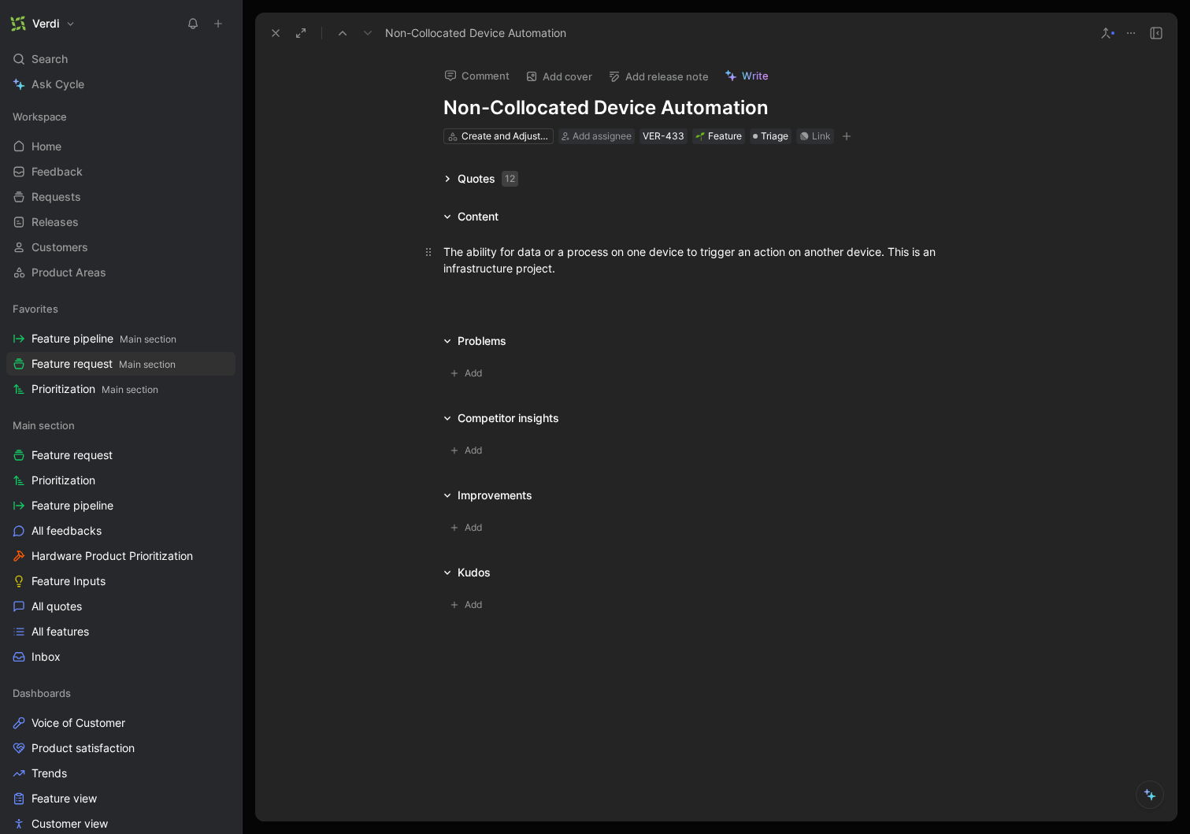
click at [621, 271] on div "The ability for data or a process on one device to trigger an action on another…" at bounding box center [715, 259] width 545 height 33
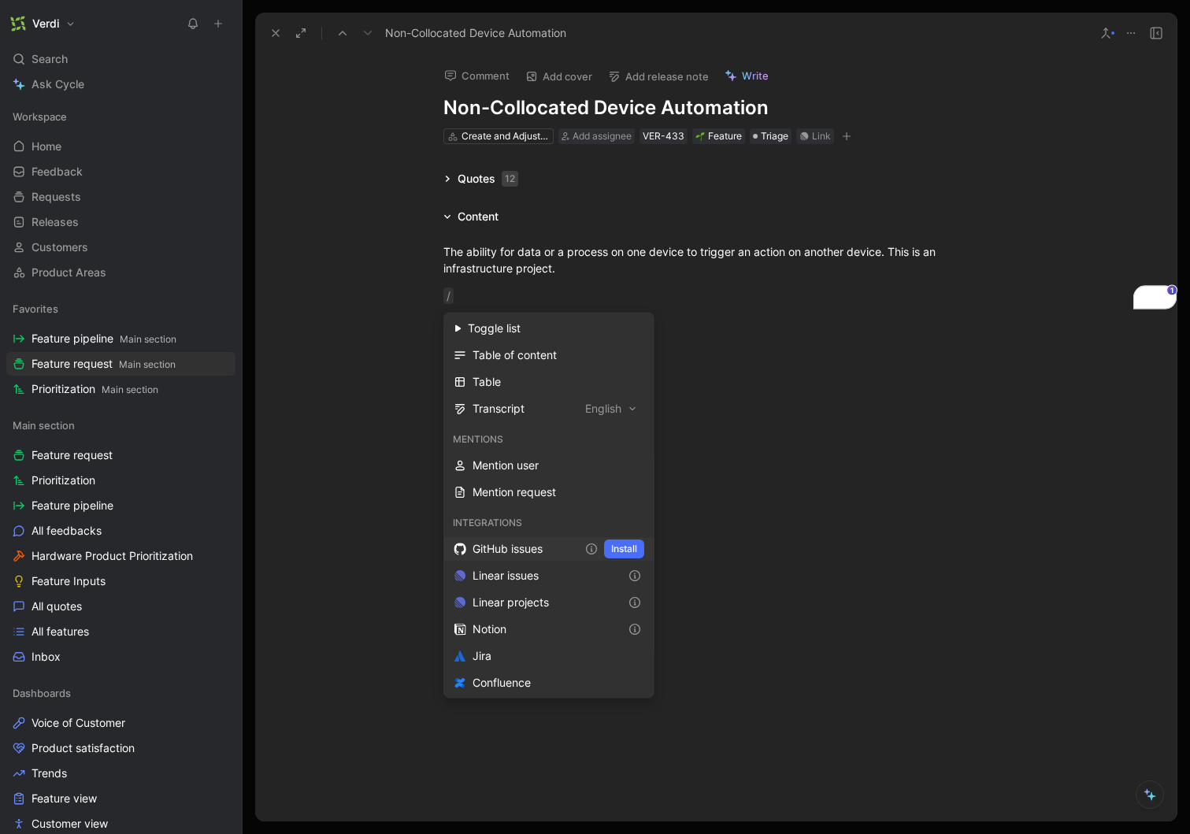
scroll to position [465, 0]
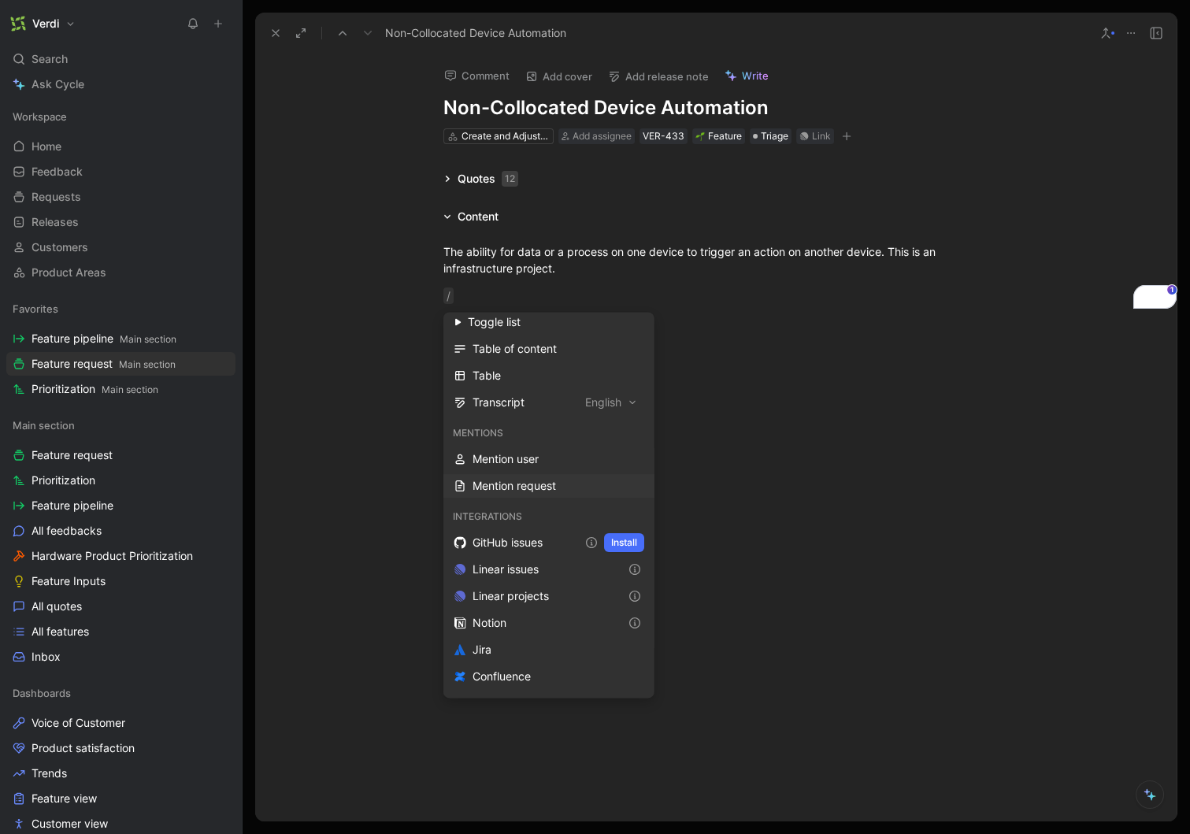
click at [558, 480] on div "Mention request" at bounding box center [558, 485] width 172 height 19
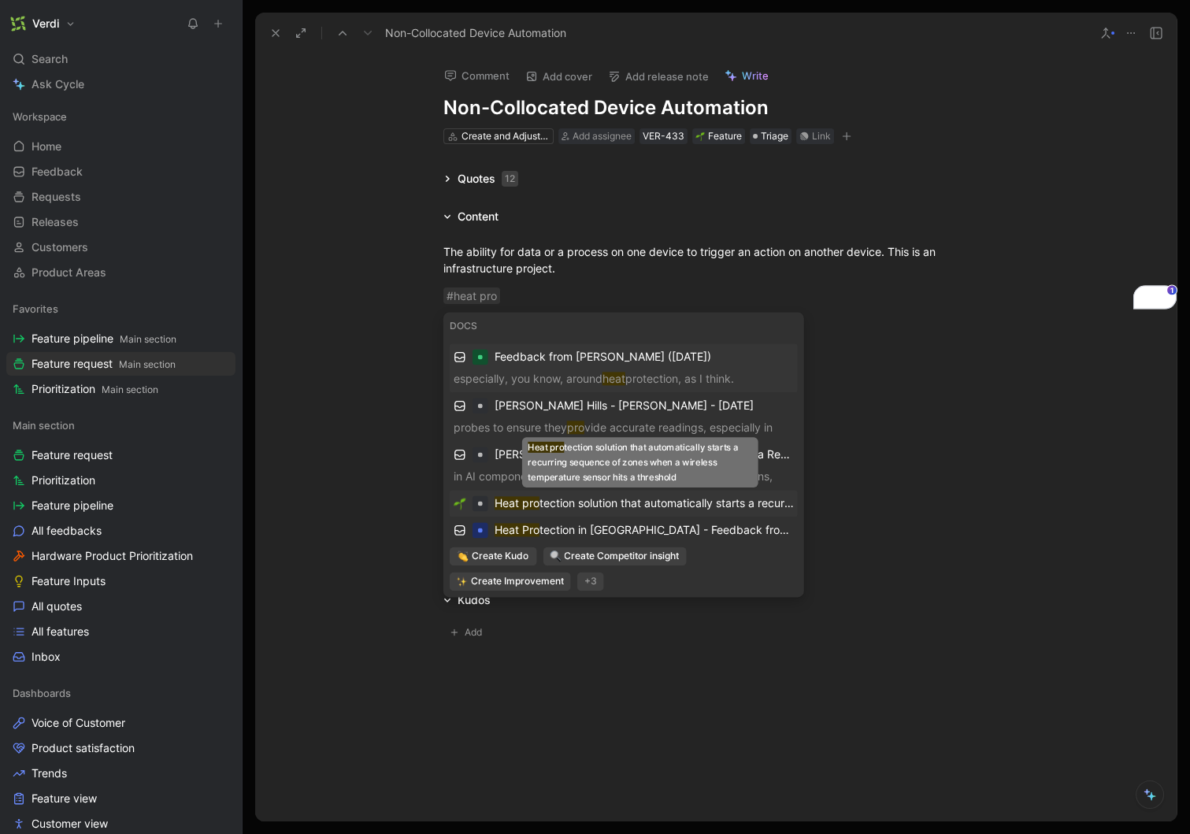
click at [522, 502] on mark "Heat pro" at bounding box center [517, 502] width 45 height 13
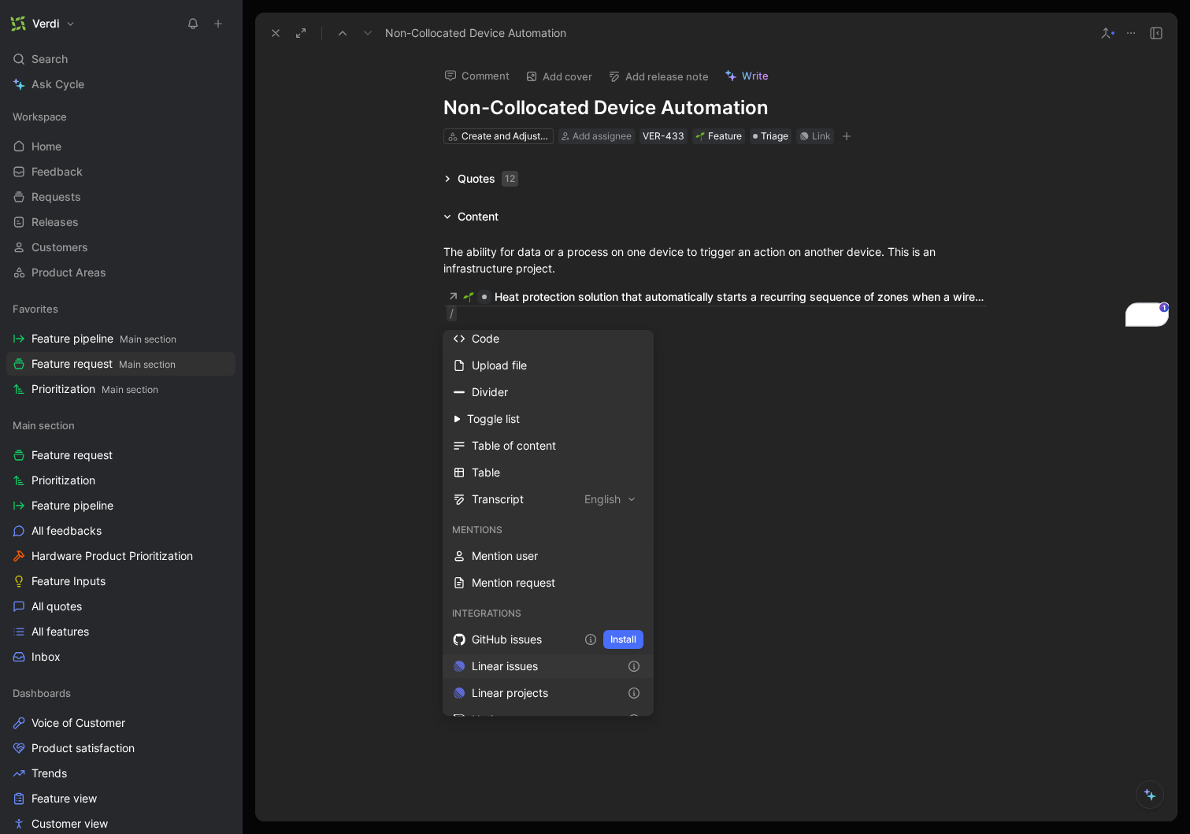
scroll to position [460, 0]
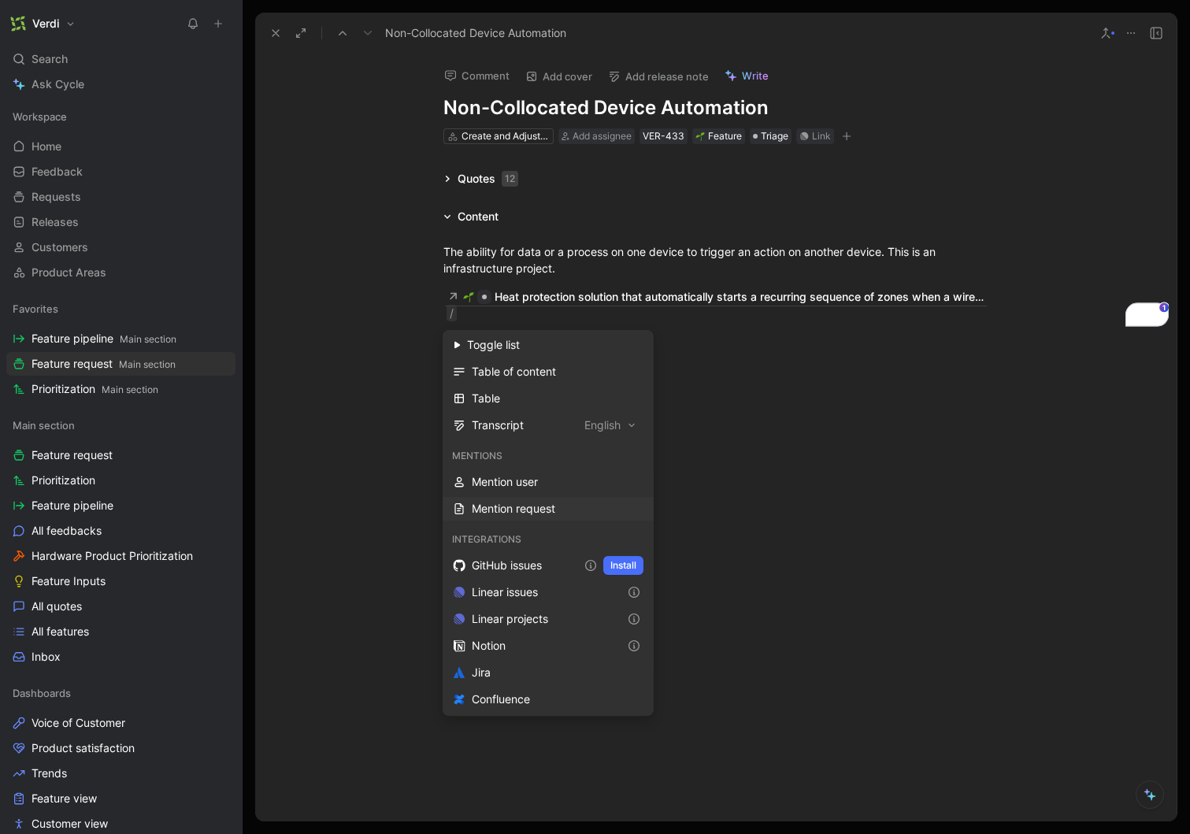
click at [526, 509] on div "Mention request" at bounding box center [558, 508] width 172 height 19
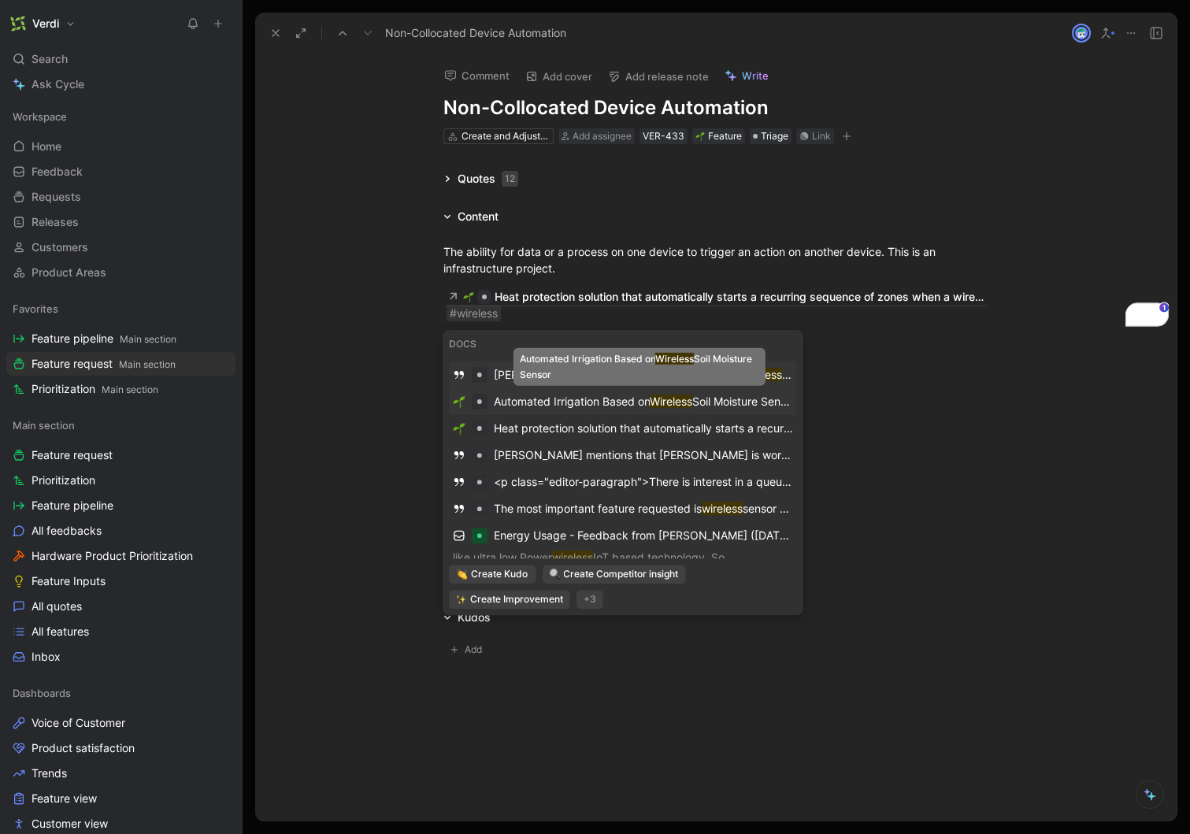
click at [632, 402] on span "Automated Irrigation Based on" at bounding box center [572, 401] width 156 height 13
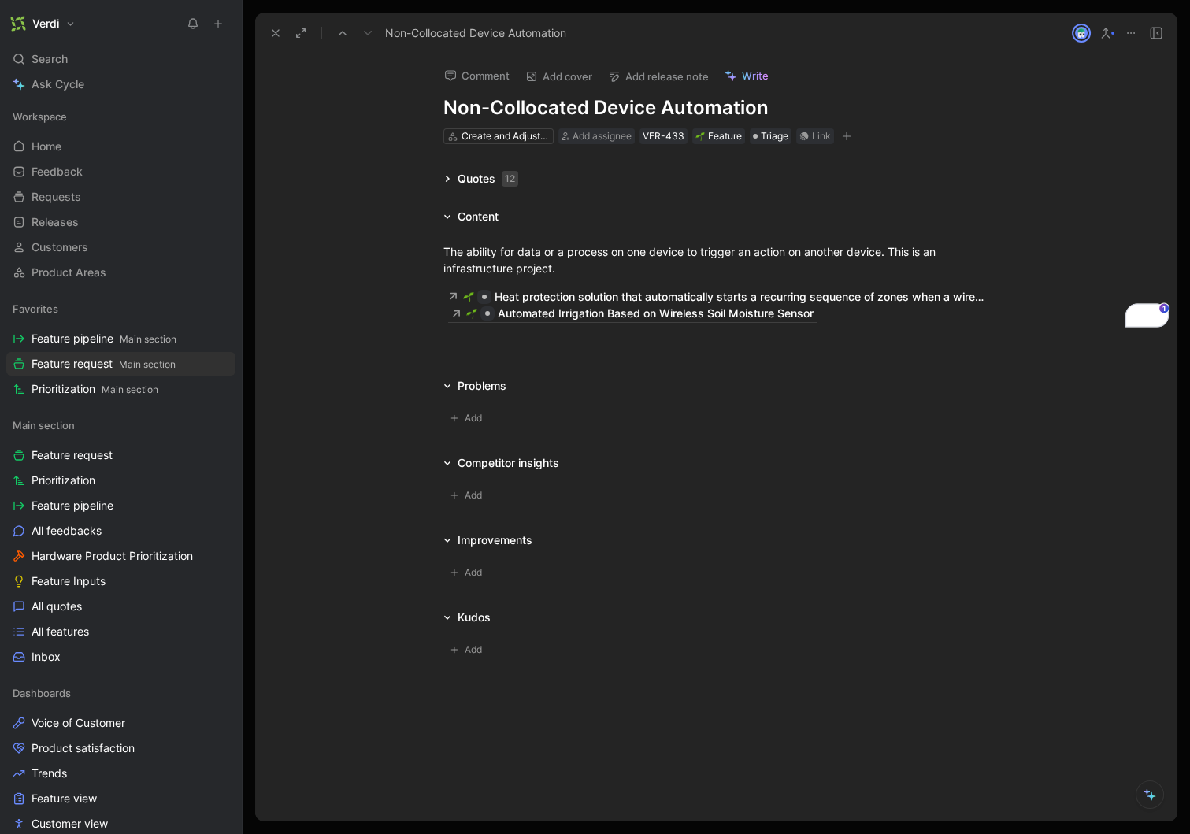
click at [546, 339] on div "The ability for data or a process on one device to trigger an action on another…" at bounding box center [715, 282] width 921 height 113
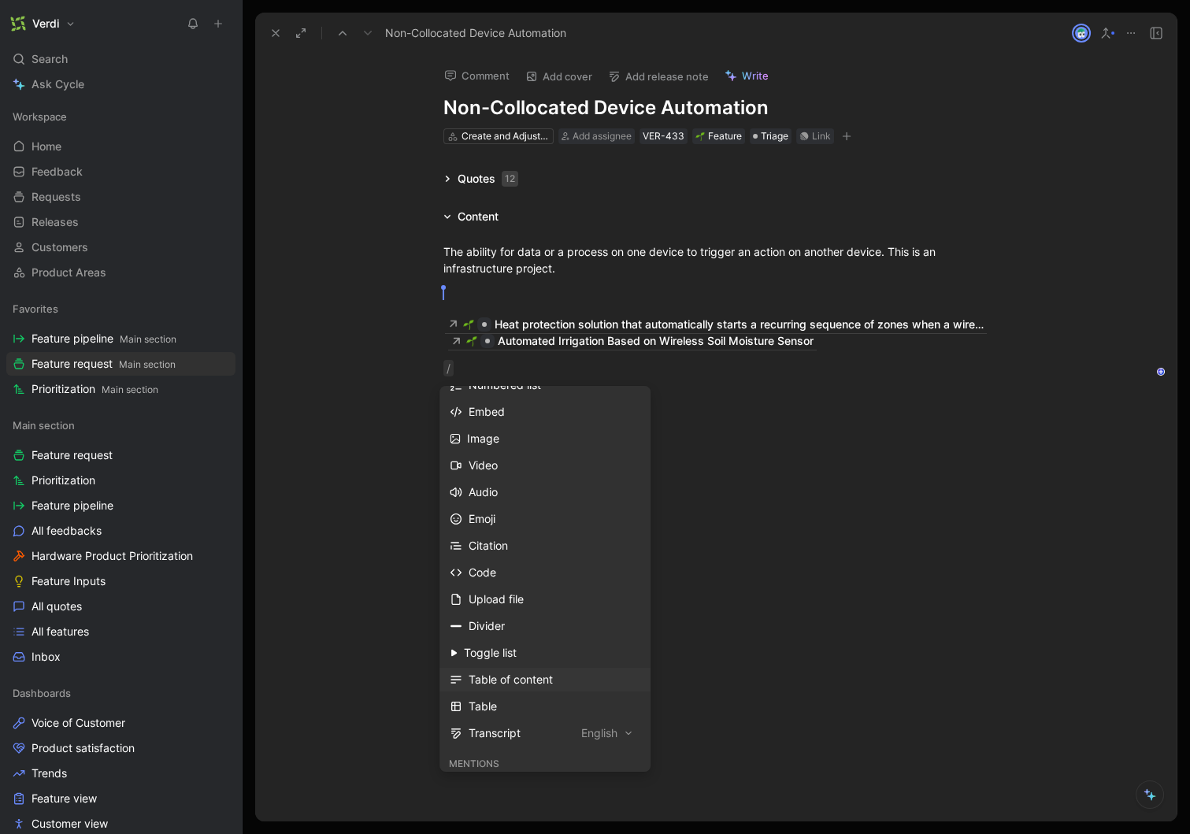
scroll to position [266, 0]
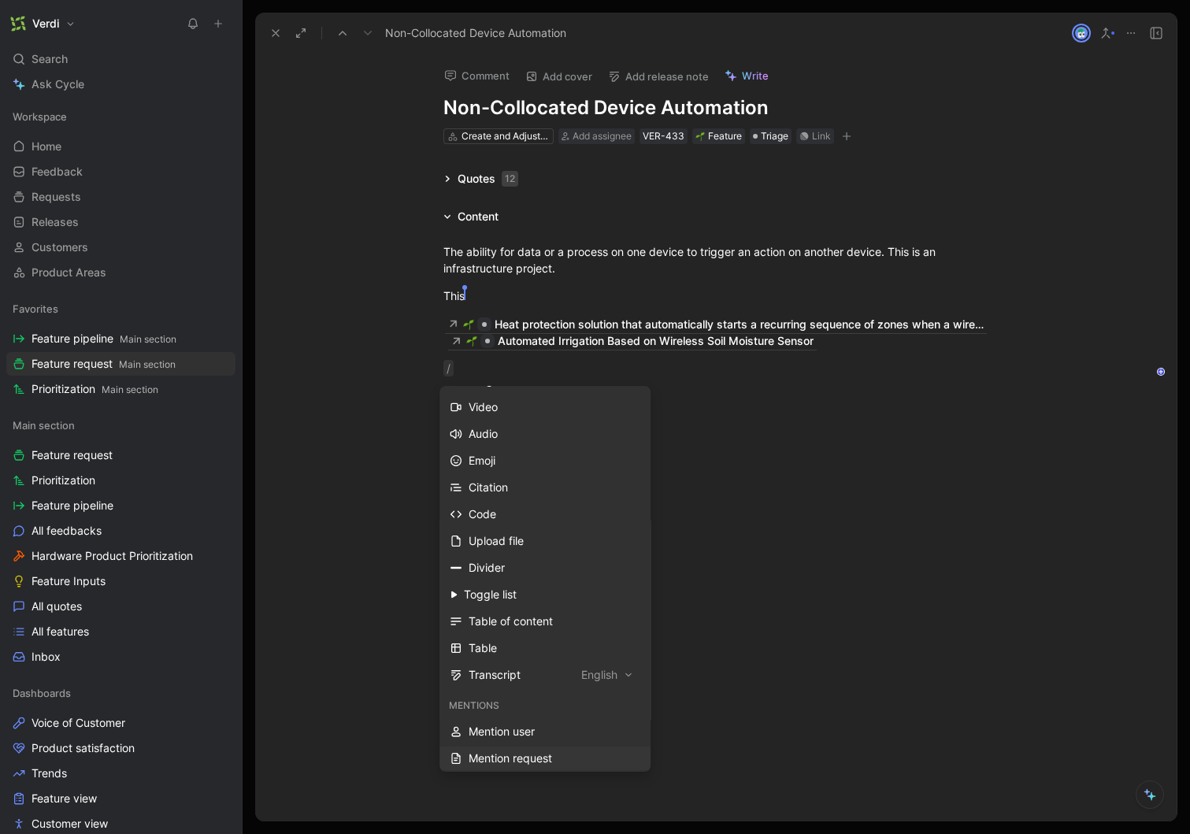
click at [533, 753] on div "Mention request" at bounding box center [555, 758] width 172 height 19
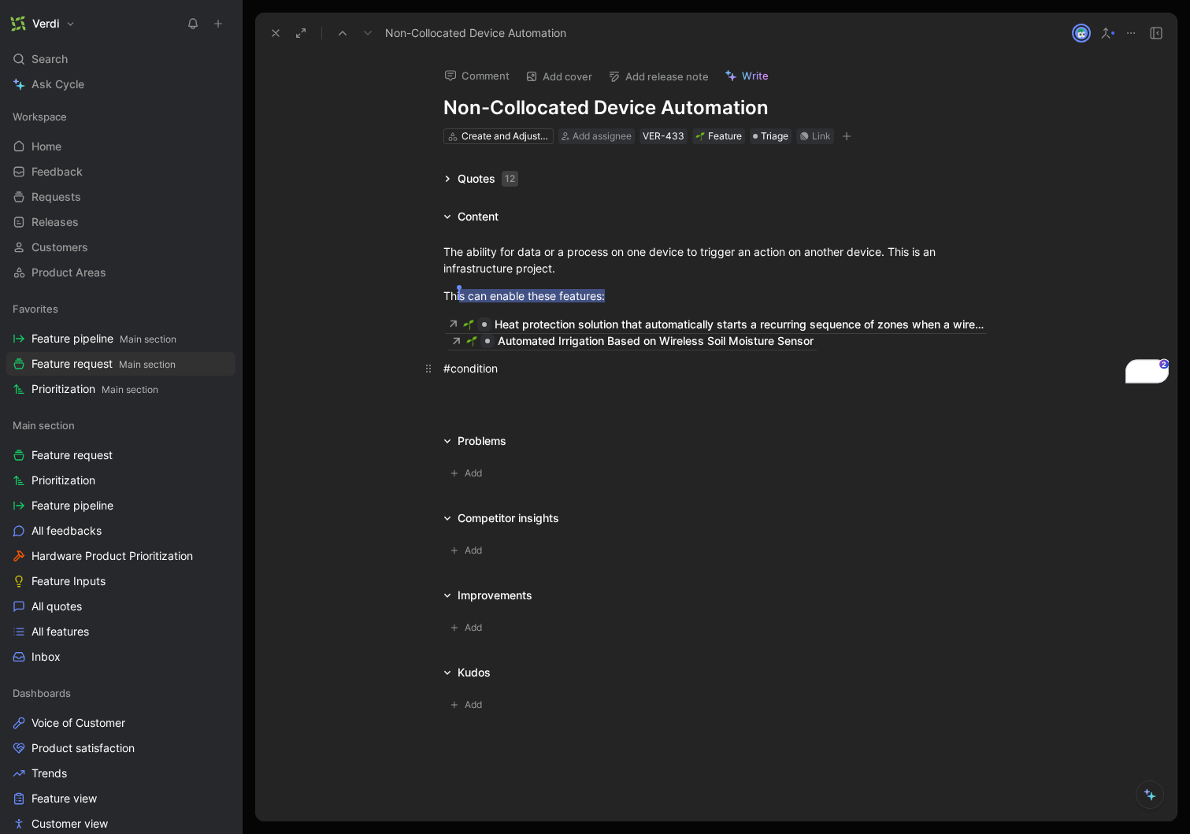
click at [470, 365] on div "#condition" at bounding box center [715, 368] width 545 height 17
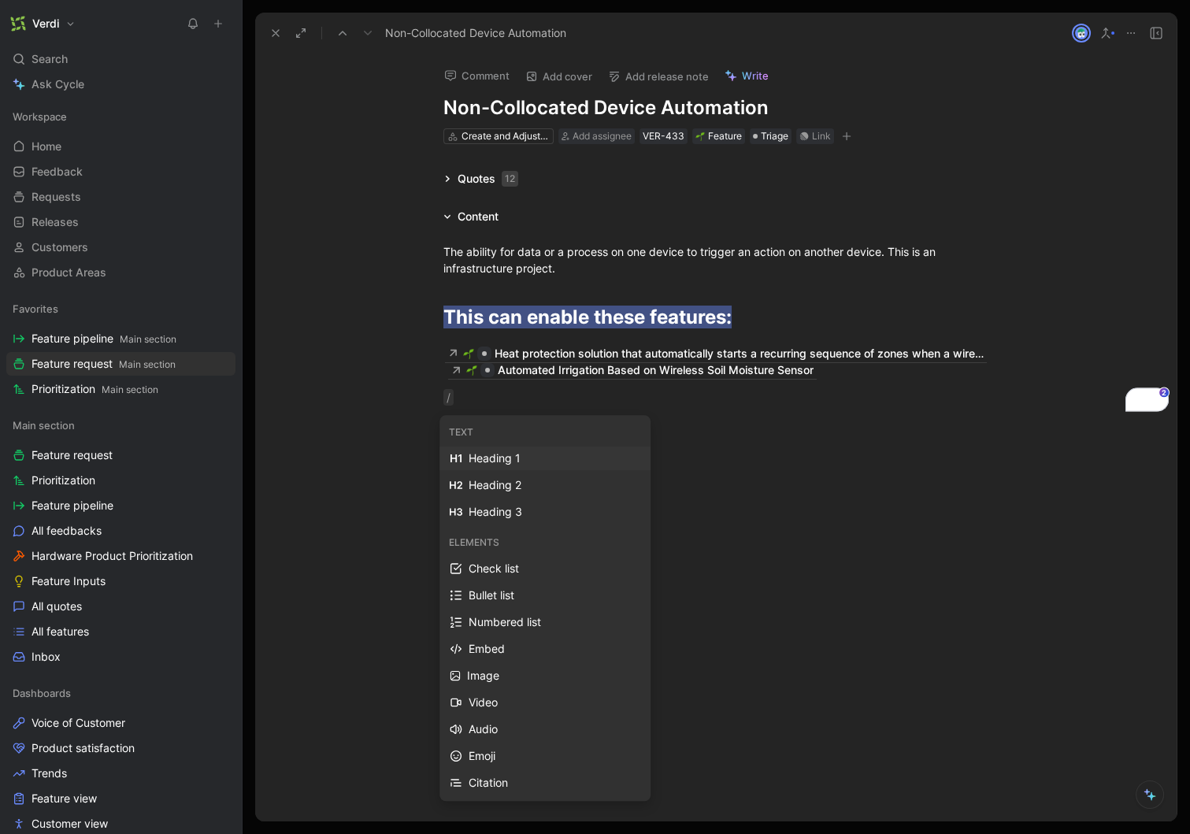
scroll to position [465, 0]
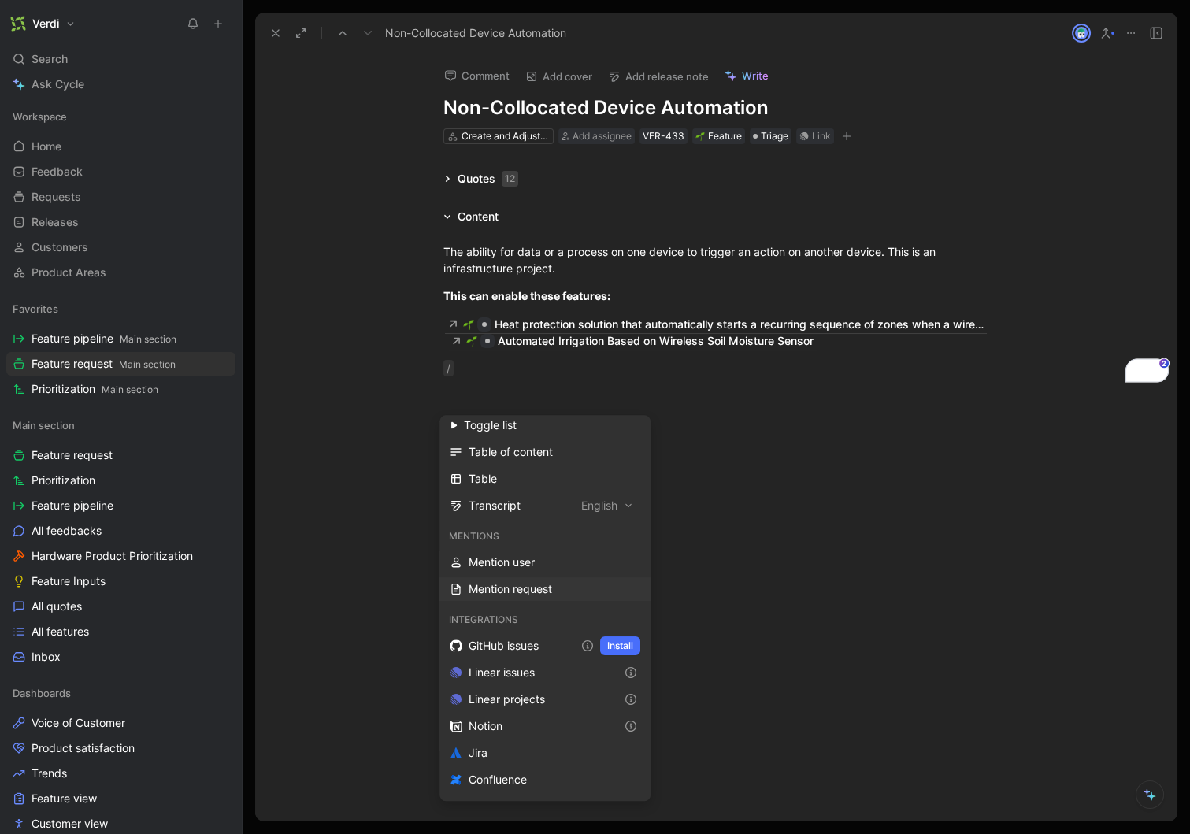
click at [528, 586] on div "Mention request" at bounding box center [555, 589] width 172 height 19
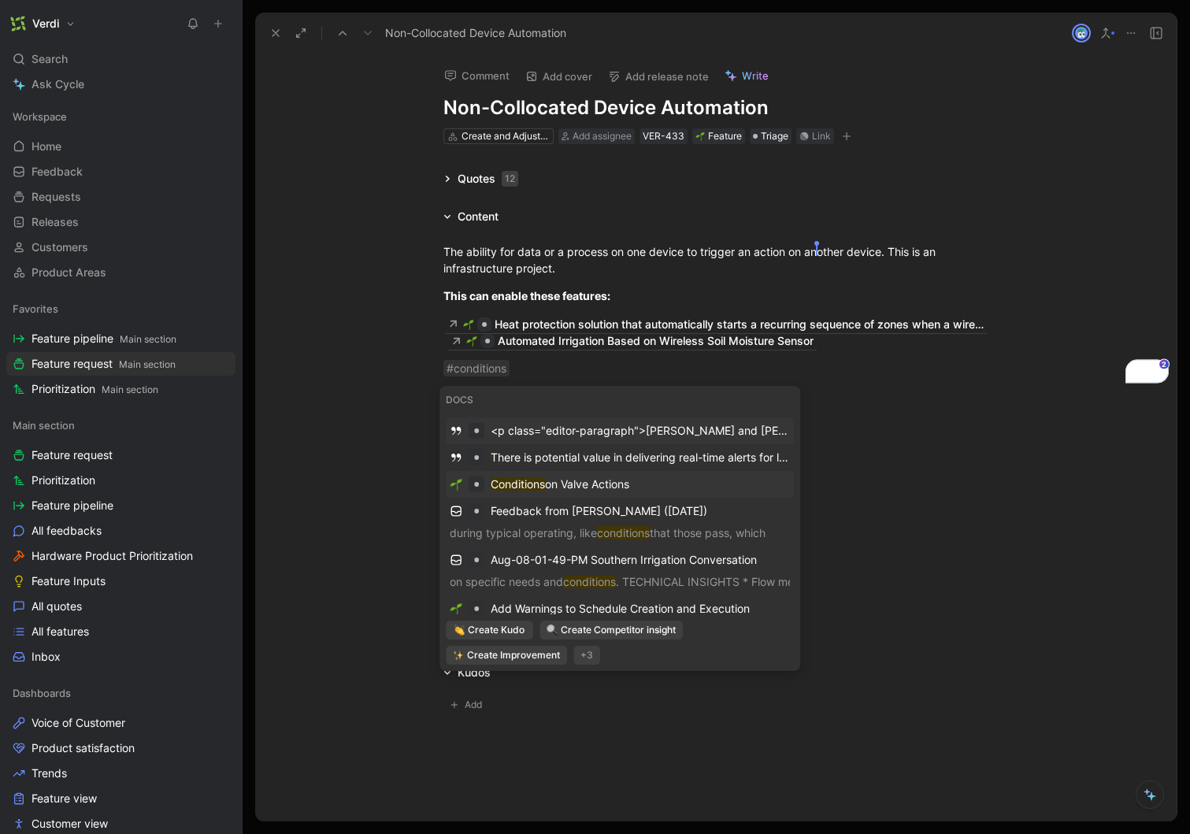
click at [626, 479] on span "on Valve Actions" at bounding box center [587, 483] width 84 height 13
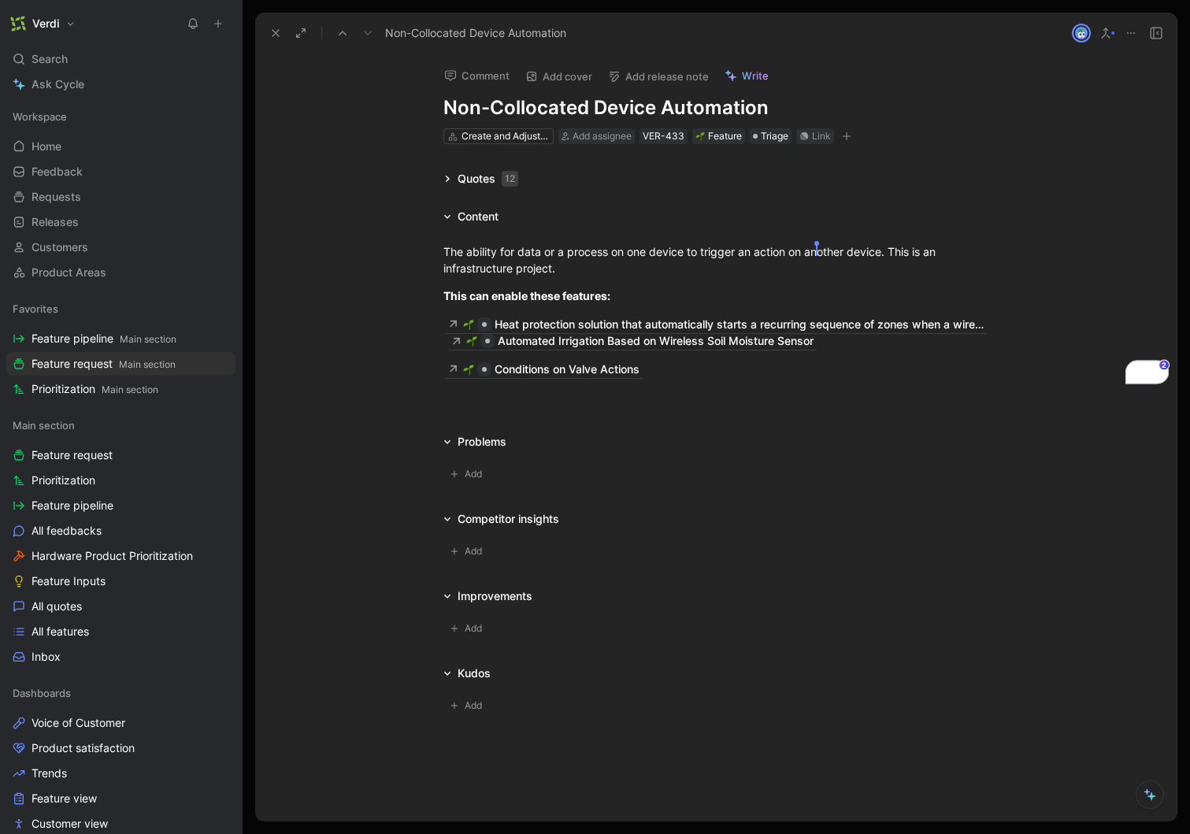
drag, startPoint x: 640, startPoint y: 424, endPoint x: 629, endPoint y: 410, distance: 17.3
click at [640, 423] on div "Quotes 12 Content The ability for data or a process on one device to trigger an…" at bounding box center [715, 445] width 921 height 553
click at [580, 399] on div at bounding box center [715, 404] width 921 height 19
drag, startPoint x: 550, startPoint y: 109, endPoint x: 639, endPoint y: 111, distance: 89.8
click at [639, 111] on h1 "Non-Collocated Device Automation" at bounding box center [715, 107] width 545 height 25
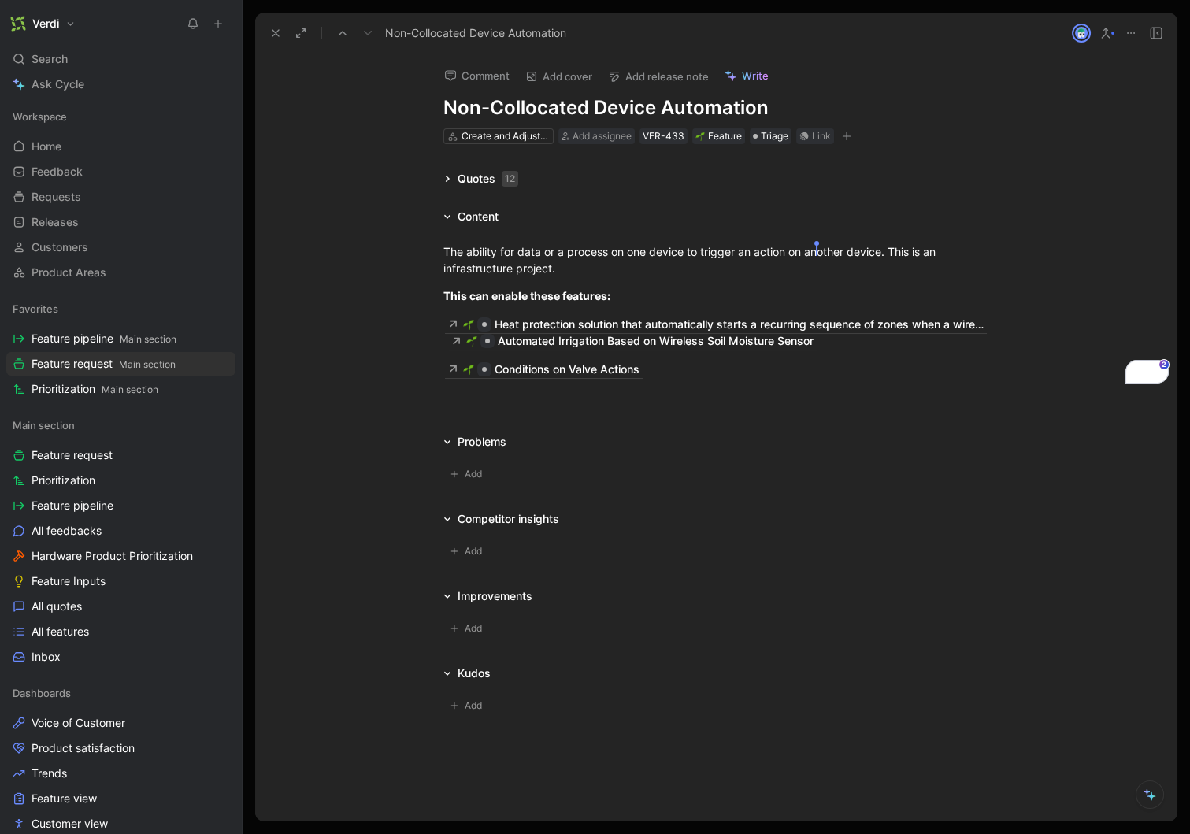
click at [639, 111] on h1 "Non-Collocated Device Automation" at bounding box center [715, 107] width 545 height 25
drag, startPoint x: 486, startPoint y: 115, endPoint x: 598, endPoint y: 115, distance: 112.6
click at [598, 115] on h1 "Non-Collocated Device Automation" at bounding box center [715, 107] width 545 height 25
click at [599, 115] on h1 "Non-Collocated Device Automation" at bounding box center [715, 107] width 545 height 25
click at [613, 111] on h1 "Non-Collocated Device Automation" at bounding box center [715, 107] width 545 height 25
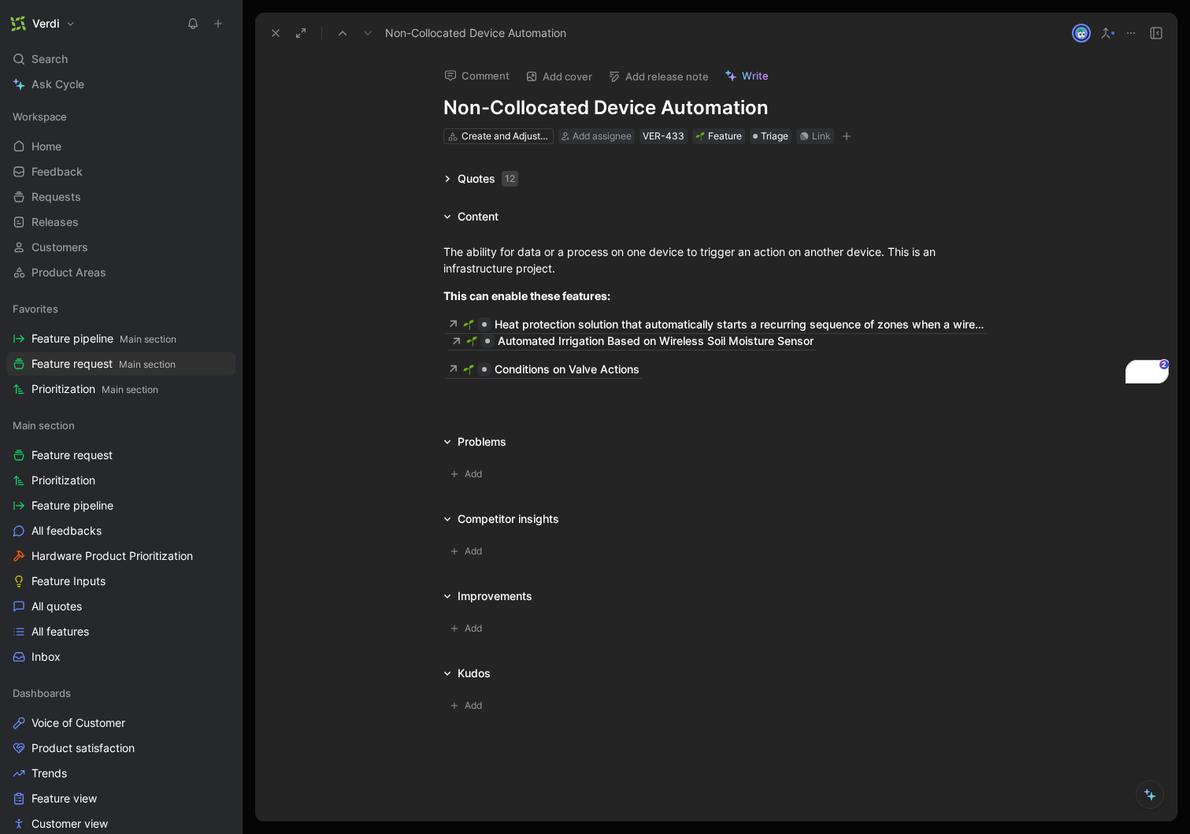
click at [587, 109] on h1 "Non-Collocated Device Automation" at bounding box center [715, 107] width 545 height 25
drag, startPoint x: 617, startPoint y: 106, endPoint x: 758, endPoint y: 111, distance: 141.0
click at [758, 111] on h1 "Non-Collocated Device Automation" at bounding box center [715, 107] width 545 height 25
drag, startPoint x: 491, startPoint y: 293, endPoint x: 557, endPoint y: 290, distance: 66.2
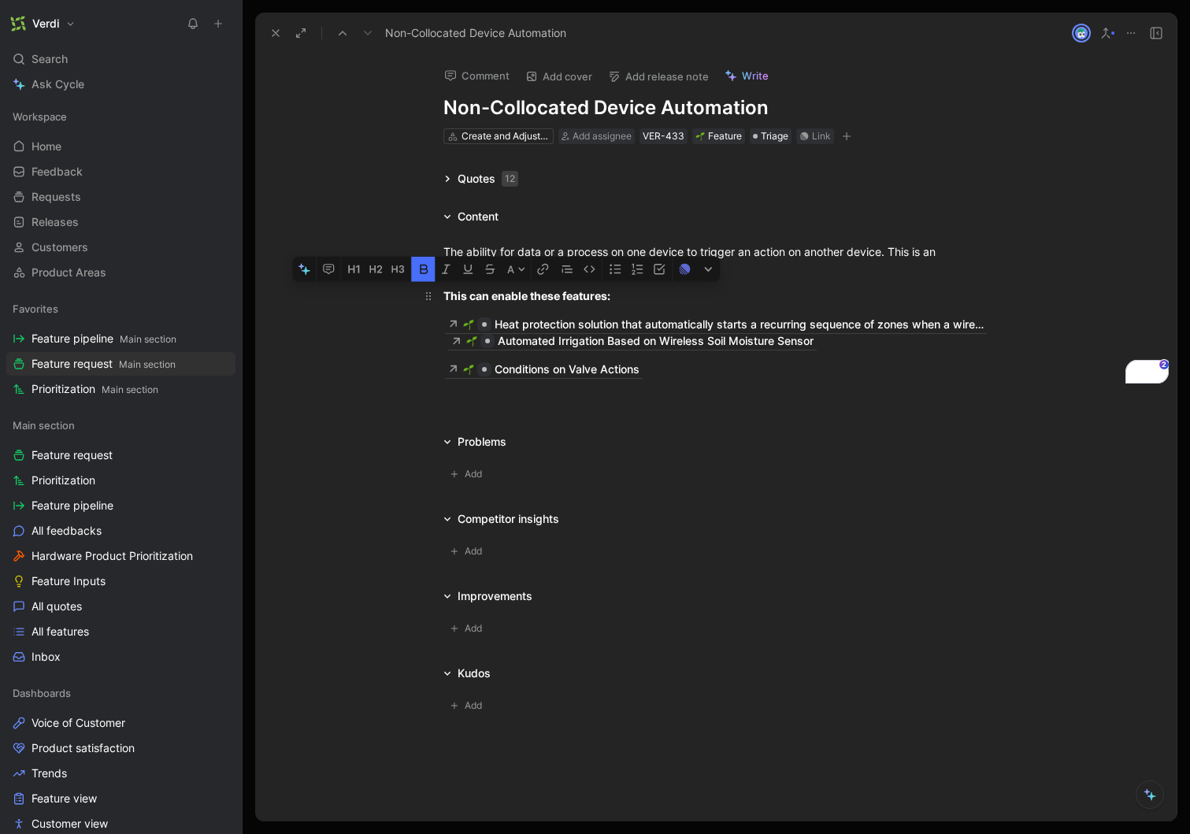
click at [557, 290] on strong "This can enable these features:" at bounding box center [526, 295] width 167 height 13
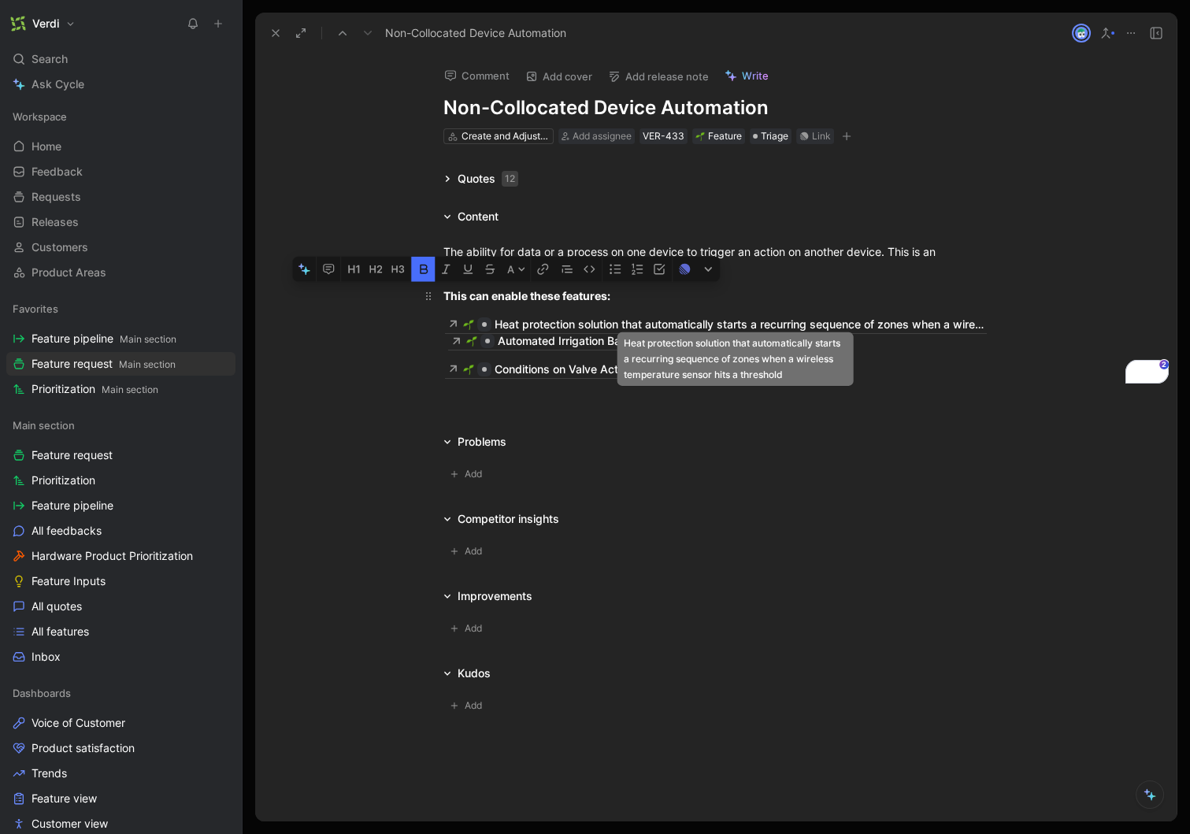
click at [543, 294] on strong "This can enable these features:" at bounding box center [526, 295] width 167 height 13
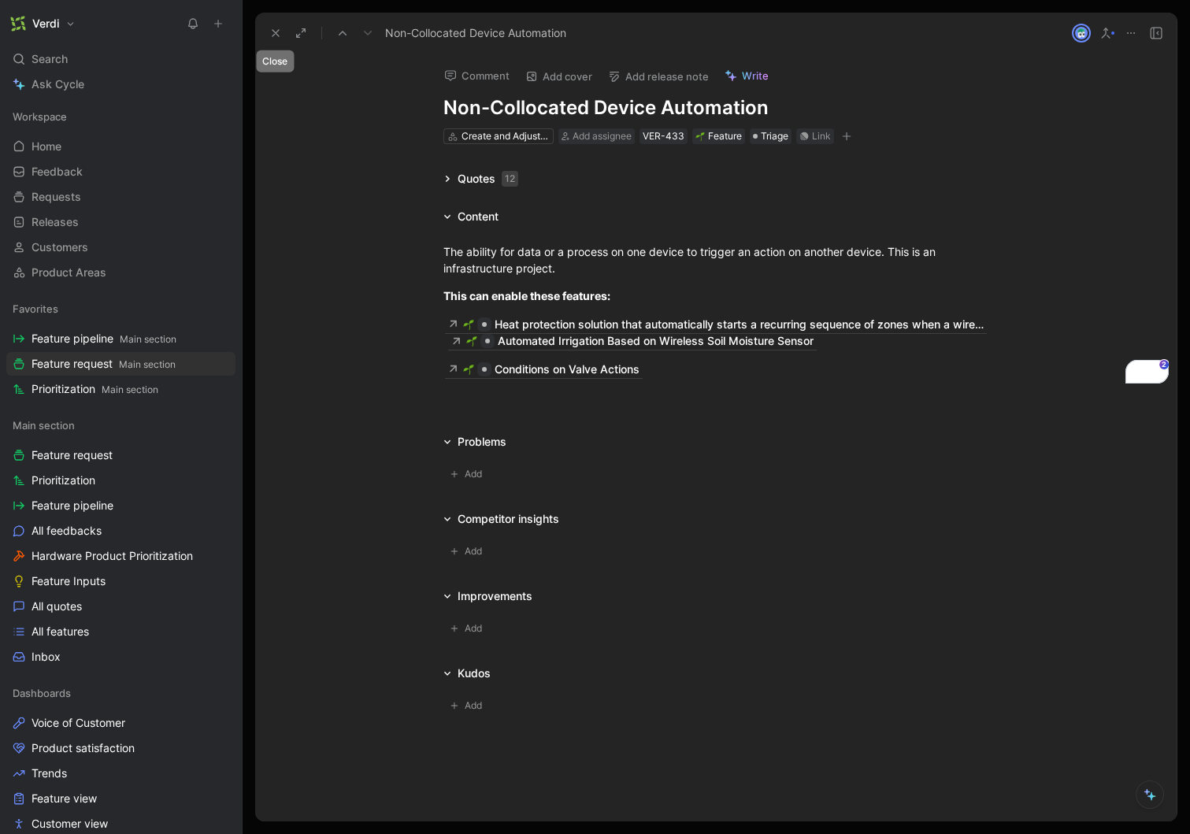
click at [269, 34] on icon at bounding box center [275, 33] width 13 height 13
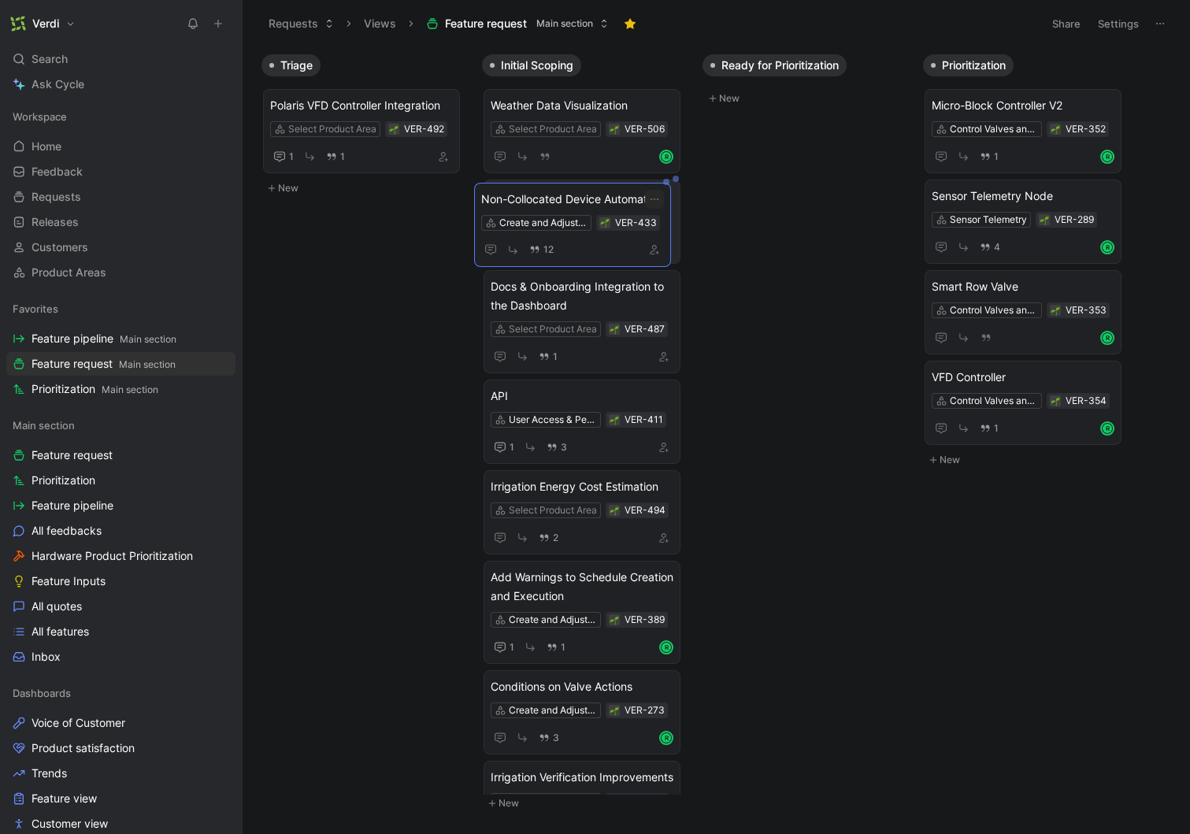
drag, startPoint x: 335, startPoint y: 201, endPoint x: 546, endPoint y: 204, distance: 211.1
click at [595, 202] on span "Non-Collocated Device Automation" at bounding box center [582, 196] width 183 height 19
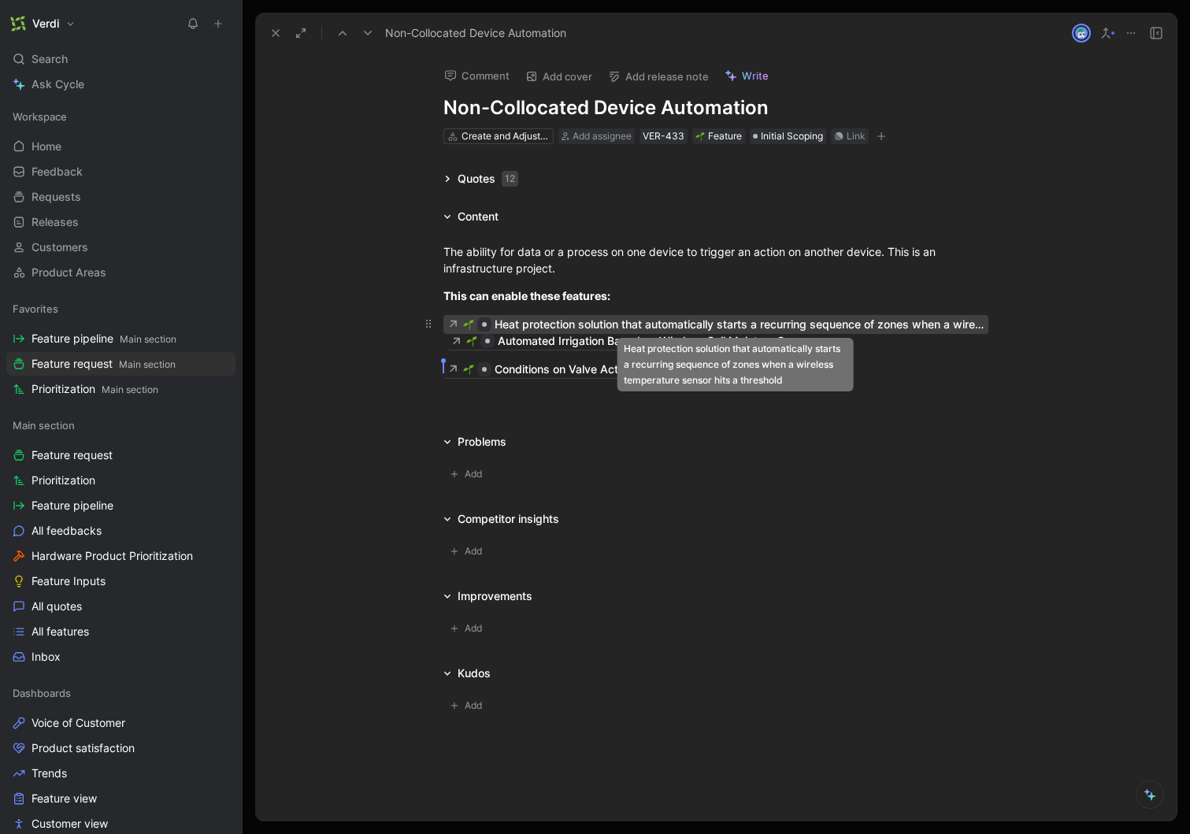
click at [569, 324] on div "Heat protection solution that automatically starts a recurring sequence of zone…" at bounding box center [739, 324] width 489 height 19
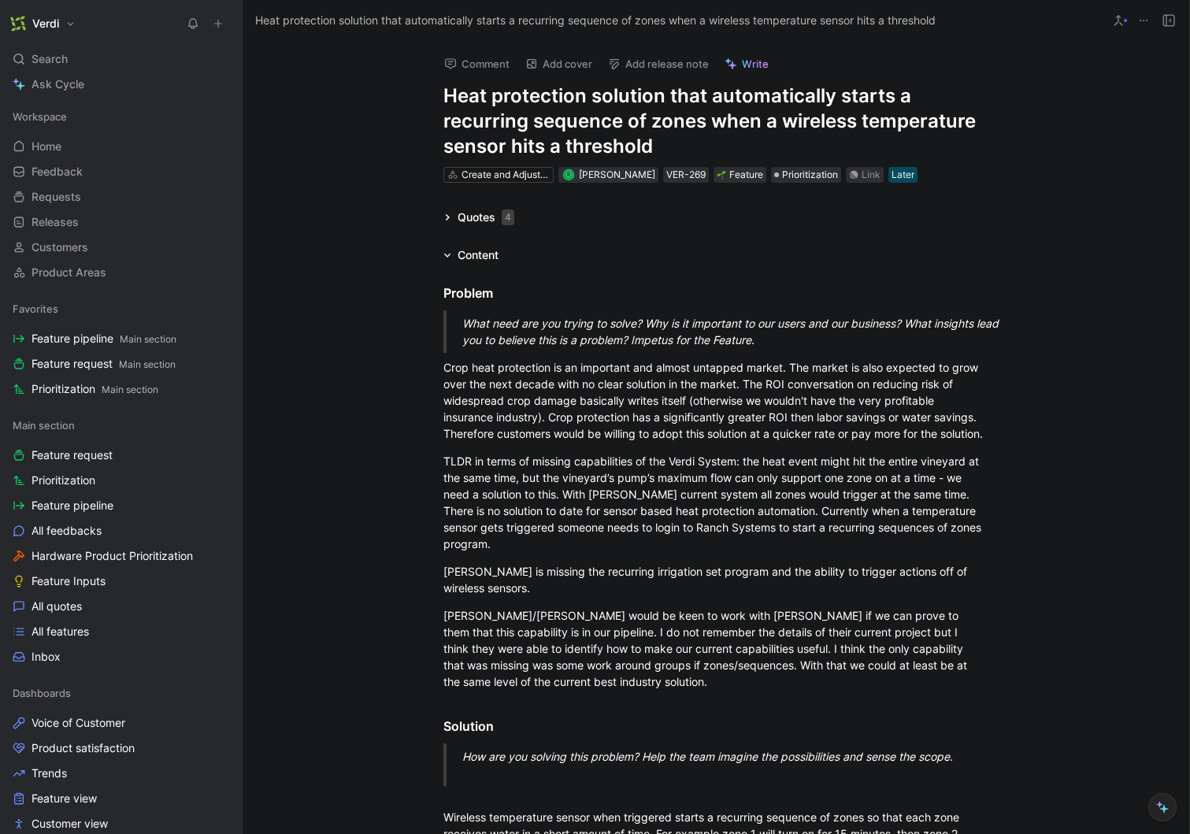
click at [659, 145] on h1 "Heat protection solution that automatically starts a recurring sequence of zone…" at bounding box center [715, 121] width 545 height 76
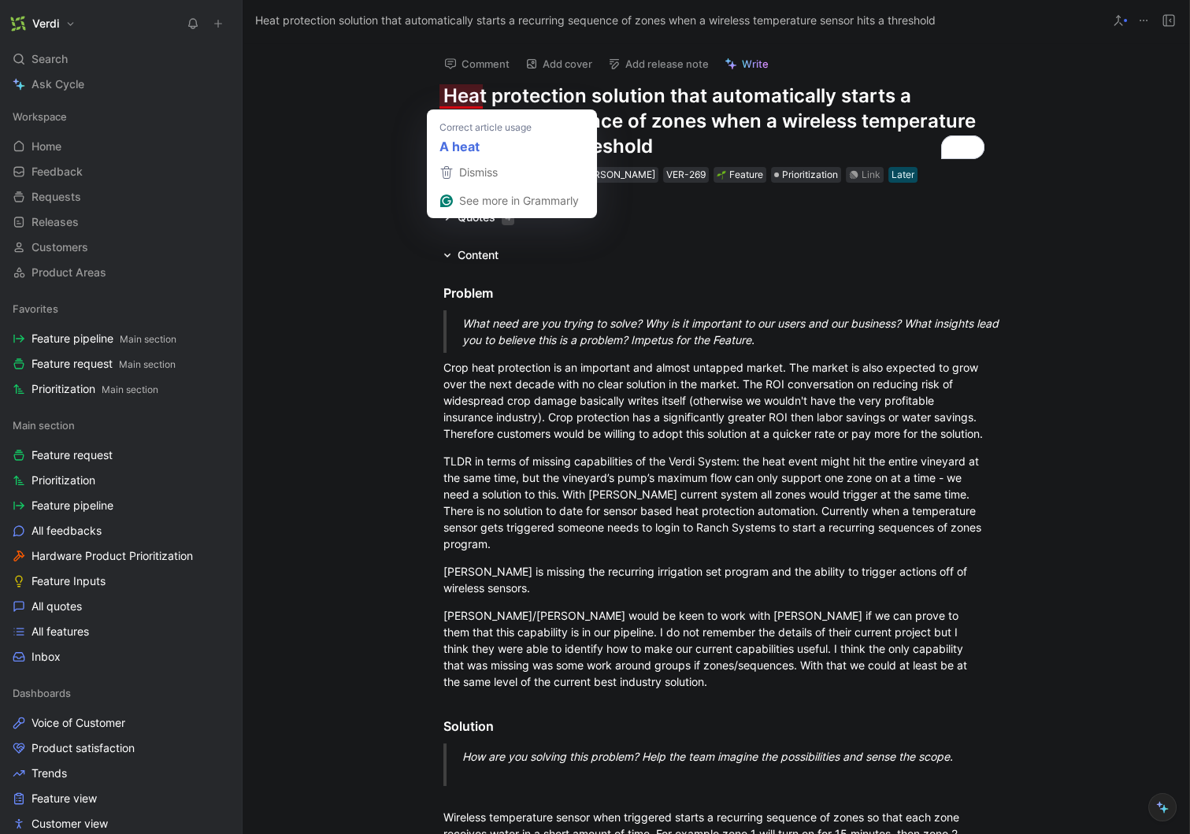
click at [707, 142] on h1 "Heat protection solution that automatically starts a recurring sequence of zone…" at bounding box center [715, 121] width 545 height 76
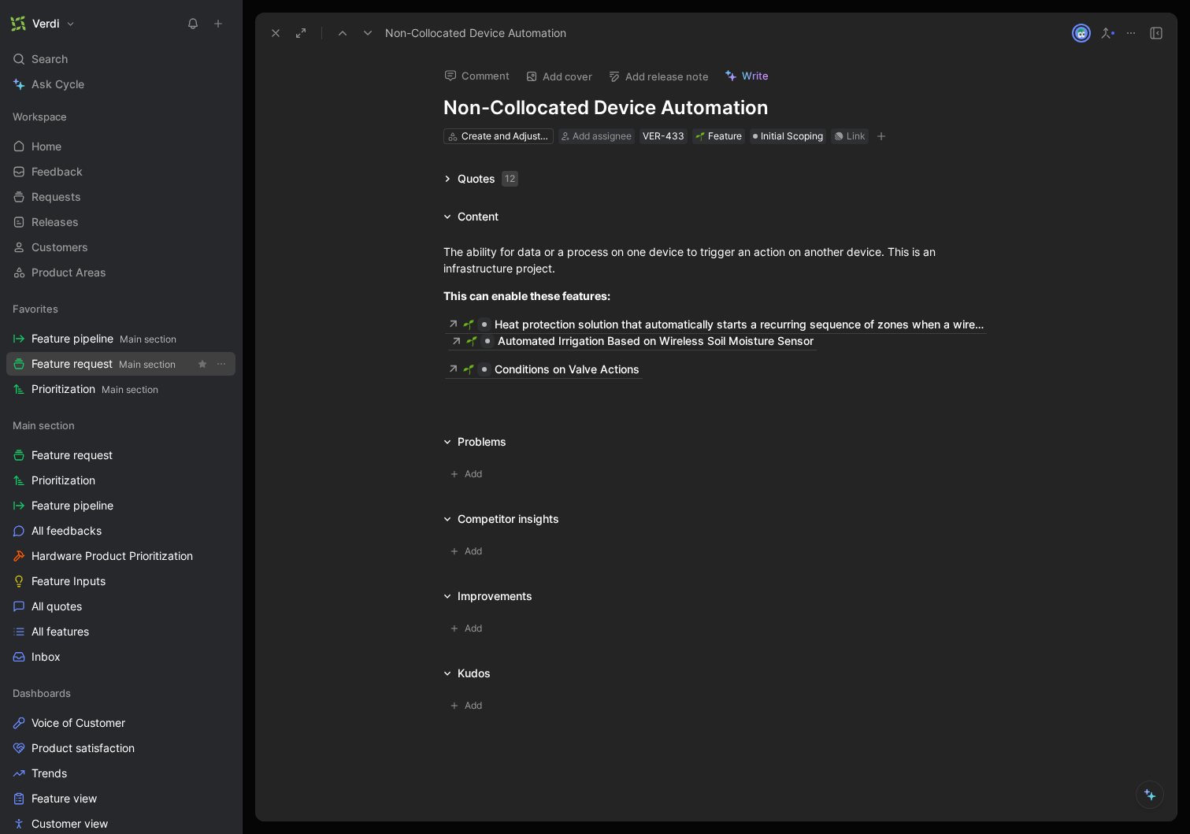
click at [109, 368] on span "Feature request Main section" at bounding box center [103, 364] width 144 height 17
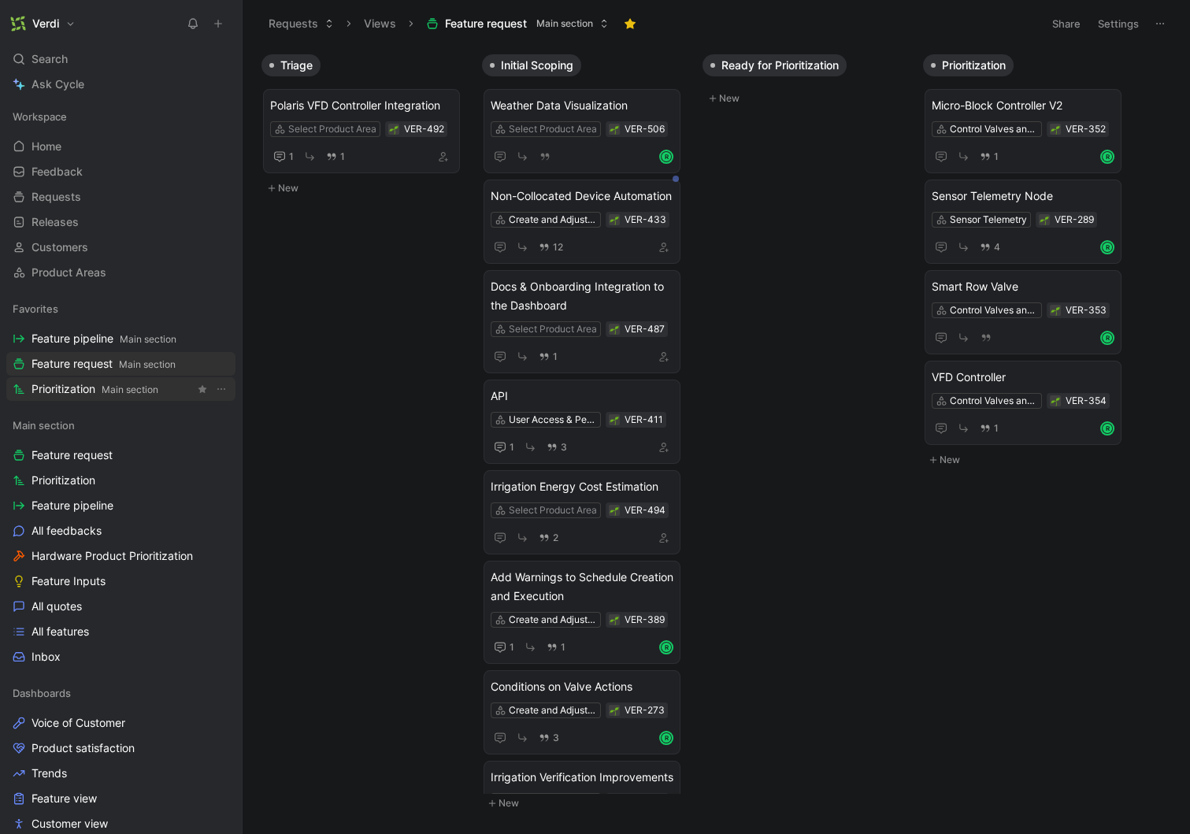
click at [132, 387] on span "Main section" at bounding box center [130, 389] width 57 height 12
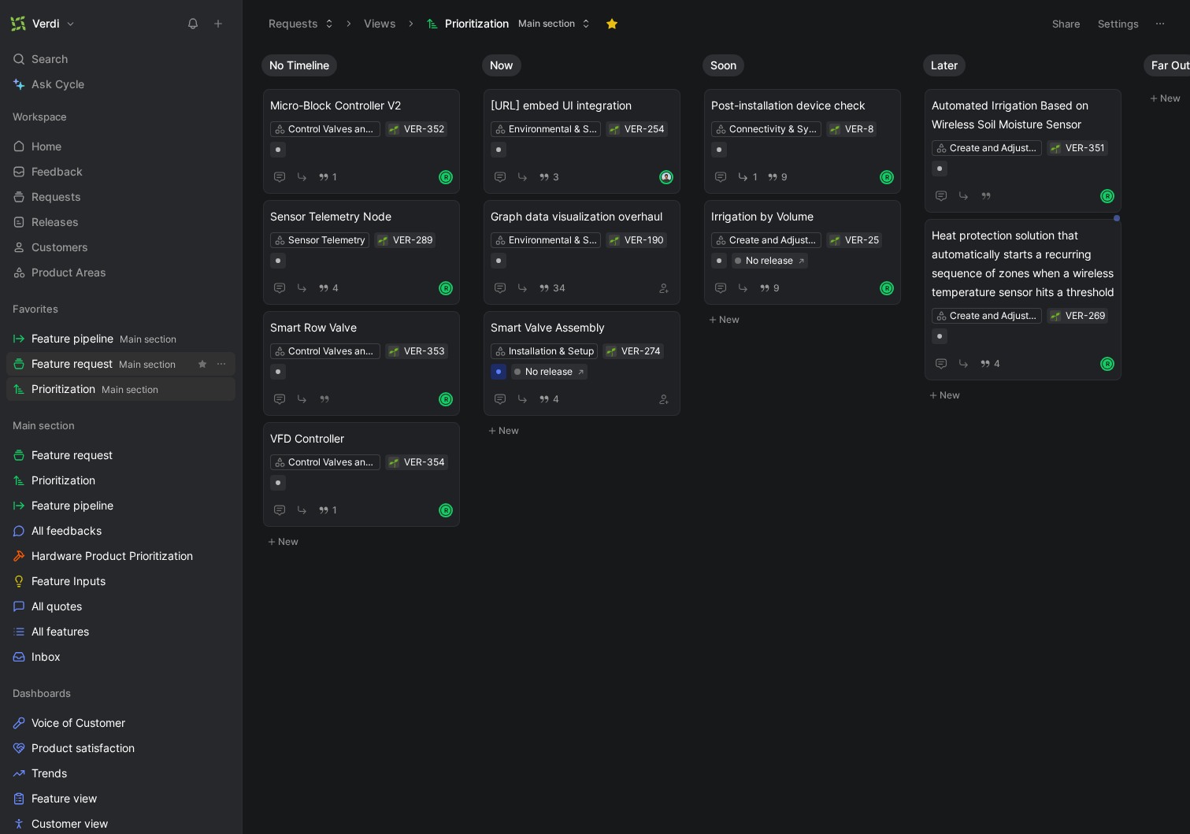
click at [139, 369] on span "Main section" at bounding box center [147, 364] width 57 height 12
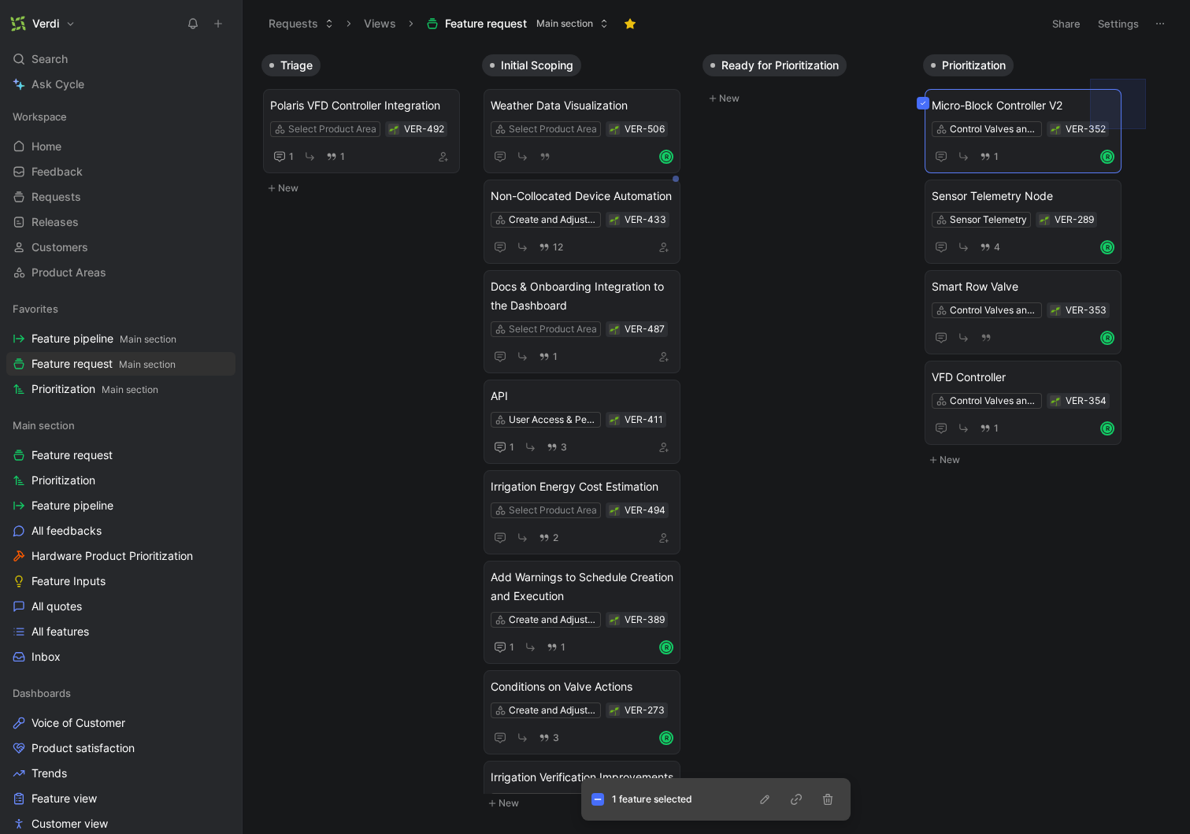
click at [1090, 79] on div at bounding box center [1118, 104] width 56 height 50
click at [917, 102] on button at bounding box center [923, 103] width 13 height 13
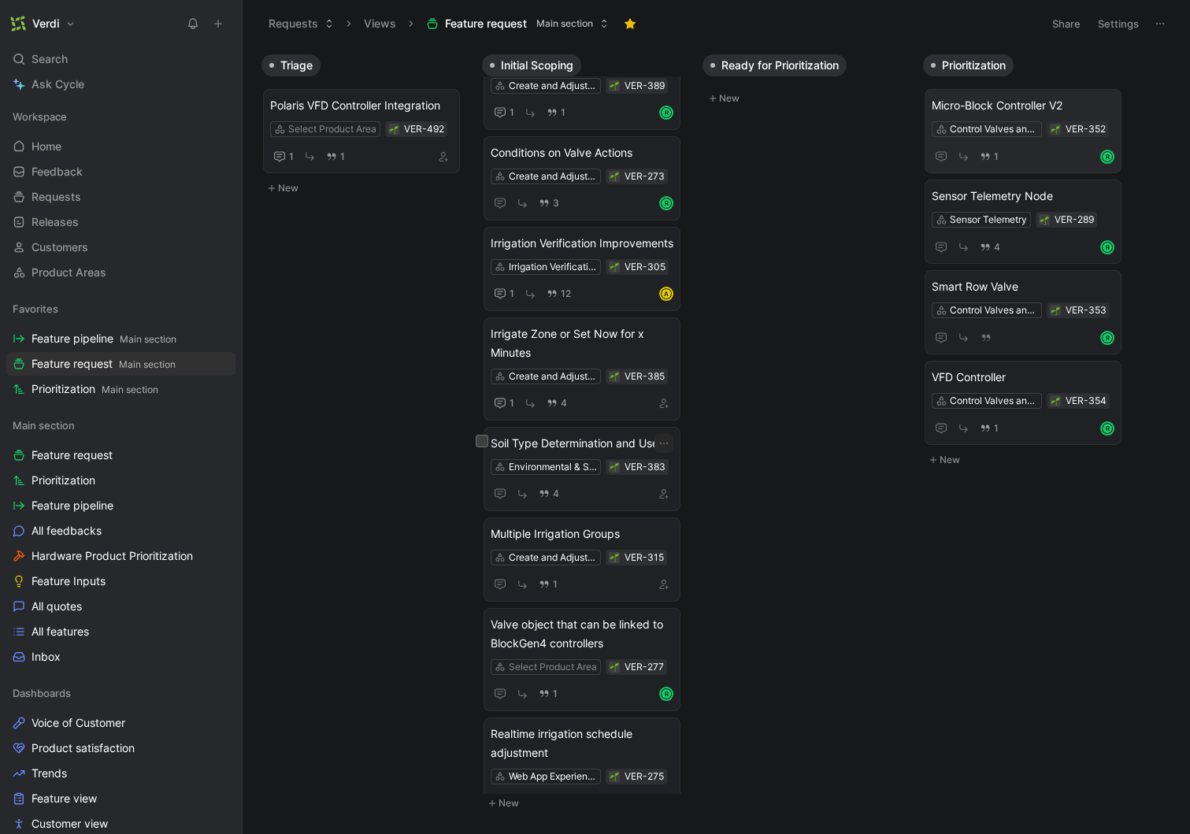
scroll to position [602, 0]
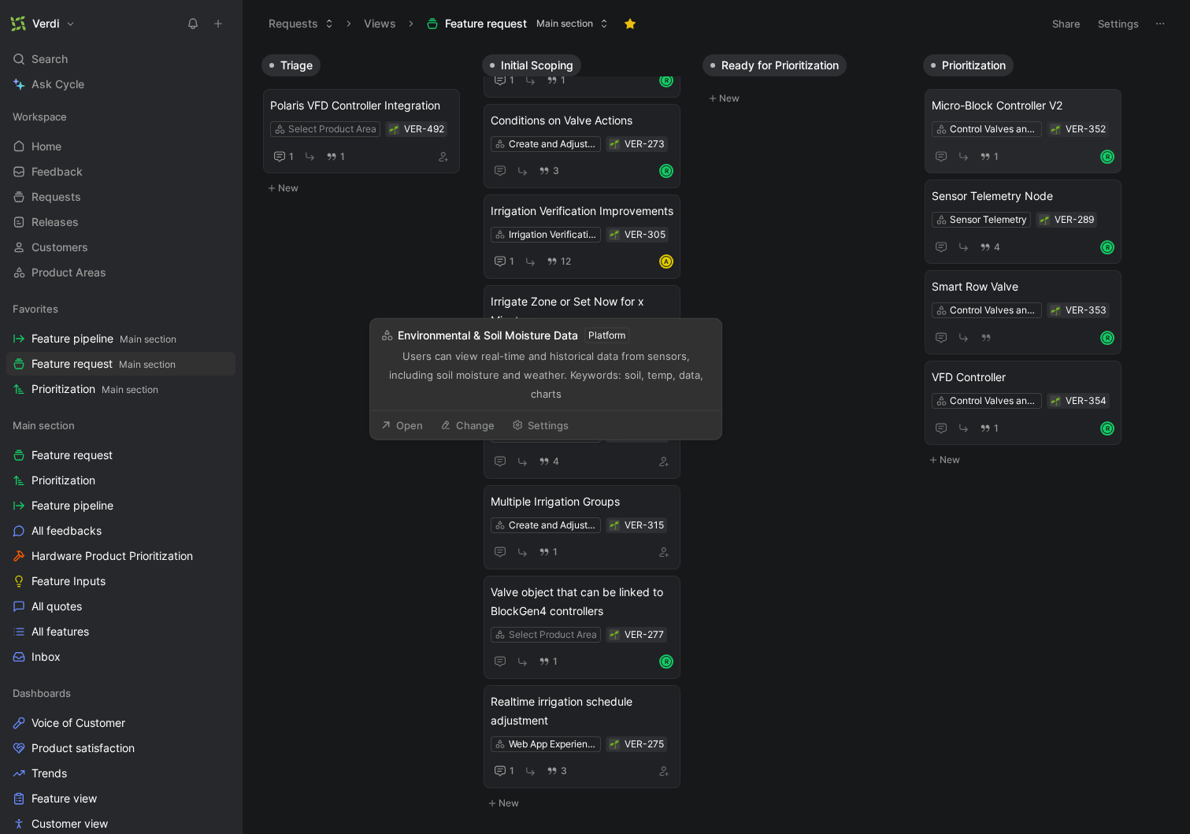
click at [754, 239] on div "Triage Polaris VFD Controller Integration Select Product Area VER-492 1 1 New I…" at bounding box center [716, 439] width 947 height 787
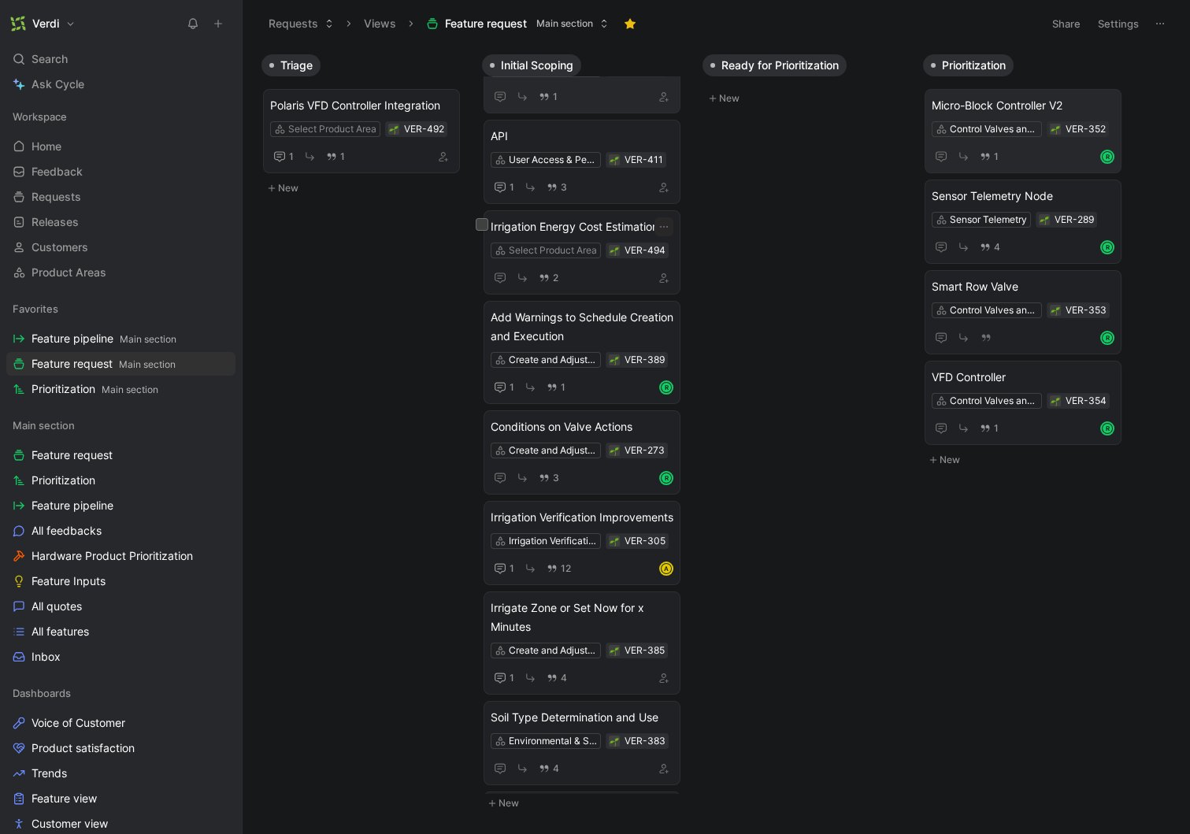
scroll to position [0, 0]
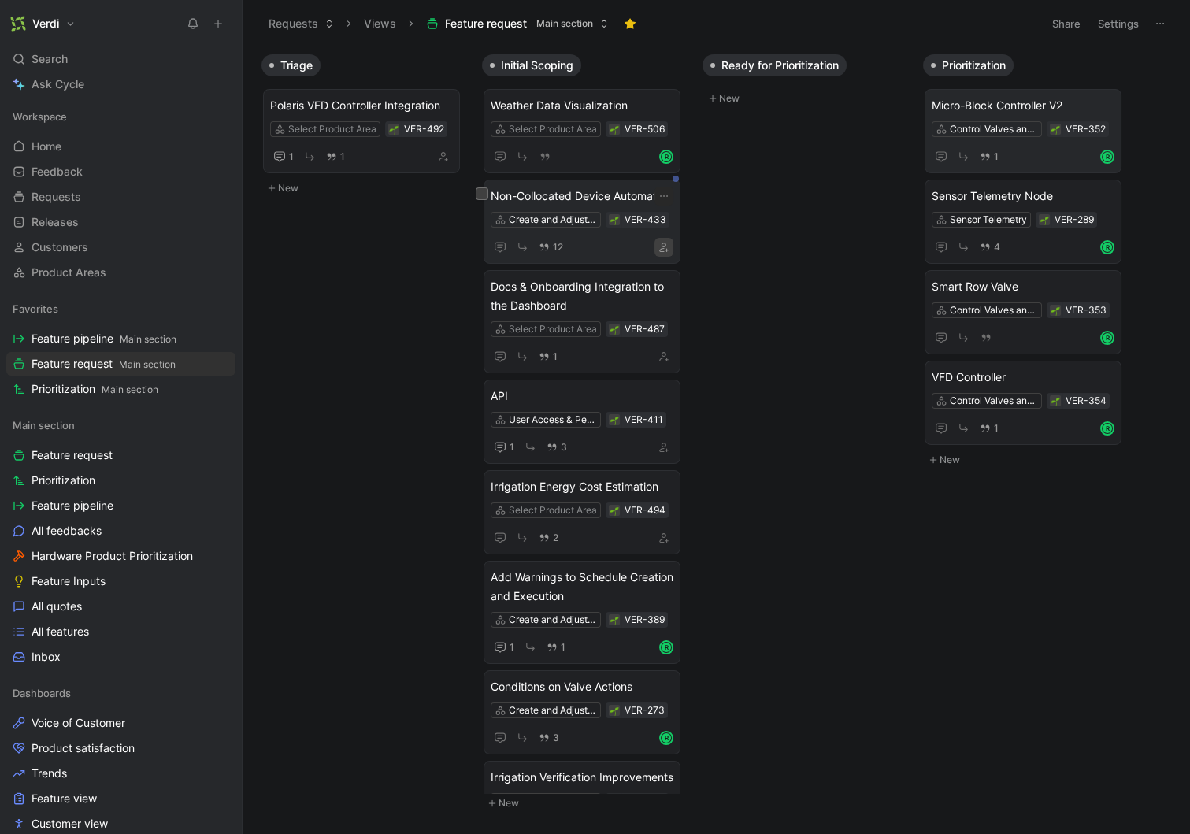
click at [665, 252] on icon "button" at bounding box center [663, 247] width 9 height 9
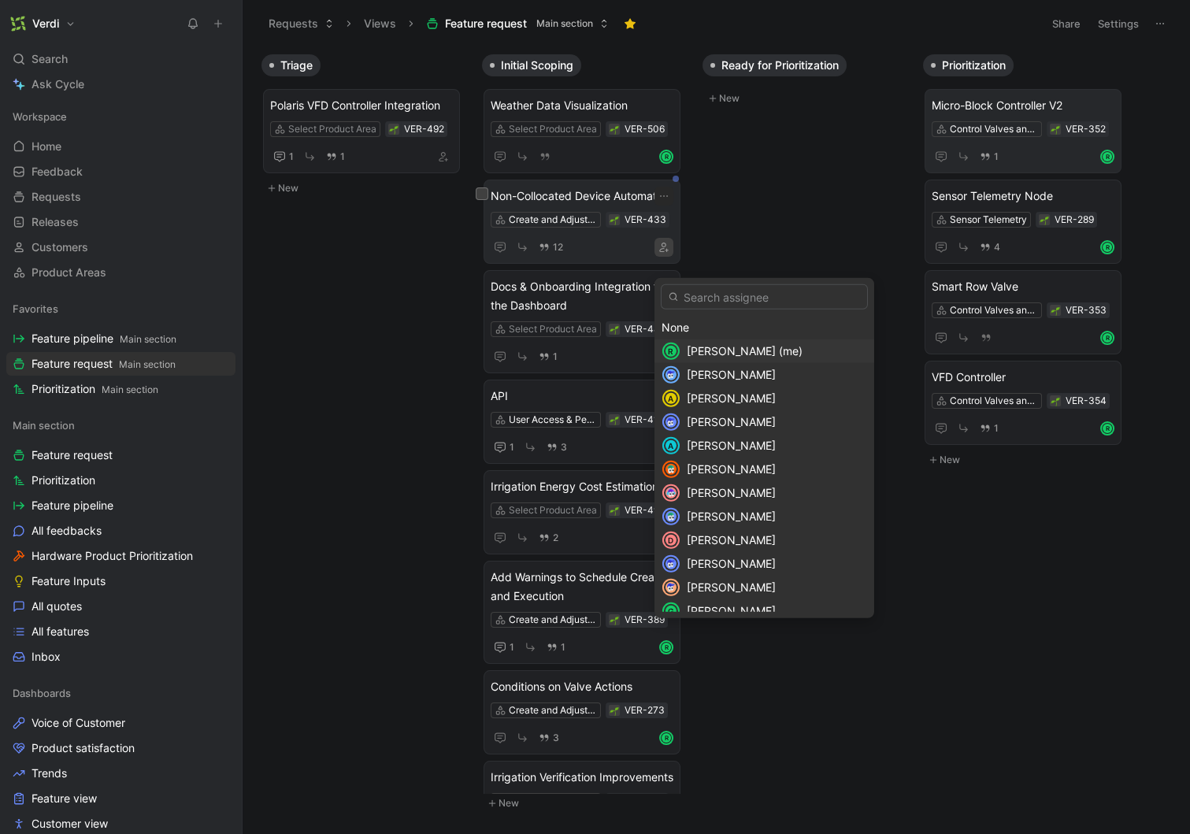
click at [706, 356] on span "Roman Kozak (me)" at bounding box center [745, 350] width 116 height 13
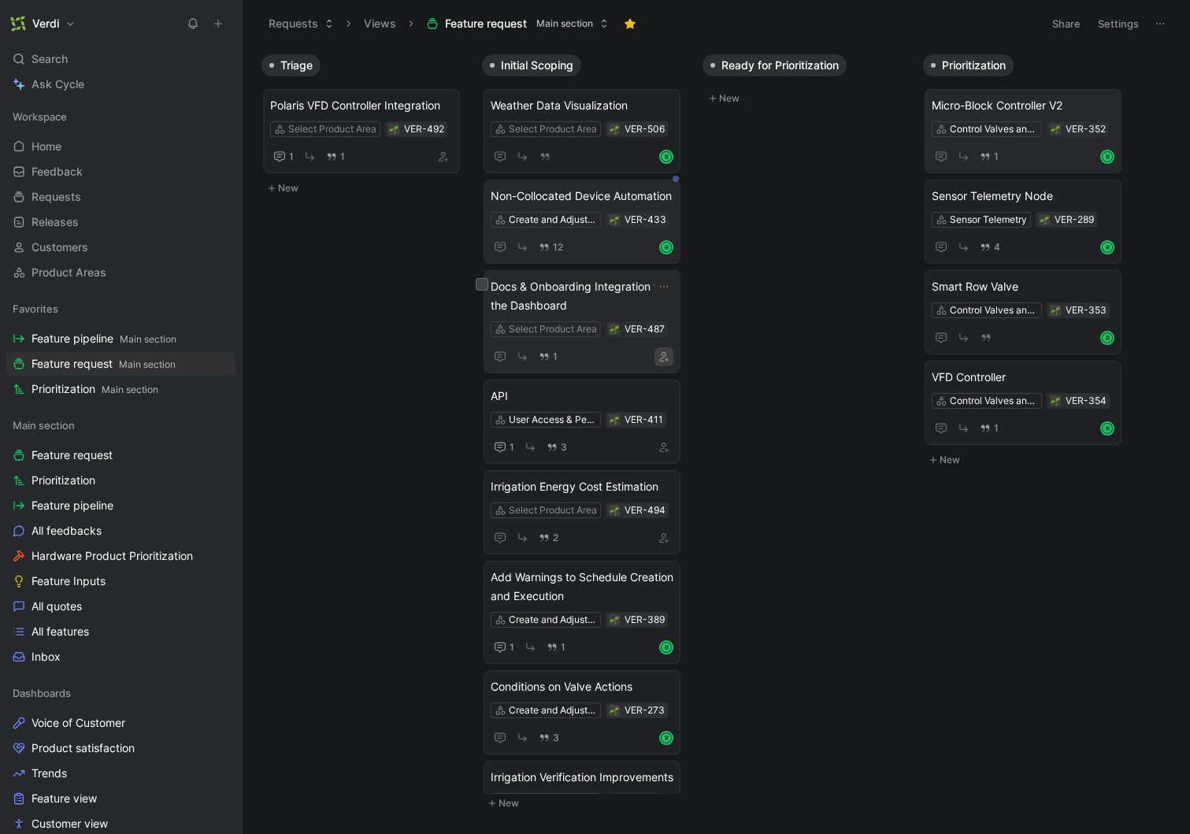
click at [665, 361] on icon "button" at bounding box center [663, 356] width 9 height 9
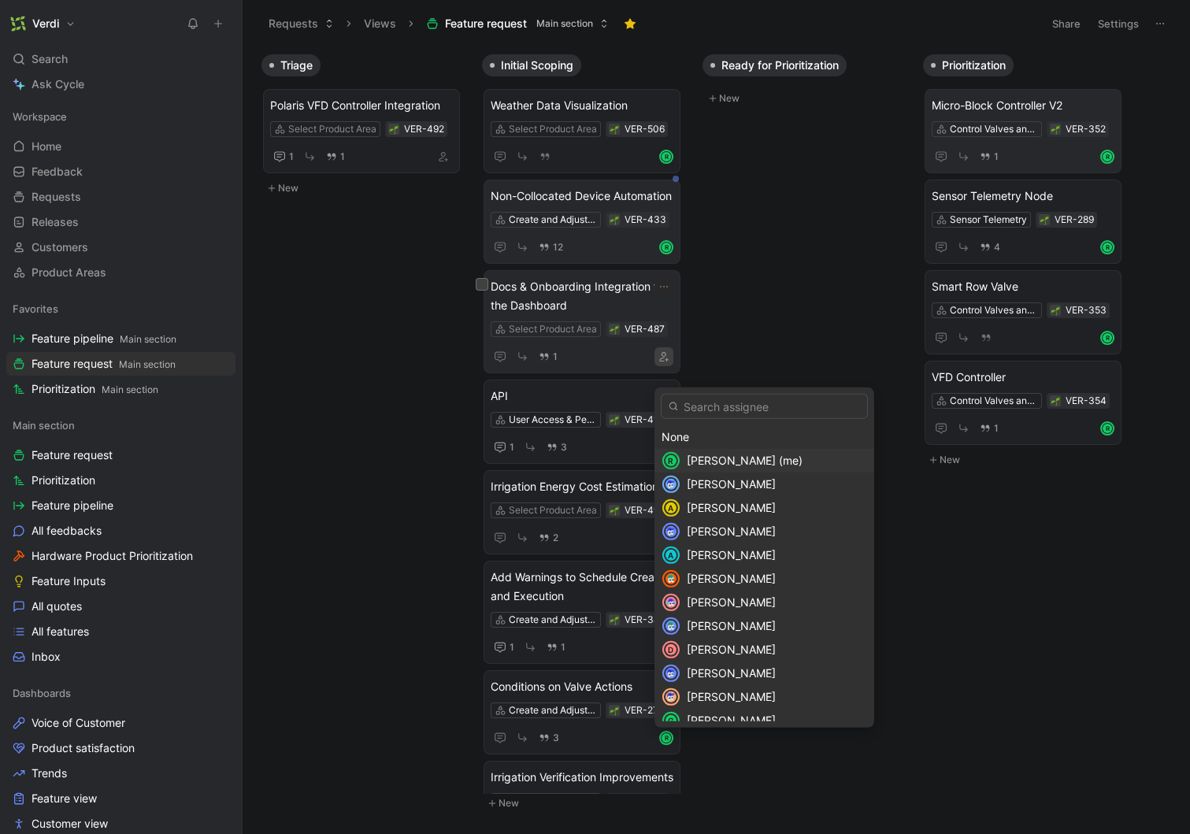
click at [689, 454] on span "Roman Kozak (me)" at bounding box center [745, 460] width 116 height 13
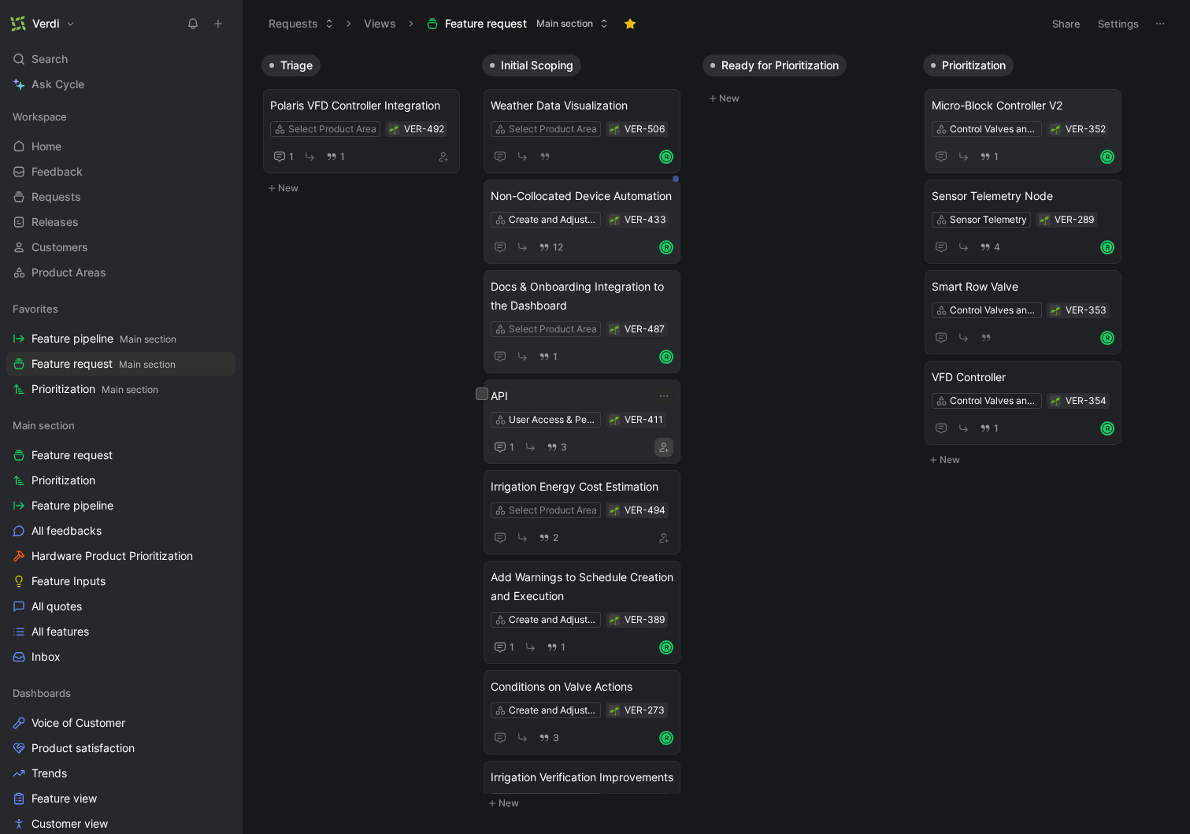
click at [671, 457] on button "button" at bounding box center [663, 447] width 19 height 19
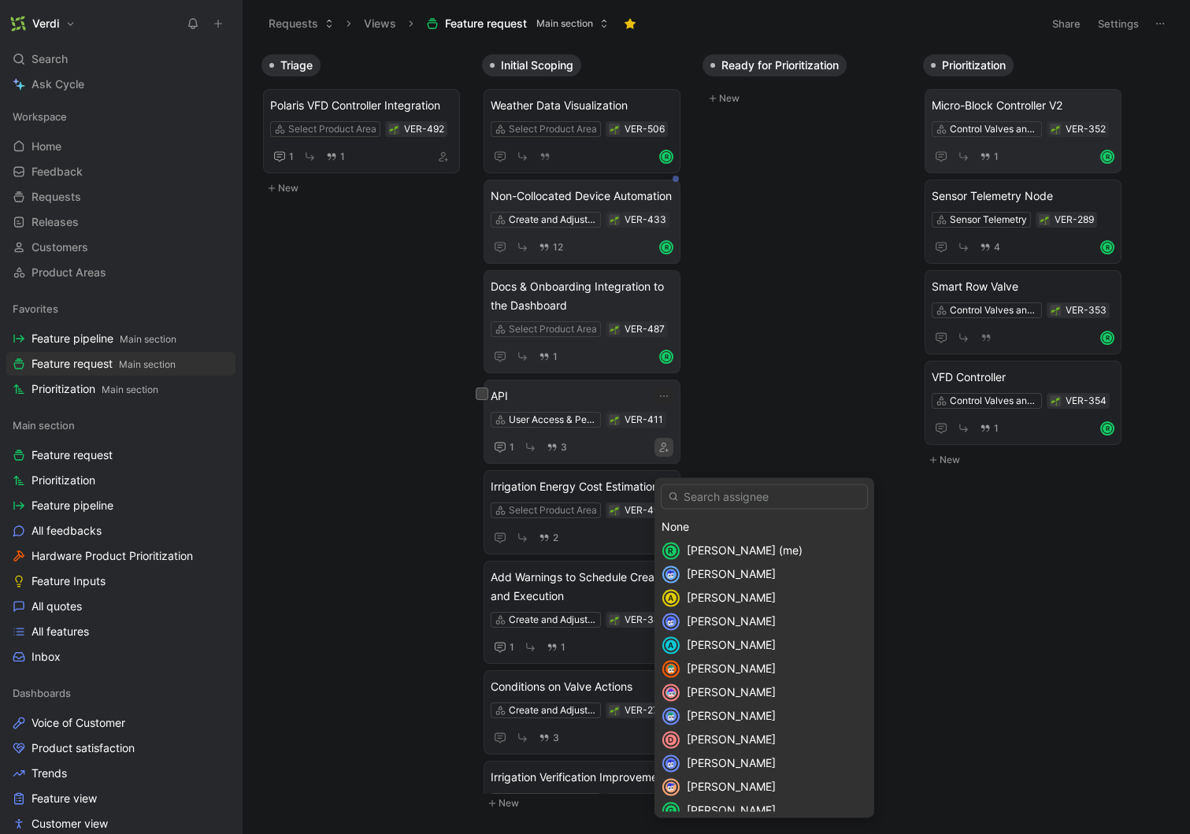
click at [712, 543] on span "Roman Kozak (me)" at bounding box center [745, 549] width 116 height 13
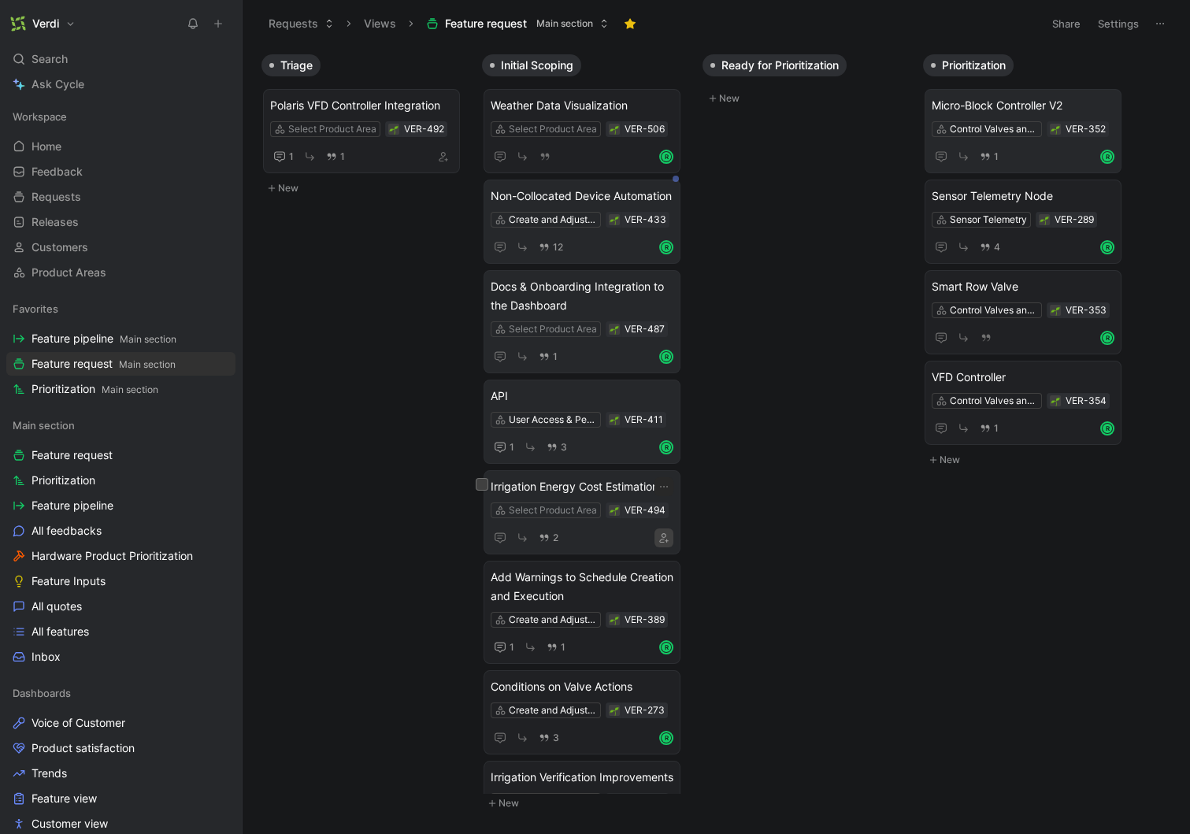
click at [665, 543] on icon "button" at bounding box center [663, 537] width 9 height 9
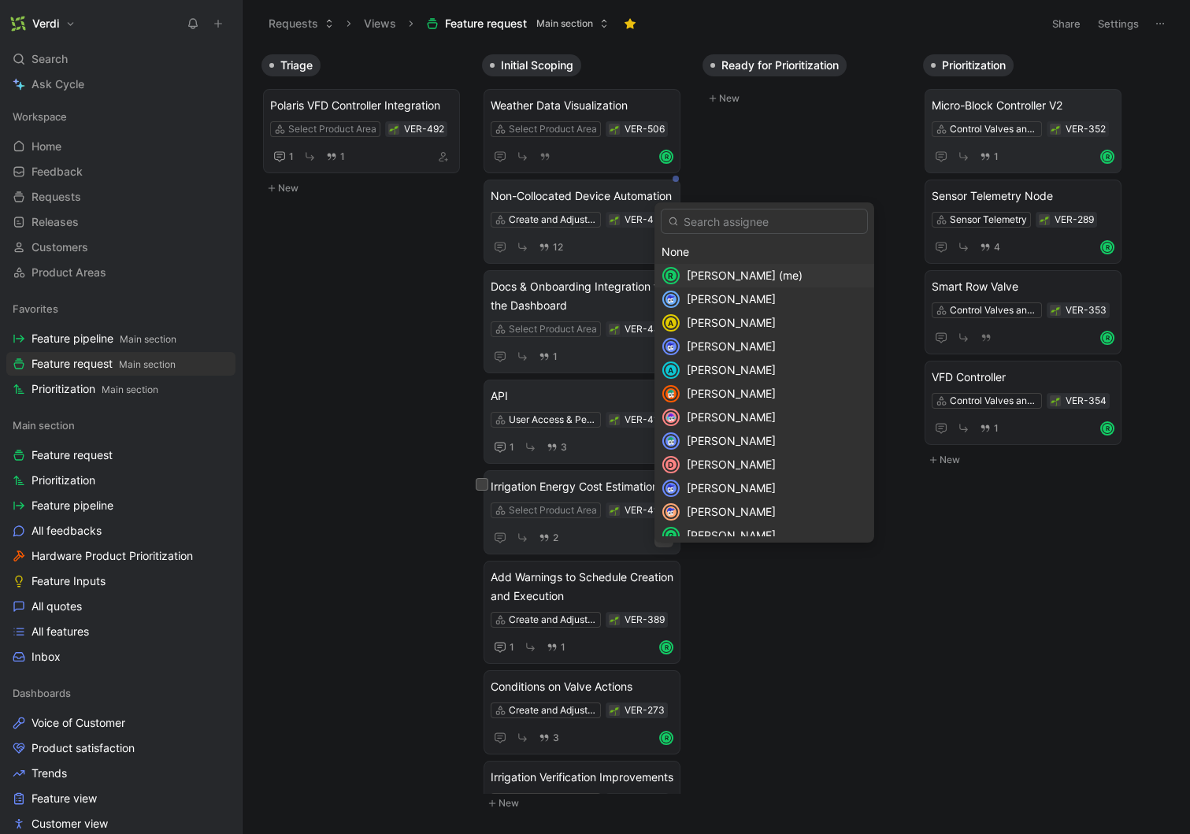
click at [714, 272] on span "Roman Kozak (me)" at bounding box center [745, 275] width 116 height 13
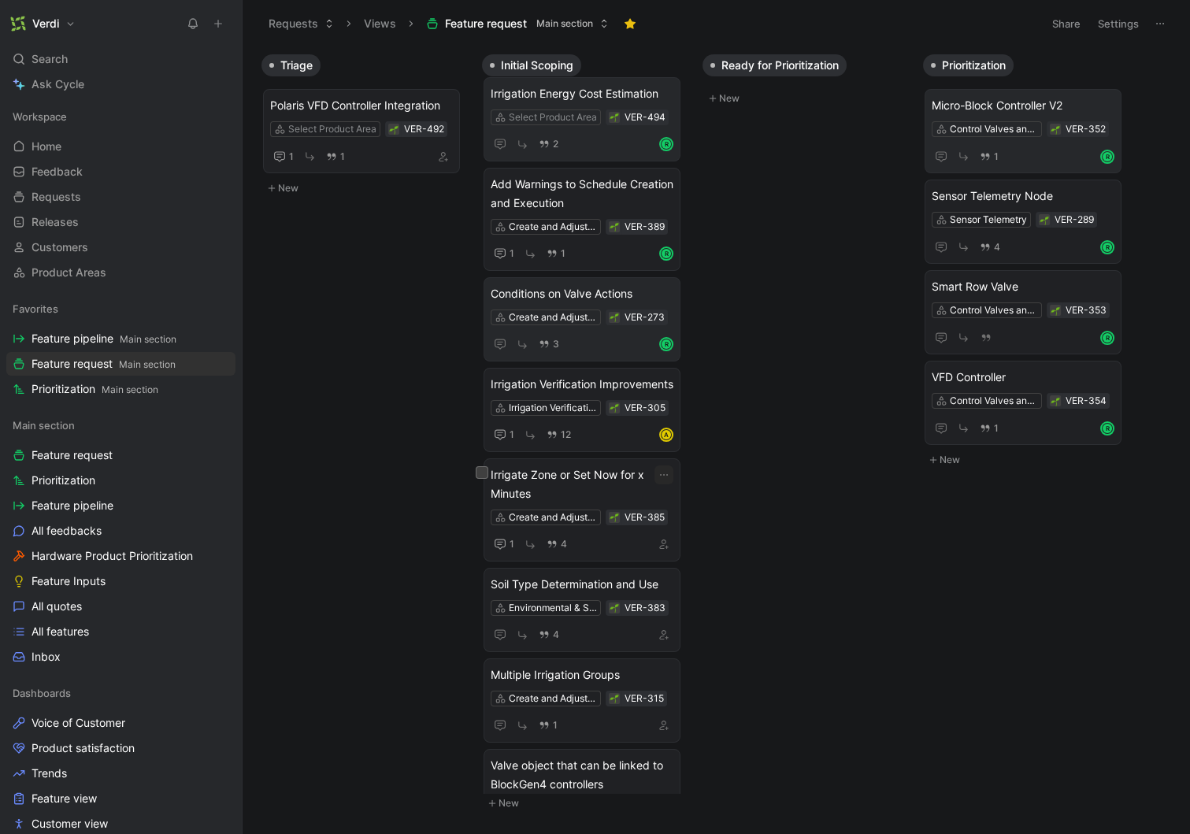
scroll to position [466, 0]
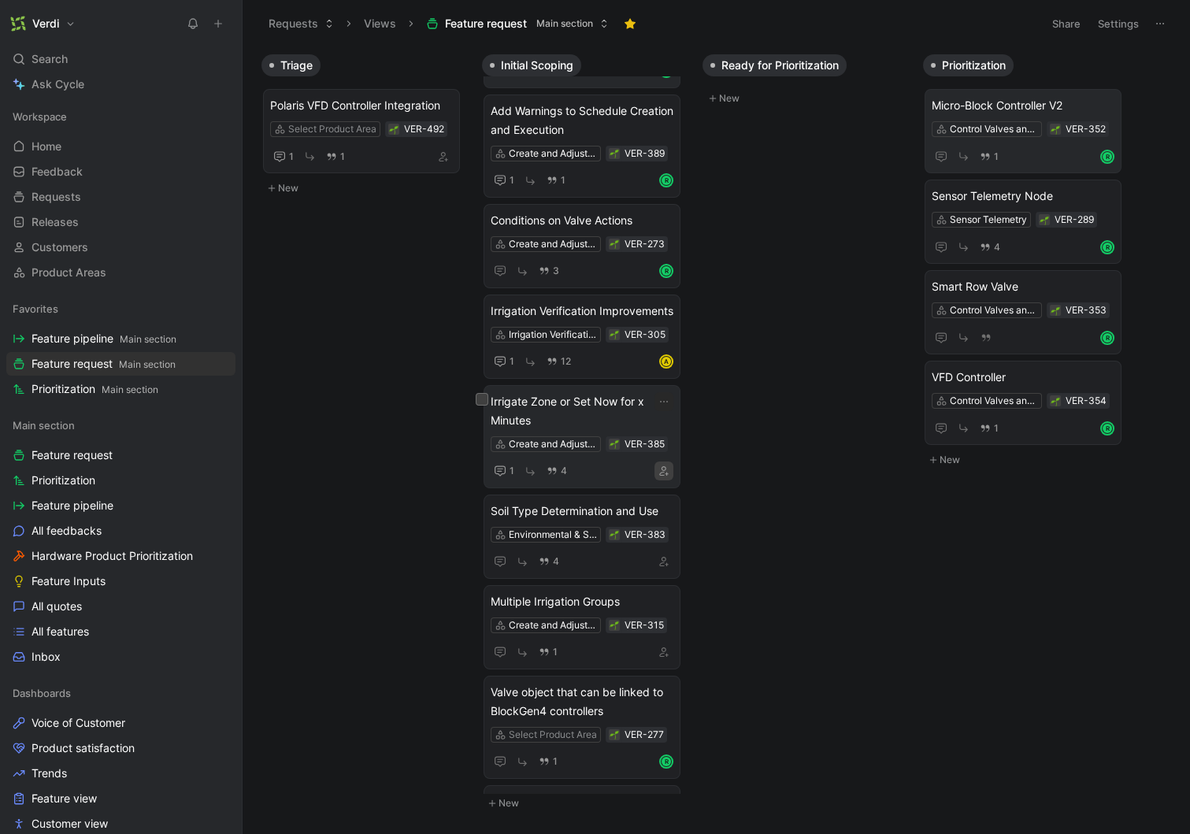
click at [662, 476] on icon "button" at bounding box center [663, 470] width 9 height 9
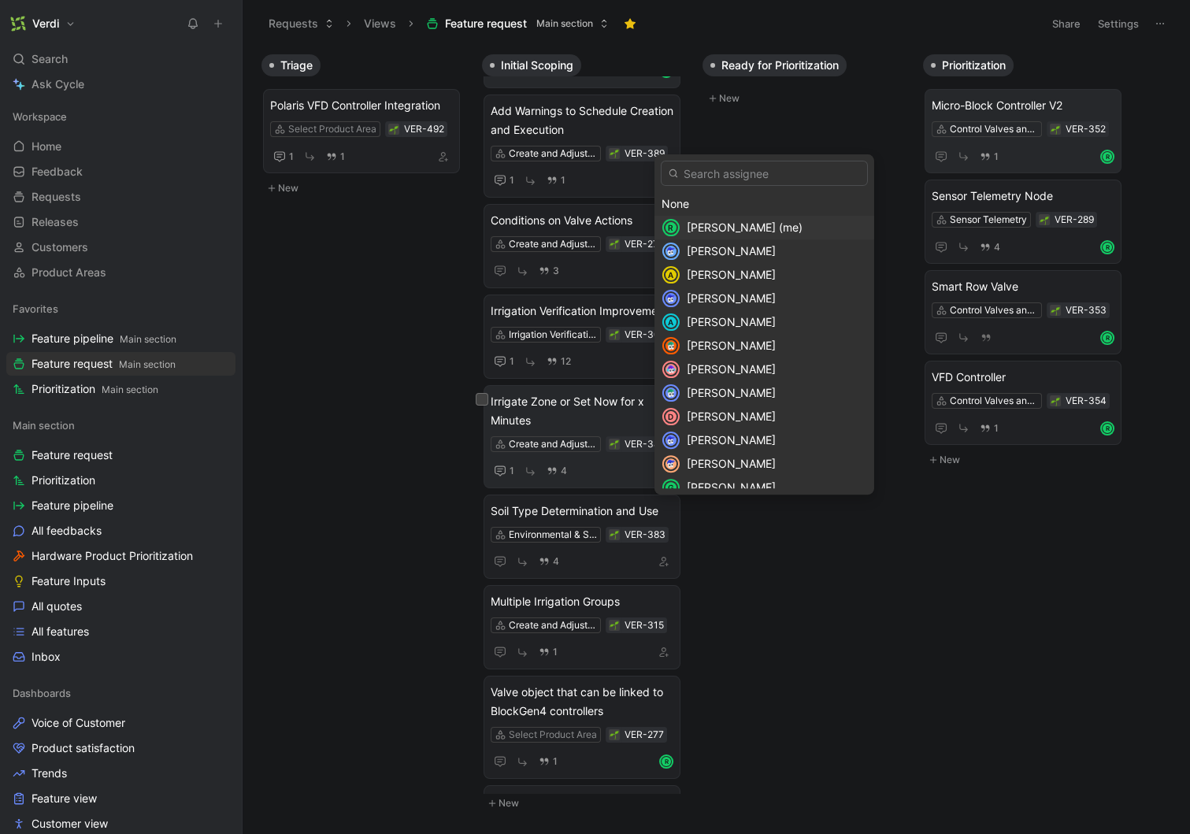
click at [741, 225] on span "Roman Kozak (me)" at bounding box center [745, 226] width 116 height 13
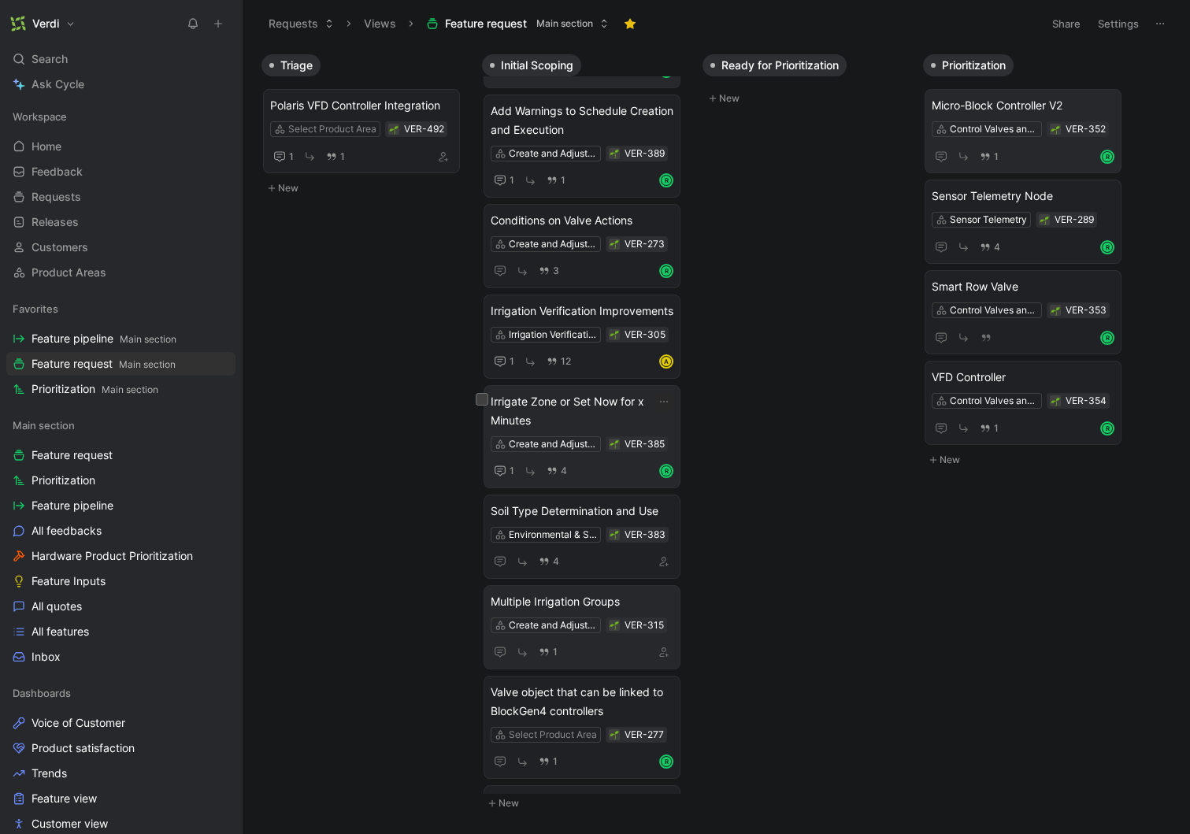
scroll to position [602, 0]
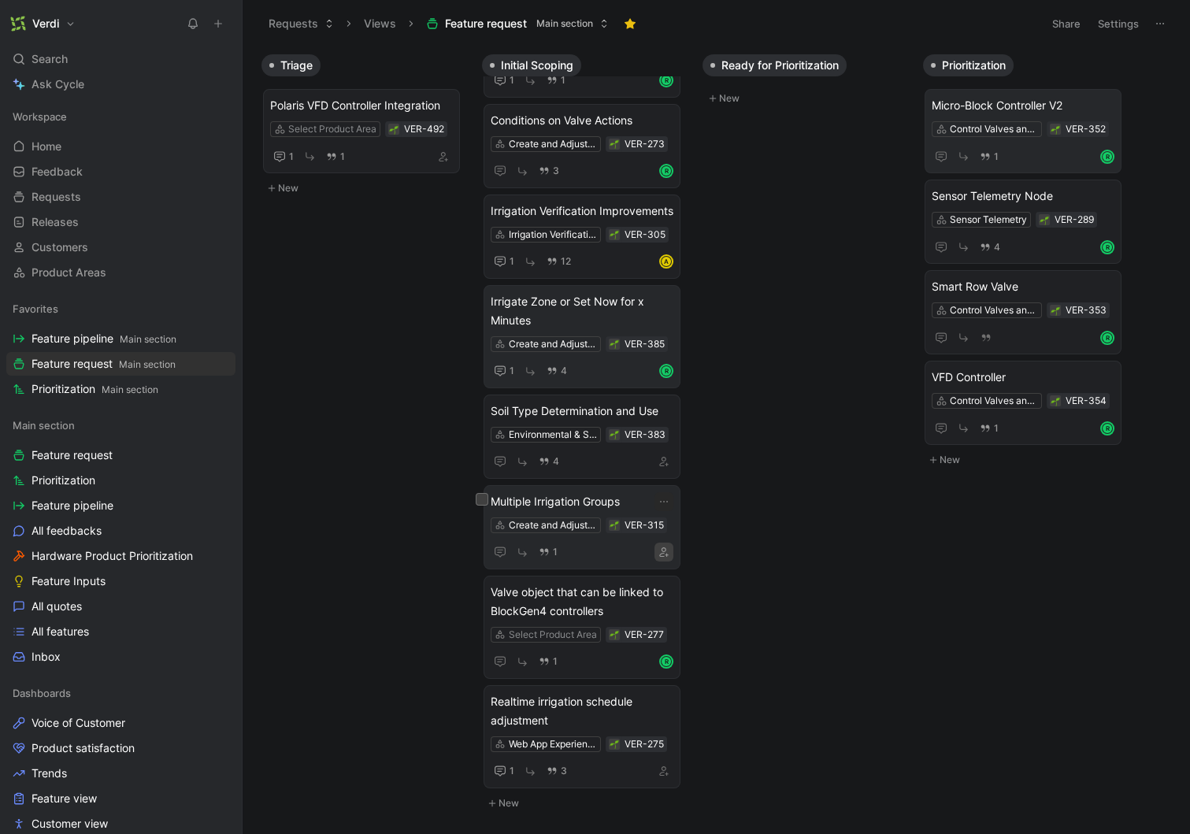
click at [661, 544] on button "button" at bounding box center [663, 552] width 19 height 19
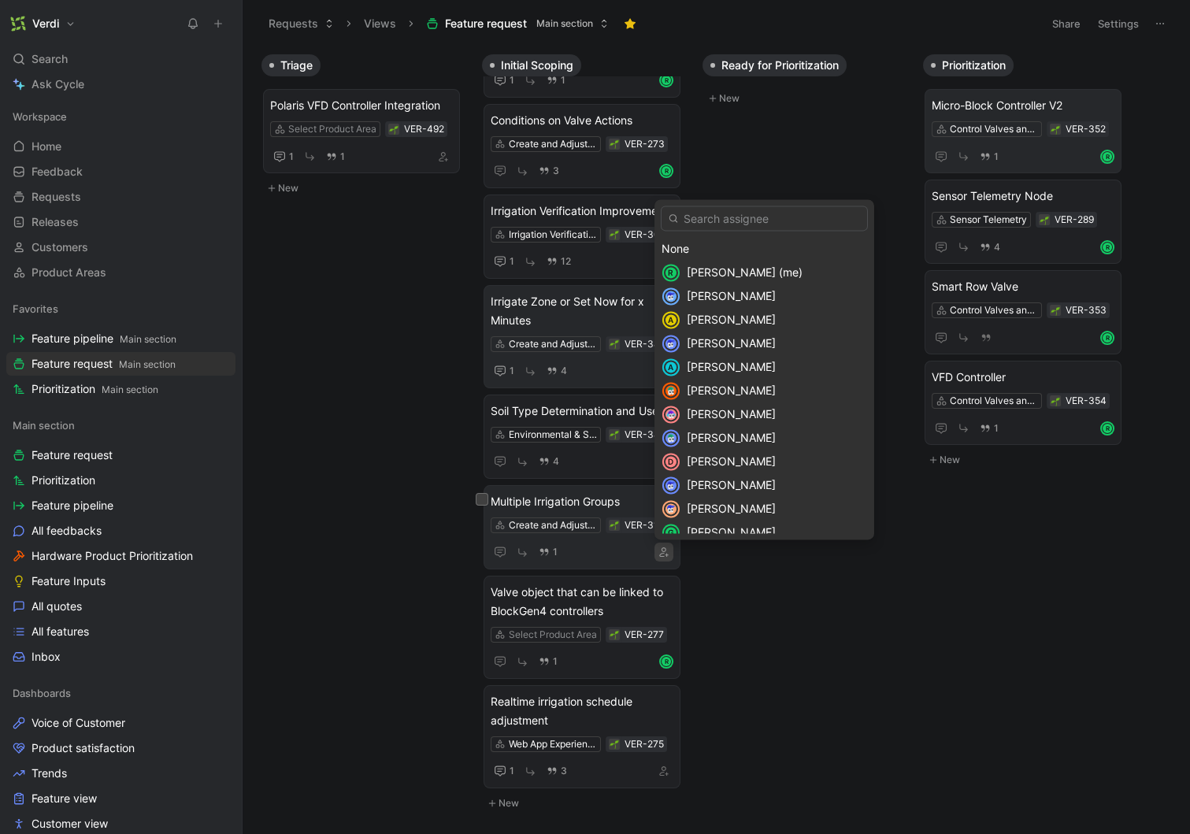
click at [720, 275] on span "Roman Kozak (me)" at bounding box center [745, 272] width 116 height 13
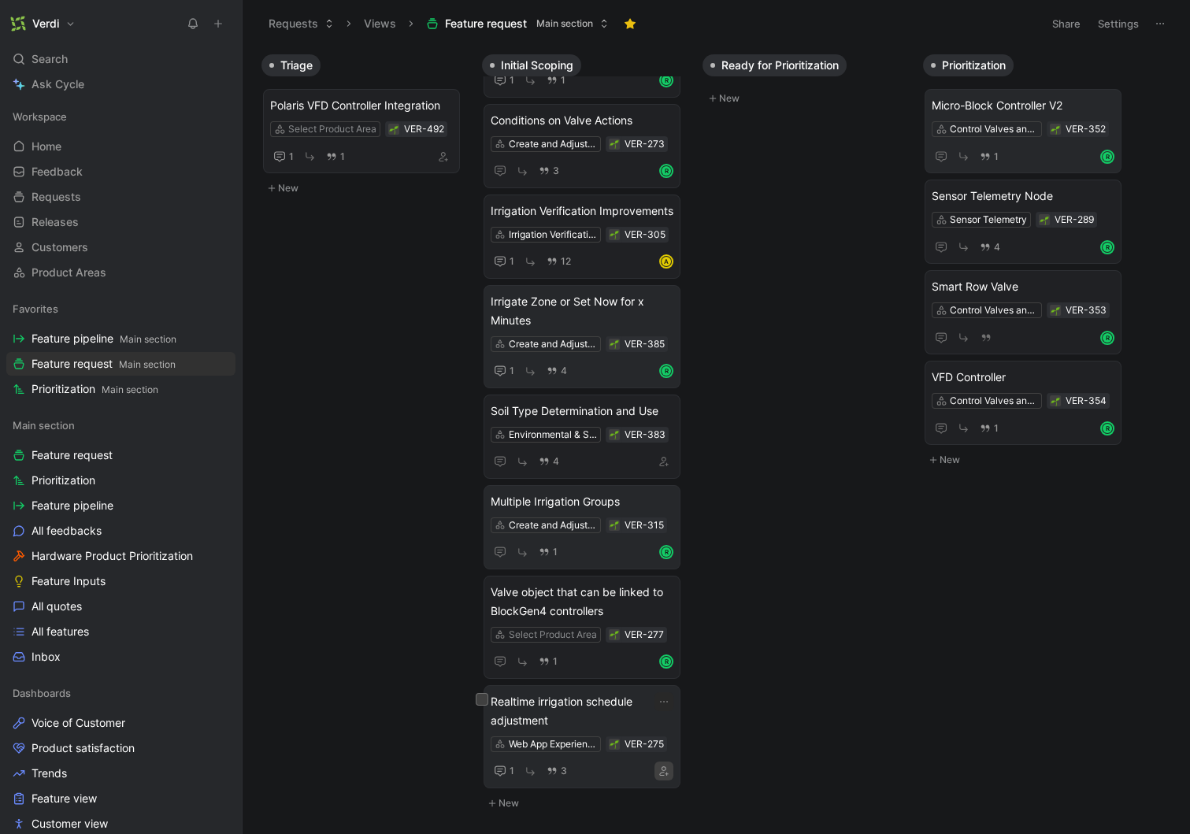
click at [659, 771] on icon "button" at bounding box center [663, 770] width 9 height 9
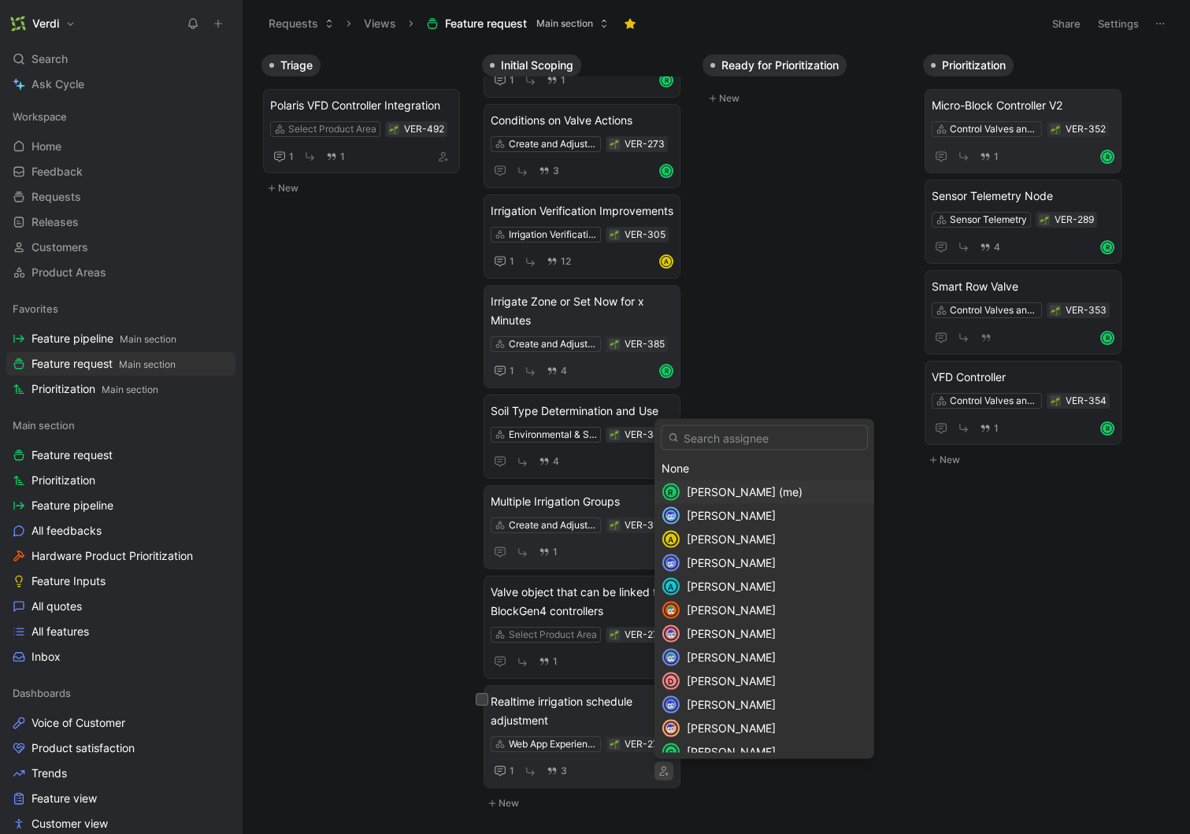
click at [697, 487] on span "Roman Kozak (me)" at bounding box center [745, 491] width 116 height 13
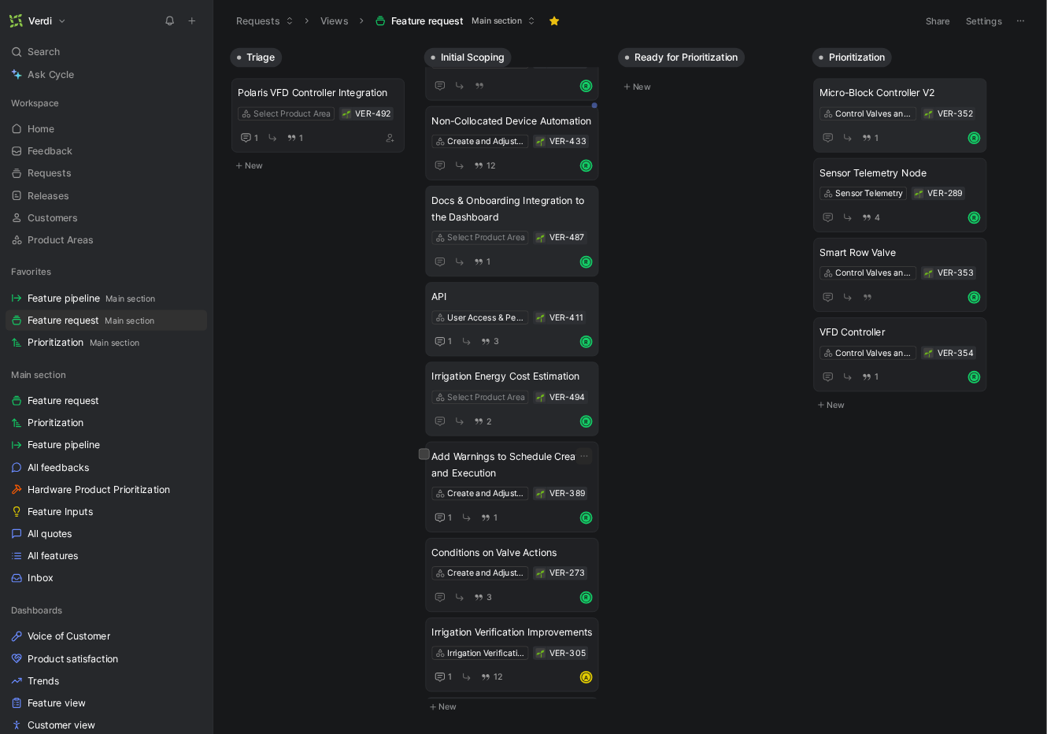
scroll to position [0, 0]
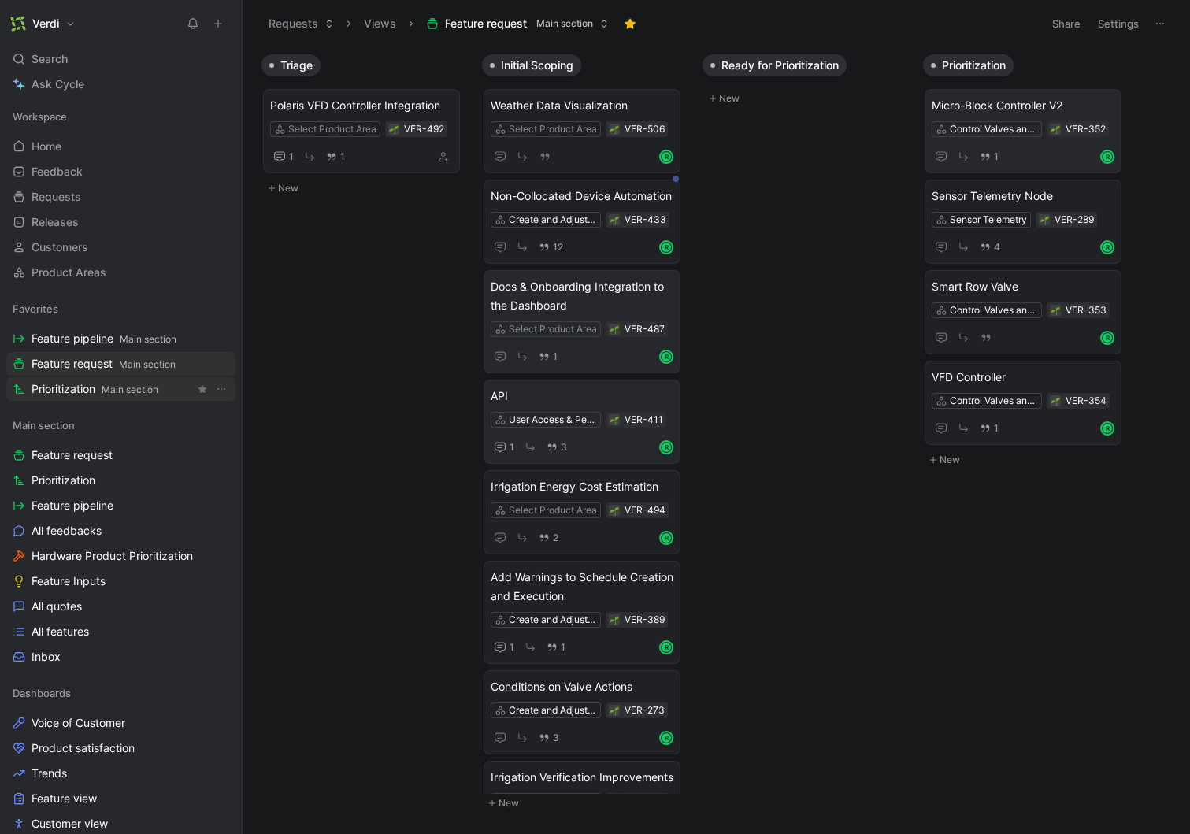
click at [121, 385] on span "Main section" at bounding box center [130, 389] width 57 height 12
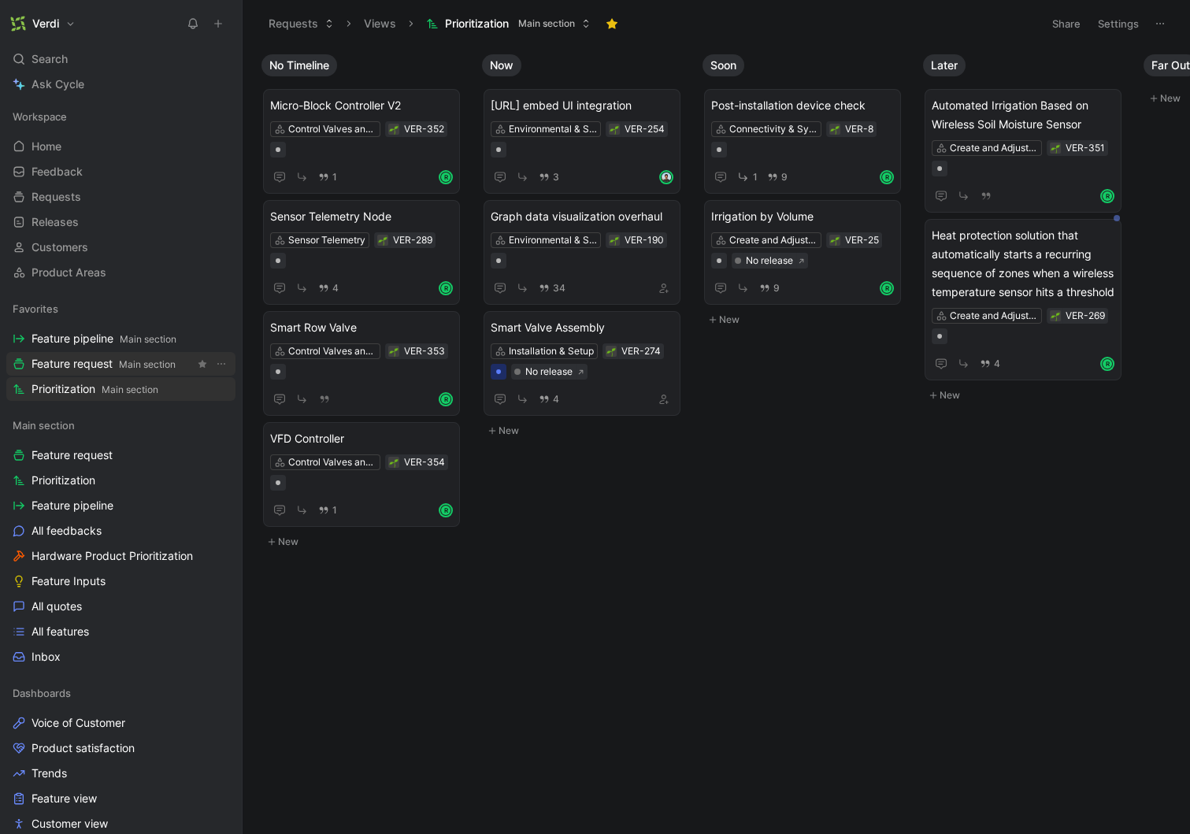
click at [100, 356] on span "Feature request Main section" at bounding box center [103, 364] width 144 height 17
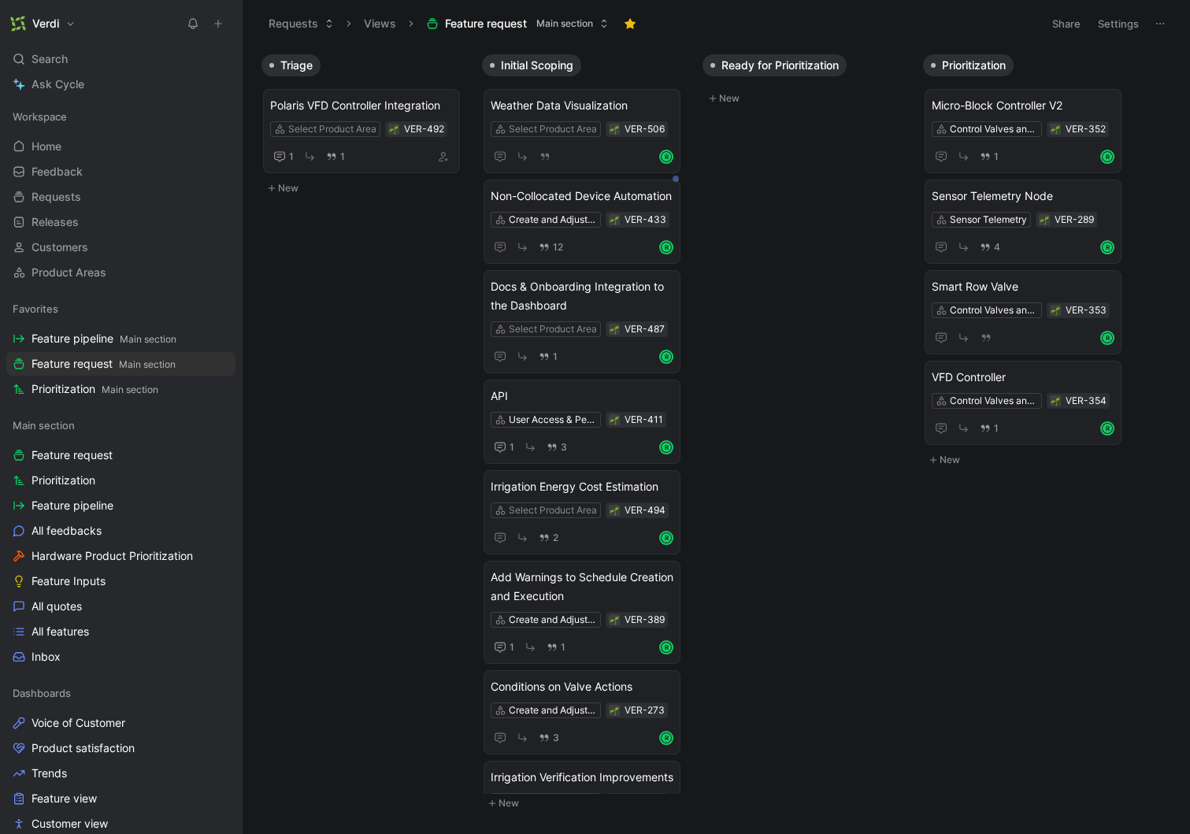
click at [883, 576] on div "Triage Polaris VFD Controller Integration Select Product Area VER-492 1 1 New I…" at bounding box center [716, 439] width 947 height 787
click at [241, 24] on icon at bounding box center [241, 23] width 13 height 13
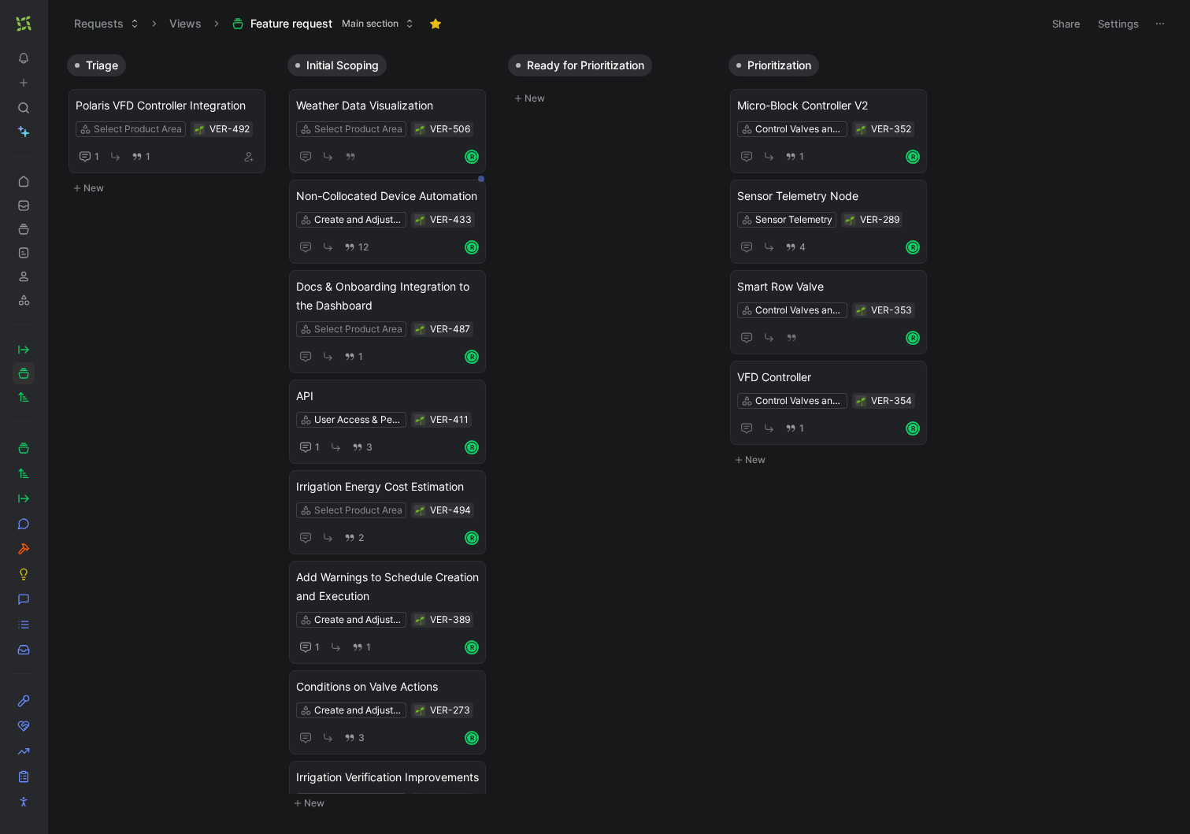
click at [908, 20] on div "Requests Views Feature request Main section" at bounding box center [549, 23] width 969 height 27
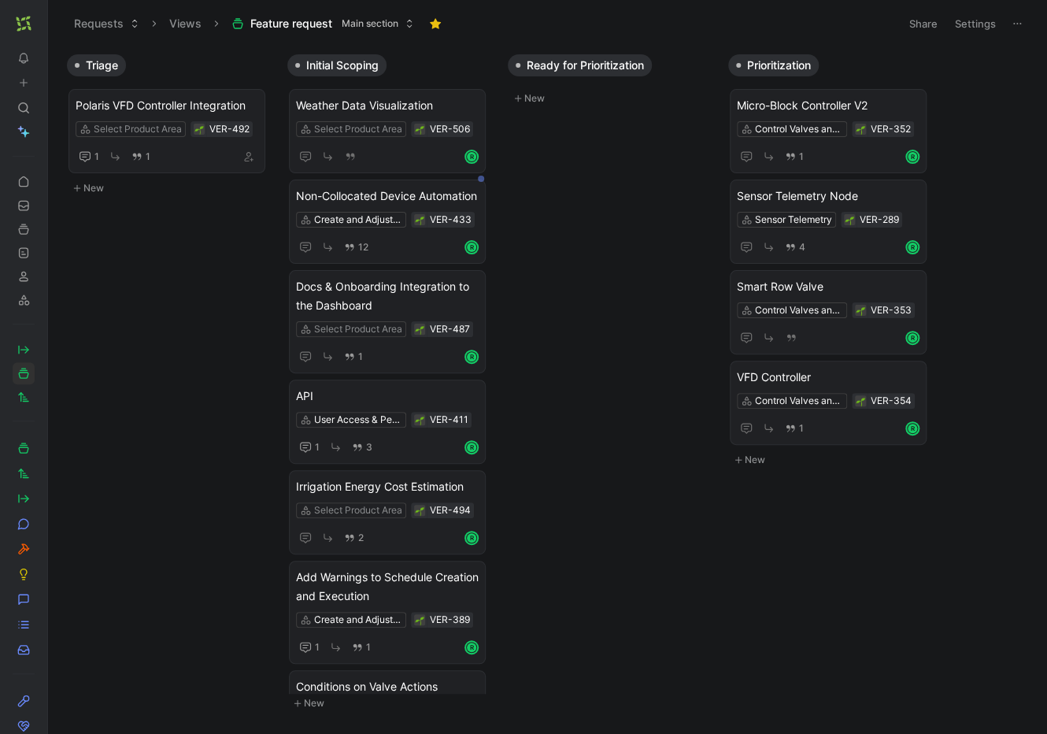
click at [617, 21] on div "Requests Views Feature request Main section" at bounding box center [478, 23] width 826 height 27
click at [53, 26] on icon at bounding box center [52, 23] width 13 height 13
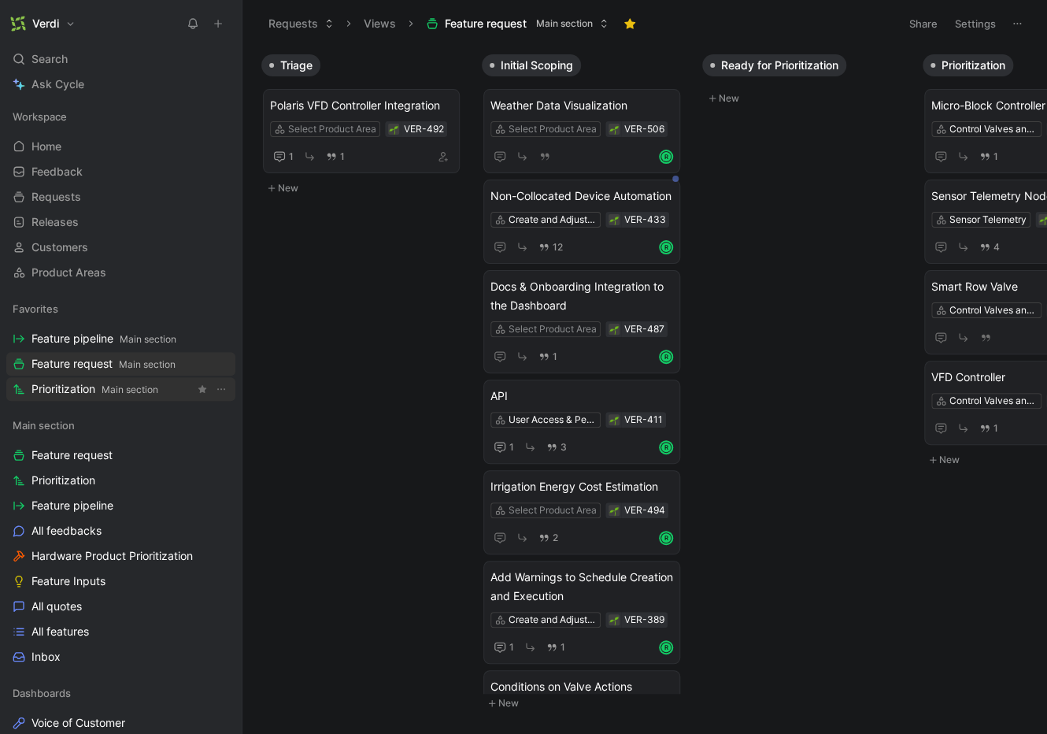
click at [103, 387] on span "Main section" at bounding box center [130, 389] width 57 height 12
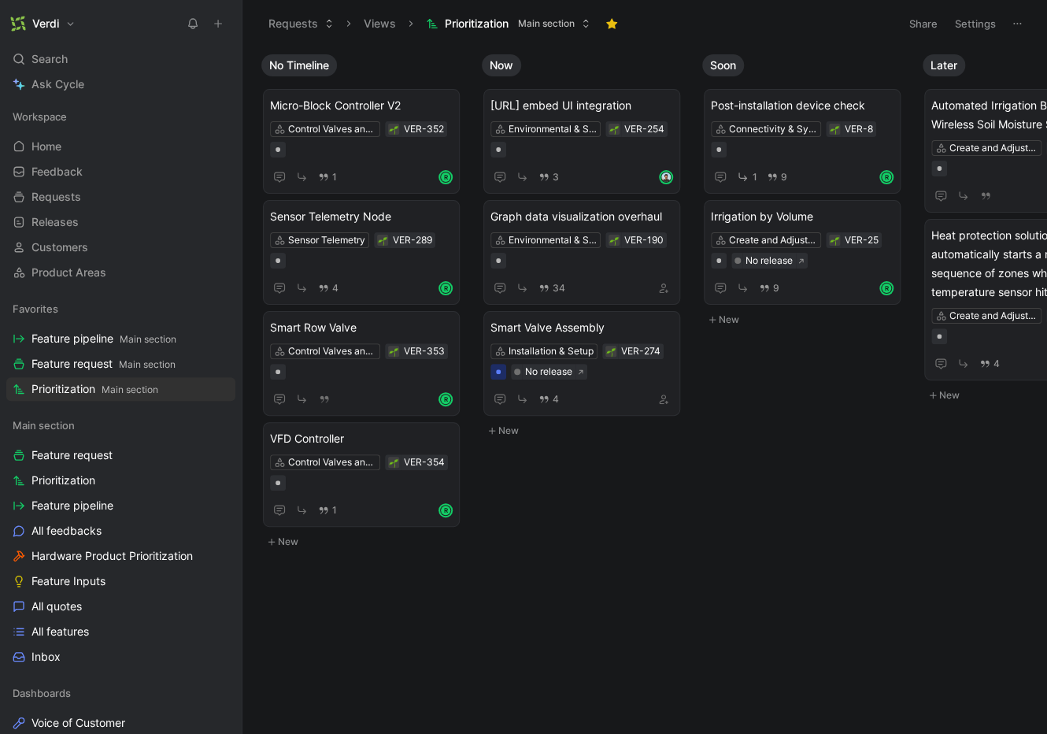
click at [239, 21] on icon at bounding box center [241, 23] width 13 height 13
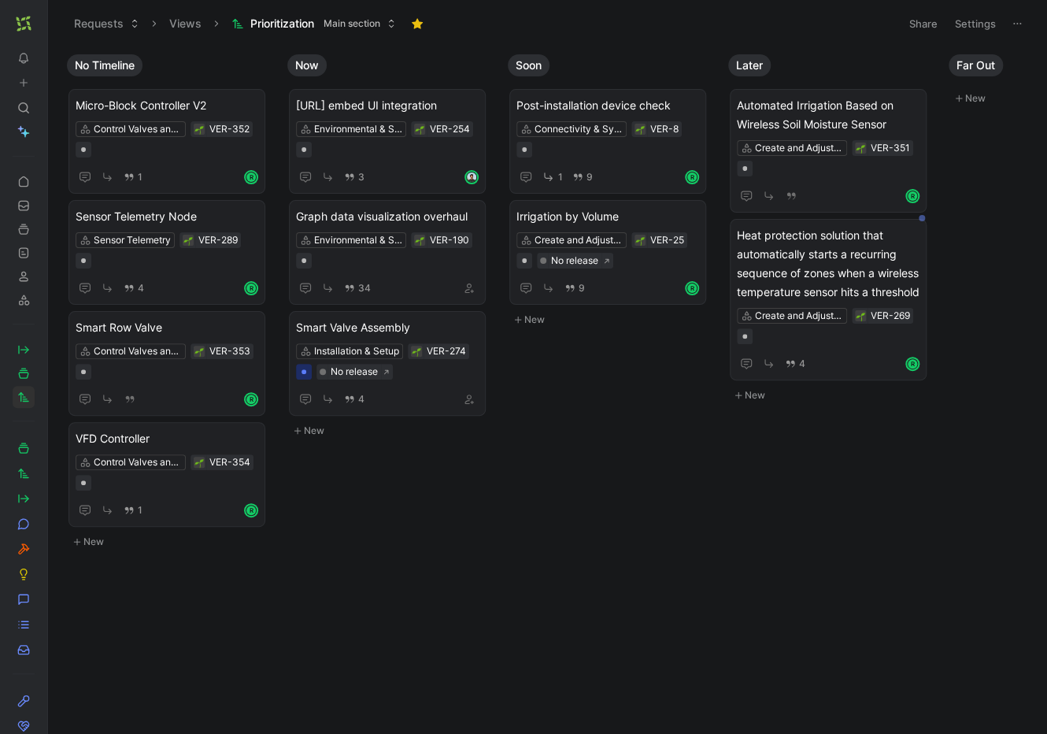
click at [47, 21] on use at bounding box center [51, 23] width 9 height 9
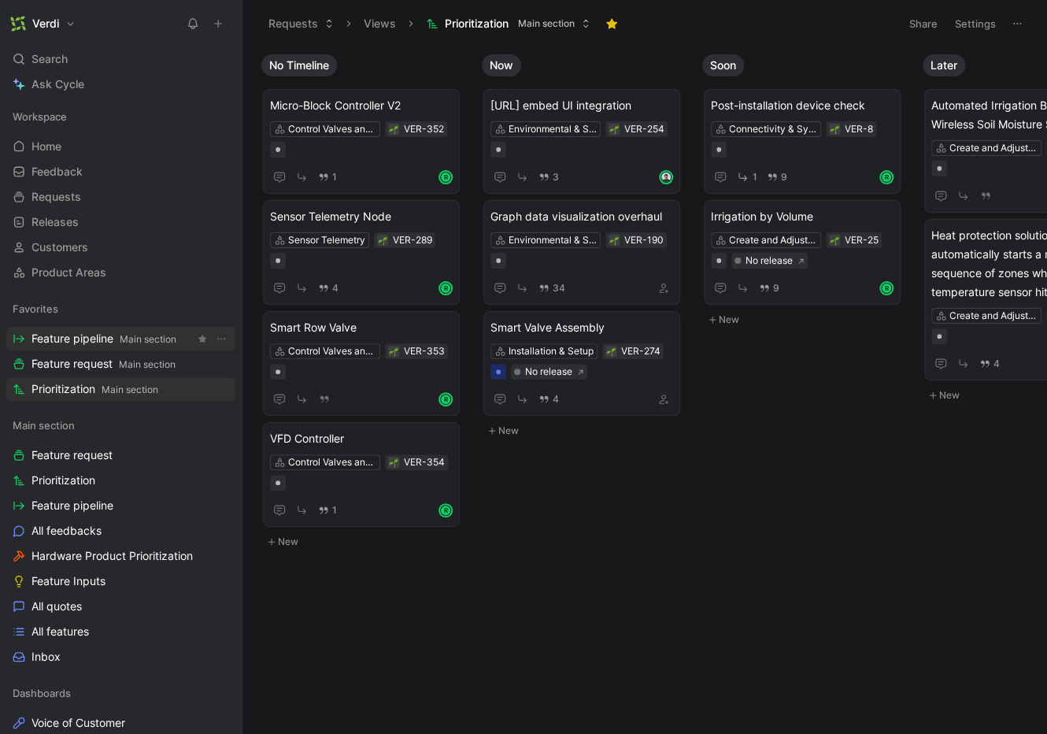
click at [109, 337] on span "Feature pipeline Main section" at bounding box center [103, 339] width 145 height 17
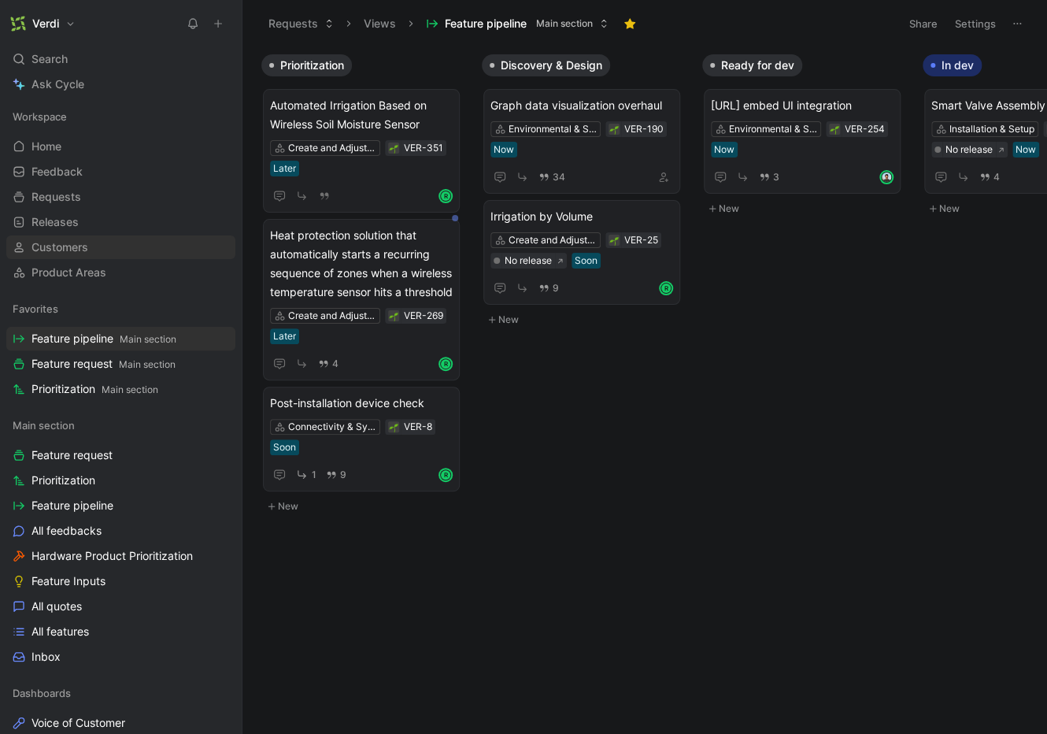
click at [91, 366] on span "Feature request Main section" at bounding box center [103, 364] width 144 height 17
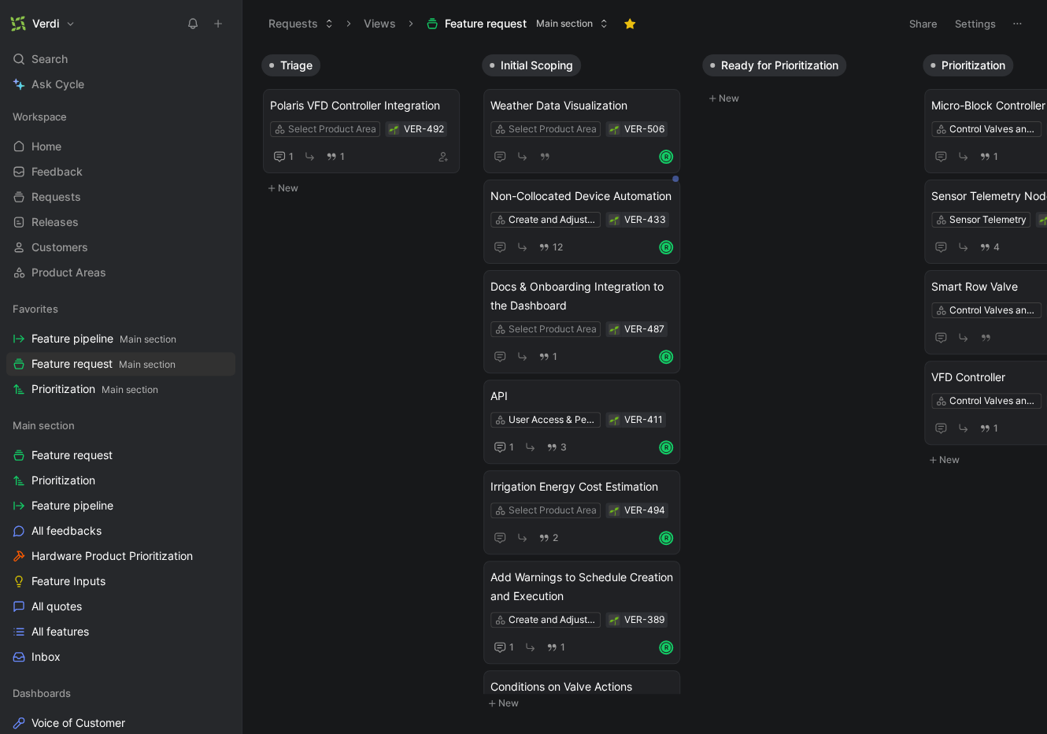
click at [244, 20] on icon at bounding box center [241, 23] width 13 height 13
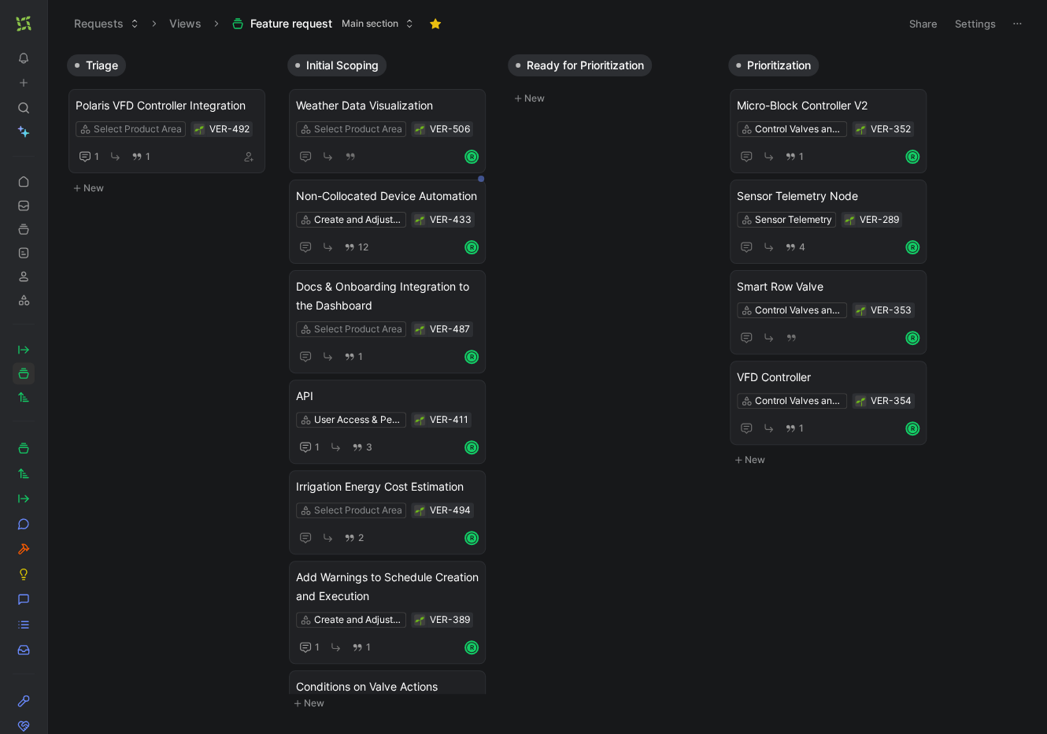
click at [50, 24] on icon at bounding box center [52, 23] width 13 height 13
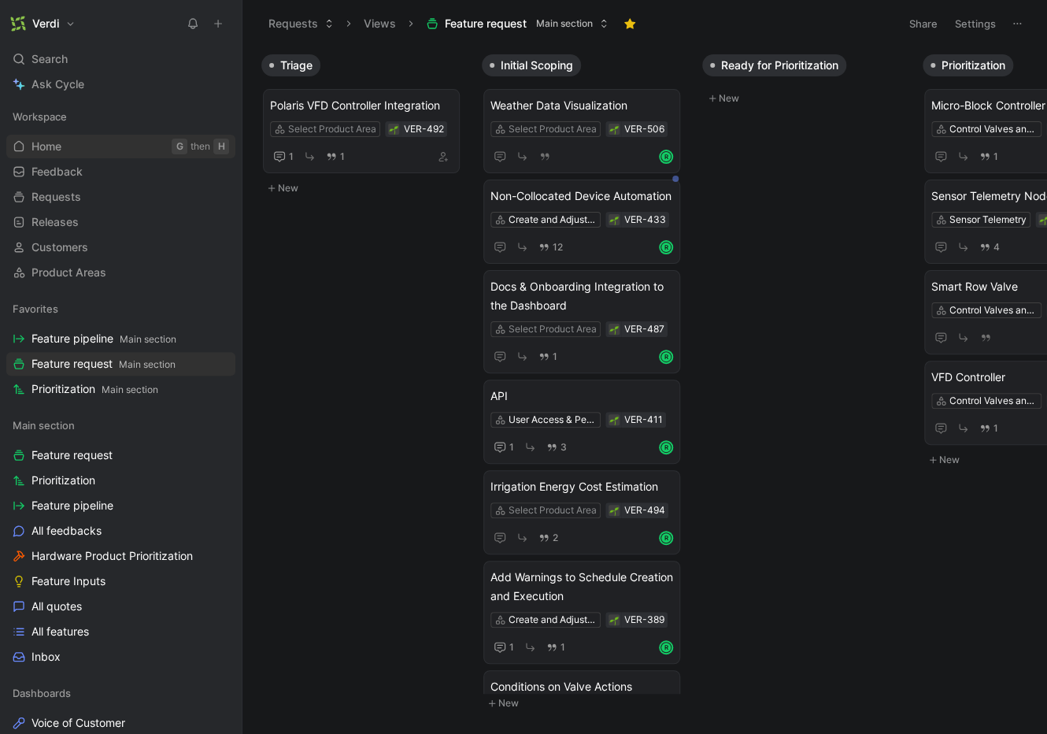
click at [92, 335] on span "Feature pipeline Main section" at bounding box center [103, 339] width 145 height 17
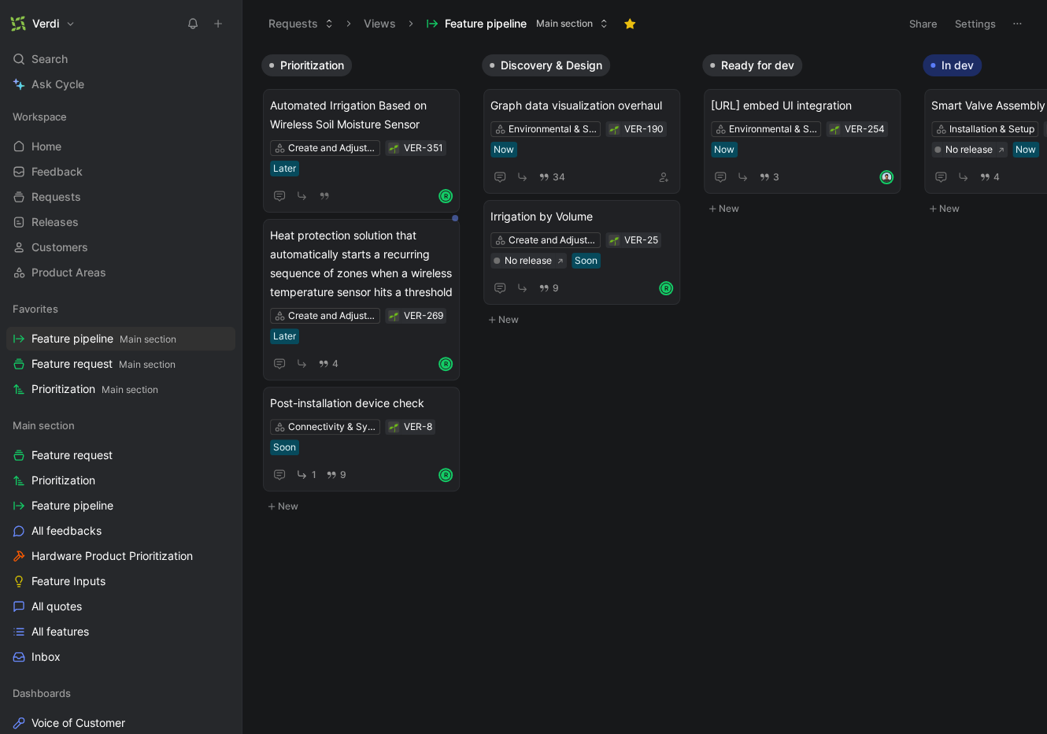
click at [242, 27] on icon at bounding box center [241, 23] width 13 height 13
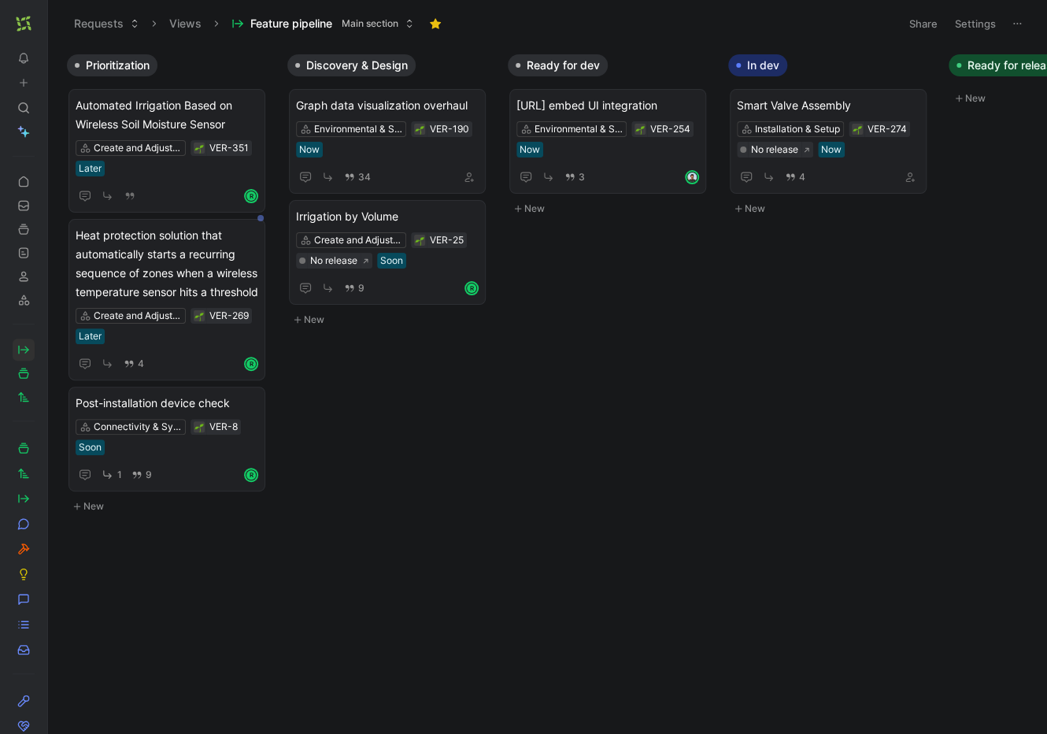
click at [46, 24] on icon at bounding box center [52, 23] width 13 height 13
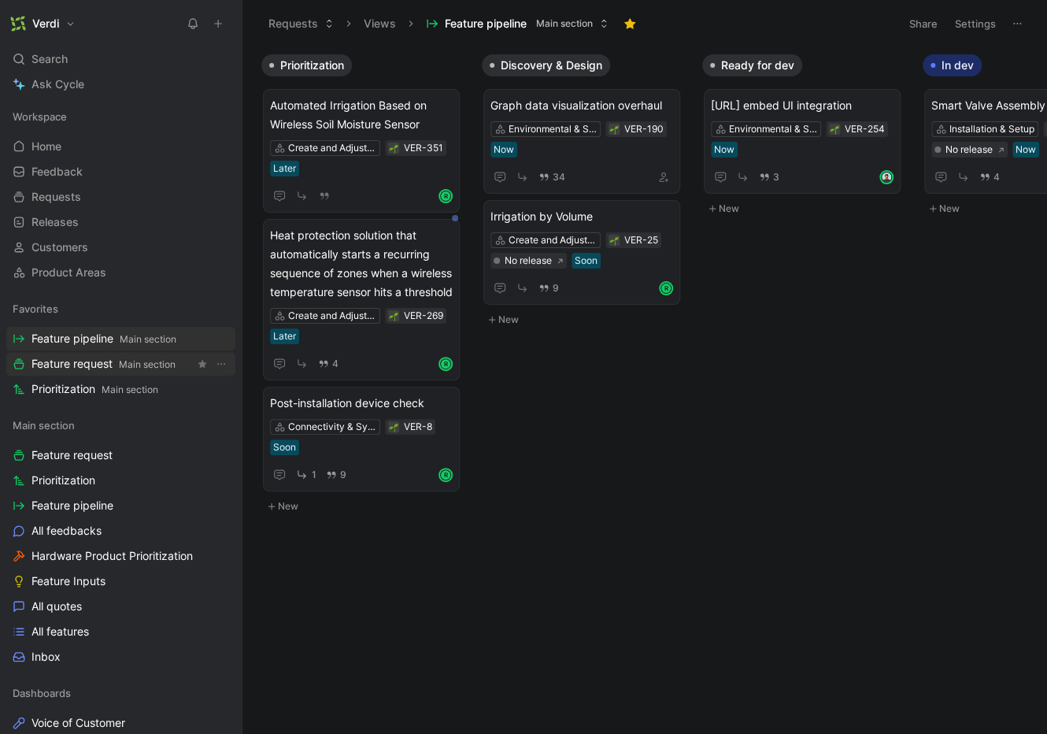
click at [129, 366] on span "Main section" at bounding box center [147, 364] width 57 height 12
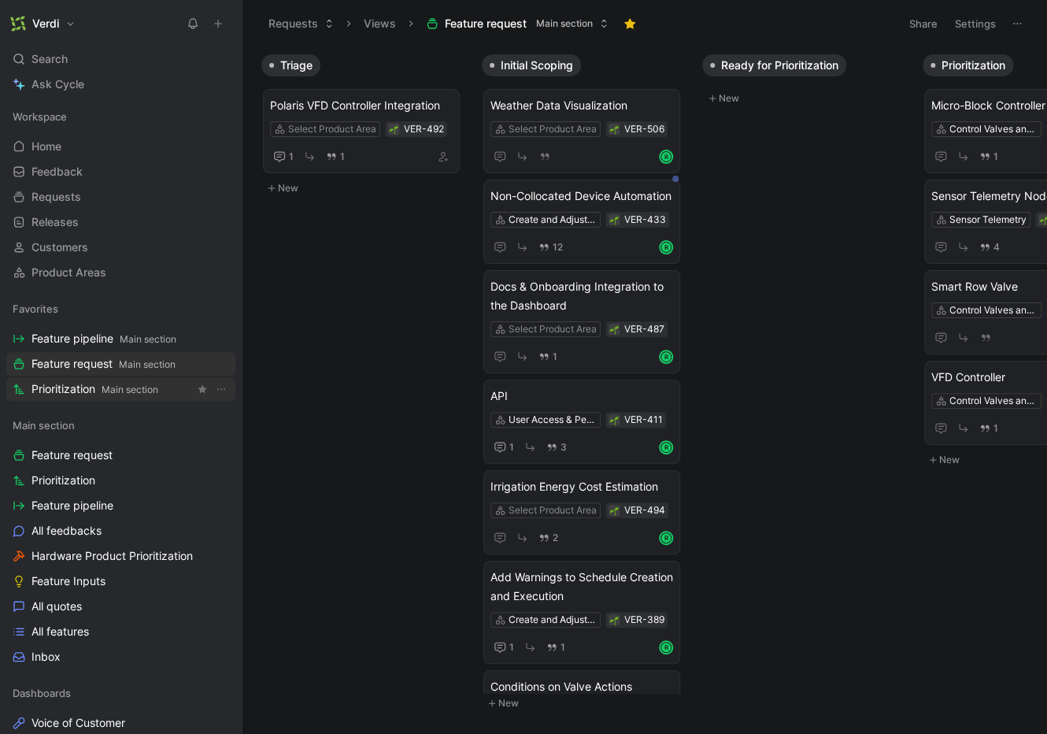
click at [126, 387] on span "Main section" at bounding box center [130, 389] width 57 height 12
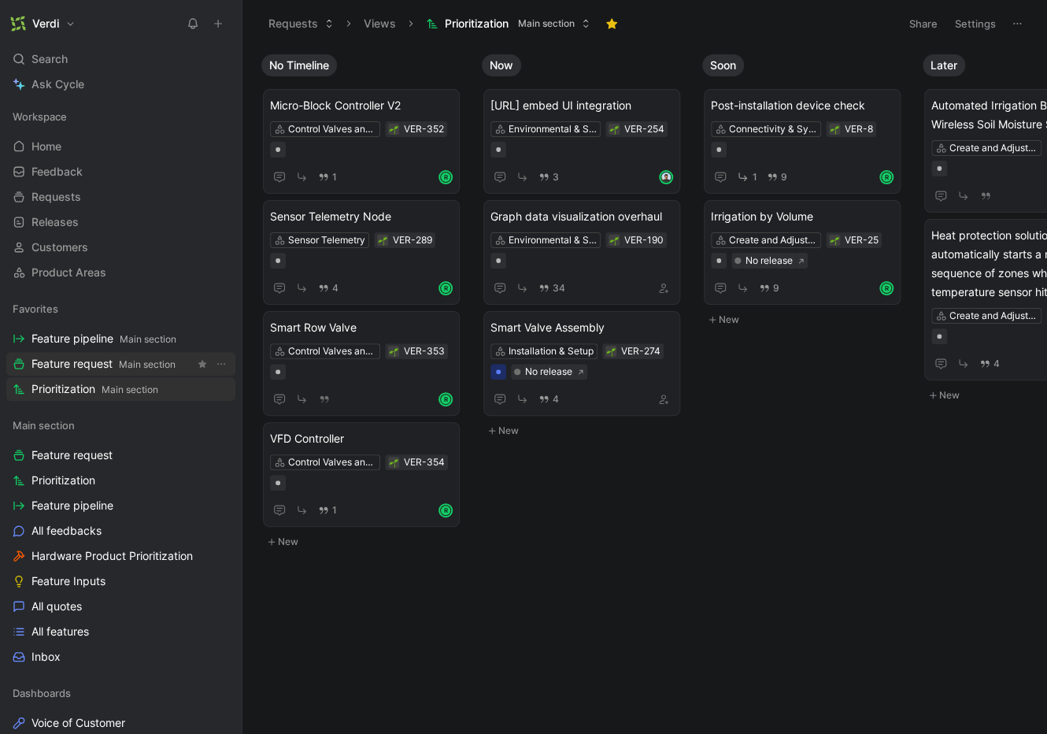
click at [129, 370] on span "Feature request Main section" at bounding box center [103, 364] width 144 height 17
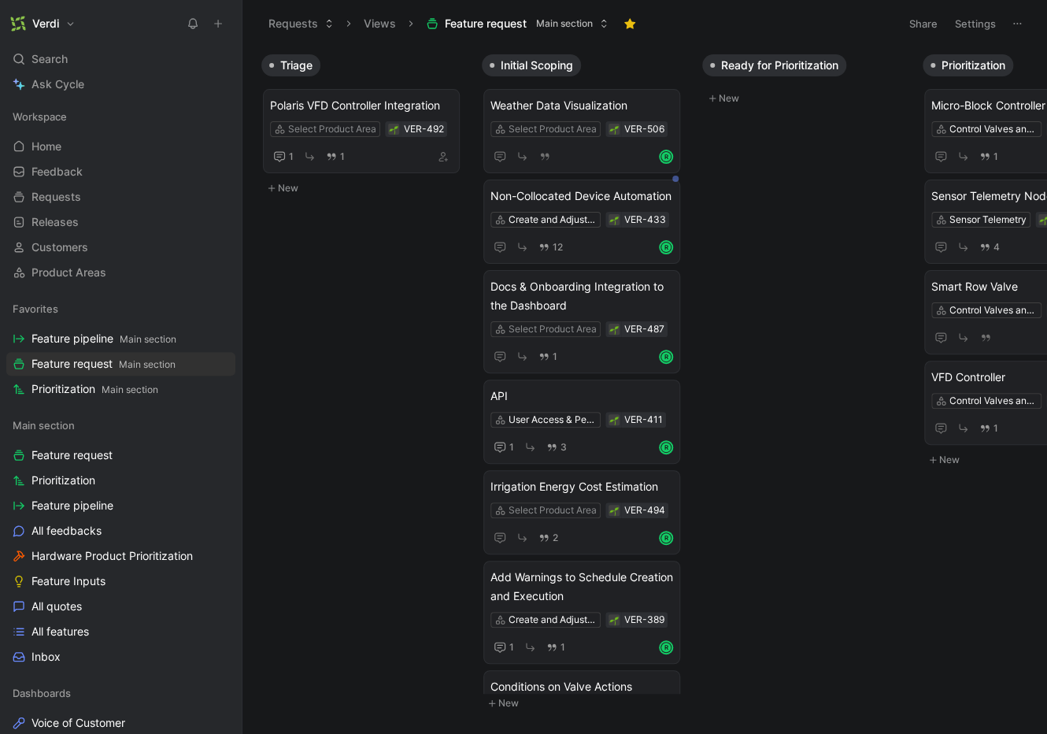
click at [239, 16] on button at bounding box center [241, 24] width 22 height 22
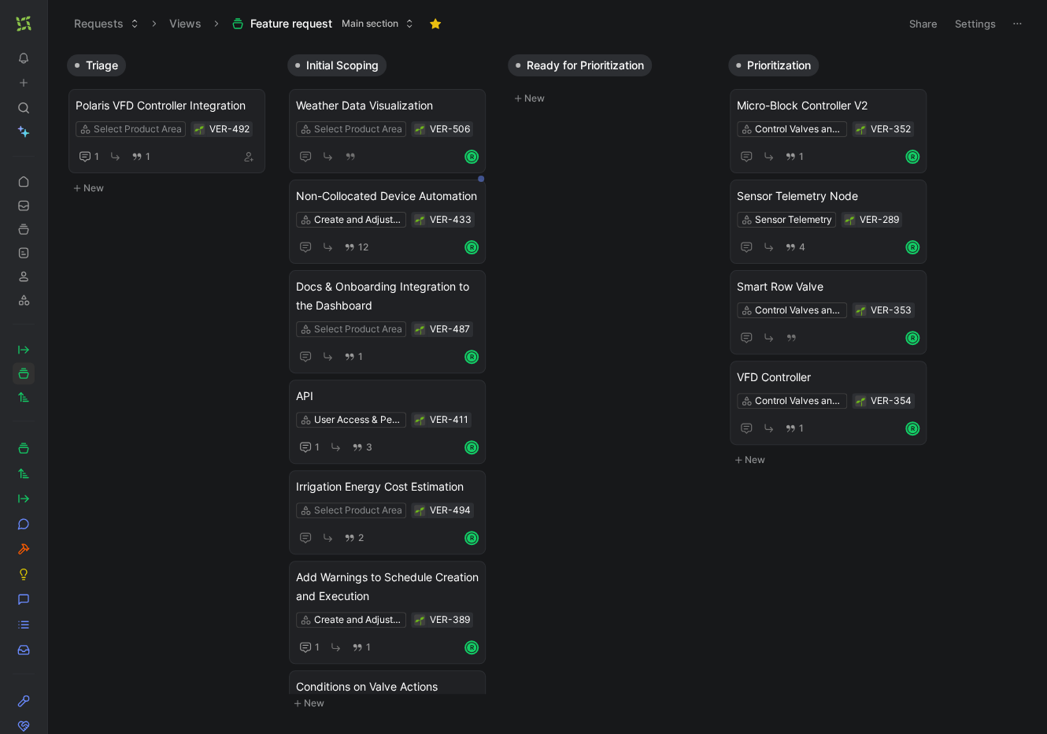
click at [54, 23] on icon at bounding box center [52, 23] width 13 height 13
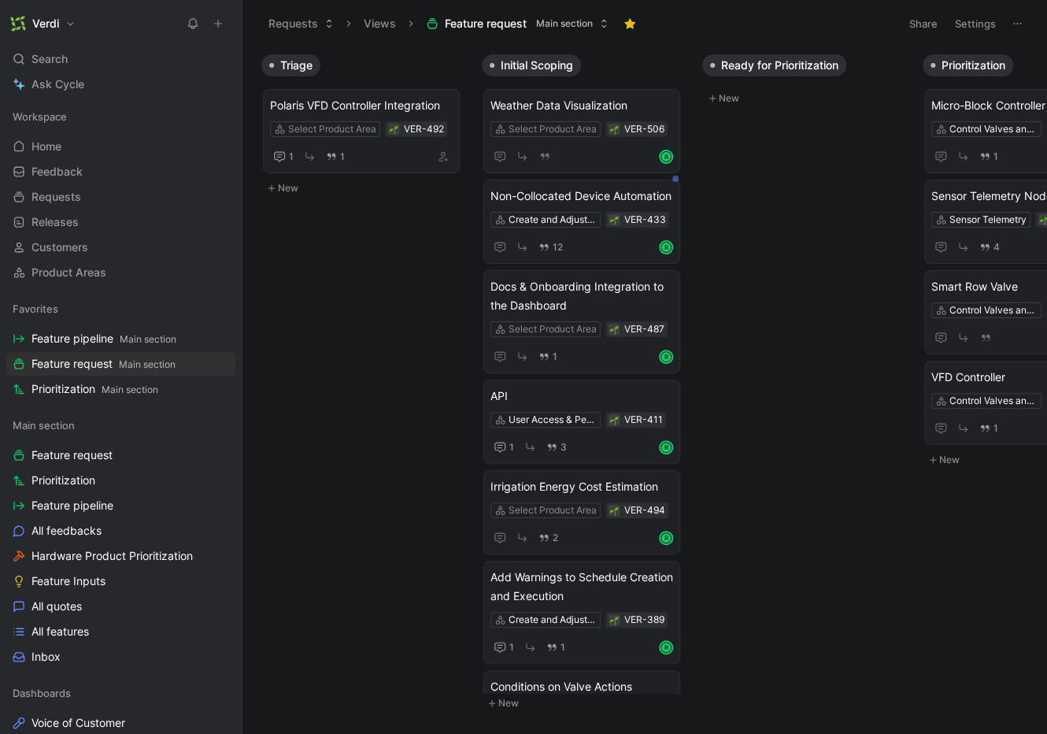
click at [240, 20] on icon at bounding box center [241, 23] width 13 height 13
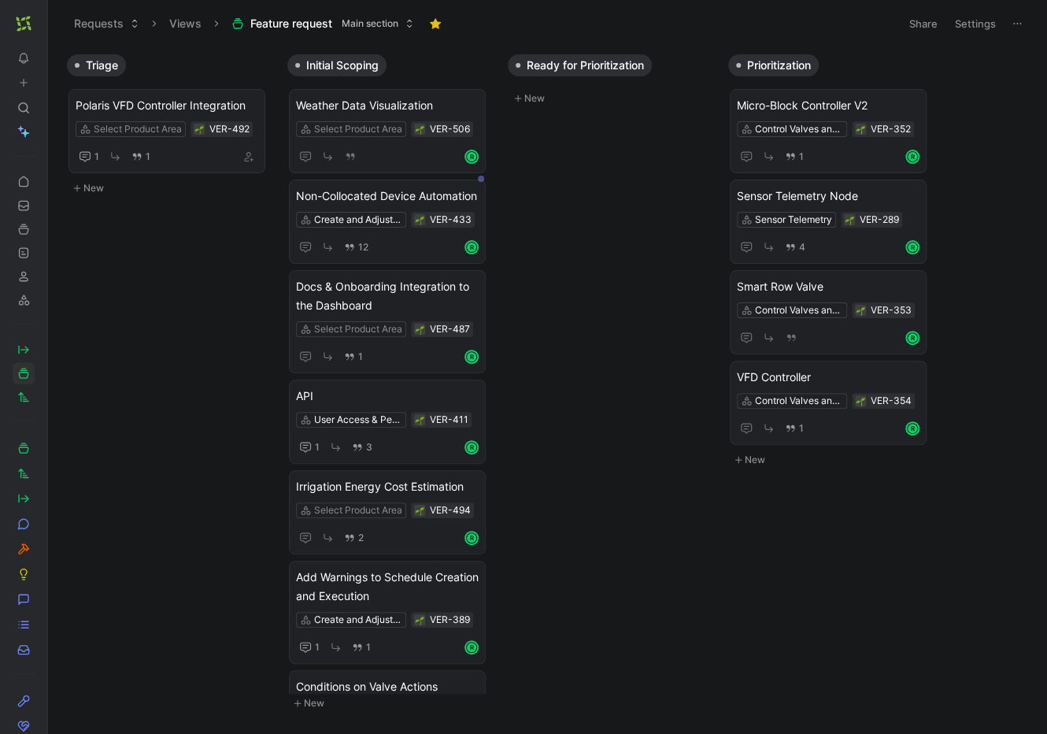
click at [49, 20] on use at bounding box center [51, 23] width 9 height 9
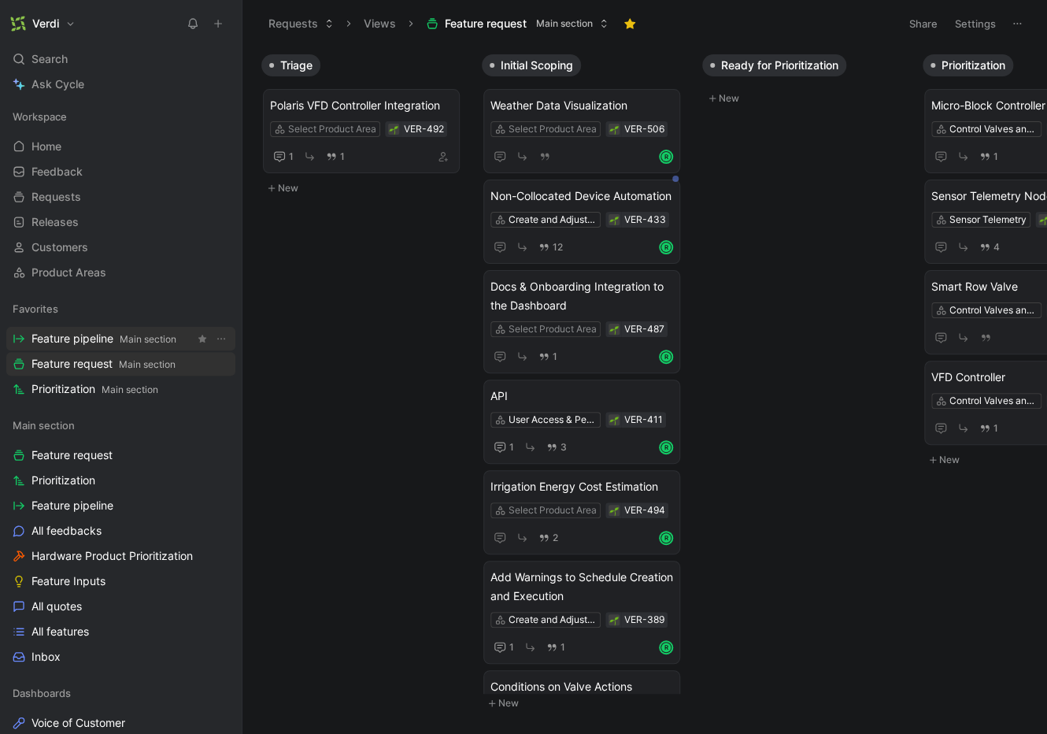
click at [131, 345] on span "Feature pipeline Main section" at bounding box center [103, 339] width 145 height 17
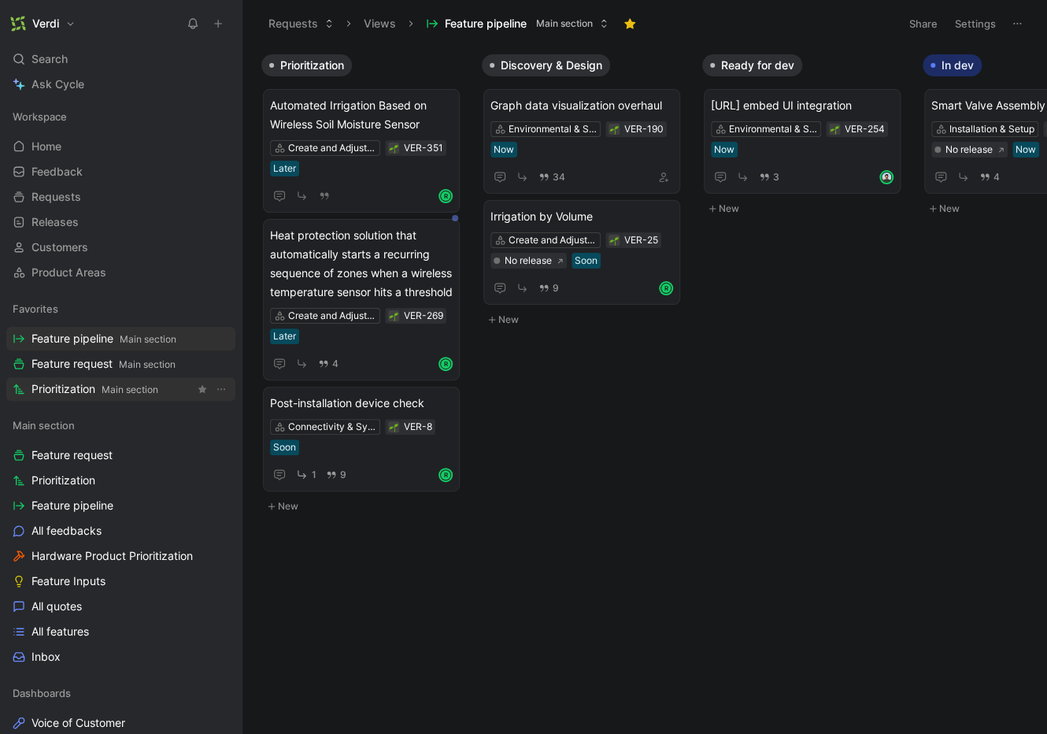
click at [143, 395] on span "Prioritization Main section" at bounding box center [94, 389] width 127 height 17
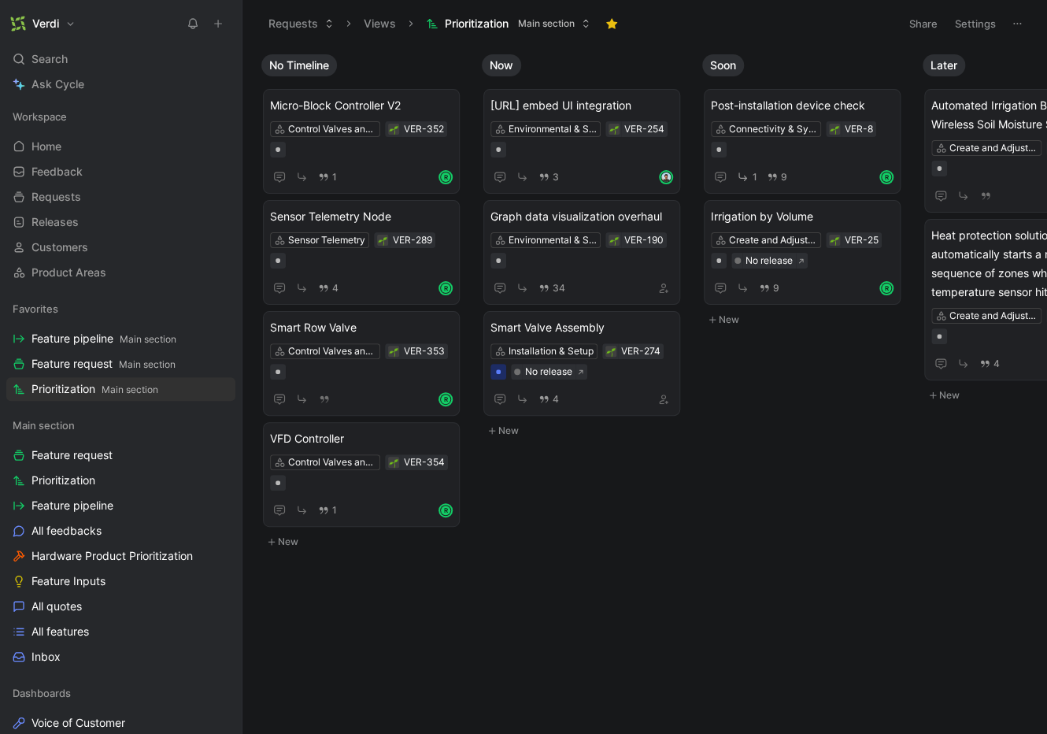
click at [243, 28] on use at bounding box center [240, 23] width 9 height 9
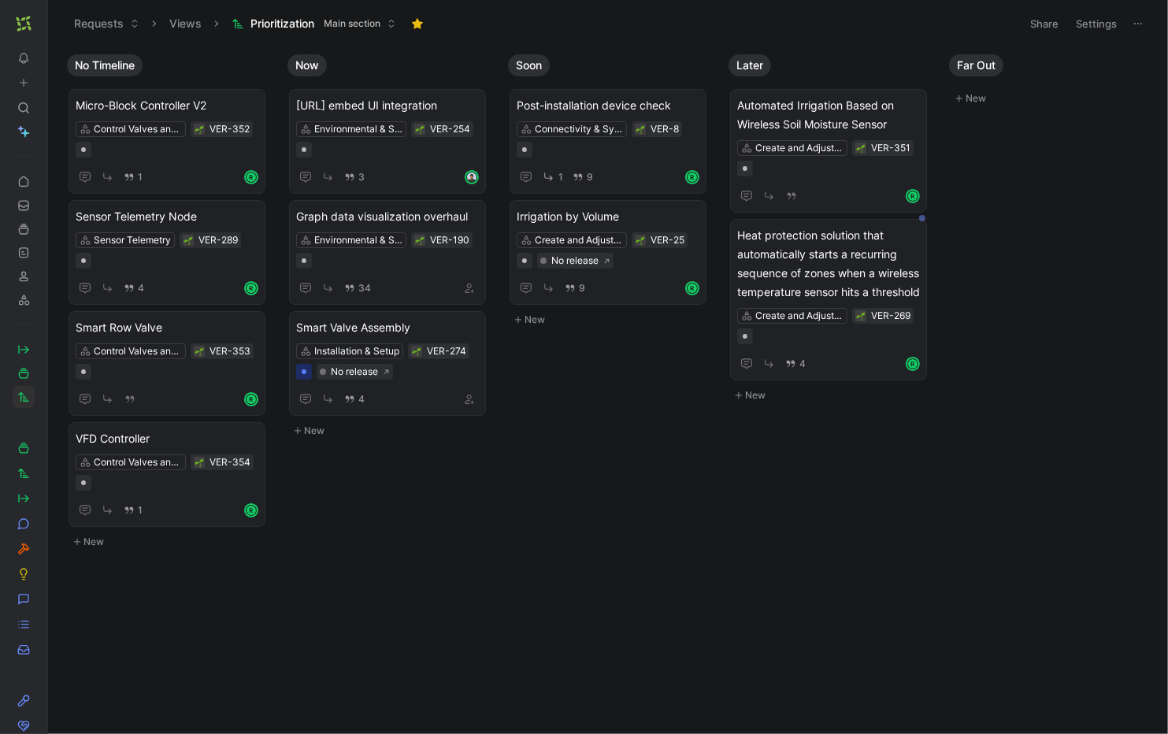
click at [47, 25] on icon at bounding box center [52, 23] width 13 height 13
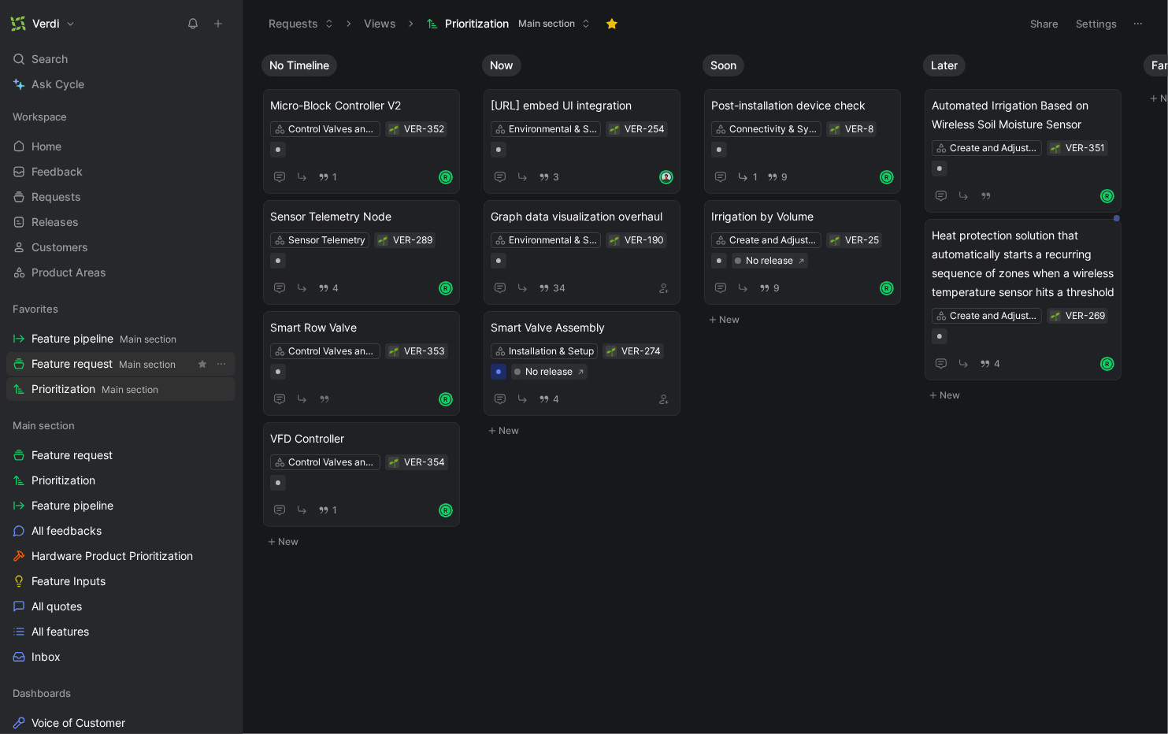
click at [120, 365] on span "Main section" at bounding box center [147, 364] width 57 height 12
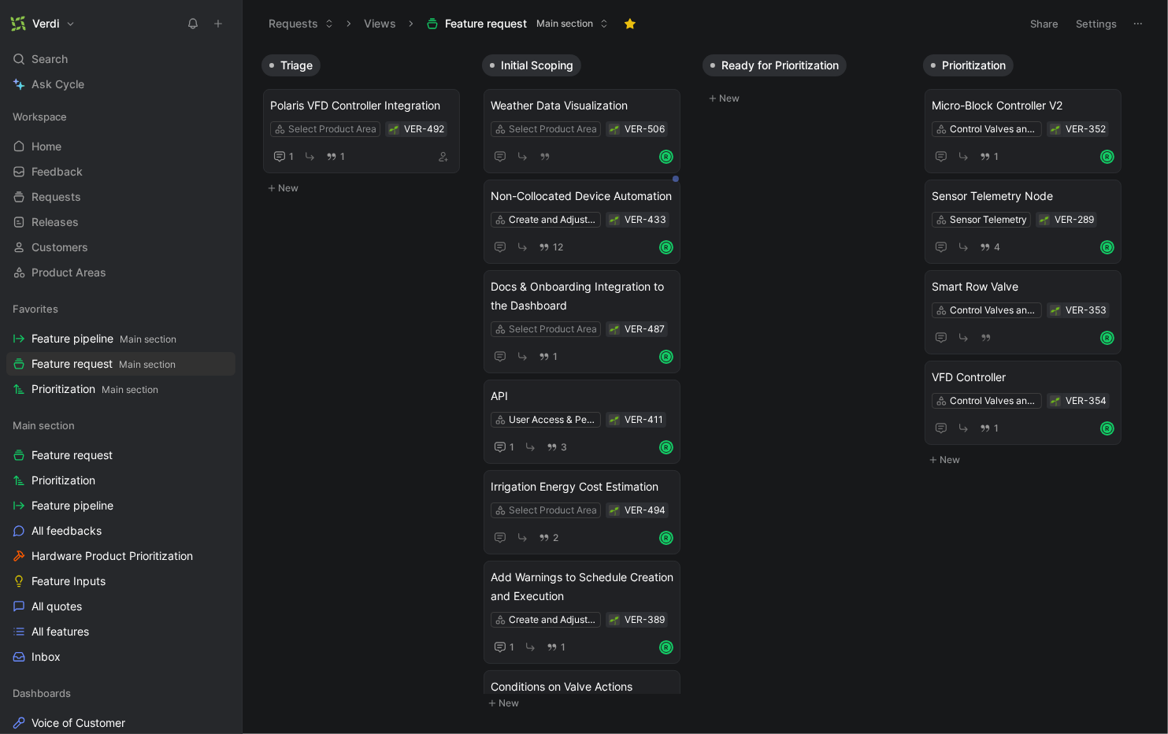
click at [237, 23] on icon at bounding box center [241, 23] width 13 height 13
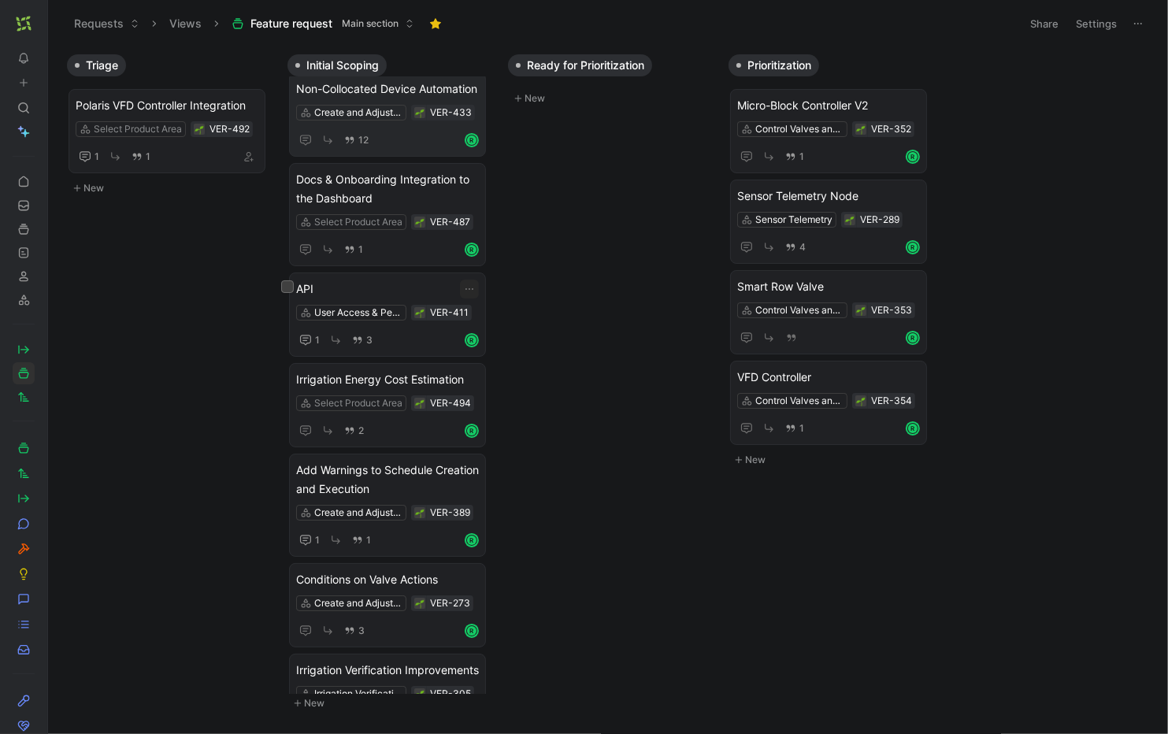
scroll to position [50, 0]
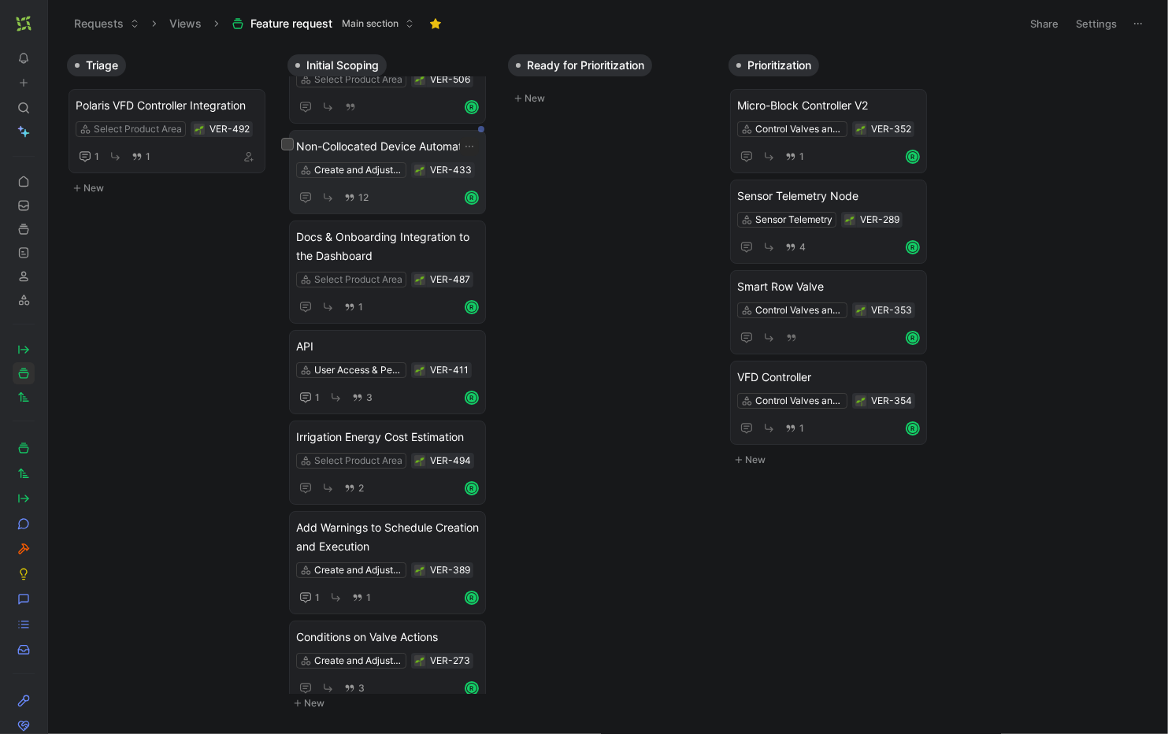
click at [388, 150] on span "Non-Collocated Device Automation" at bounding box center [387, 146] width 183 height 19
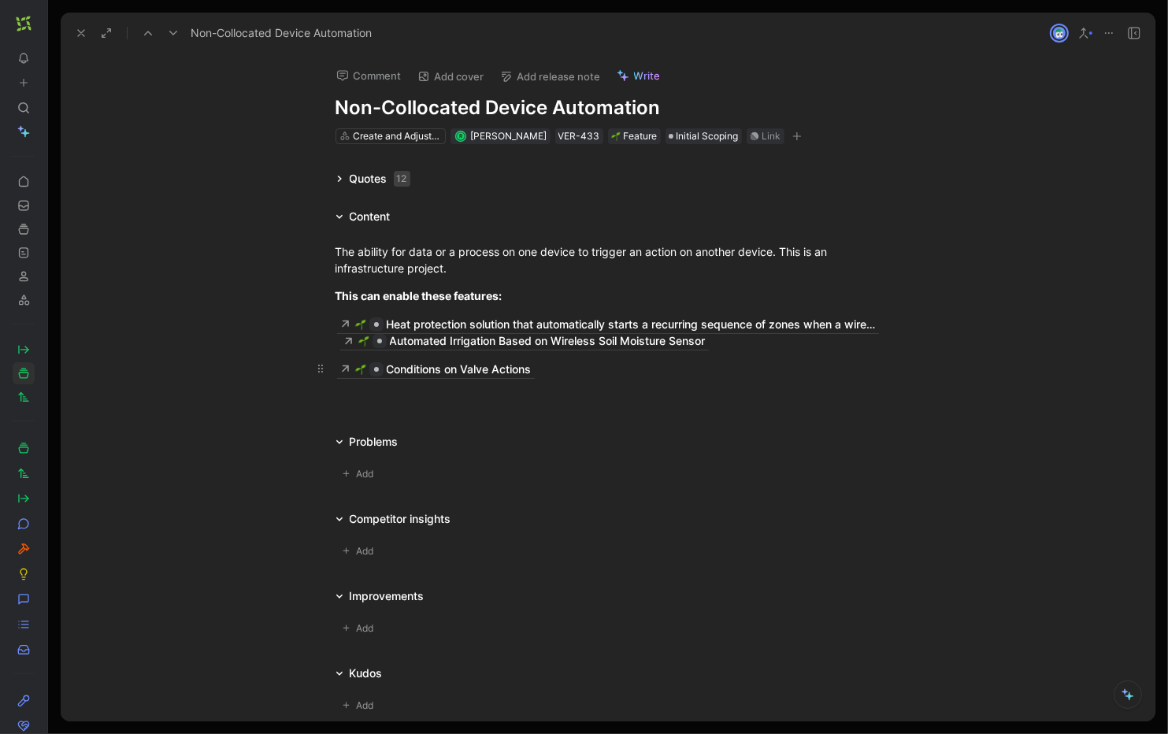
click at [598, 372] on div "Conditions on Valve Actions" at bounding box center [607, 368] width 545 height 17
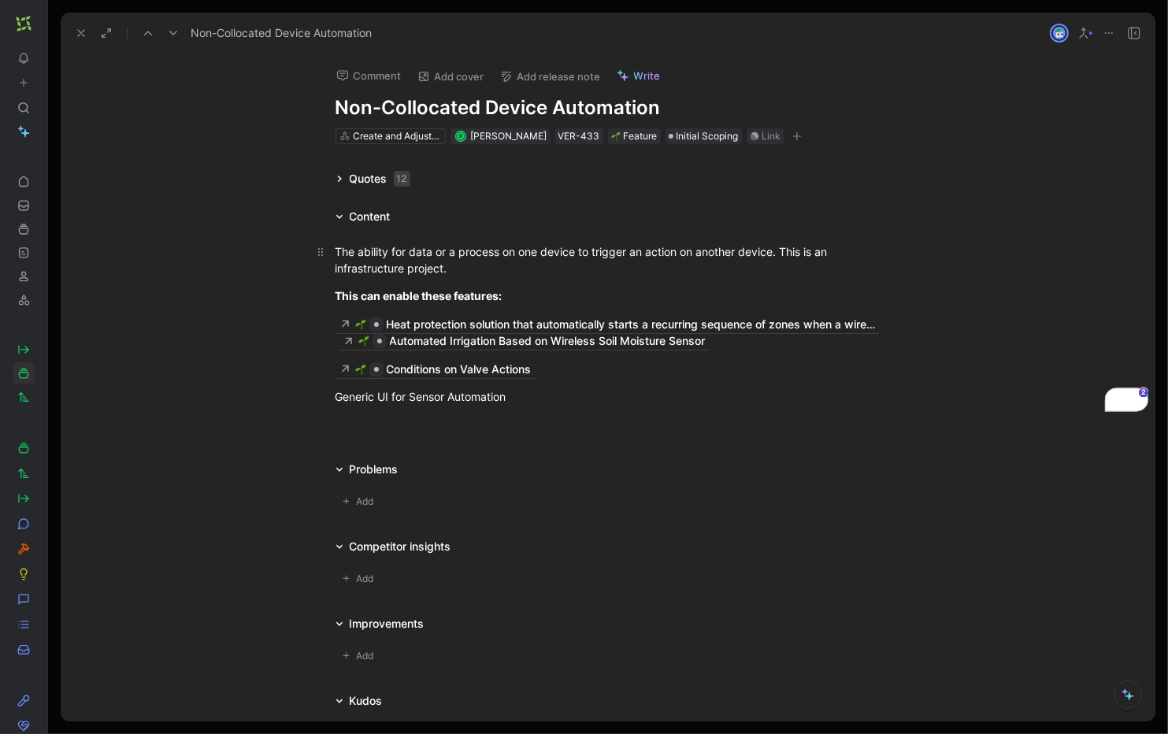
click at [373, 257] on div "The ability for data or a process on one device to trigger an action on another…" at bounding box center [607, 259] width 545 height 33
click at [335, 106] on h1 "Non-Collocated Device Automation" at bounding box center [607, 107] width 545 height 25
click at [335, 100] on h1 "Engine" for Non-Collocated Device Automation" at bounding box center [607, 107] width 545 height 25
click at [501, 246] on div "The ability for data or a process on one device to trigger an action on another…" at bounding box center [607, 259] width 545 height 33
click at [504, 251] on div "The ability for data or a process on one device to trigger an action on another…" at bounding box center [607, 259] width 545 height 33
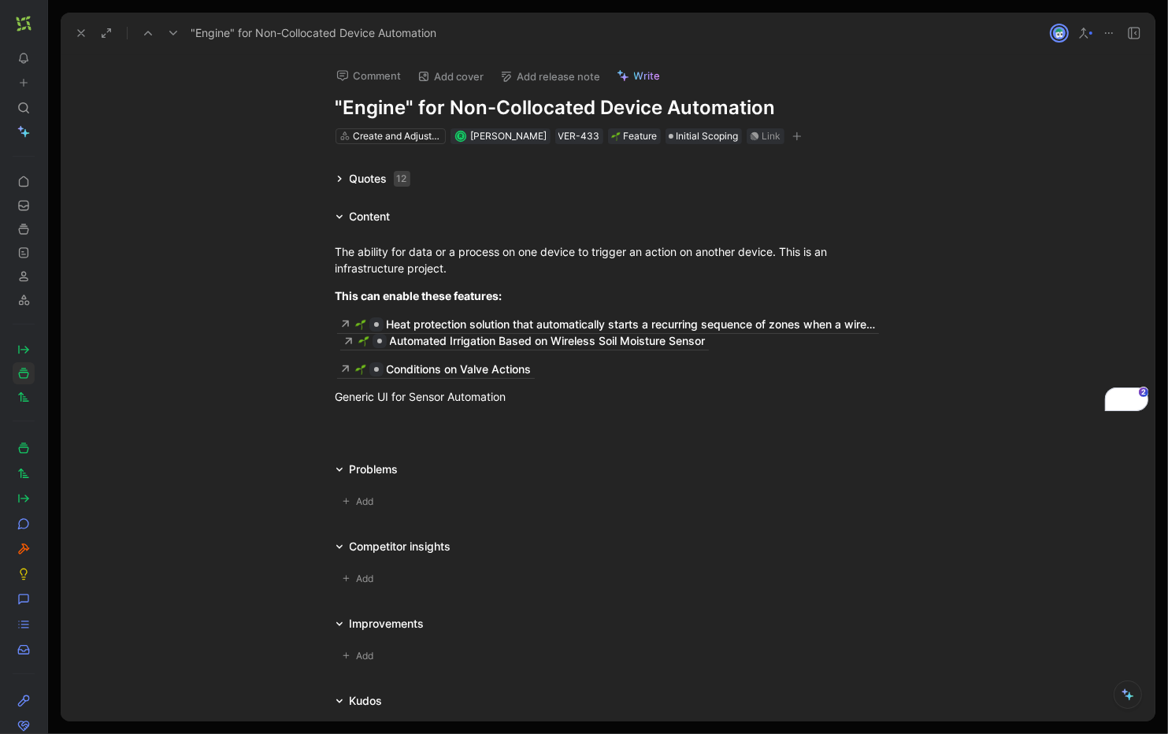
drag, startPoint x: 445, startPoint y: 105, endPoint x: 472, endPoint y: 106, distance: 27.6
click at [472, 106] on h1 ""Engine" for Non-Collocated Device Automation" at bounding box center [607, 107] width 545 height 25
click at [664, 101] on h1 ""Engine" for Non-Collocated Device Automation" at bounding box center [607, 107] width 545 height 25
drag, startPoint x: 768, startPoint y: 106, endPoint x: 450, endPoint y: 107, distance: 317.3
click at [450, 107] on h1 ""Engine" for Non-Collocated Device Automation" at bounding box center [607, 107] width 545 height 25
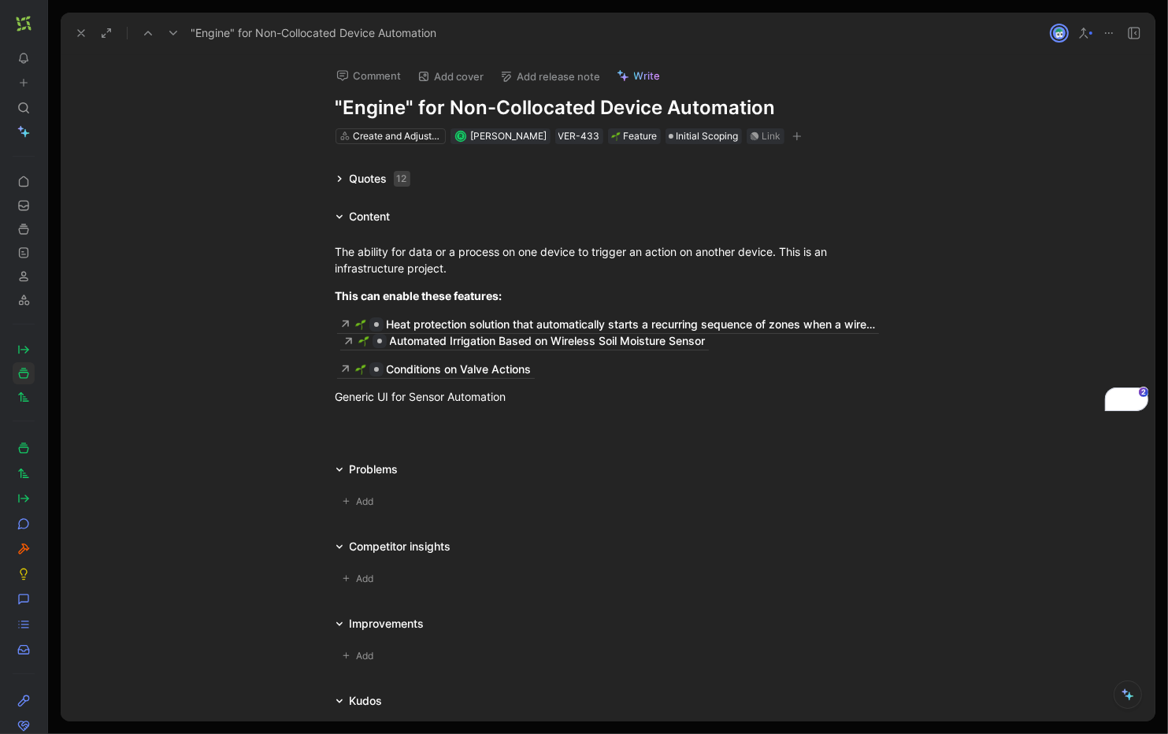
click at [450, 107] on h1 ""Engine" for Non-Collocated Device Automation" at bounding box center [607, 107] width 545 height 25
drag, startPoint x: 365, startPoint y: 111, endPoint x: 398, endPoint y: 106, distance: 33.5
click at [398, 106] on h1 ""Engine" for Non-Collocated Device Automation" at bounding box center [607, 107] width 545 height 25
click at [345, 172] on div "Quotes 12" at bounding box center [372, 178] width 87 height 19
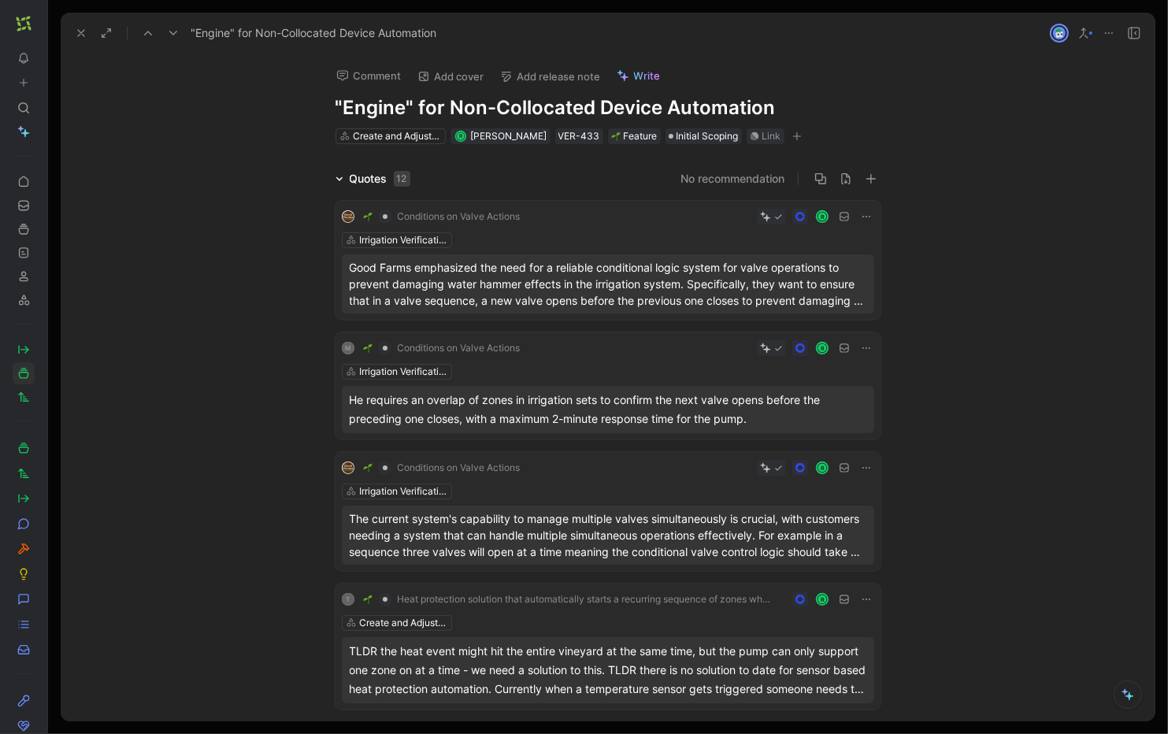
click at [335, 176] on icon at bounding box center [339, 179] width 8 height 8
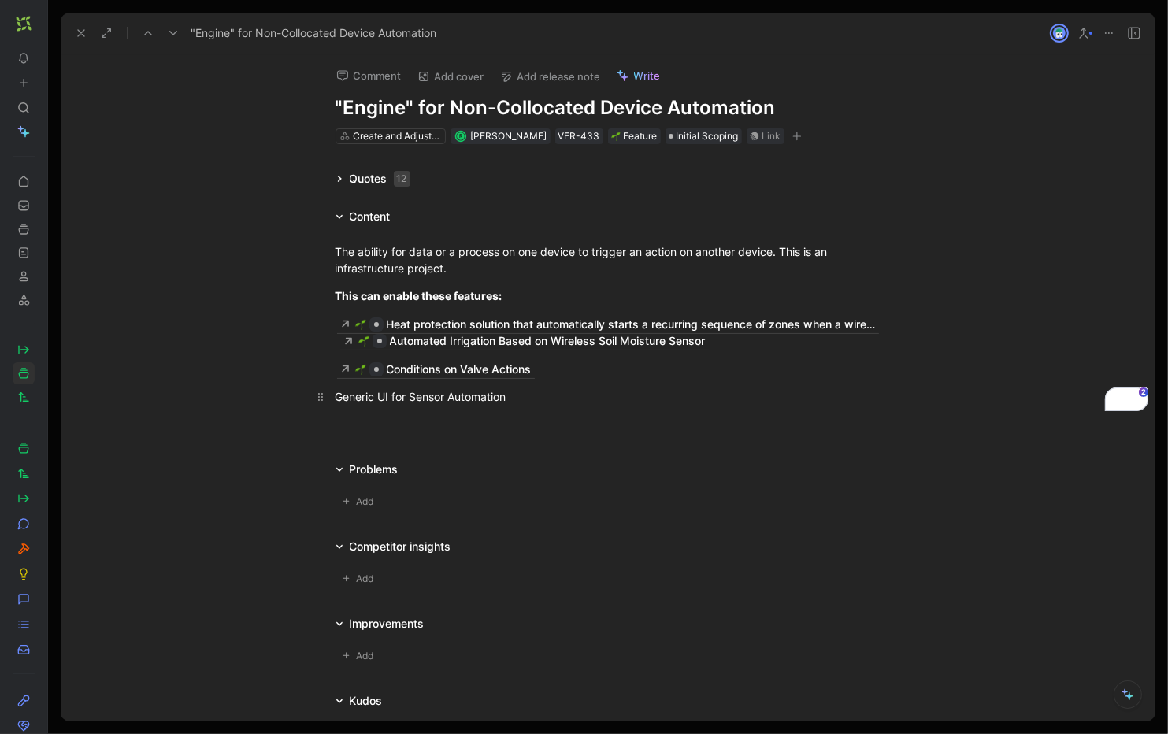
click at [413, 398] on div "Generic UI for Sensor Automation" at bounding box center [607, 396] width 545 height 17
click at [773, 257] on div "The ability for data or a process on one device to trigger an action on another…" at bounding box center [607, 259] width 545 height 33
click at [691, 283] on p "This can enable these features:" at bounding box center [608, 296] width 605 height 26
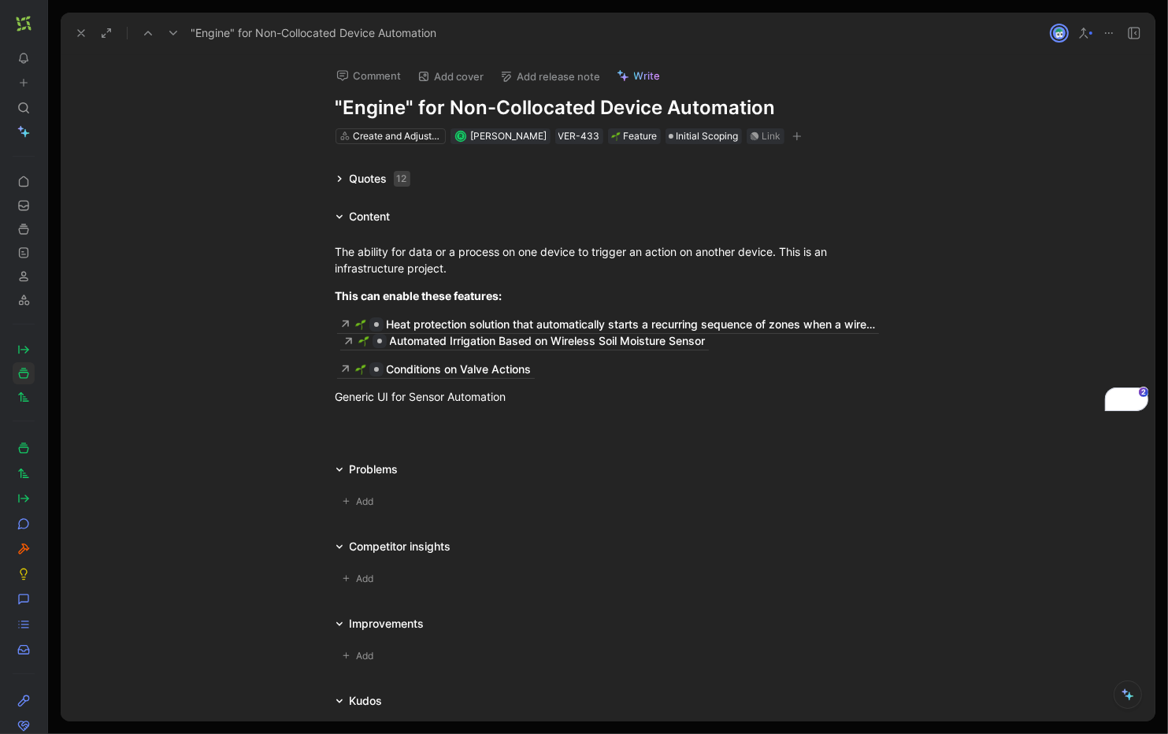
click at [482, 109] on h1 ""Engine" for Non-Collocated Device Automation" at bounding box center [607, 107] width 545 height 25
drag, startPoint x: 447, startPoint y: 111, endPoint x: 509, endPoint y: 113, distance: 61.4
click at [509, 113] on h1 ""Engine" for Non-Collocated Device Automation" at bounding box center [607, 107] width 545 height 25
click at [559, 290] on div "This can enable these features:" at bounding box center [607, 295] width 545 height 17
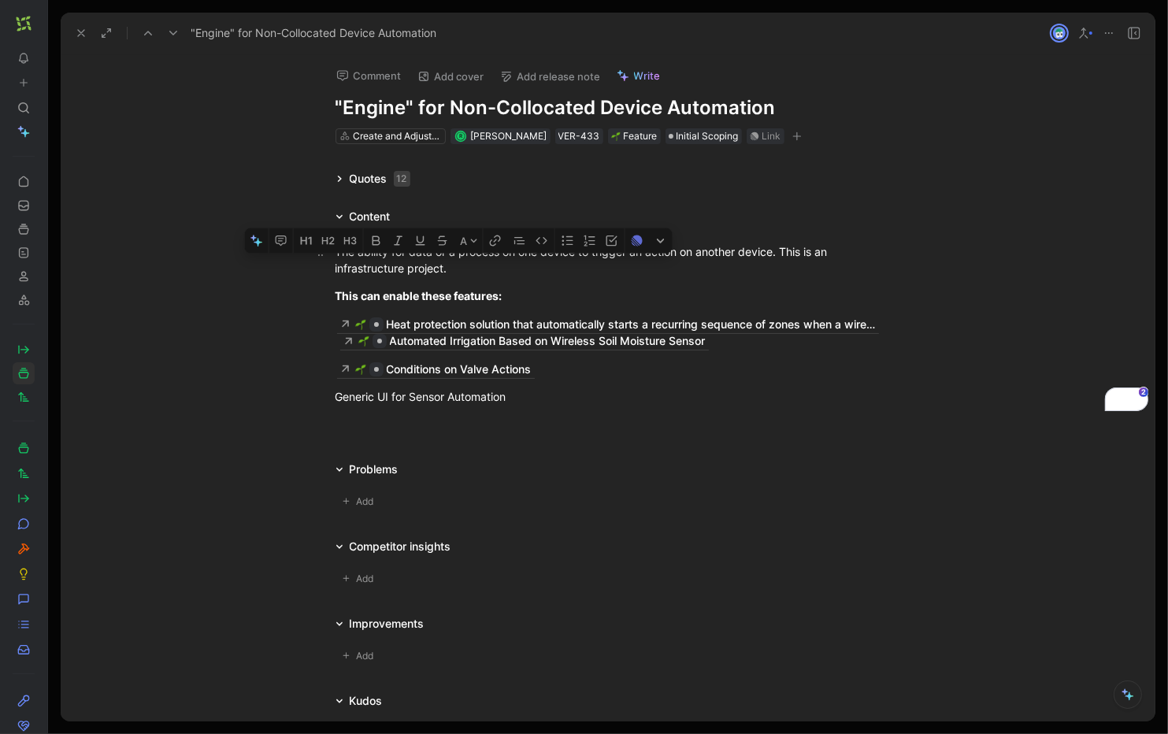
drag, startPoint x: 545, startPoint y: 291, endPoint x: 417, endPoint y: 269, distance: 130.2
click at [417, 269] on div "The ability for data or a process on one device to trigger an action on another…" at bounding box center [608, 324] width 1094 height 196
click at [417, 269] on div "The ability for data or a process on one device to trigger an action on another…" at bounding box center [607, 259] width 545 height 33
drag, startPoint x: 427, startPoint y: 251, endPoint x: 432, endPoint y: 277, distance: 26.4
click at [432, 277] on p "The ability for data or a process on one device to trigger an action on another…" at bounding box center [608, 260] width 605 height 43
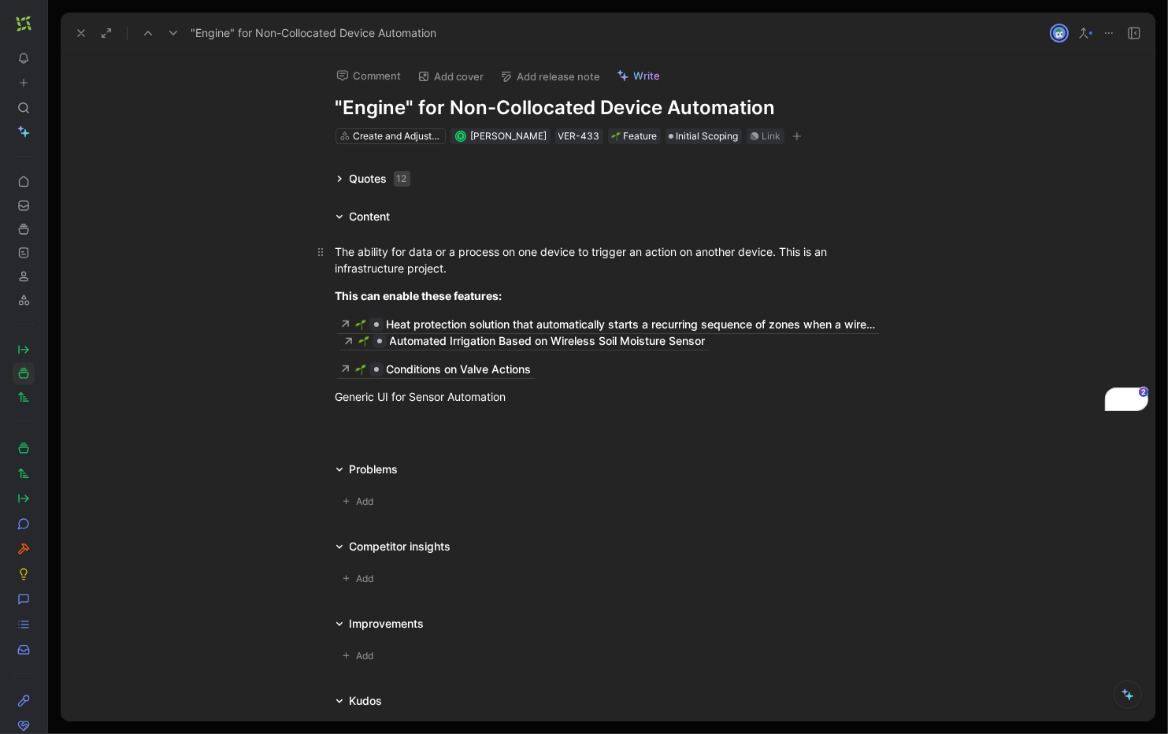
click at [432, 277] on p "The ability for data or a process on one device to trigger an action on another…" at bounding box center [608, 260] width 605 height 43
click at [509, 276] on div "The ability for data or a process on one device to trigger an action on another…" at bounding box center [607, 259] width 545 height 33
drag, startPoint x: 443, startPoint y: 106, endPoint x: 334, endPoint y: 106, distance: 109.5
click at [335, 106] on h1 ""Engine" for Non-Collocated Device Automation" at bounding box center [607, 107] width 545 height 25
drag, startPoint x: 345, startPoint y: 109, endPoint x: 478, endPoint y: 115, distance: 133.2
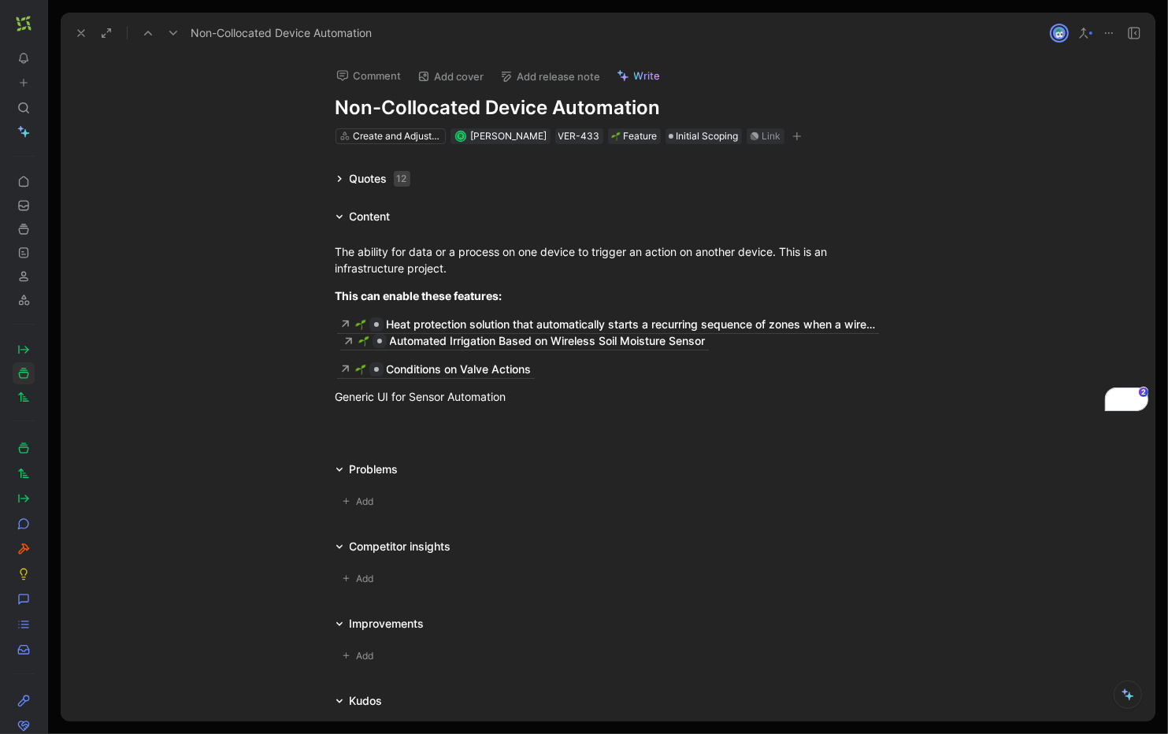
click at [478, 115] on h1 "Non-Collocated Device Automation" at bounding box center [607, 107] width 545 height 25
click at [479, 115] on h1 "Non-Collocated Device Automation" at bounding box center [607, 107] width 545 height 25
click at [335, 106] on h1 "Non-Collocated Device Automation" at bounding box center [607, 107] width 545 height 25
click at [572, 106] on h1 "Generic Non-Collocated Device Automation" at bounding box center [607, 107] width 545 height 25
drag, startPoint x: 539, startPoint y: 106, endPoint x: 586, endPoint y: 107, distance: 46.5
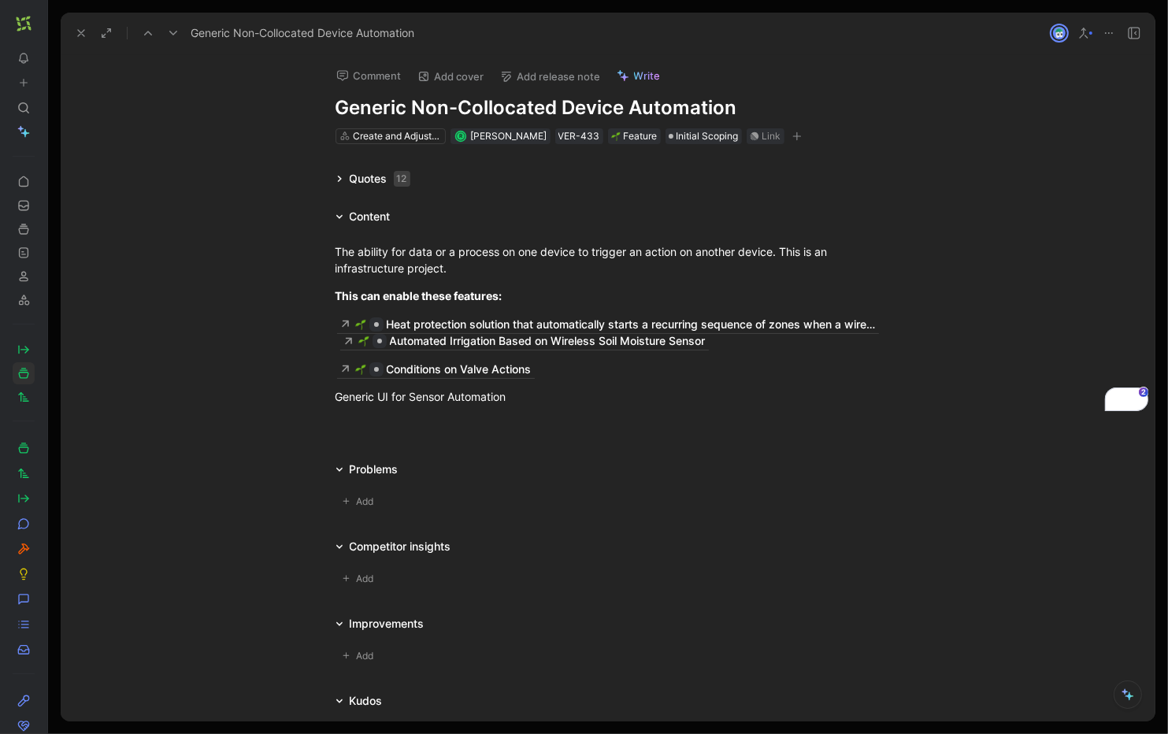
click at [585, 107] on h1 "Generic Non-Collocated Device Automation" at bounding box center [607, 107] width 545 height 25
click at [586, 107] on h1 "Generic Non-Collocated Device Automation" at bounding box center [607, 107] width 545 height 25
click at [85, 35] on icon at bounding box center [81, 33] width 13 height 13
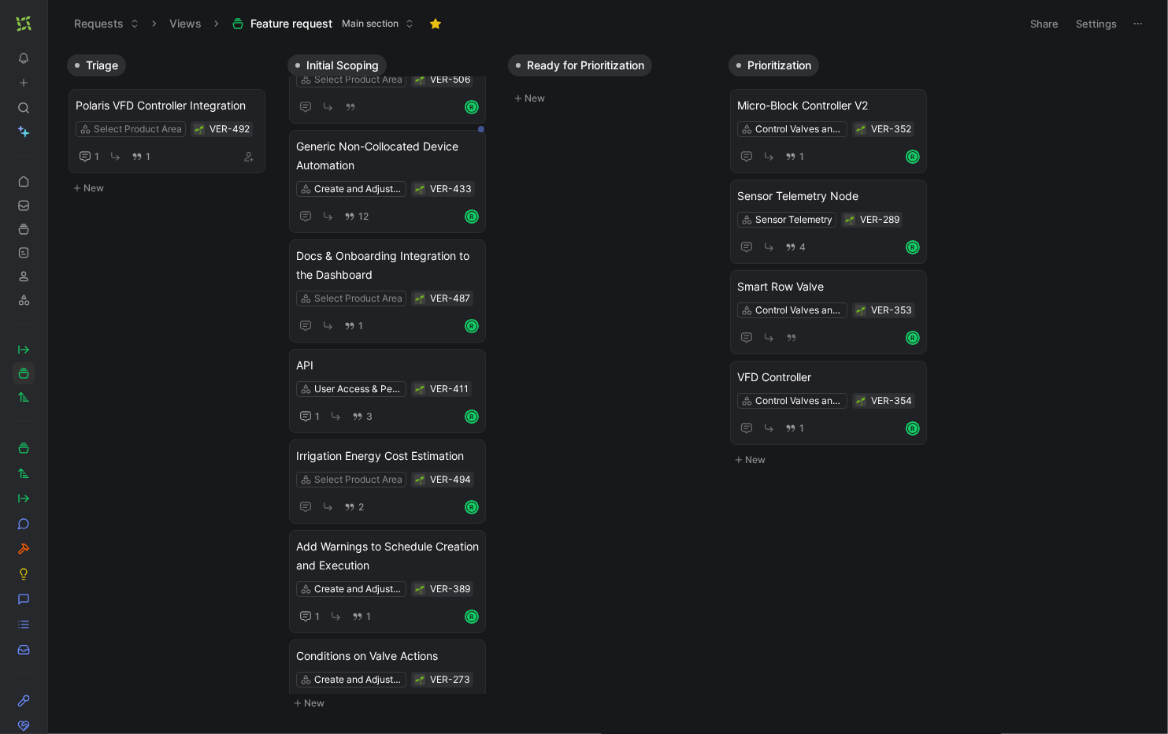
click at [49, 24] on use at bounding box center [51, 23] width 9 height 9
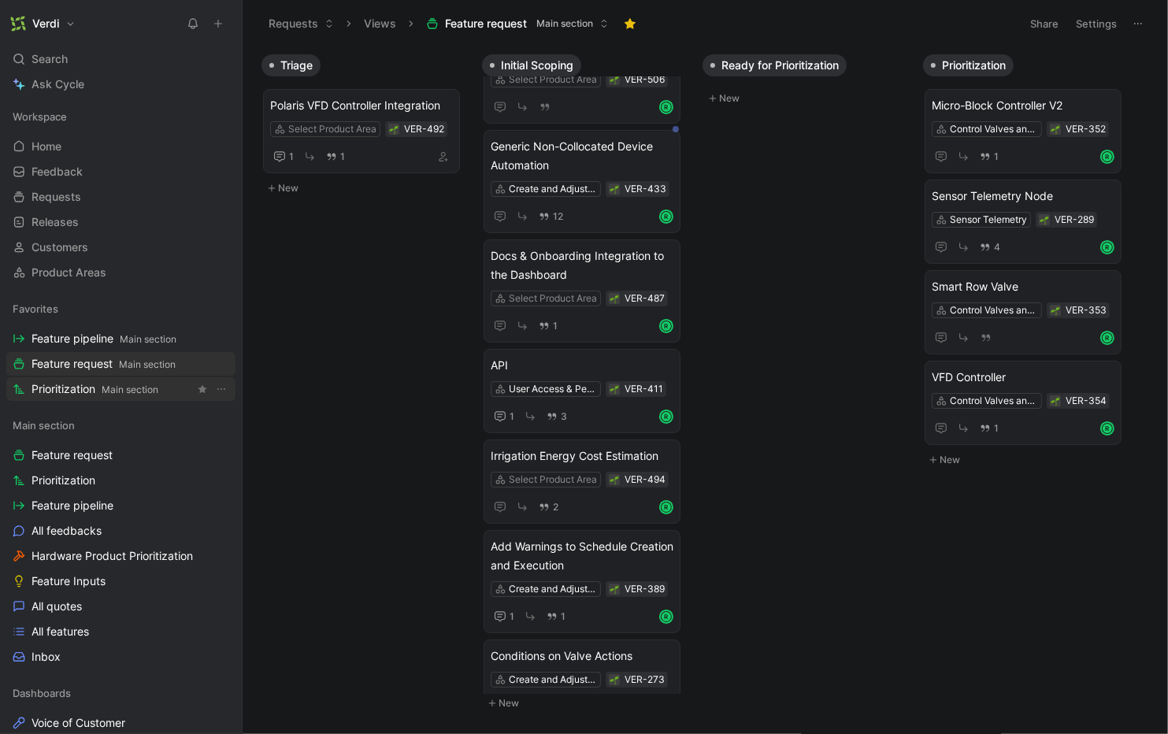
click at [124, 381] on span "Prioritization Main section" at bounding box center [94, 389] width 127 height 17
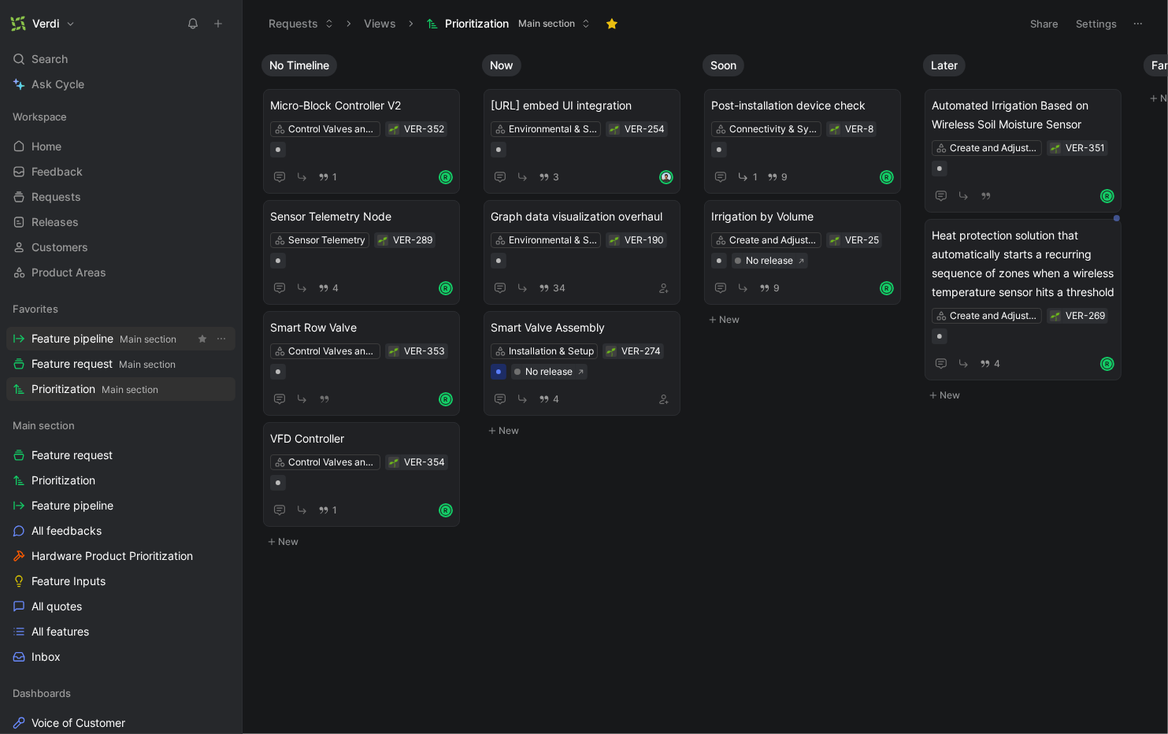
click at [127, 336] on span "Main section" at bounding box center [148, 339] width 57 height 12
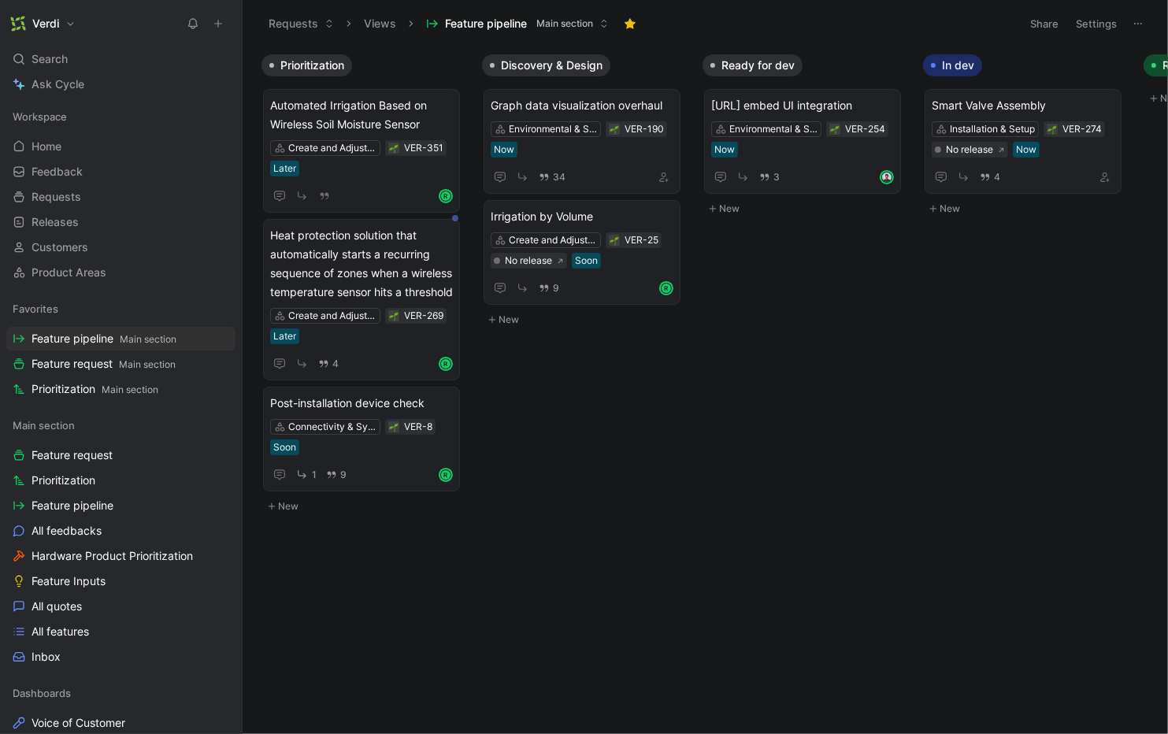
click at [244, 27] on use at bounding box center [240, 23] width 9 height 9
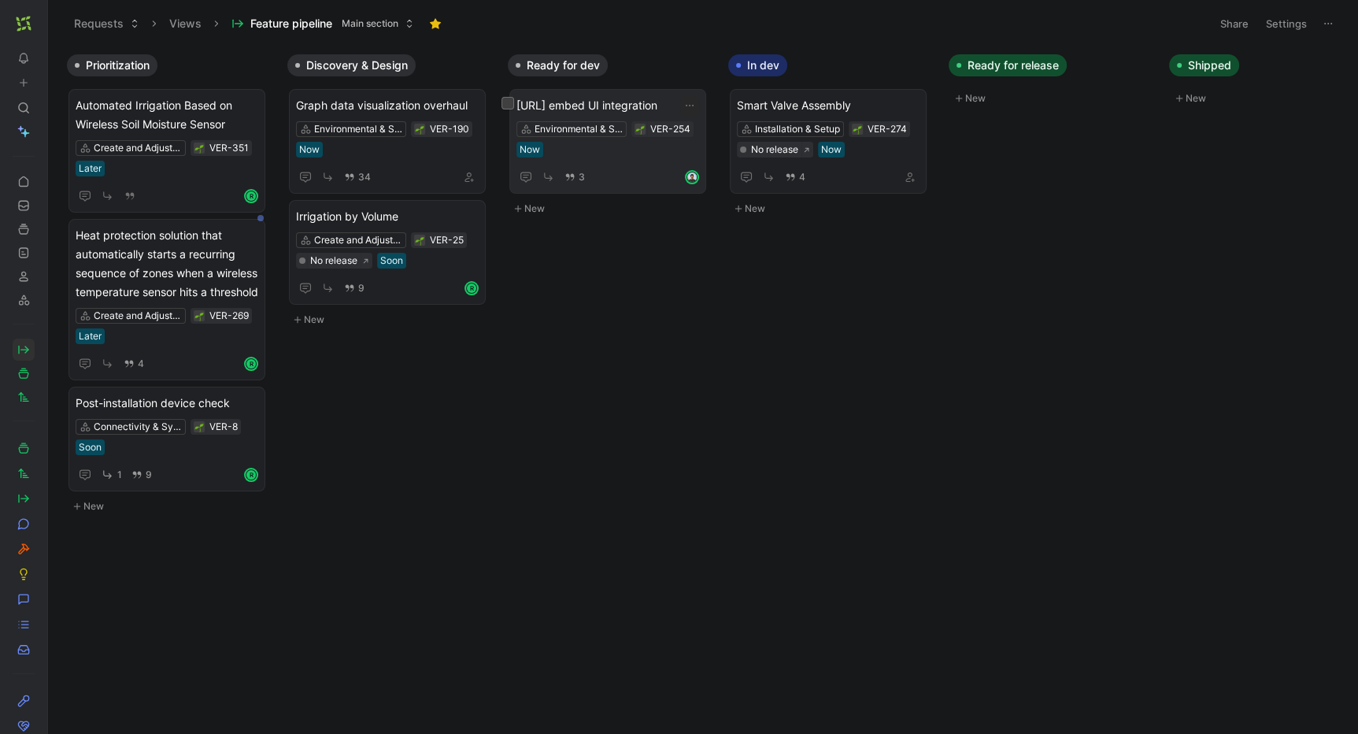
click at [657, 102] on span "[URL] embed UI integration" at bounding box center [608, 105] width 183 height 19
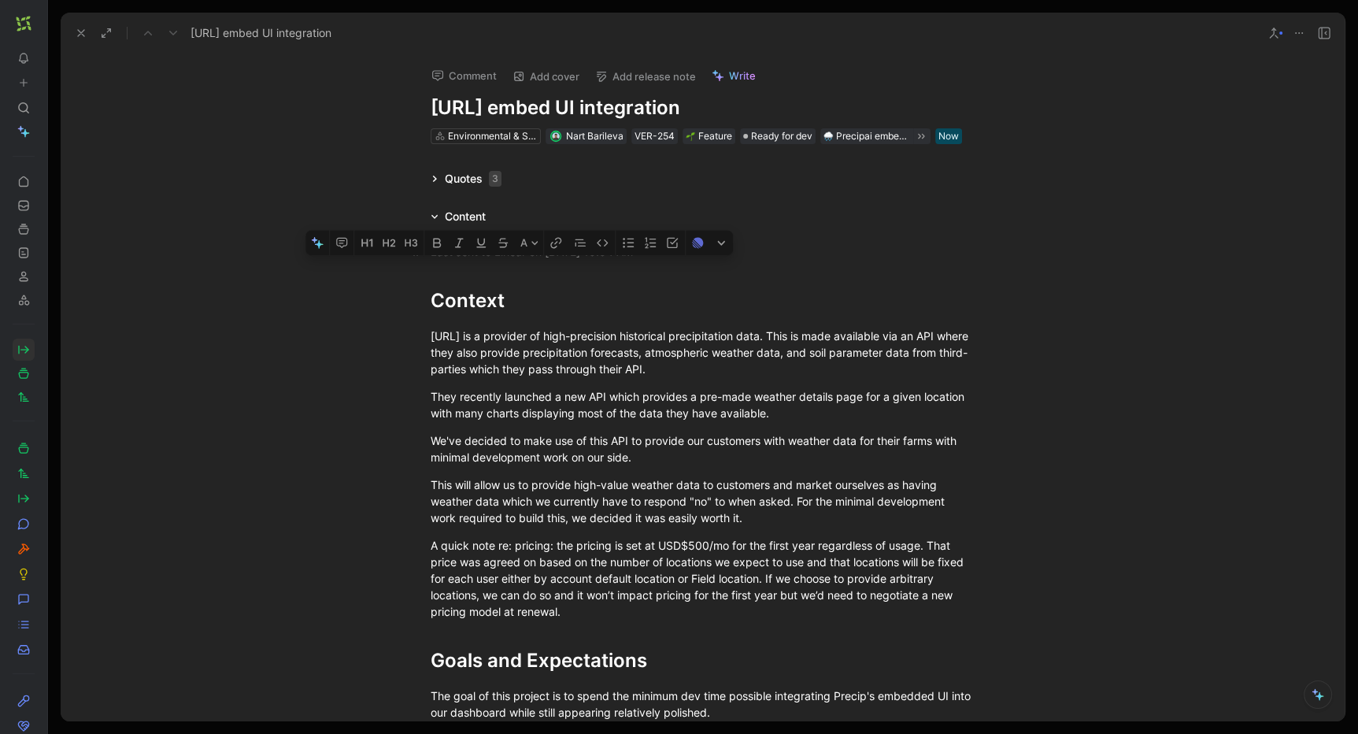
drag, startPoint x: 528, startPoint y: 254, endPoint x: 576, endPoint y: 258, distance: 48.2
click at [576, 258] on div "Last sent to Linear on August 13, 2025 - 10:54 AM" at bounding box center [703, 251] width 545 height 17
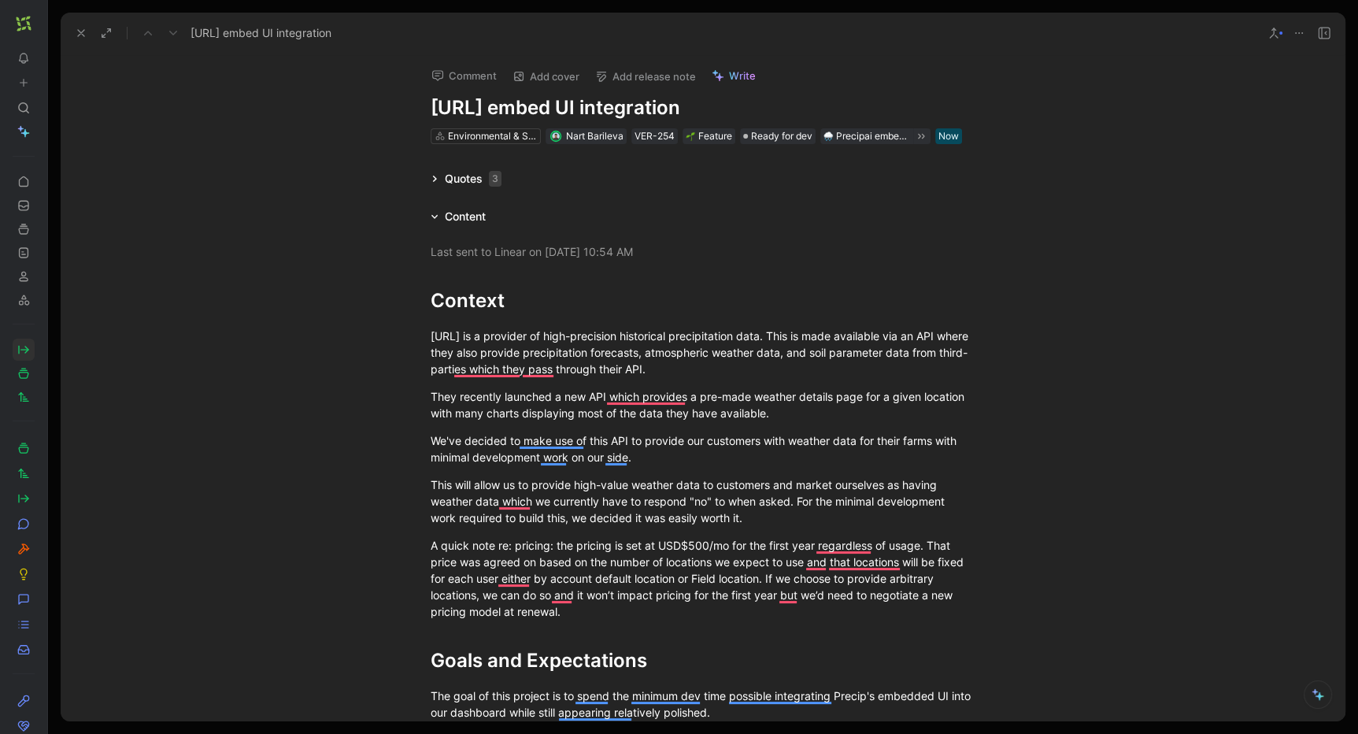
click at [431, 179] on icon at bounding box center [435, 179] width 8 height 8
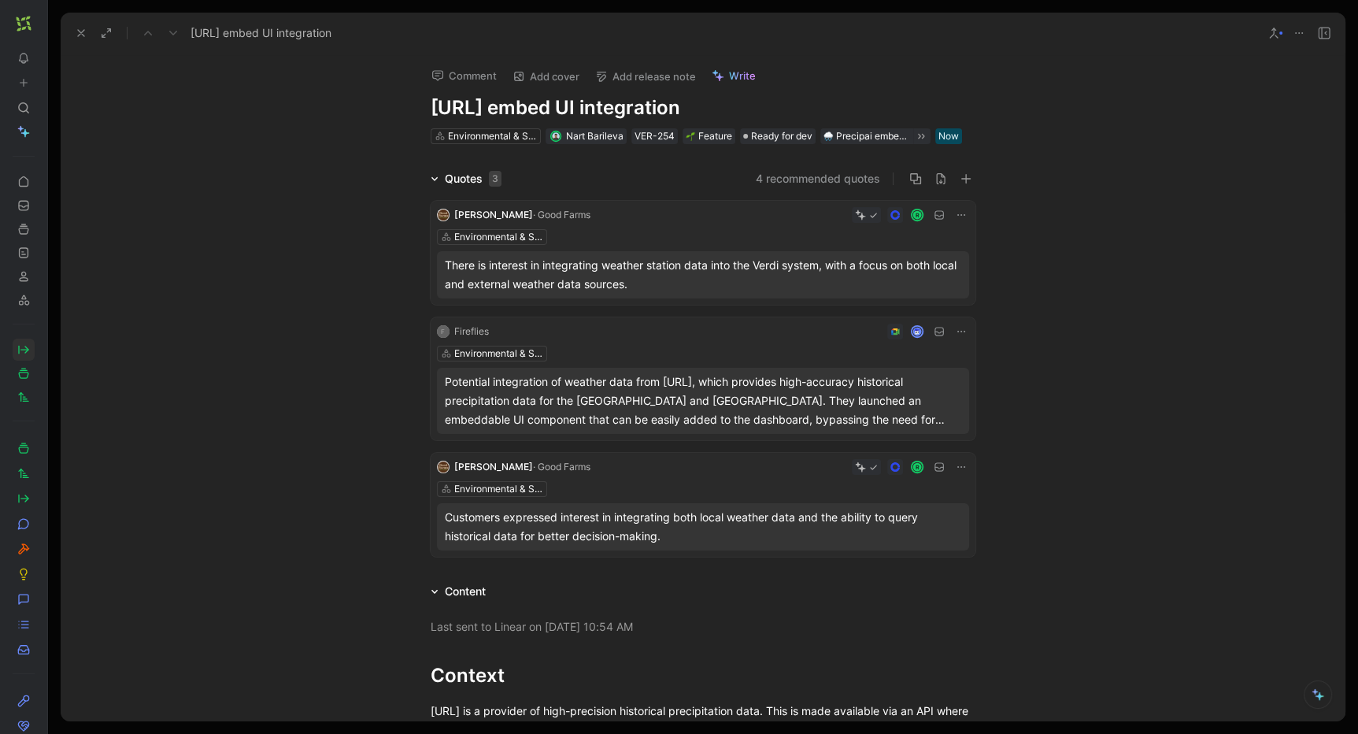
click at [431, 176] on icon at bounding box center [435, 179] width 8 height 8
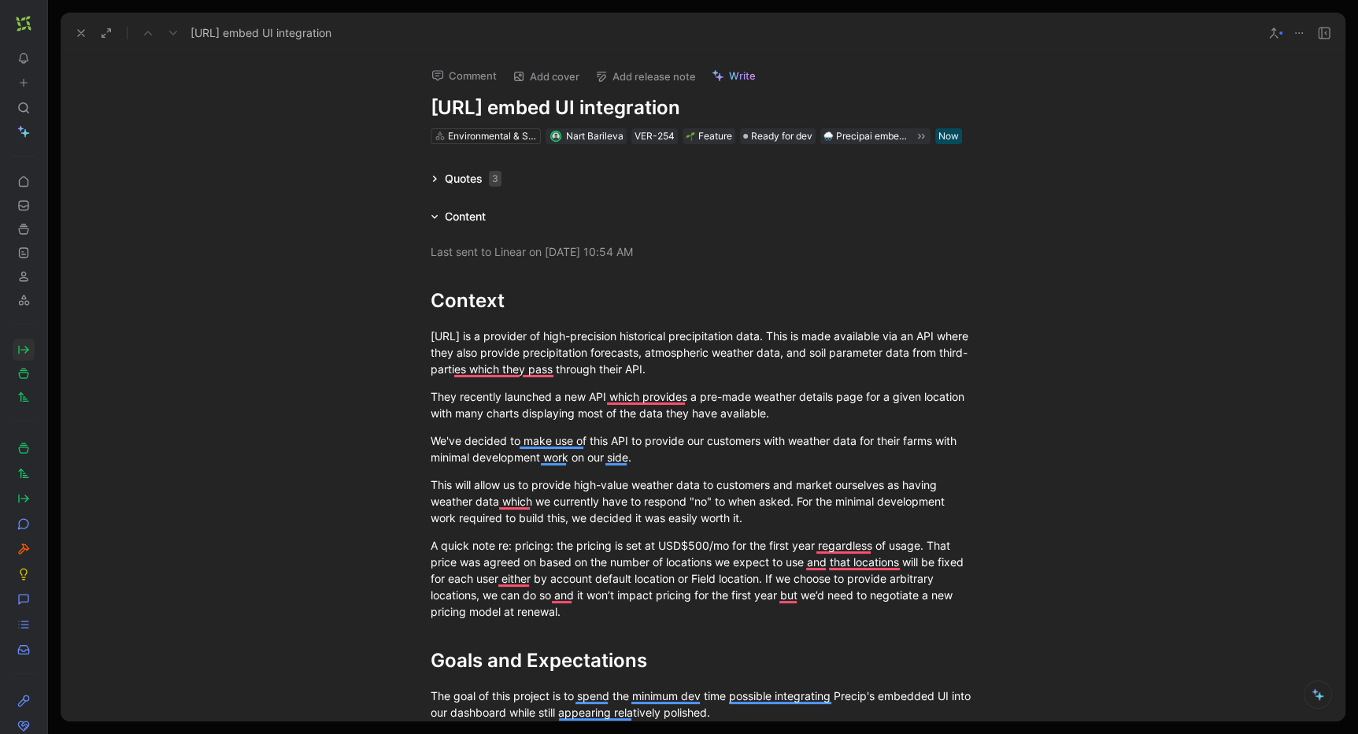
click at [88, 34] on button at bounding box center [81, 33] width 22 height 22
